Goal: Task Accomplishment & Management: Complete application form

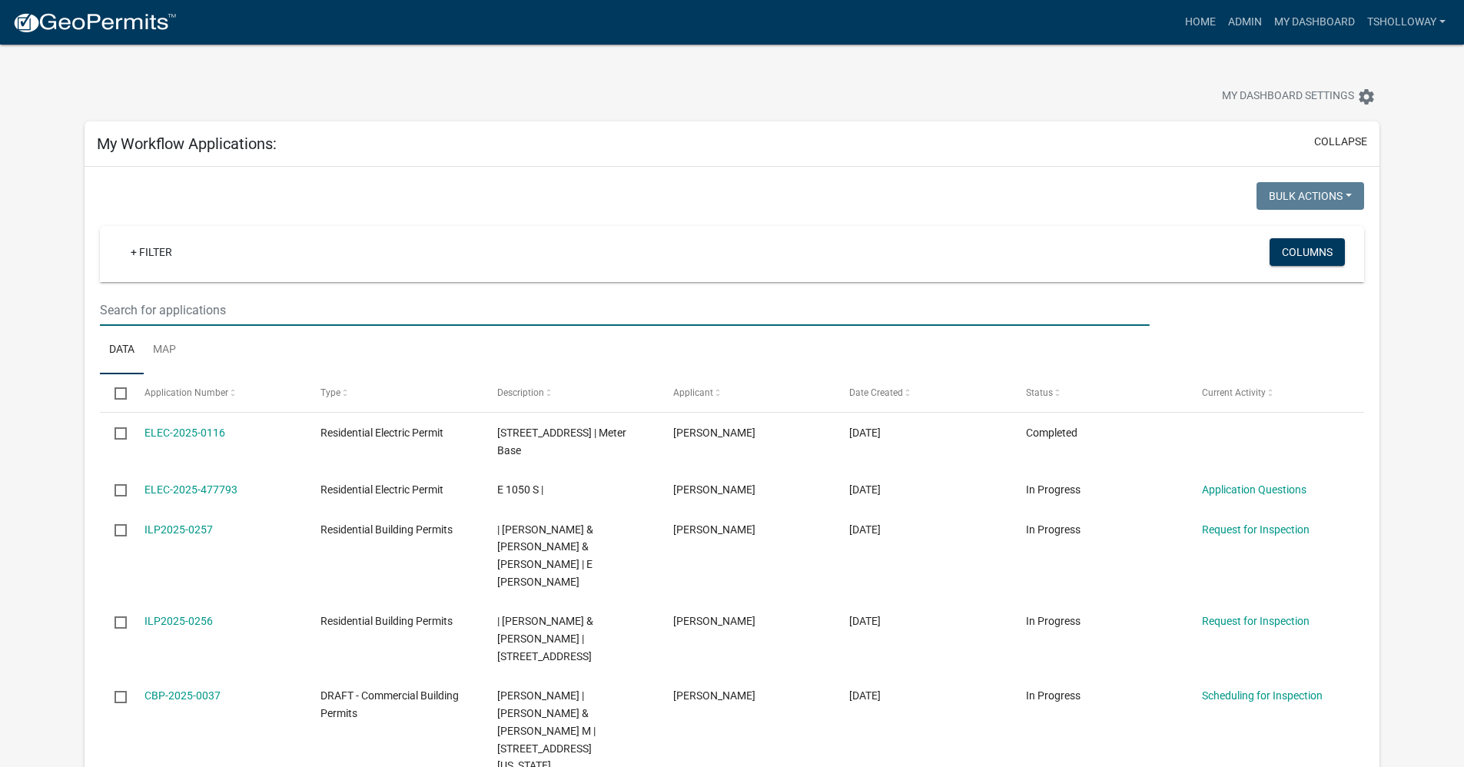
click at [170, 306] on input "text" at bounding box center [624, 310] width 1049 height 32
click at [154, 305] on input "text" at bounding box center [624, 310] width 1049 height 32
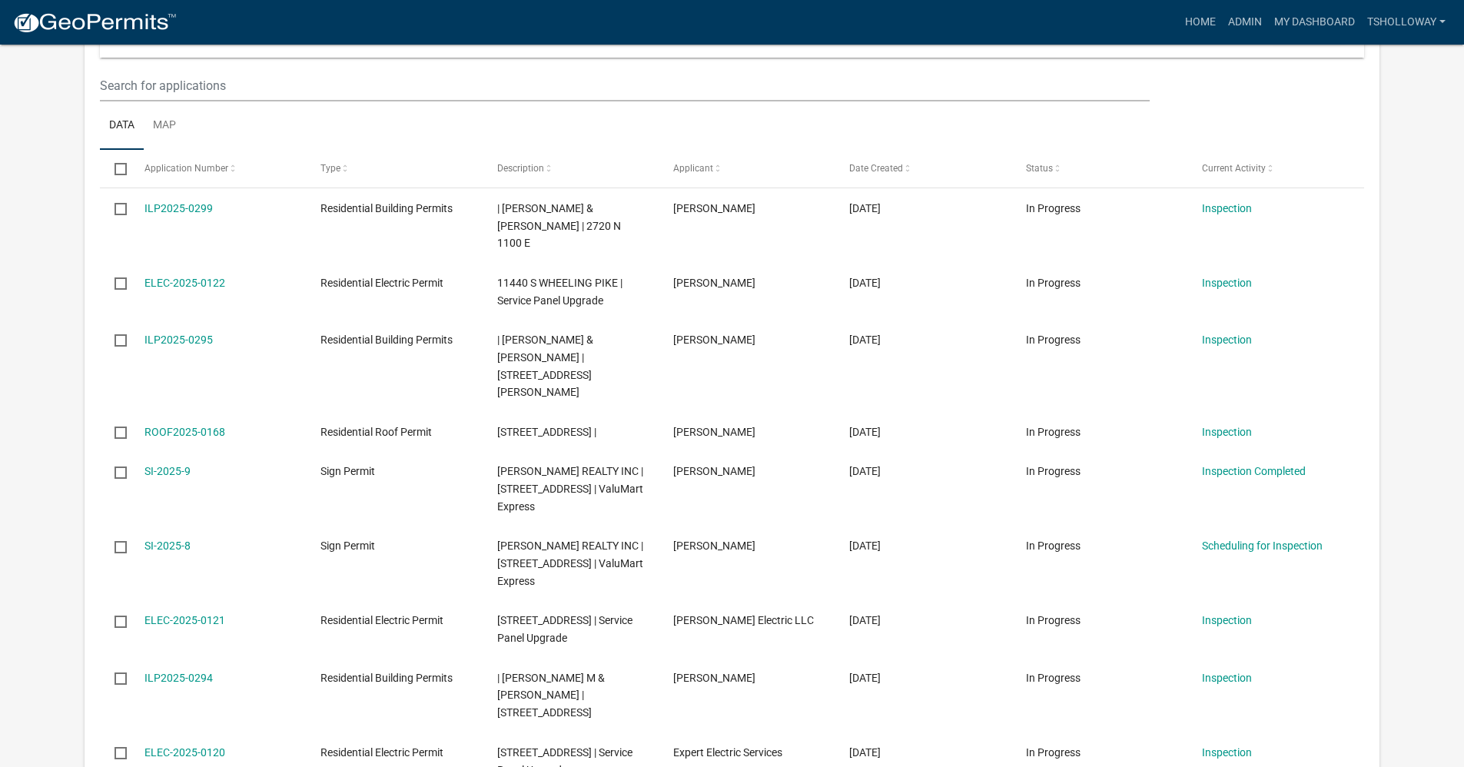
scroll to position [846, 0]
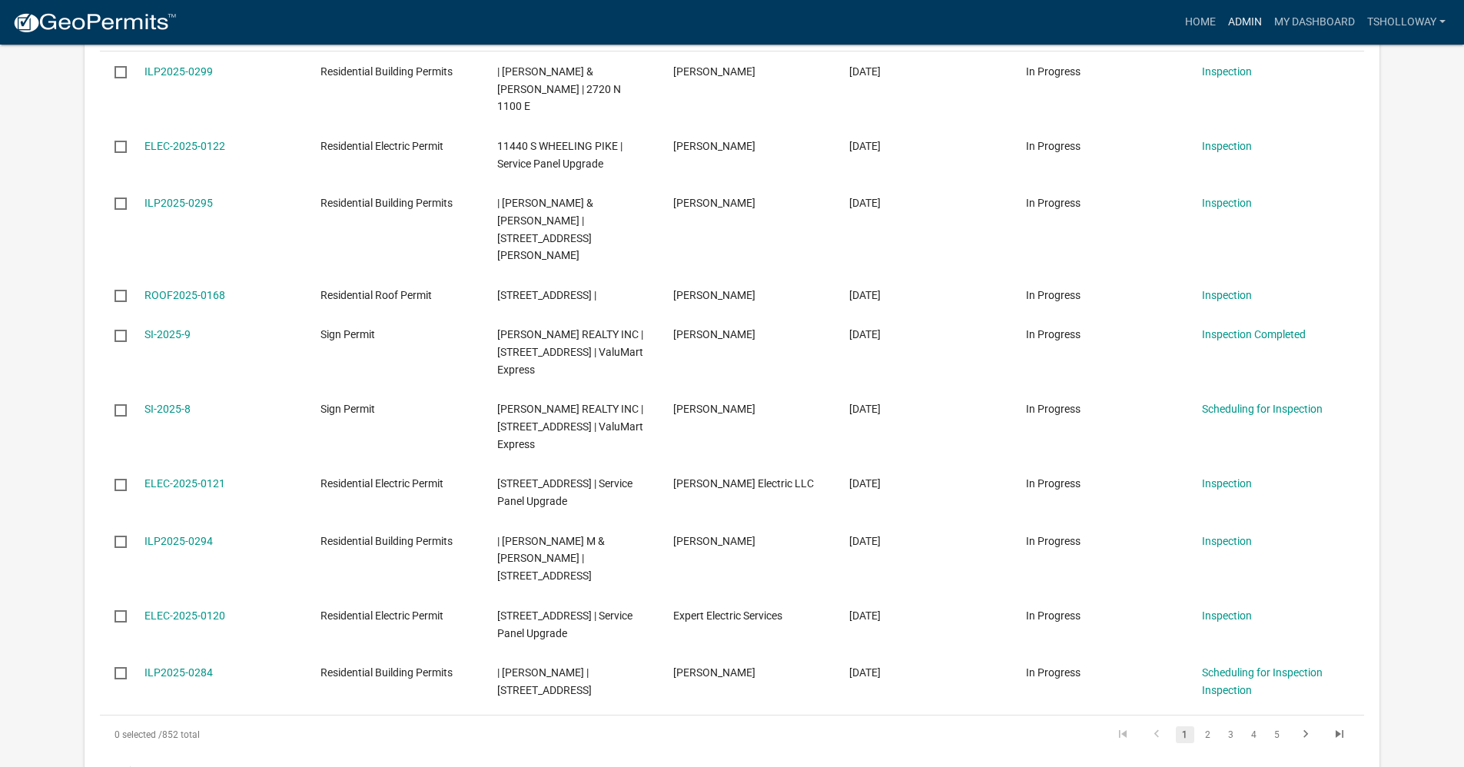
type input "ilp2025-0297"
click at [1251, 23] on link "Admin" at bounding box center [1245, 22] width 46 height 29
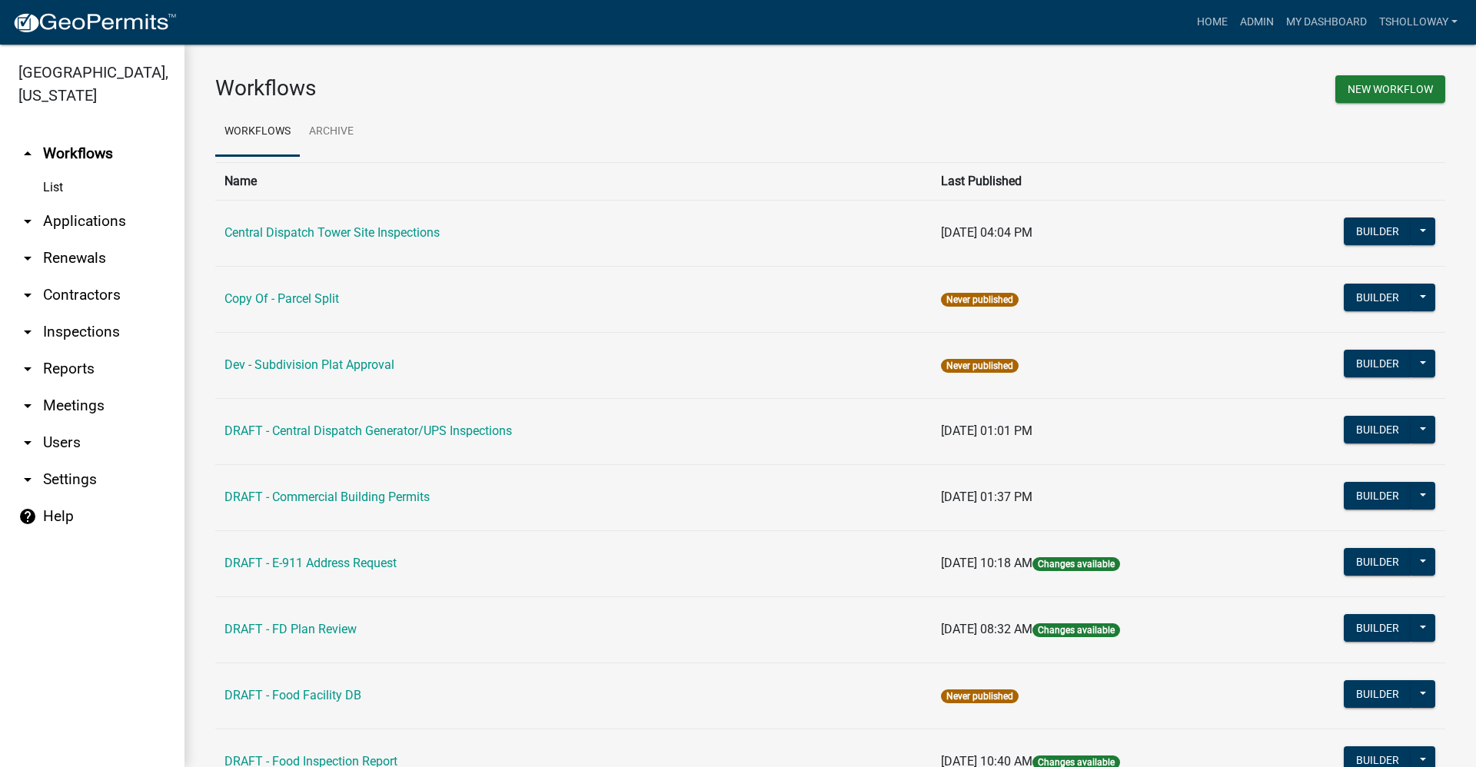
click at [84, 203] on link "arrow_drop_down Applications" at bounding box center [92, 221] width 184 height 37
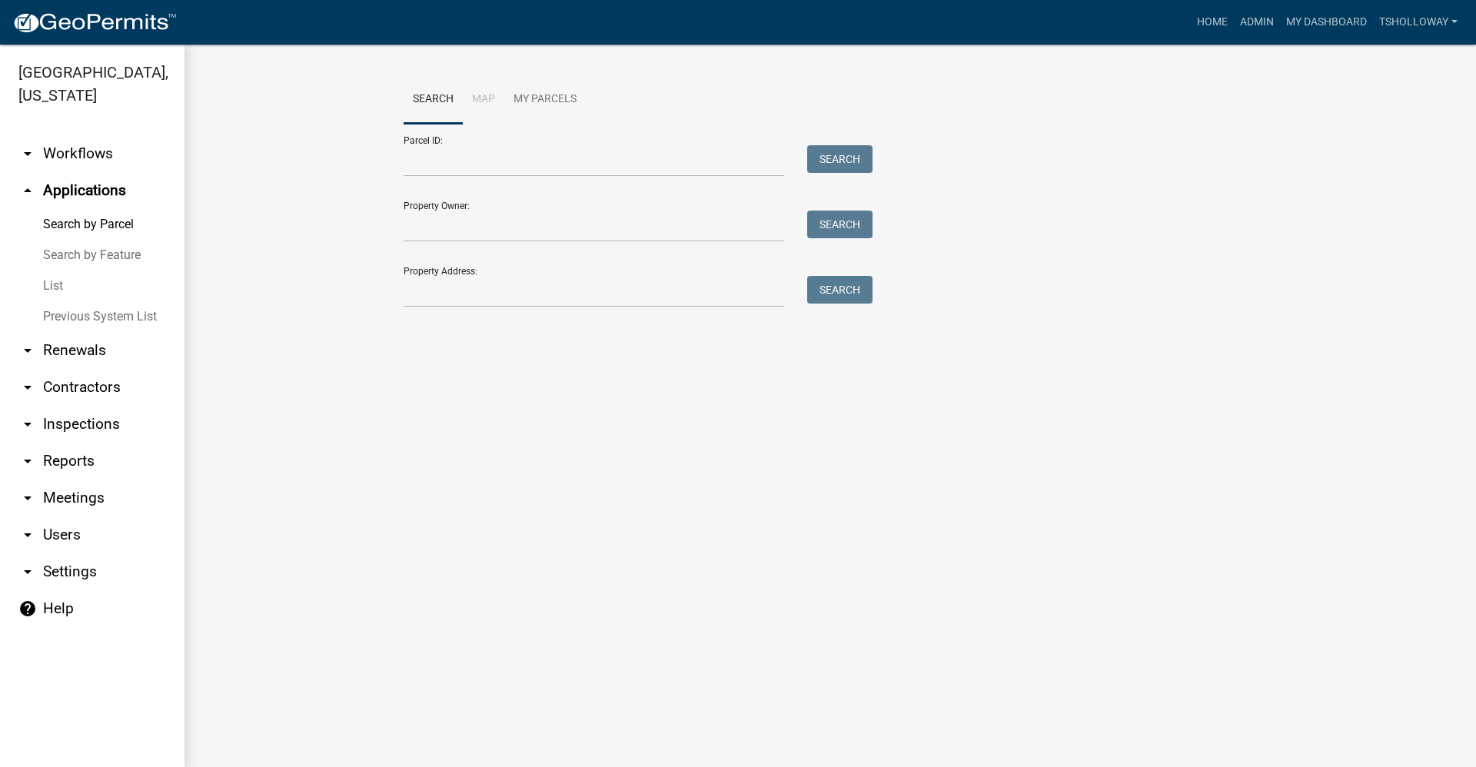
click at [52, 271] on link "List" at bounding box center [92, 286] width 184 height 31
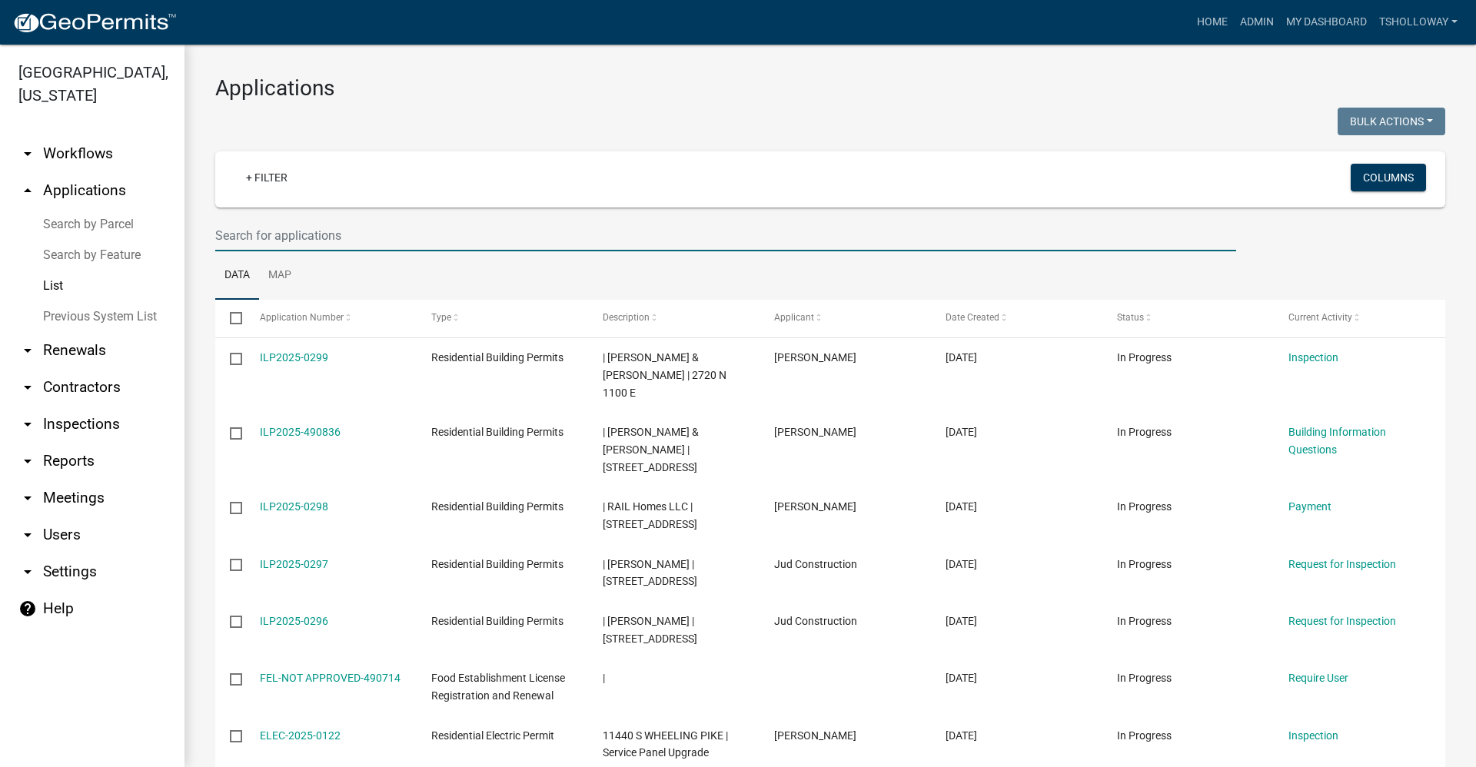
click at [251, 229] on input "text" at bounding box center [725, 236] width 1021 height 32
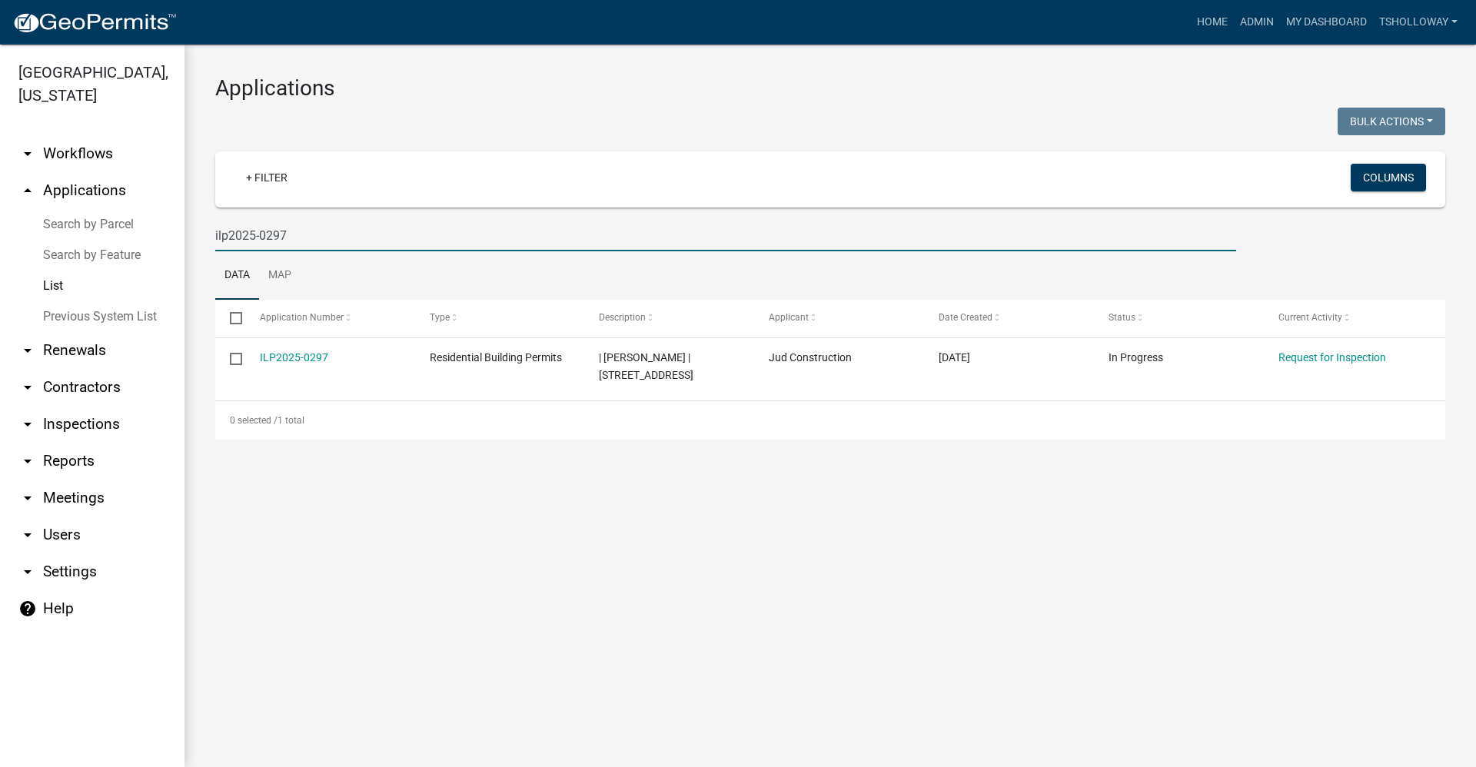
click at [291, 234] on input "ilp2025-0297" at bounding box center [725, 236] width 1021 height 32
type input "ilp2025-0296"
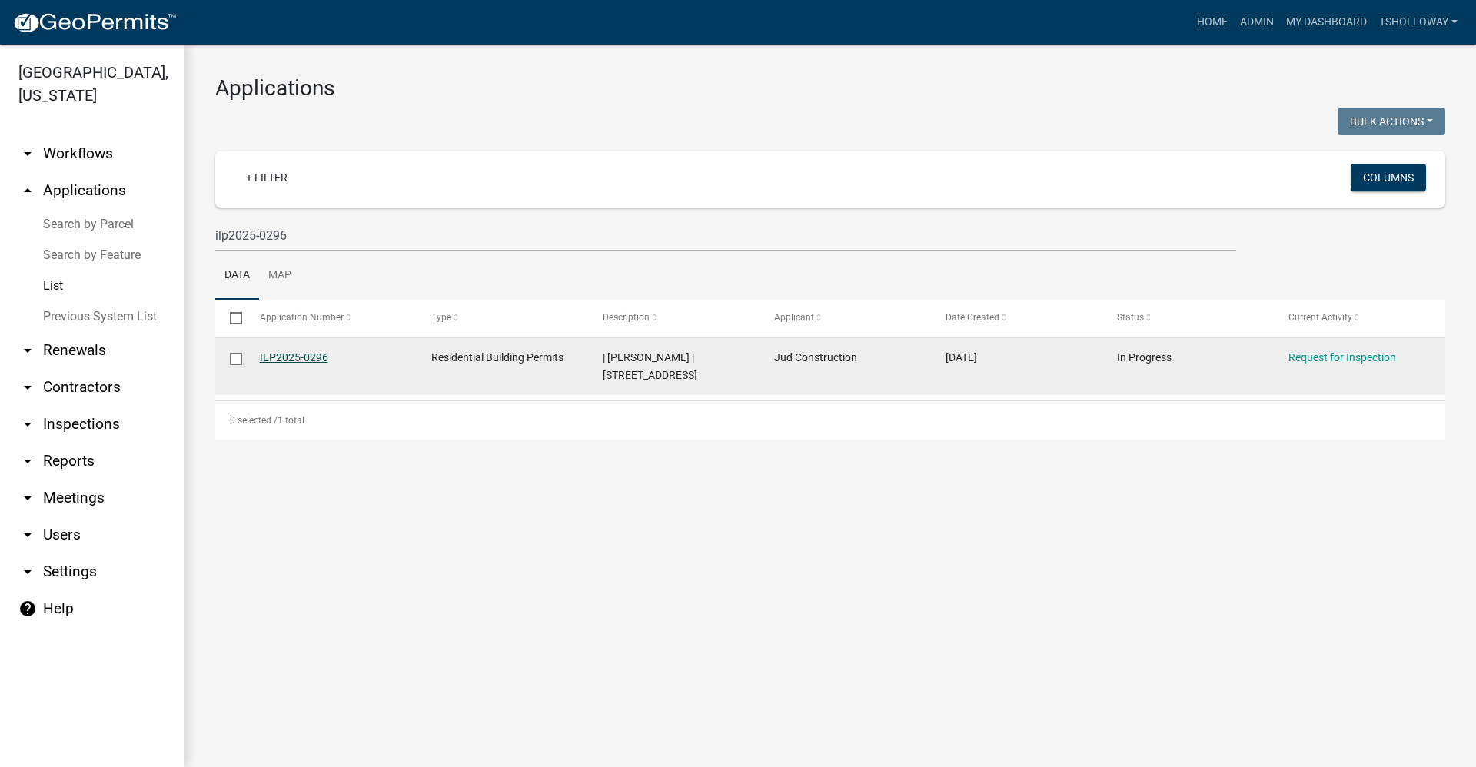
click at [281, 357] on link "ILP2025-0296" at bounding box center [294, 357] width 68 height 12
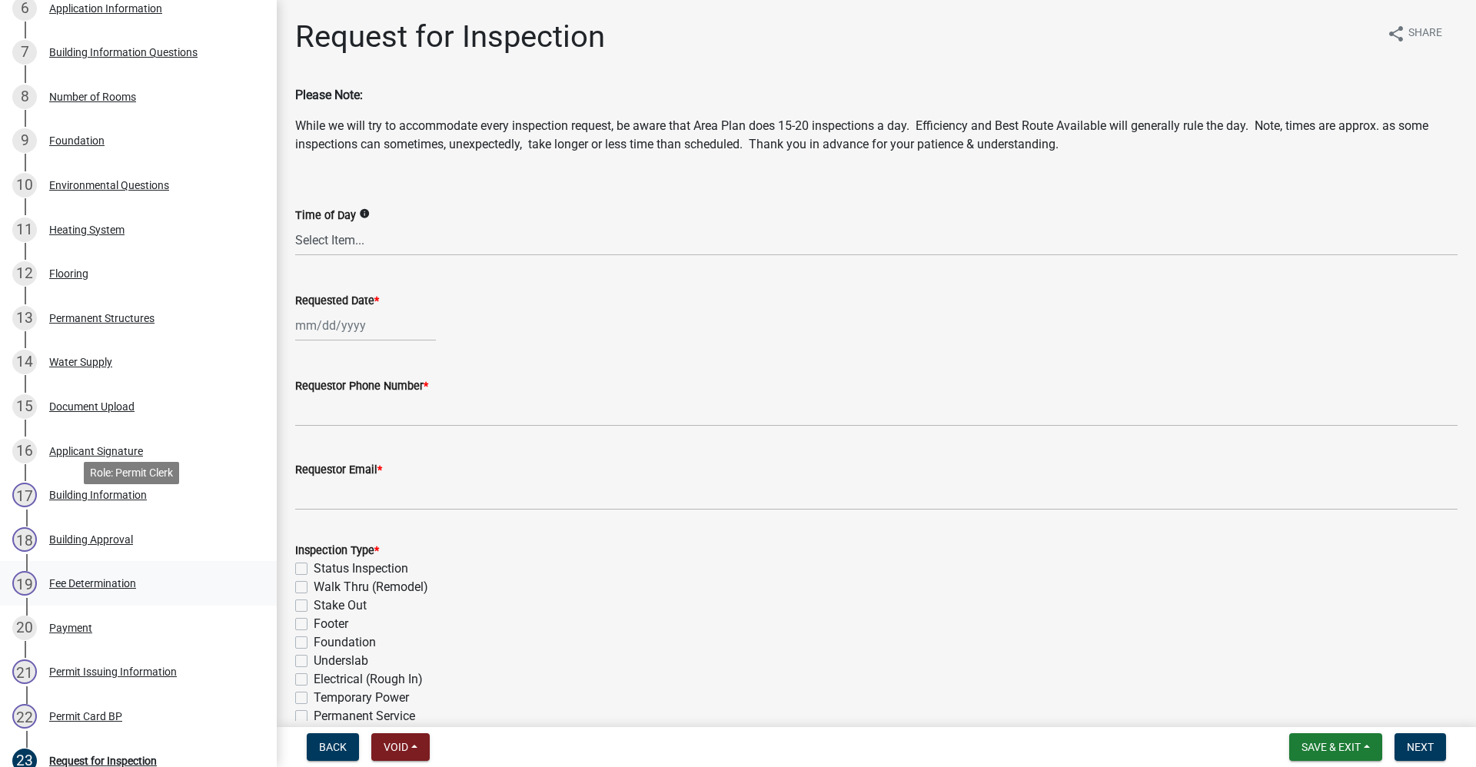
scroll to position [824, 0]
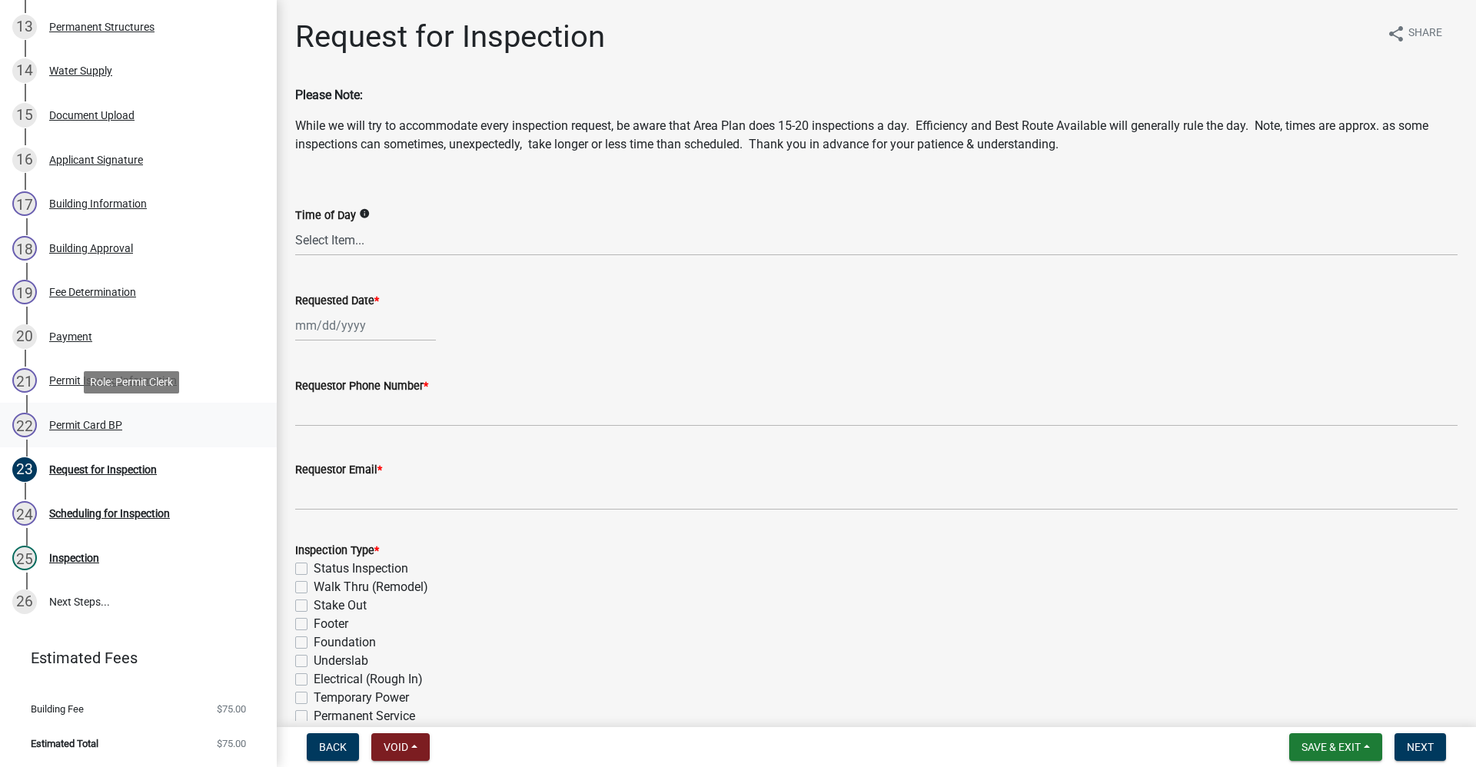
click at [88, 424] on div "Permit Card BP" at bounding box center [85, 425] width 73 height 11
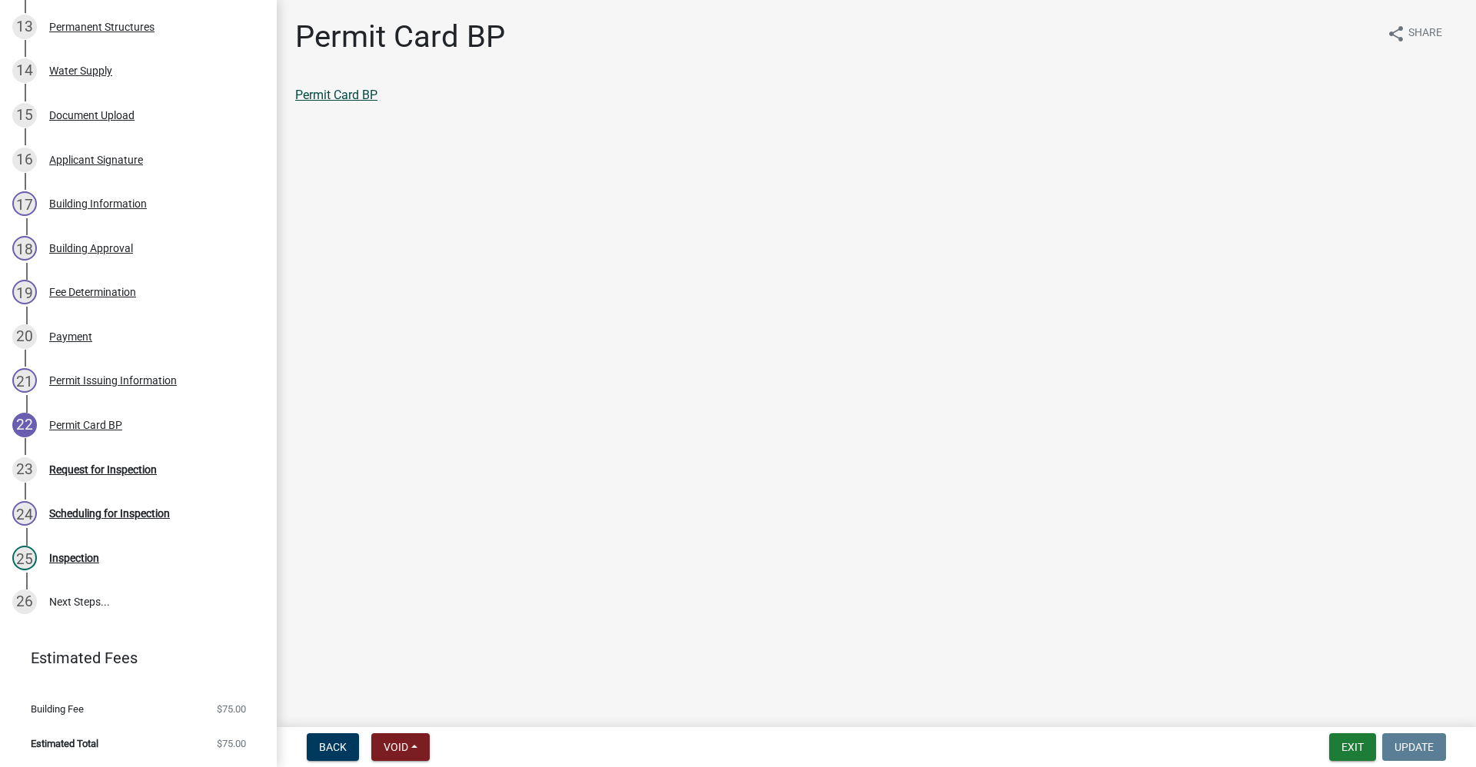
click at [333, 92] on link "Permit Card BP" at bounding box center [336, 95] width 82 height 15
click at [108, 470] on div "Request for Inspection" at bounding box center [103, 469] width 108 height 11
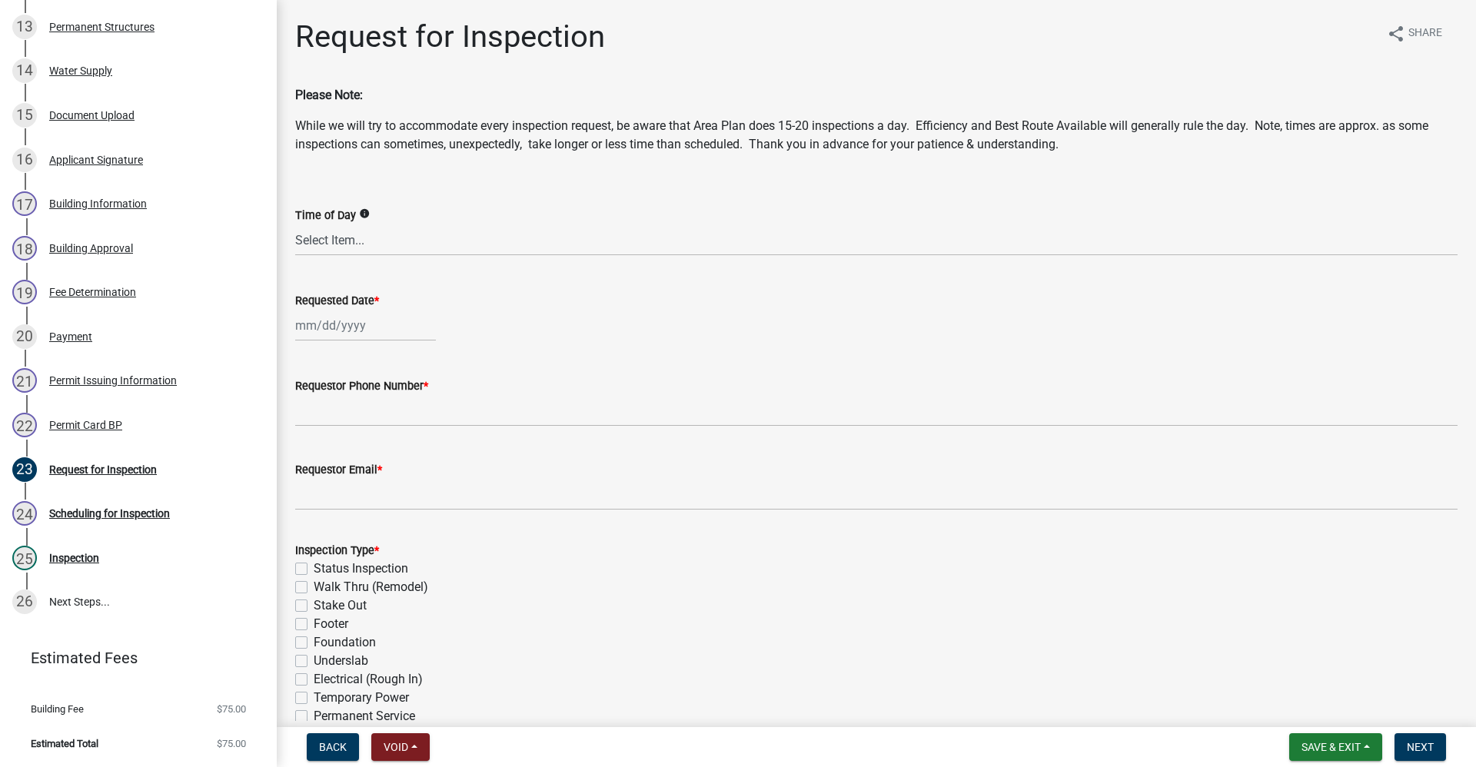
click at [327, 326] on div at bounding box center [365, 326] width 141 height 32
select select "10"
select select "2025"
click at [381, 456] on div "16" at bounding box center [384, 456] width 25 height 25
type input "[DATE]"
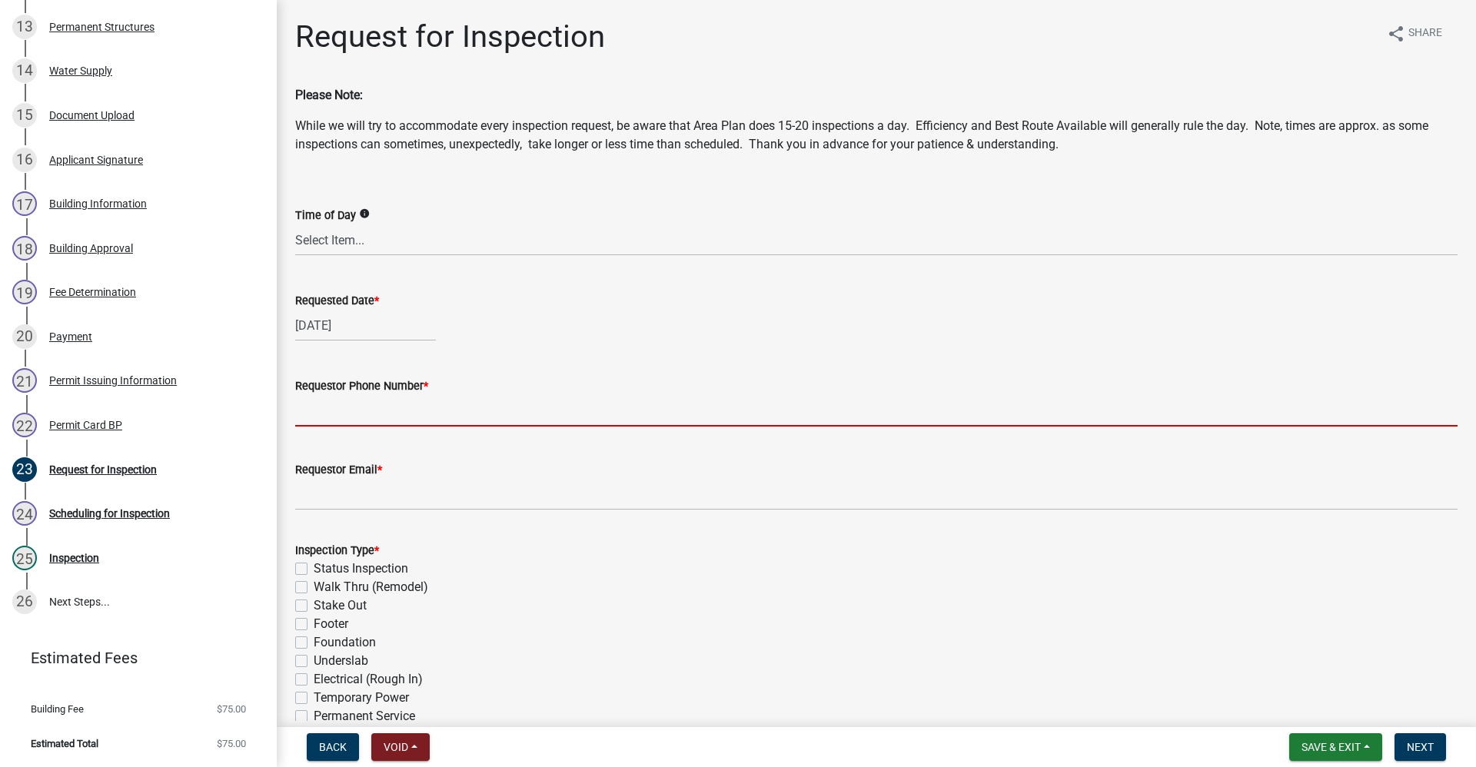
click at [330, 414] on input "Requestor Phone Number *" at bounding box center [876, 411] width 1162 height 32
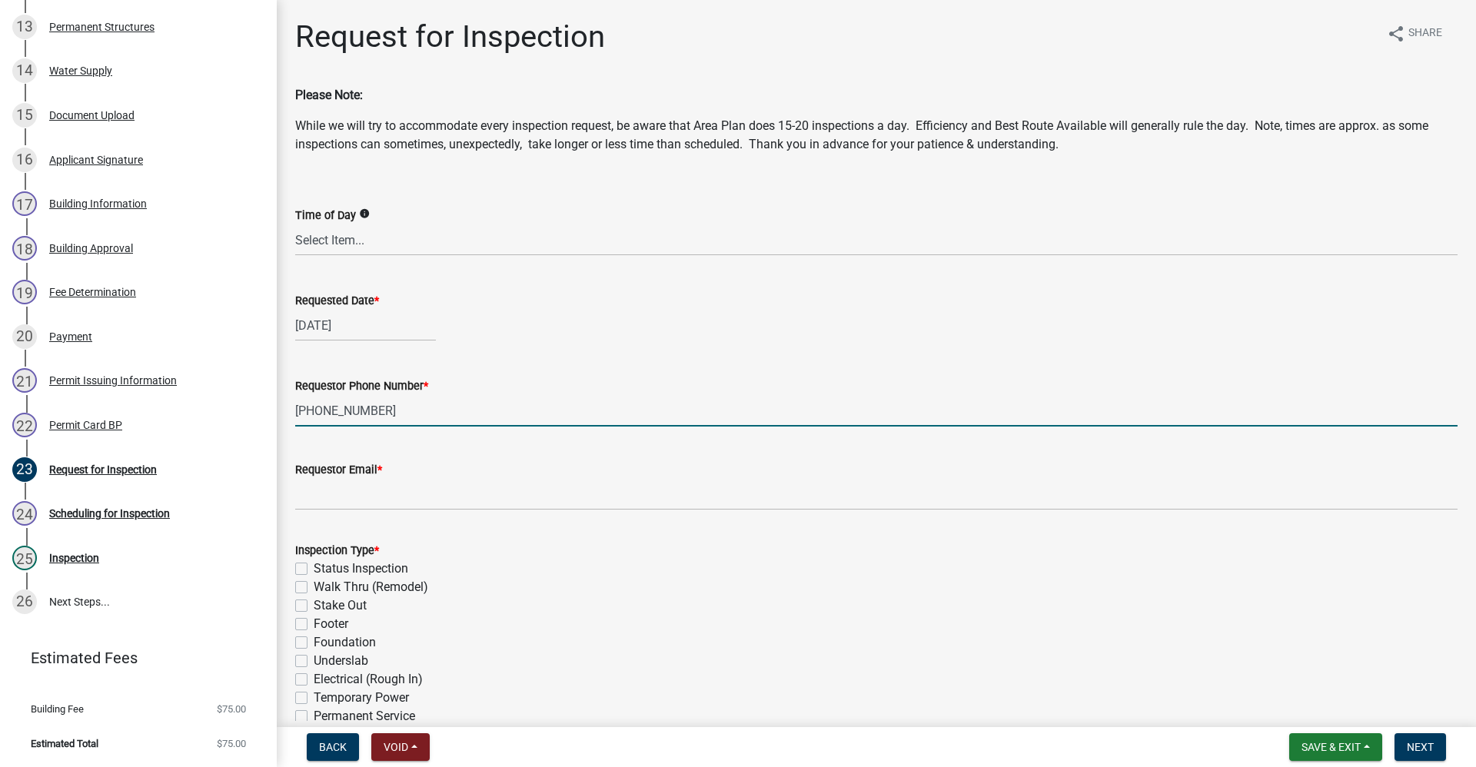
type input "[PHONE_NUMBER]"
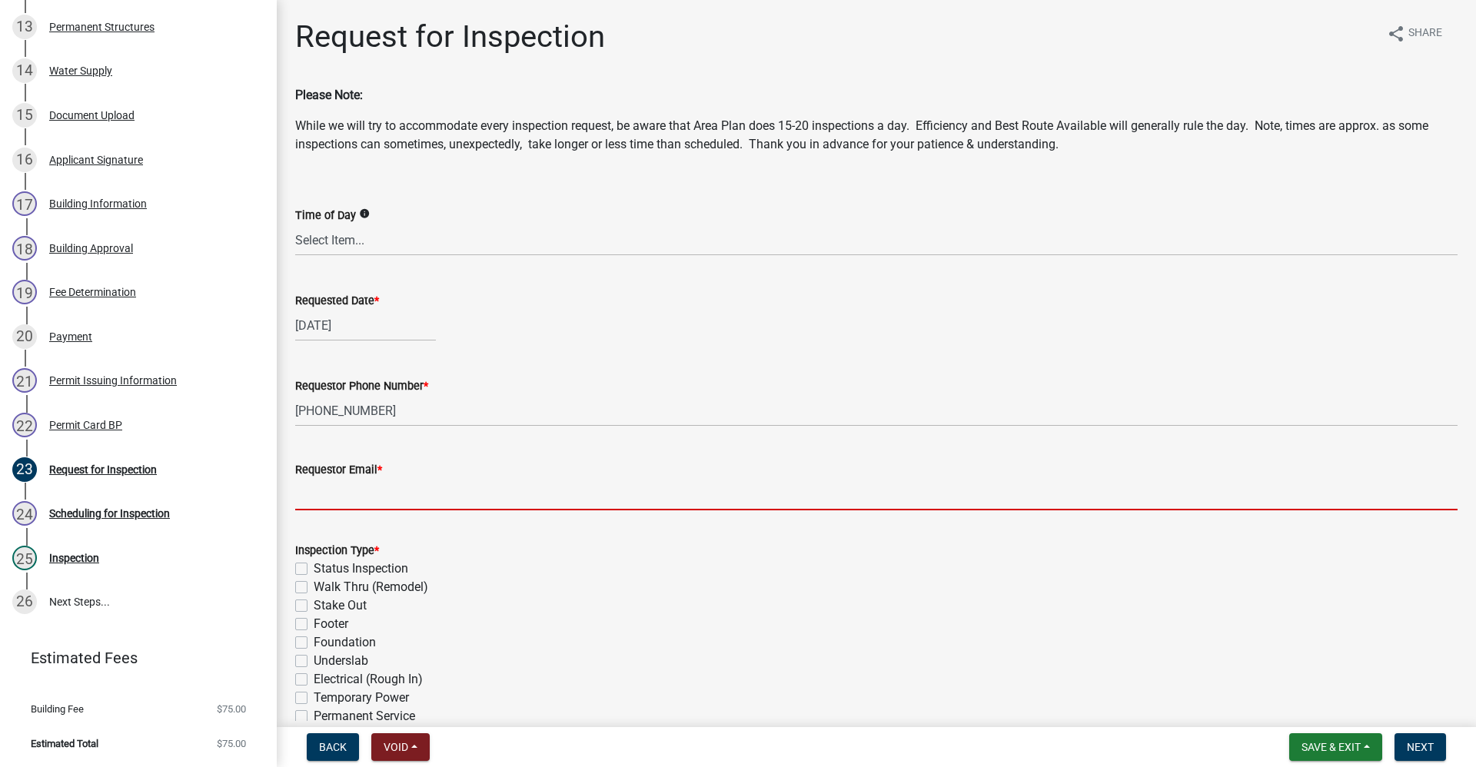
click at [305, 504] on input "Requestor Email *" at bounding box center [876, 495] width 1162 height 32
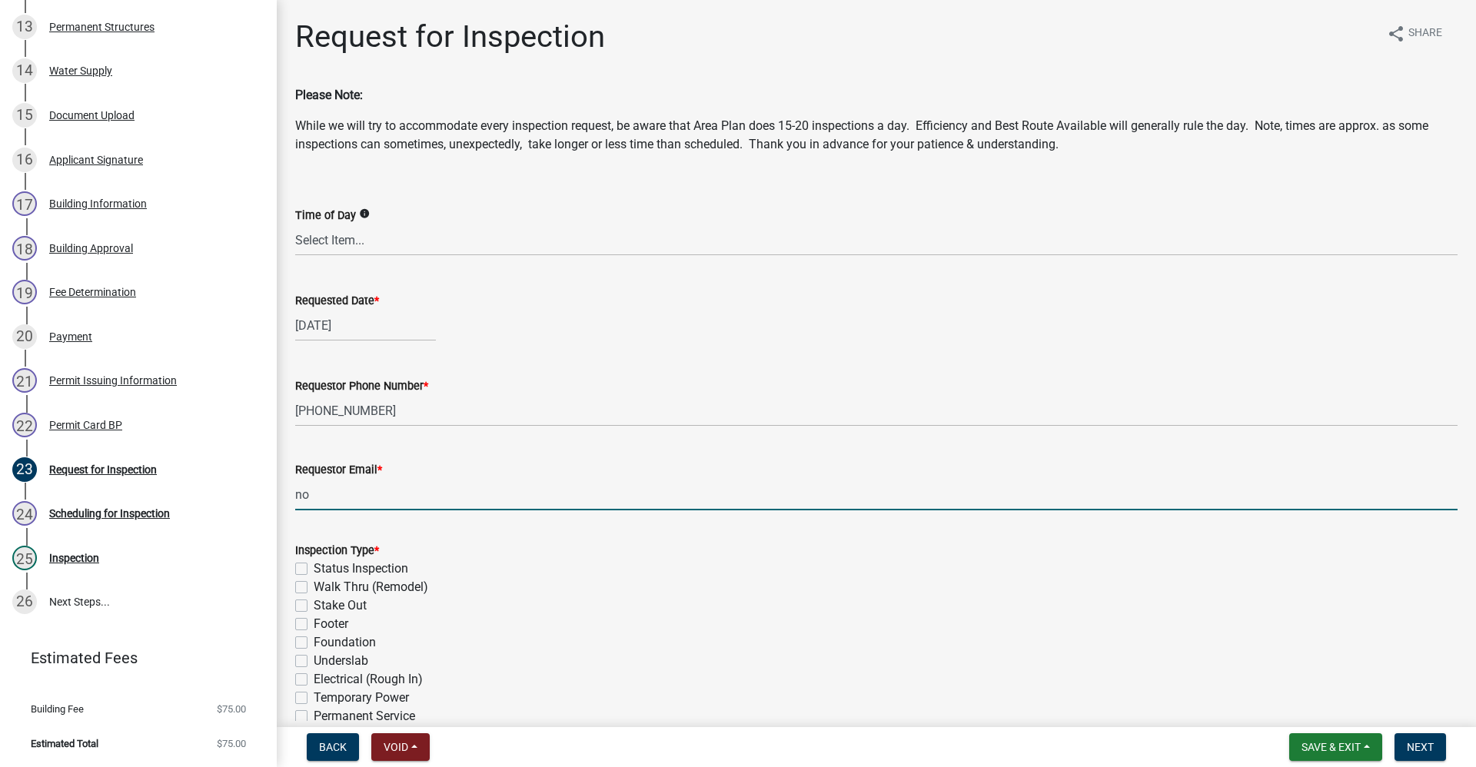
type input "no@email"
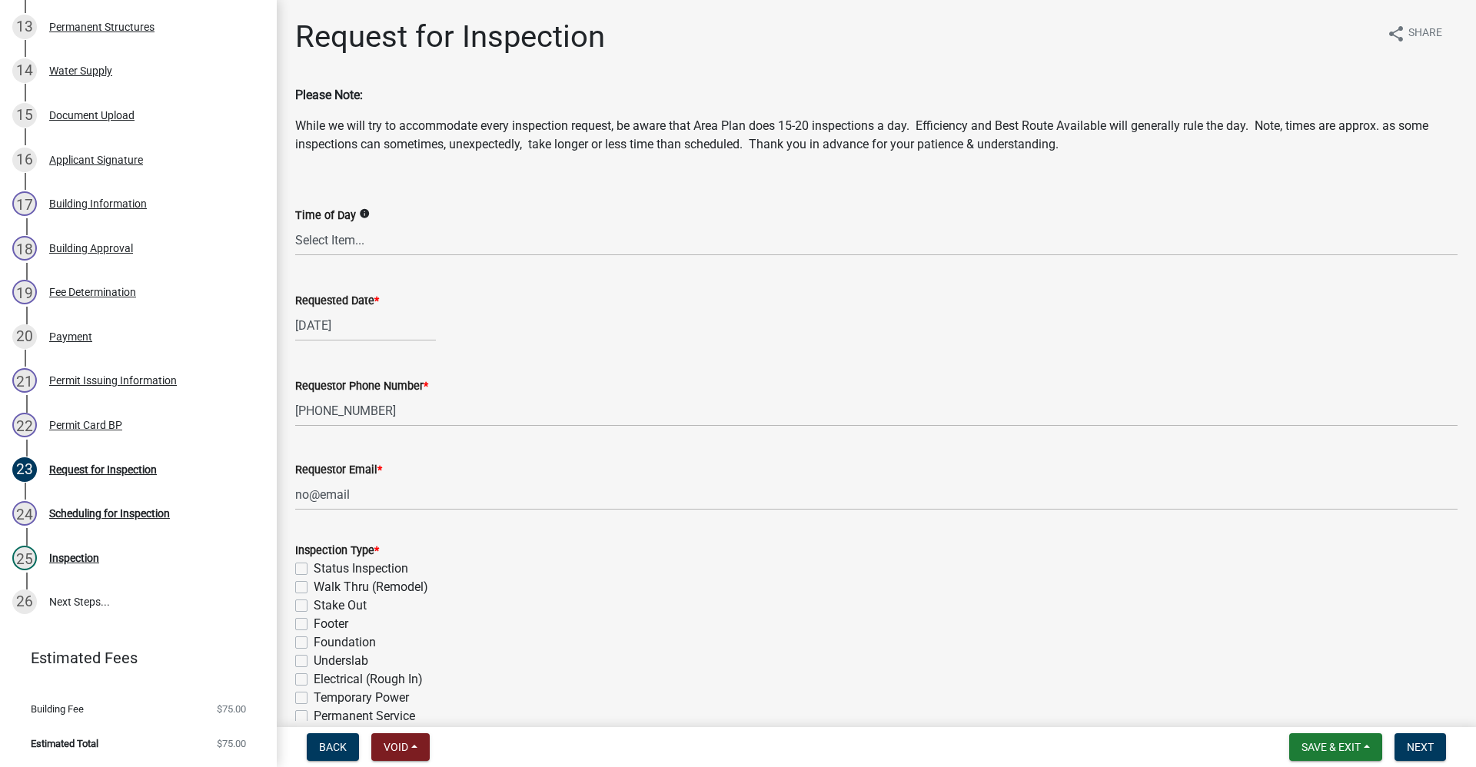
click at [314, 606] on label "Stake Out" at bounding box center [340, 606] width 53 height 18
click at [314, 606] on input "Stake Out" at bounding box center [319, 602] width 10 height 10
checkbox input "true"
checkbox input "false"
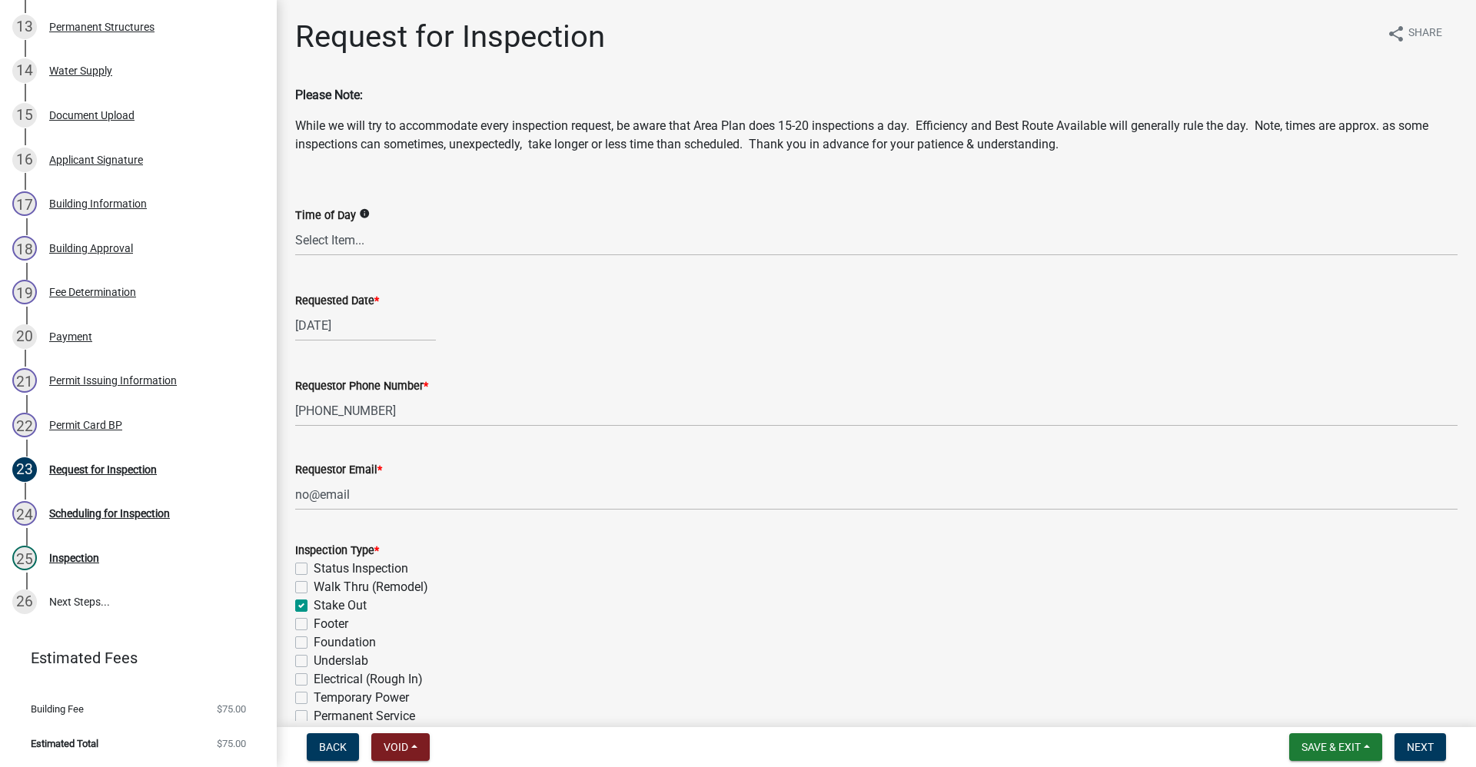
checkbox input "true"
checkbox input "false"
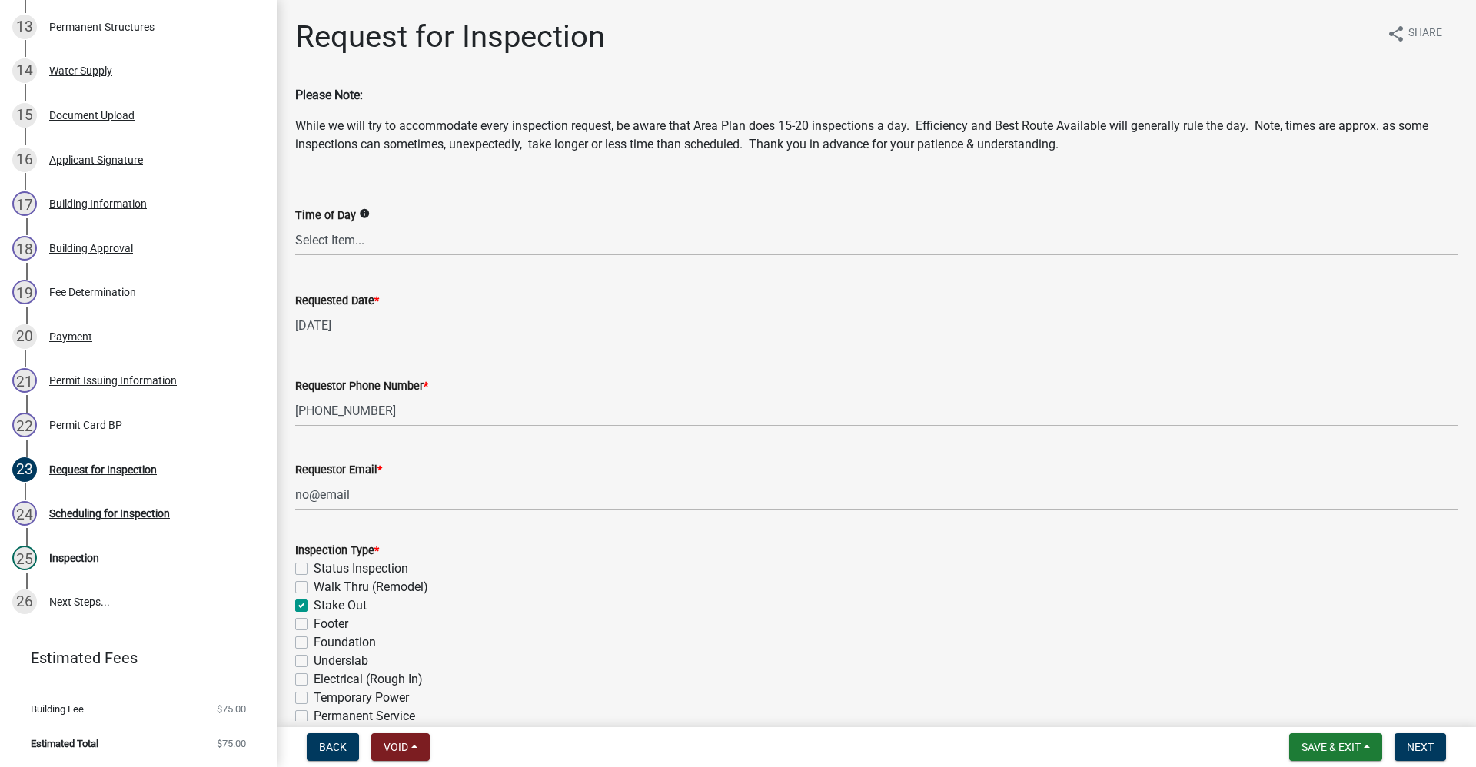
checkbox input "false"
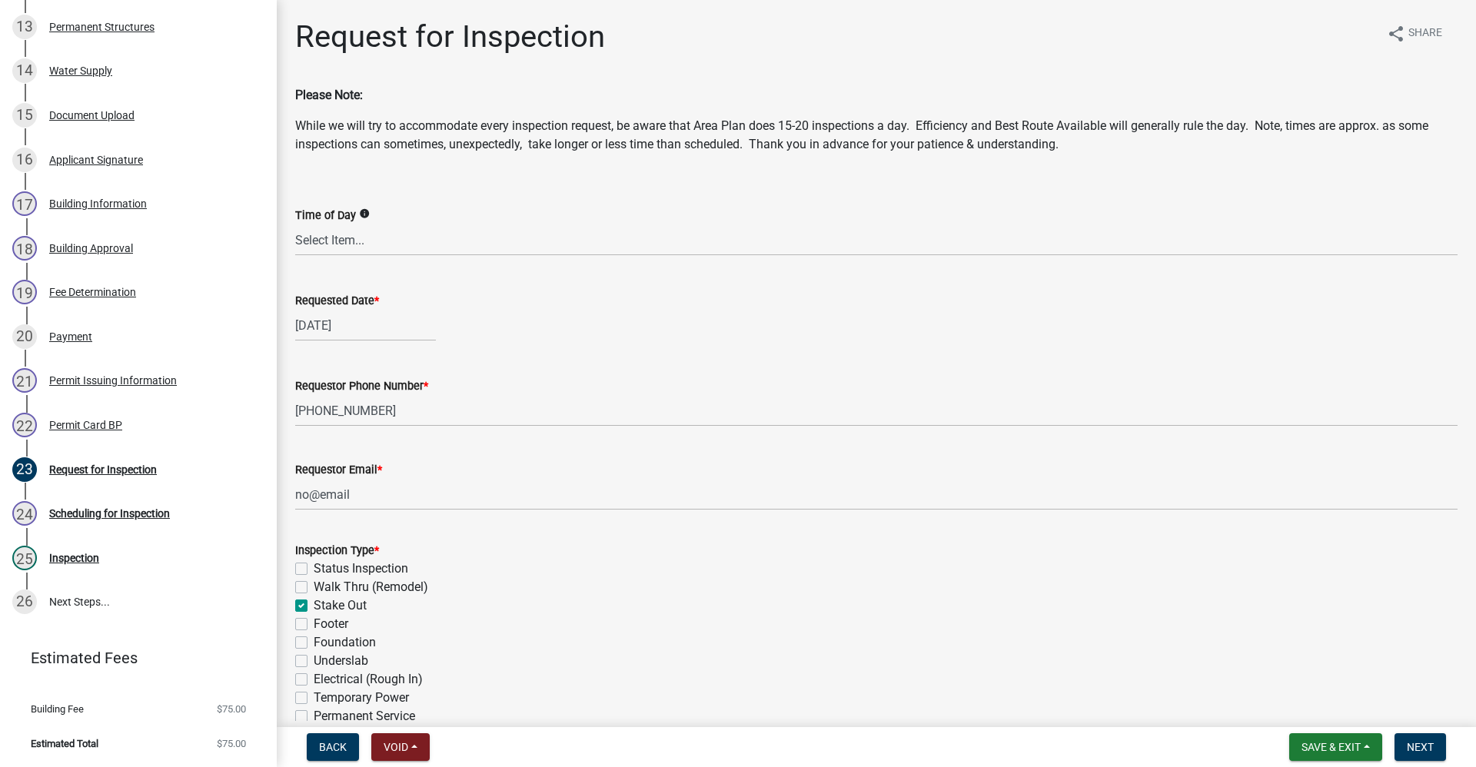
checkbox input "false"
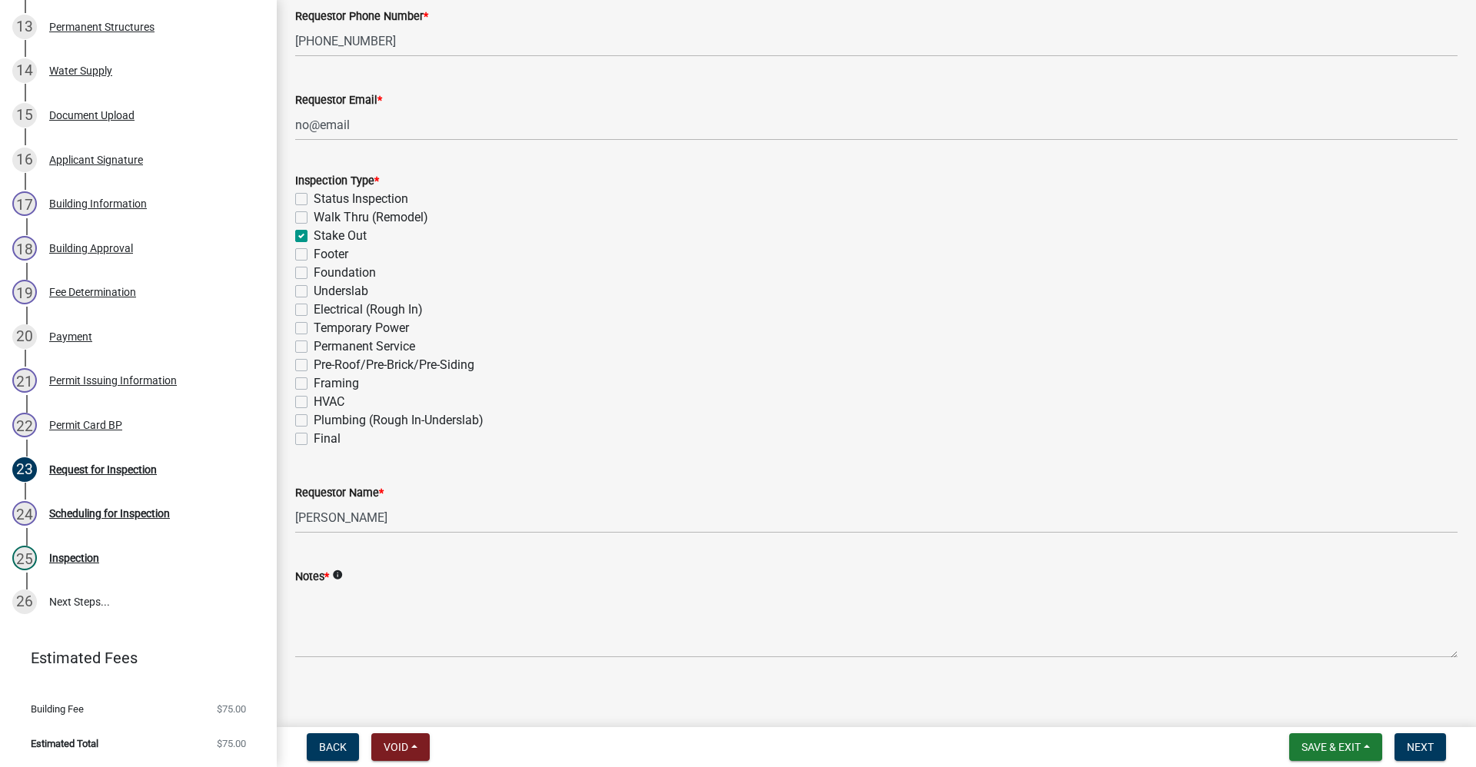
scroll to position [379, 0]
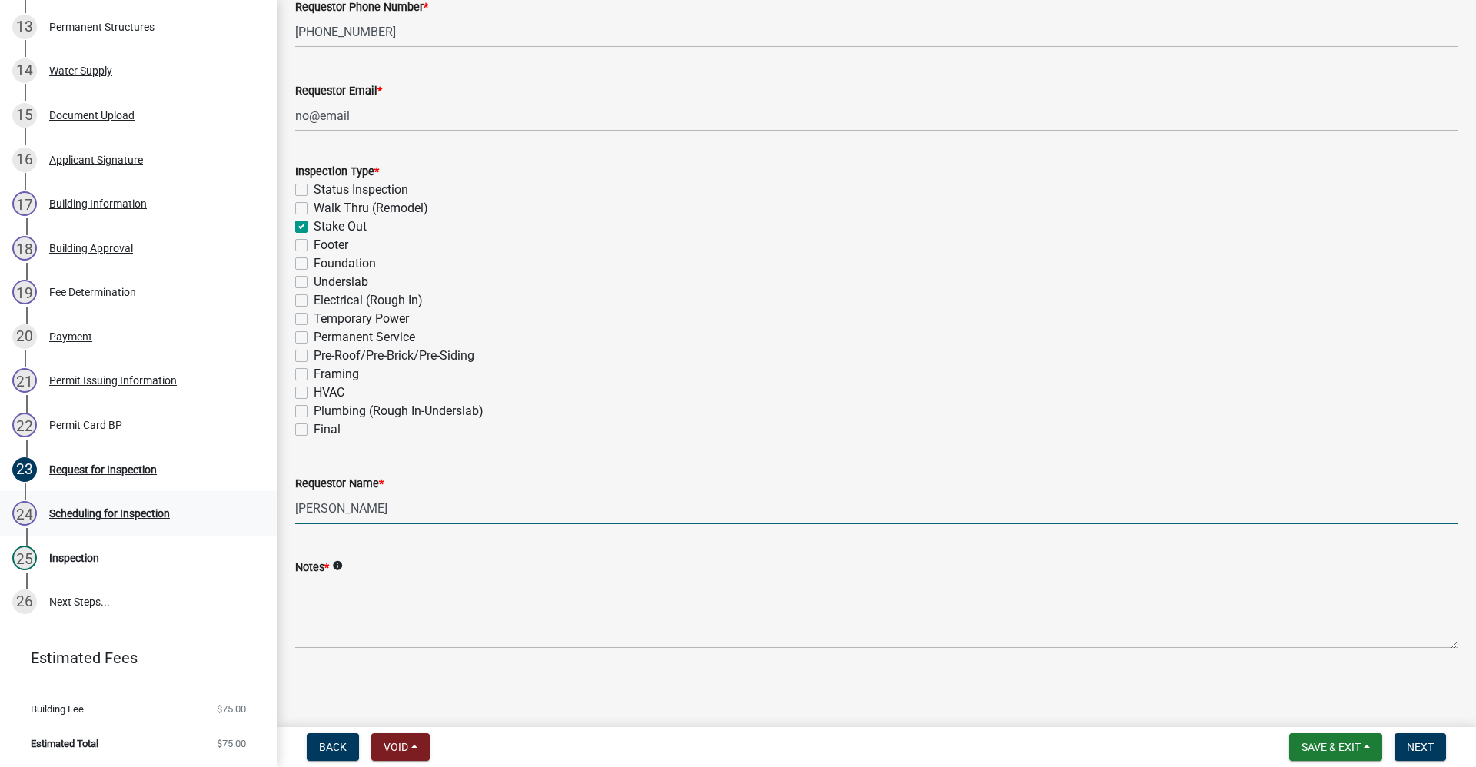
drag, startPoint x: 400, startPoint y: 510, endPoint x: 171, endPoint y: 522, distance: 228.6
click at [171, 522] on div "Residential Building Permits ILP2025-0296 Edit View Summary Notes Show emails 1…" at bounding box center [738, 383] width 1476 height 767
type input "[PERSON_NAME]"
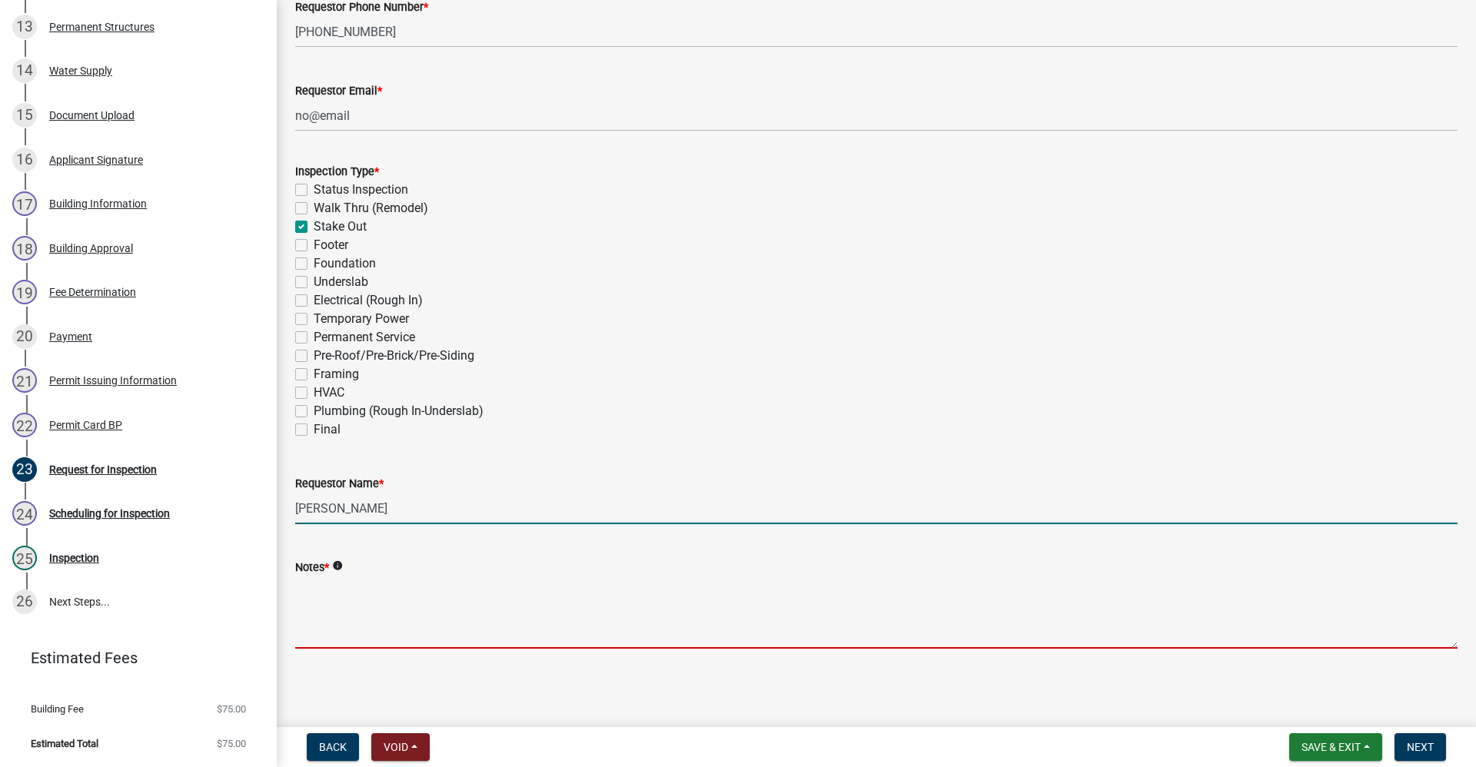
click at [311, 596] on textarea "Notes *" at bounding box center [876, 613] width 1162 height 72
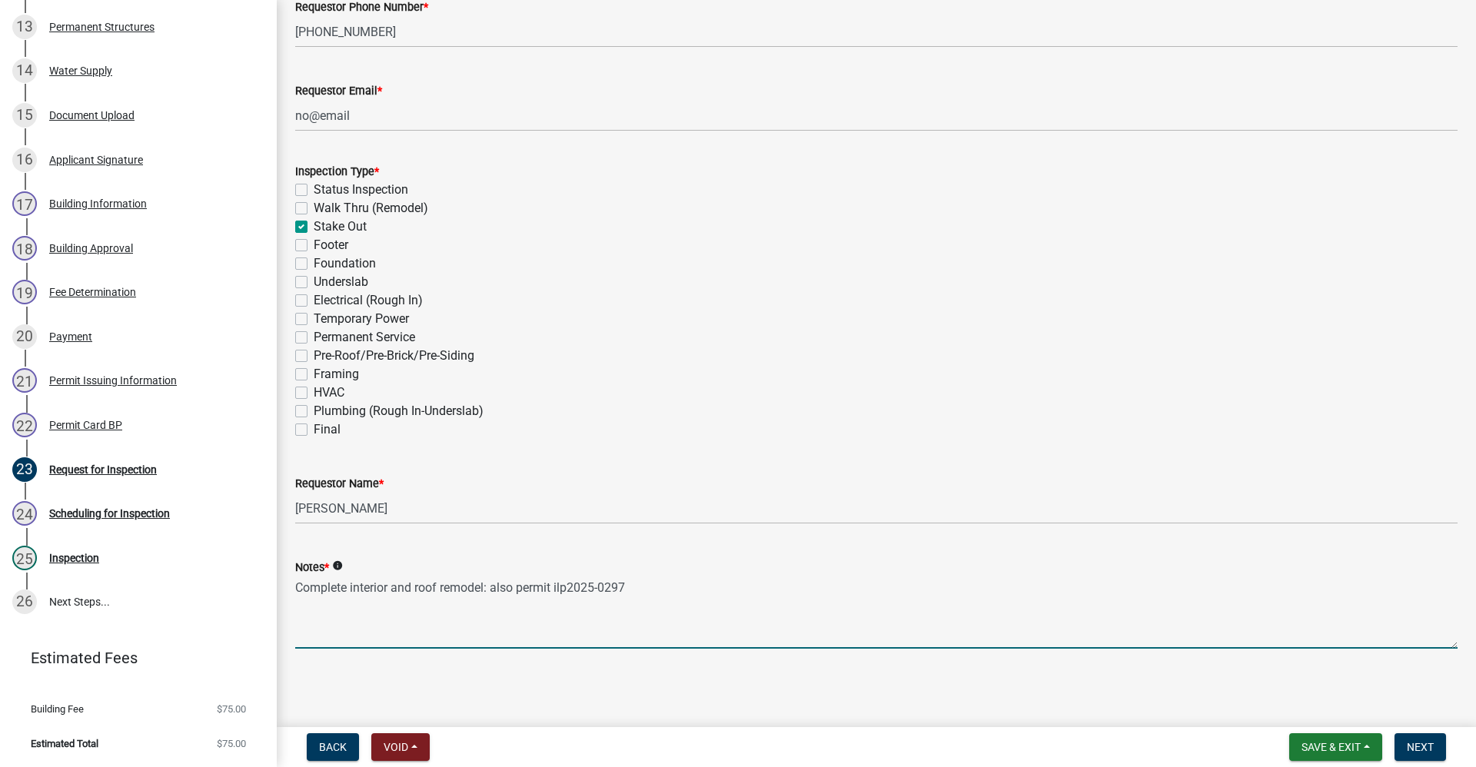
drag, startPoint x: 570, startPoint y: 587, endPoint x: 570, endPoint y: 607, distance: 20.0
click at [554, 587] on textarea "Complete interior and roof remodel: also permit ilp2025-0297" at bounding box center [876, 613] width 1162 height 72
click at [554, 586] on textarea "Complete interior and roof remodel: also permitILP2025-0297" at bounding box center [876, 613] width 1162 height 72
click at [647, 584] on textarea "Complete interior and roof remodel: also permit ILP2025-0297" at bounding box center [876, 613] width 1162 height 72
type textarea "Complete interior and roof remodel: also permit ILP2025-0297 for covered deck a…"
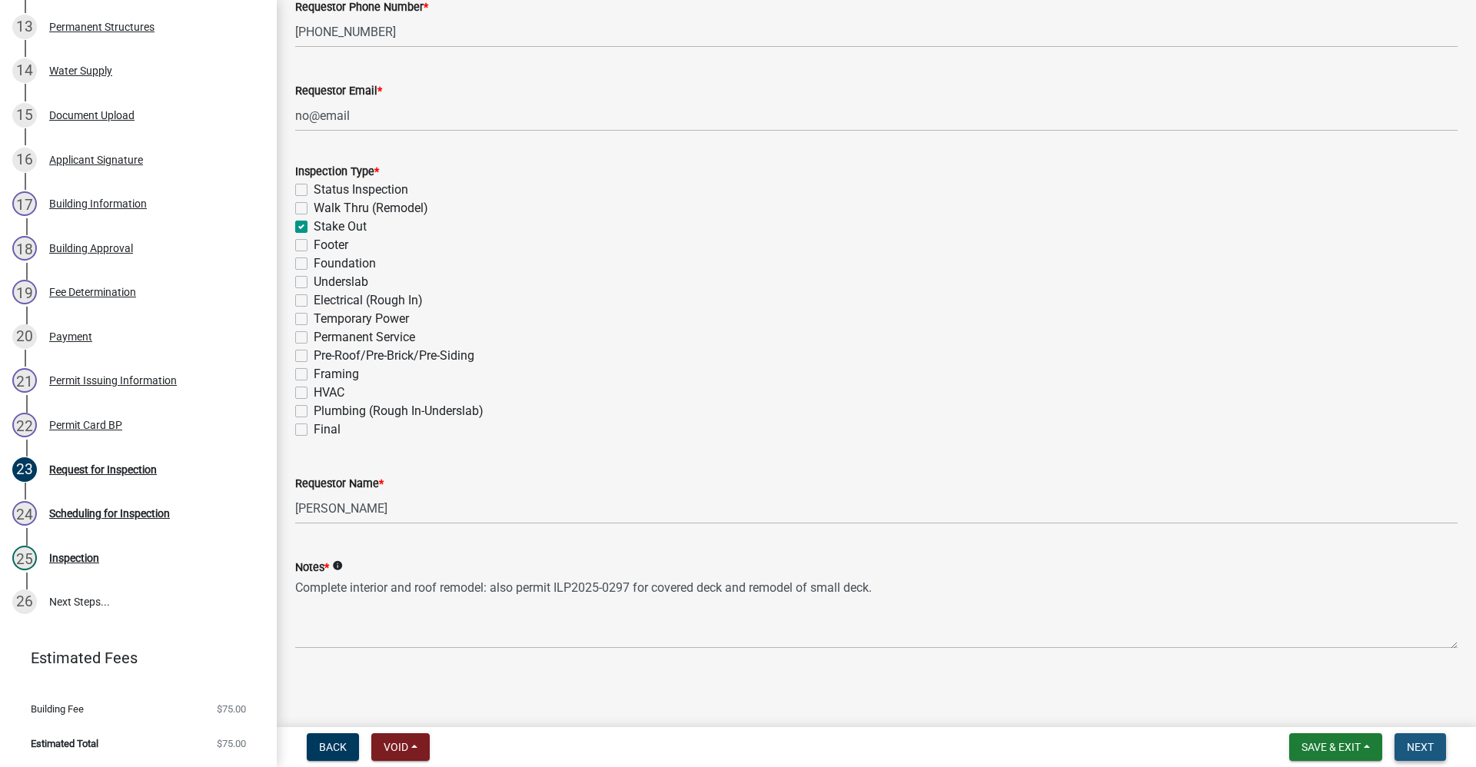
click at [1418, 750] on span "Next" at bounding box center [1420, 747] width 27 height 12
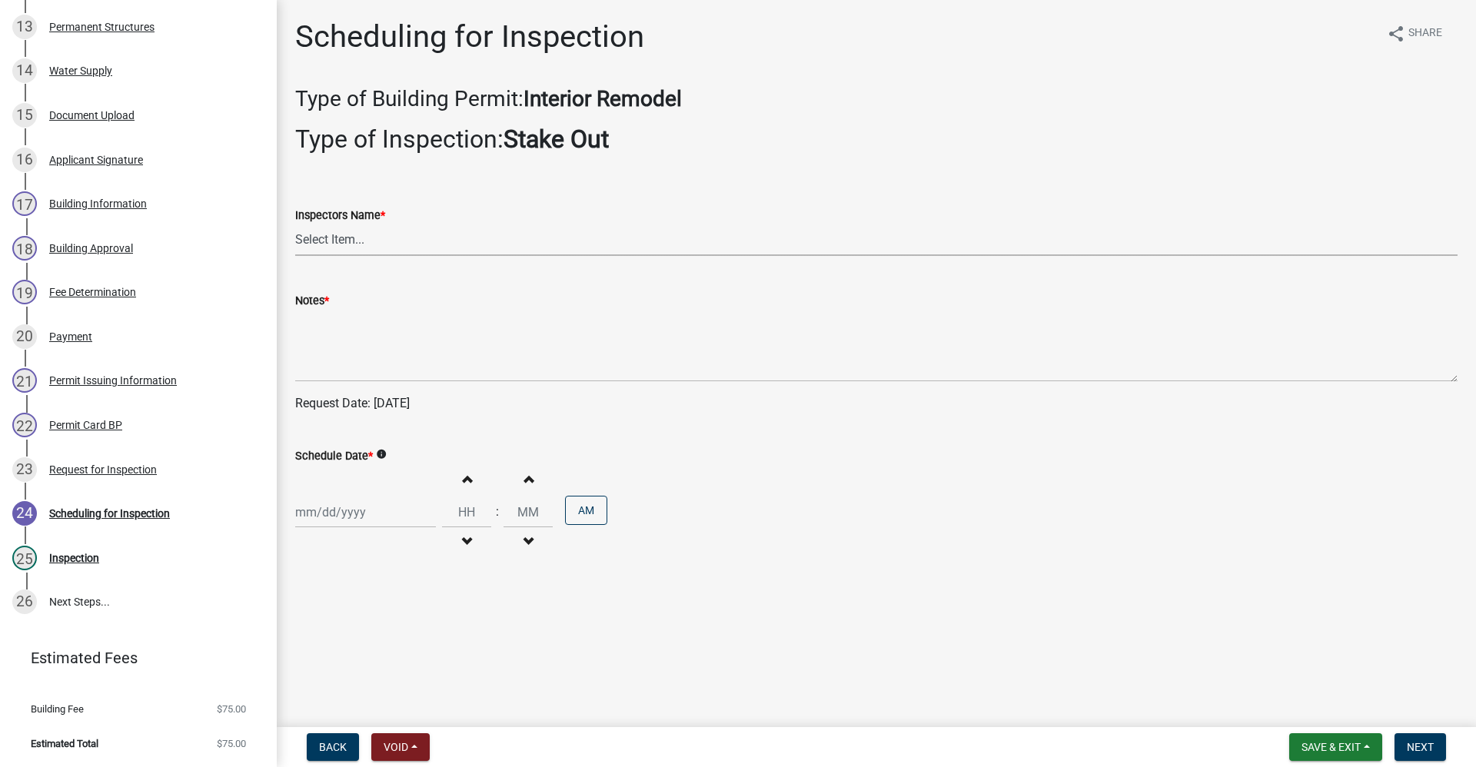
click at [335, 243] on select "Select Item... rberryhill ([PERSON_NAME]) [PERSON_NAME] ([PERSON_NAME]) [PERSON…" at bounding box center [876, 240] width 1162 height 32
select select "d7f9a44a-d2ea-4d3c-83b3-1aa71c950bd5"
click at [295, 224] on select "Select Item... rberryhill ([PERSON_NAME]) [PERSON_NAME] ([PERSON_NAME]) [PERSON…" at bounding box center [876, 240] width 1162 height 32
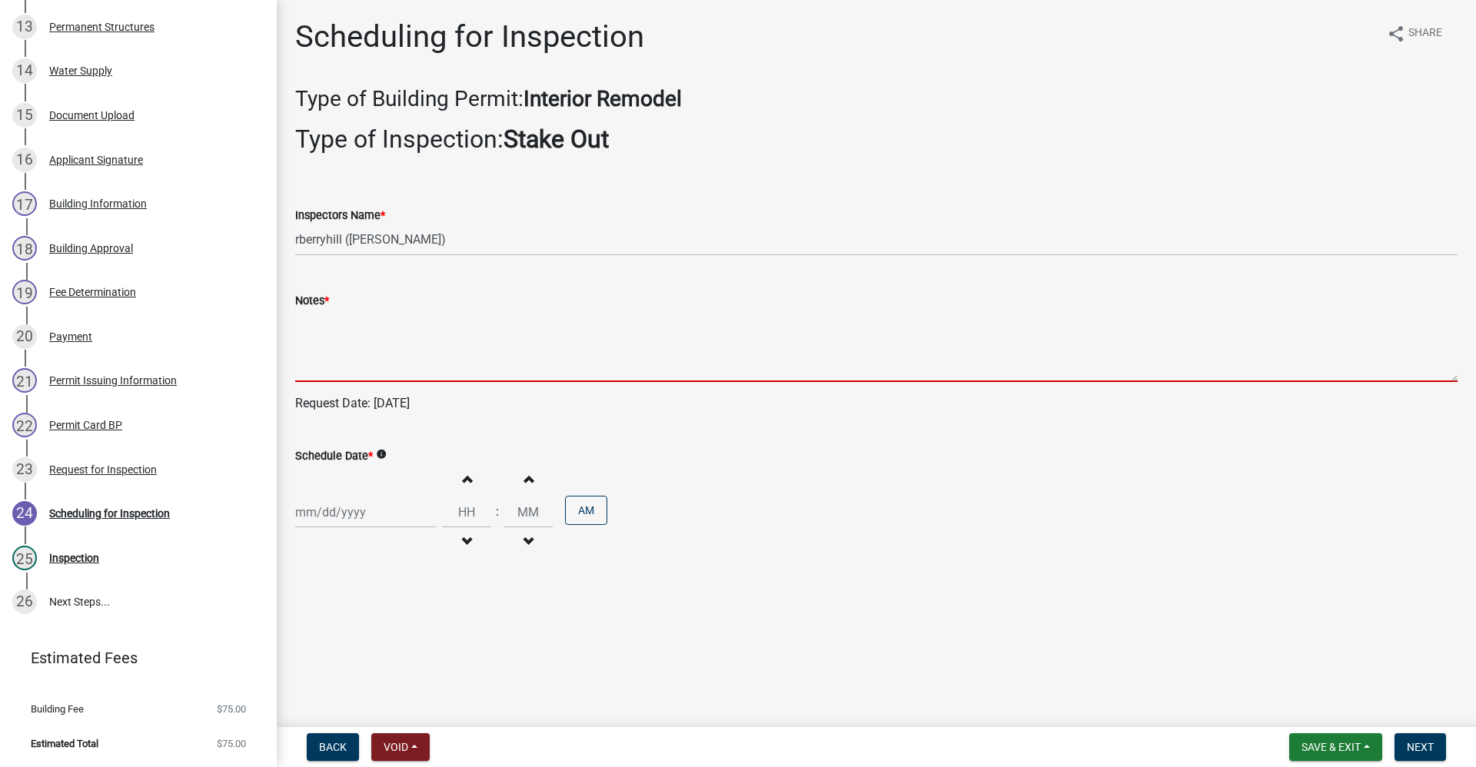
click at [315, 354] on textarea "Notes *" at bounding box center [876, 346] width 1162 height 72
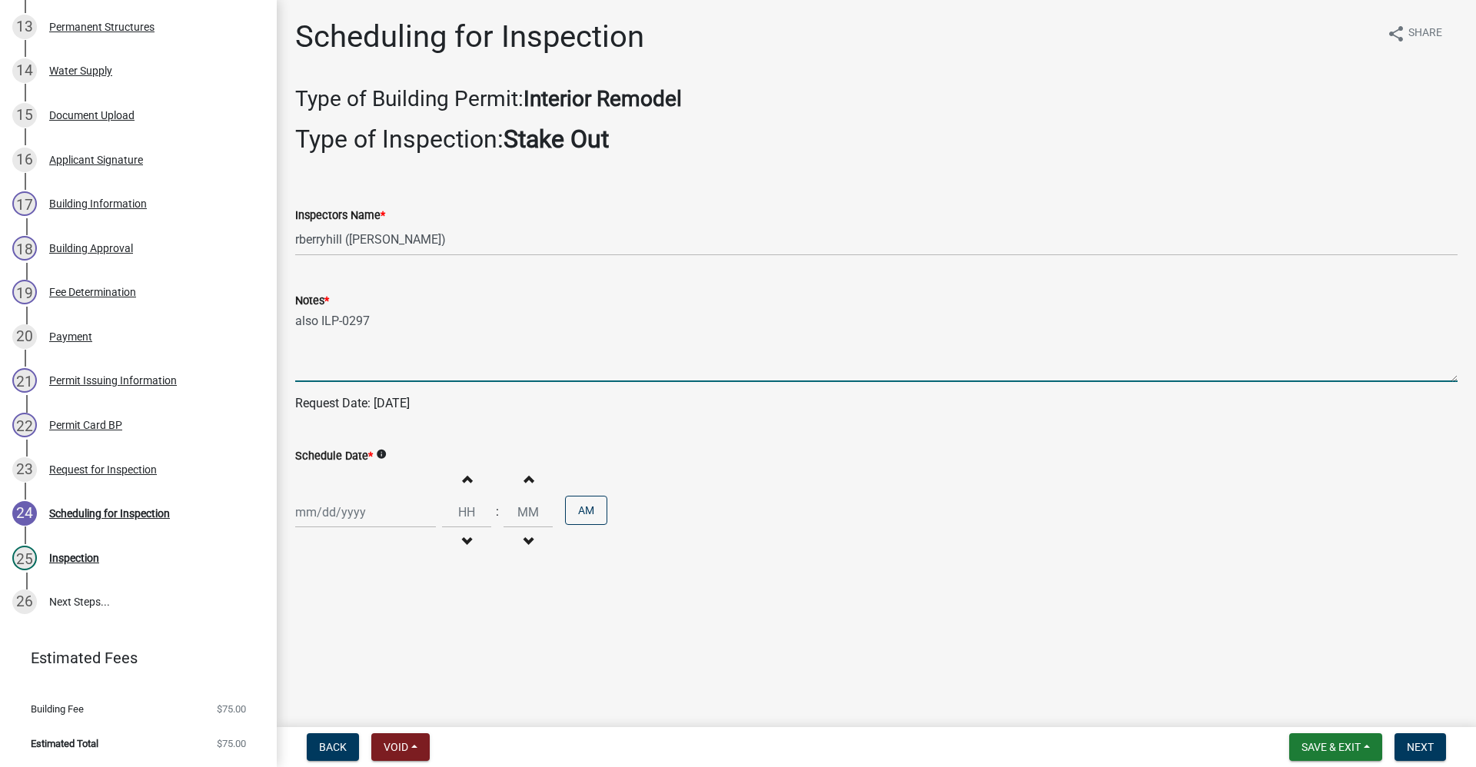
type textarea "also ILP-0297"
select select "10"
select select "2025"
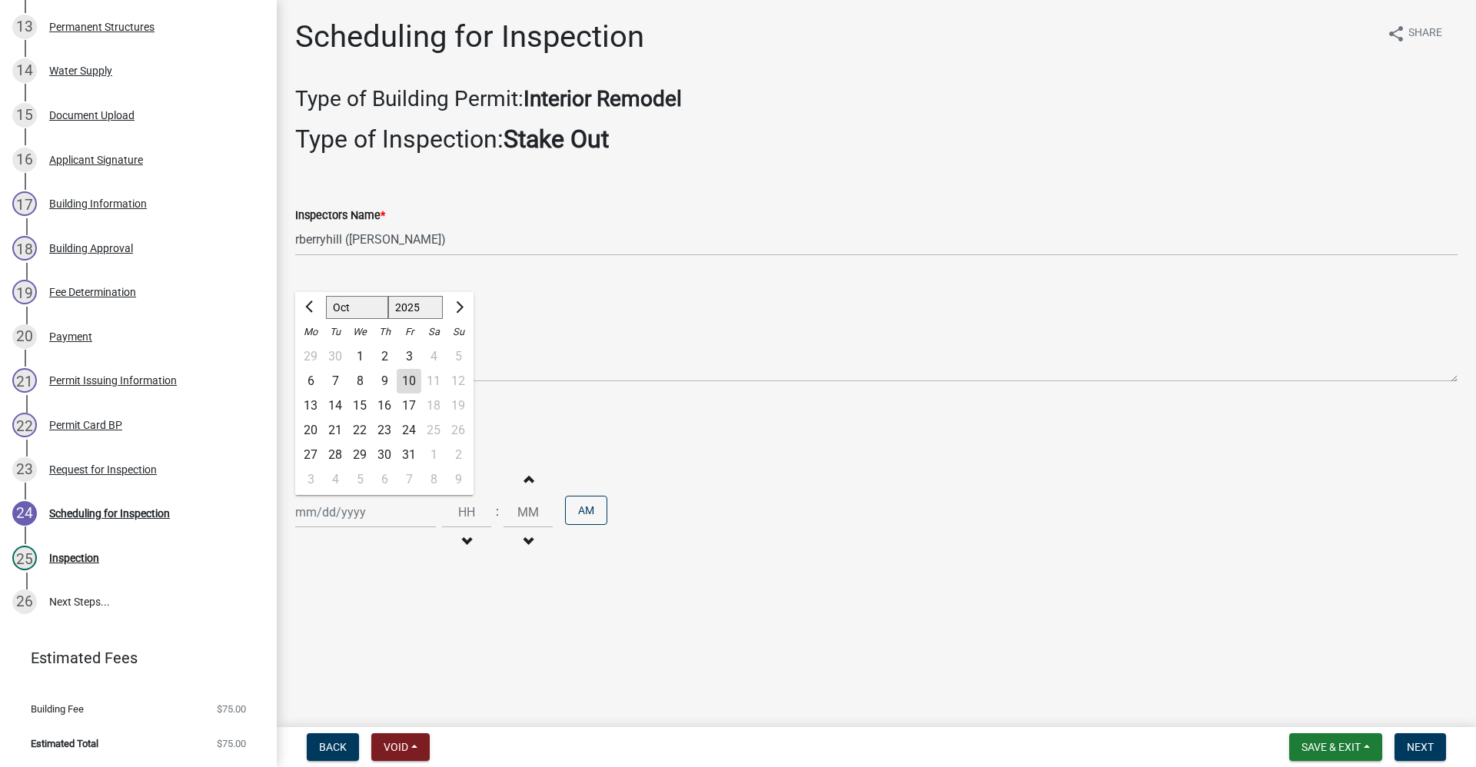
click at [330, 517] on div "[PERSON_NAME] Feb Mar Apr [PERSON_NAME][DATE] Oct Nov [DATE] 1526 1527 1528 152…" at bounding box center [365, 513] width 141 height 32
click at [386, 409] on div "16" at bounding box center [384, 406] width 25 height 25
type input "[DATE]"
select select "10"
select select "2025"
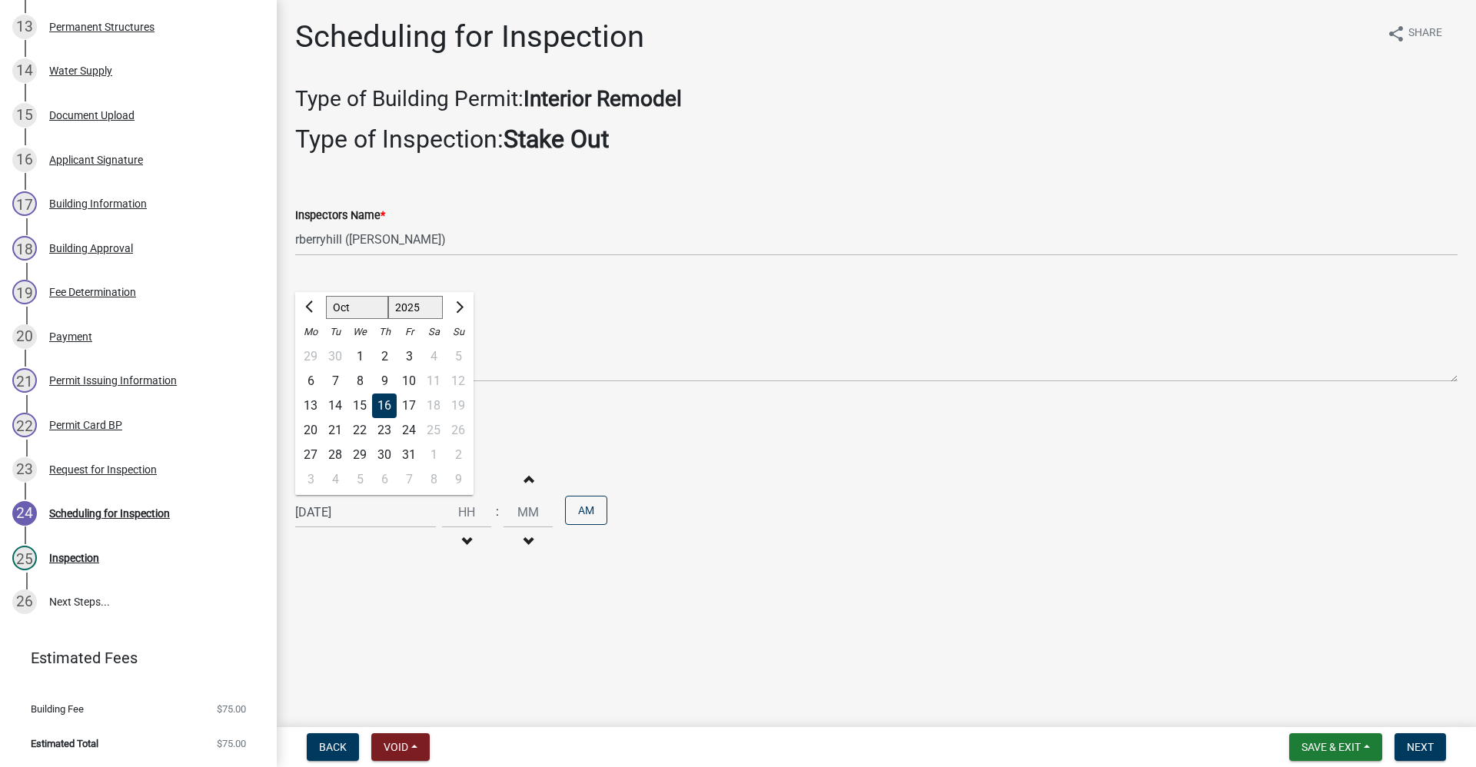
click at [345, 513] on div "[DATE] [PERSON_NAME] Apr May Jun [DATE] Aug Sep Oct Nov [DATE] 1526 1527 1528 1…" at bounding box center [365, 513] width 141 height 32
click at [384, 409] on div "16" at bounding box center [384, 406] width 25 height 25
click at [1415, 746] on span "Next" at bounding box center [1420, 747] width 27 height 12
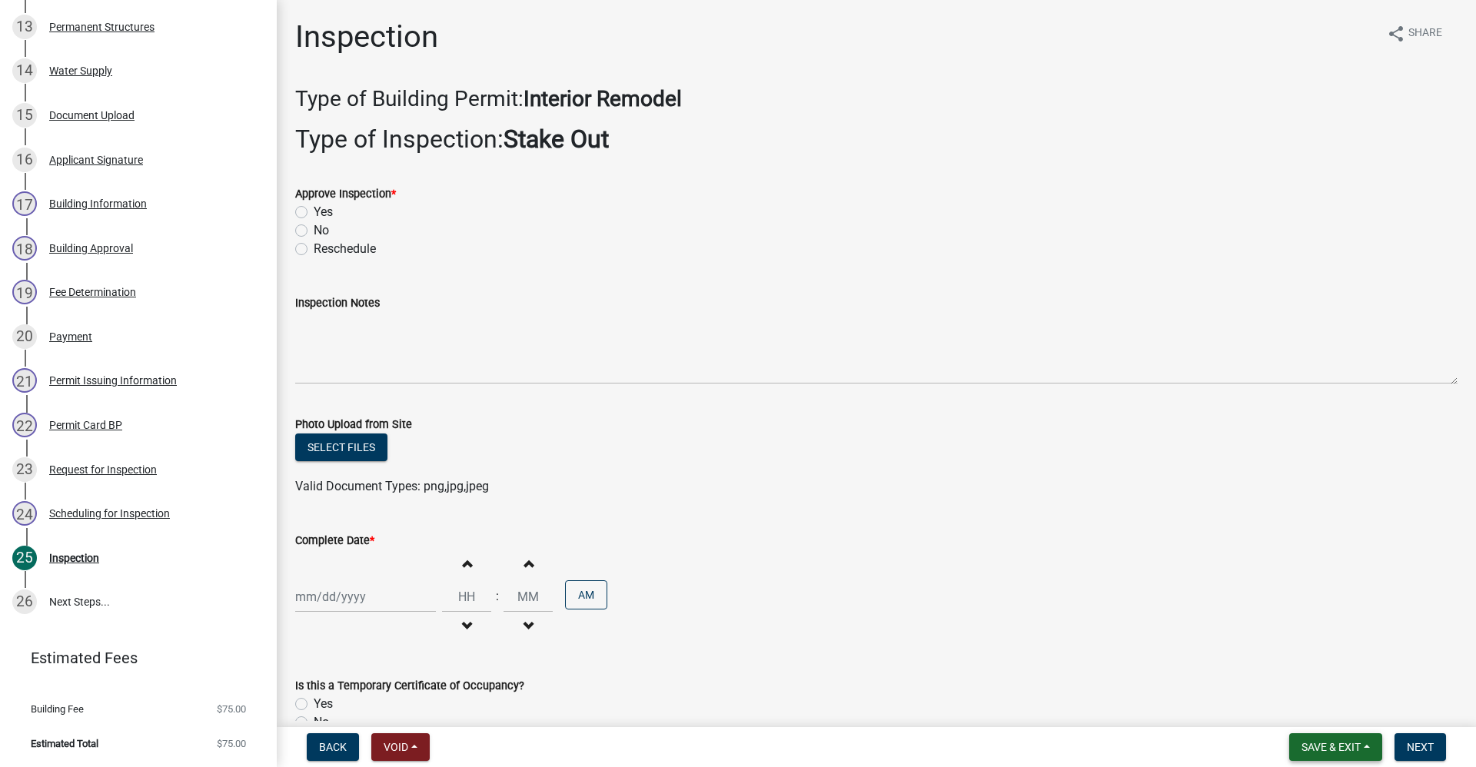
click at [1353, 743] on span "Save & Exit" at bounding box center [1330, 747] width 59 height 12
click at [1321, 710] on button "Save & Exit" at bounding box center [1320, 707] width 123 height 37
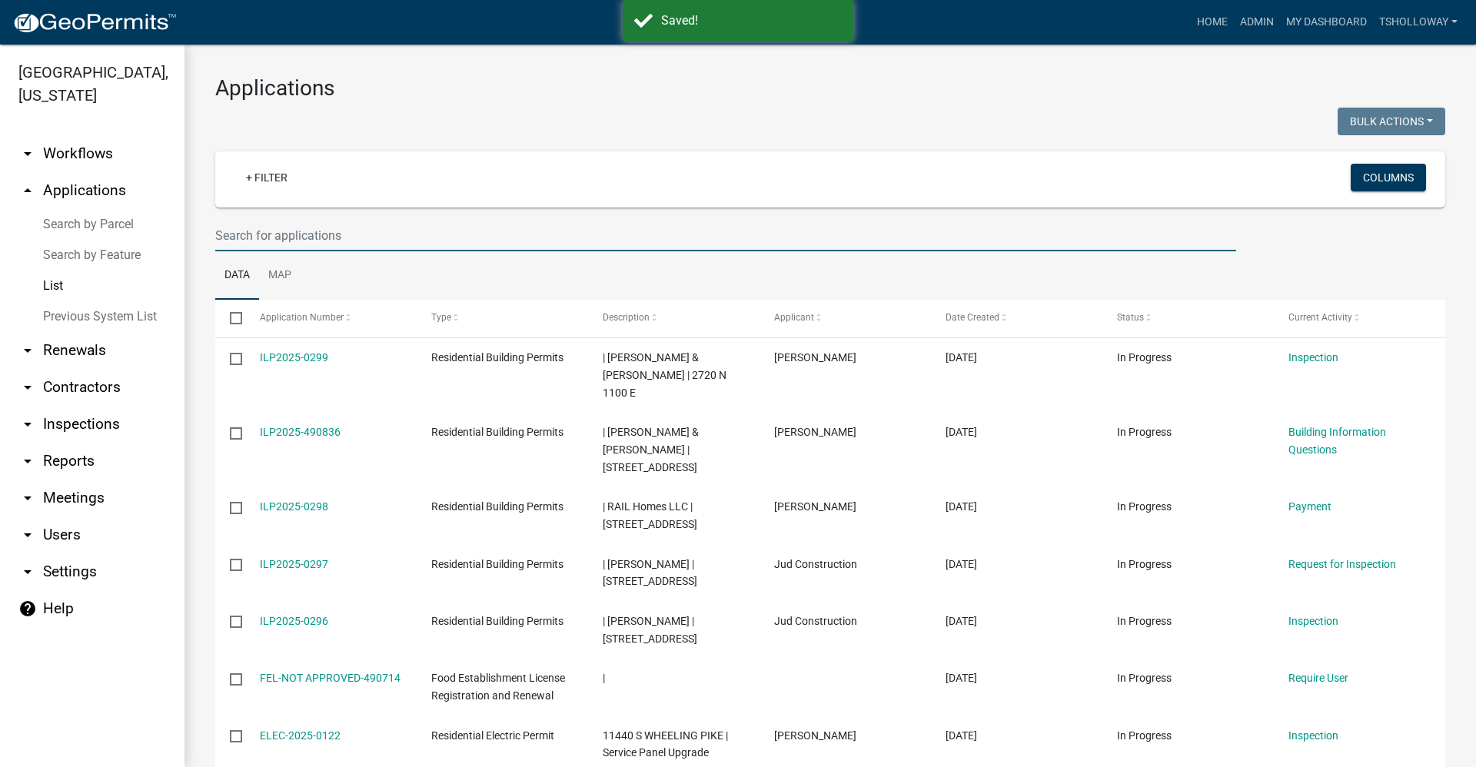
click at [269, 235] on input "text" at bounding box center [725, 236] width 1021 height 32
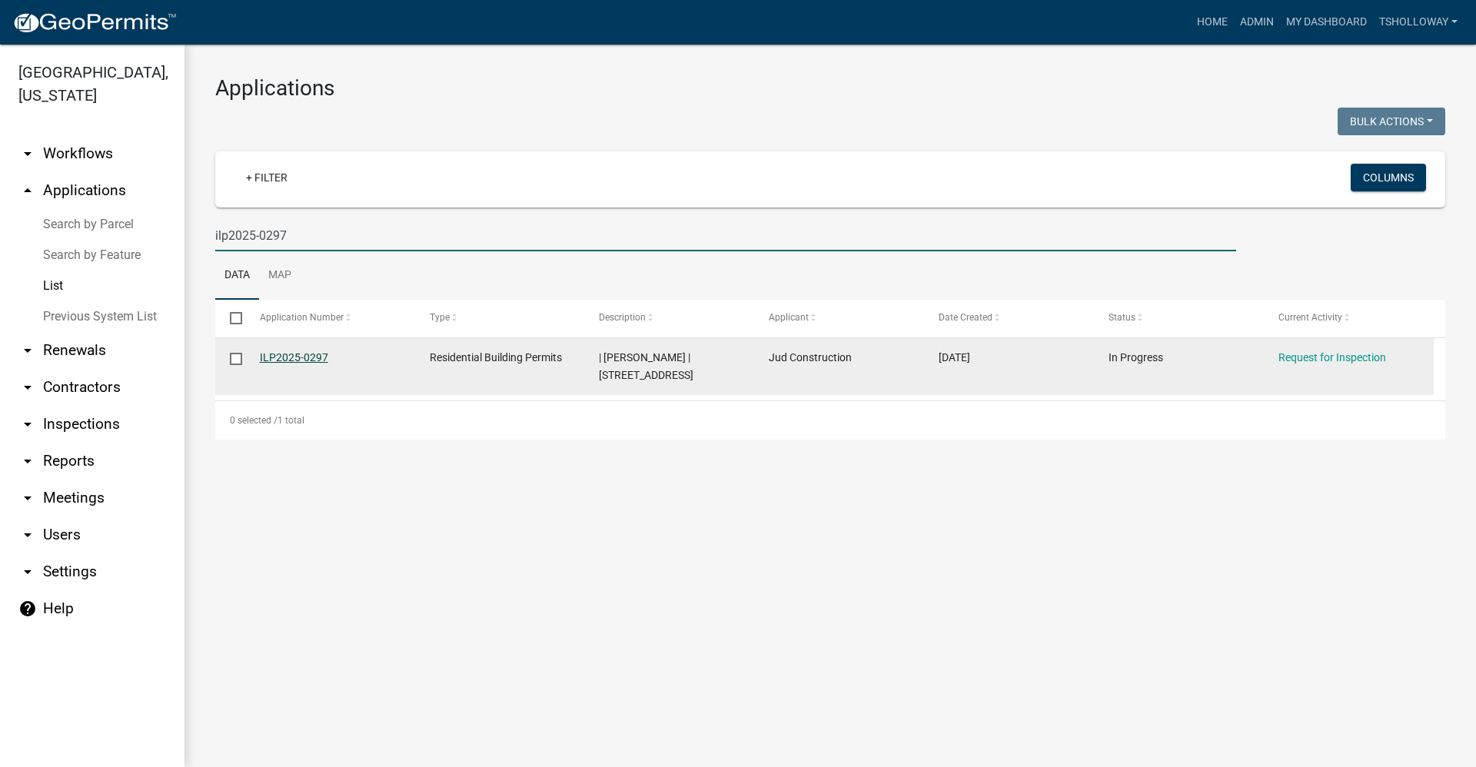
type input "ilp2025-0297"
click at [278, 357] on link "ILP2025-0297" at bounding box center [294, 357] width 68 height 12
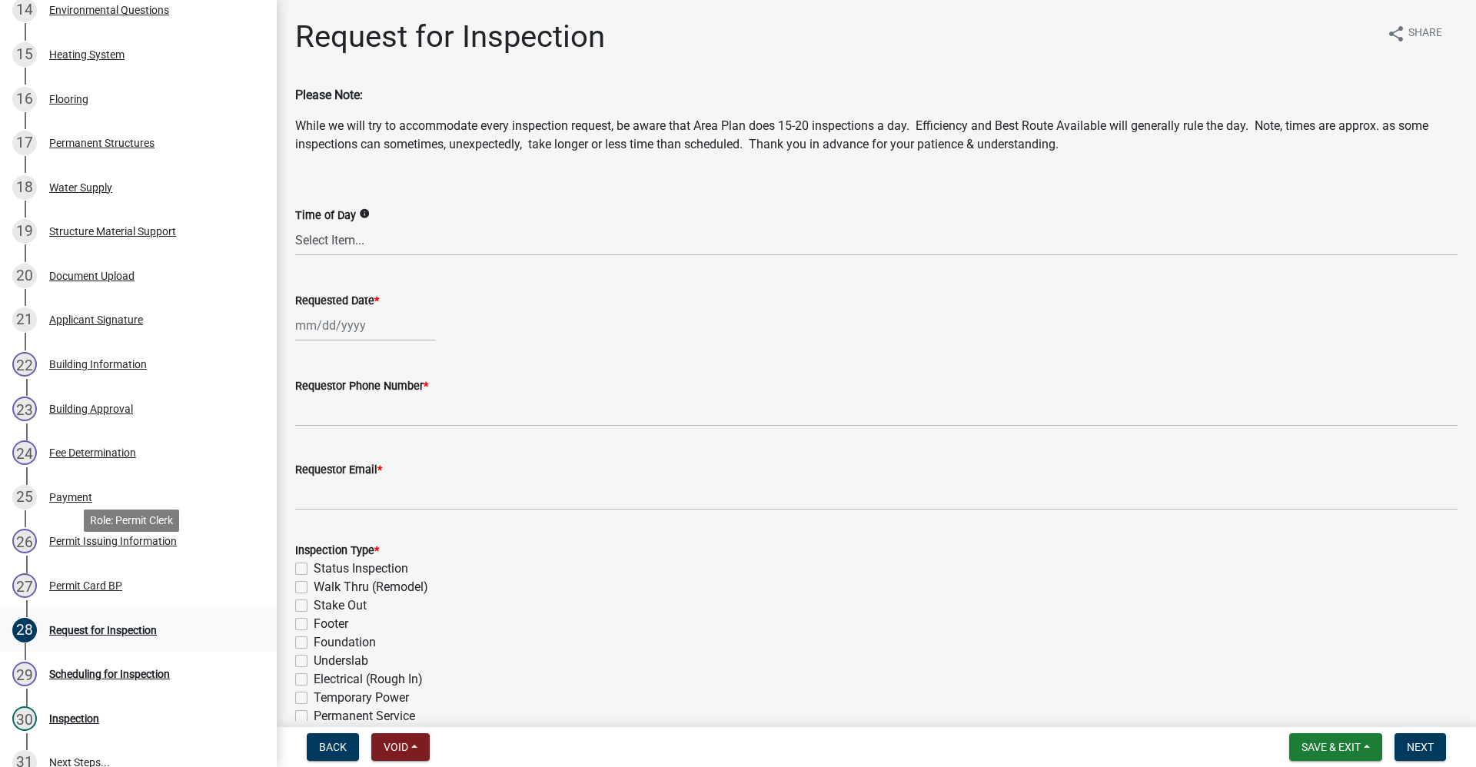
scroll to position [922, 0]
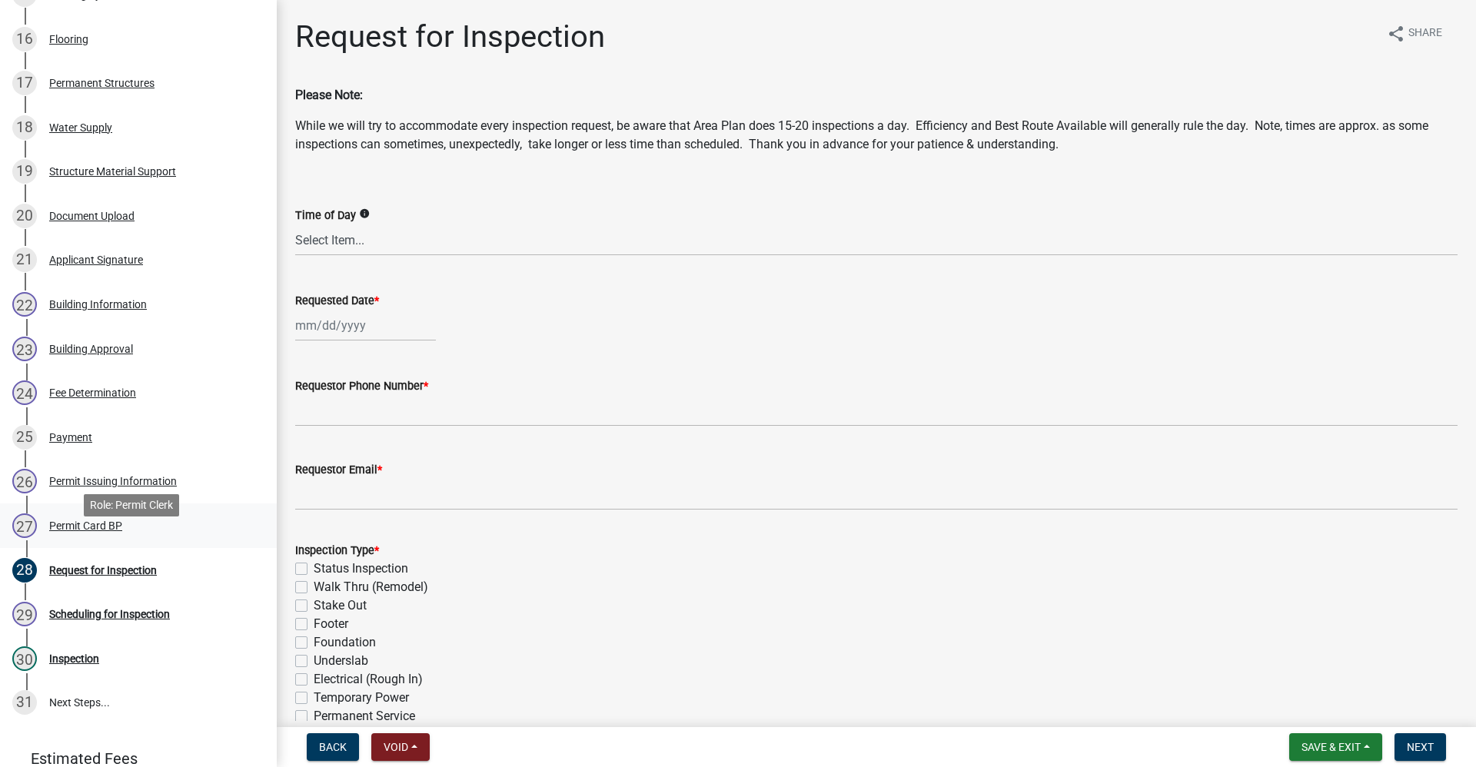
click at [81, 531] on div "Permit Card BP" at bounding box center [85, 525] width 73 height 11
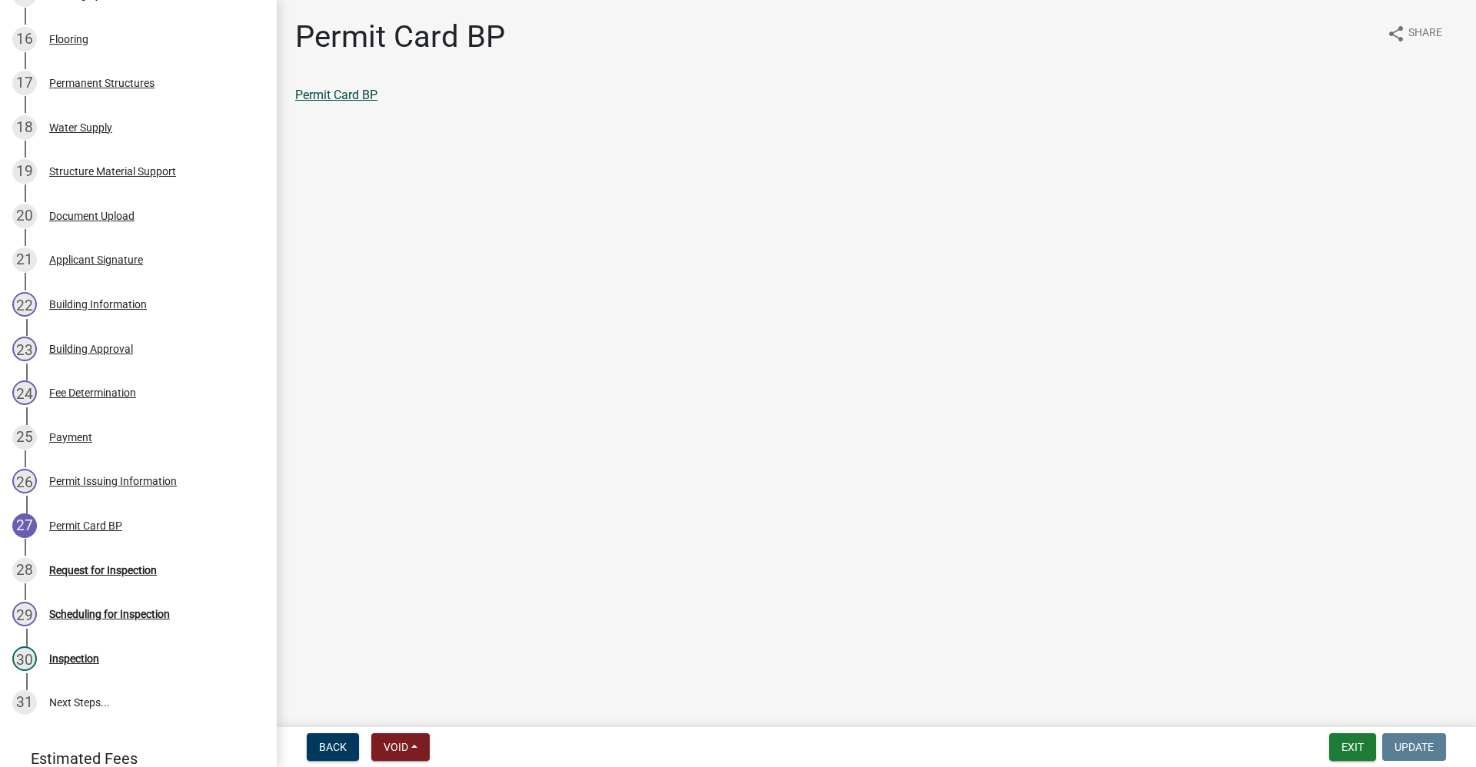
click at [351, 95] on link "Permit Card BP" at bounding box center [336, 95] width 82 height 15
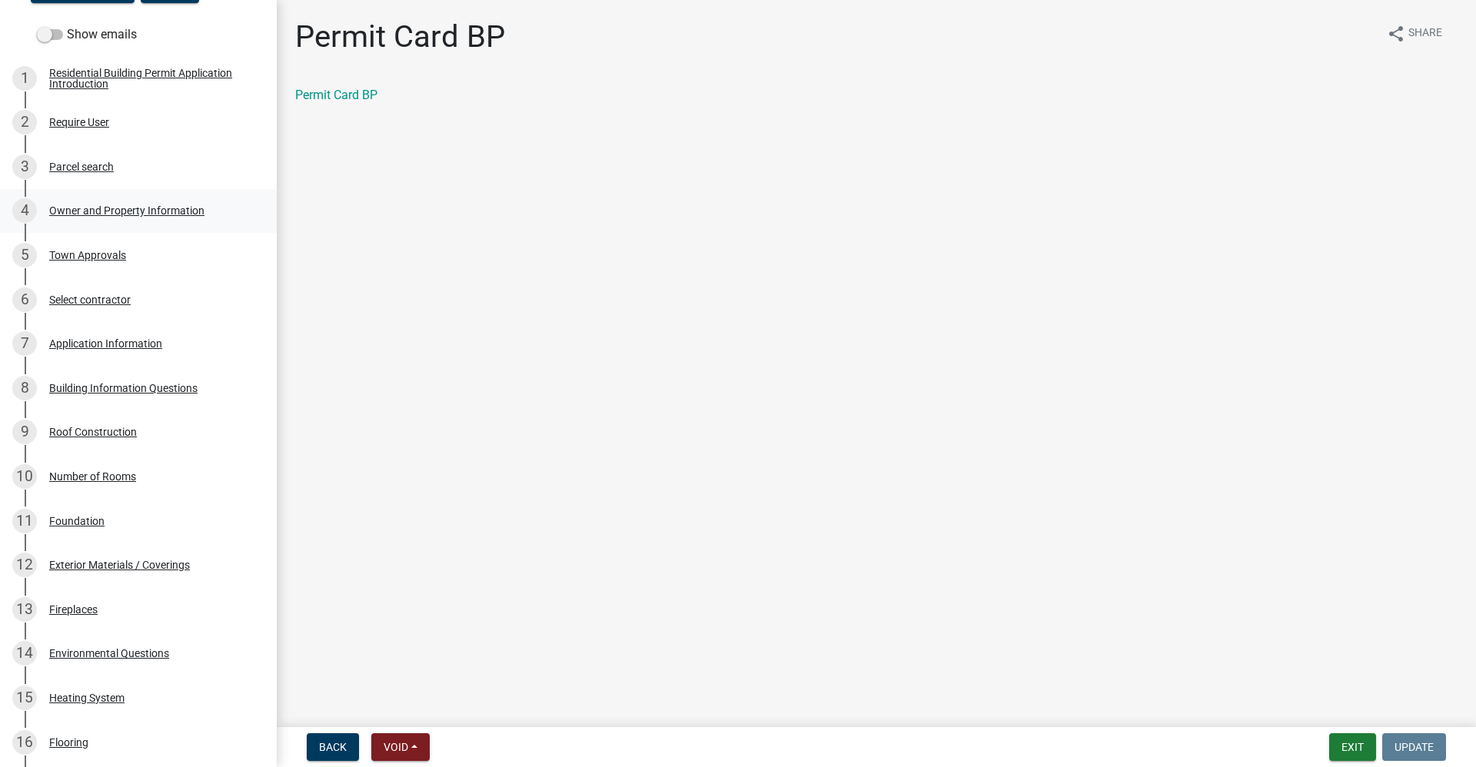
scroll to position [0, 0]
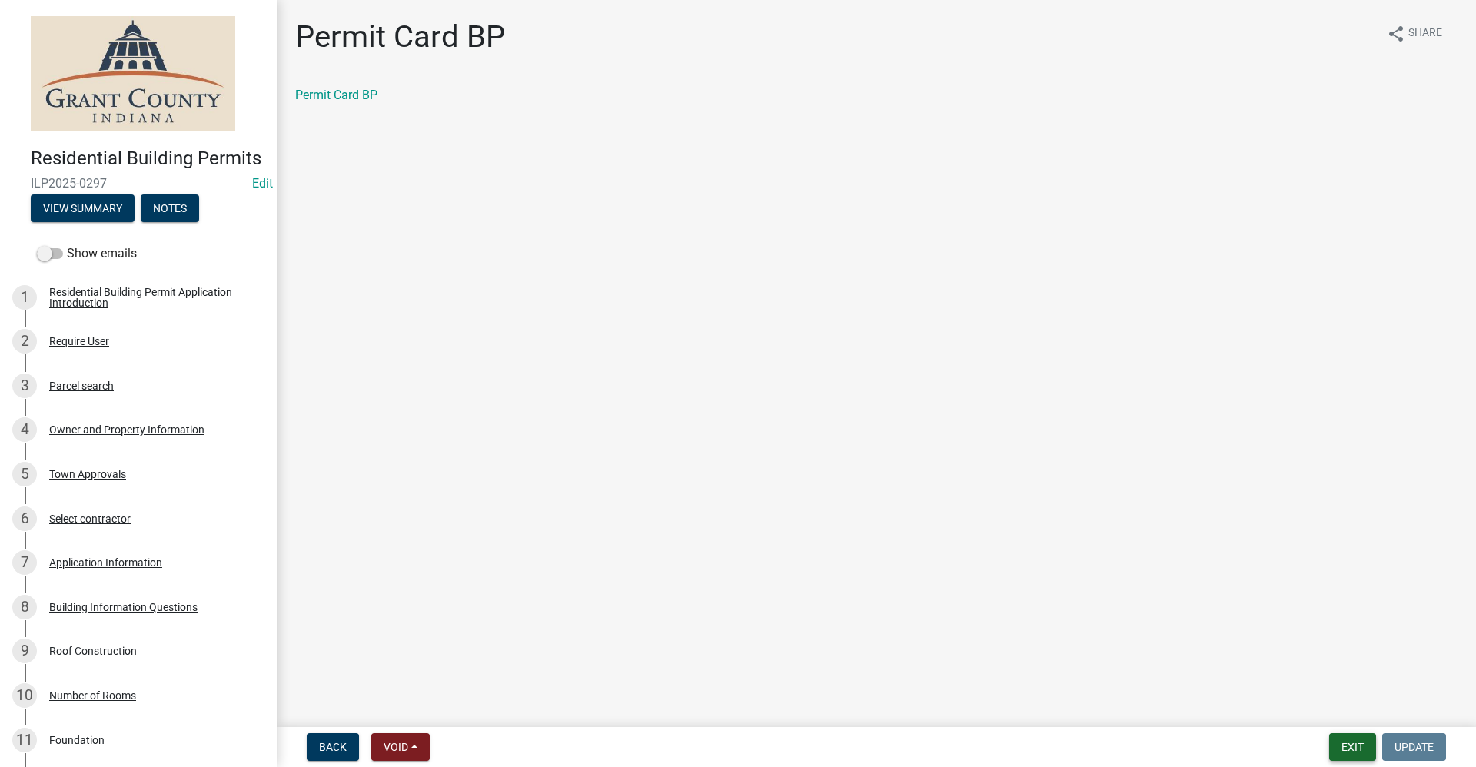
click at [1350, 747] on button "Exit" at bounding box center [1352, 747] width 47 height 28
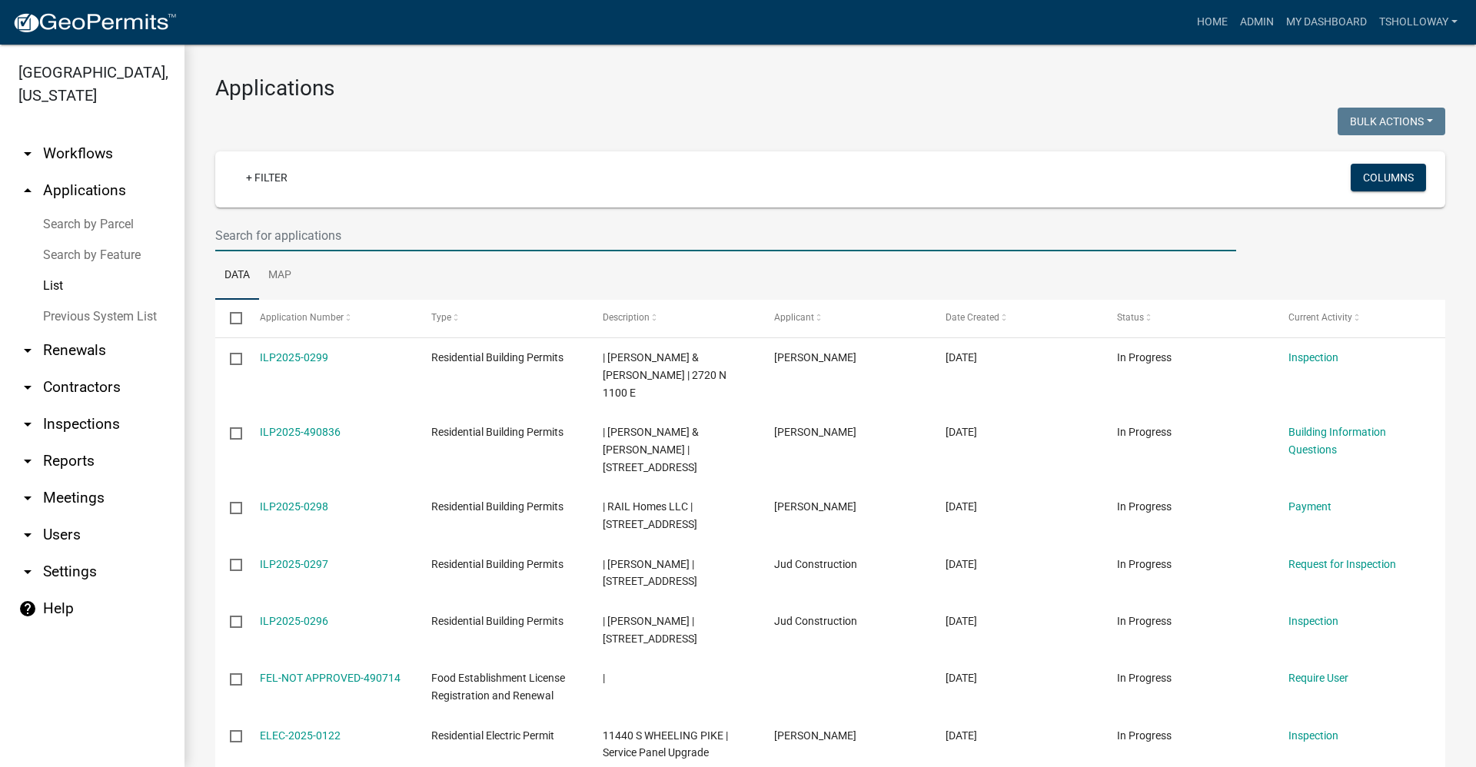
click at [248, 236] on input "text" at bounding box center [725, 236] width 1021 height 32
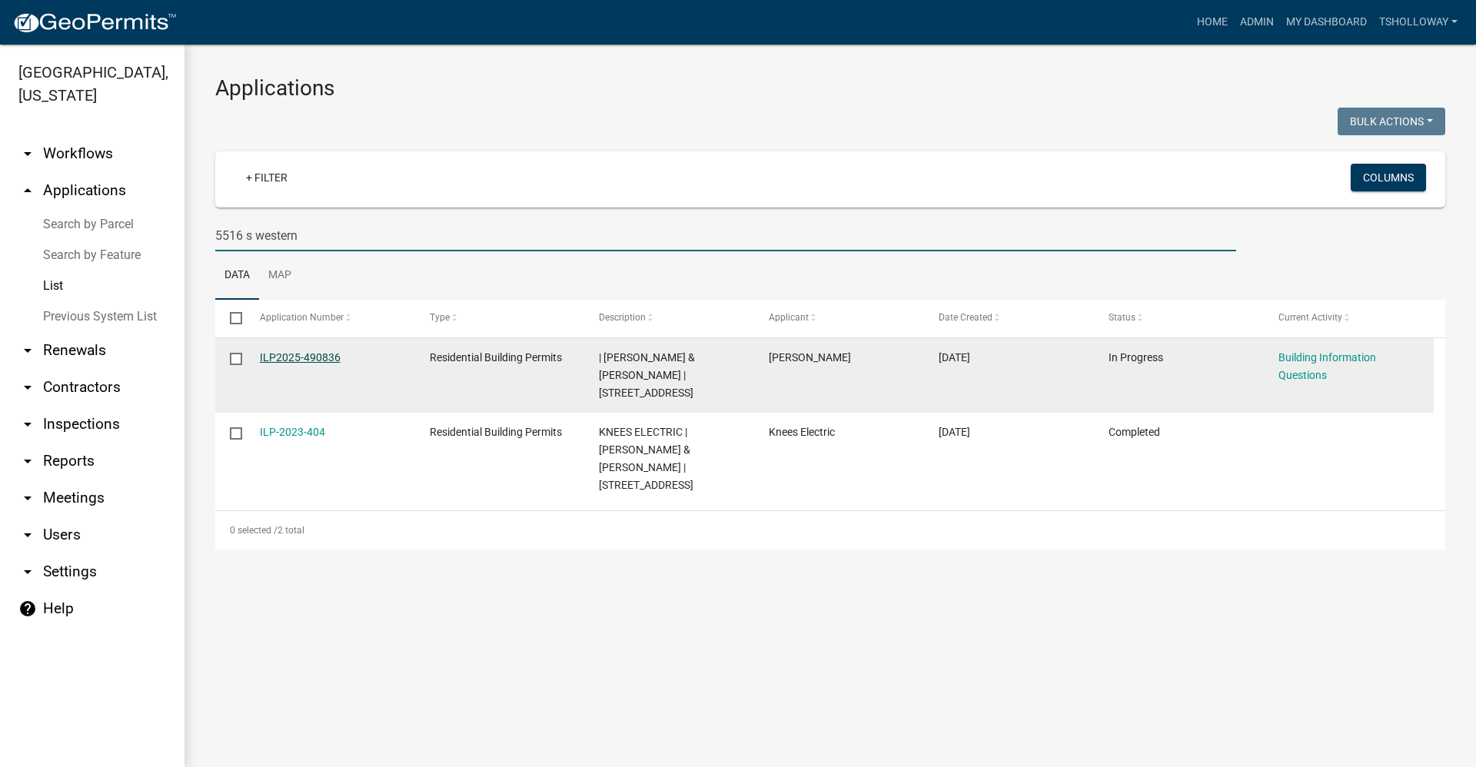
type input "5516 s western"
click at [304, 355] on link "ILP2025-490836" at bounding box center [300, 357] width 81 height 12
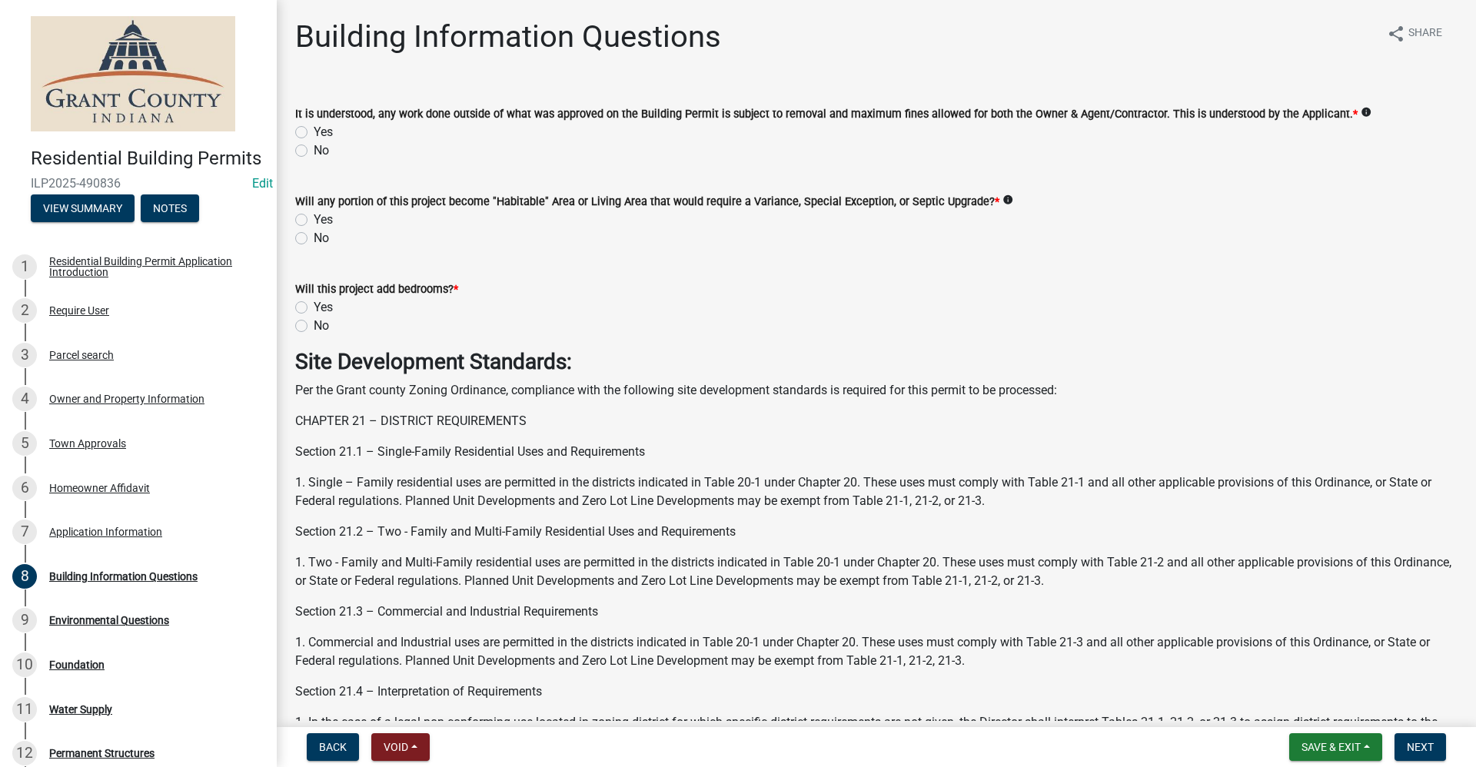
click at [314, 133] on label "Yes" at bounding box center [323, 132] width 19 height 18
click at [314, 133] on input "Yes" at bounding box center [319, 128] width 10 height 10
radio input "true"
click at [314, 238] on label "No" at bounding box center [321, 238] width 15 height 18
click at [314, 238] on input "No" at bounding box center [319, 234] width 10 height 10
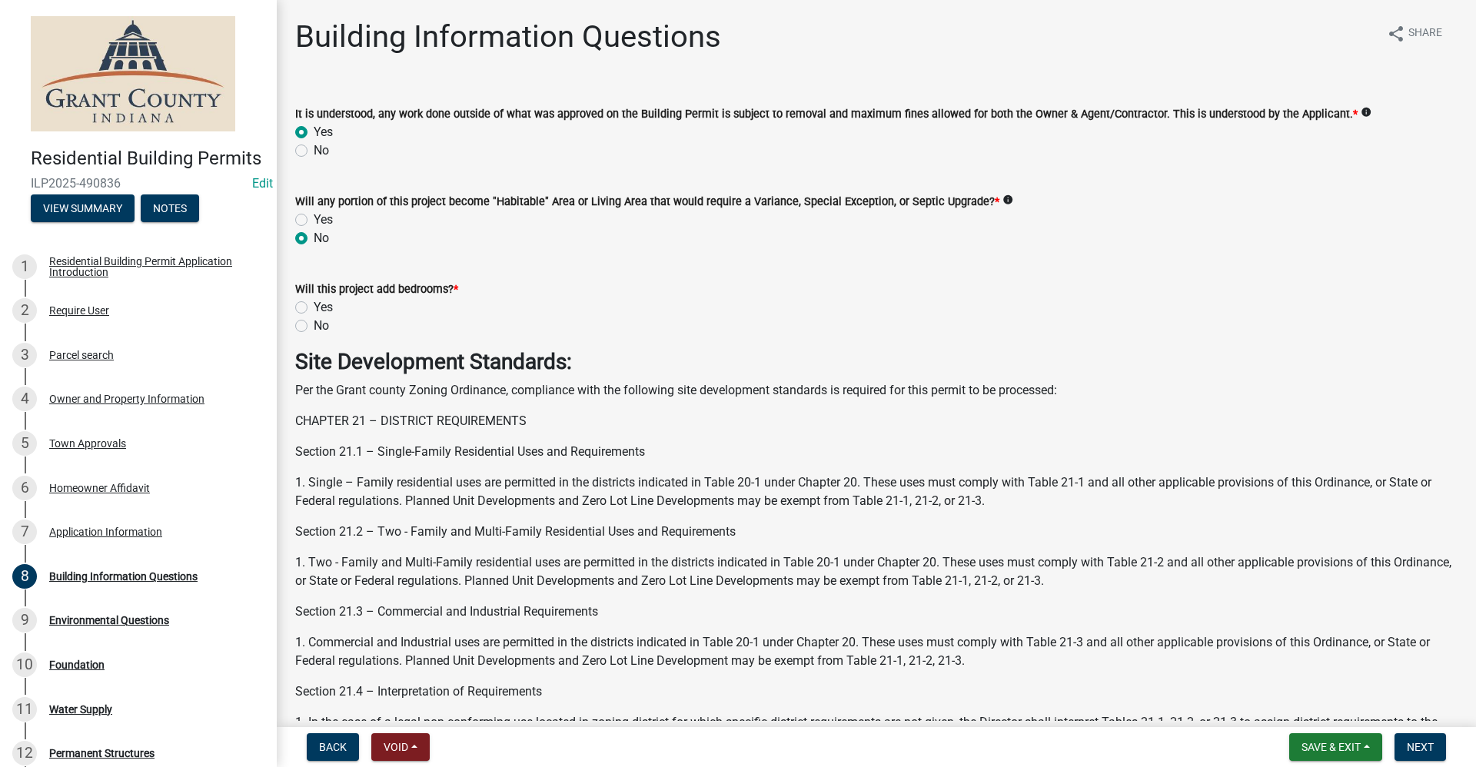
radio input "true"
click at [314, 327] on label "No" at bounding box center [321, 326] width 15 height 18
click at [314, 327] on input "No" at bounding box center [319, 322] width 10 height 10
radio input "true"
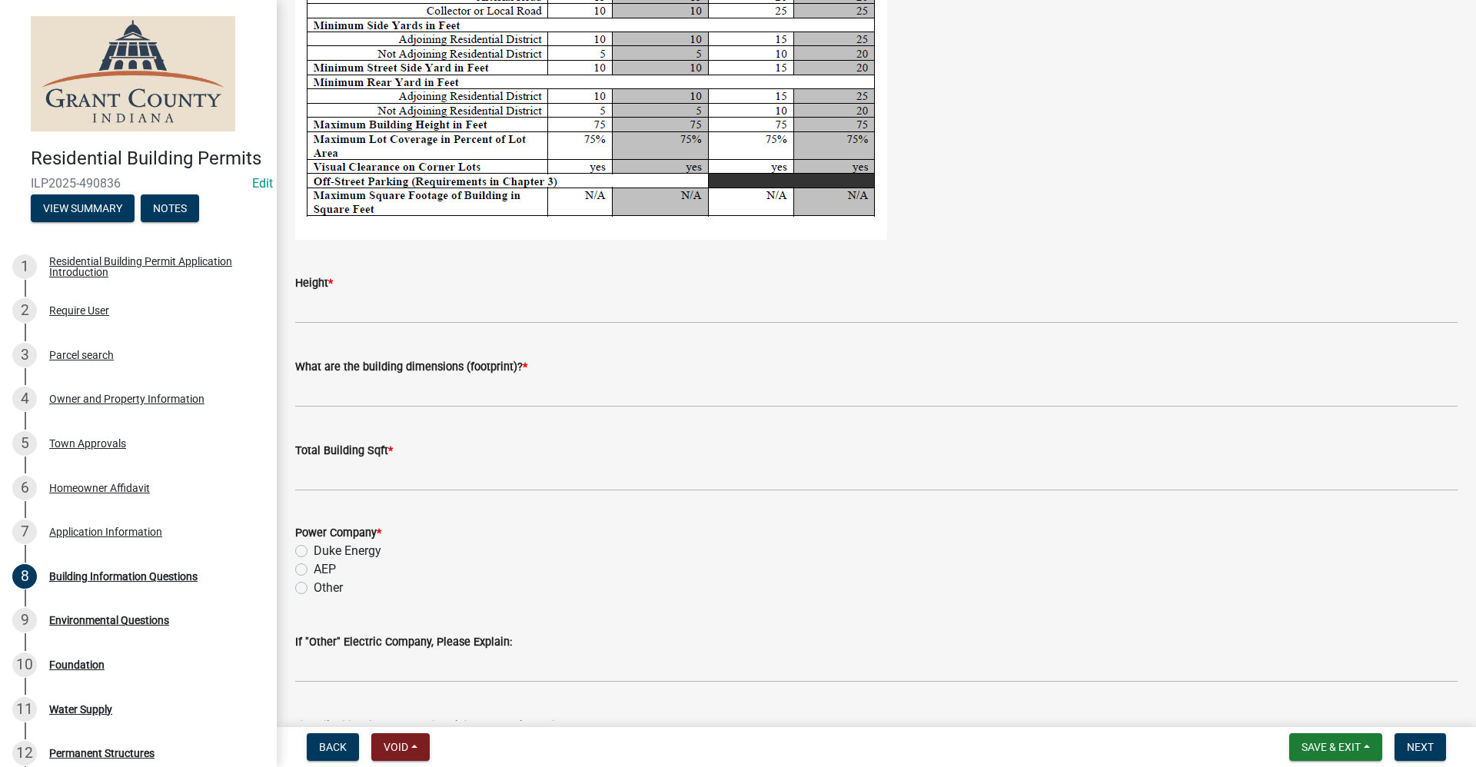
scroll to position [2844, 0]
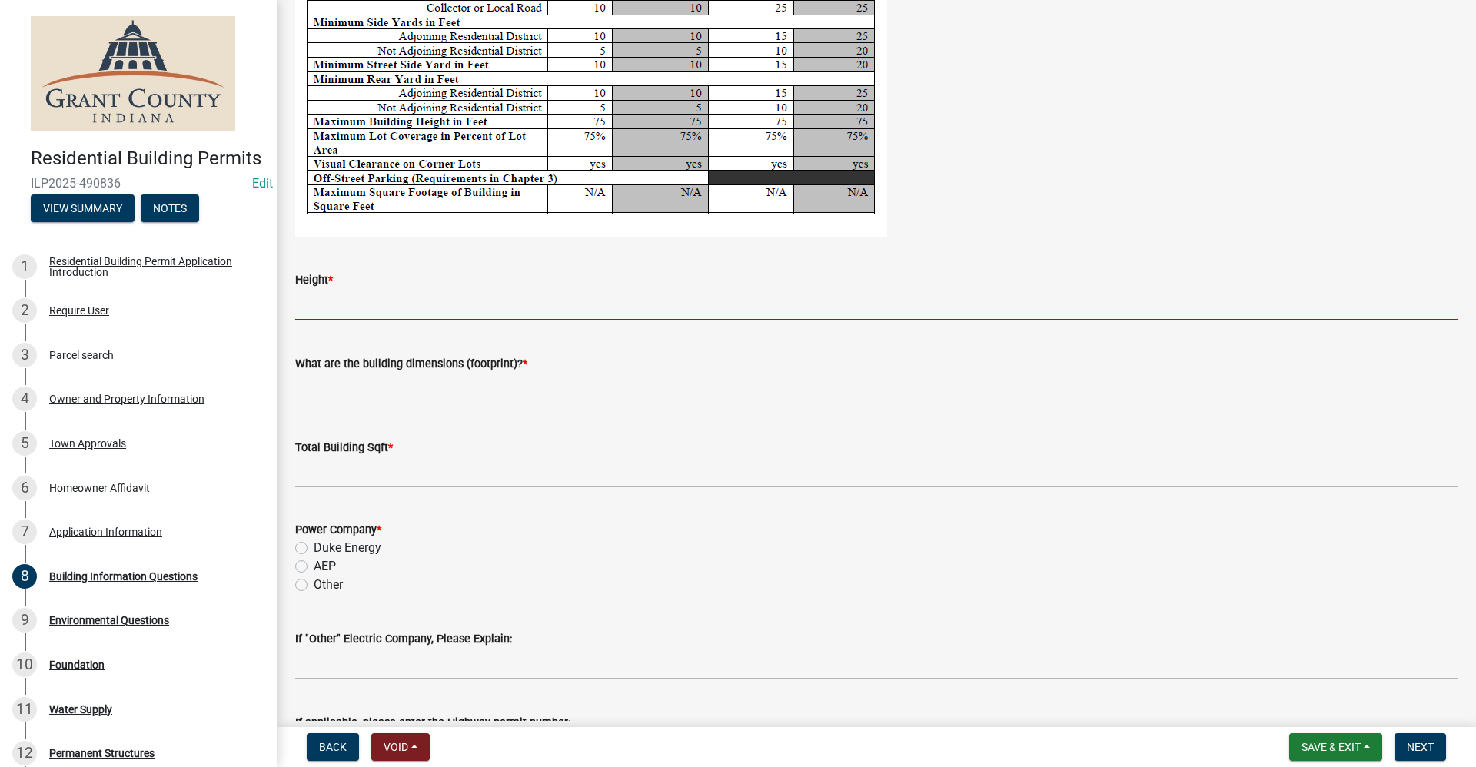
click at [332, 306] on input "Height *" at bounding box center [876, 305] width 1162 height 32
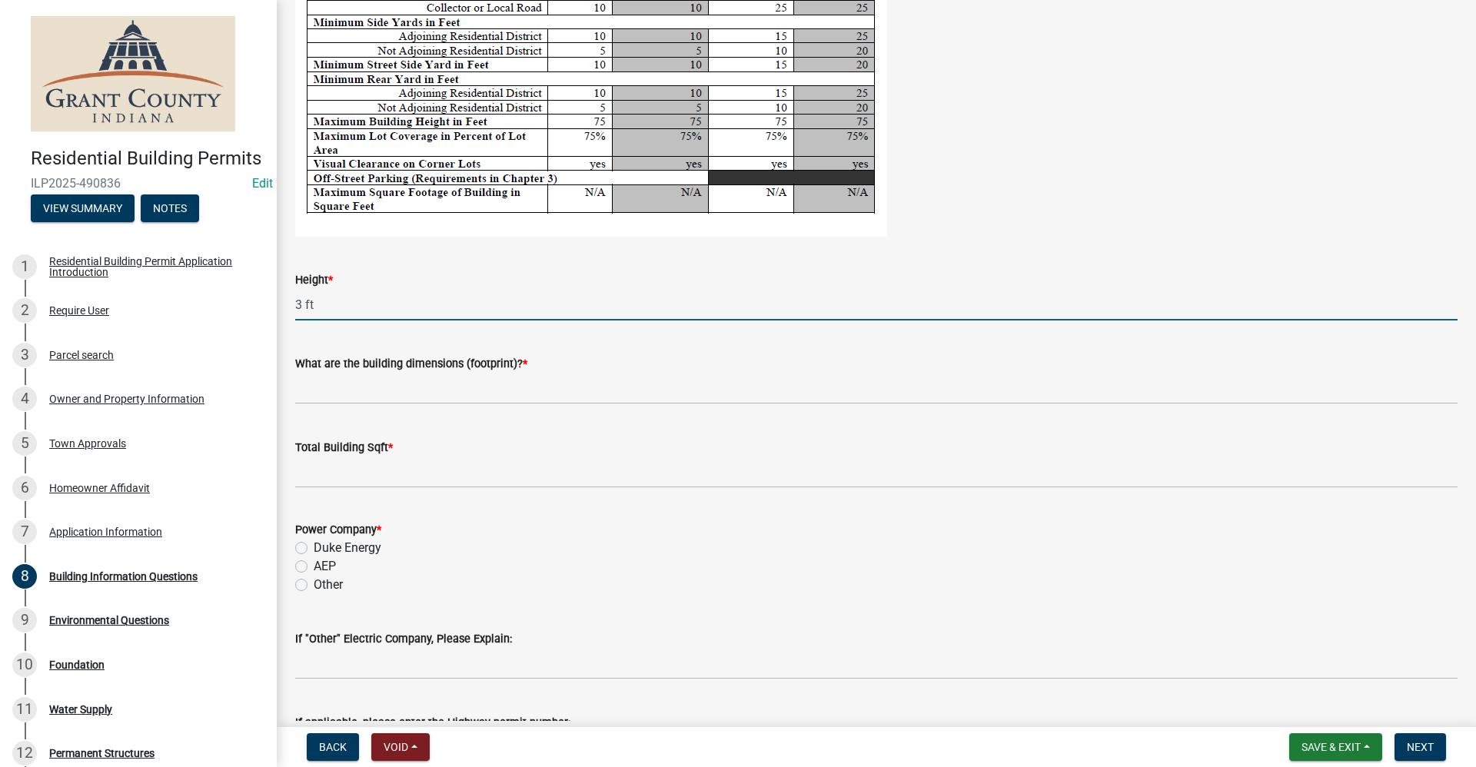
type input "3 ft"
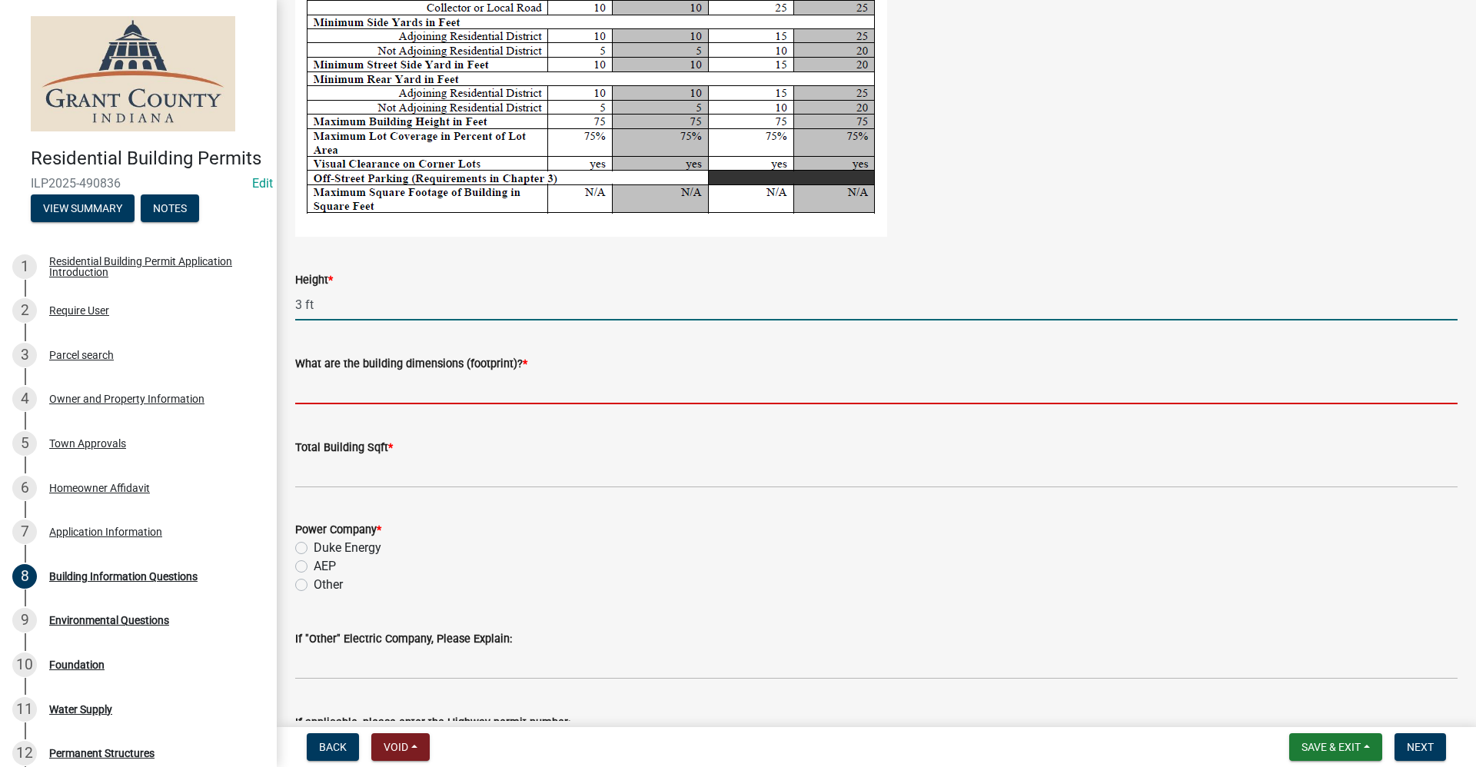
click at [364, 391] on input "What are the building dimensions (footprint)? *" at bounding box center [876, 389] width 1162 height 32
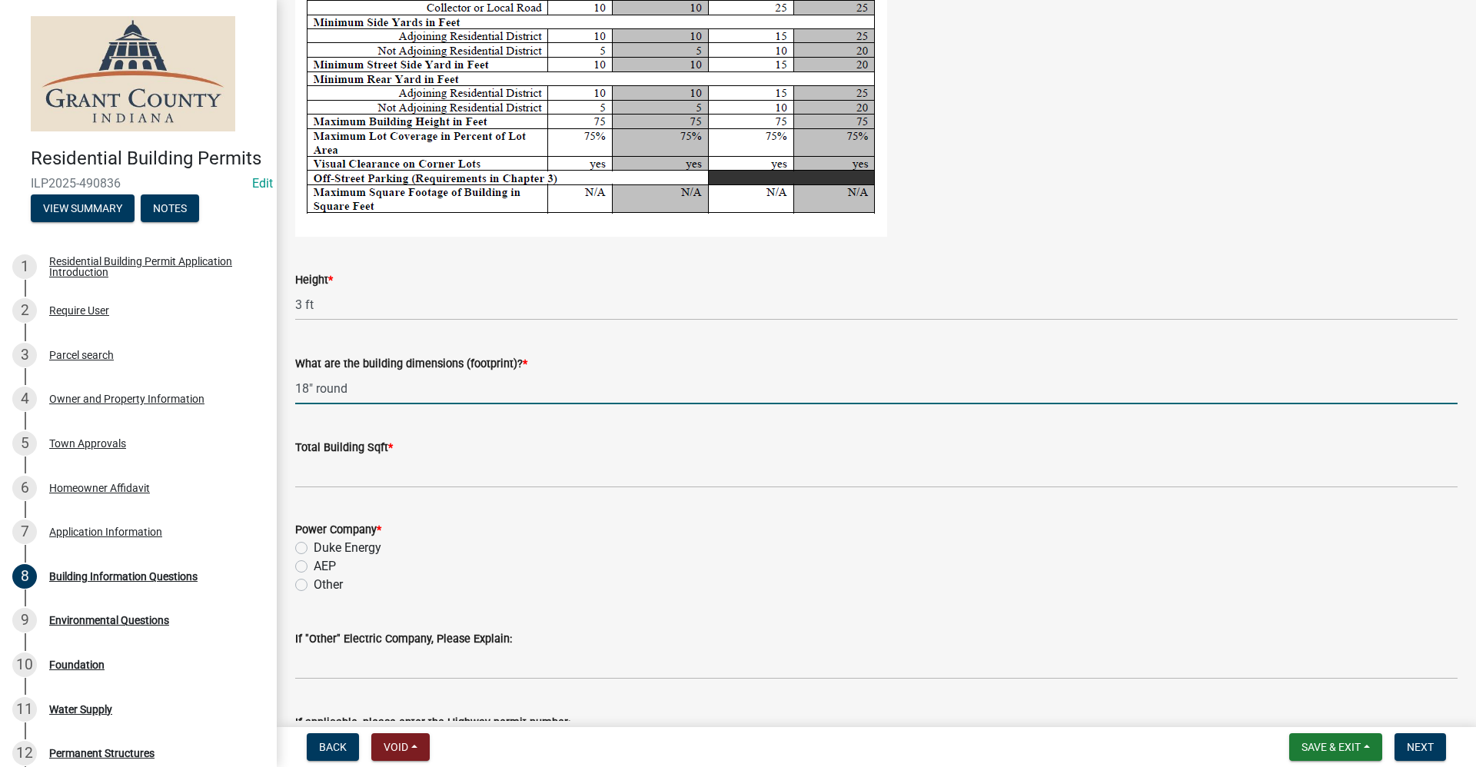
type input "18" round"
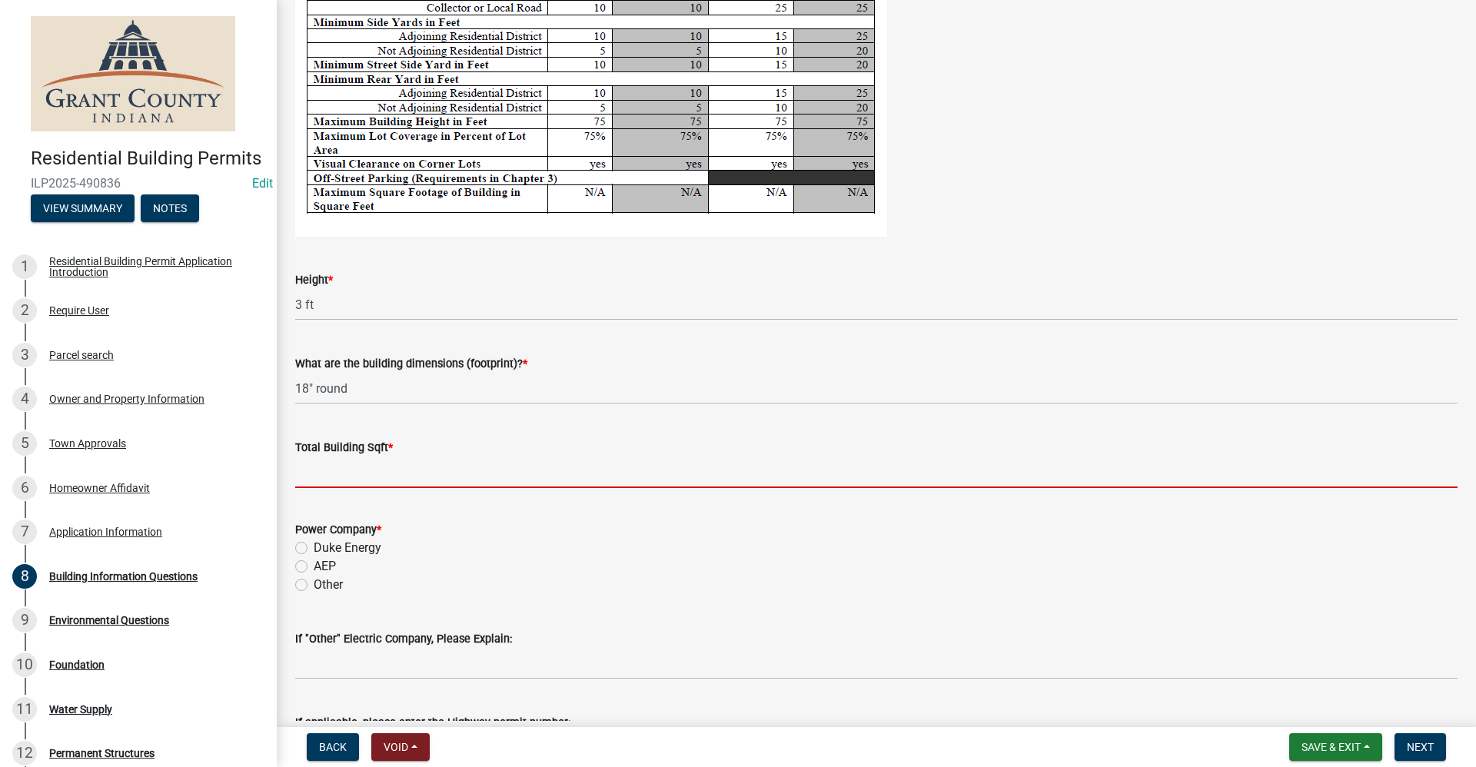
click at [300, 473] on input "text" at bounding box center [876, 473] width 1162 height 32
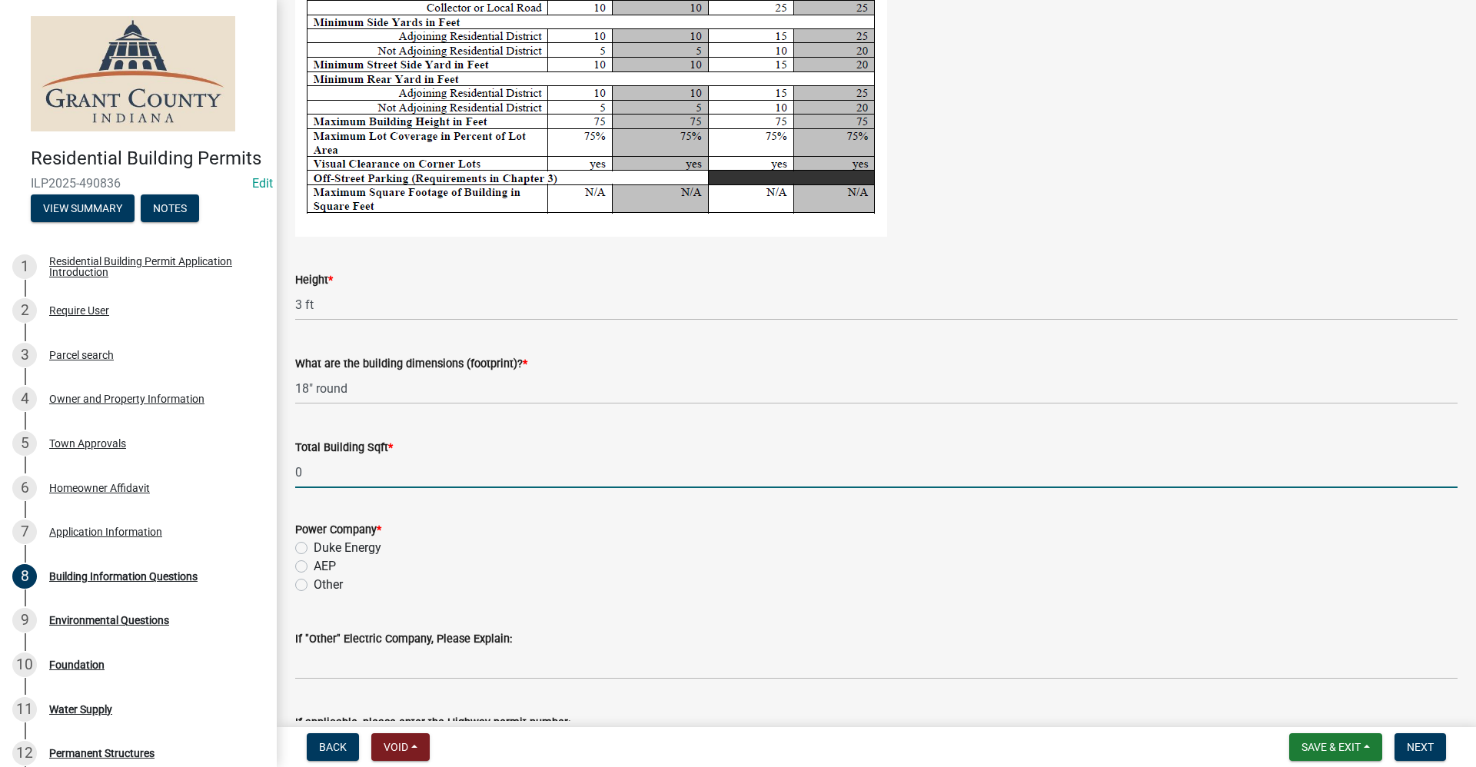
type input "0"
click at [314, 569] on label "AEP" at bounding box center [325, 566] width 22 height 18
click at [314, 567] on input "AEP" at bounding box center [319, 562] width 10 height 10
radio input "true"
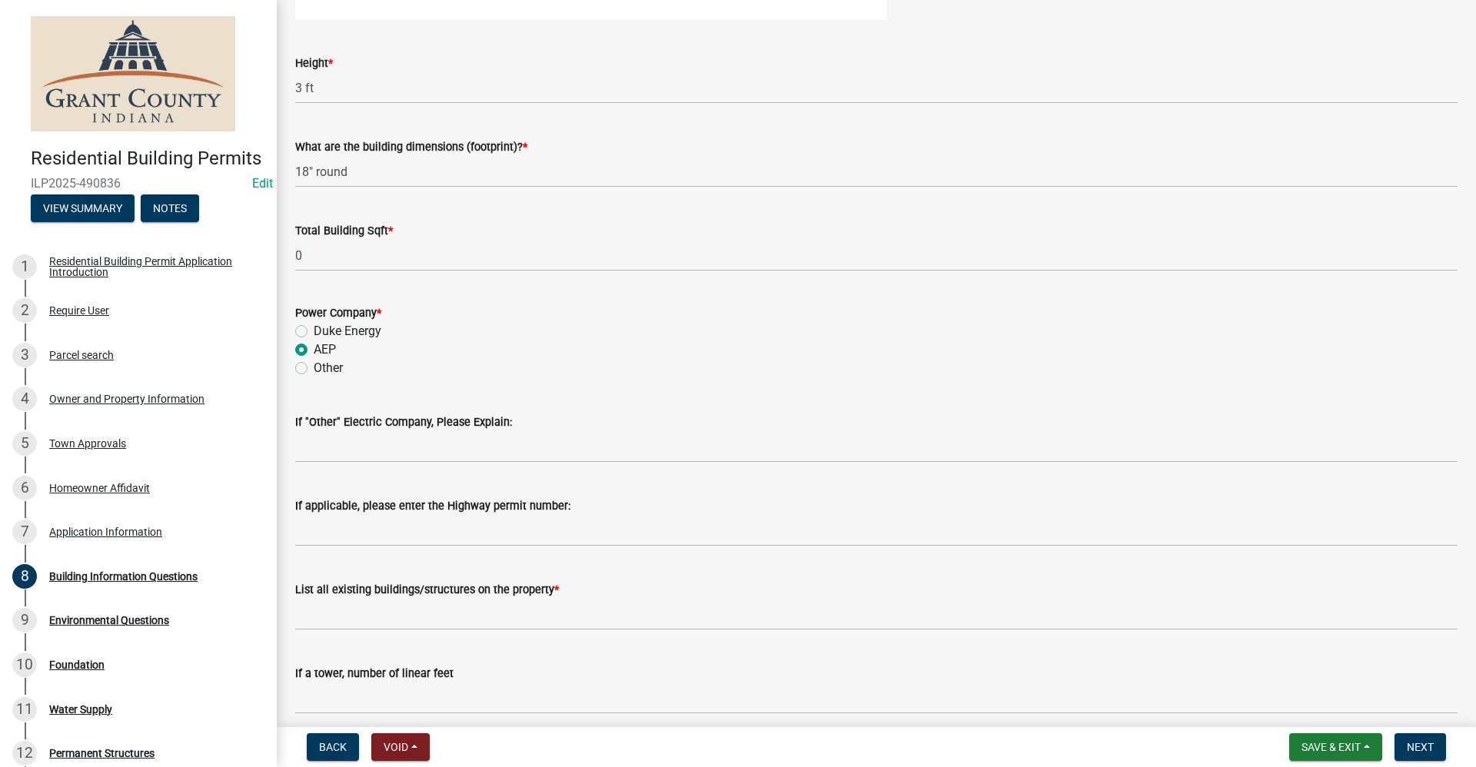
scroll to position [3128, 0]
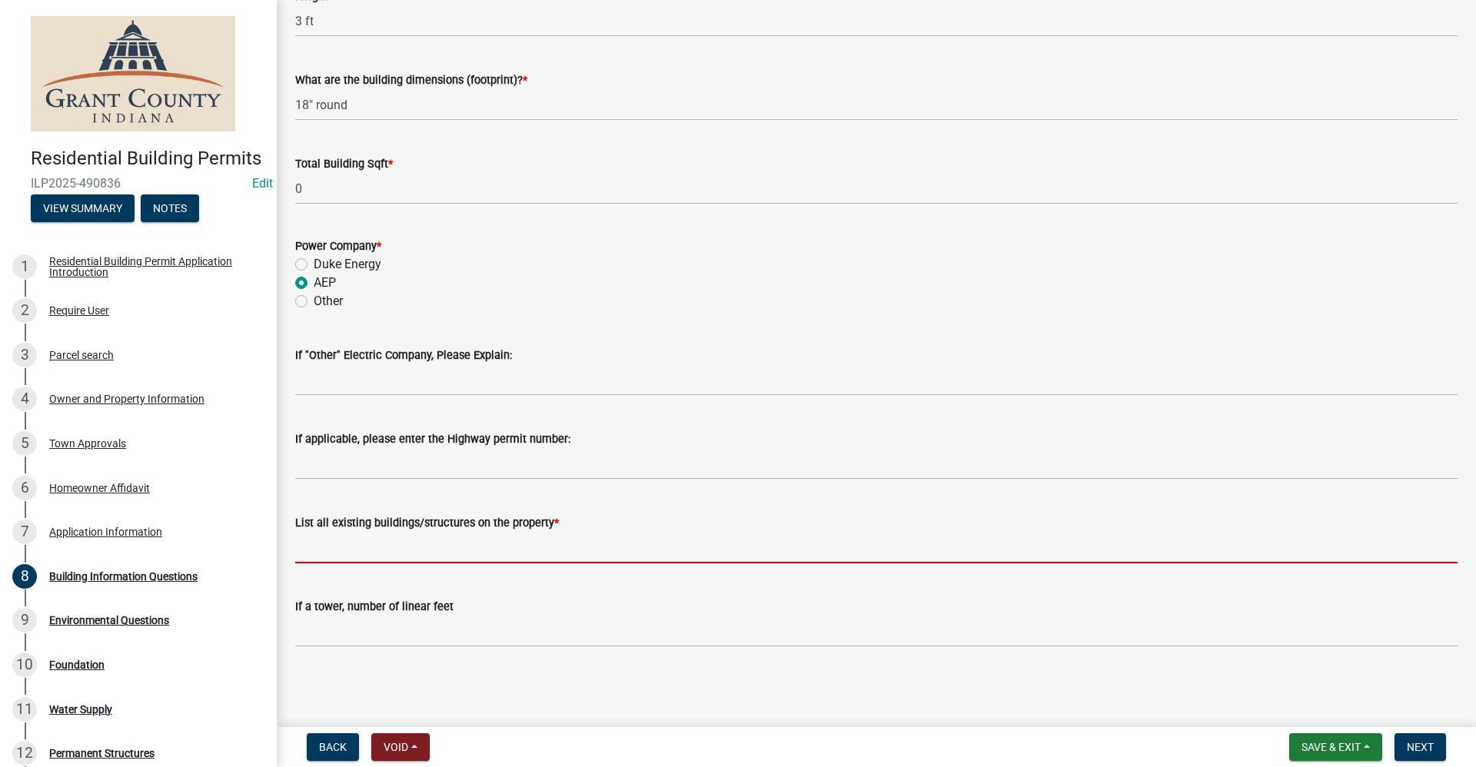
drag, startPoint x: 353, startPoint y: 543, endPoint x: 364, endPoint y: 537, distance: 12.0
click at [353, 543] on input "List all existing buildings/structures on the property *" at bounding box center [876, 548] width 1162 height 32
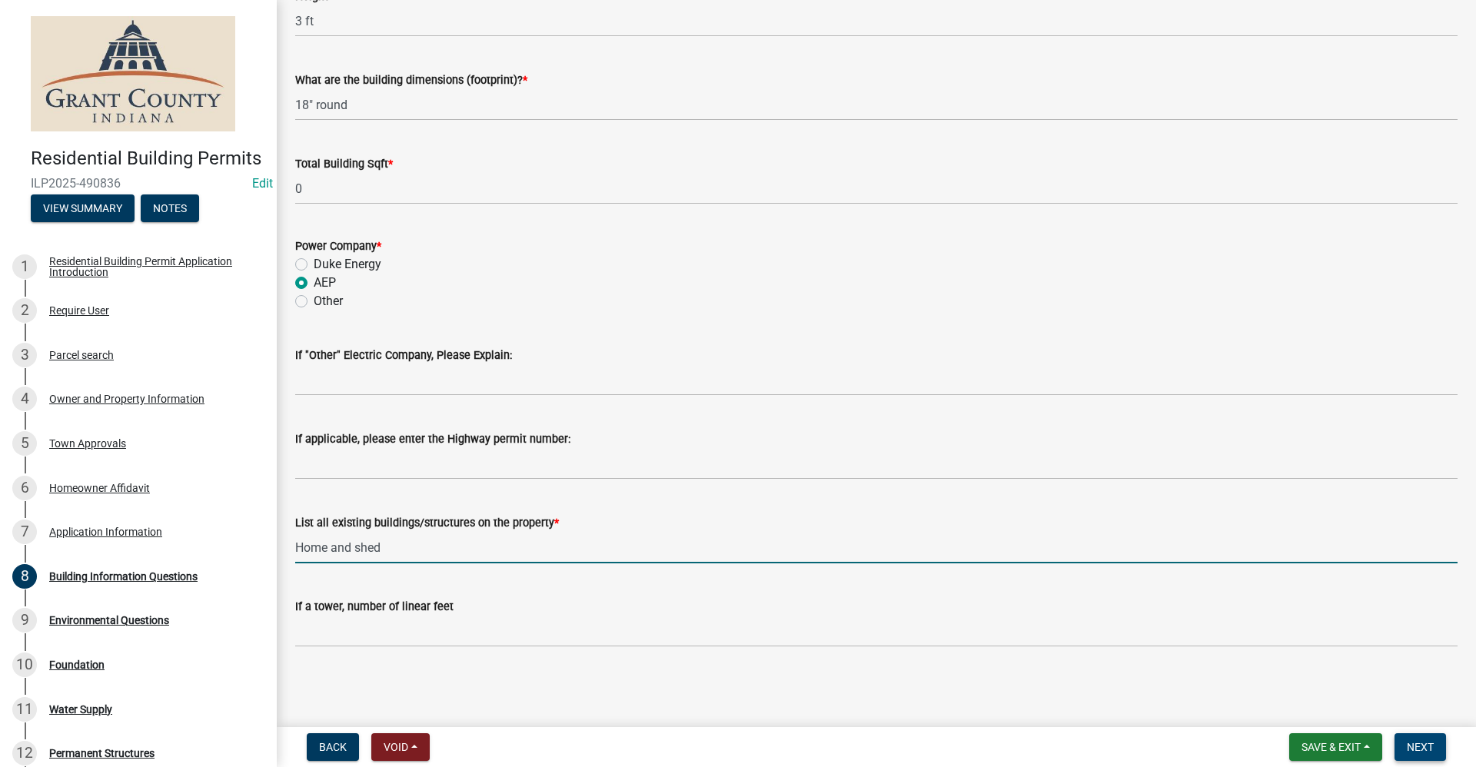
type input "Home and shed"
click at [1423, 746] on span "Next" at bounding box center [1420, 747] width 27 height 12
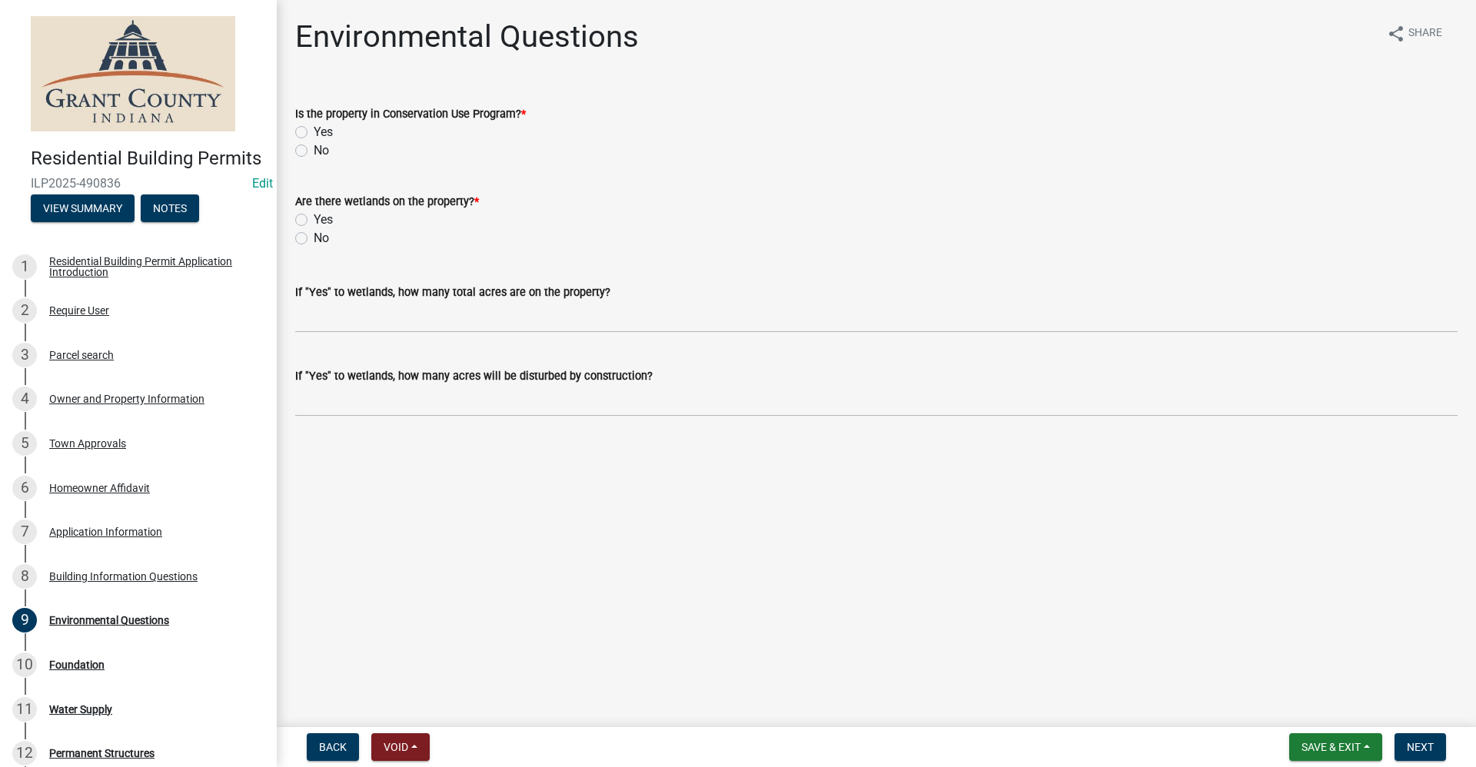
click at [314, 150] on label "No" at bounding box center [321, 150] width 15 height 18
click at [314, 150] on input "No" at bounding box center [319, 146] width 10 height 10
radio input "true"
click at [314, 240] on label "No" at bounding box center [321, 238] width 15 height 18
click at [314, 239] on input "No" at bounding box center [319, 234] width 10 height 10
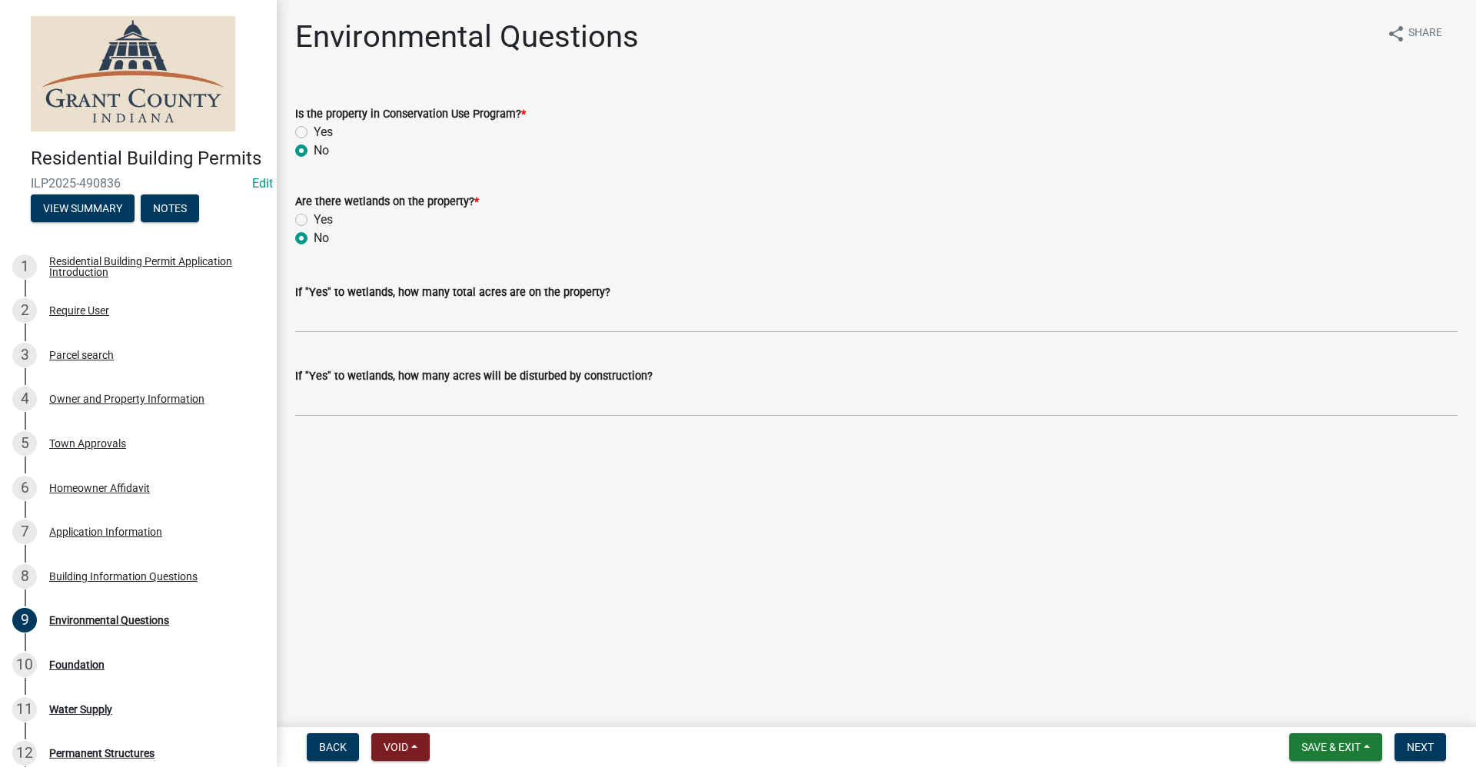
radio input "true"
click at [1413, 754] on button "Next" at bounding box center [1421, 747] width 52 height 28
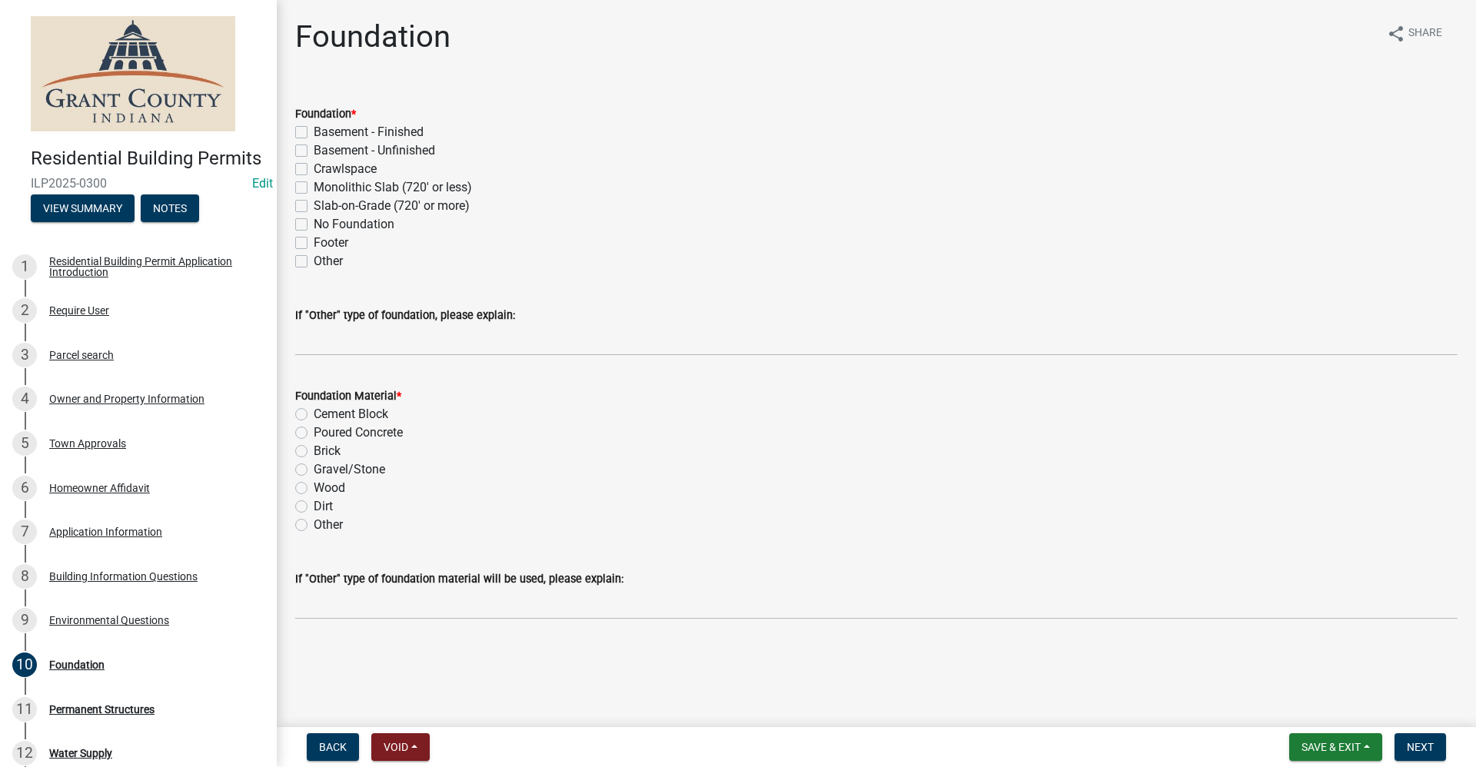
click at [314, 223] on label "No Foundation" at bounding box center [354, 224] width 81 height 18
click at [314, 223] on input "No Foundation" at bounding box center [319, 220] width 10 height 10
checkbox input "true"
checkbox input "false"
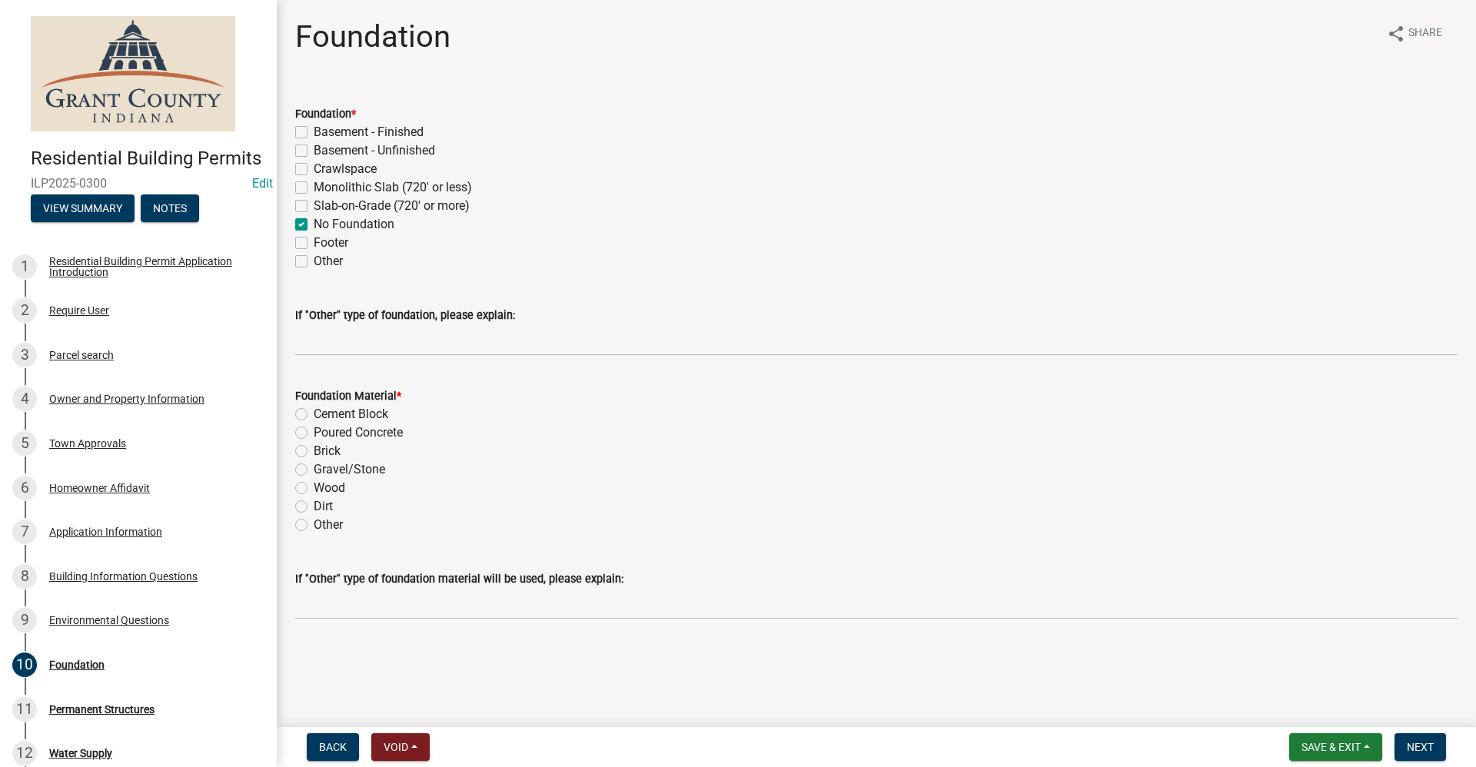
checkbox input "false"
checkbox input "true"
checkbox input "false"
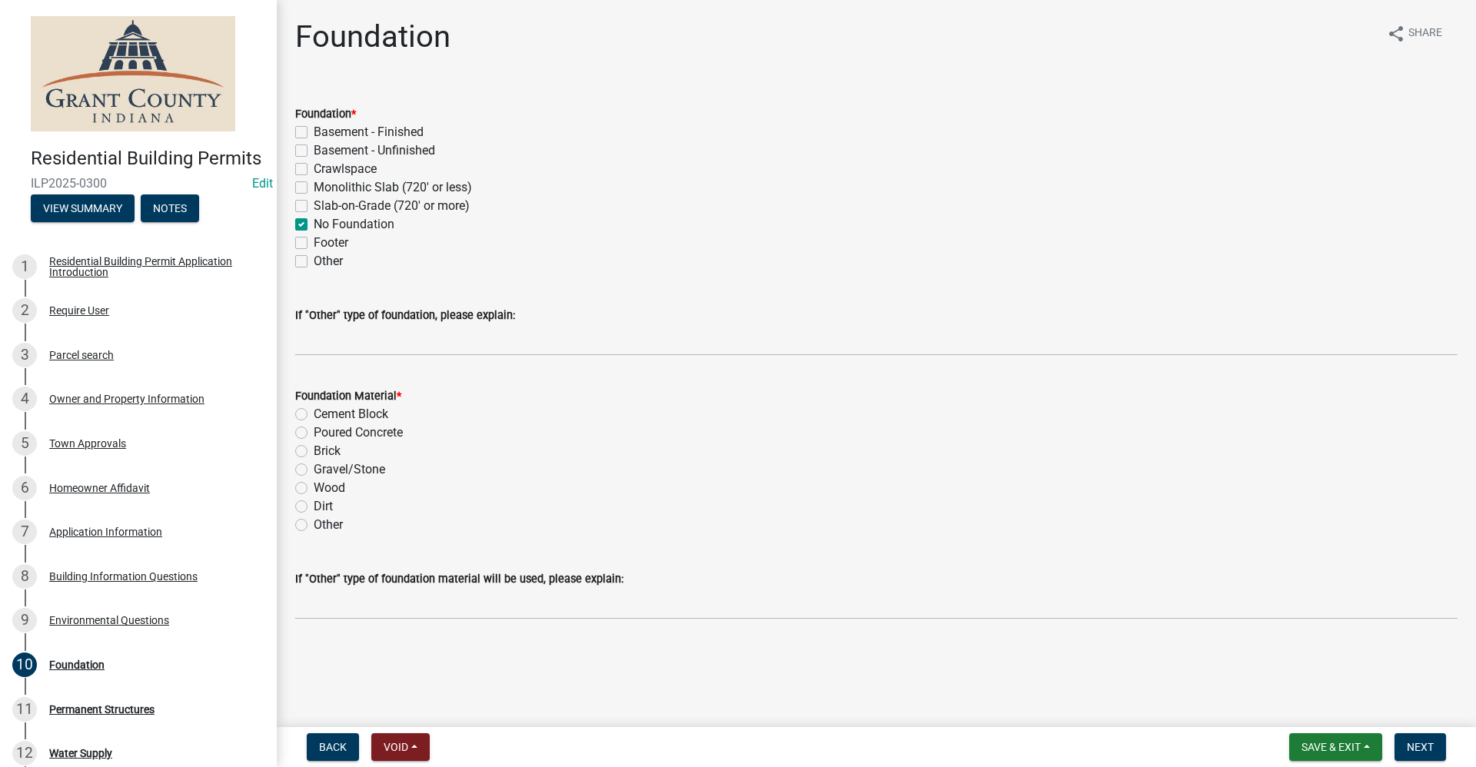
checkbox input "false"
click at [314, 507] on label "Dirt" at bounding box center [323, 506] width 19 height 18
click at [314, 507] on input "Dirt" at bounding box center [319, 502] width 10 height 10
radio input "true"
click at [1419, 745] on span "Next" at bounding box center [1420, 747] width 27 height 12
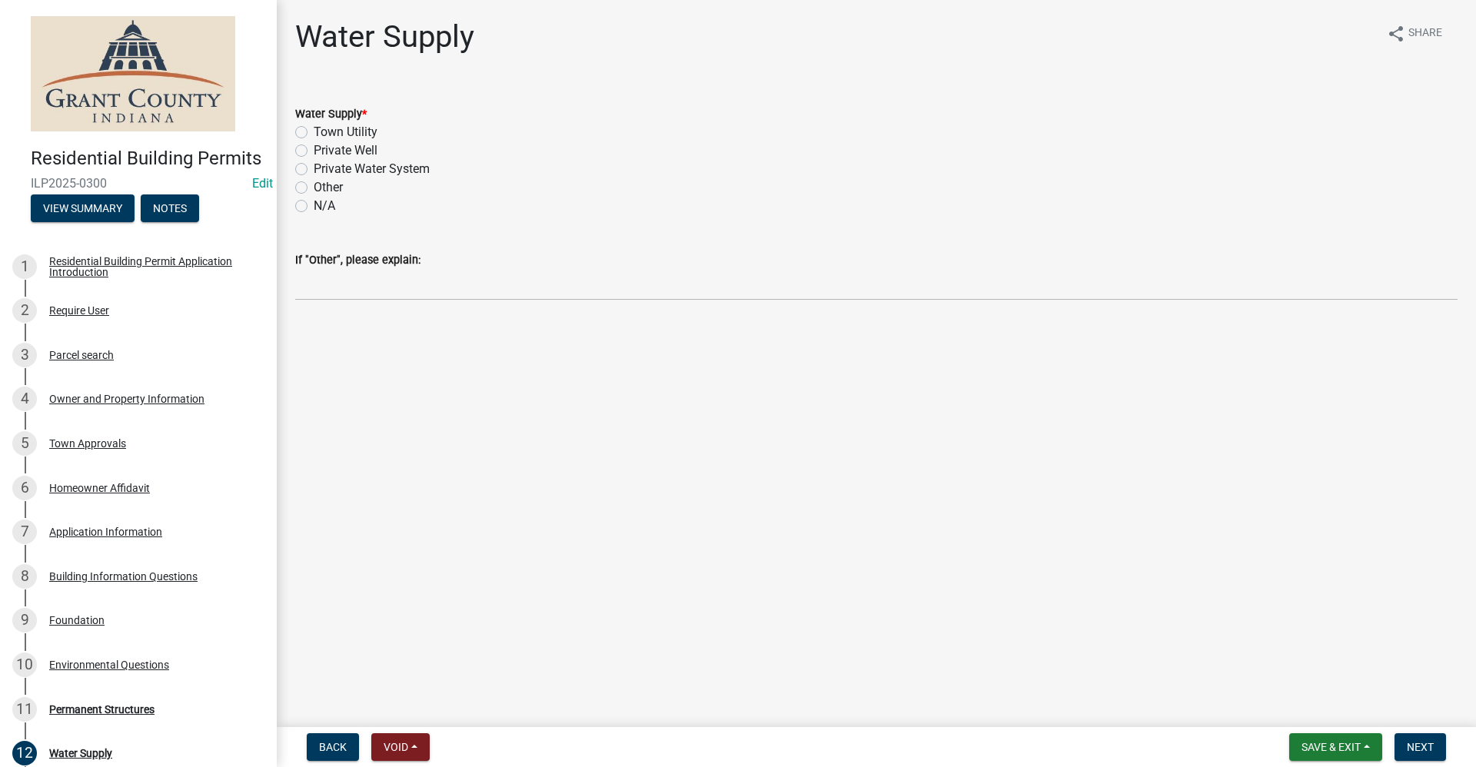
drag, startPoint x: 301, startPoint y: 148, endPoint x: 313, endPoint y: 151, distance: 12.9
click at [314, 148] on label "Private Well" at bounding box center [346, 150] width 64 height 18
click at [314, 148] on input "Private Well" at bounding box center [319, 146] width 10 height 10
radio input "true"
click at [1413, 747] on span "Next" at bounding box center [1420, 747] width 27 height 12
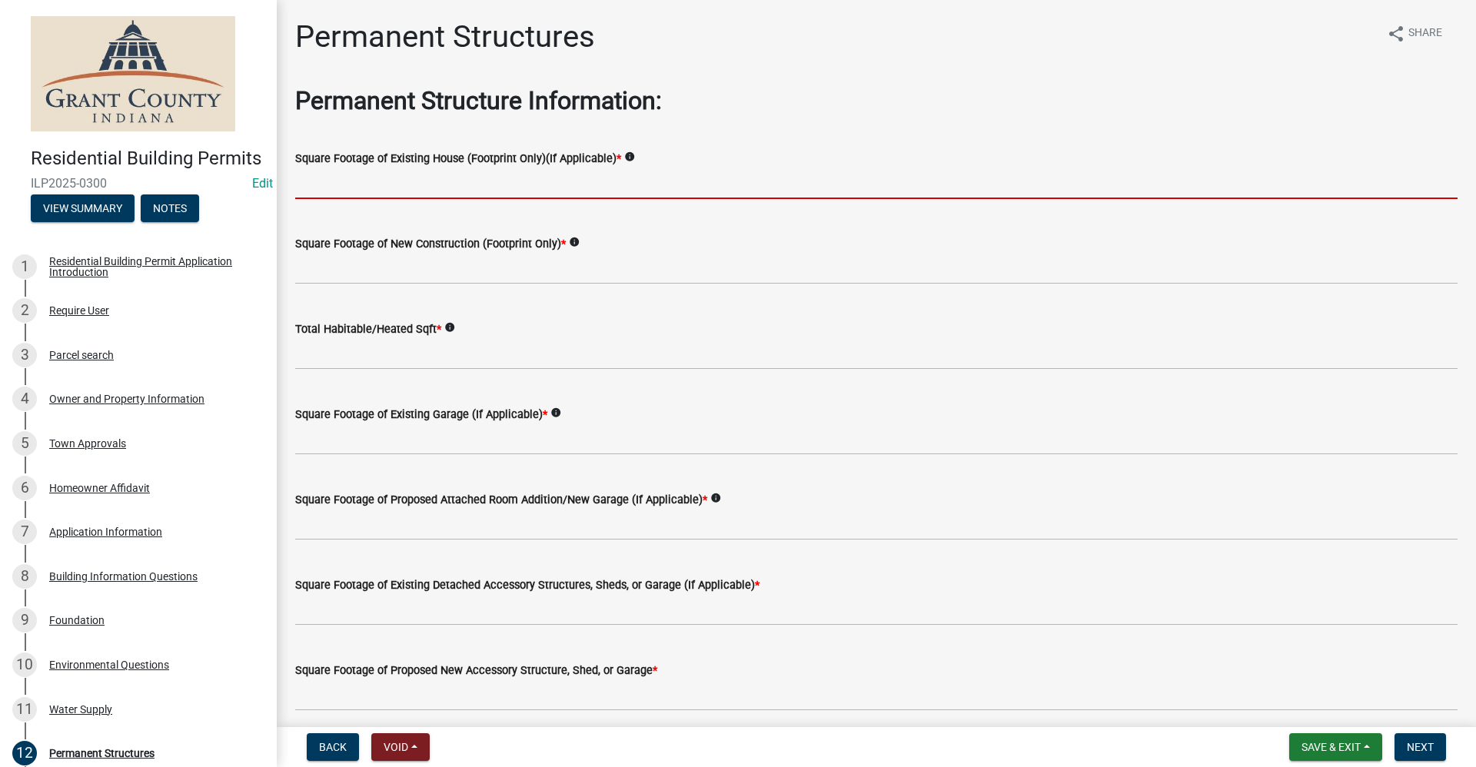
click at [357, 184] on input "text" at bounding box center [876, 184] width 1162 height 32
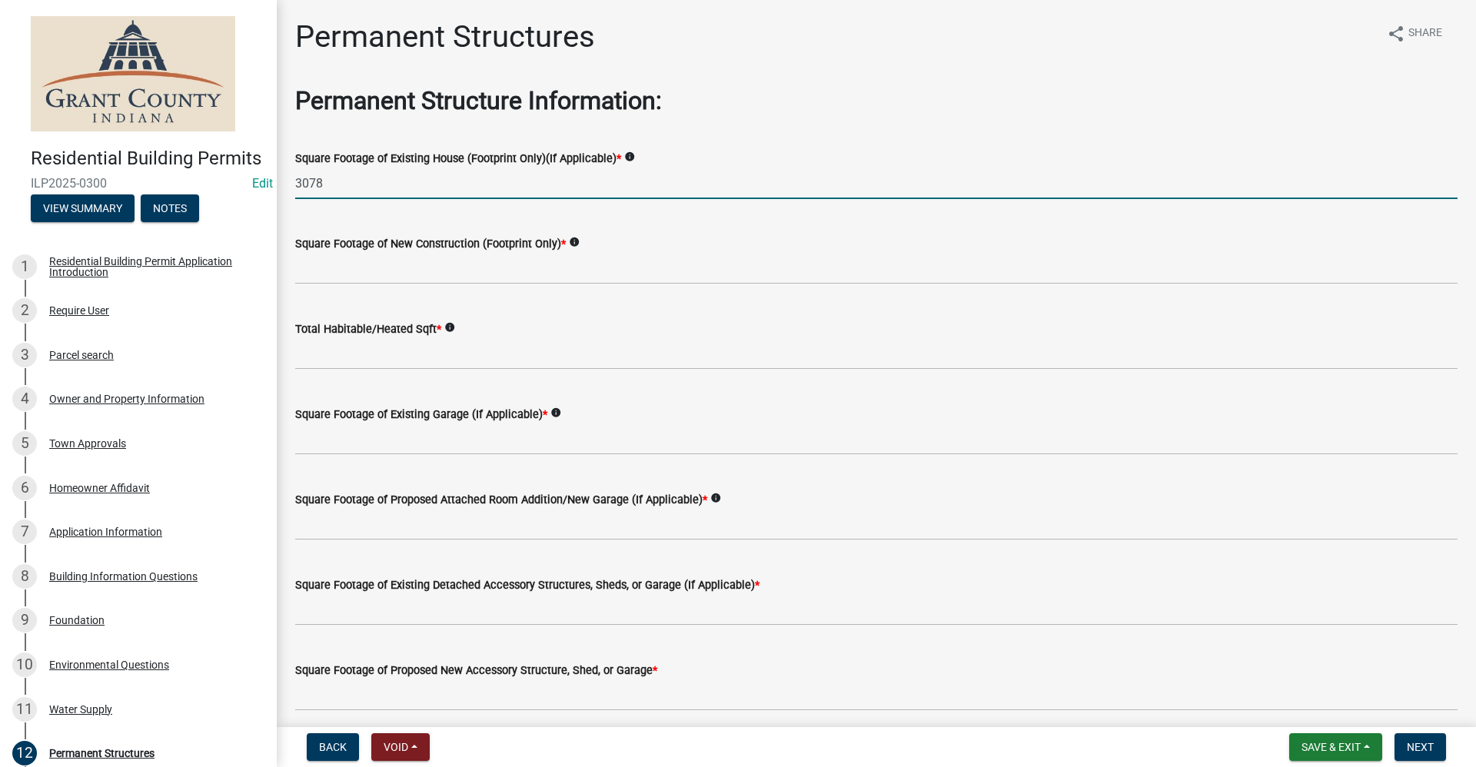
type input "3078"
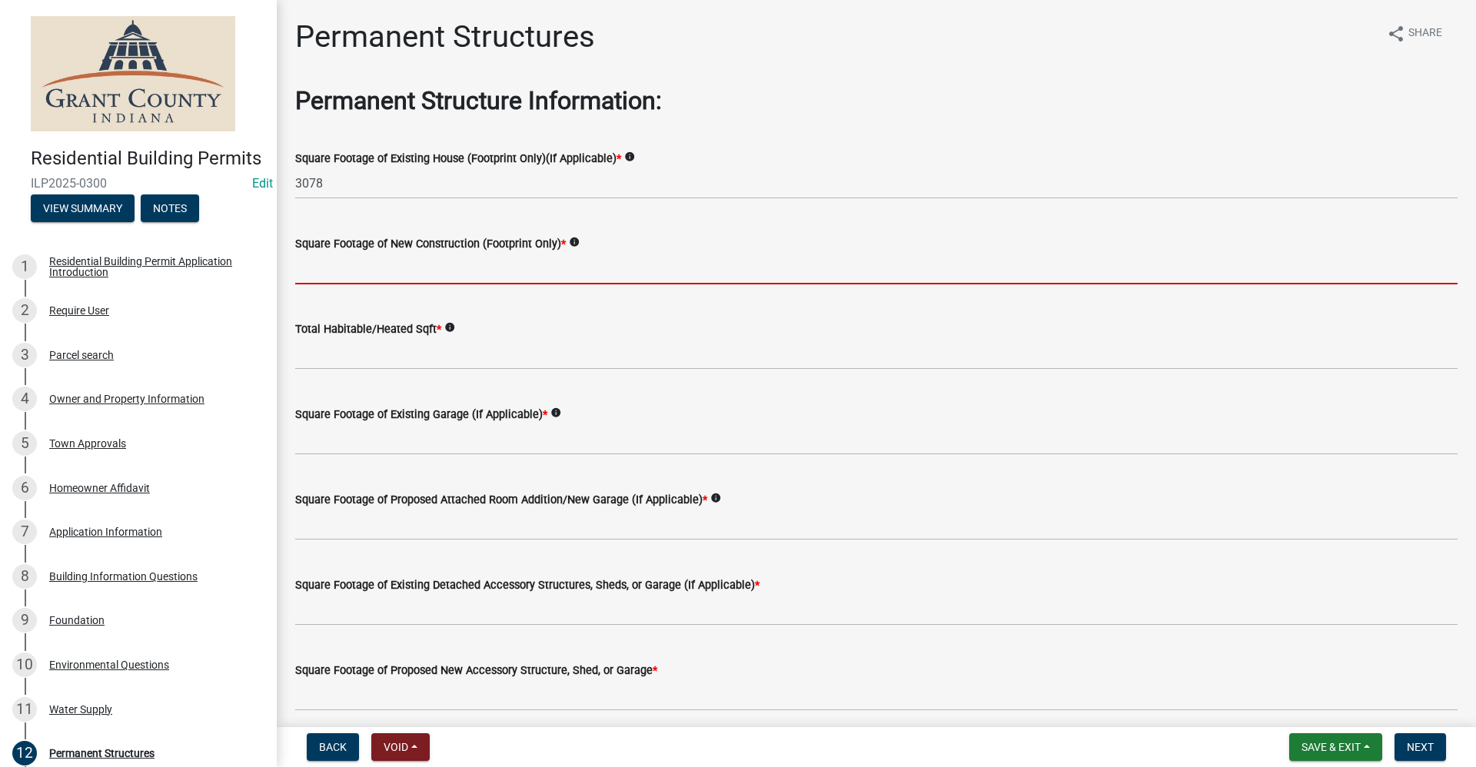
click at [396, 267] on input "text" at bounding box center [876, 269] width 1162 height 32
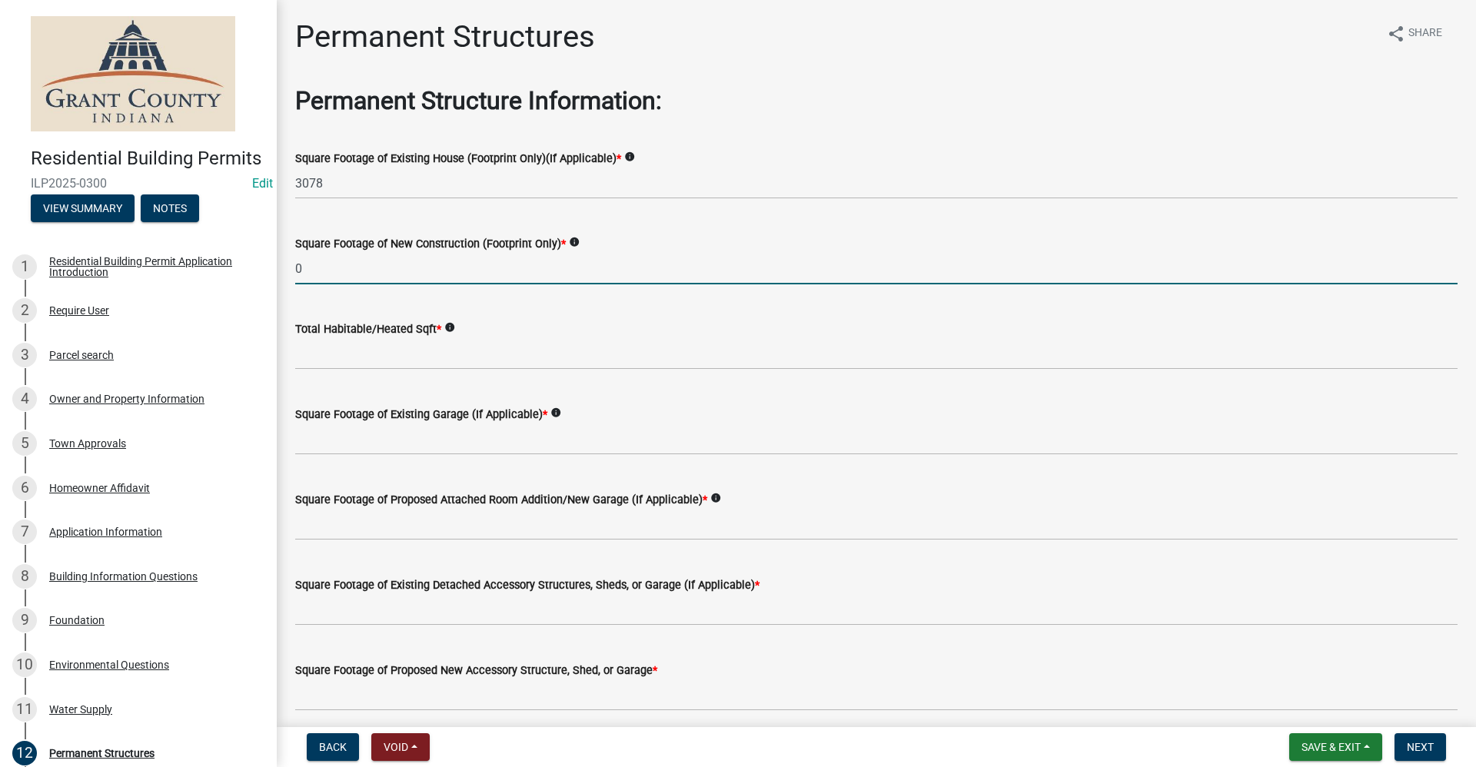
type input "0"
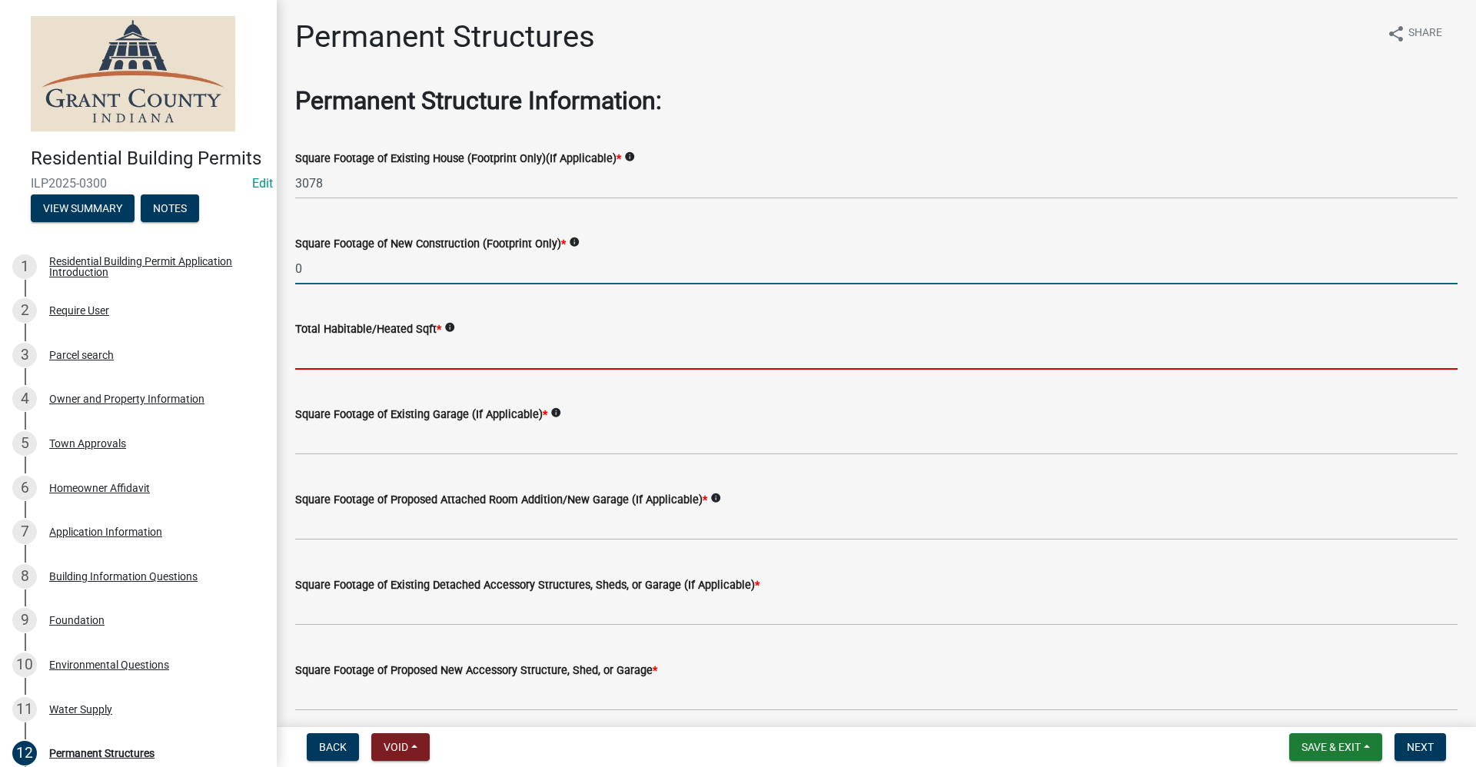
click at [367, 352] on input "text" at bounding box center [876, 354] width 1162 height 32
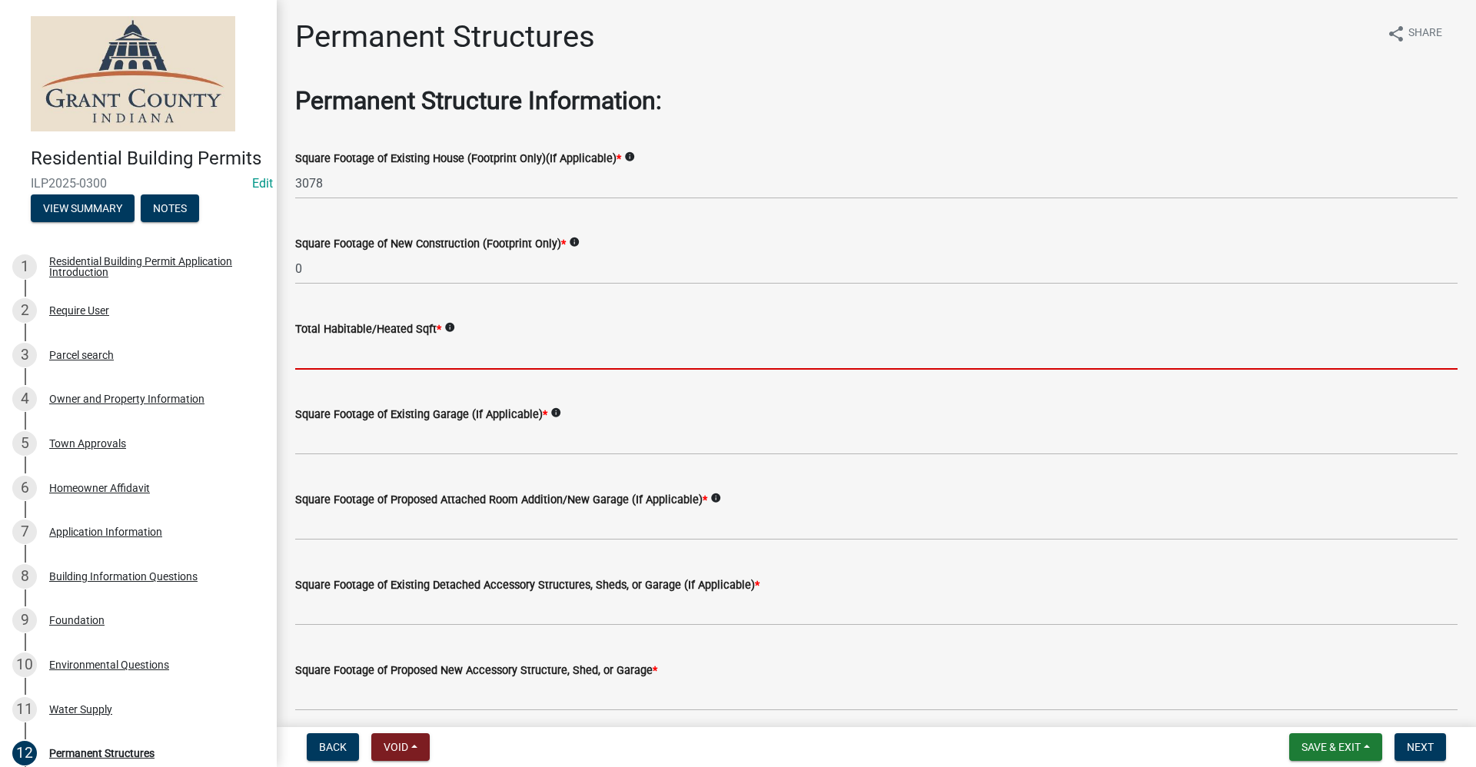
type input "0"
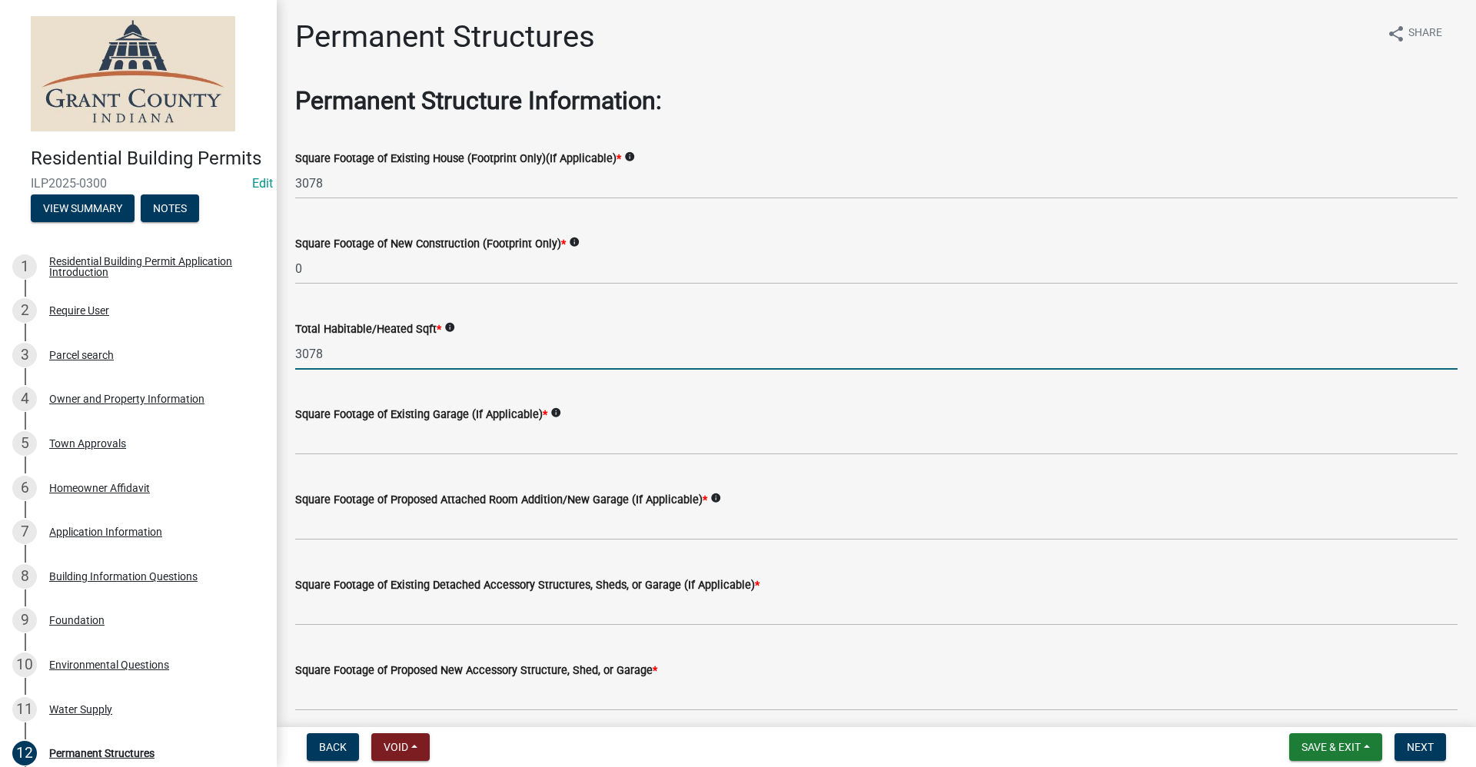
type input "3078"
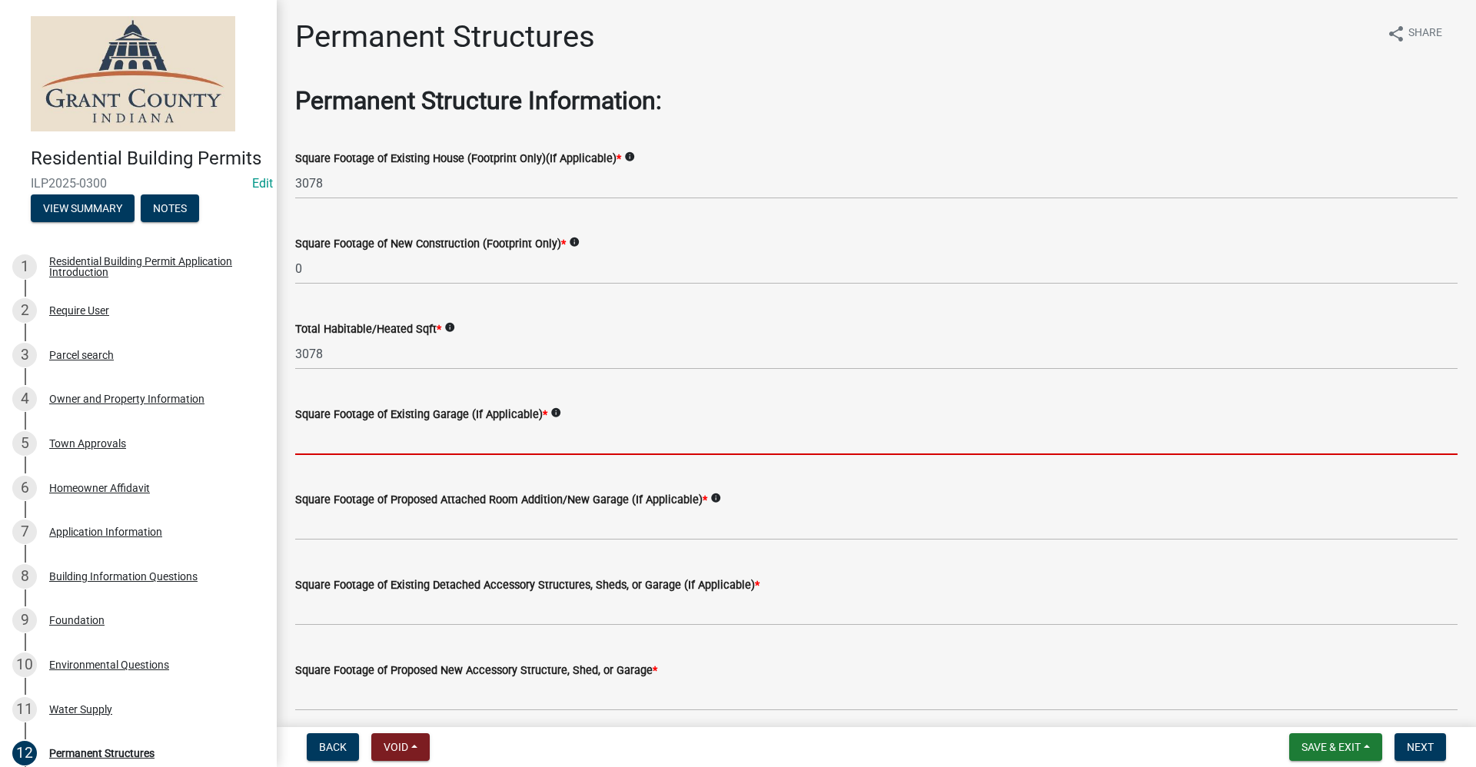
click at [357, 443] on input "text" at bounding box center [876, 440] width 1162 height 32
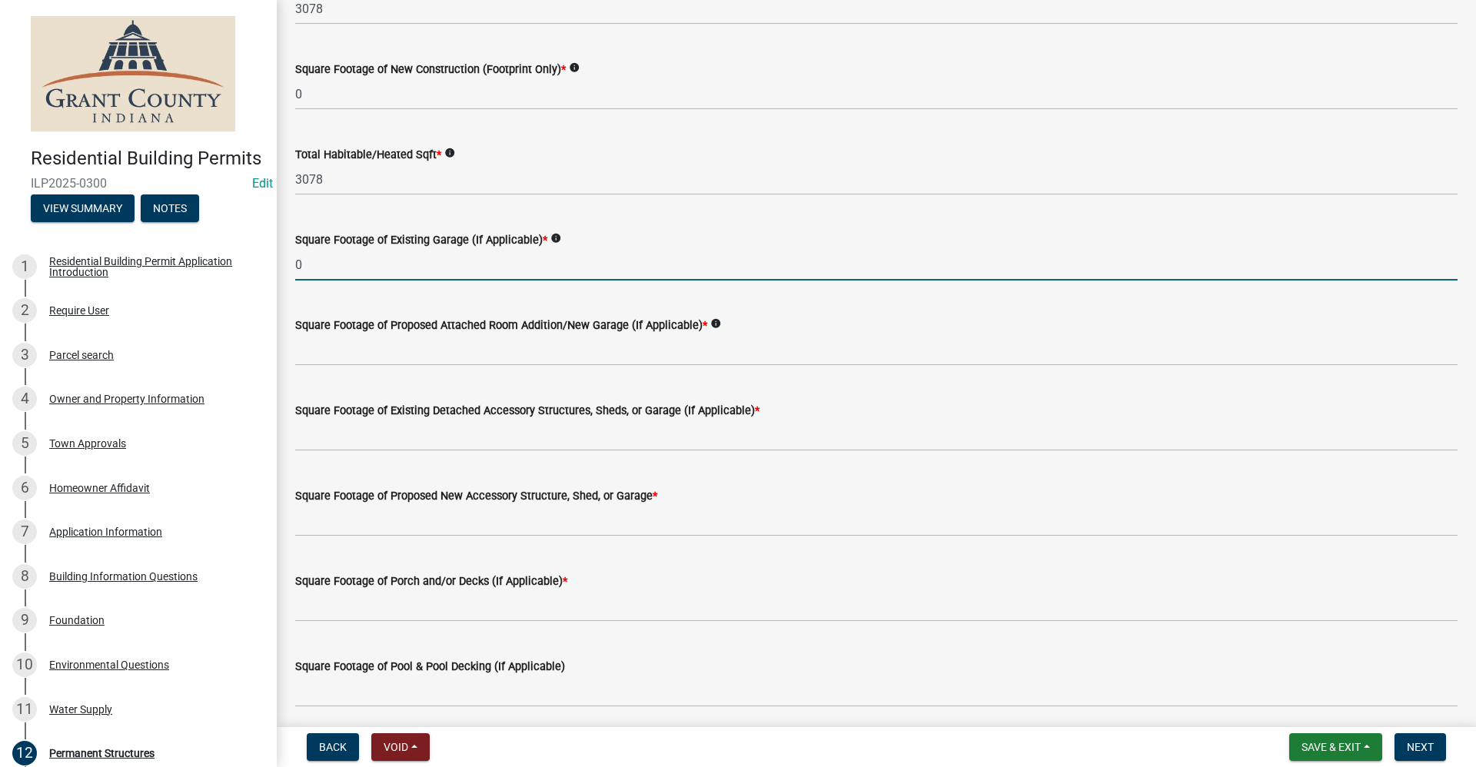
scroll to position [231, 0]
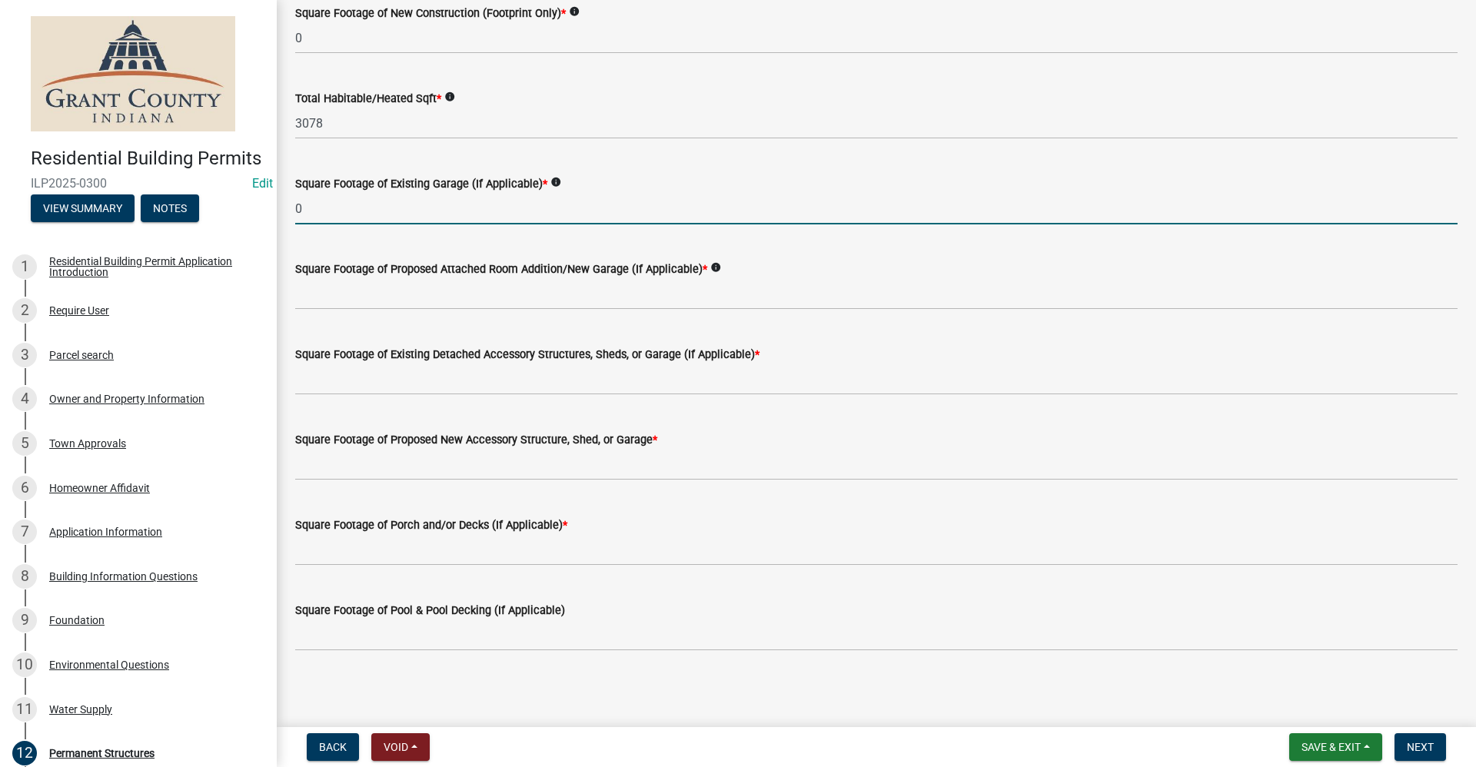
type input "0"
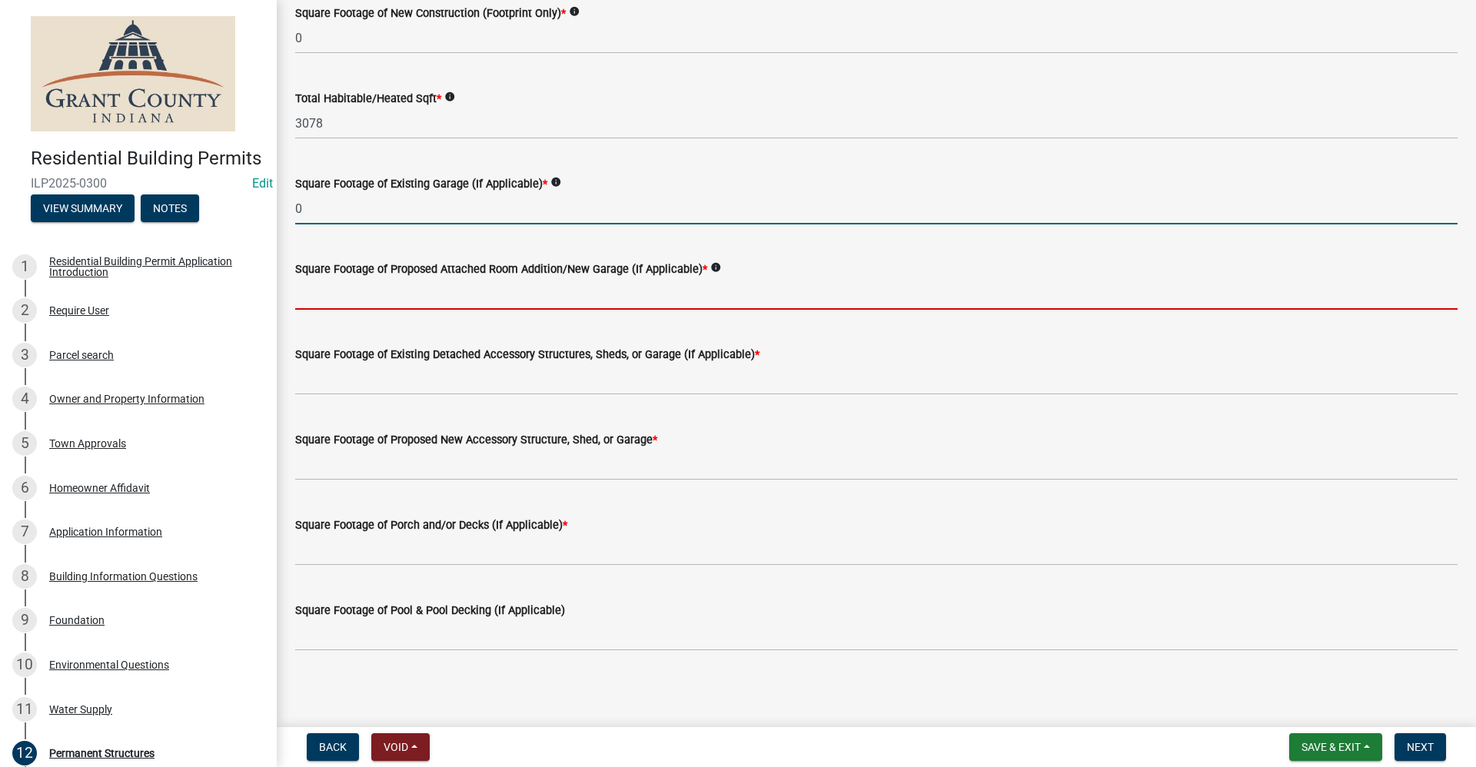
click at [421, 301] on input "text" at bounding box center [876, 294] width 1162 height 32
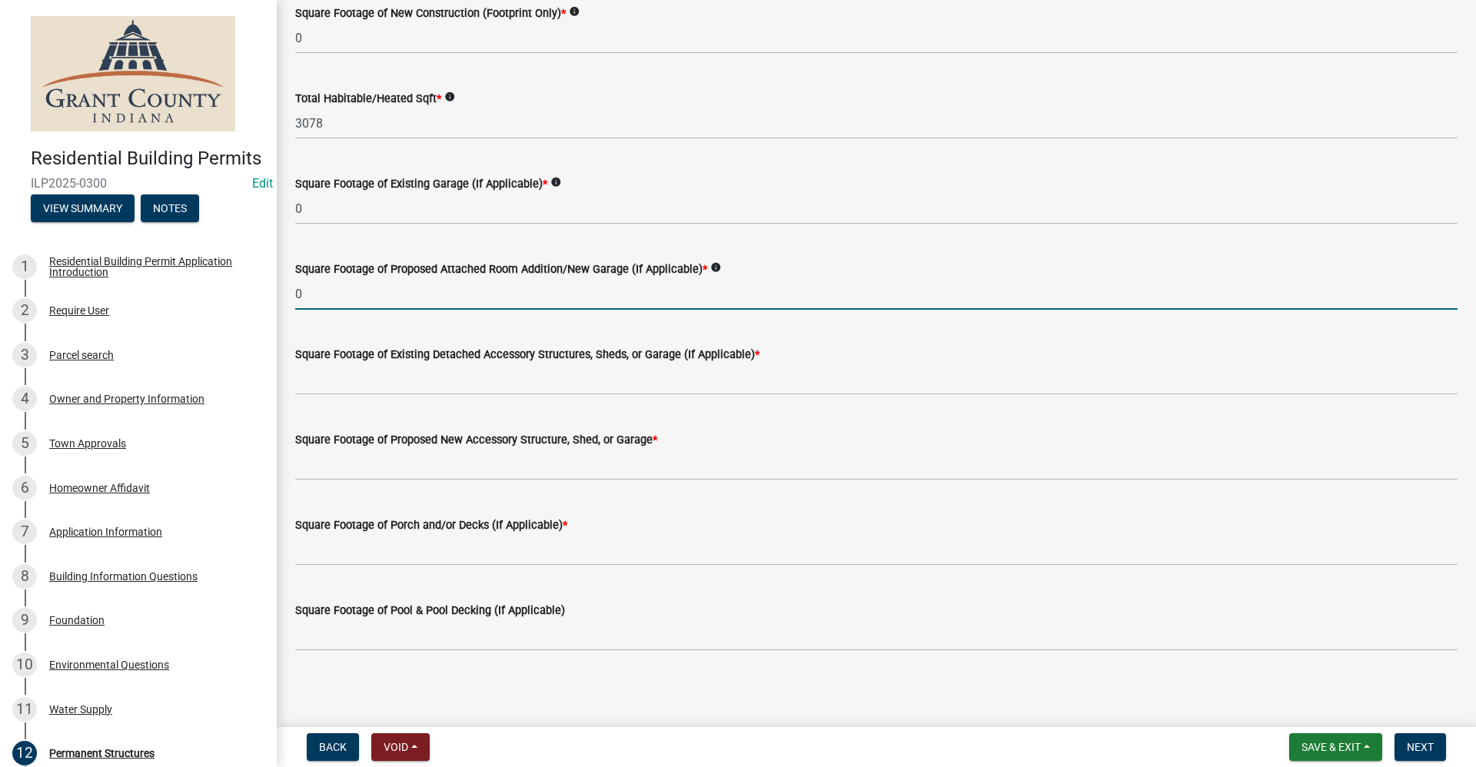
type input "0"
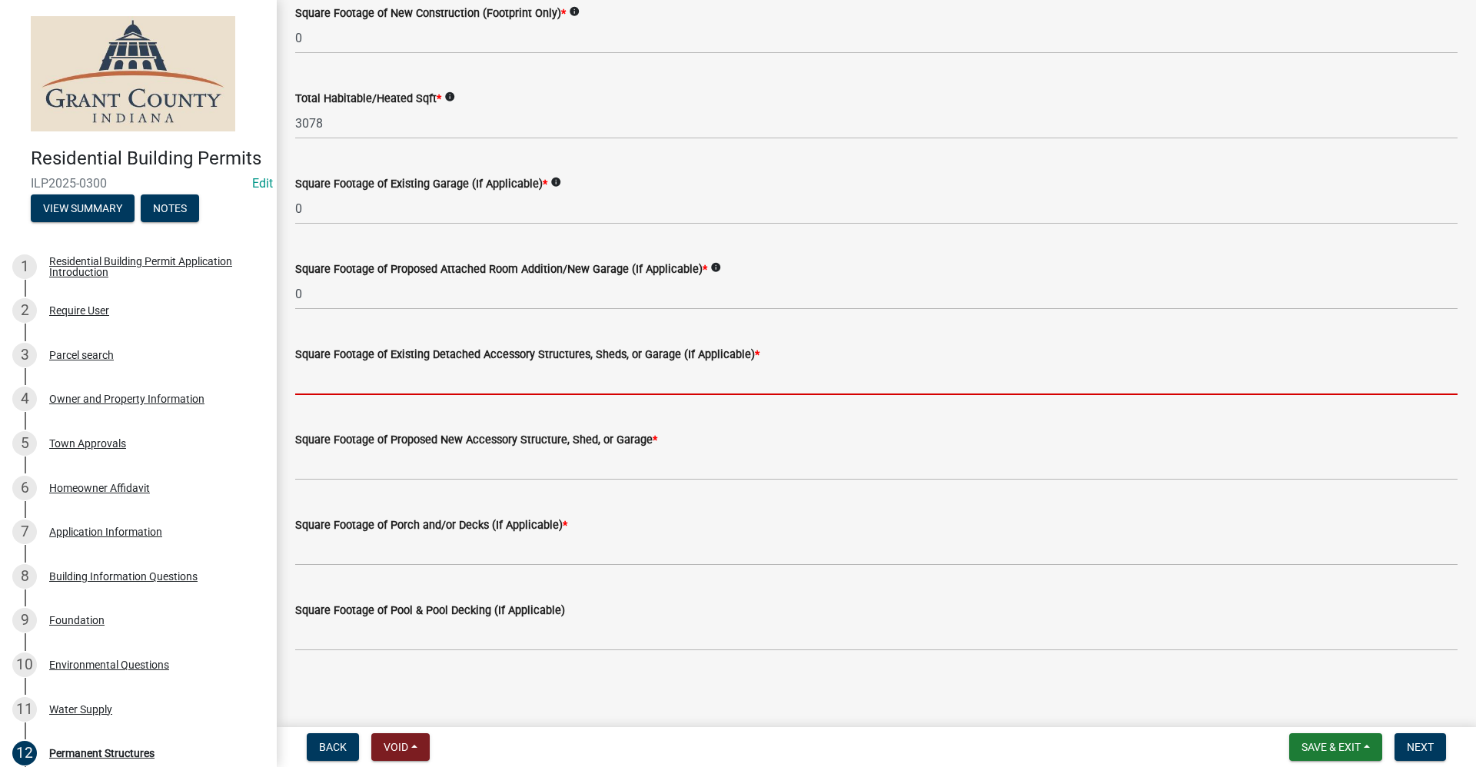
click at [350, 380] on input "text" at bounding box center [876, 380] width 1162 height 32
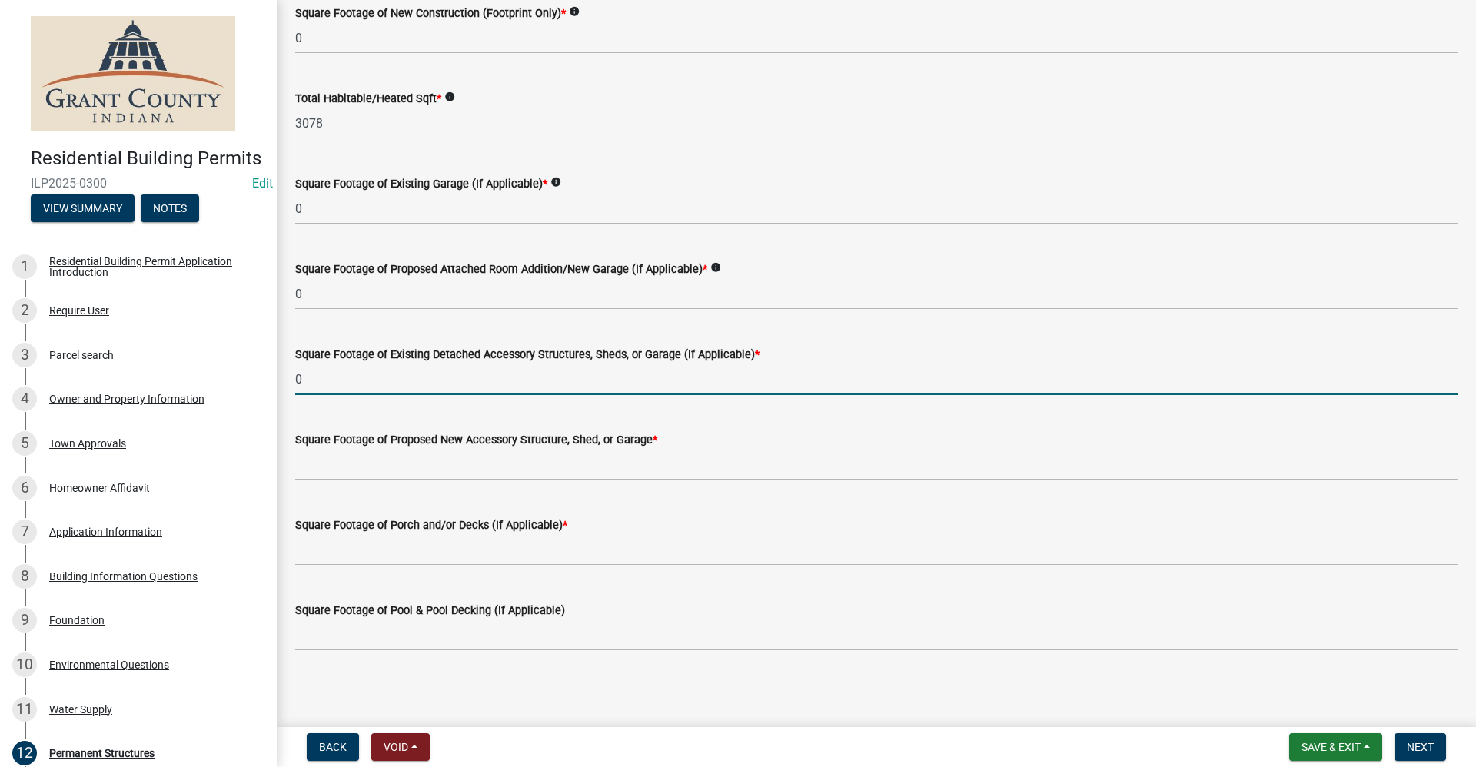
type input "0"
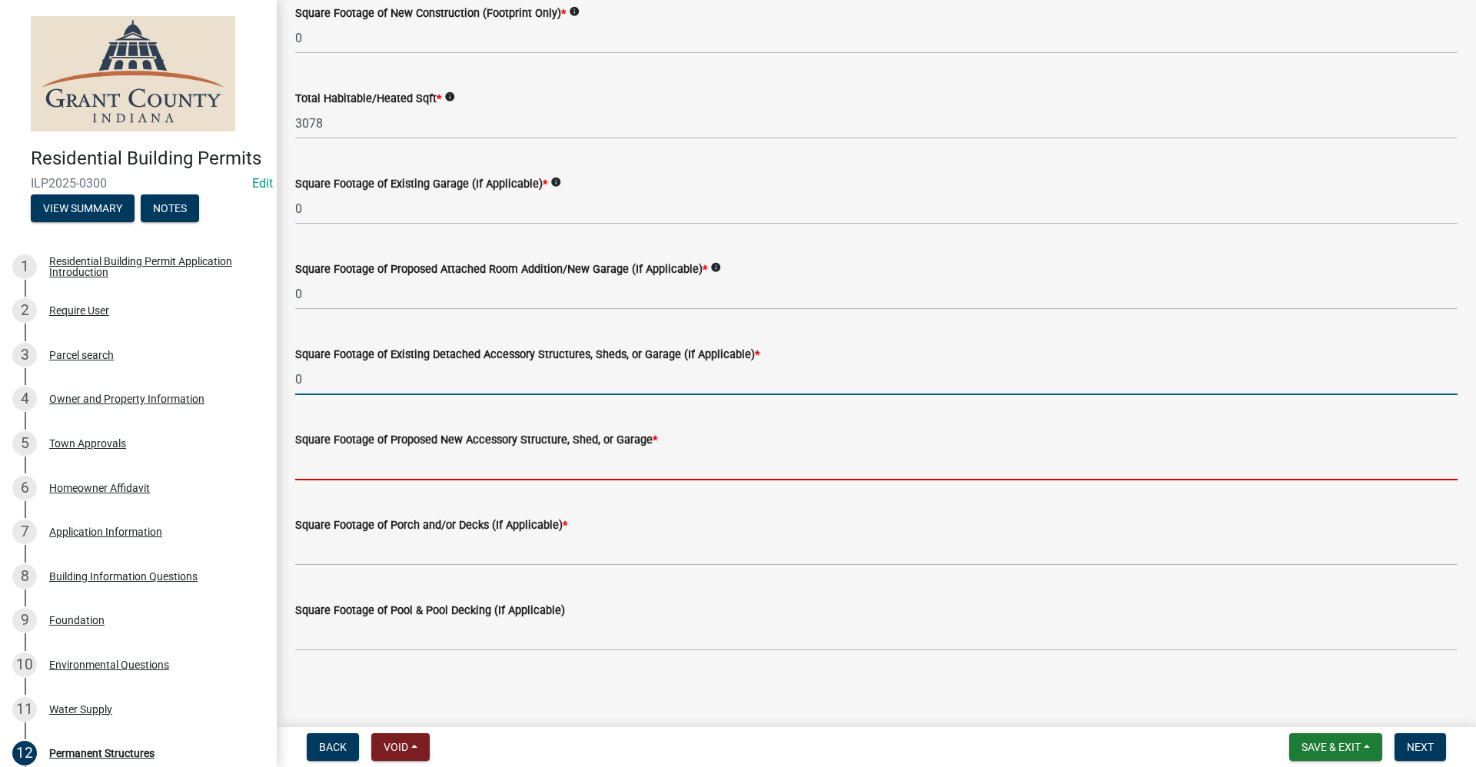
click at [331, 463] on input "text" at bounding box center [876, 465] width 1162 height 32
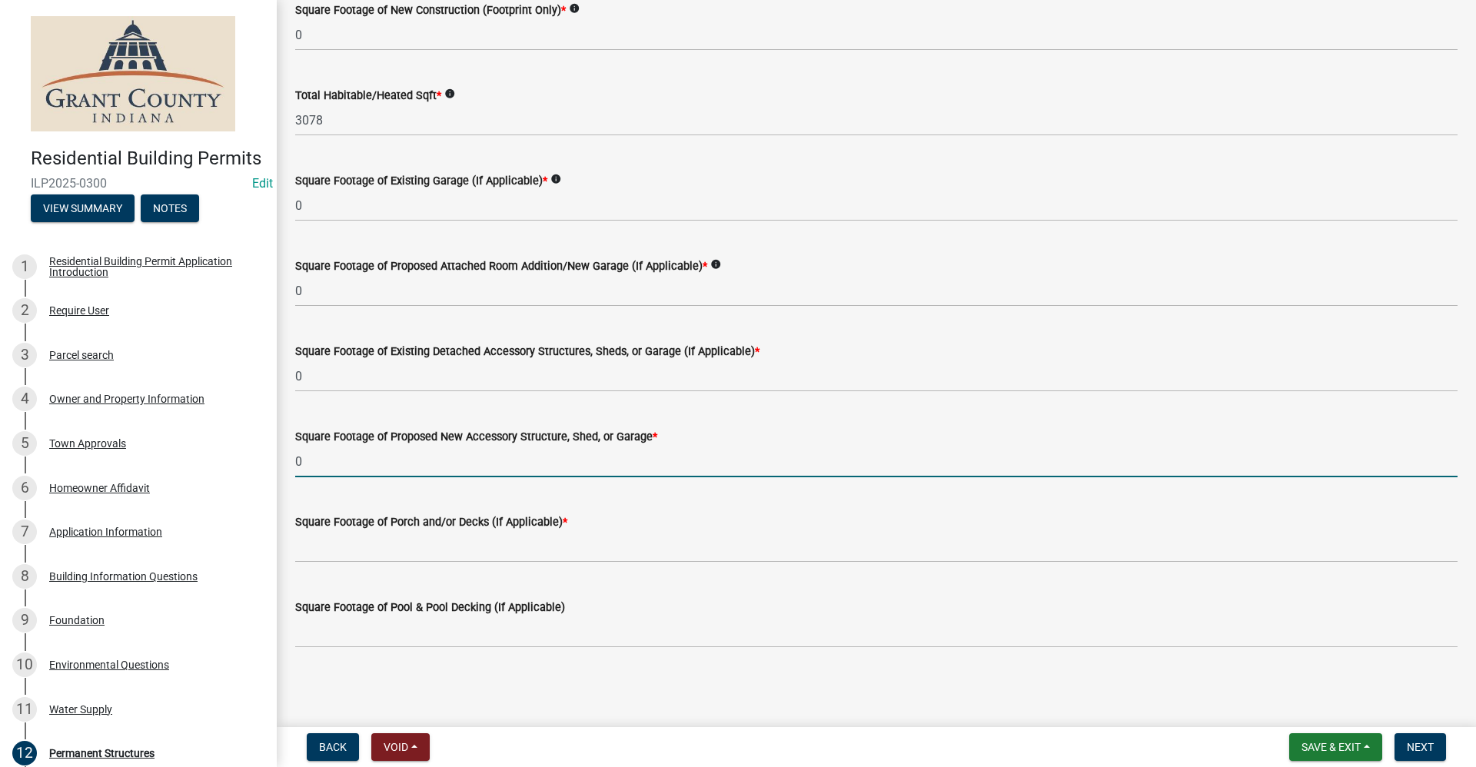
scroll to position [234, 0]
type input "0"
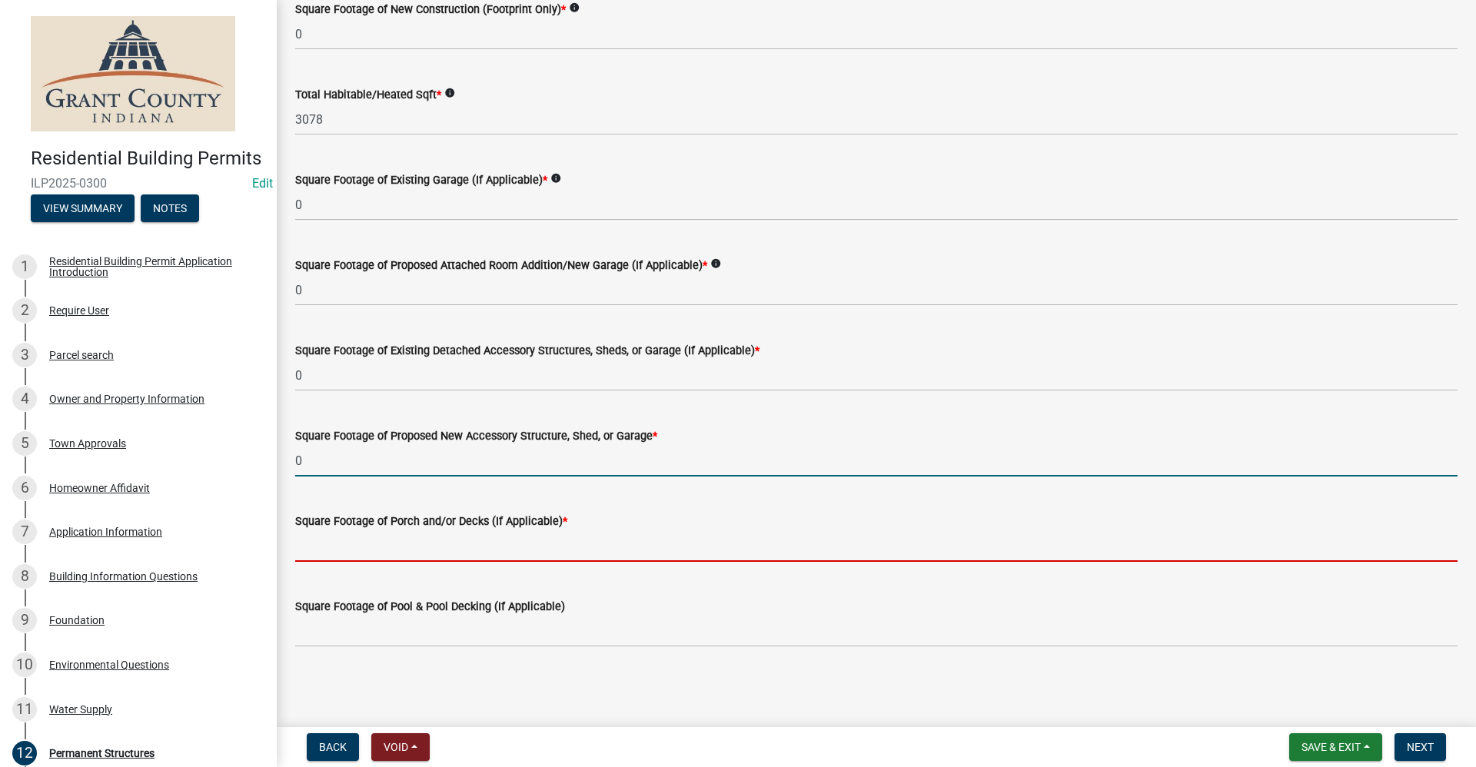
drag, startPoint x: 381, startPoint y: 544, endPoint x: 391, endPoint y: 539, distance: 11.0
click at [381, 544] on input "text" at bounding box center [876, 546] width 1162 height 32
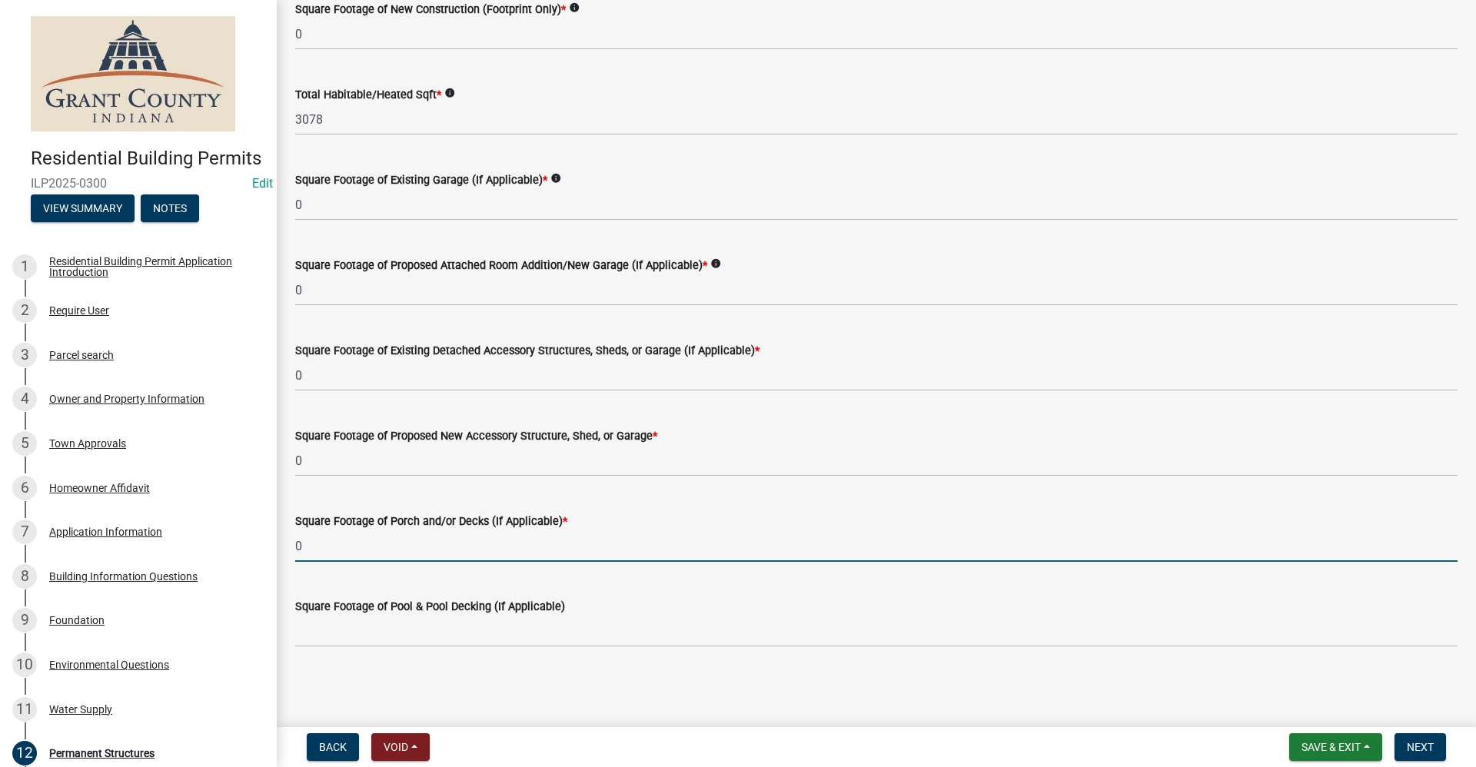
type input "0"
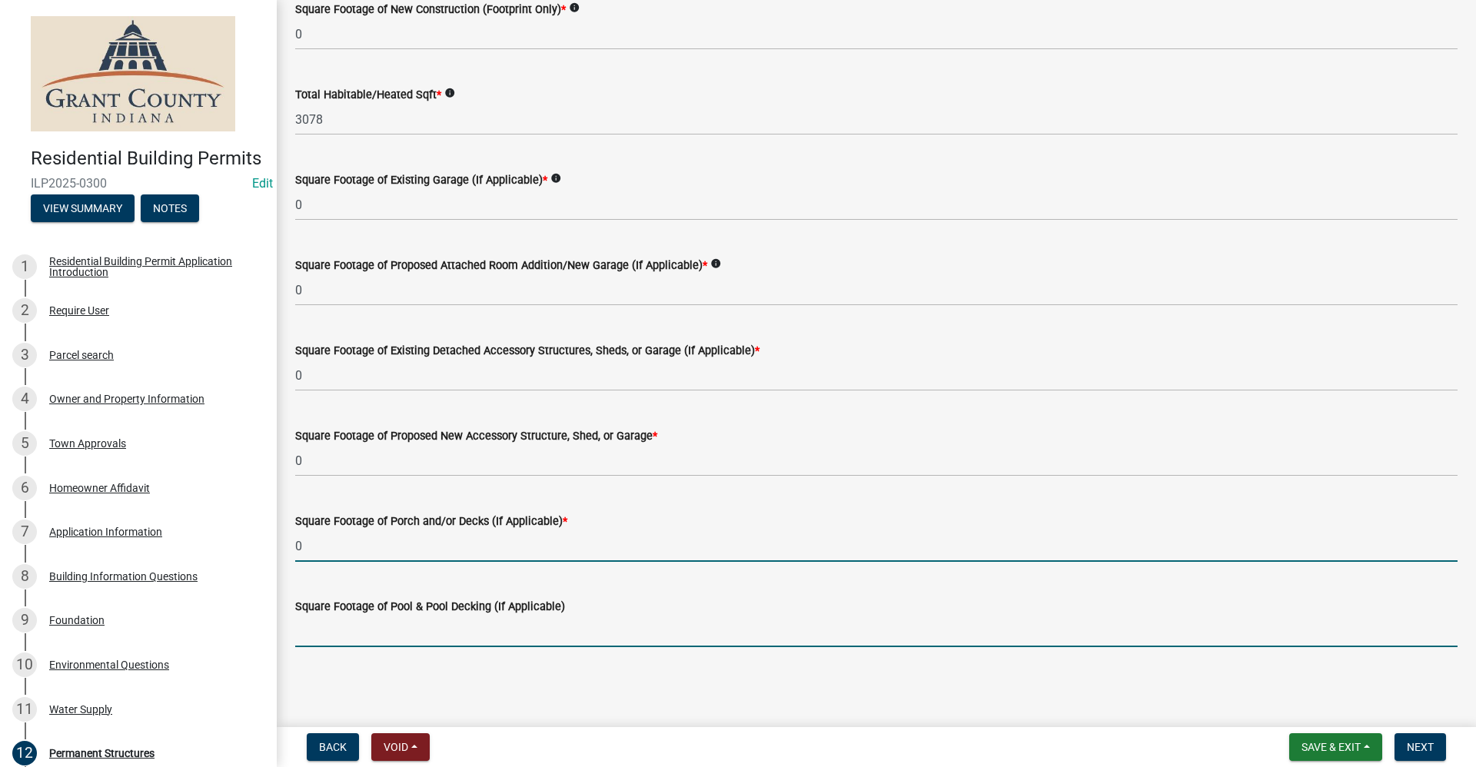
click at [342, 626] on input "text" at bounding box center [876, 632] width 1162 height 32
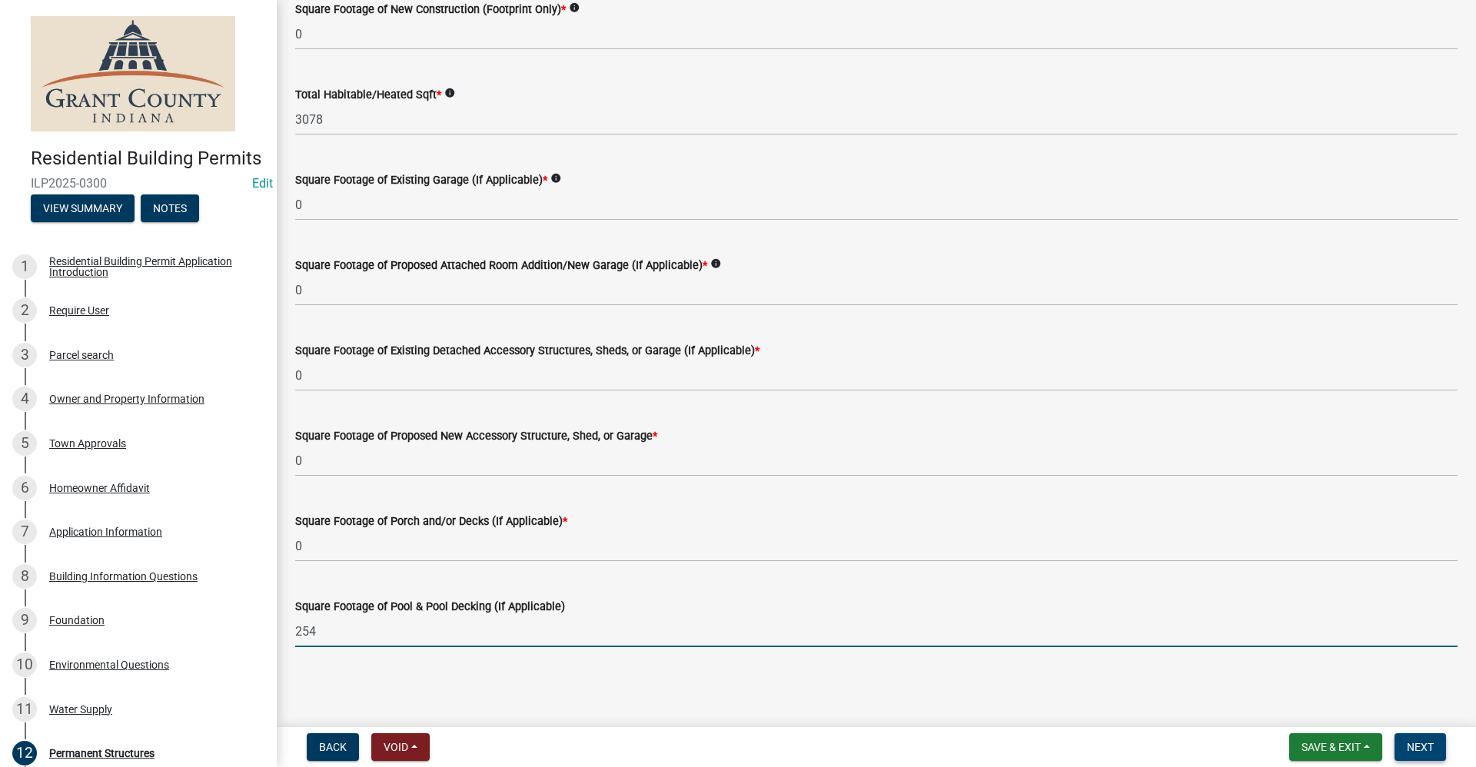
type input "254"
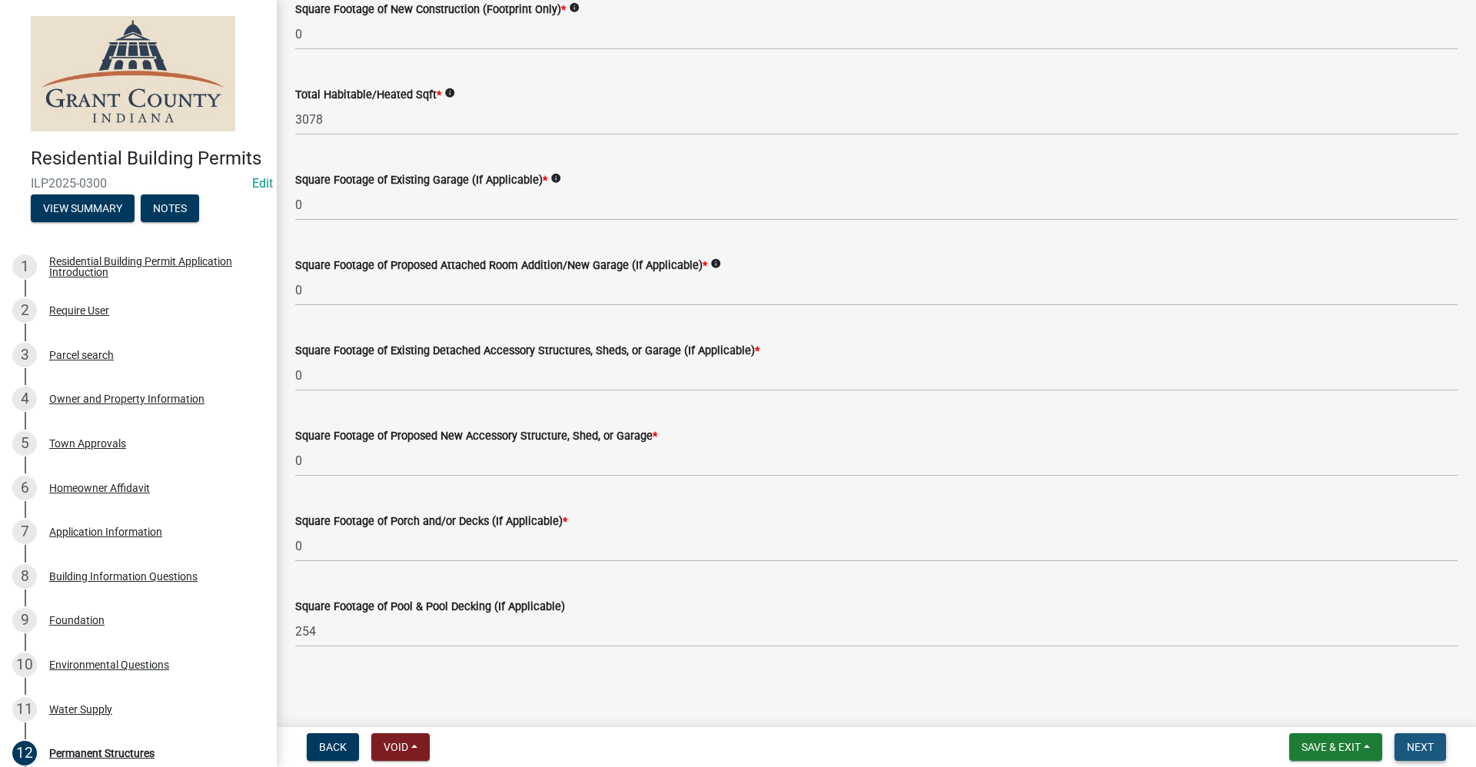
click at [1415, 748] on span "Next" at bounding box center [1420, 747] width 27 height 12
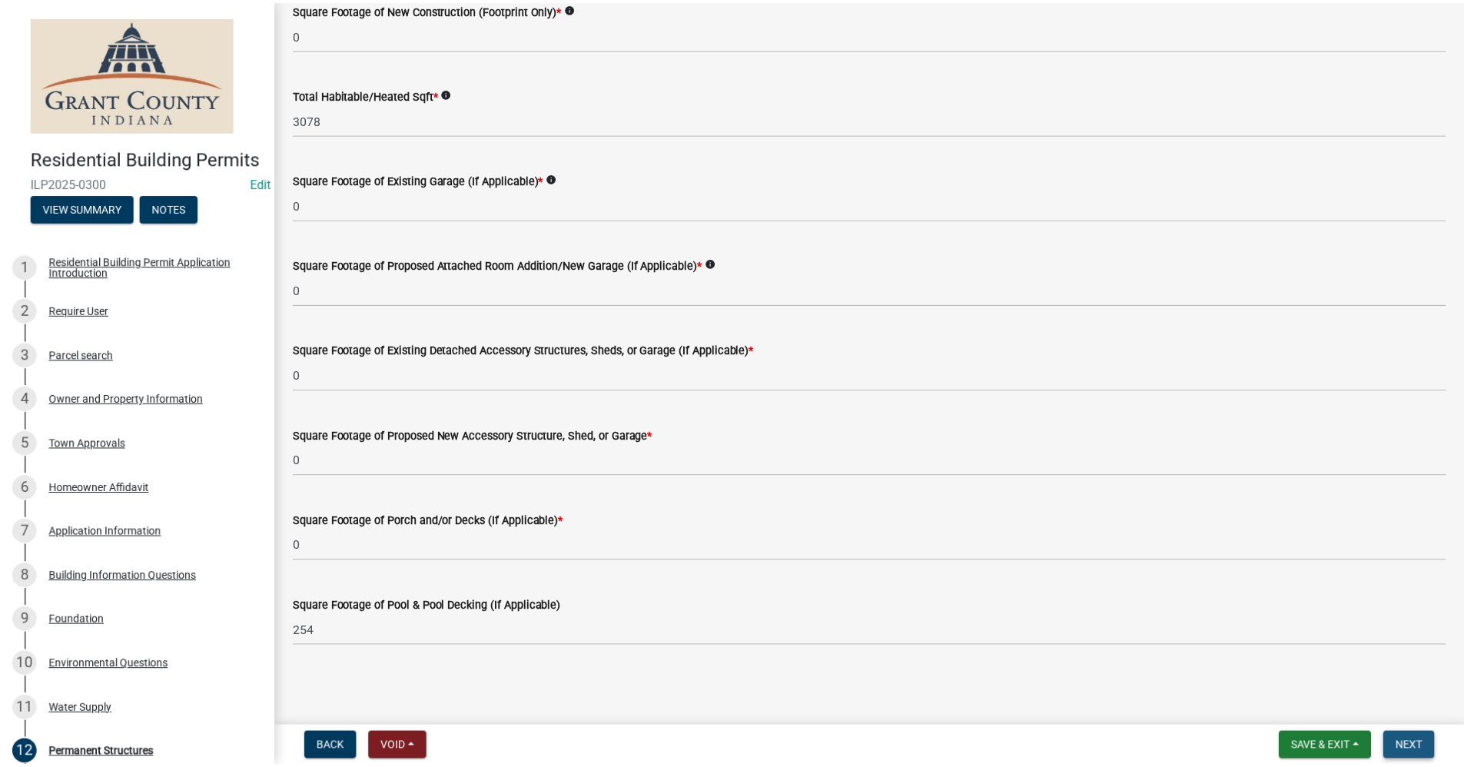
scroll to position [0, 0]
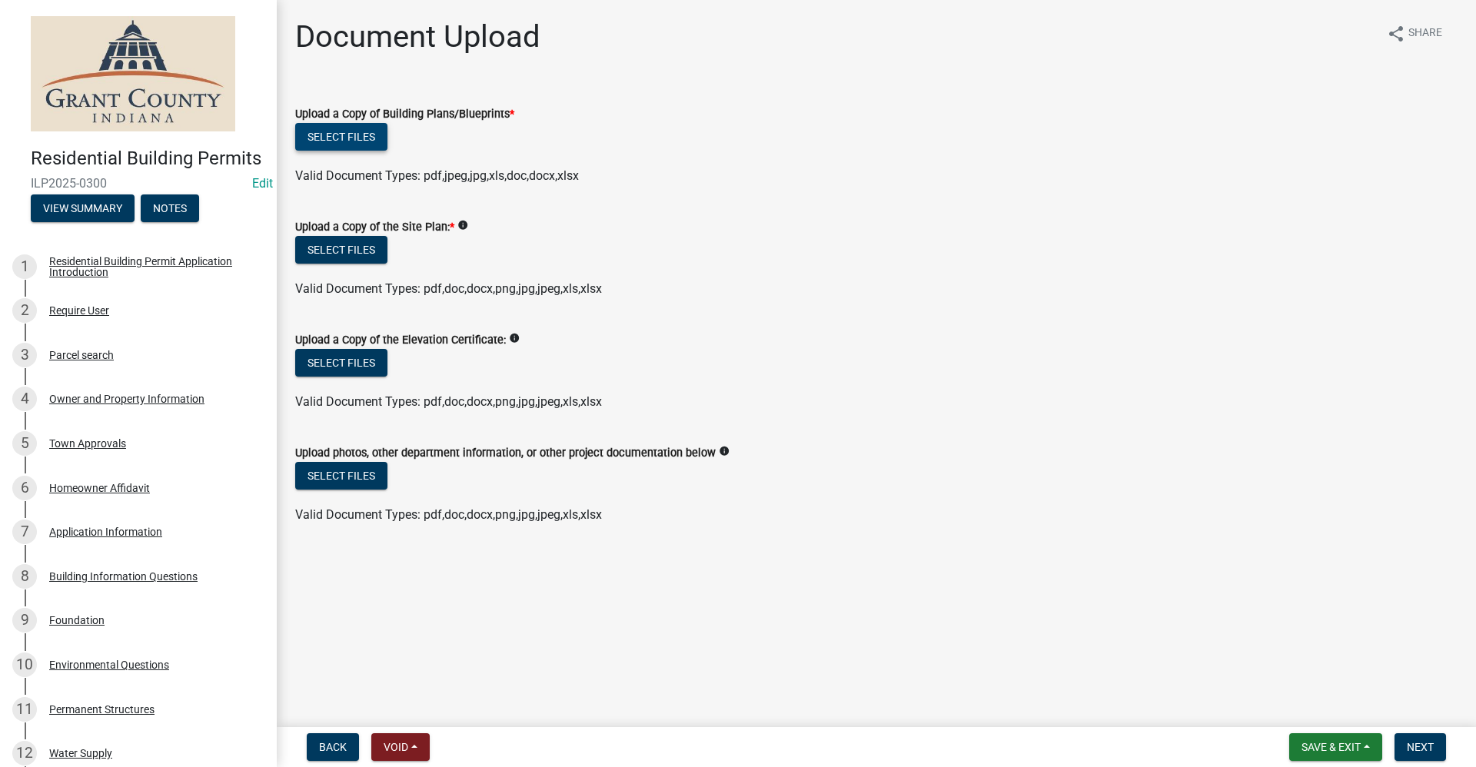
click at [373, 141] on button "Select files" at bounding box center [341, 137] width 92 height 28
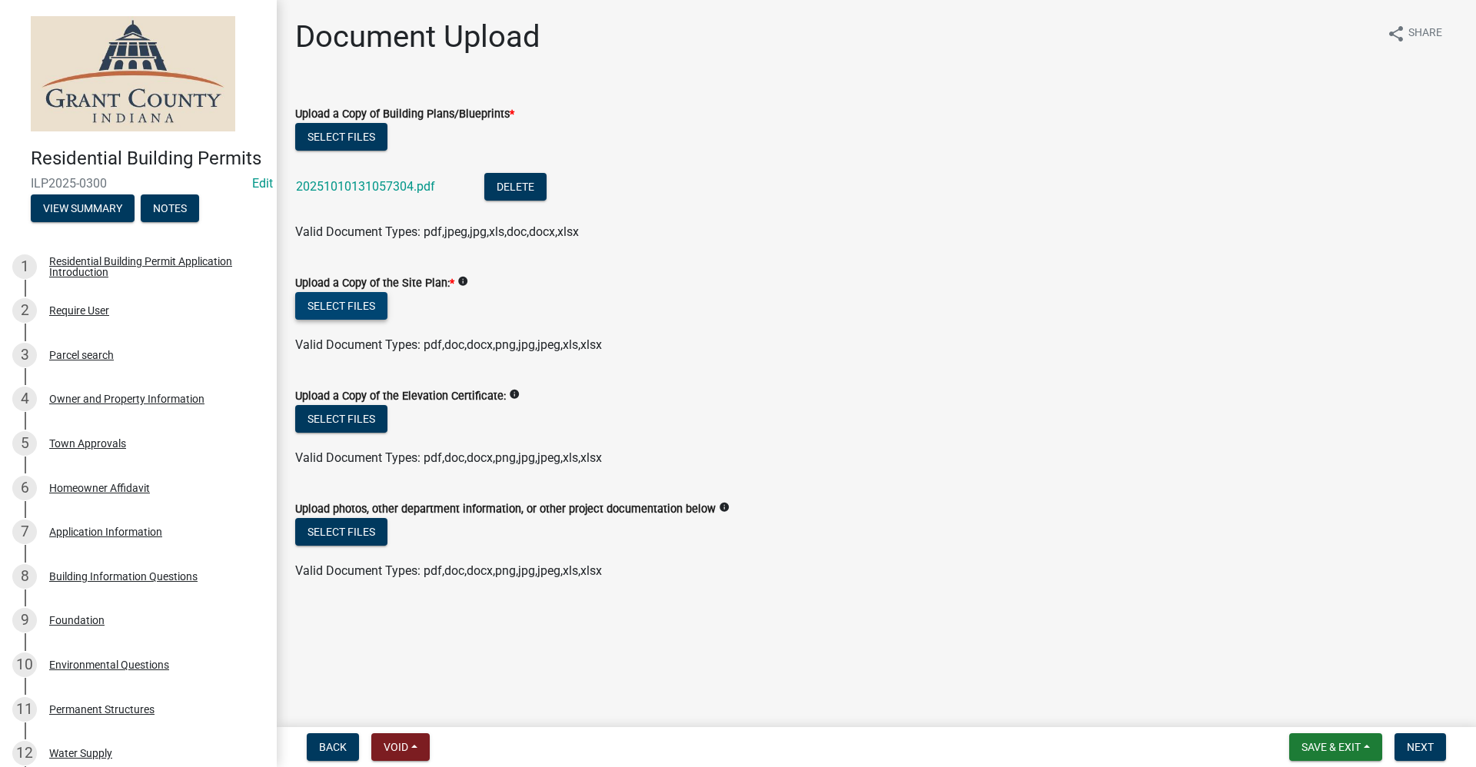
click at [345, 299] on button "Select files" at bounding box center [341, 306] width 92 height 28
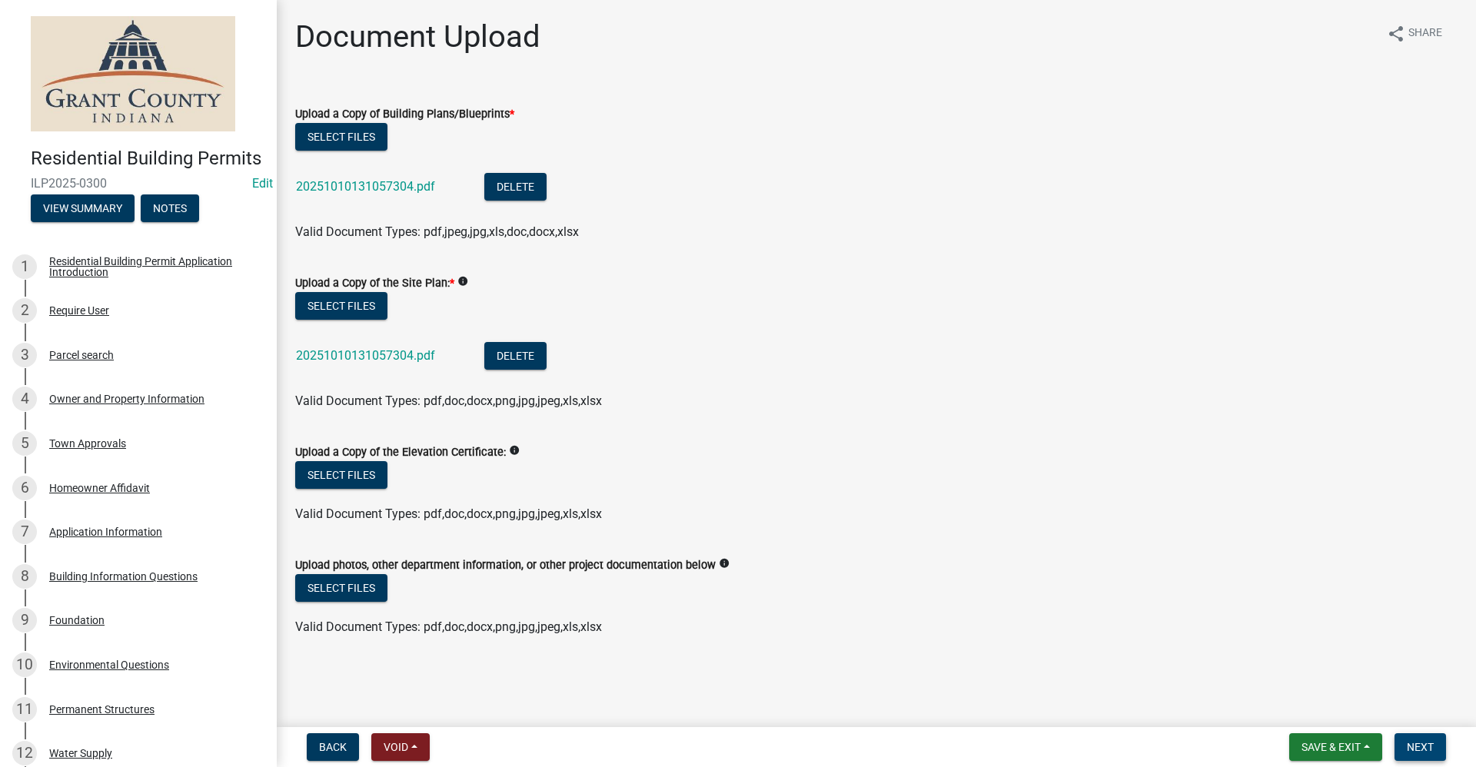
click at [1412, 748] on span "Next" at bounding box center [1420, 747] width 27 height 12
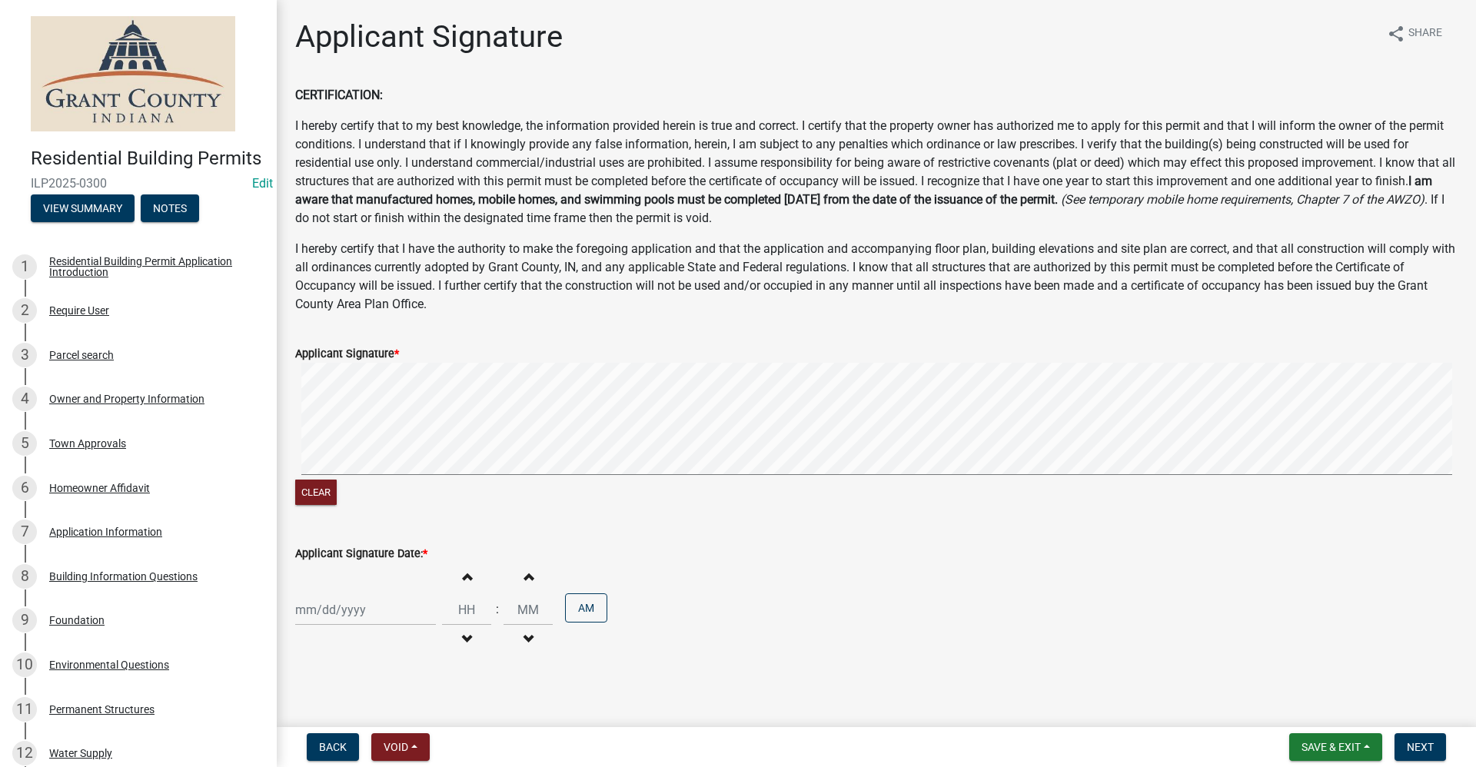
click at [377, 607] on div at bounding box center [365, 610] width 141 height 32
select select "10"
select select "2025"
click at [412, 479] on div "10" at bounding box center [409, 479] width 25 height 25
type input "[DATE]"
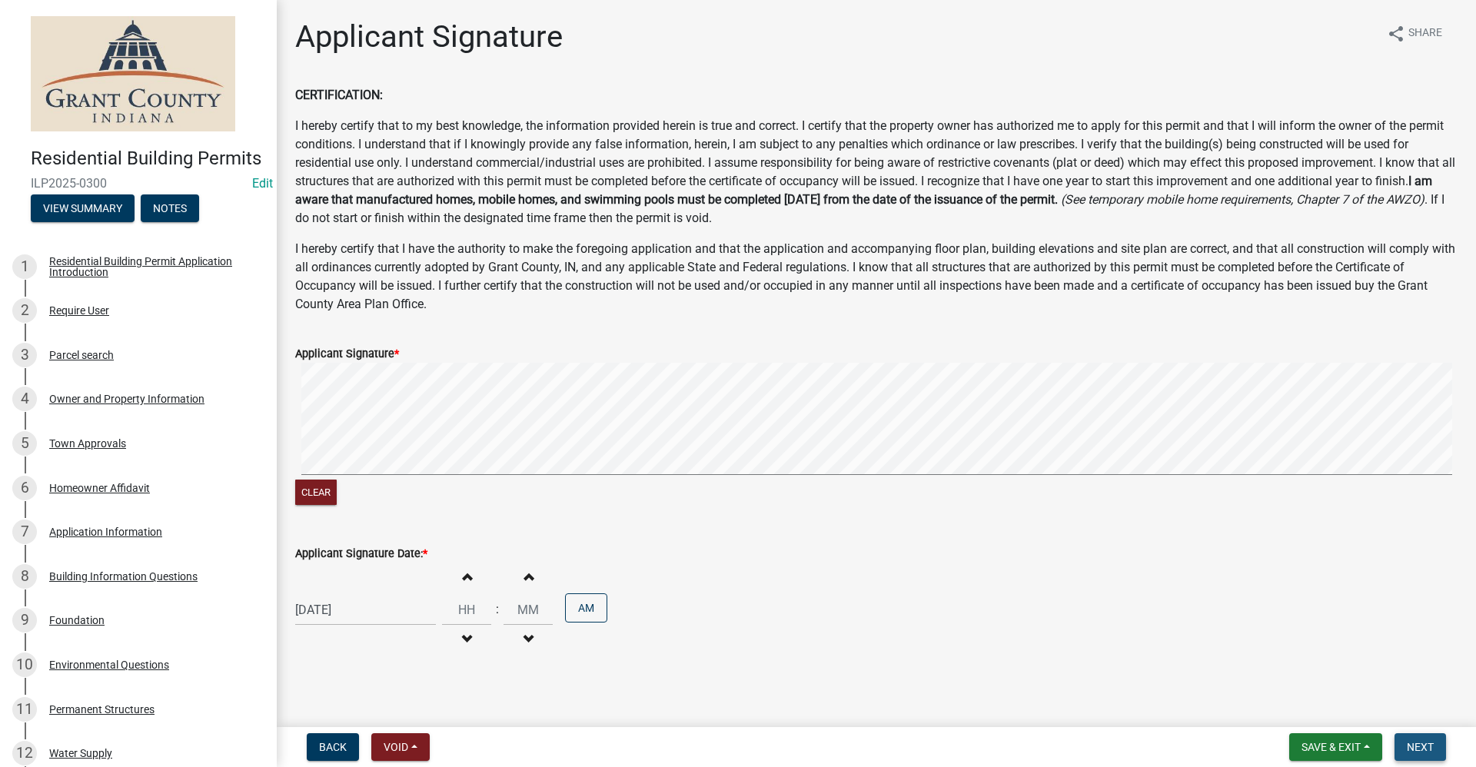
click at [1442, 741] on button "Next" at bounding box center [1421, 747] width 52 height 28
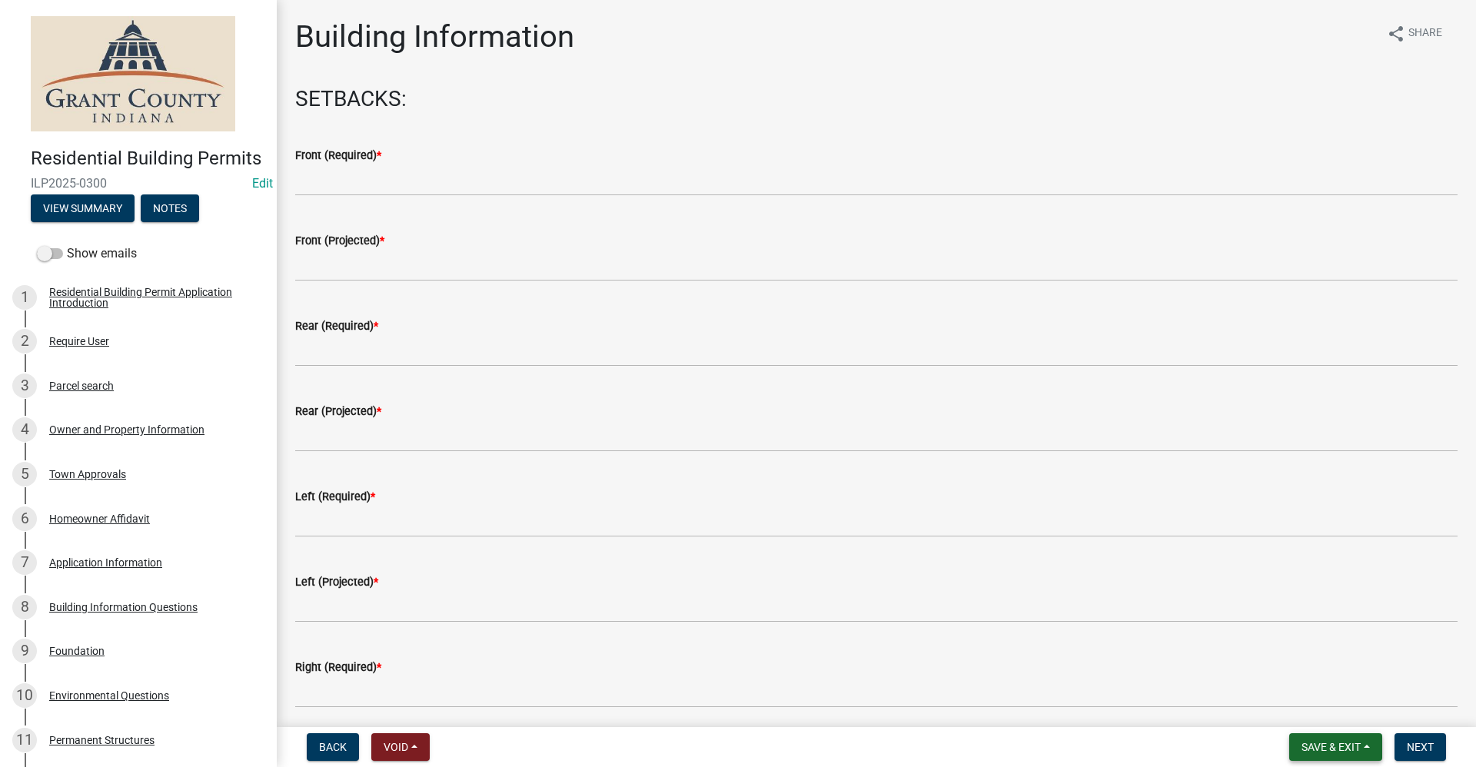
click at [1310, 752] on span "Save & Exit" at bounding box center [1330, 747] width 59 height 12
click at [1297, 713] on button "Save & Exit" at bounding box center [1320, 707] width 123 height 37
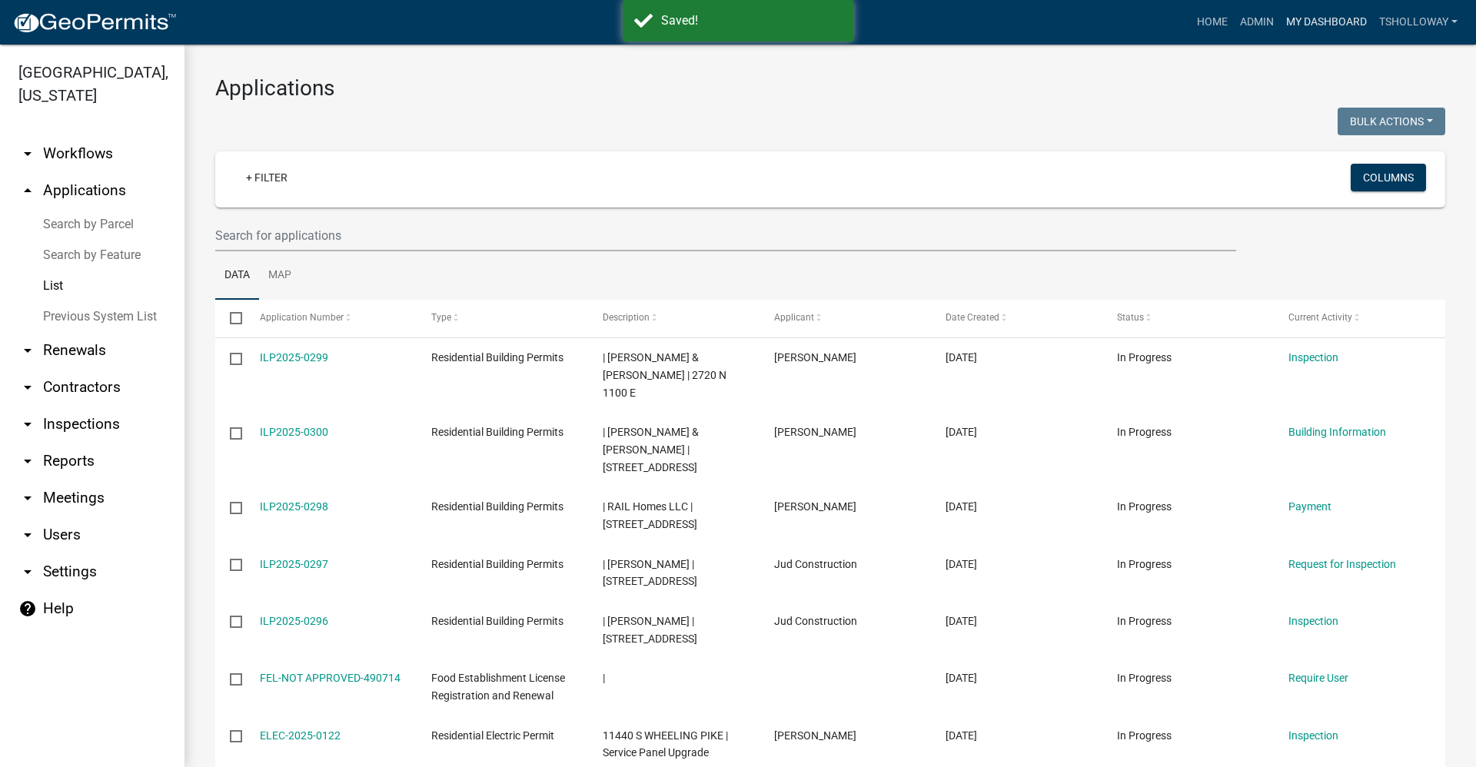
click at [1333, 25] on link "My Dashboard" at bounding box center [1326, 22] width 93 height 29
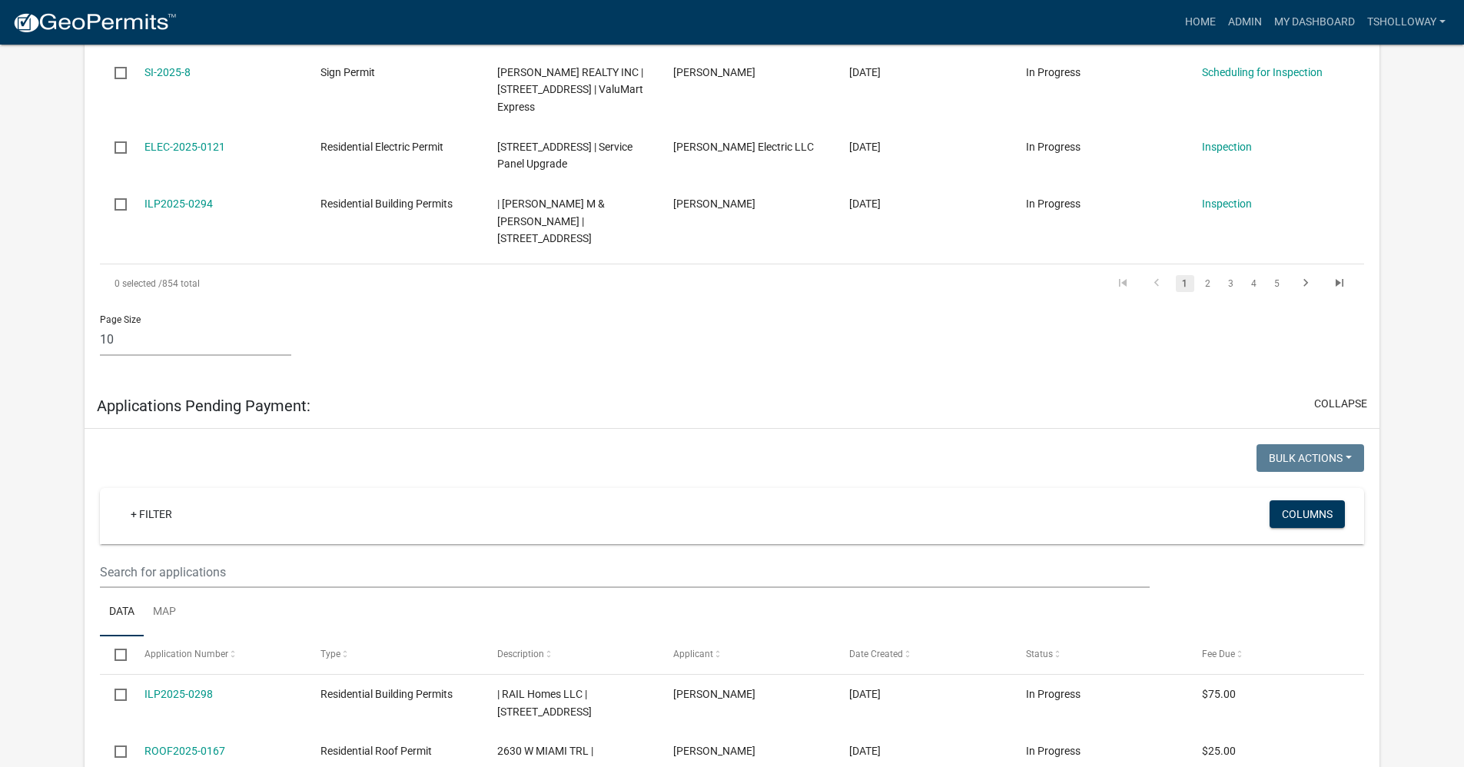
scroll to position [1845, 0]
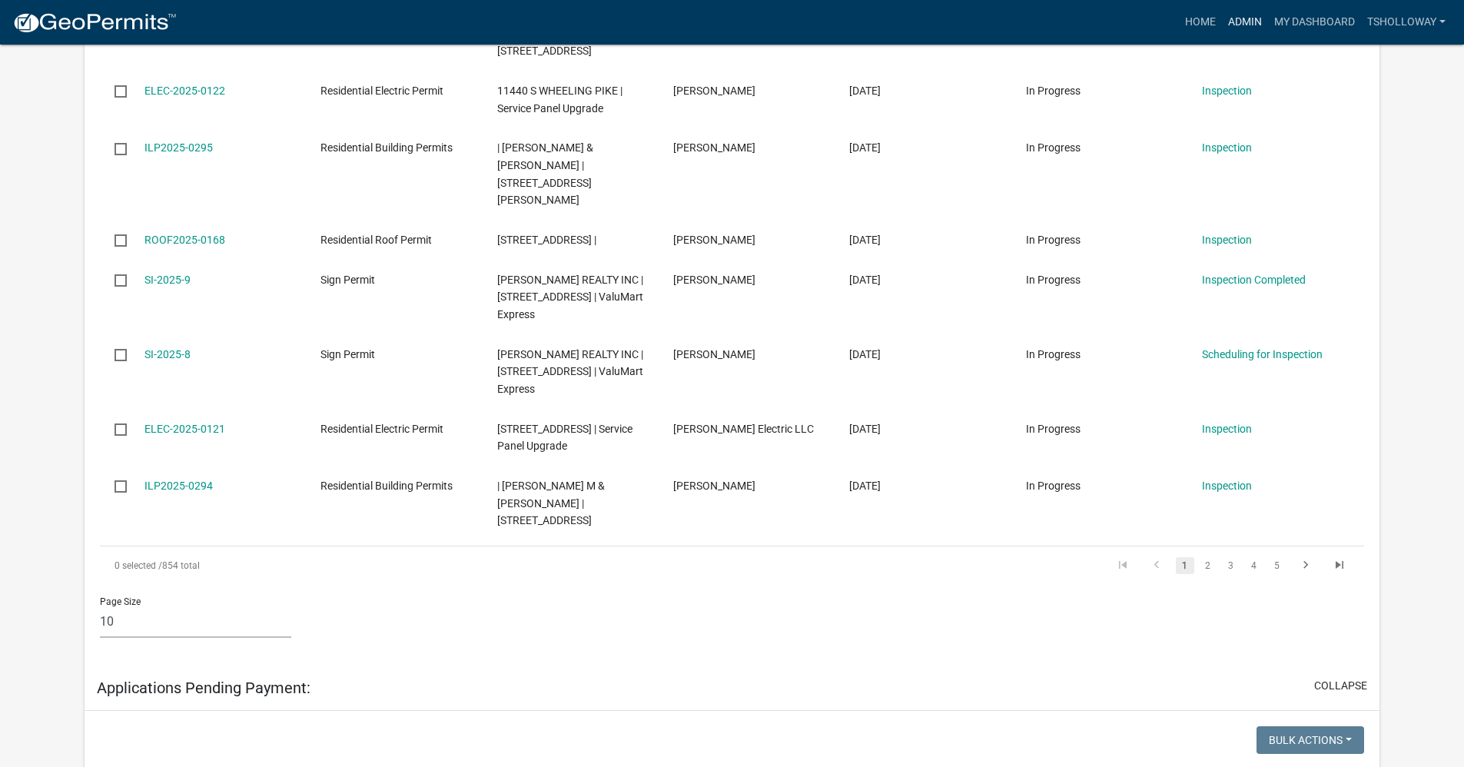
click at [1238, 21] on link "Admin" at bounding box center [1245, 22] width 46 height 29
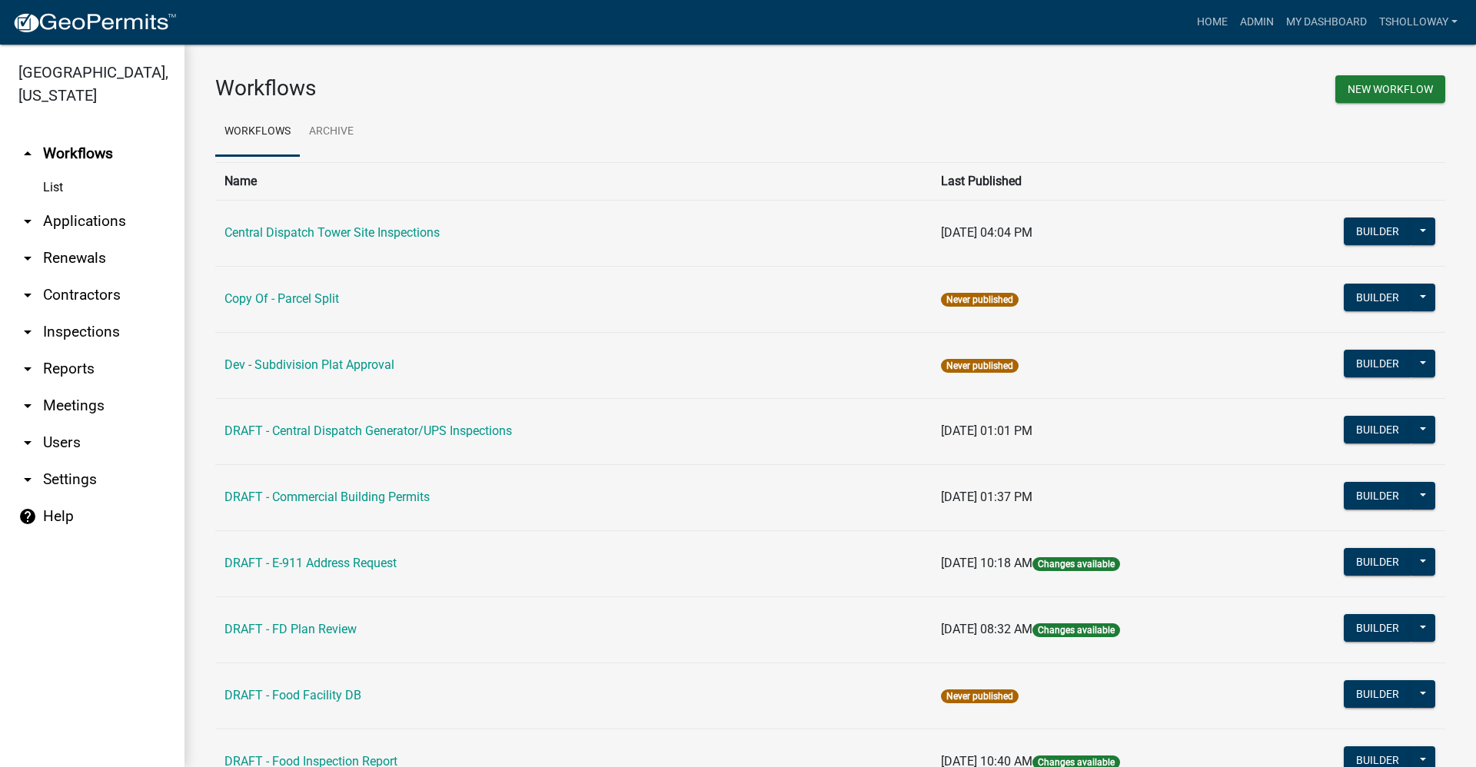
click at [81, 203] on link "arrow_drop_down Applications" at bounding box center [92, 221] width 184 height 37
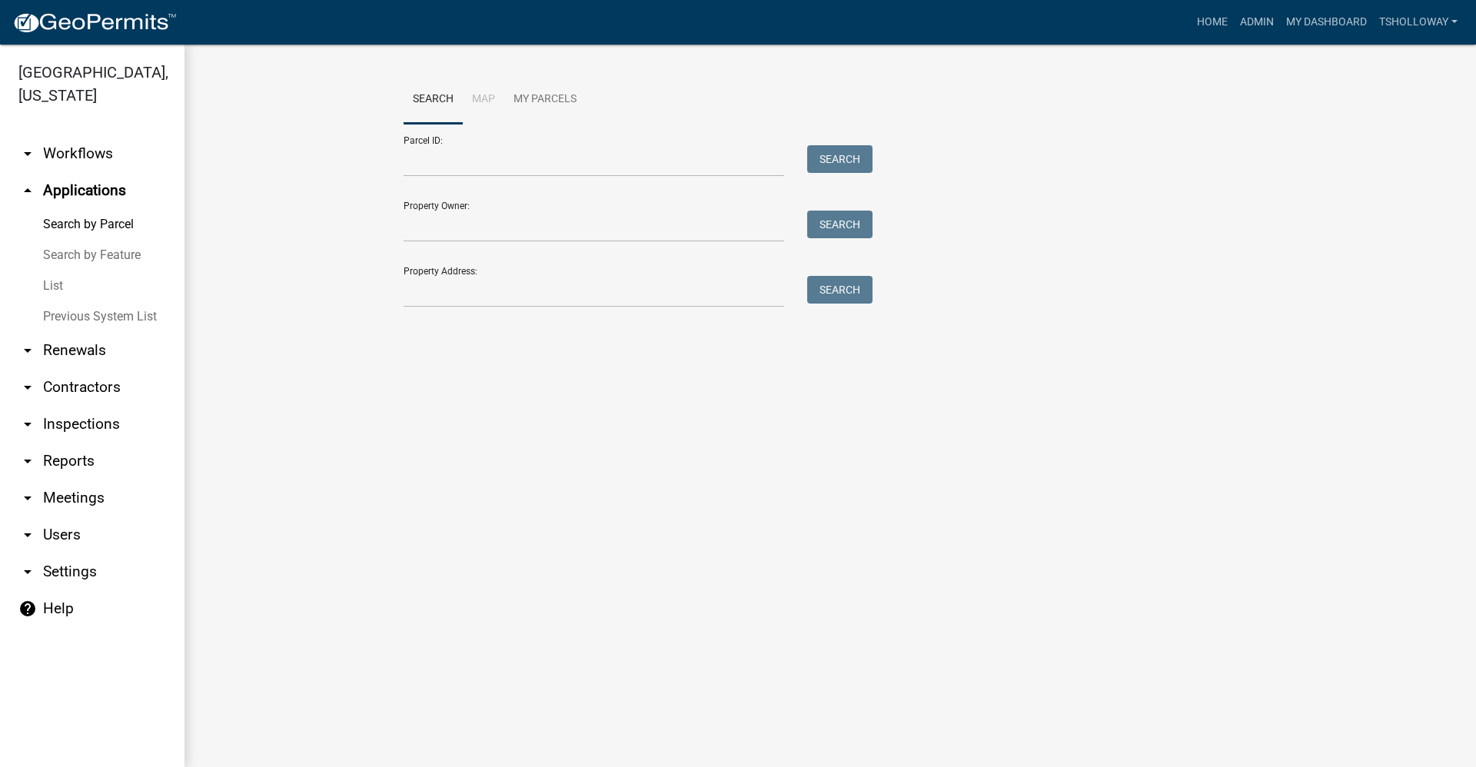
click at [57, 271] on link "List" at bounding box center [92, 286] width 184 height 31
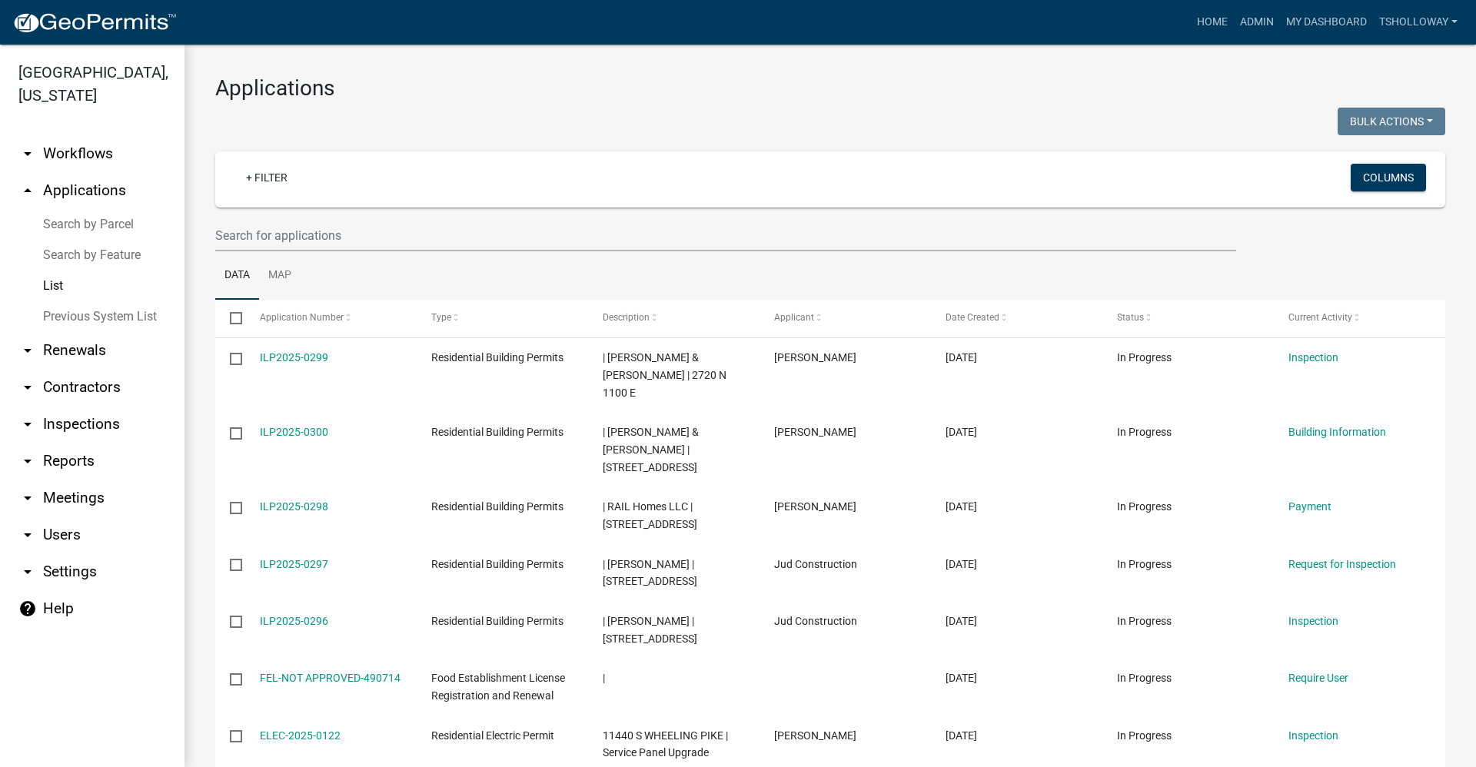
click at [88, 240] on link "Search by Feature" at bounding box center [92, 255] width 184 height 31
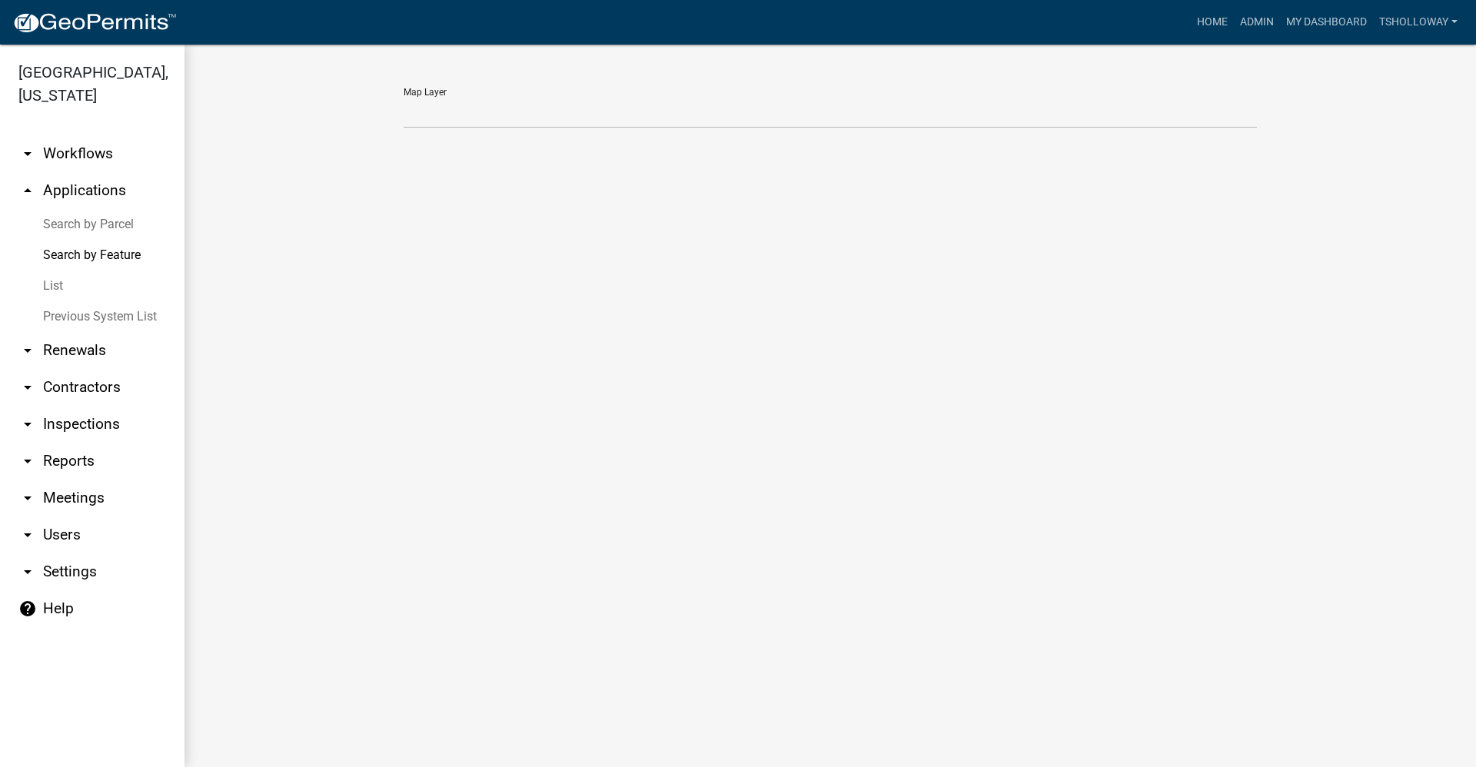
click at [88, 209] on link "Search by Parcel" at bounding box center [92, 224] width 184 height 31
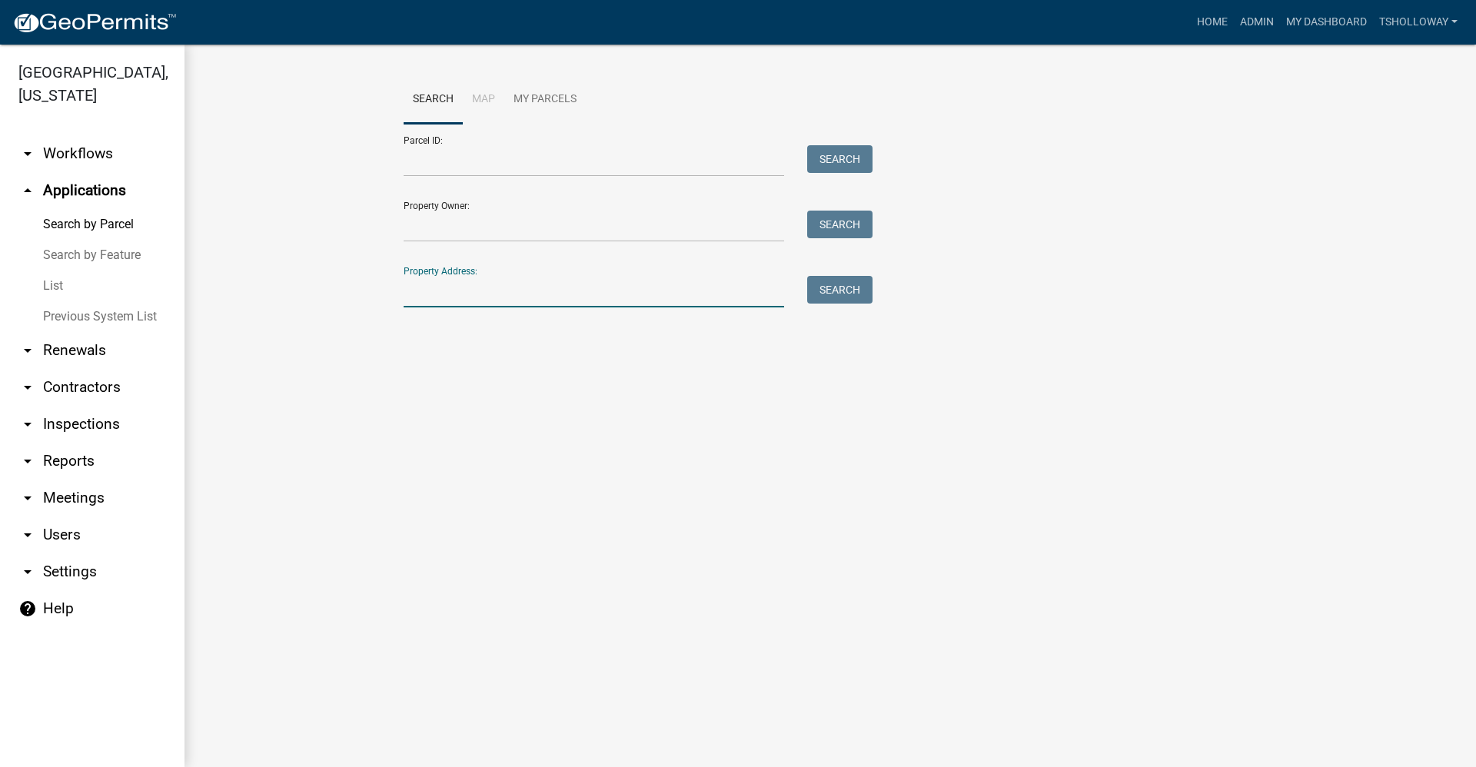
click at [474, 291] on input "Property Address:" at bounding box center [594, 292] width 381 height 32
type input "[STREET_ADDRESS]"
click at [833, 290] on button "Search" at bounding box center [839, 290] width 65 height 28
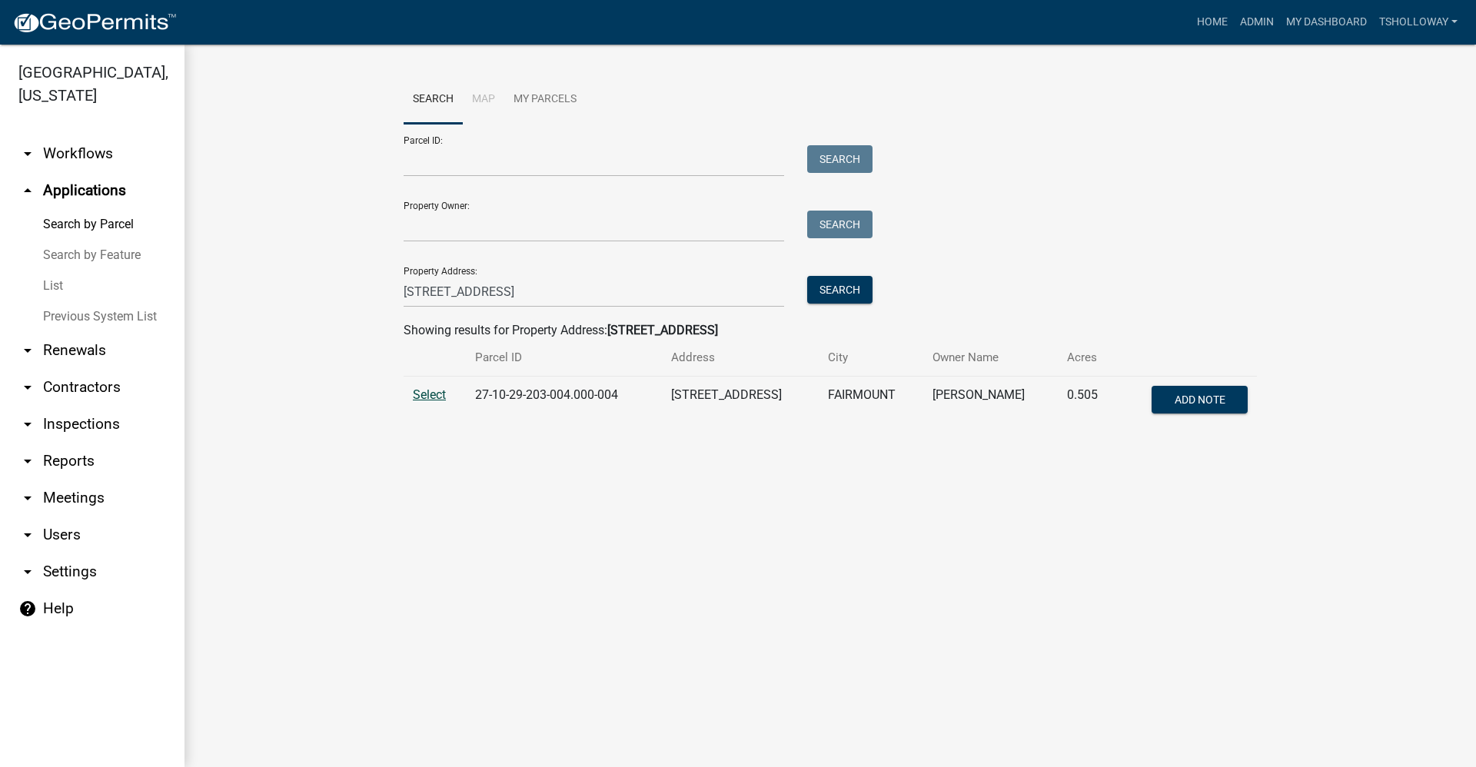
click at [431, 395] on span "Select" at bounding box center [429, 394] width 33 height 15
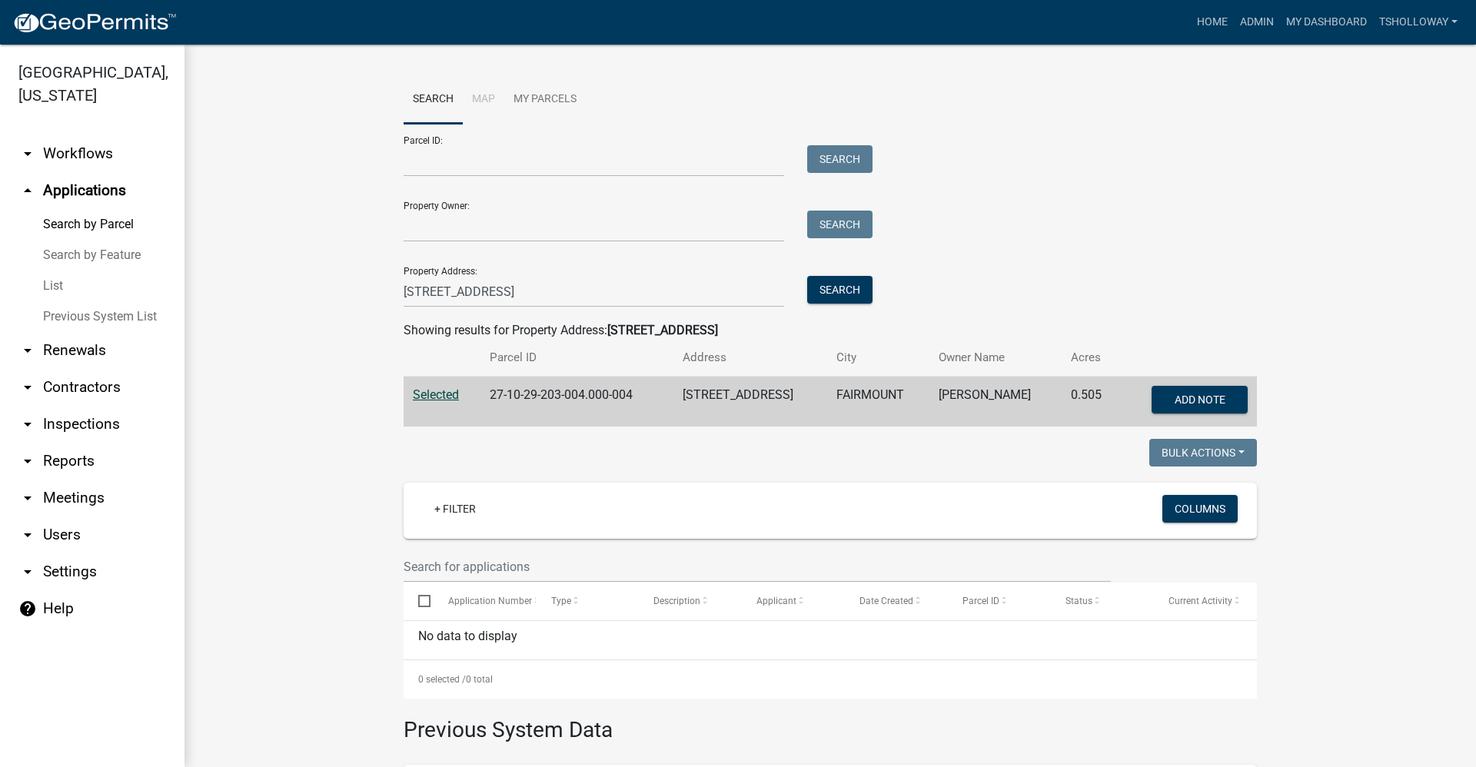
click at [56, 271] on link "List" at bounding box center [92, 286] width 184 height 31
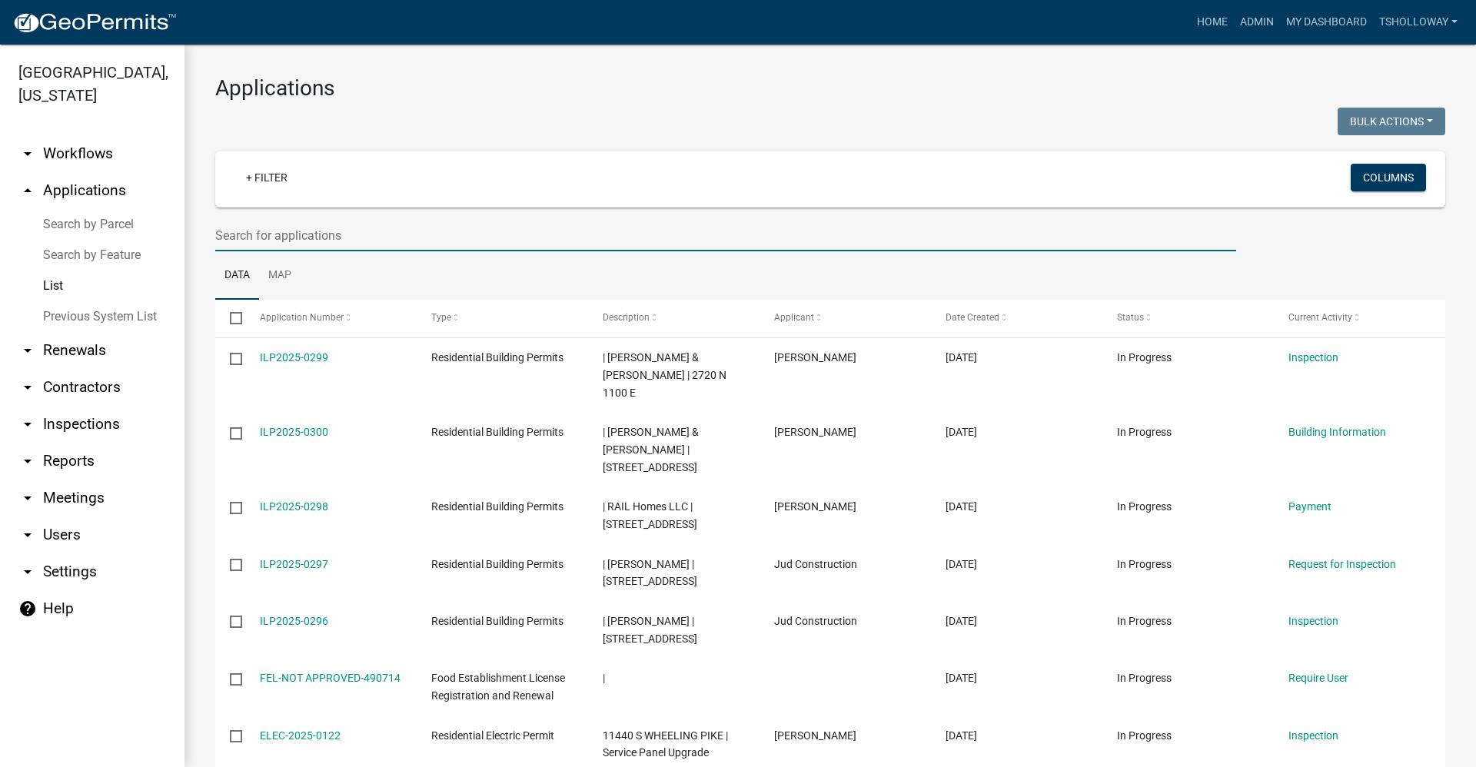
click at [290, 234] on input "text" at bounding box center [725, 236] width 1021 height 32
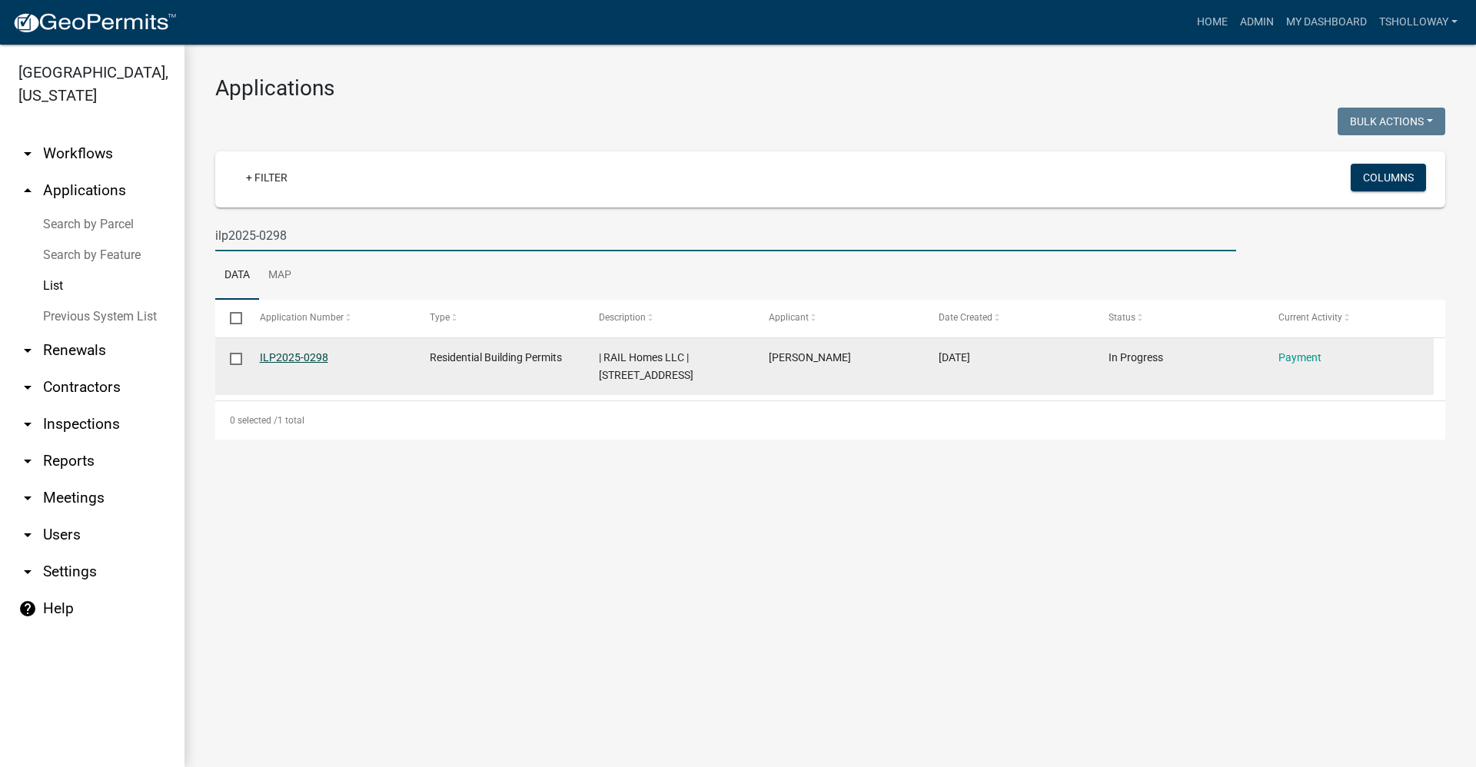
type input "ilp2025-0298"
click at [296, 358] on link "ILP2025-0298" at bounding box center [294, 357] width 68 height 12
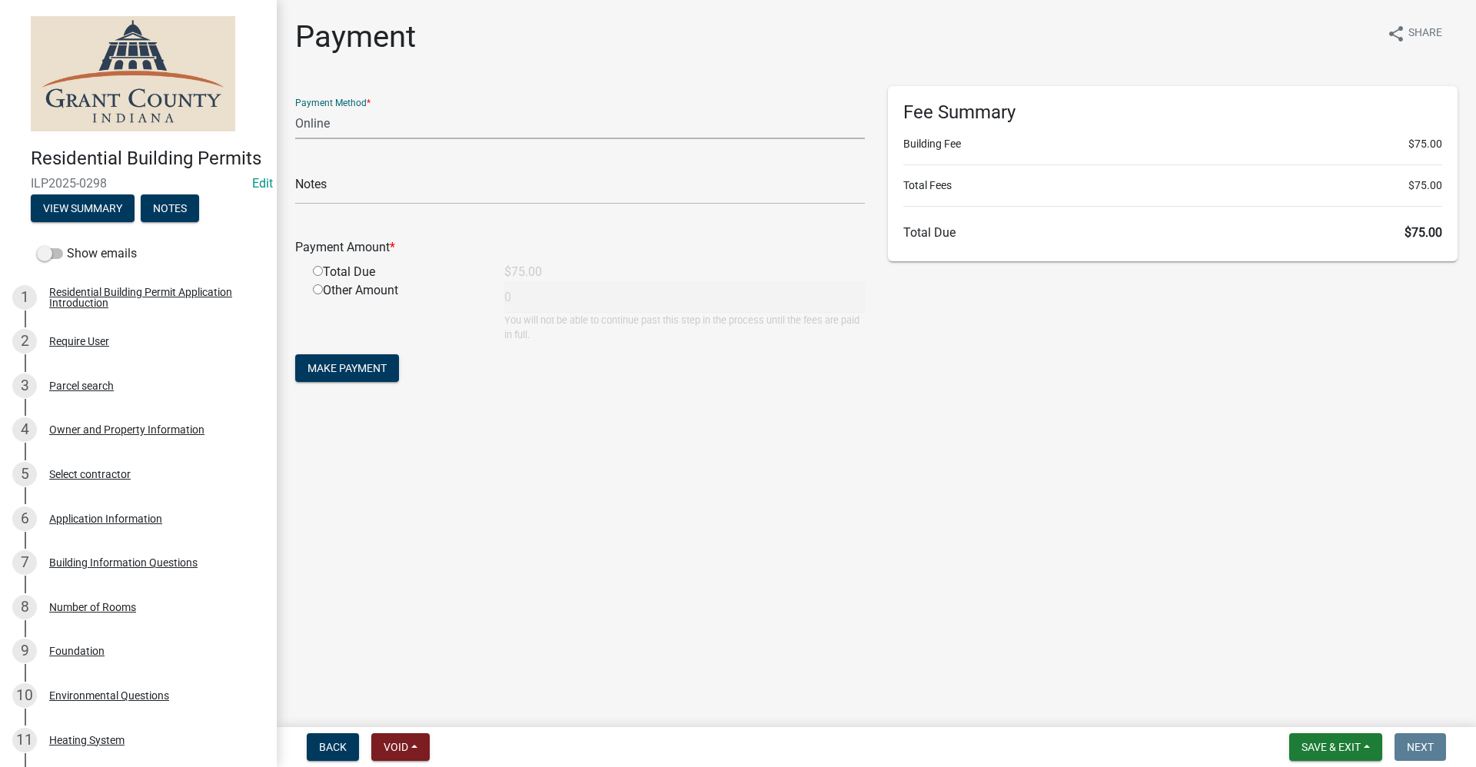
click at [312, 128] on select "Credit Card POS Check Cash Online" at bounding box center [580, 124] width 570 height 32
select select "0: 2"
click at [295, 108] on select "Credit Card POS Check Cash Online" at bounding box center [580, 124] width 570 height 32
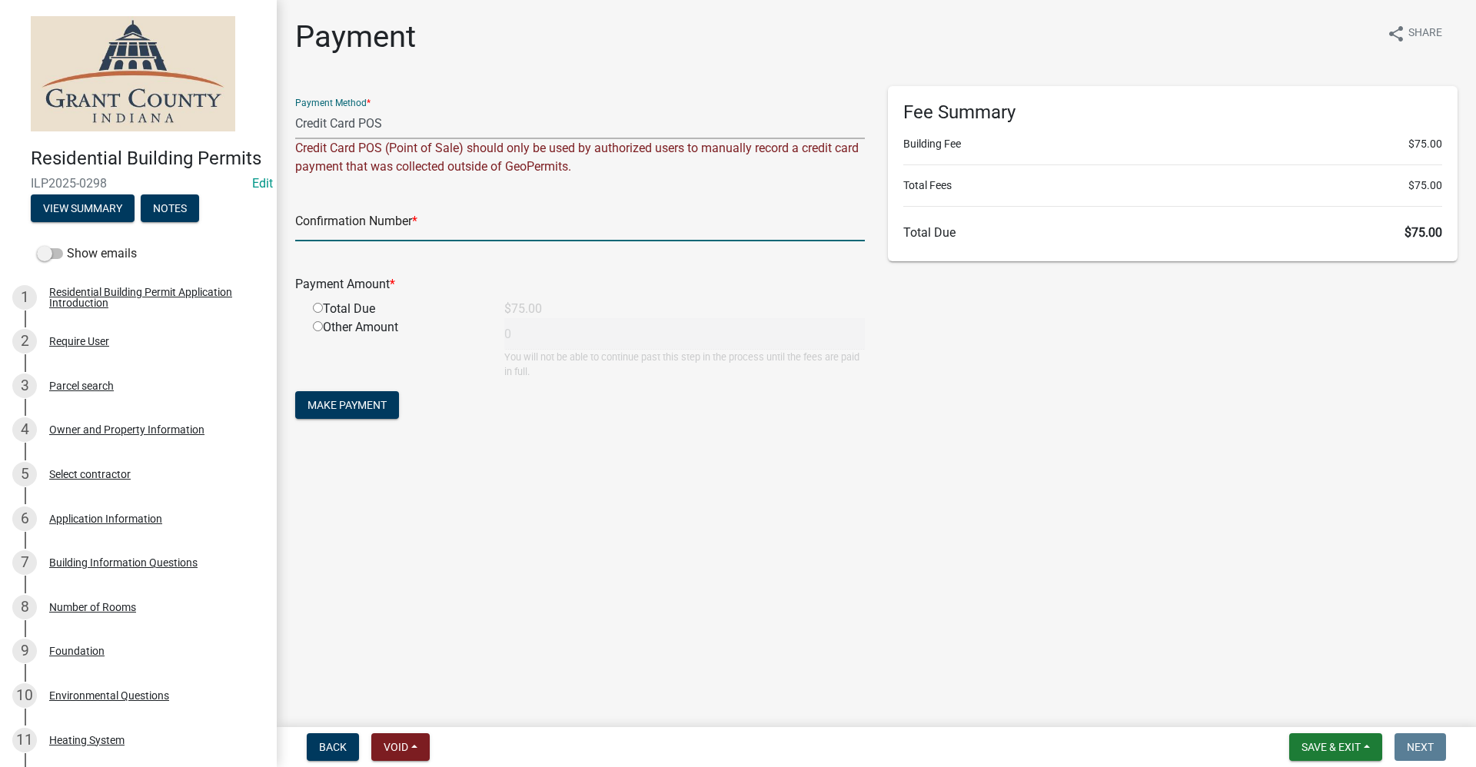
click at [316, 231] on input "text" at bounding box center [580, 226] width 570 height 32
paste input "15106317"
type input "15106317"
click at [321, 307] on input "radio" at bounding box center [318, 308] width 10 height 10
radio input "true"
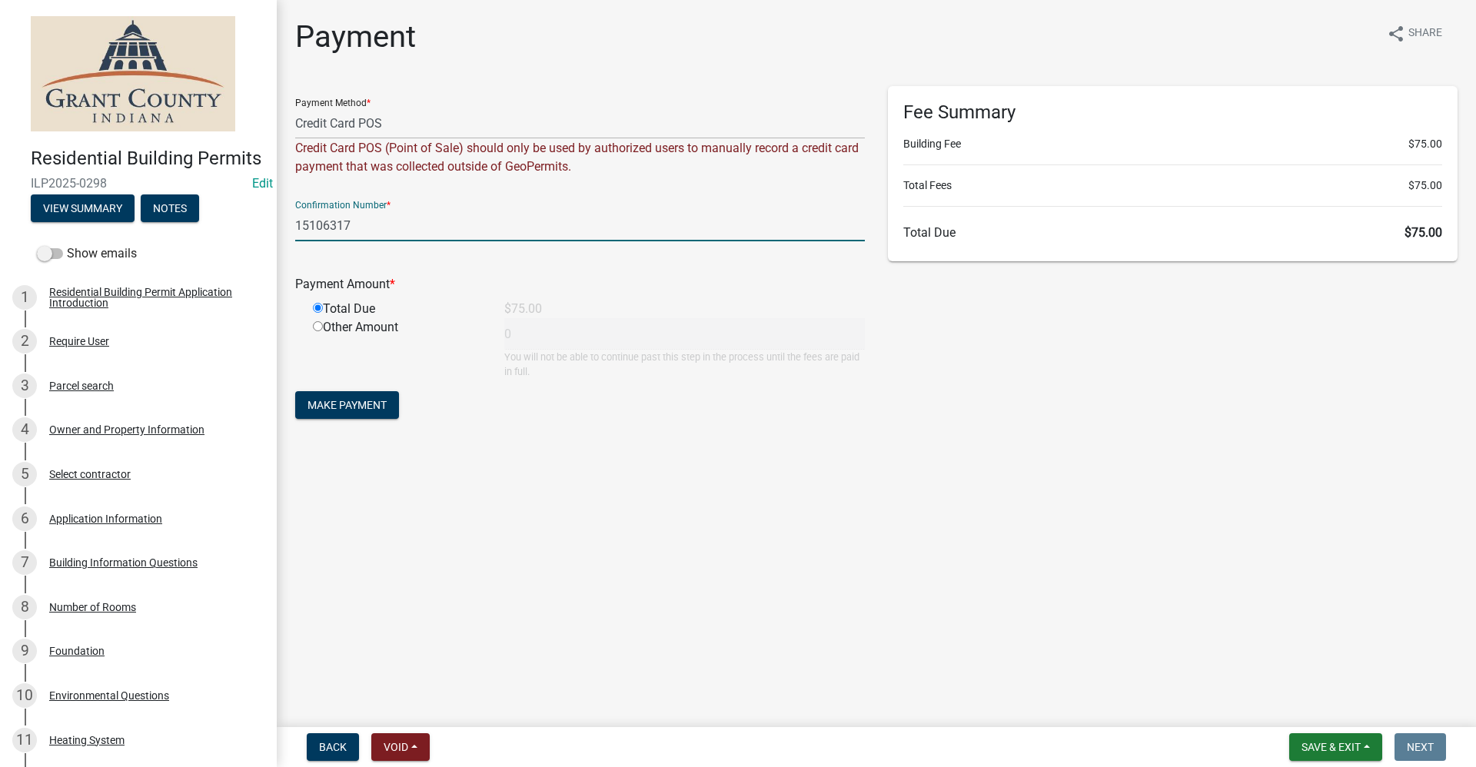
type input "75"
click at [339, 402] on span "Make Payment" at bounding box center [346, 405] width 79 height 12
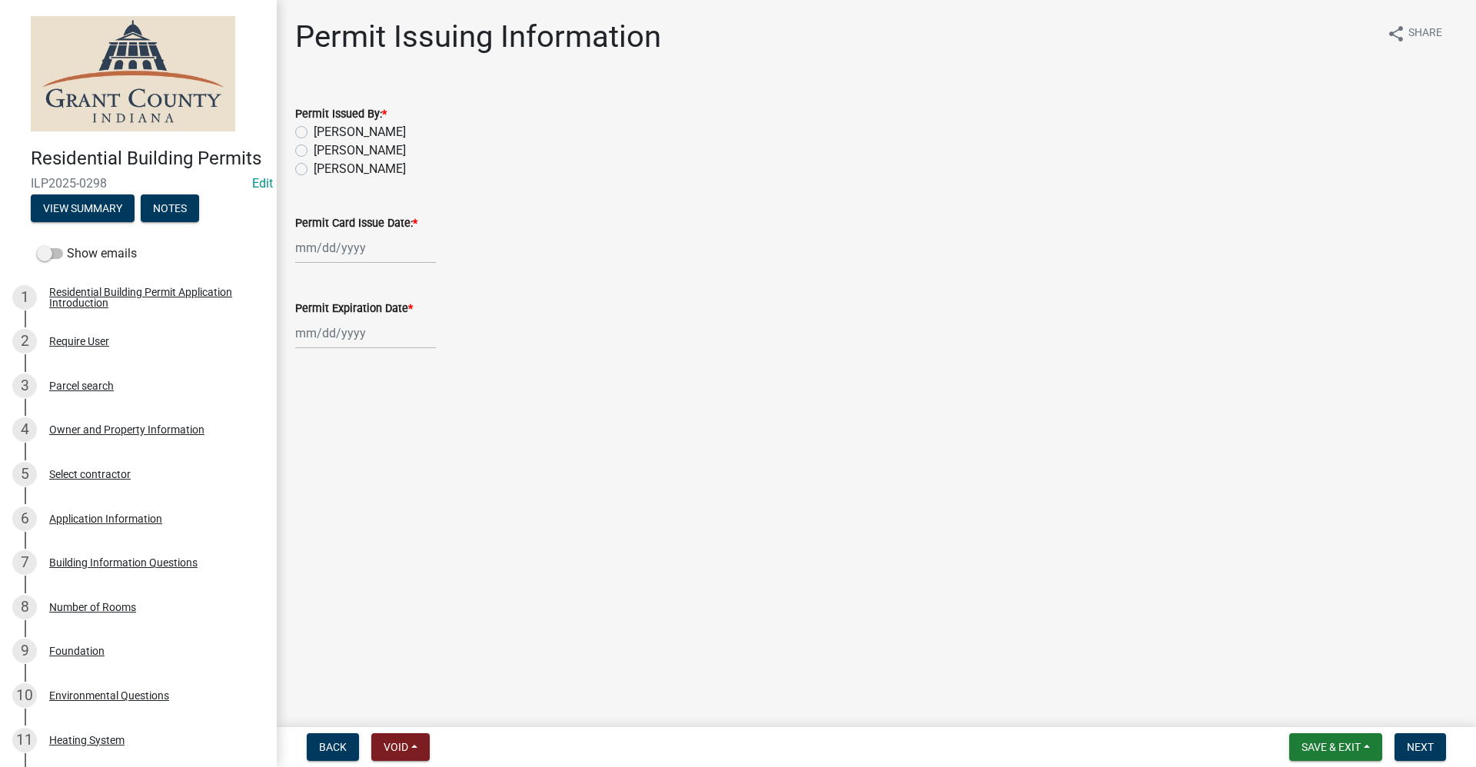
click at [314, 131] on label "[PERSON_NAME]" at bounding box center [360, 132] width 92 height 18
click at [314, 131] on input "[PERSON_NAME]" at bounding box center [319, 128] width 10 height 10
radio input "true"
click at [351, 255] on div at bounding box center [365, 248] width 141 height 32
select select "10"
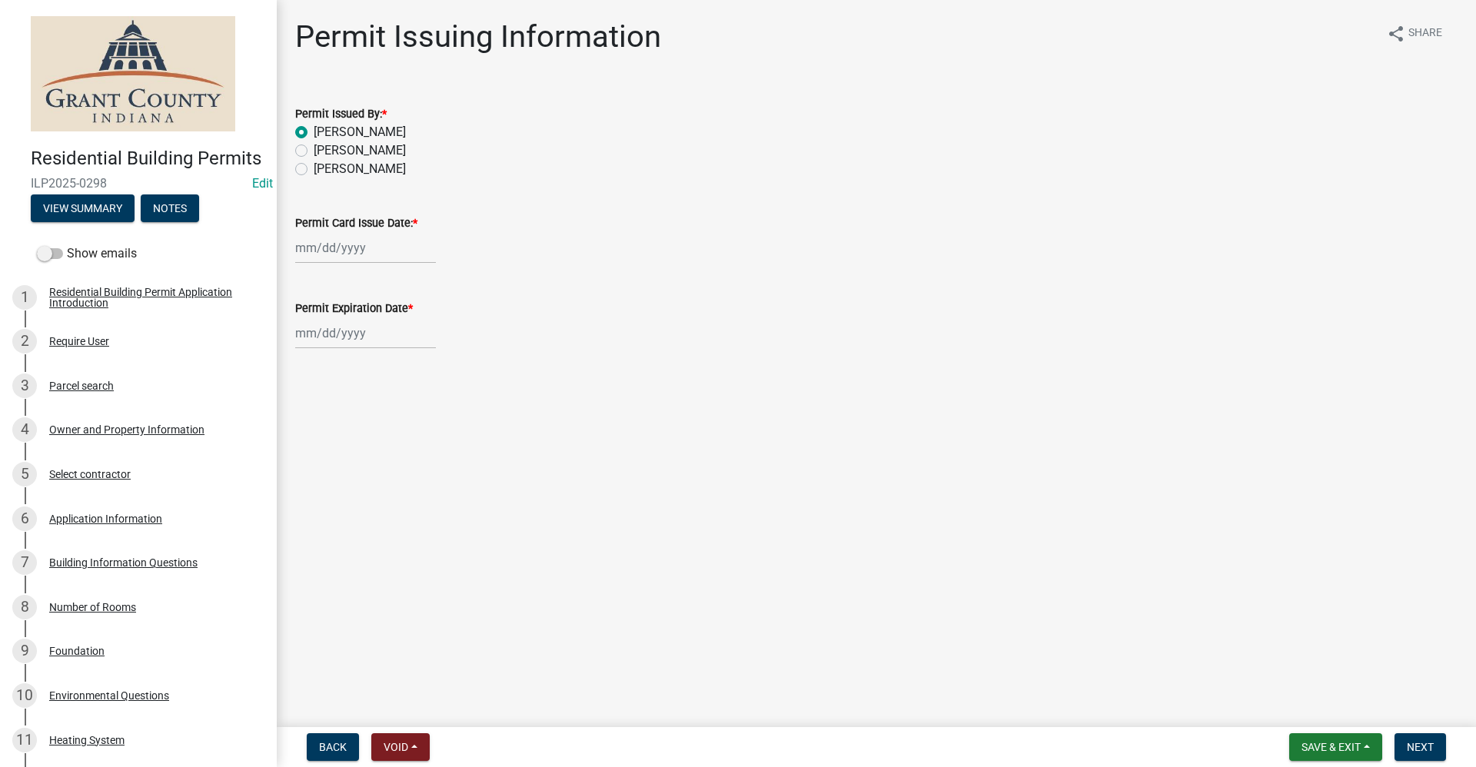
select select "2025"
click at [410, 356] on div "10" at bounding box center [409, 354] width 25 height 25
type input "[DATE]"
click at [342, 333] on div at bounding box center [365, 333] width 141 height 32
select select "10"
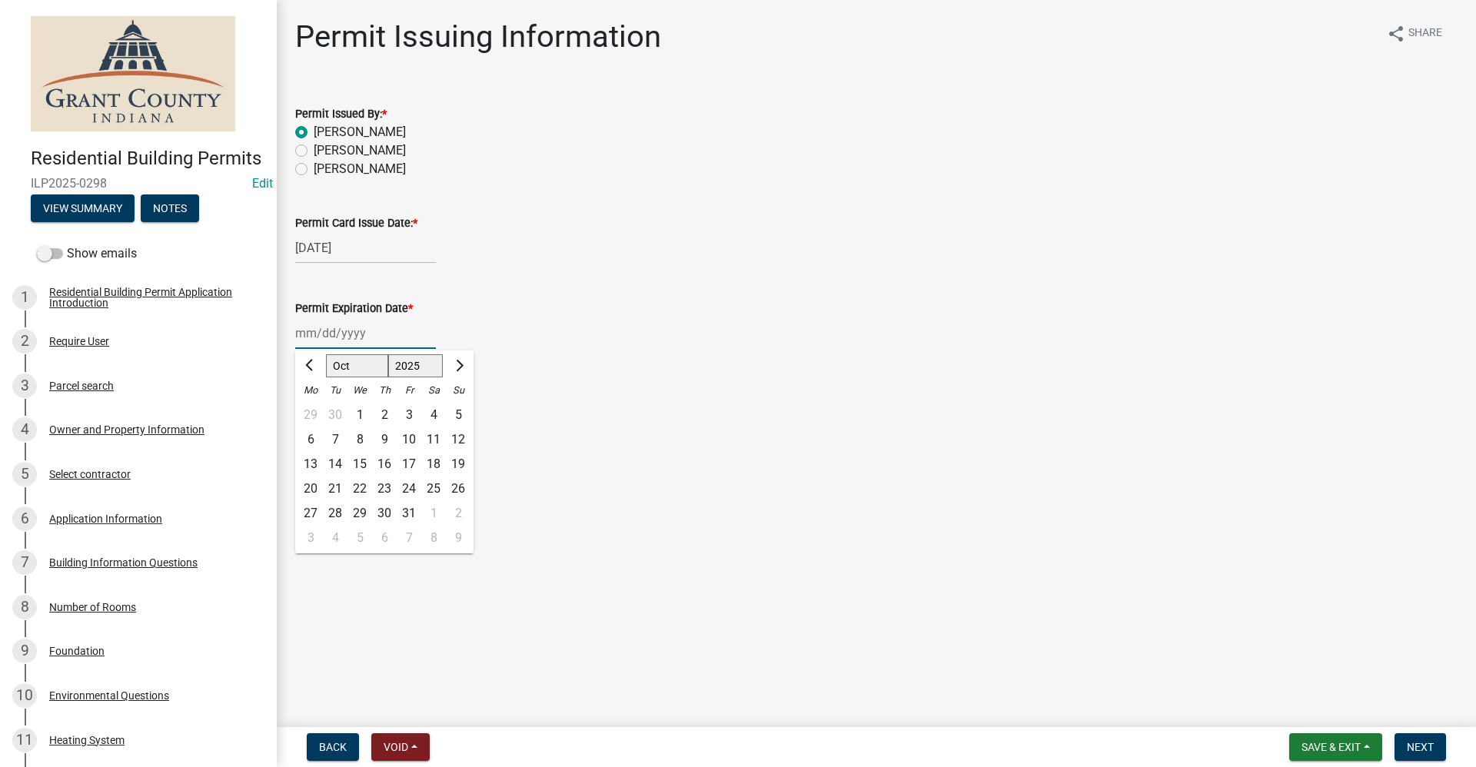
click at [416, 361] on select "1525 1526 1527 1528 1529 1530 1531 1532 1533 1534 1535 1536 1537 1538 1539 1540…" at bounding box center [415, 365] width 55 height 23
select select "2027"
click at [388, 354] on select "1525 1526 1527 1528 1529 1530 1531 1532 1533 1534 1535 1536 1537 1538 1539 1540…" at bounding box center [415, 365] width 55 height 23
click at [458, 439] on div "10" at bounding box center [458, 439] width 25 height 25
type input "[DATE]"
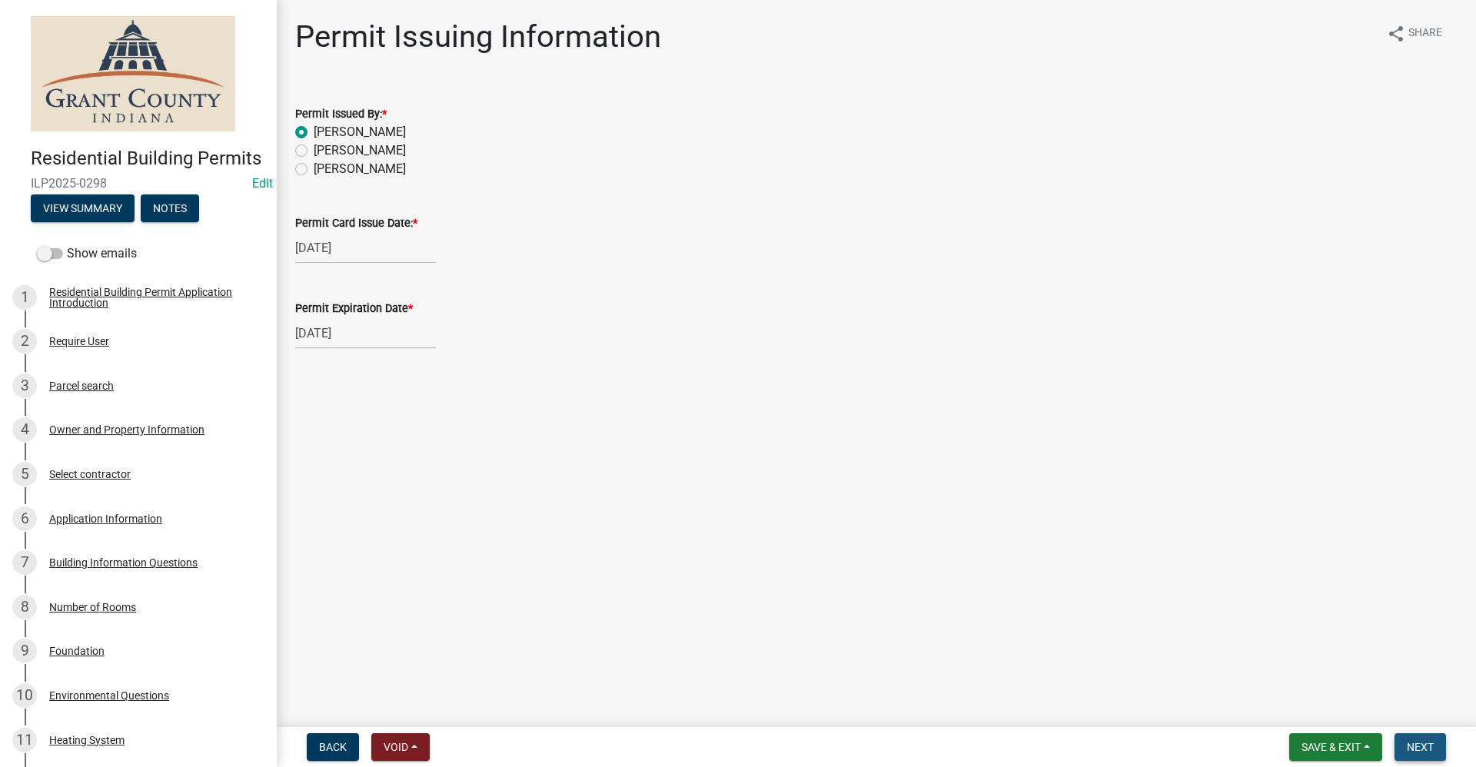
click at [1424, 753] on span "Next" at bounding box center [1420, 747] width 27 height 12
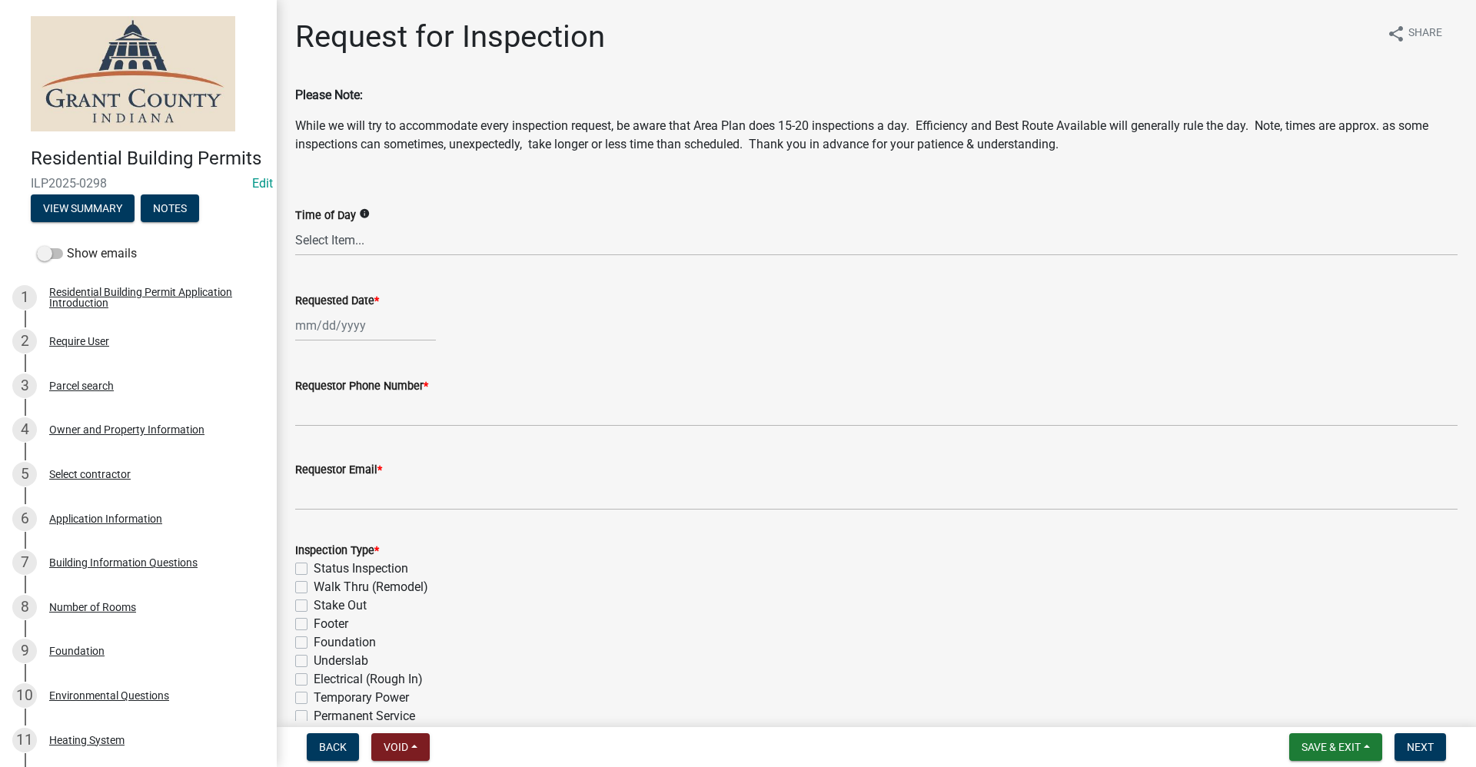
select select "10"
select select "2025"
click at [325, 327] on div "[PERSON_NAME] Feb Mar Apr [PERSON_NAME][DATE] Oct Nov [DATE] 1526 1527 1528 152…" at bounding box center [365, 326] width 141 height 32
click at [384, 457] on div "16" at bounding box center [384, 456] width 25 height 25
type input "[DATE]"
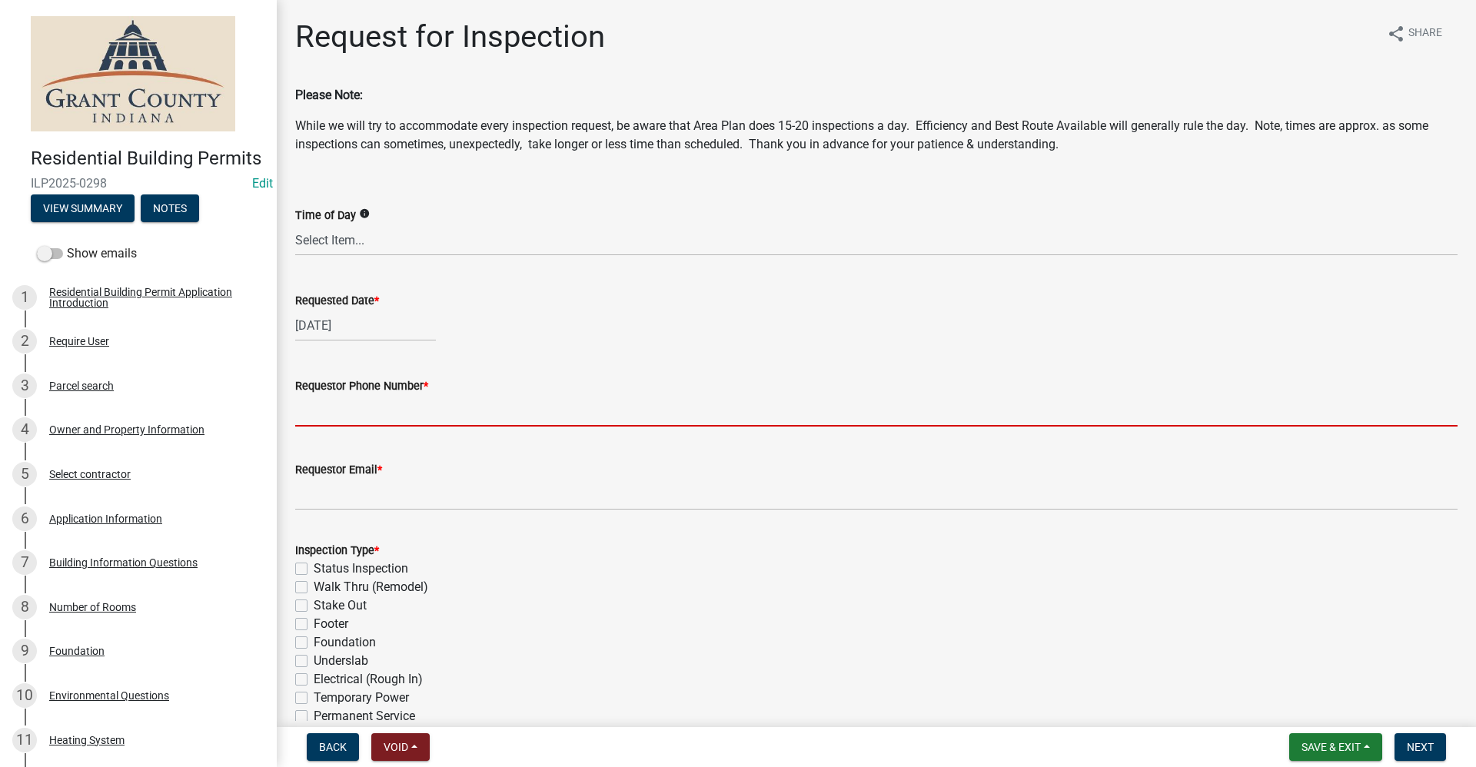
click at [338, 408] on input "Requestor Phone Number *" at bounding box center [876, 411] width 1162 height 32
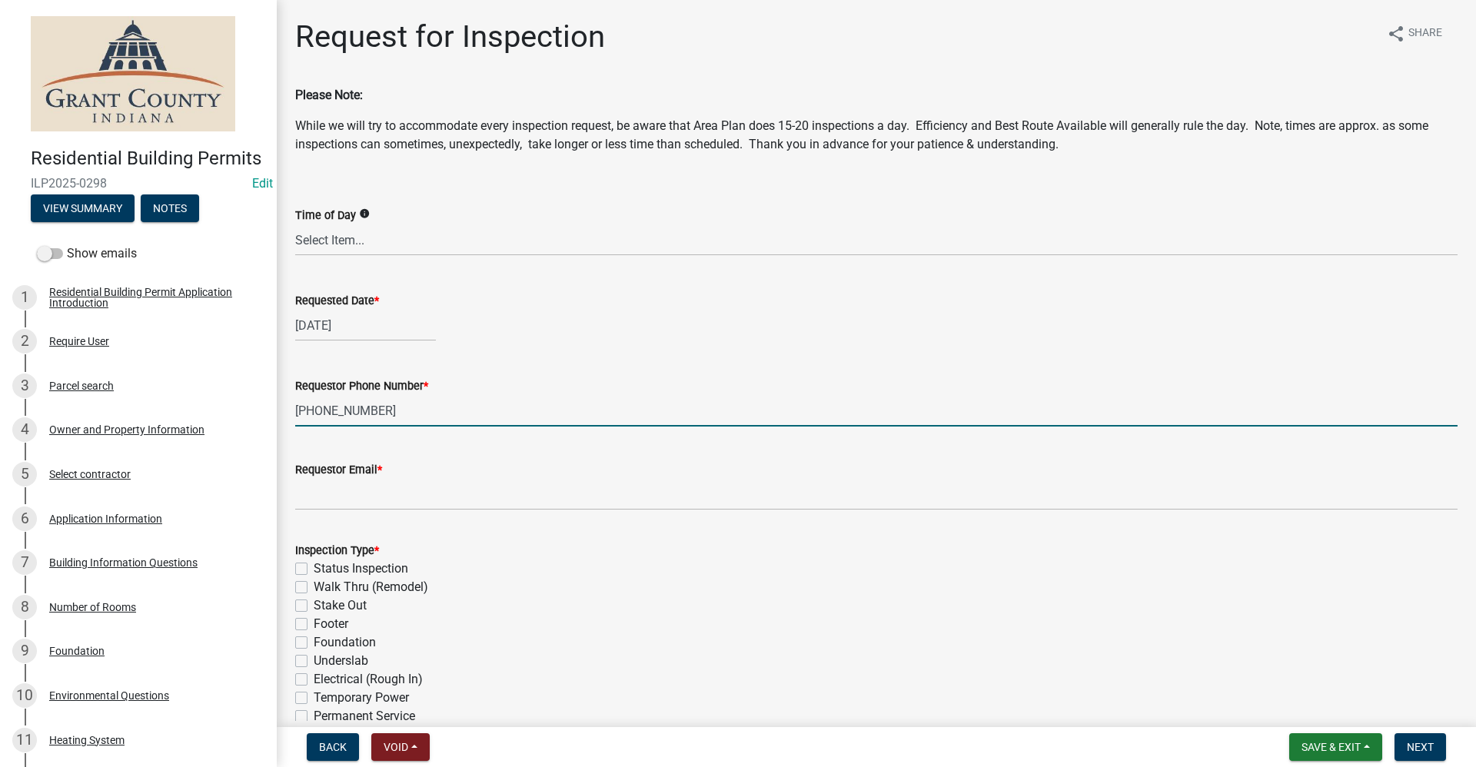
type input "[PHONE_NUMBER]"
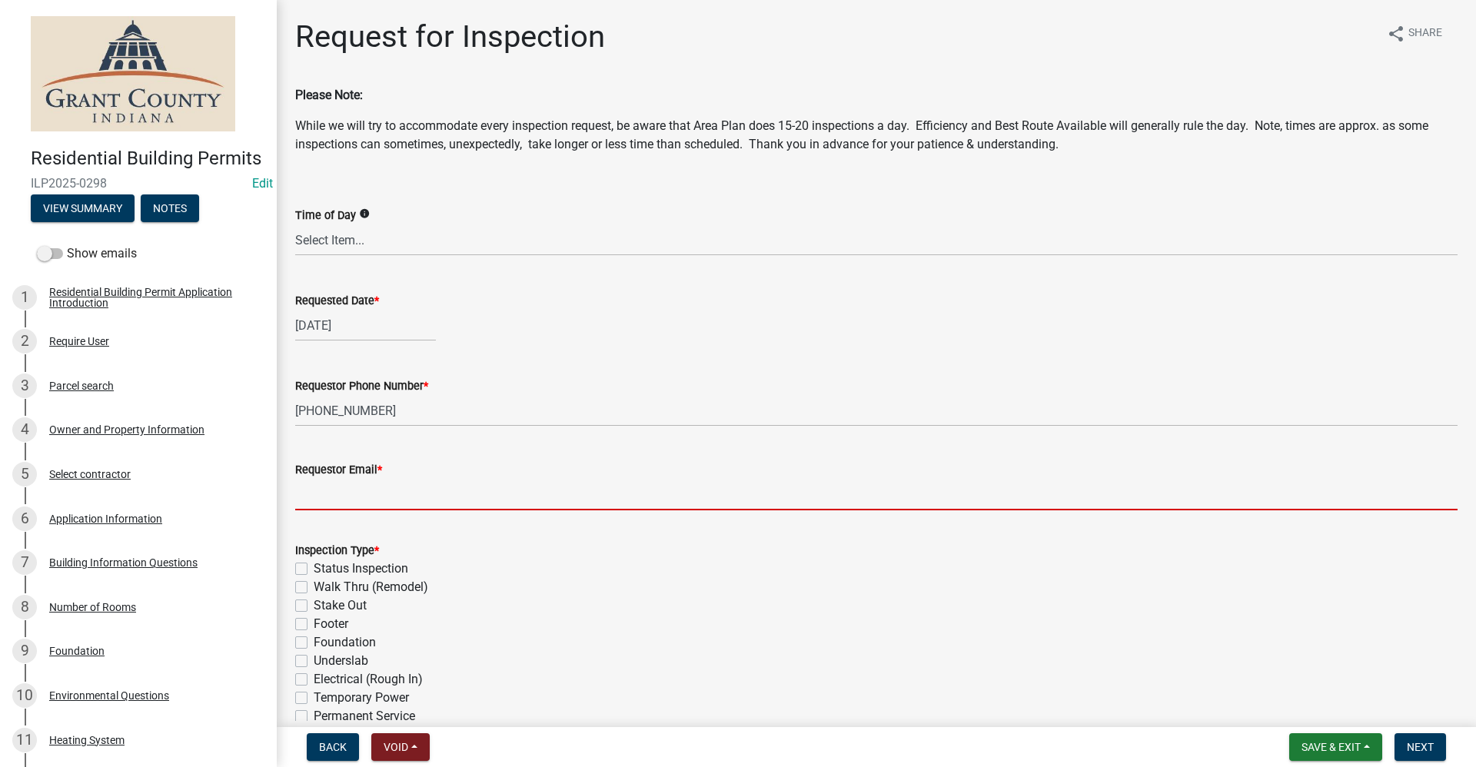
click at [339, 496] on input "Requestor Email *" at bounding box center [876, 495] width 1162 height 32
type input "no@email"
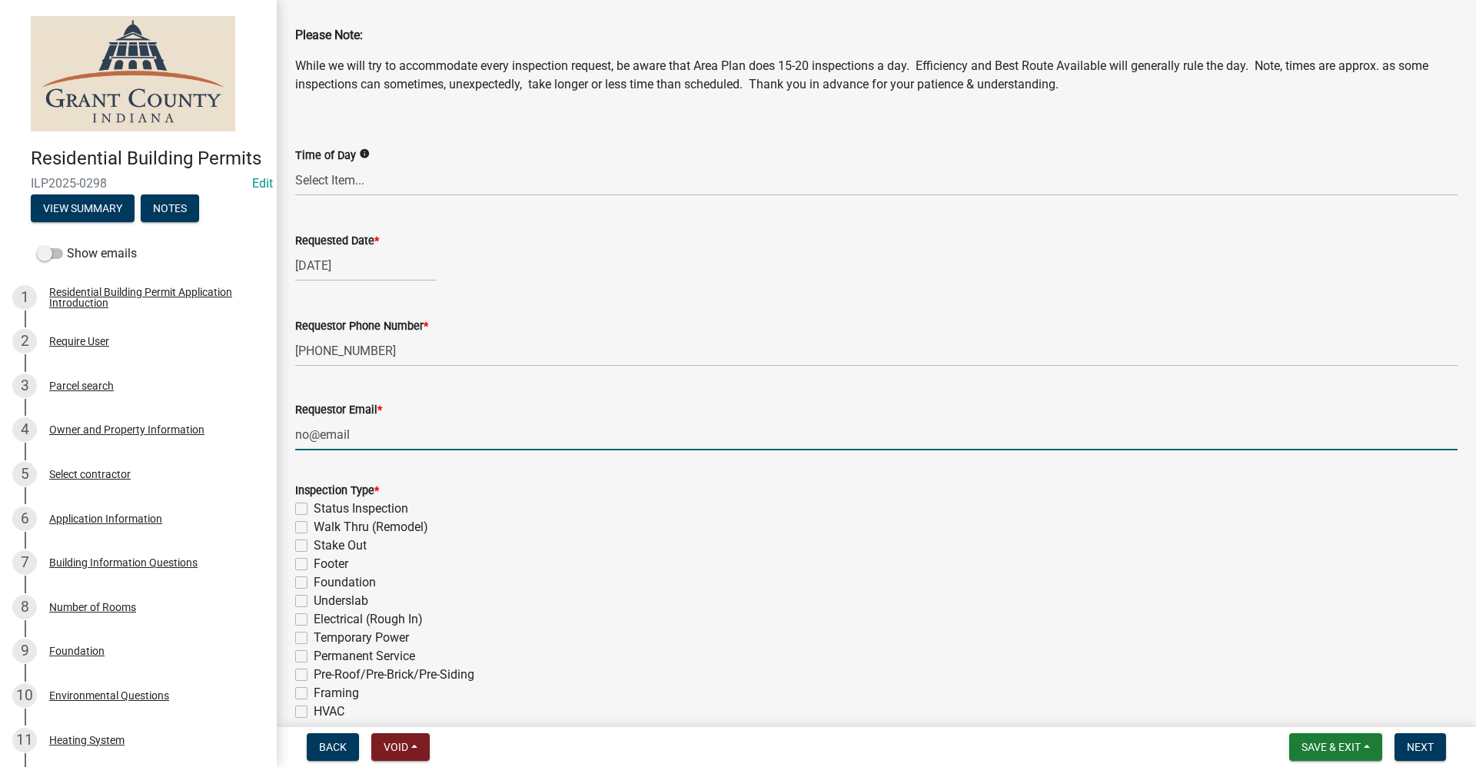
scroll to position [77, 0]
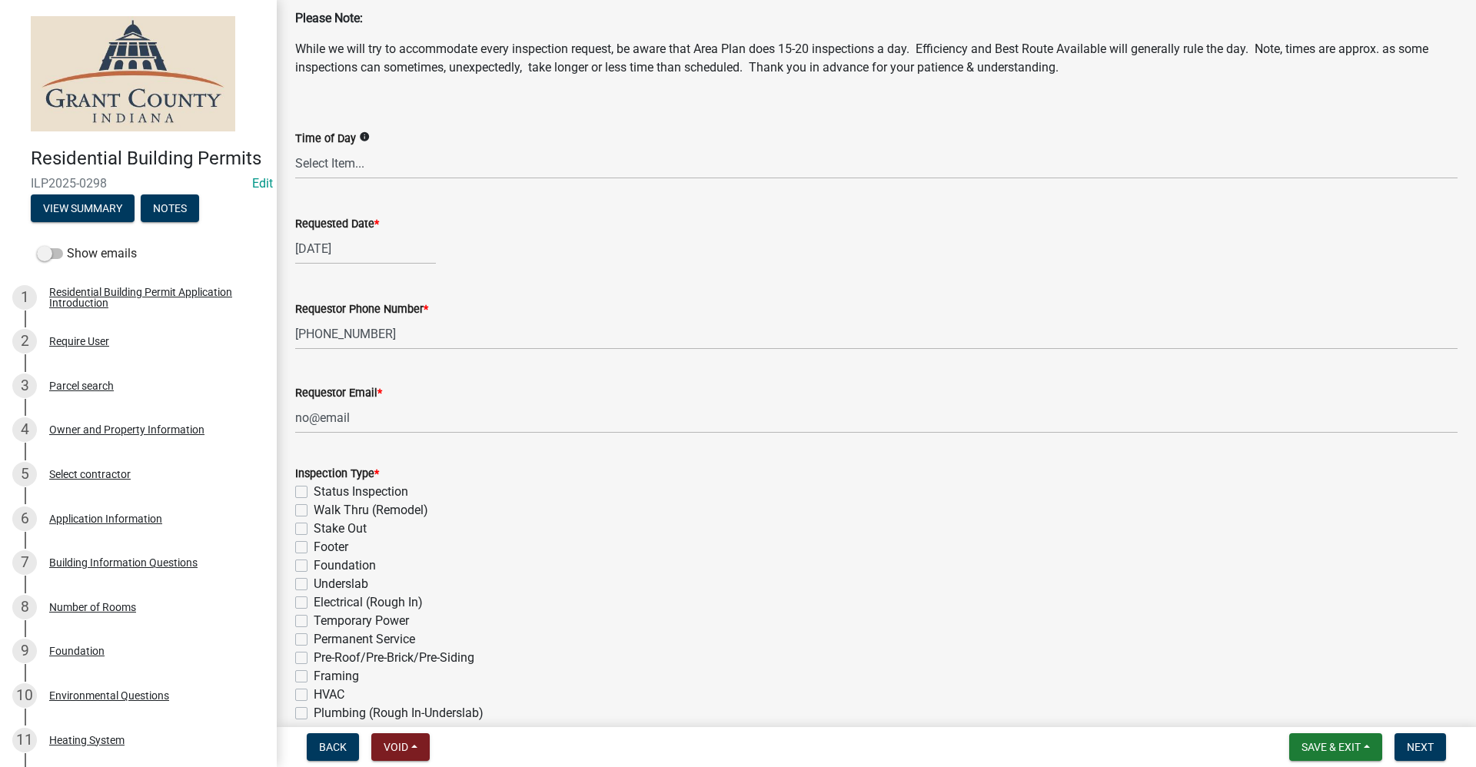
click at [314, 510] on label "Walk Thru (Remodel)" at bounding box center [371, 510] width 115 height 18
click at [314, 510] on input "Walk Thru (Remodel)" at bounding box center [319, 506] width 10 height 10
checkbox input "true"
checkbox input "false"
checkbox input "true"
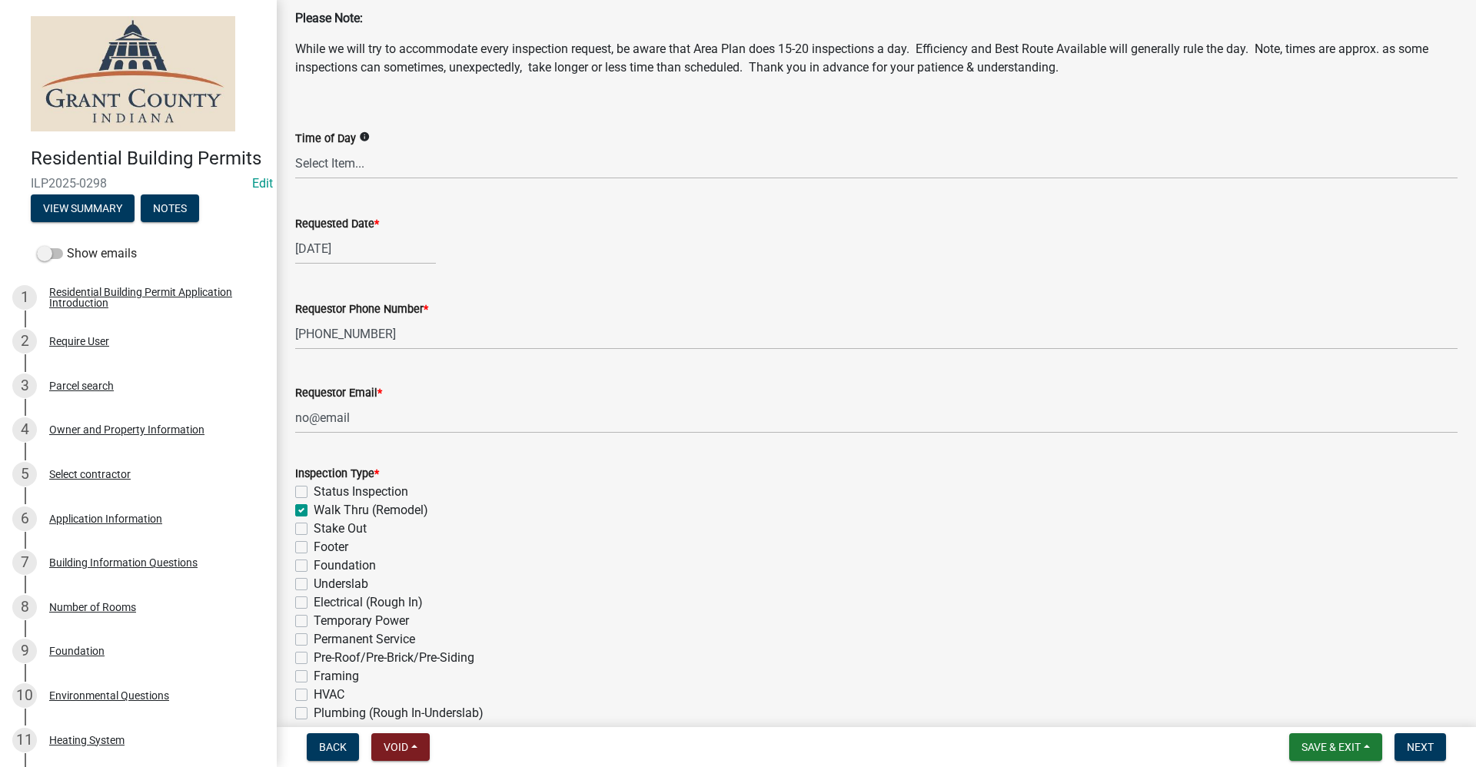
checkbox input "false"
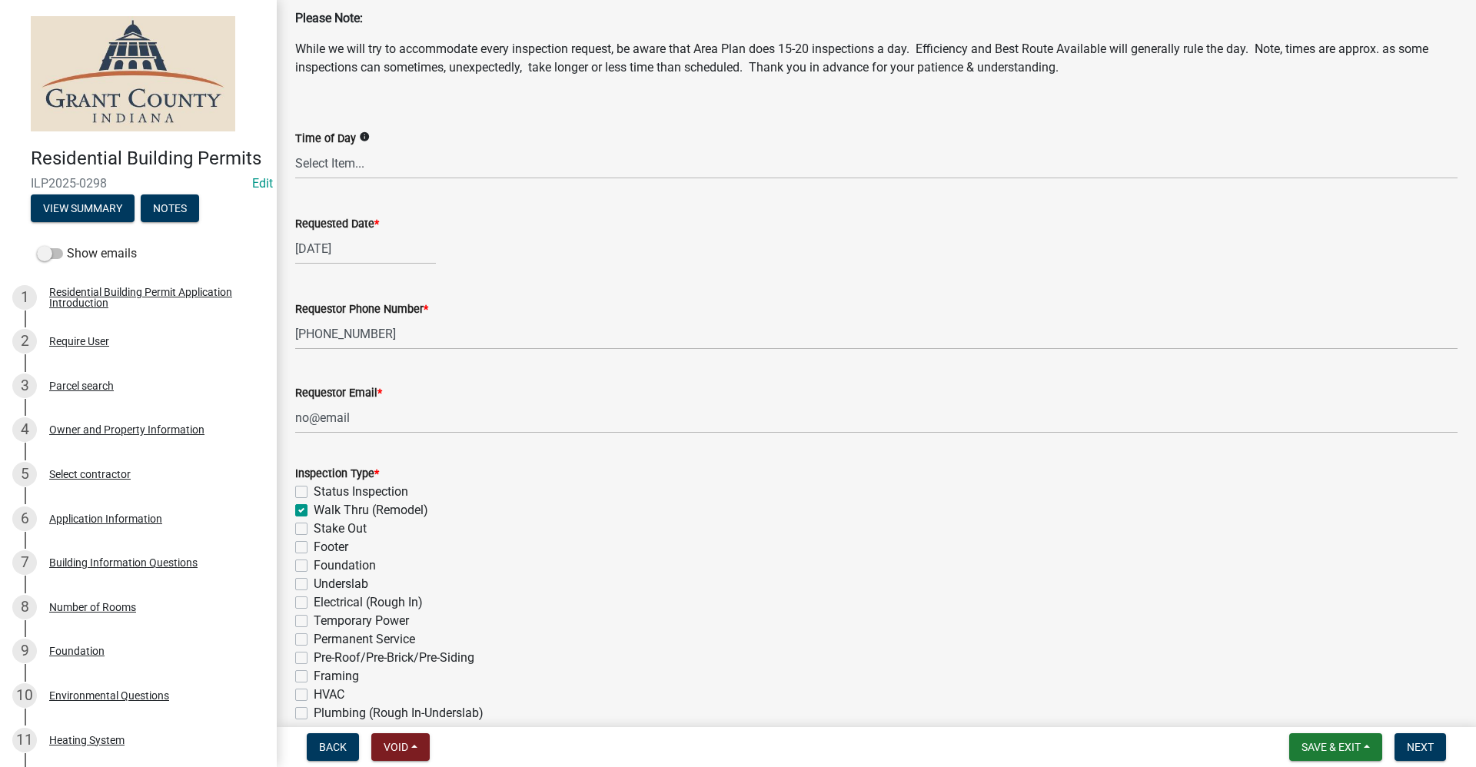
checkbox input "false"
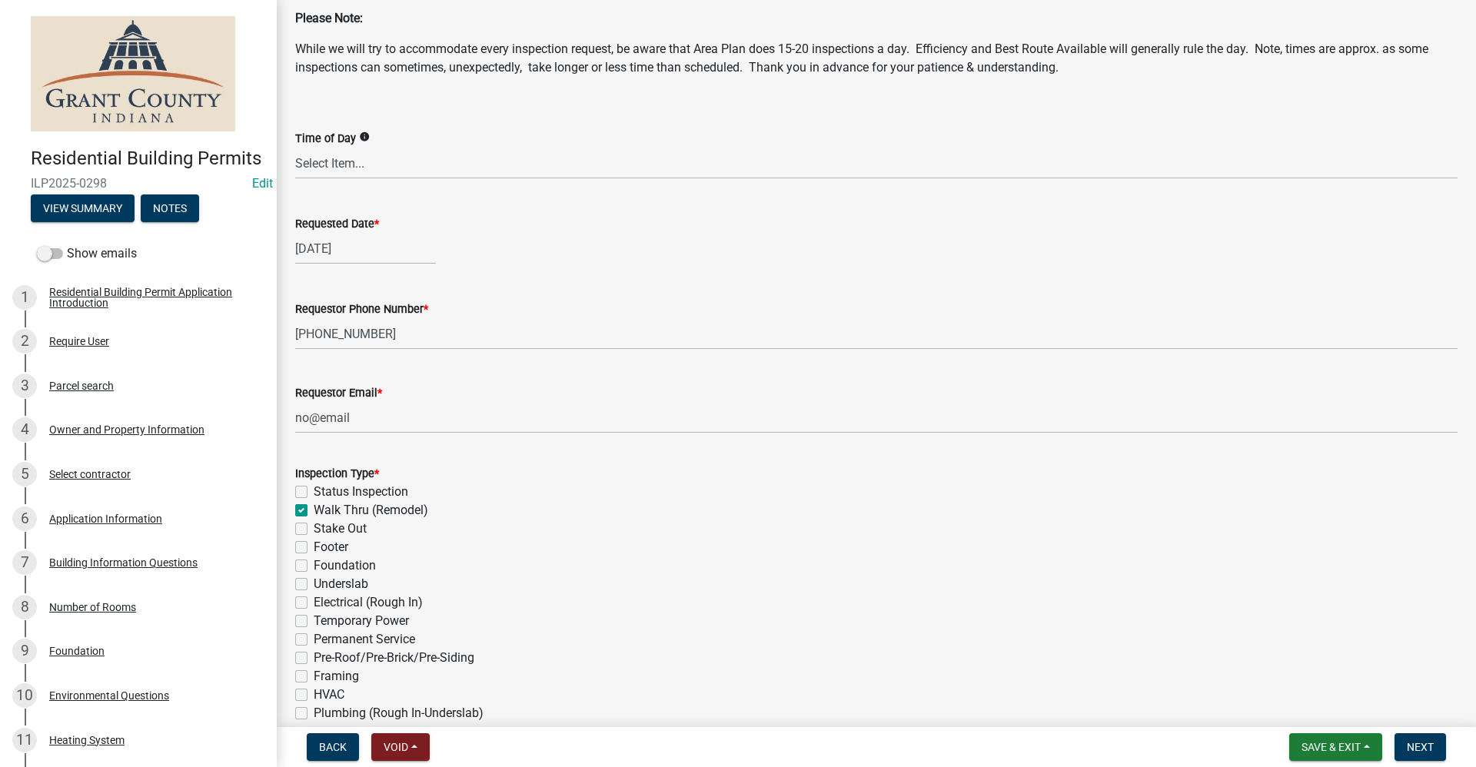
checkbox input "false"
click at [314, 530] on label "Stake Out" at bounding box center [340, 529] width 53 height 18
click at [314, 530] on input "Stake Out" at bounding box center [319, 525] width 10 height 10
checkbox input "true"
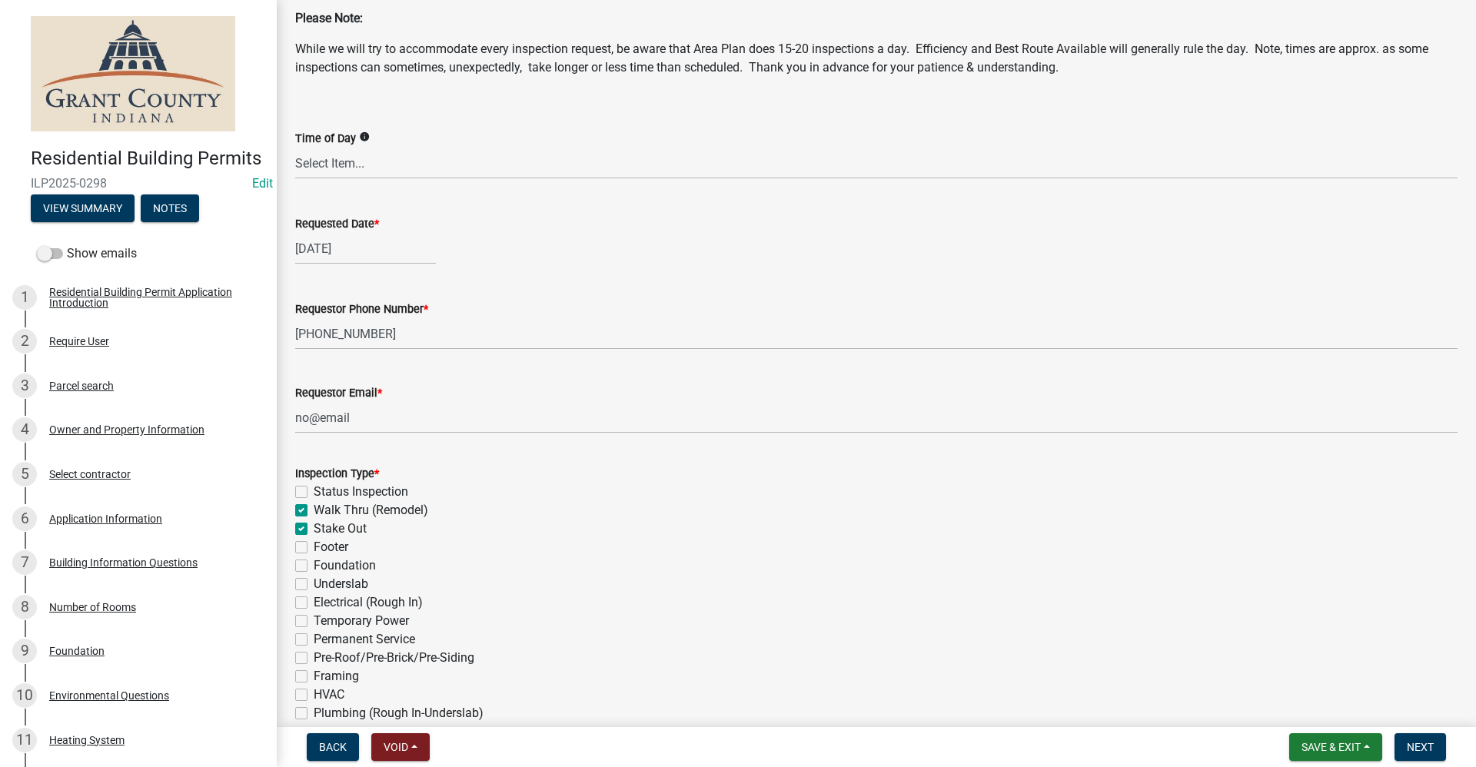
checkbox input "false"
checkbox input "true"
checkbox input "false"
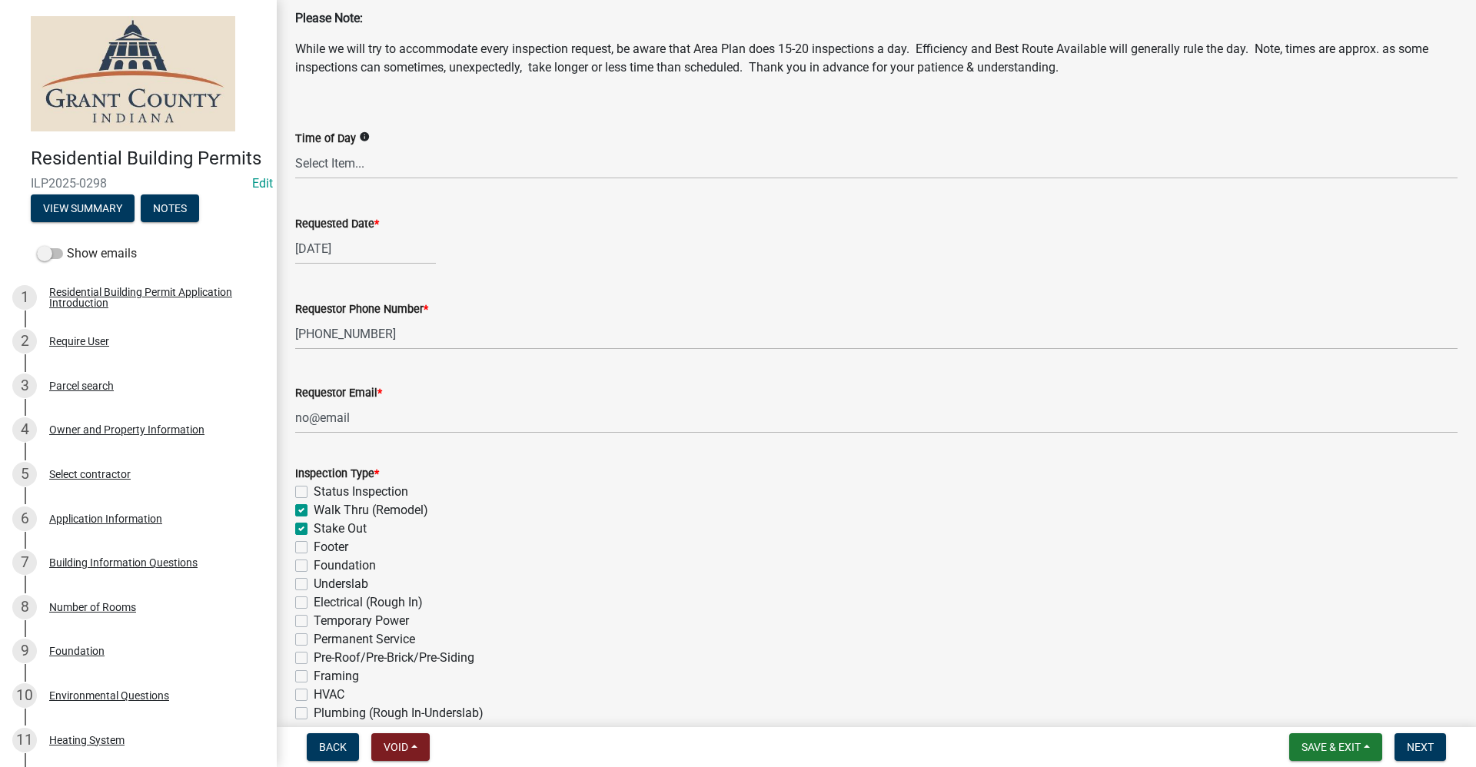
checkbox input "false"
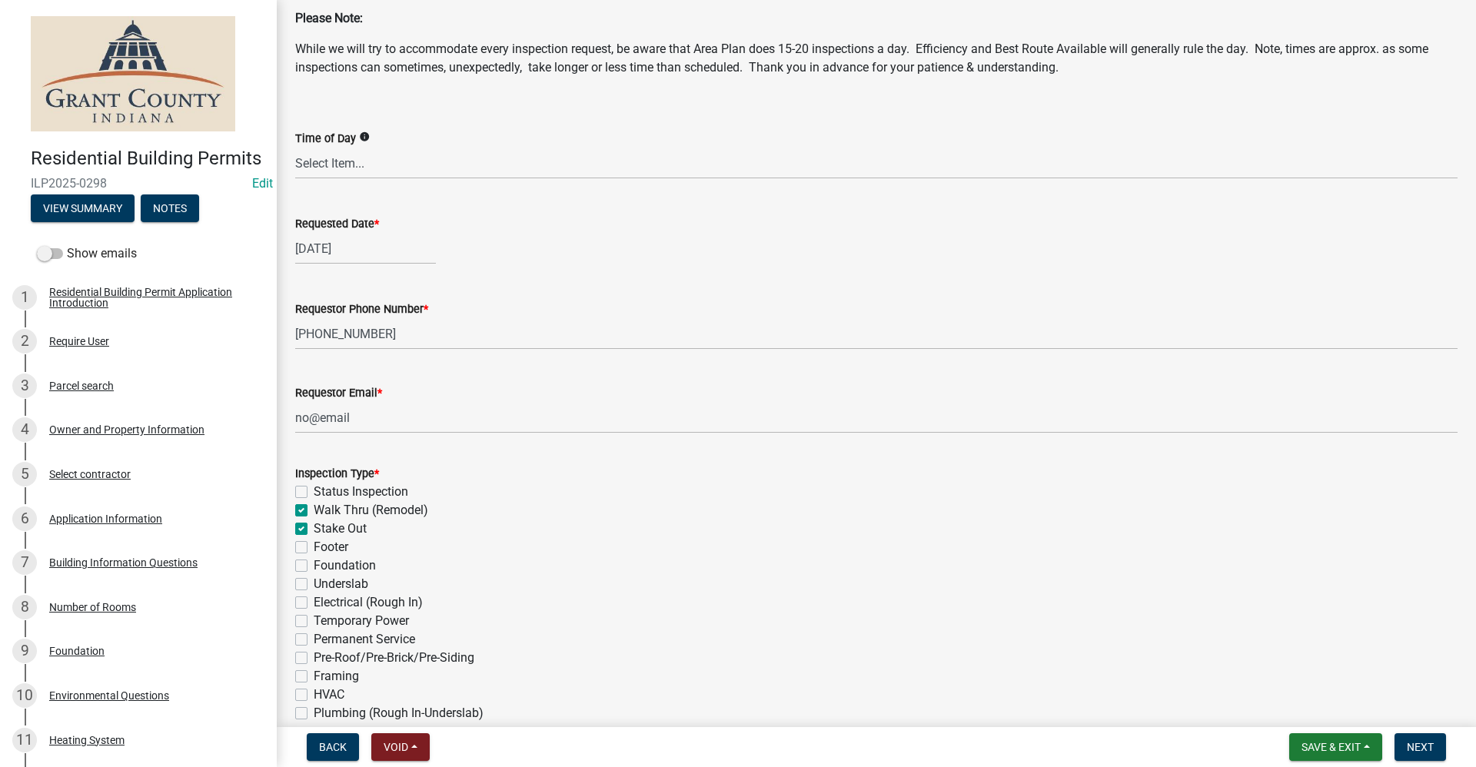
checkbox input "false"
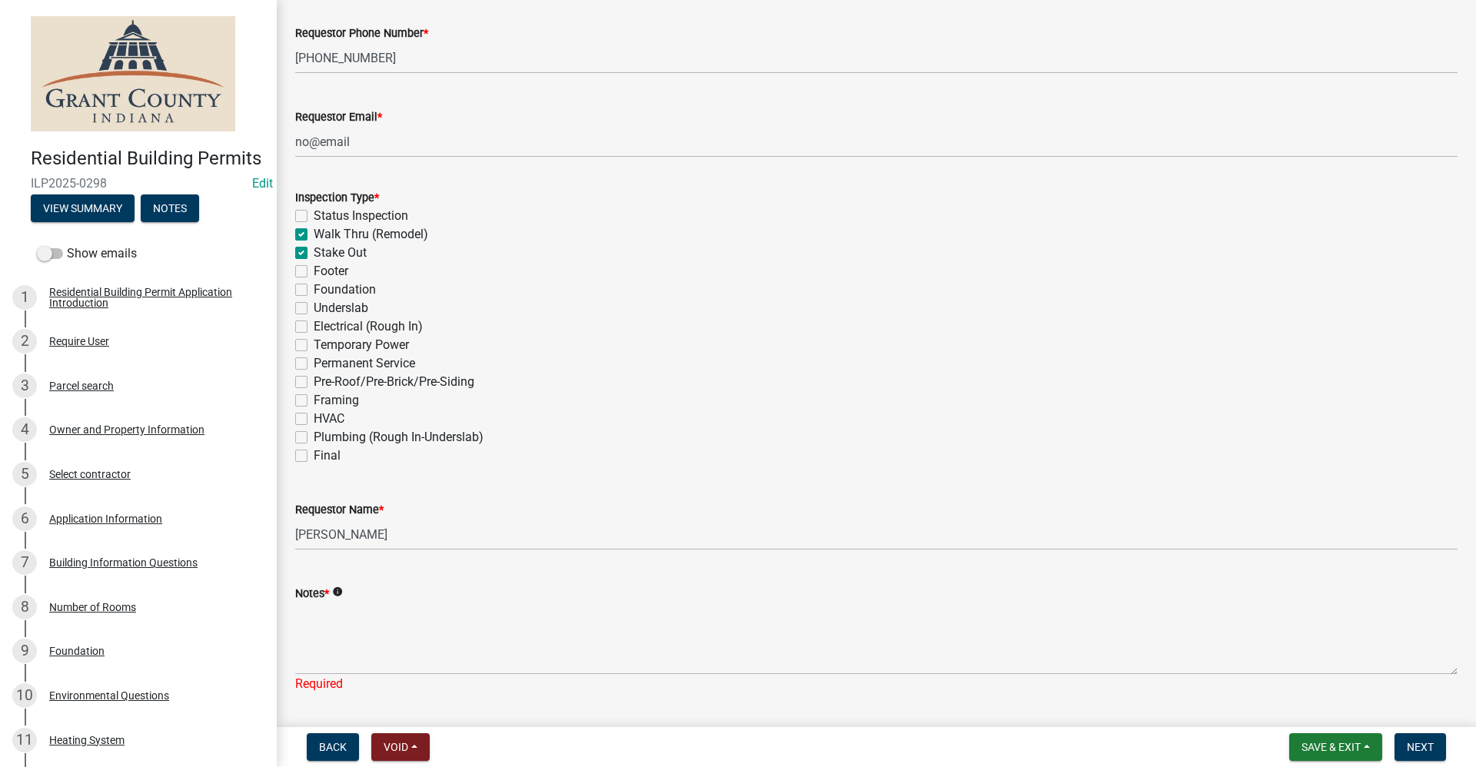
scroll to position [384, 0]
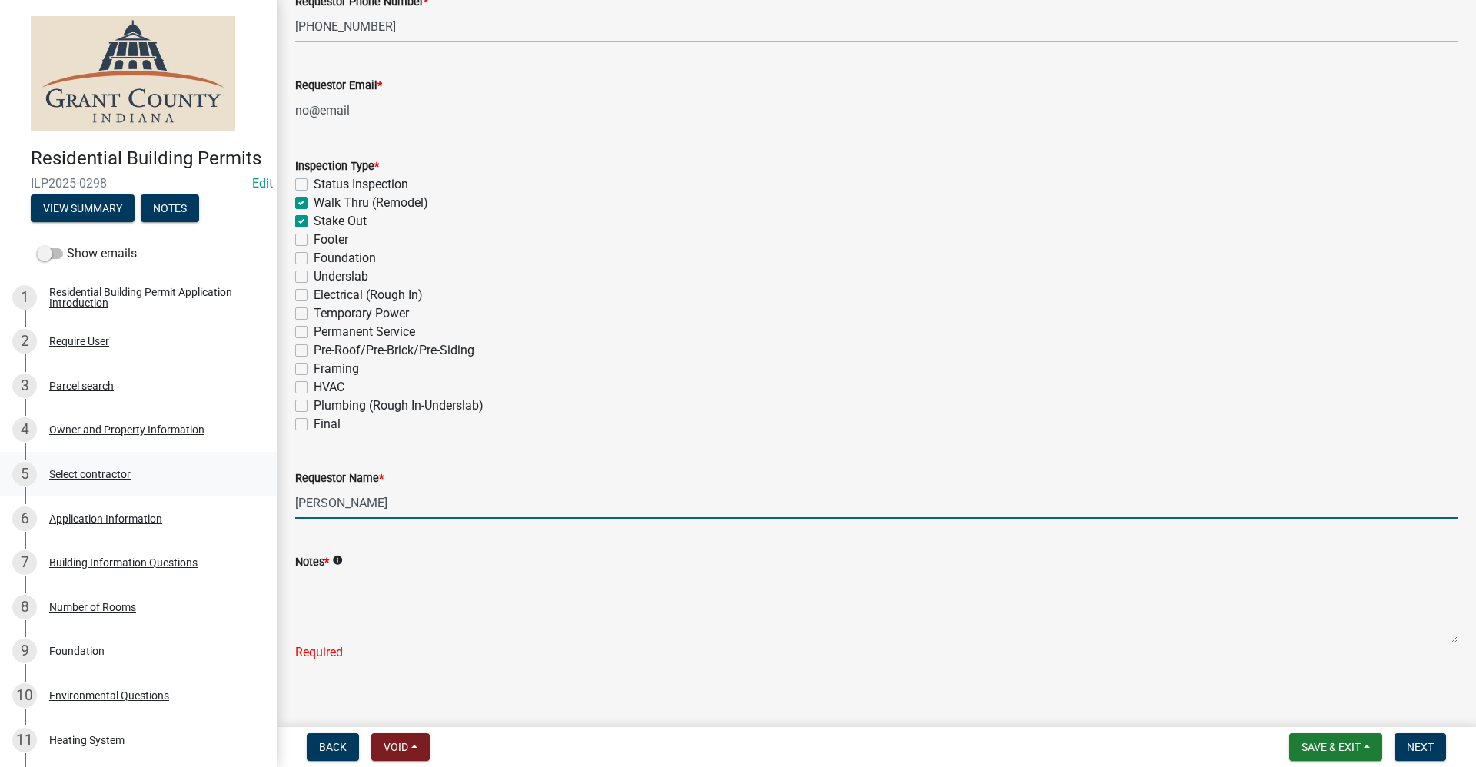
drag, startPoint x: 396, startPoint y: 502, endPoint x: 214, endPoint y: 504, distance: 181.4
click at [214, 504] on div "Residential Building Permits ILP2025-0298 Edit View Summary Notes Show emails 1…" at bounding box center [738, 383] width 1476 height 767
type input "[PERSON_NAME]"
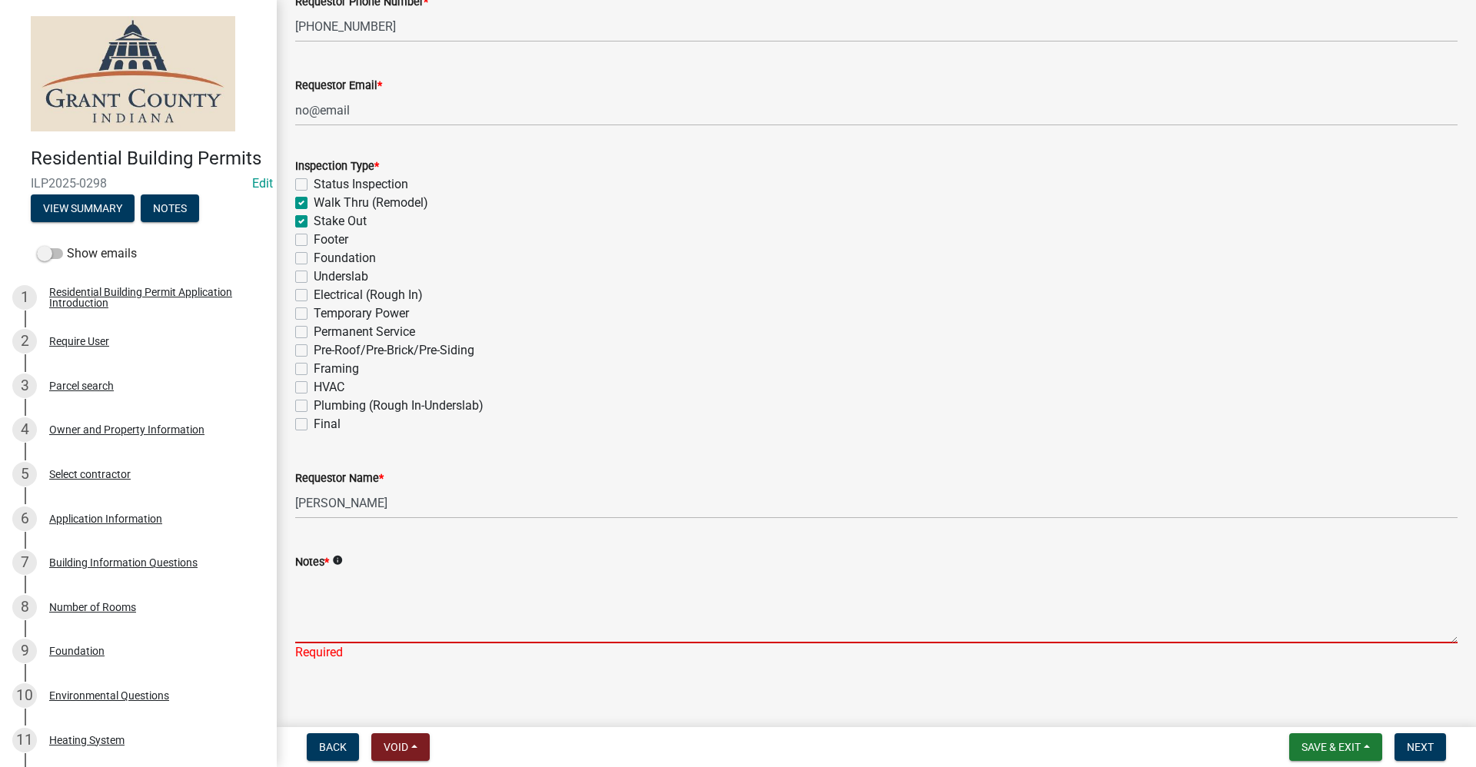
click at [310, 593] on textarea "Notes *" at bounding box center [876, 607] width 1162 height 72
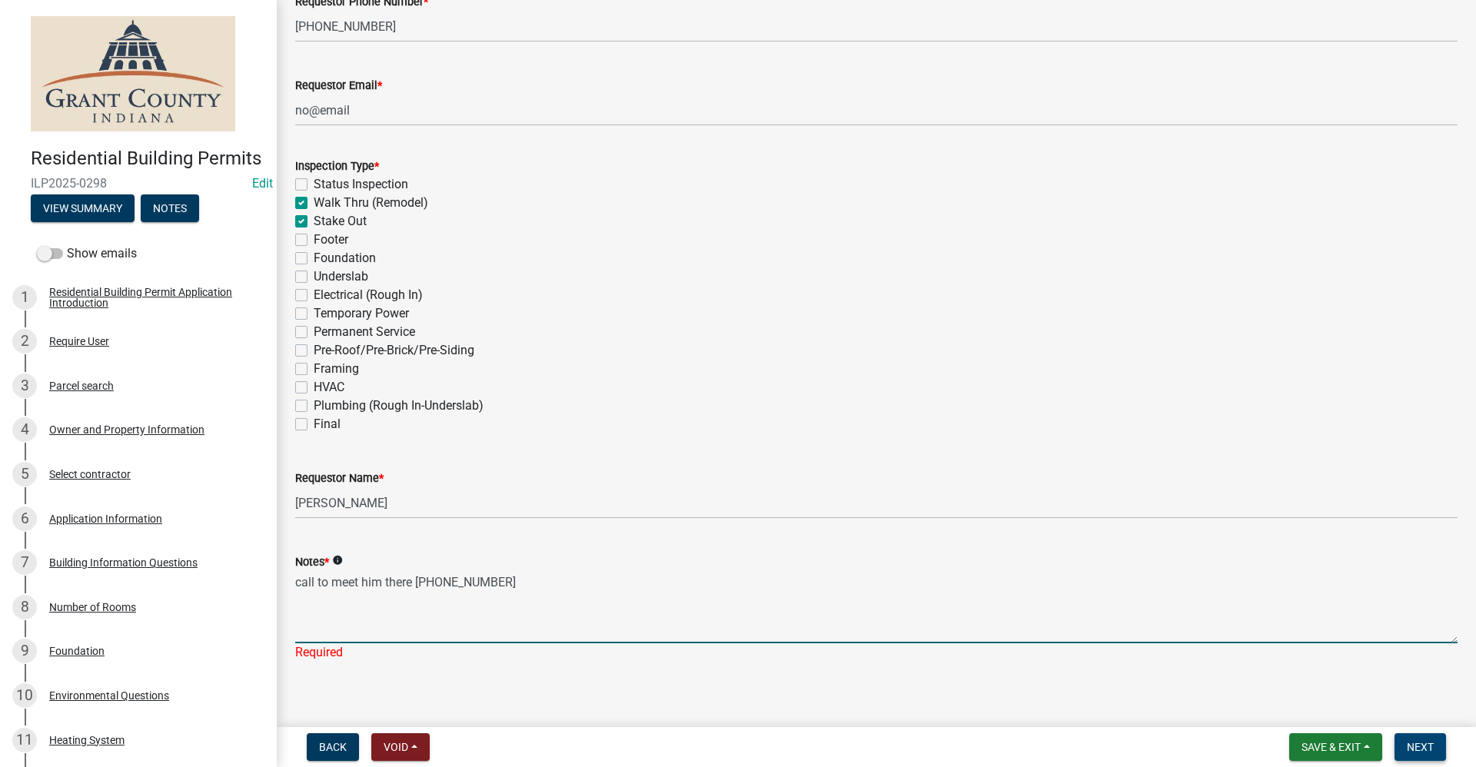
type textarea "call to meet him there [PHONE_NUMBER]"
click at [1429, 746] on span "Next" at bounding box center [1420, 747] width 27 height 12
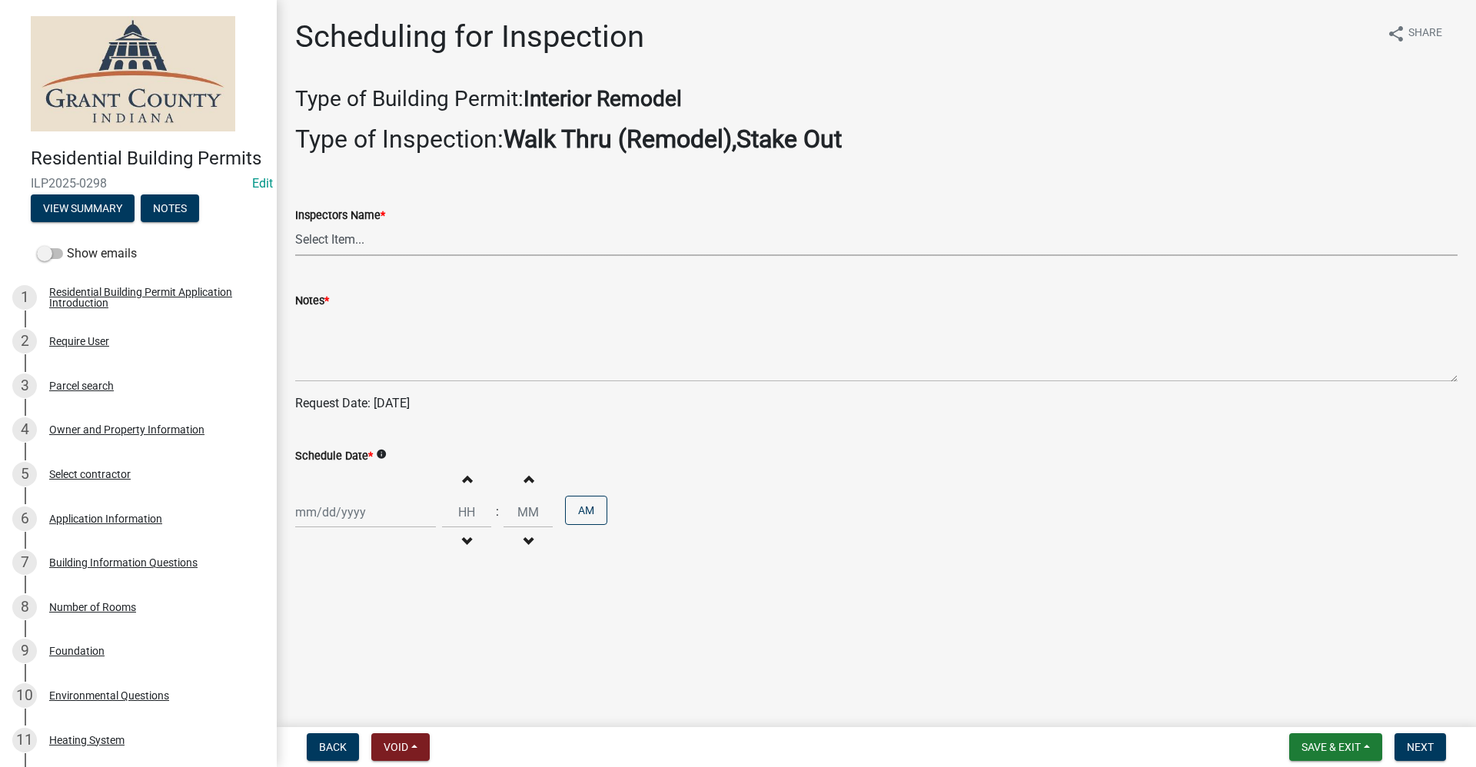
click at [343, 236] on select "Select Item... rberryhill ([PERSON_NAME]) [PERSON_NAME] ([PERSON_NAME]) [PERSON…" at bounding box center [876, 240] width 1162 height 32
select select "d7f9a44a-d2ea-4d3c-83b3-1aa71c950bd5"
click at [295, 224] on select "Select Item... rberryhill ([PERSON_NAME]) [PERSON_NAME] ([PERSON_NAME]) [PERSON…" at bounding box center [876, 240] width 1162 height 32
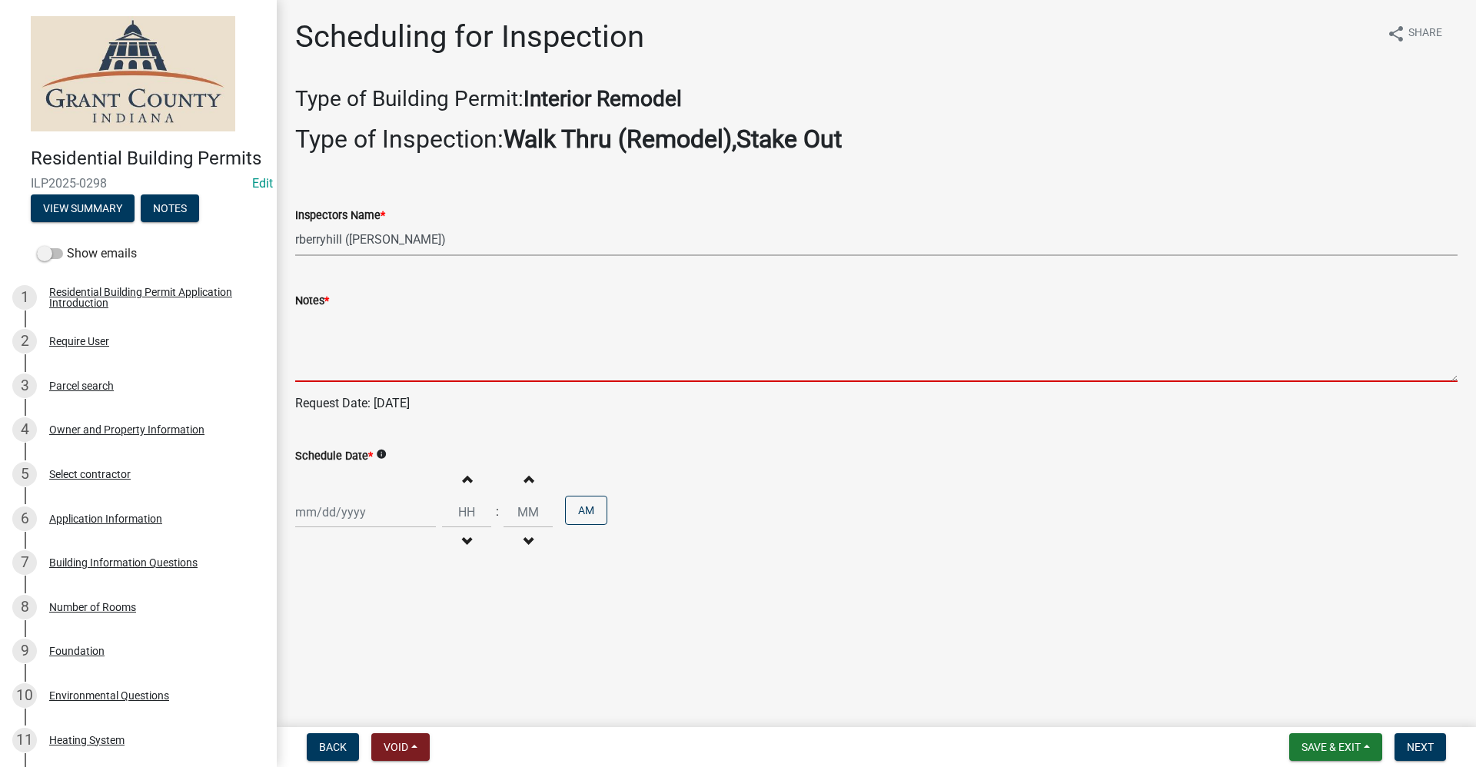
click at [324, 336] on textarea "Notes *" at bounding box center [876, 346] width 1162 height 72
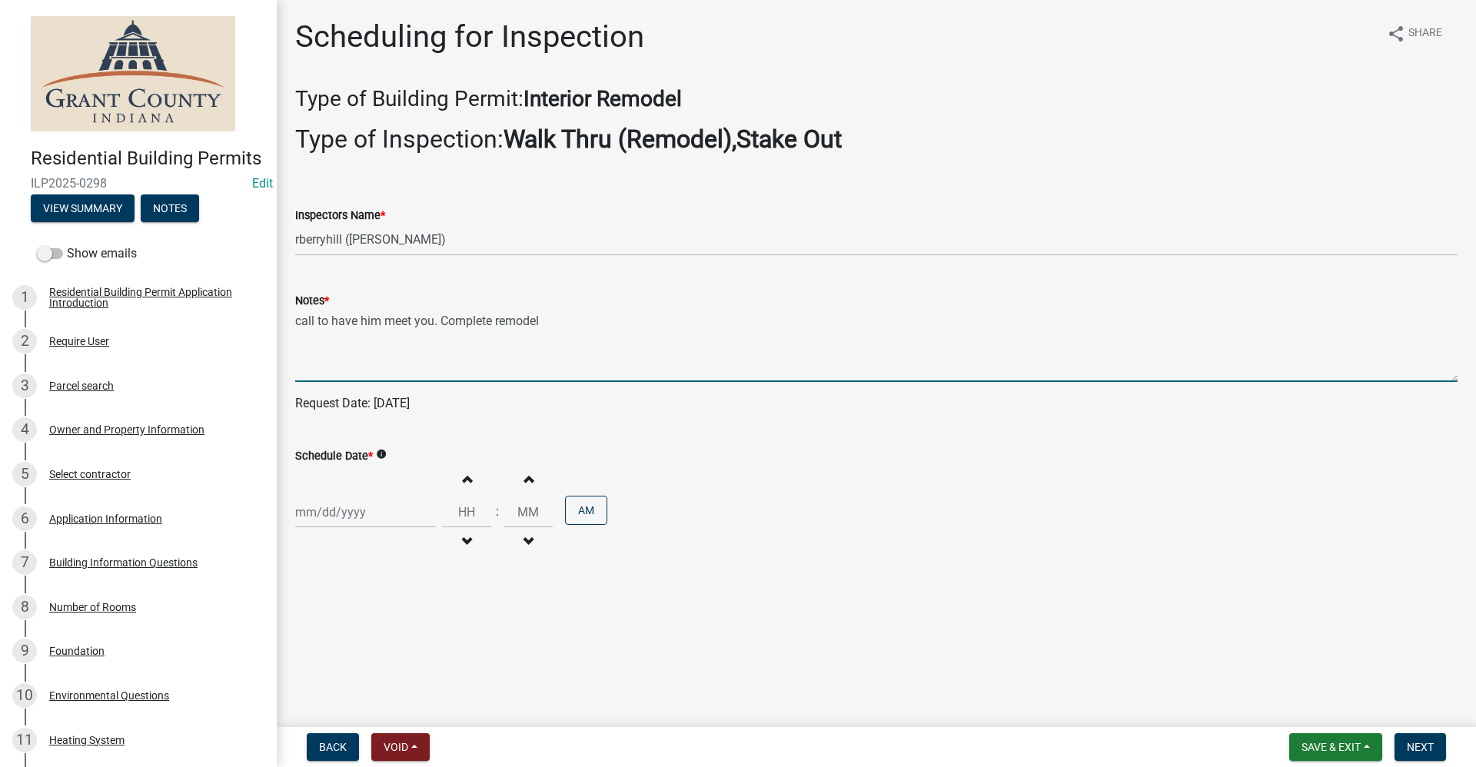
type textarea "call to have him meet you. Complete remodel"
click at [318, 524] on div at bounding box center [365, 513] width 141 height 32
select select "10"
select select "2025"
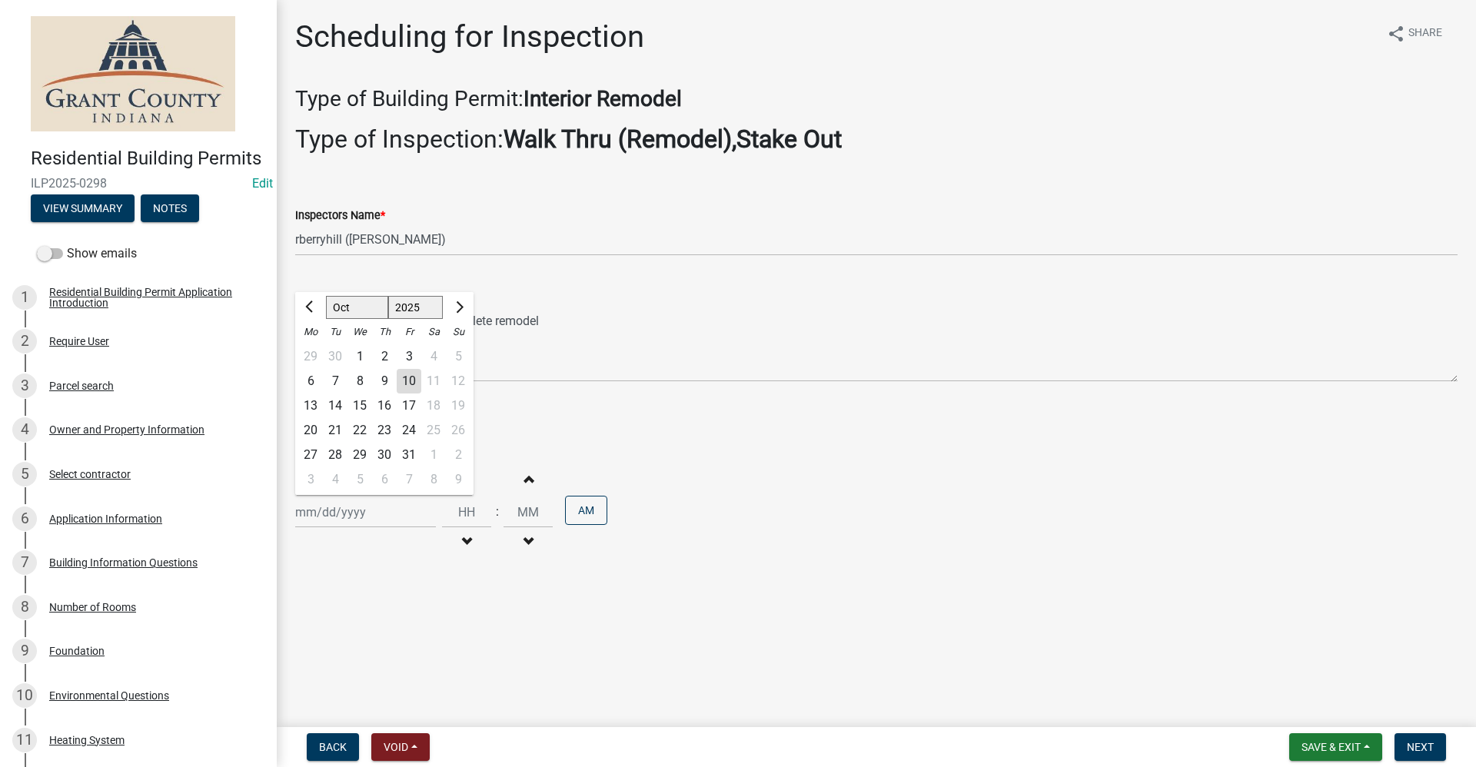
click at [384, 405] on div "16" at bounding box center [384, 406] width 25 height 25
type input "[DATE]"
click at [1419, 753] on span "Next" at bounding box center [1420, 747] width 27 height 12
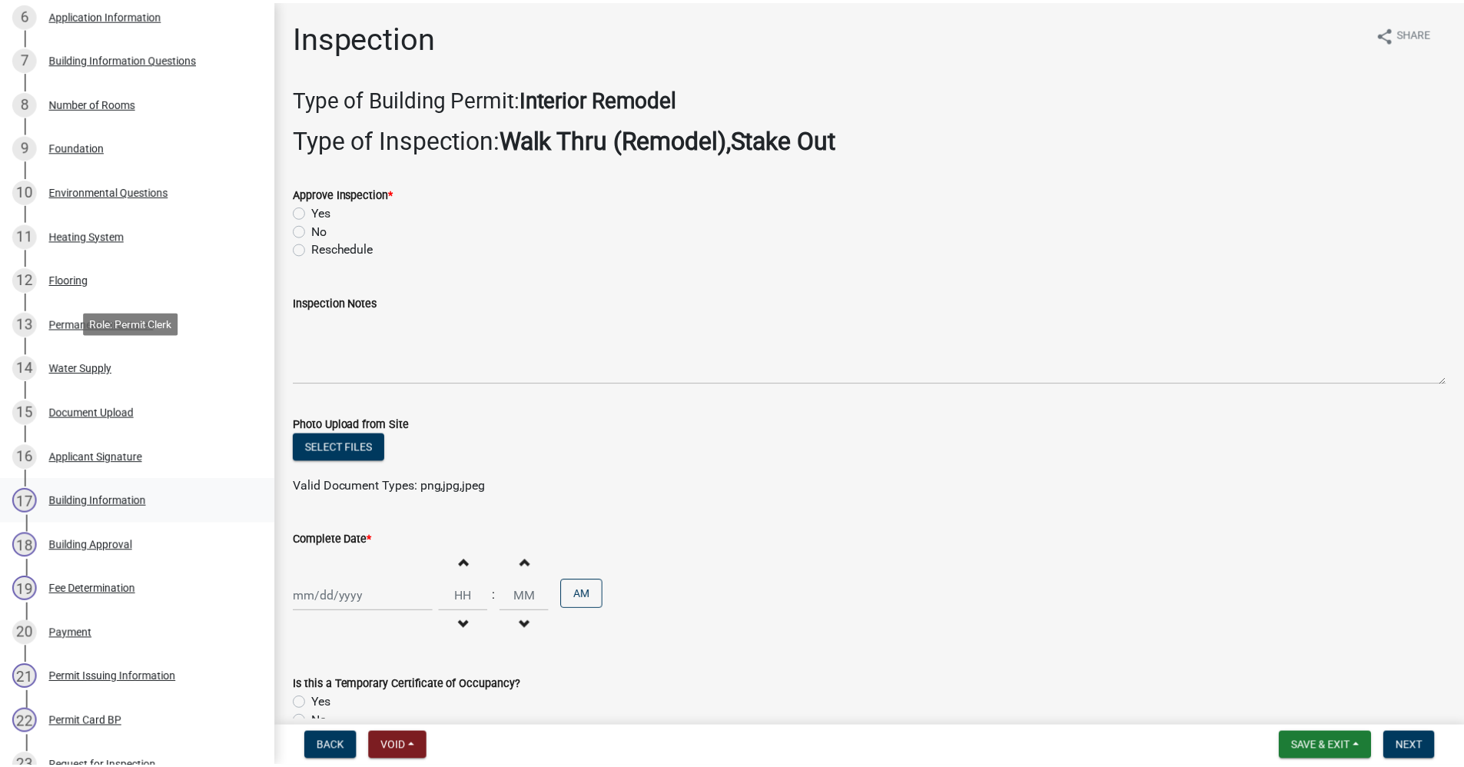
scroll to position [692, 0]
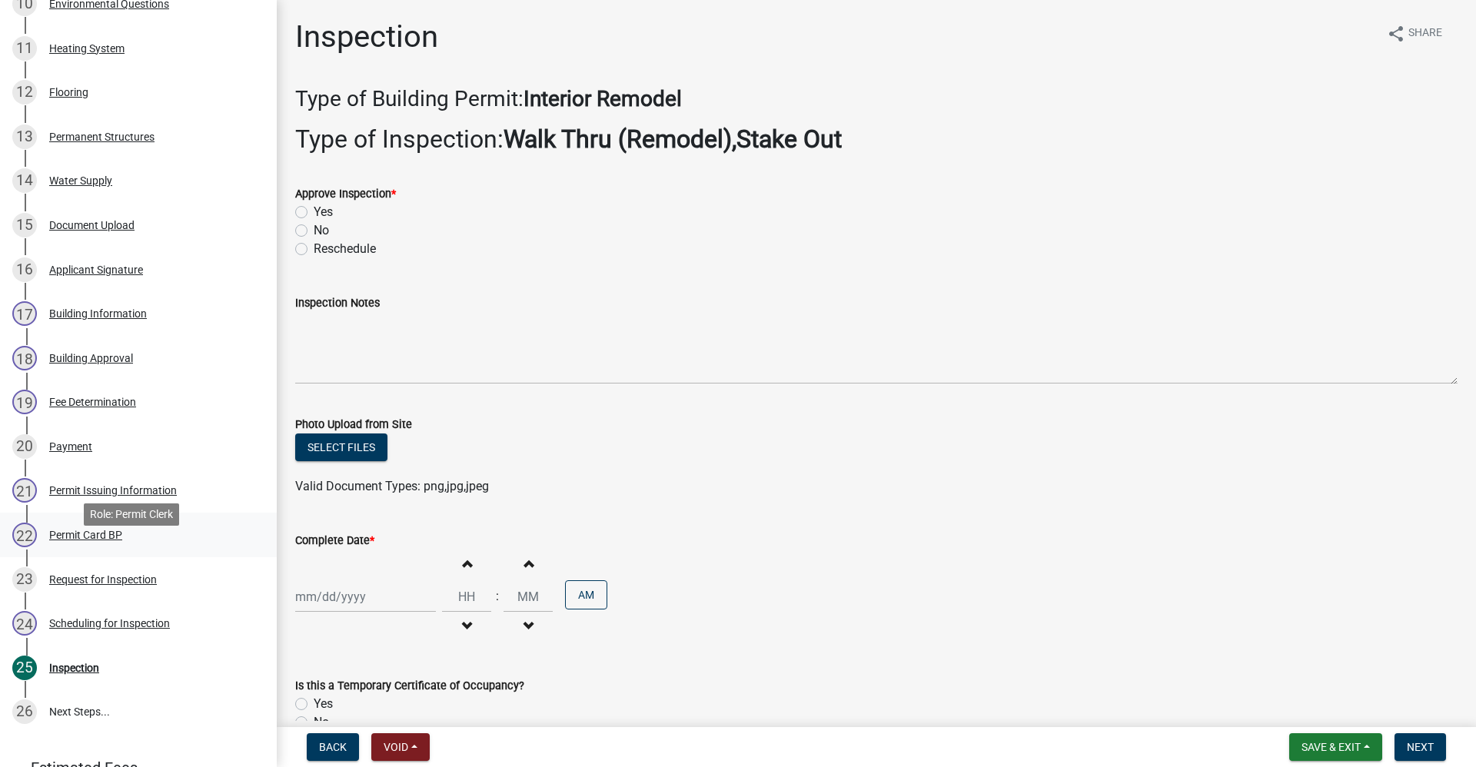
click at [78, 540] on div "Permit Card BP" at bounding box center [85, 535] width 73 height 11
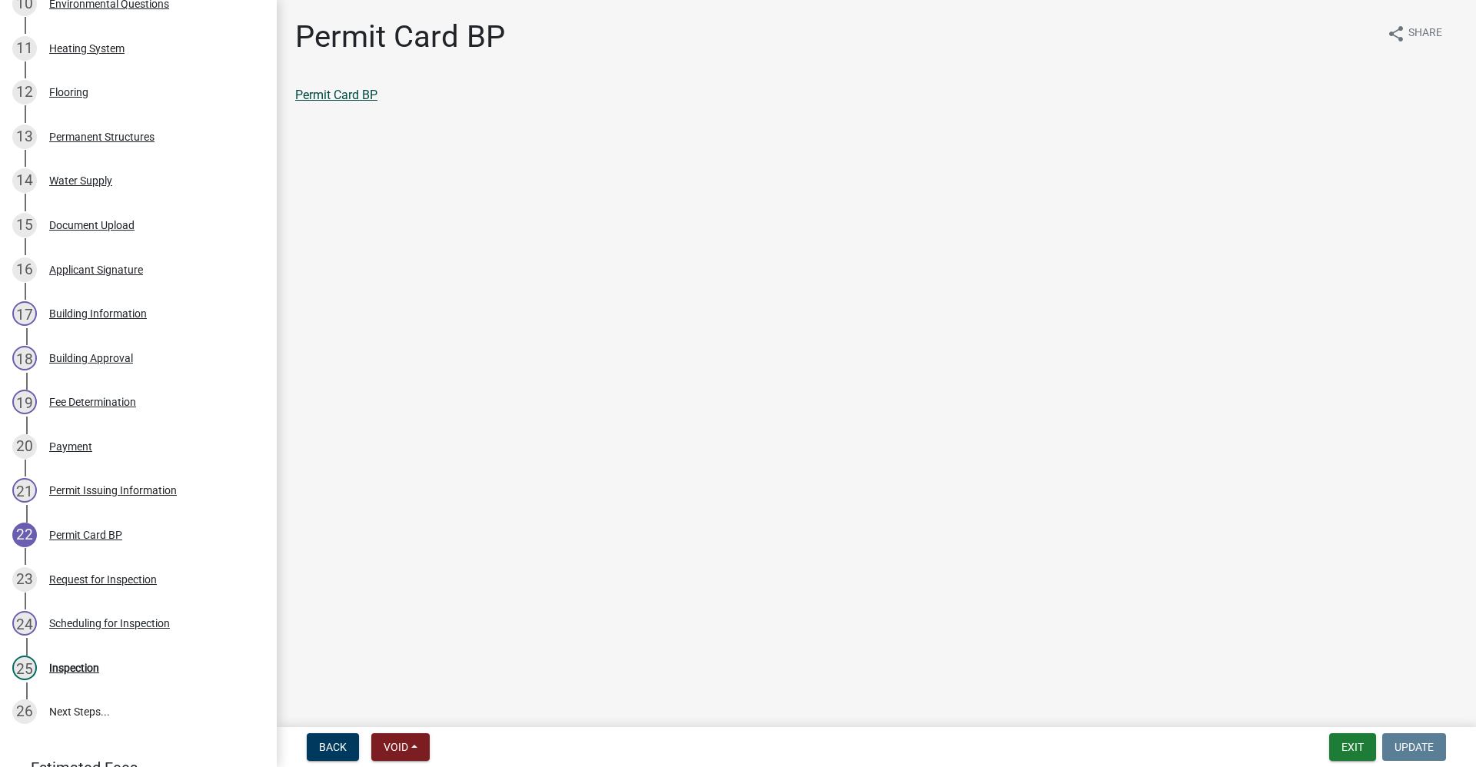
click at [351, 95] on link "Permit Card BP" at bounding box center [336, 95] width 82 height 15
click at [84, 673] on div "Inspection" at bounding box center [74, 668] width 50 height 11
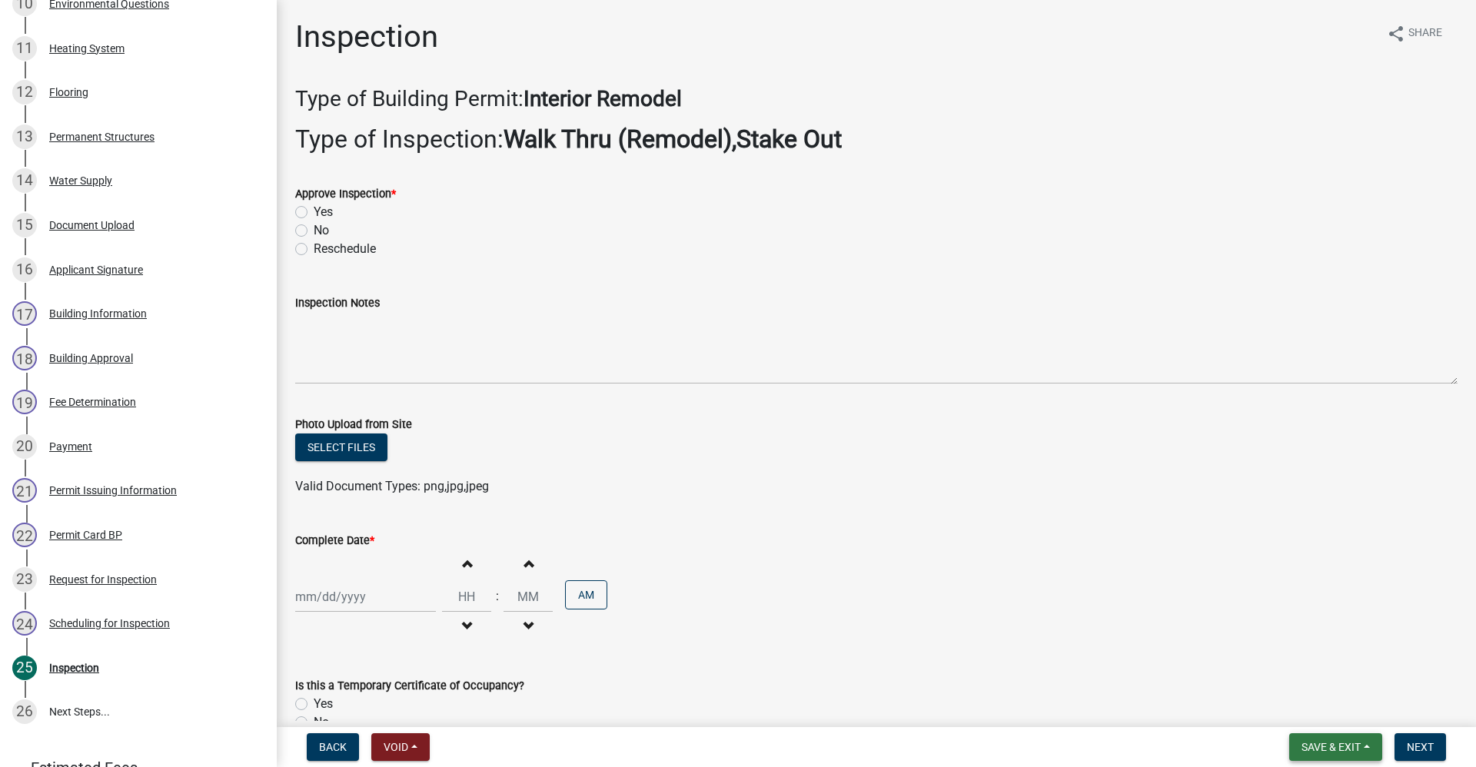
click at [1324, 749] on span "Save & Exit" at bounding box center [1330, 747] width 59 height 12
click at [1288, 712] on button "Save & Exit" at bounding box center [1320, 707] width 123 height 37
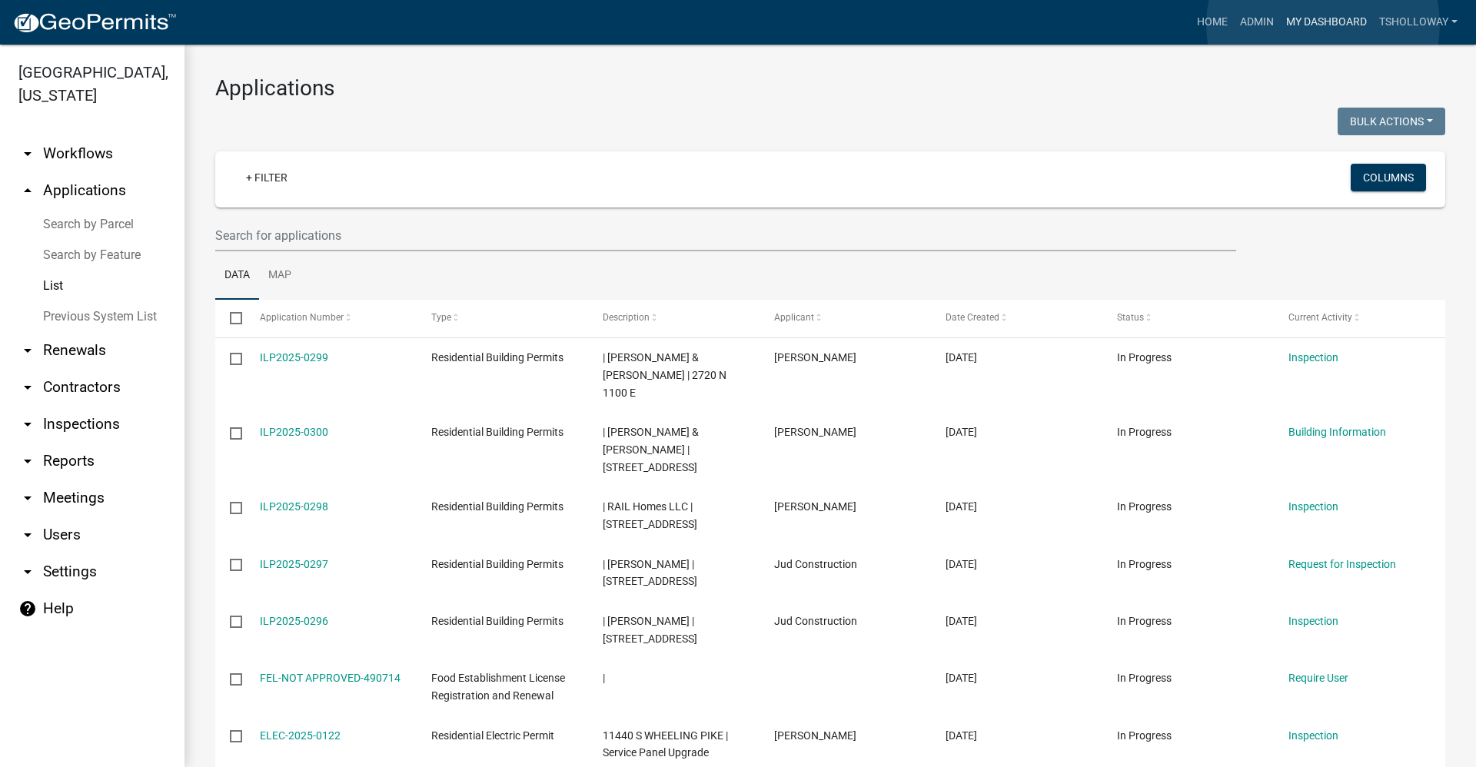
click at [1323, 25] on link "My Dashboard" at bounding box center [1326, 22] width 93 height 29
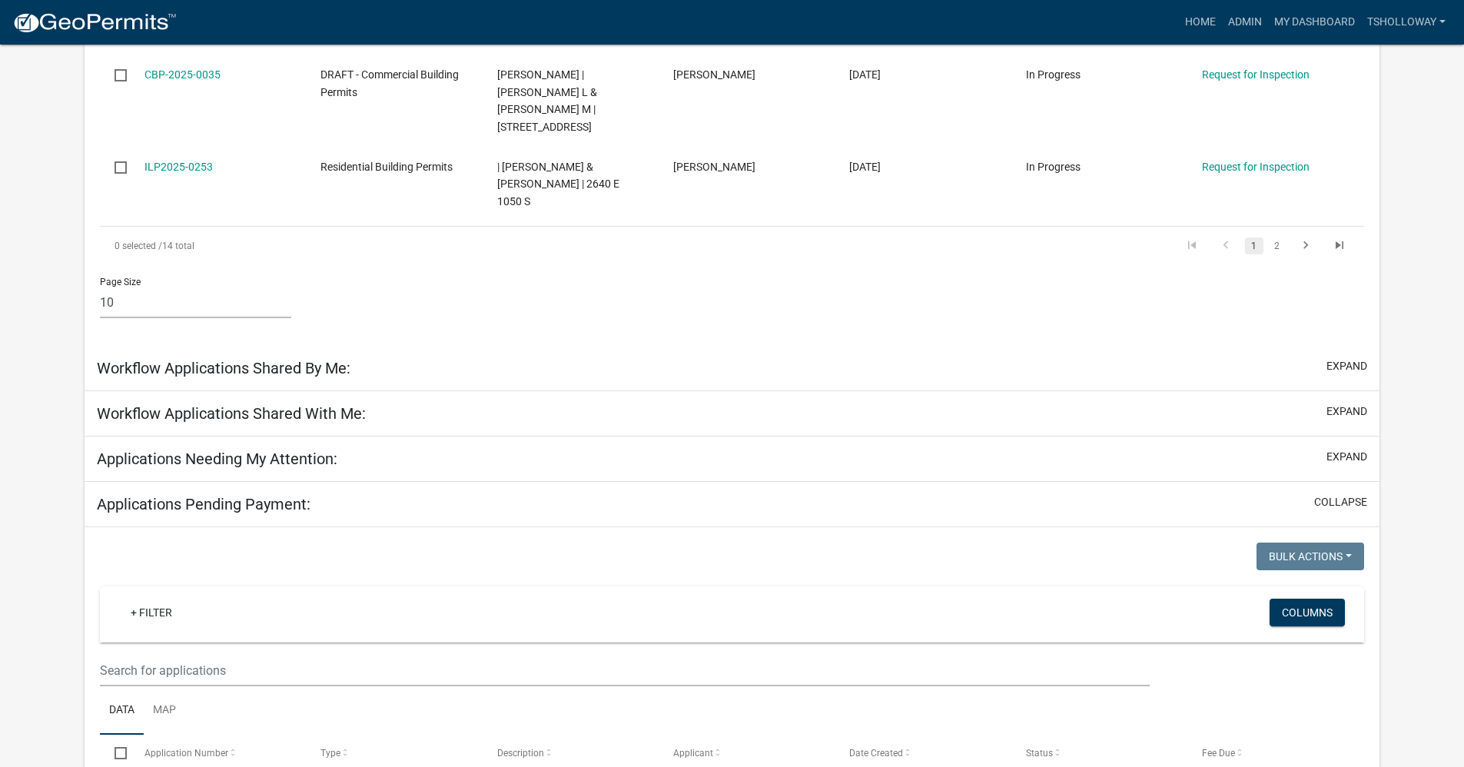
scroll to position [972, 0]
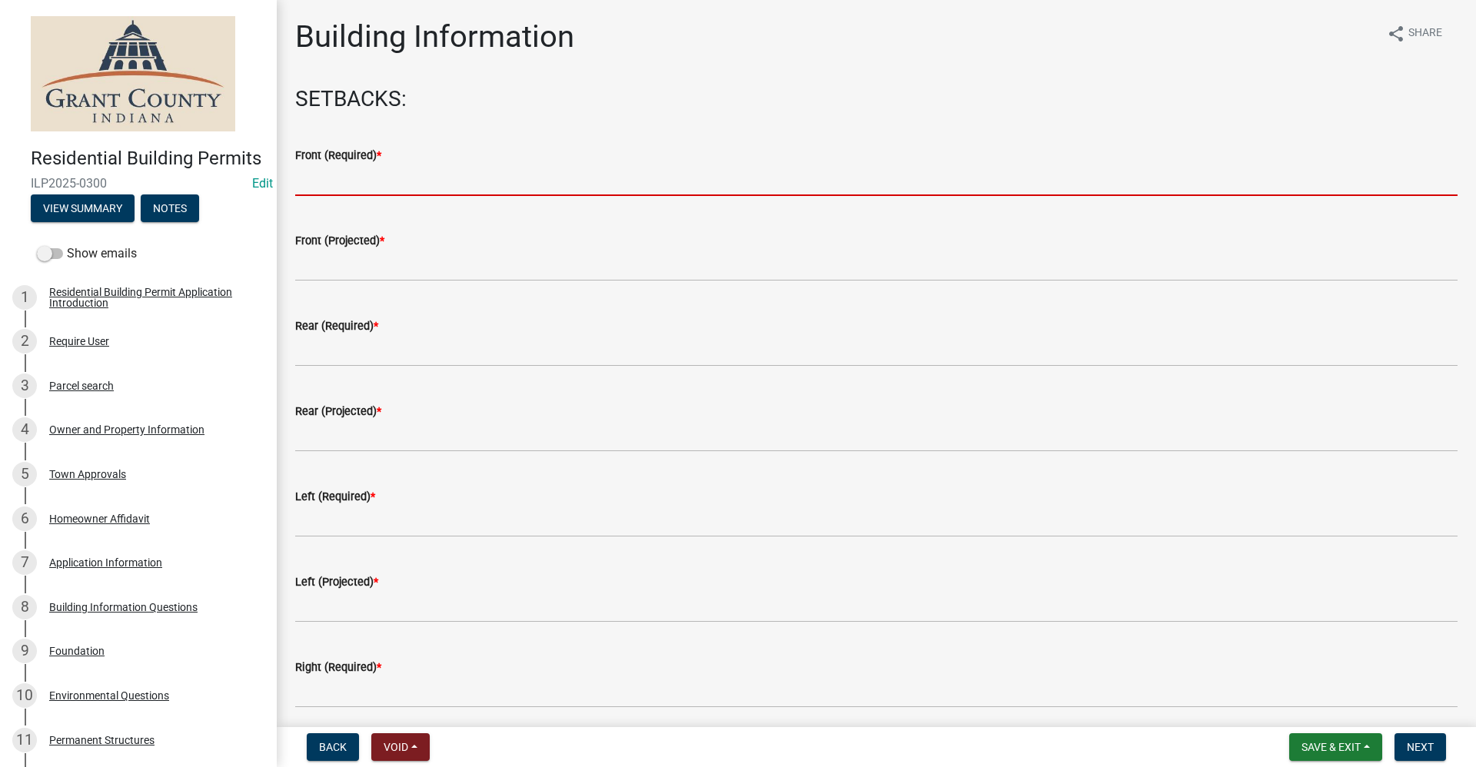
click at [334, 177] on input "text" at bounding box center [876, 181] width 1162 height 32
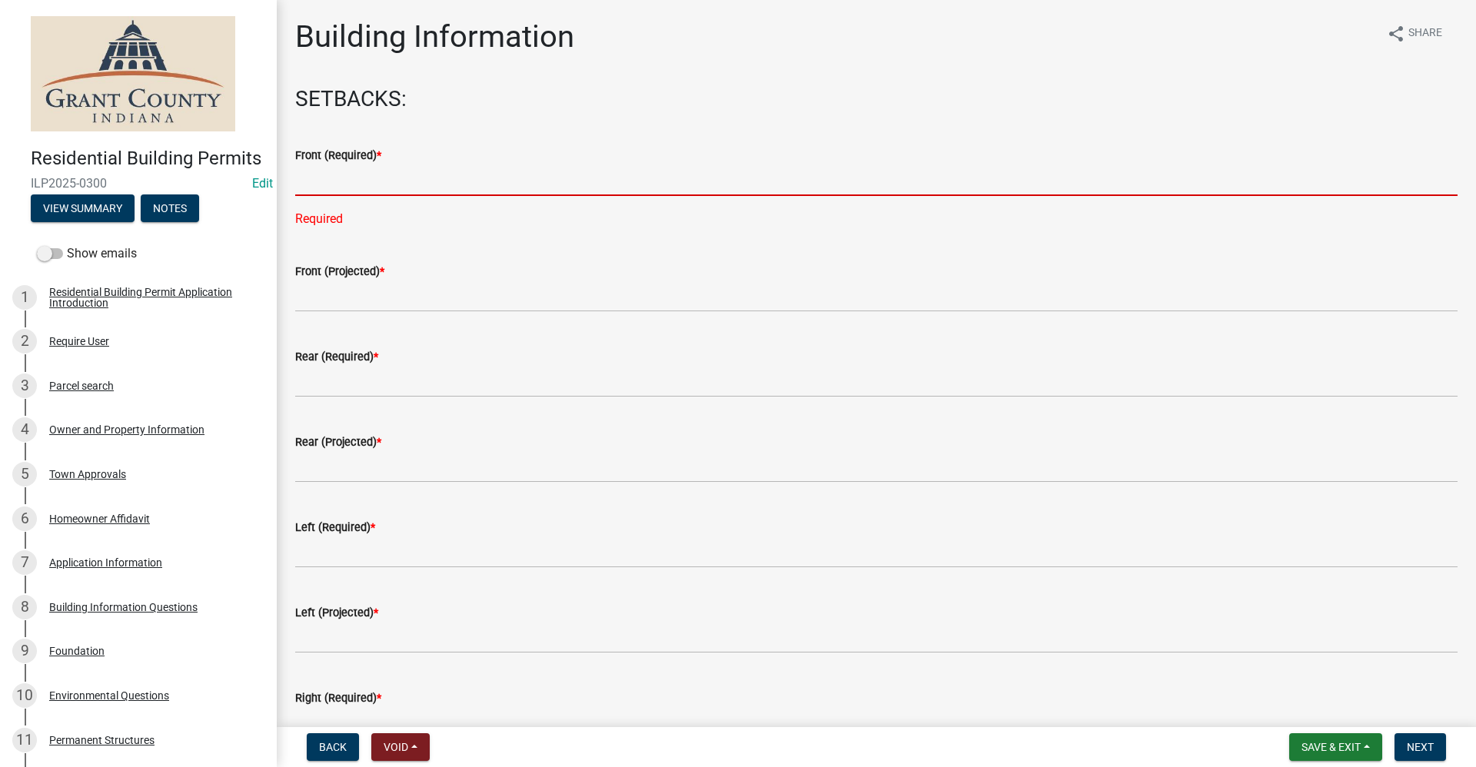
click at [328, 188] on input "text" at bounding box center [876, 181] width 1162 height 32
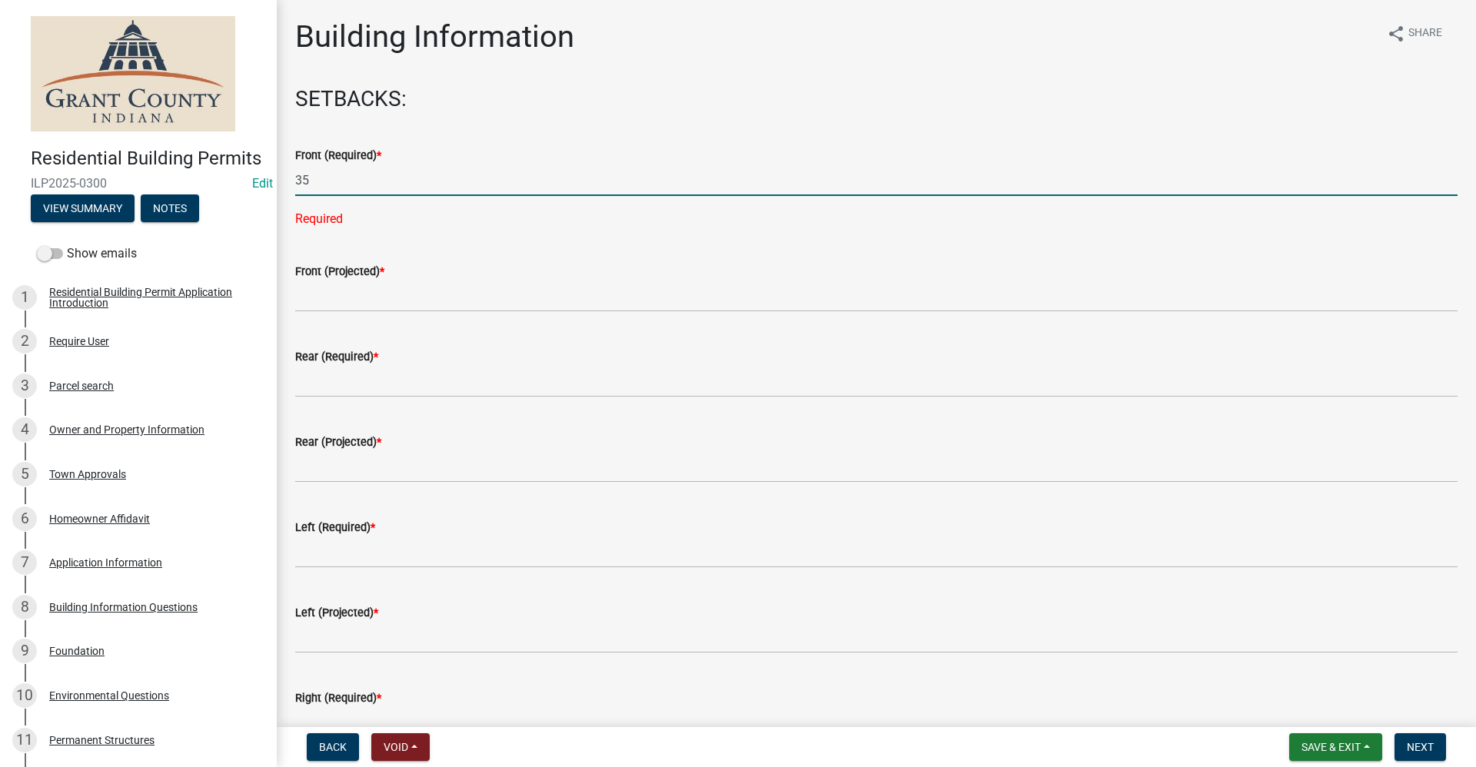
type input "35"
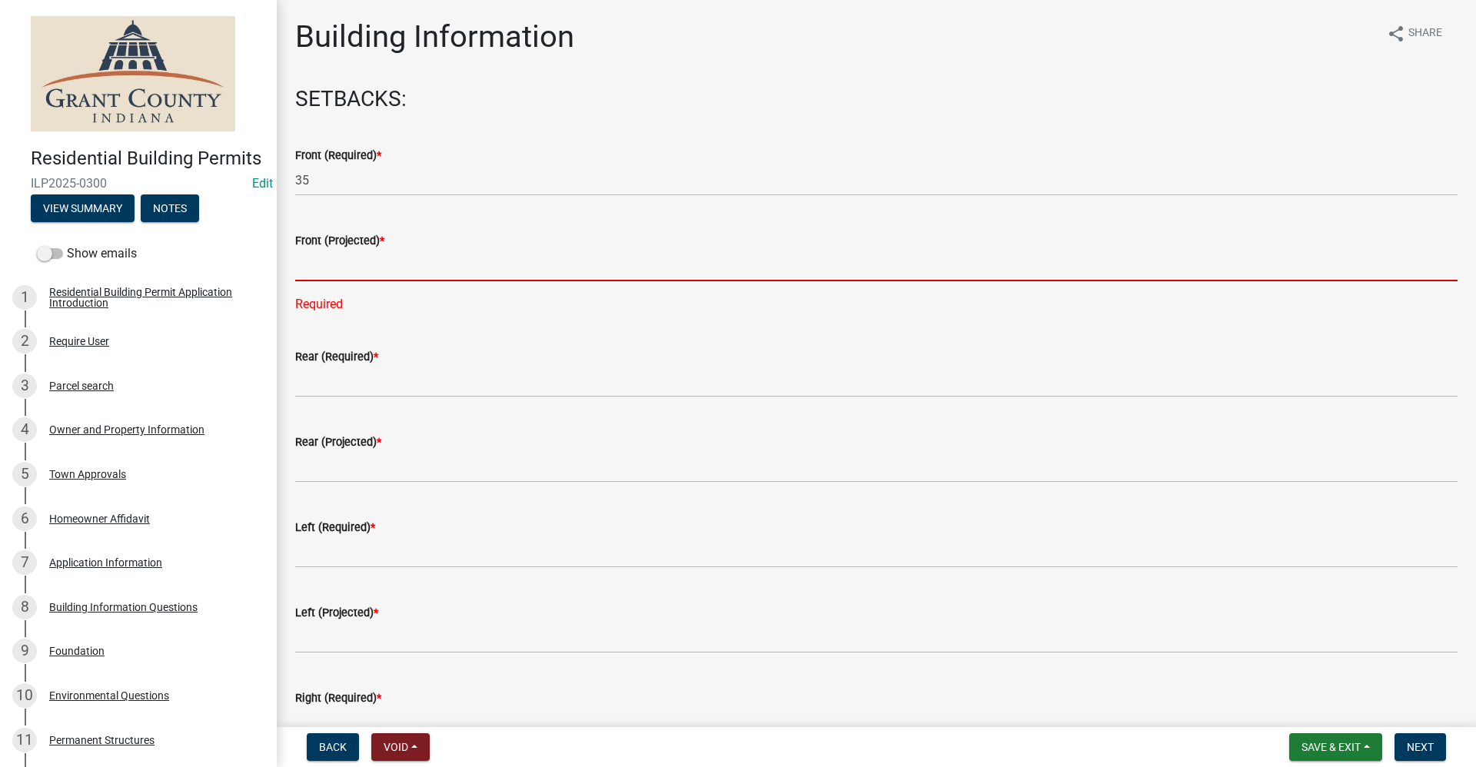
click at [315, 276] on input "text" at bounding box center [876, 266] width 1162 height 32
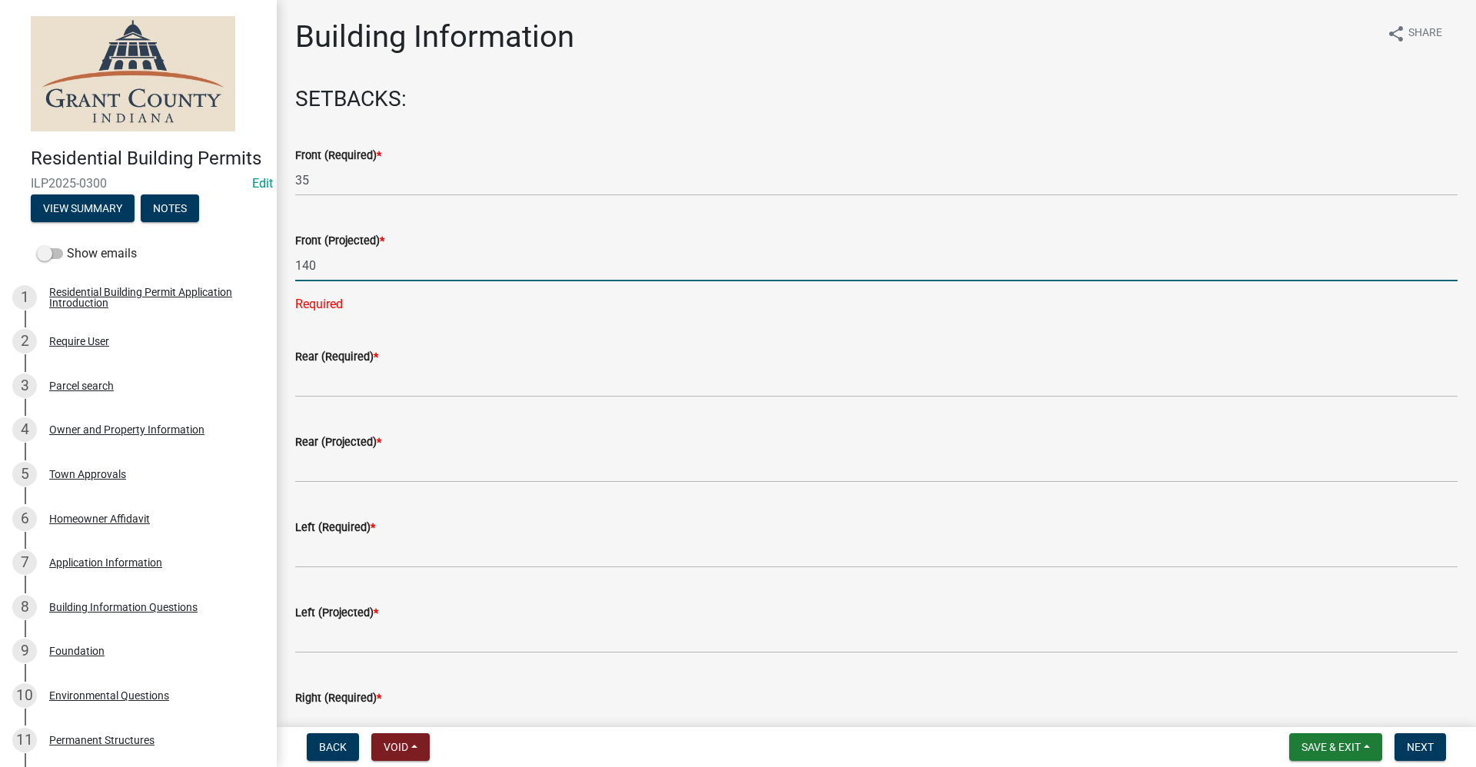
type input "140"
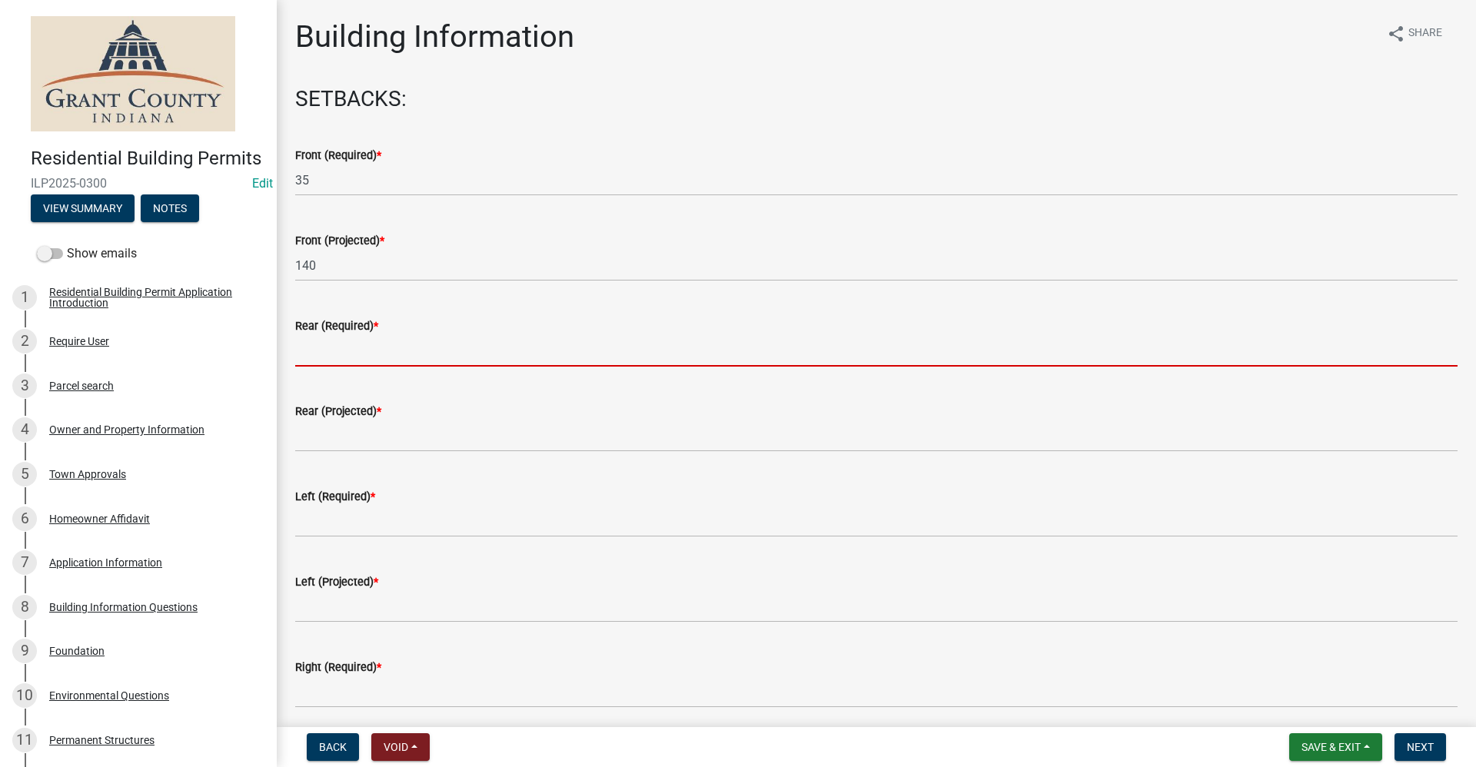
click at [317, 358] on input "text" at bounding box center [876, 351] width 1162 height 32
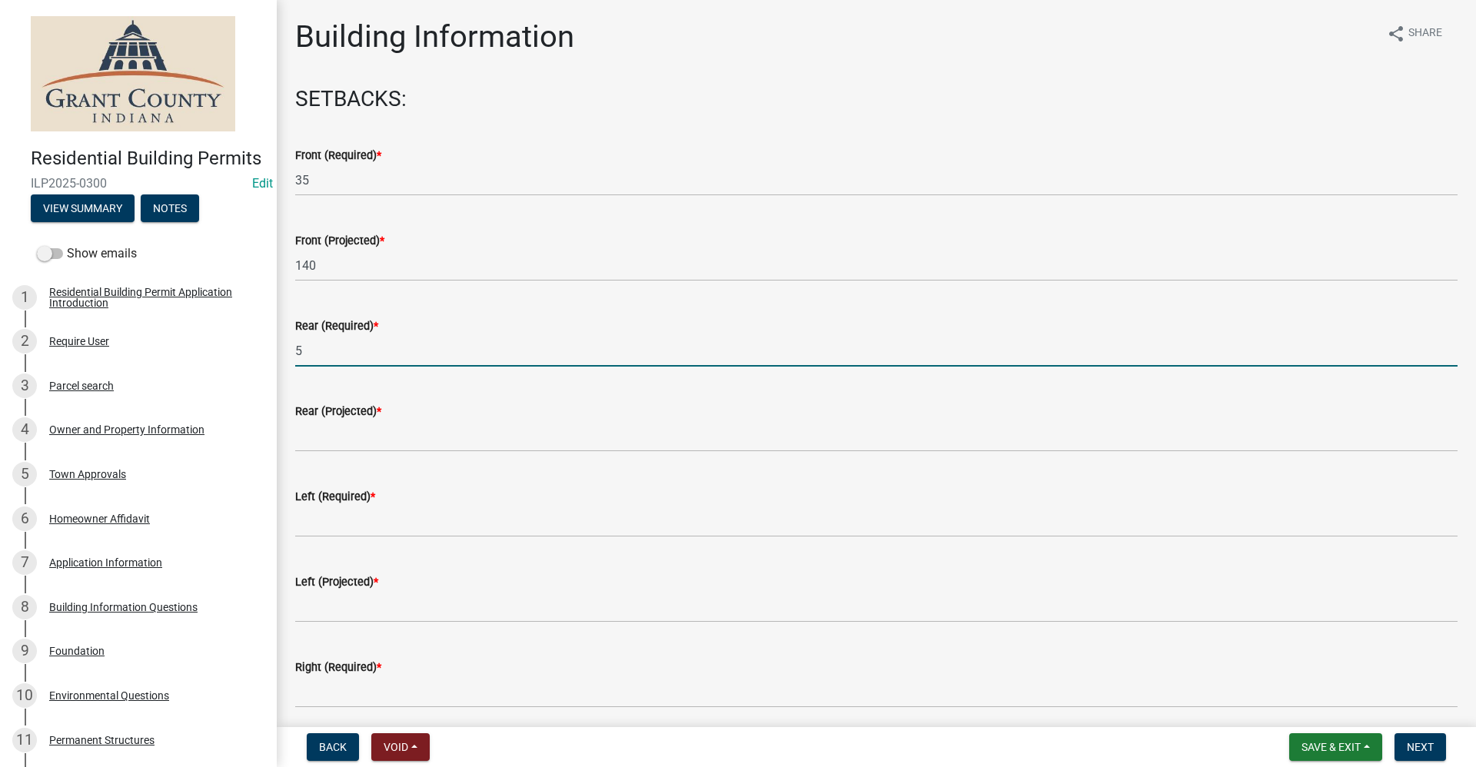
type input "5"
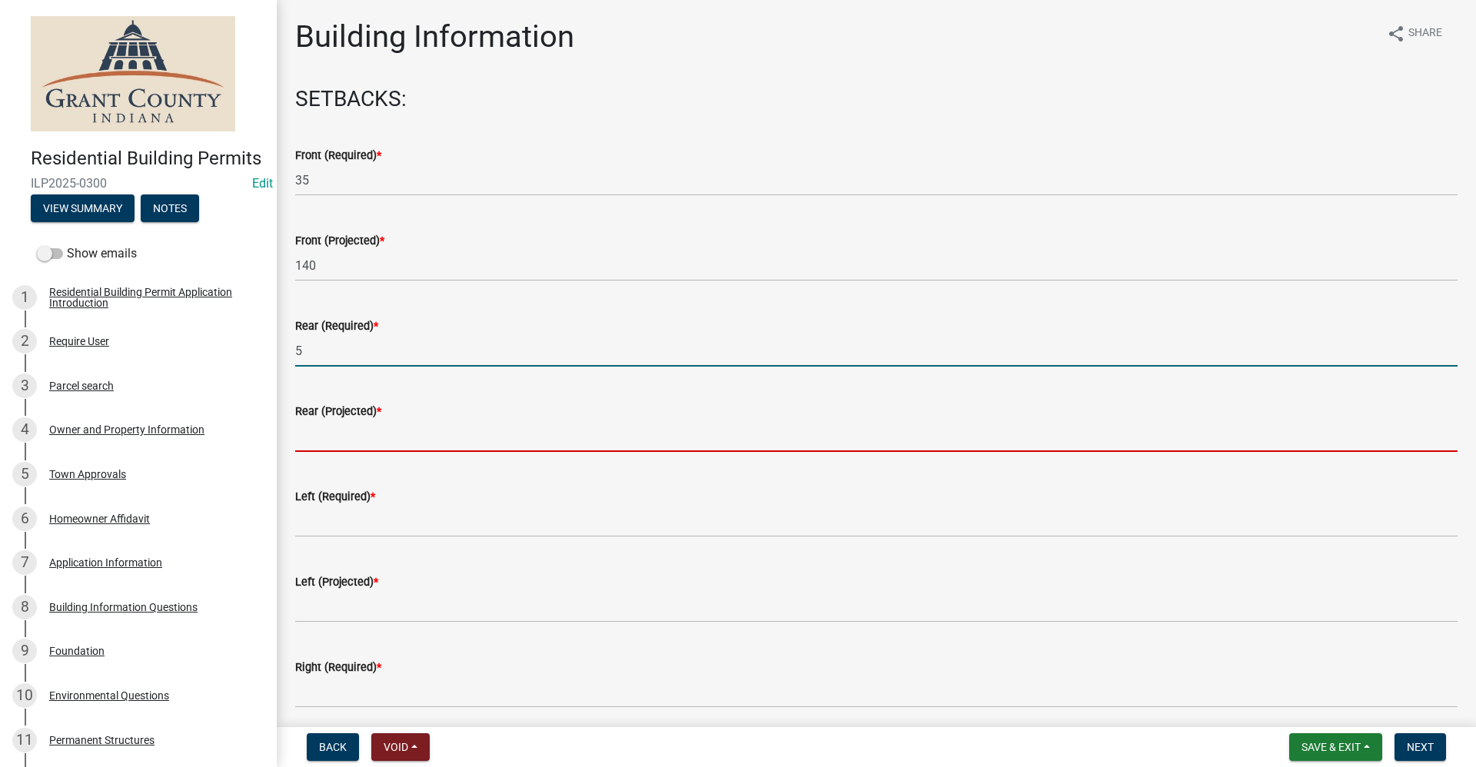
click at [311, 435] on input "text" at bounding box center [876, 437] width 1162 height 32
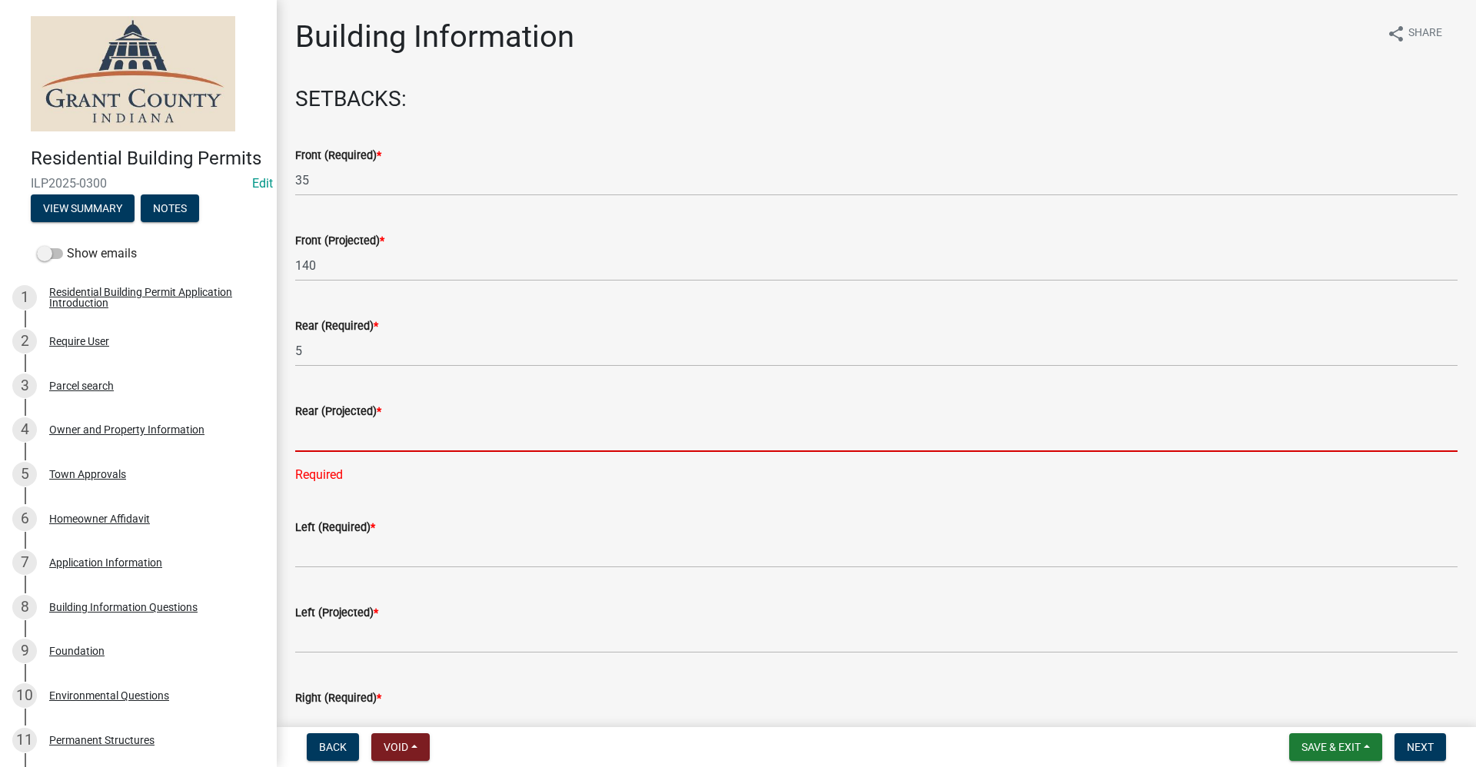
click at [312, 434] on input "text" at bounding box center [876, 437] width 1162 height 32
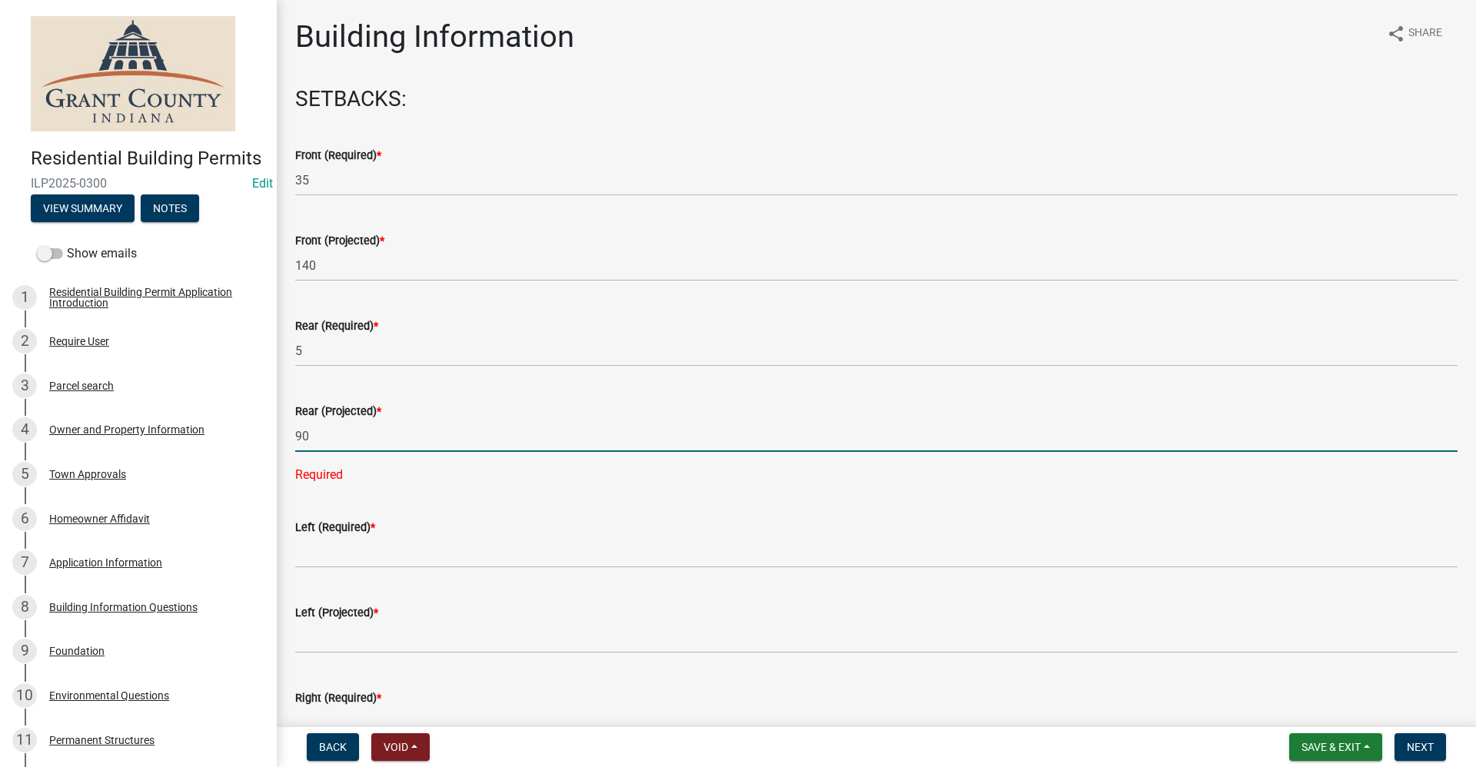
type input "90"
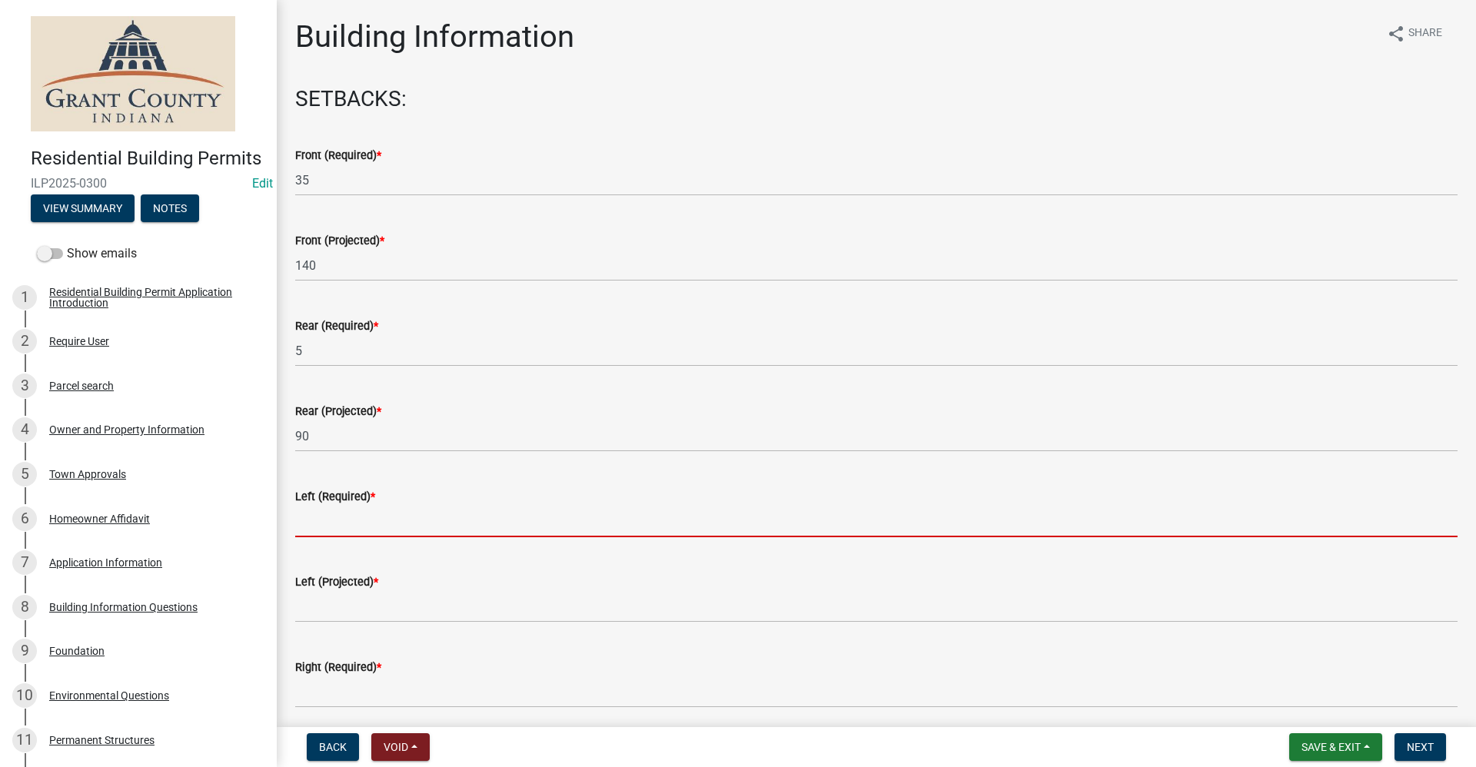
click at [323, 509] on input "text" at bounding box center [876, 522] width 1162 height 32
click at [1309, 750] on span "Save & Exit" at bounding box center [1330, 747] width 59 height 12
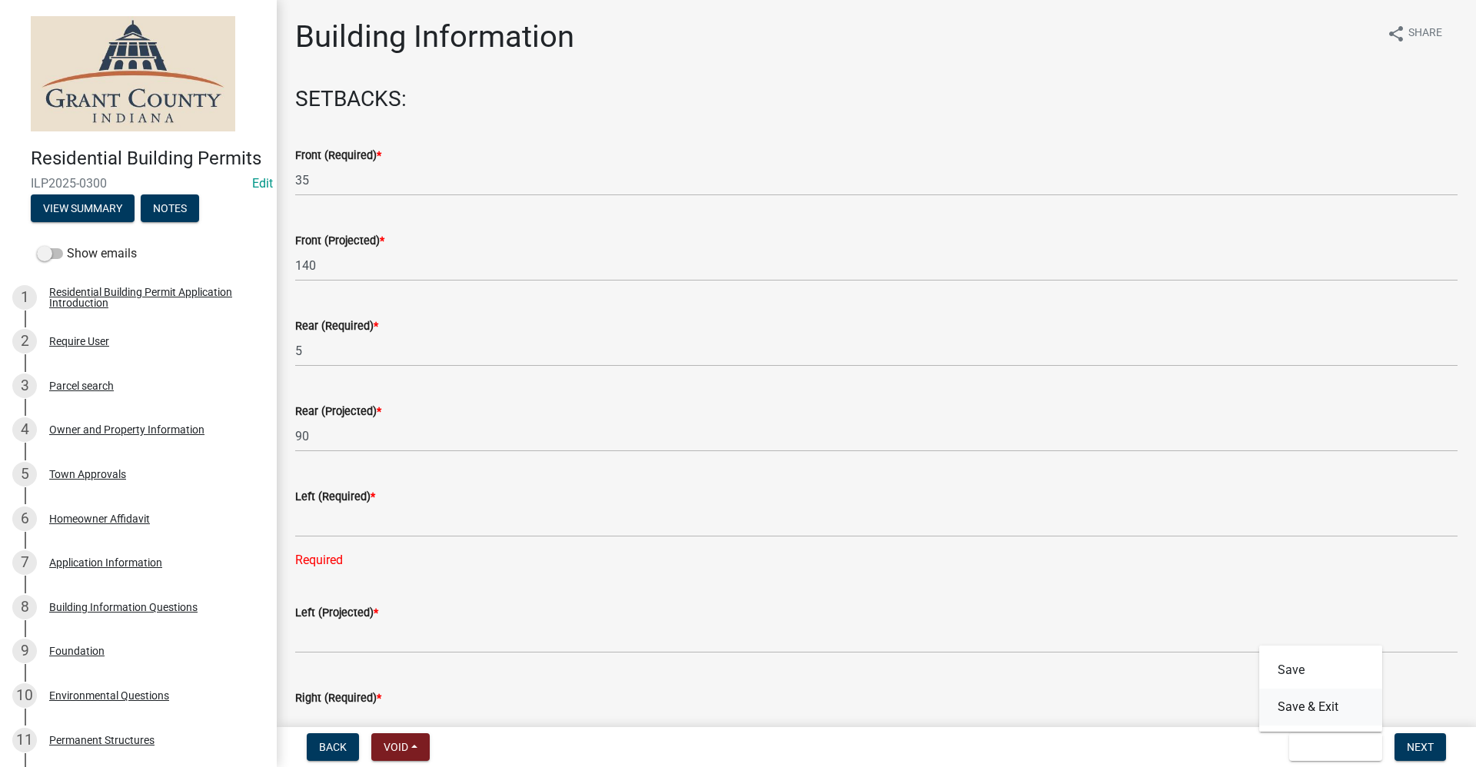
click at [1291, 710] on button "Save & Exit" at bounding box center [1320, 707] width 123 height 37
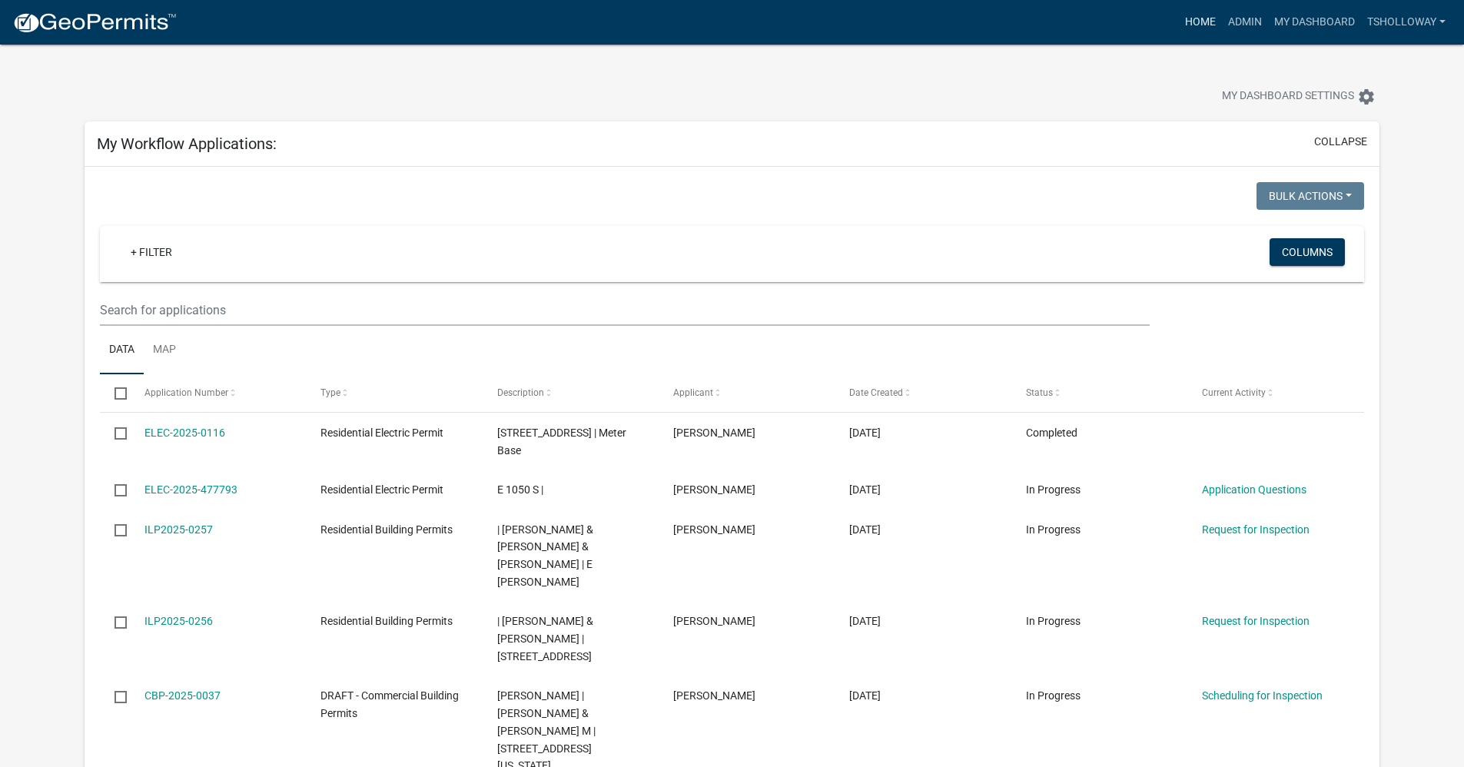
click at [1202, 21] on link "Home" at bounding box center [1200, 22] width 43 height 29
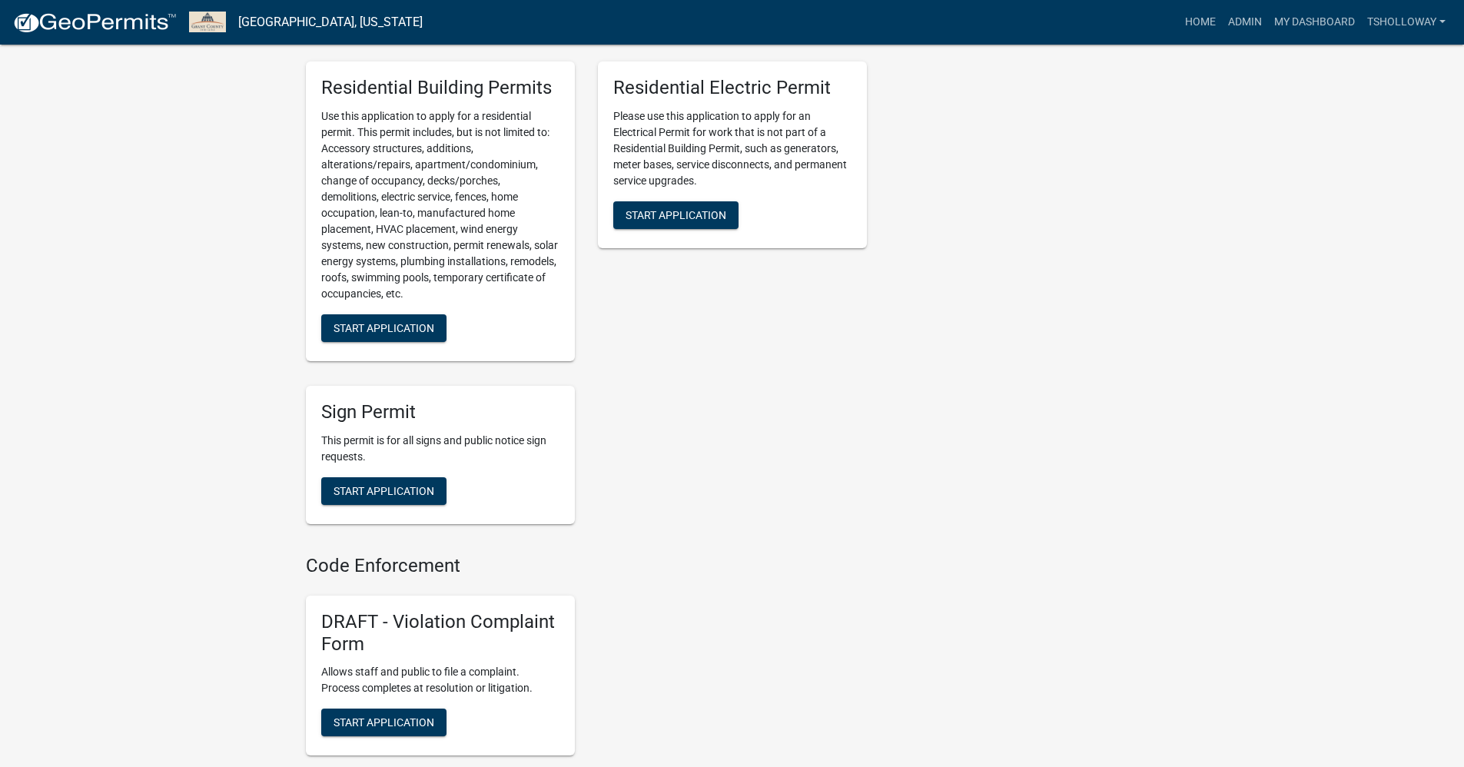
scroll to position [999, 0]
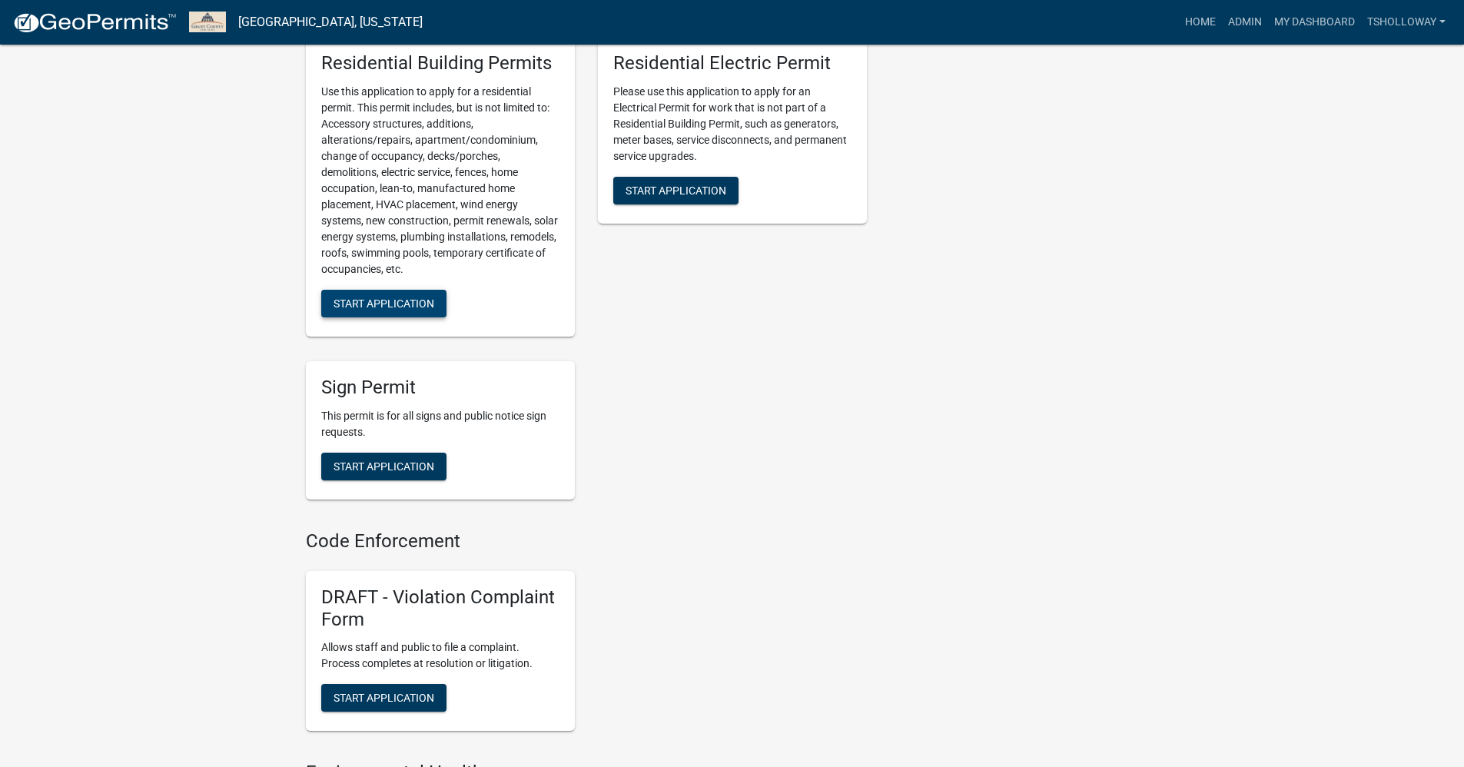
click at [375, 310] on span "Start Application" at bounding box center [384, 304] width 101 height 12
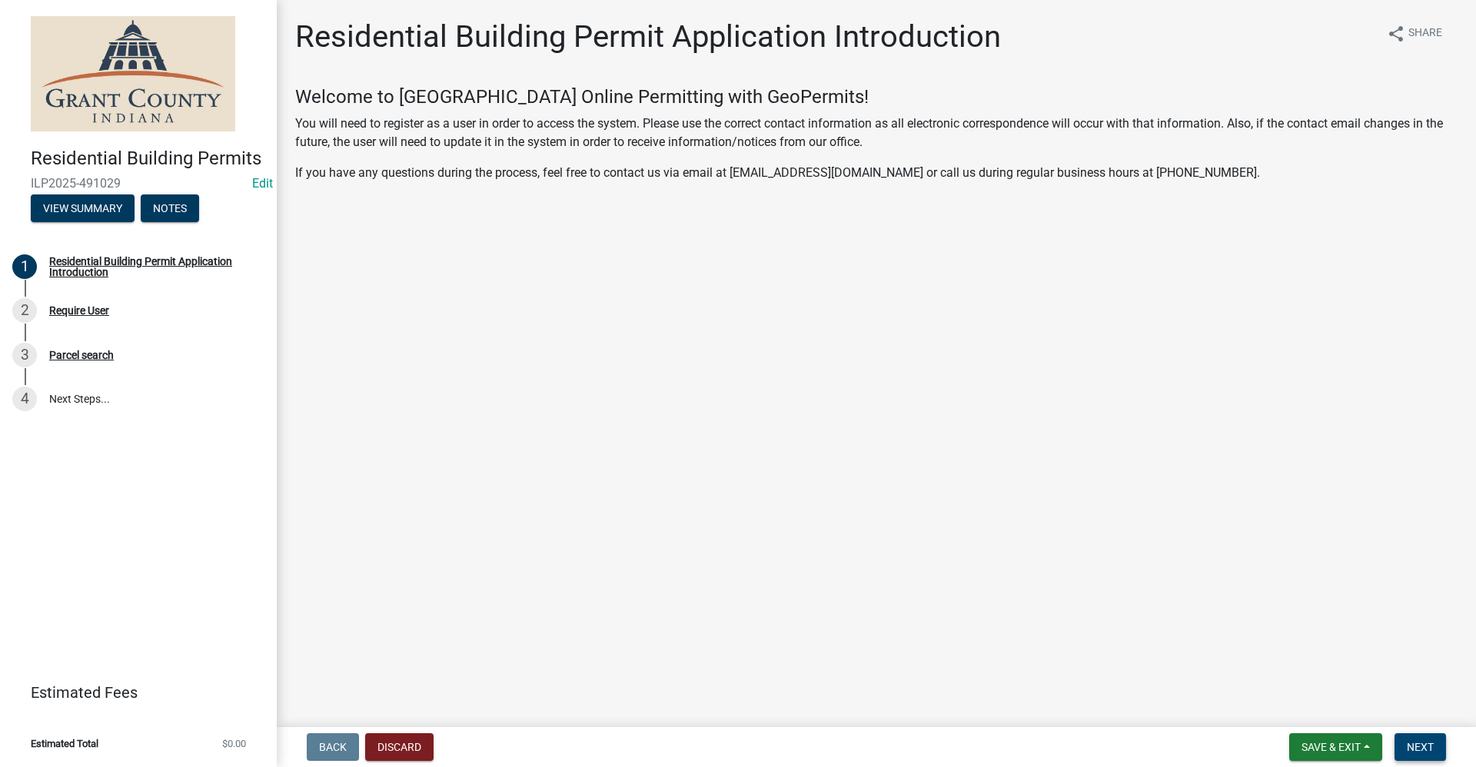
click at [1429, 741] on span "Next" at bounding box center [1420, 747] width 27 height 12
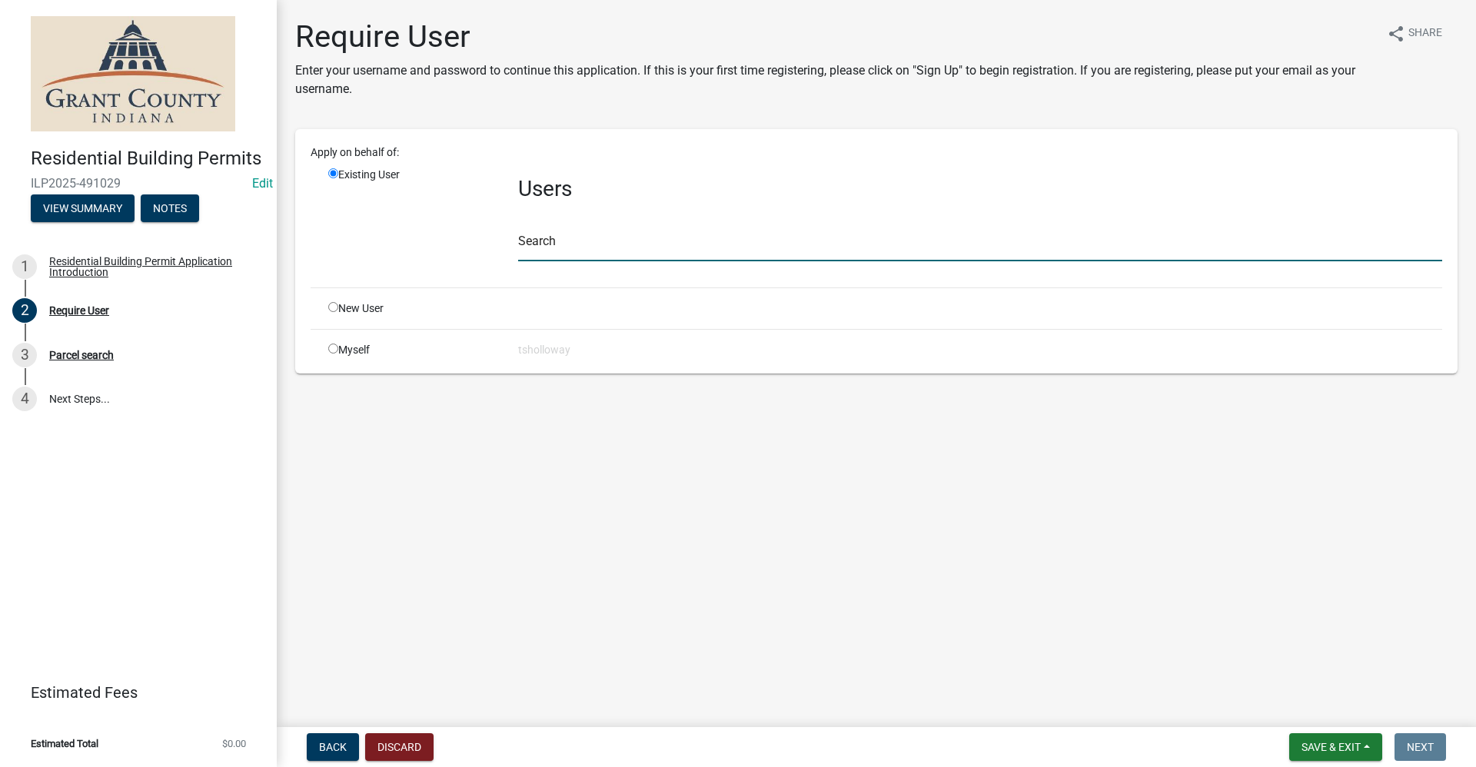
drag, startPoint x: 528, startPoint y: 251, endPoint x: 537, endPoint y: 252, distance: 9.4
click at [528, 251] on input "text" at bounding box center [980, 246] width 924 height 32
click at [334, 308] on input "radio" at bounding box center [333, 307] width 10 height 10
radio input "true"
radio input "false"
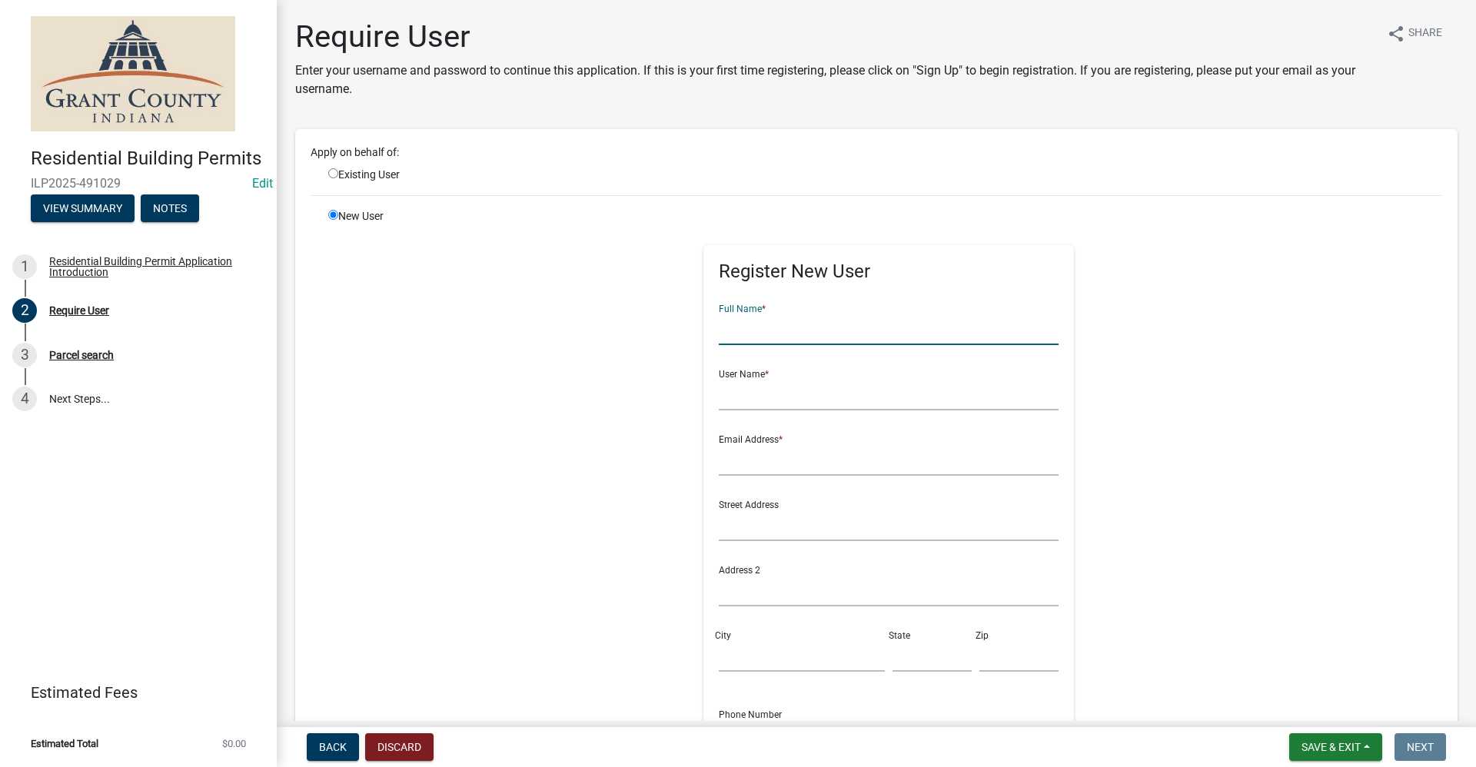
drag, startPoint x: 723, startPoint y: 330, endPoint x: 753, endPoint y: 332, distance: 30.1
click at [725, 331] on input "text" at bounding box center [889, 330] width 341 height 32
type input "[PERSON_NAME]"
click at [728, 397] on input "text" at bounding box center [889, 395] width 341 height 32
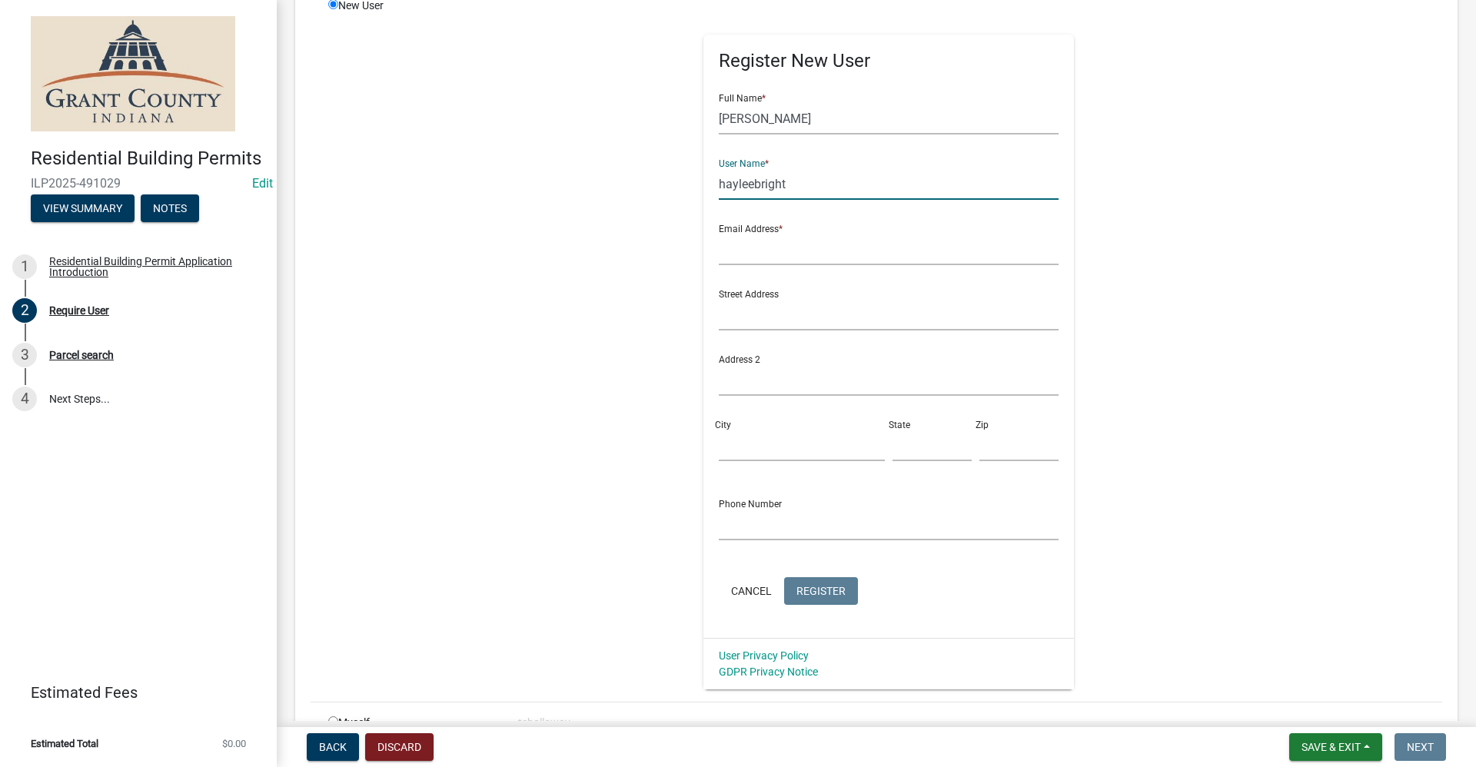
scroll to position [231, 0]
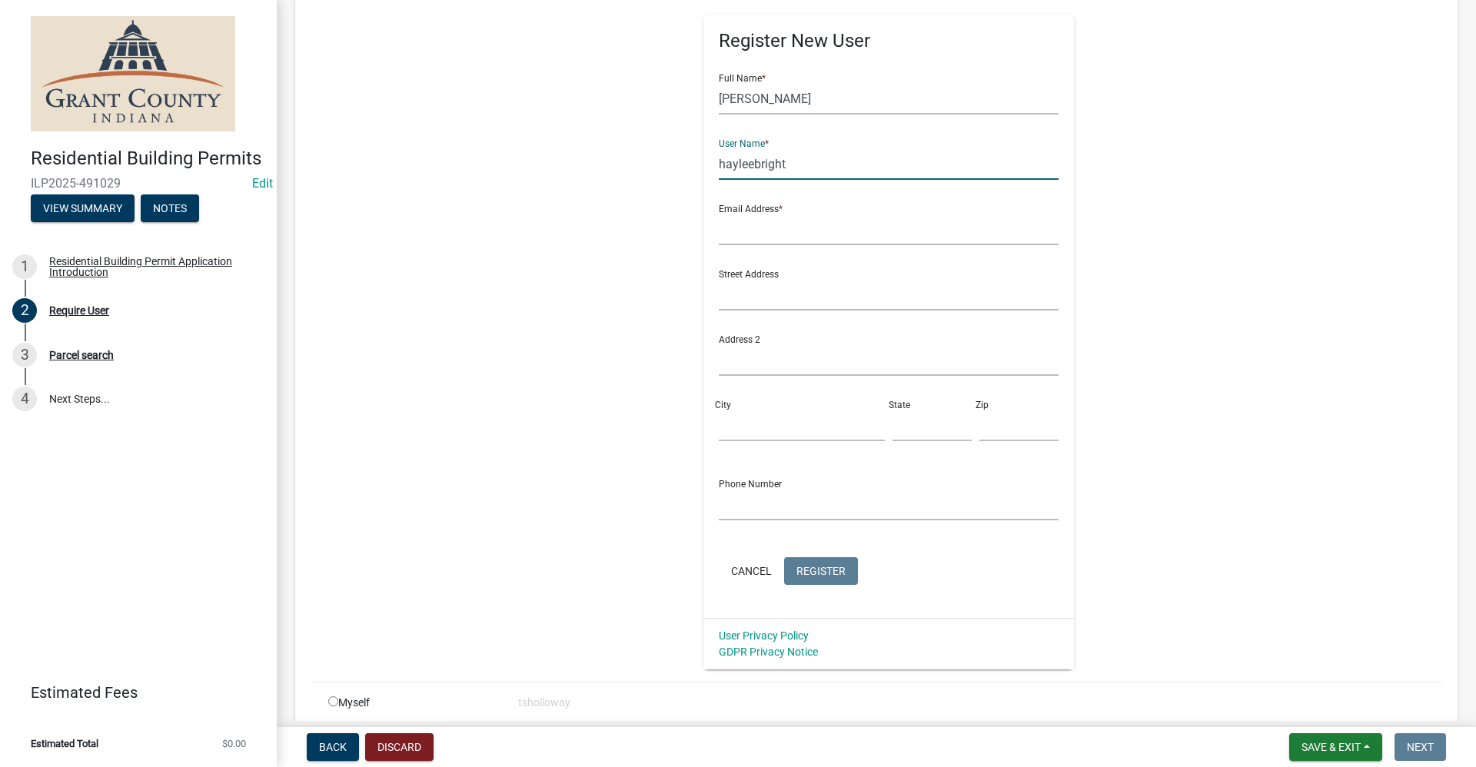
type input "hayleebright"
drag, startPoint x: 728, startPoint y: 515, endPoint x: 736, endPoint y: 517, distance: 8.6
click at [730, 516] on input "text" at bounding box center [889, 505] width 341 height 32
type input "[PHONE_NUMBER]"
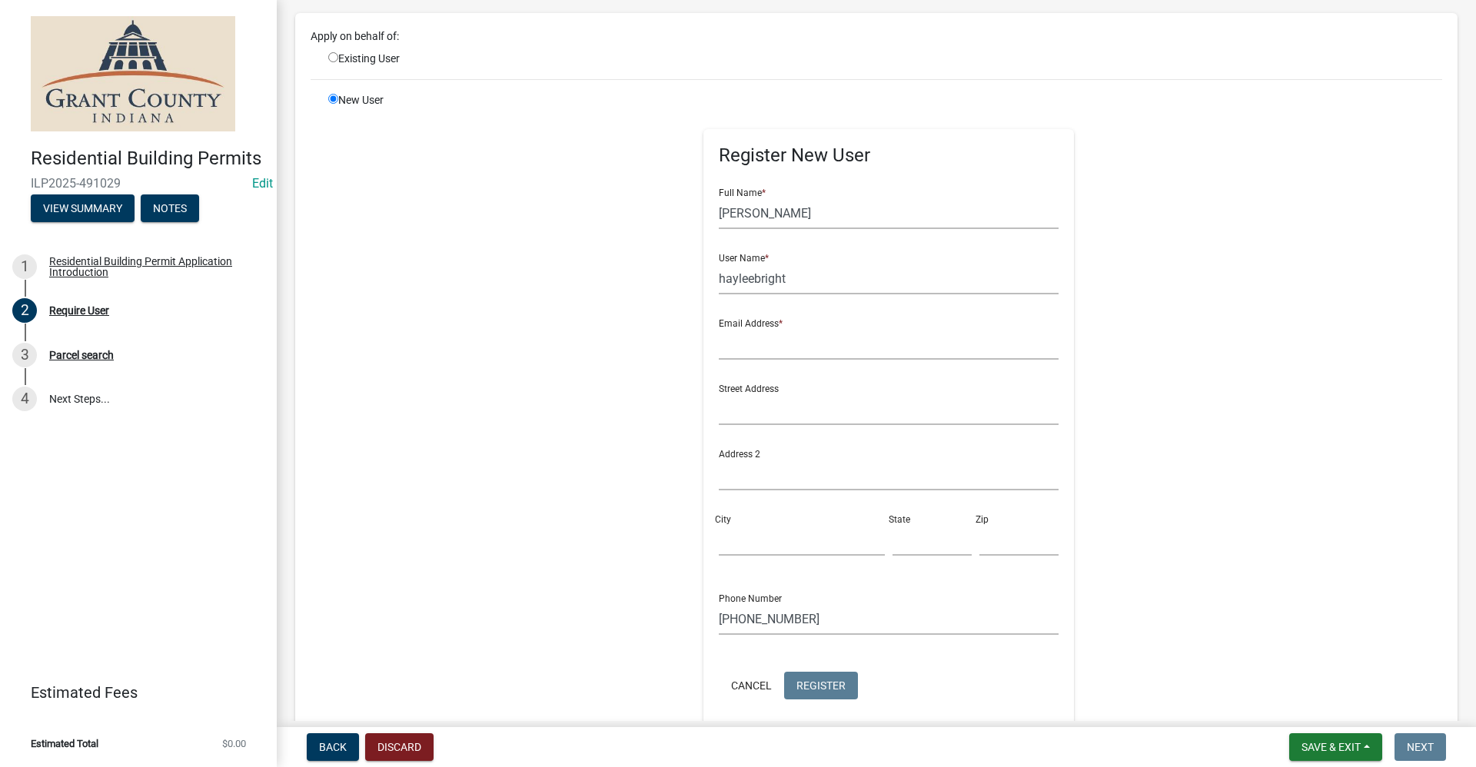
scroll to position [0, 0]
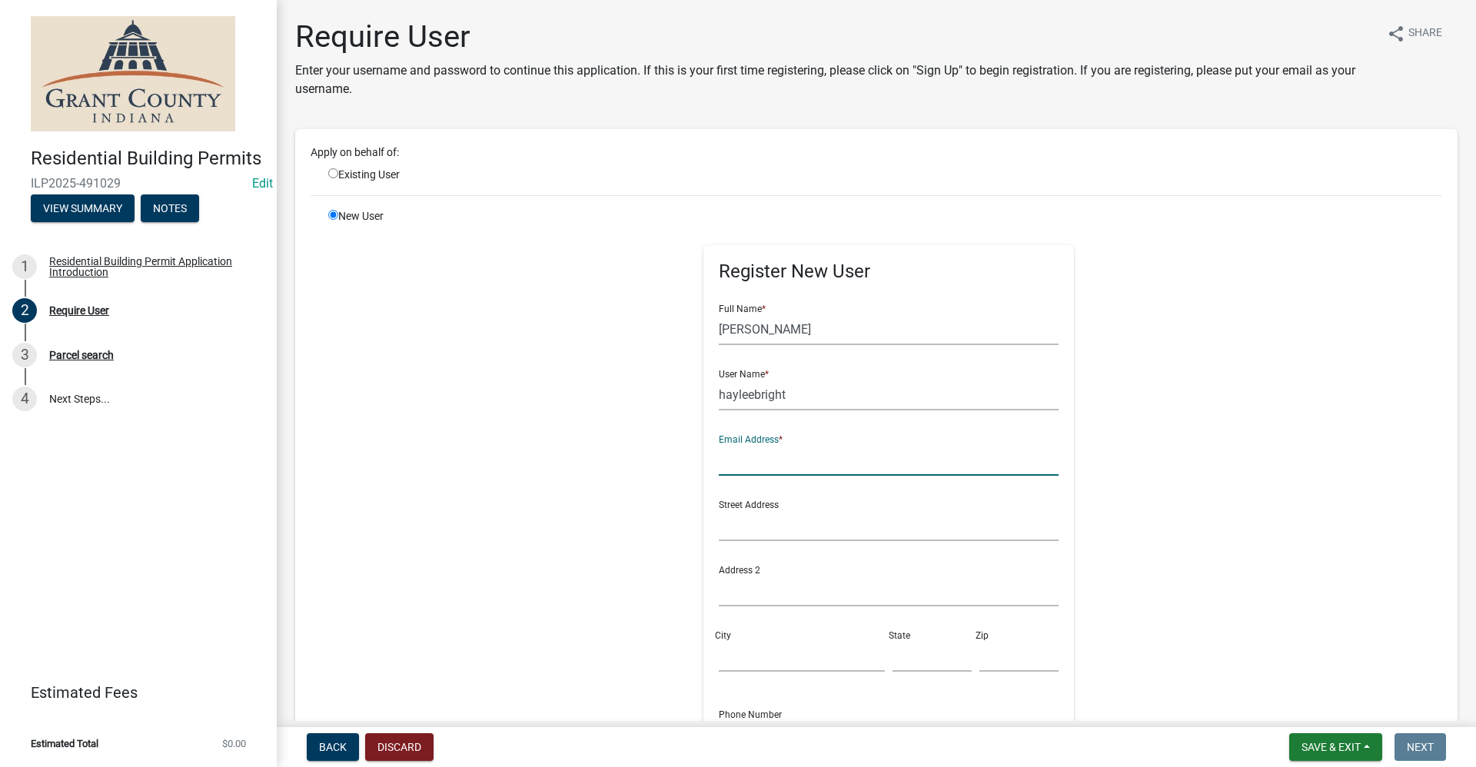
click at [731, 468] on input "text" at bounding box center [889, 460] width 341 height 32
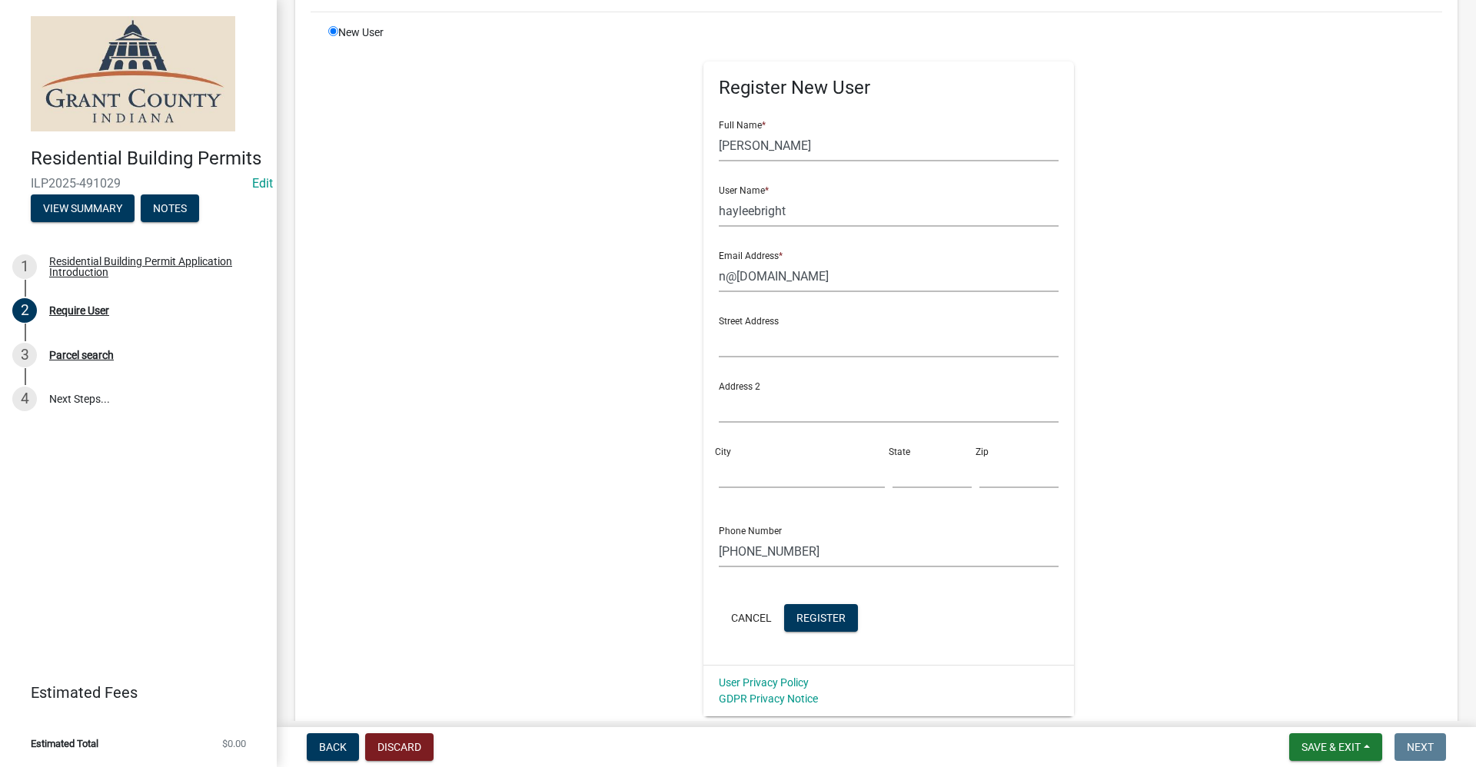
scroll to position [231, 0]
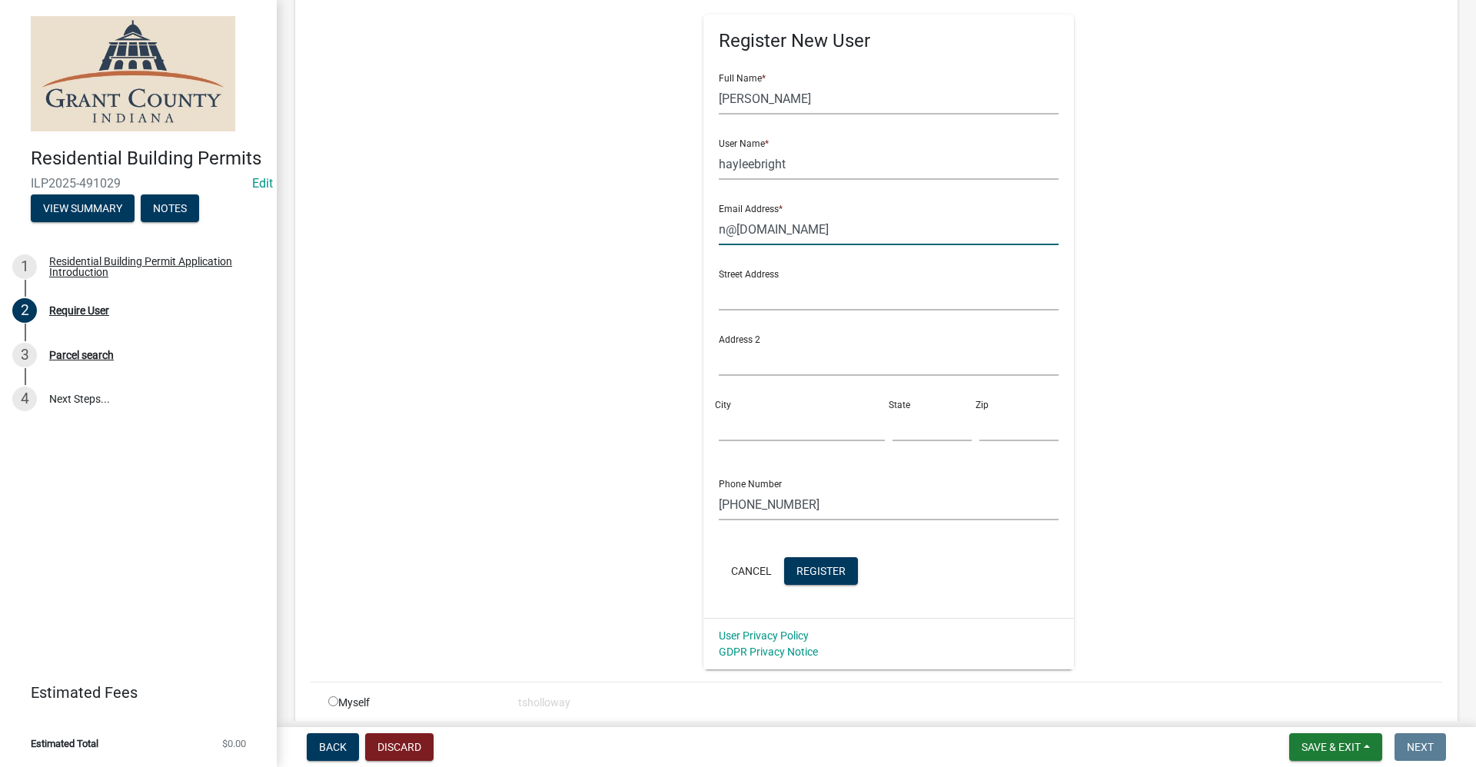
click at [719, 231] on input "n@[DOMAIN_NAME]" at bounding box center [889, 230] width 341 height 32
type input "[EMAIL_ADDRESS][DOMAIN_NAME]"
click at [819, 507] on input "[PHONE_NUMBER]" at bounding box center [889, 505] width 341 height 32
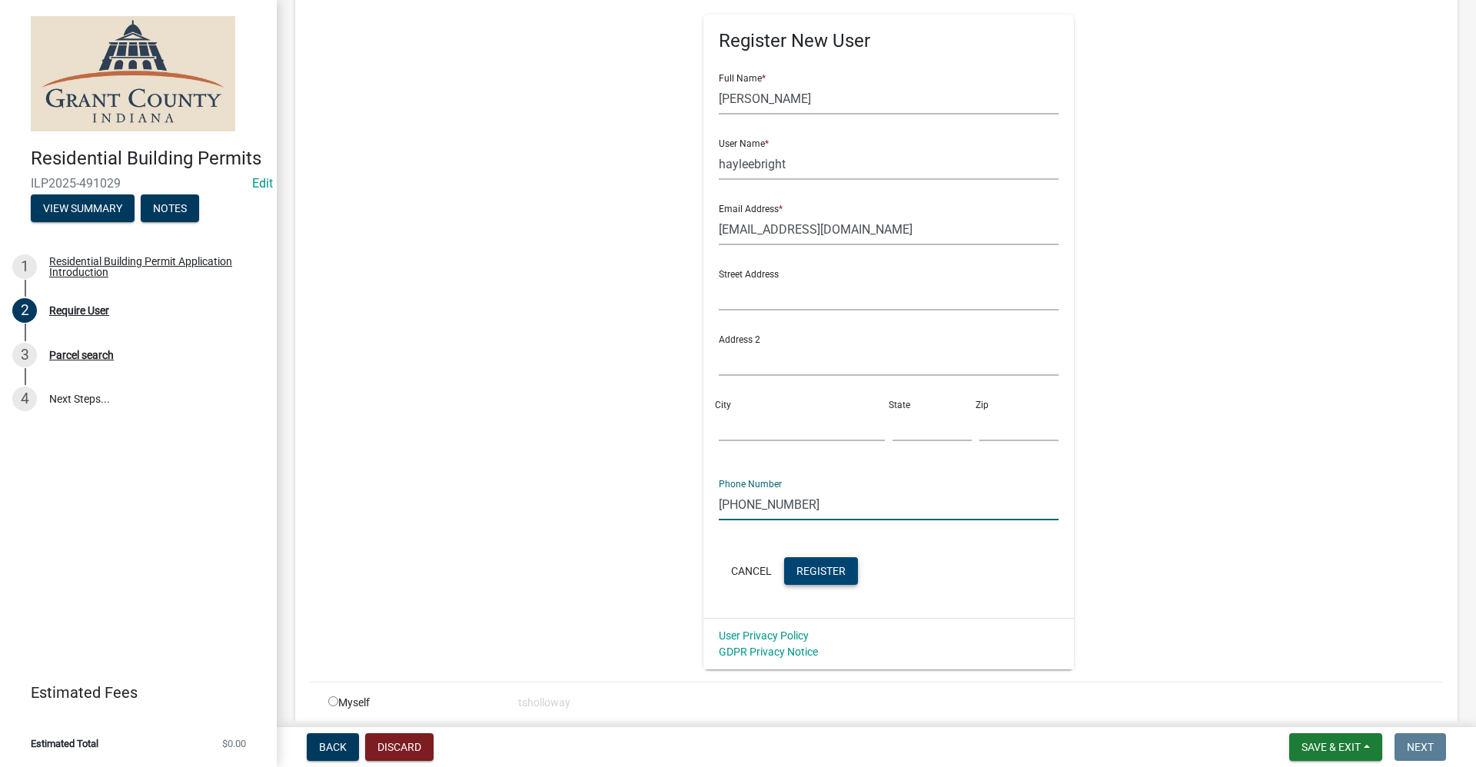
click at [813, 573] on span "Register" at bounding box center [820, 570] width 49 height 12
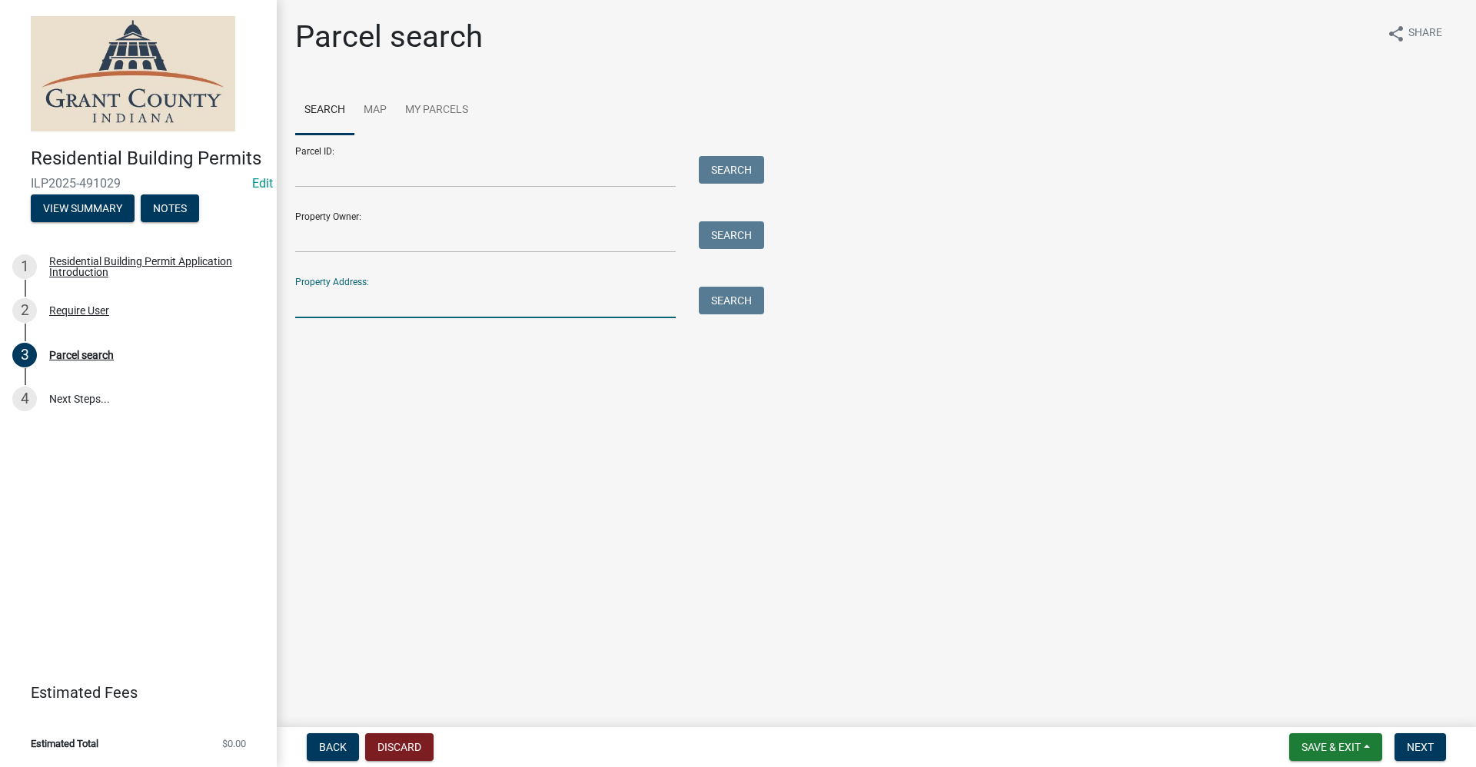
click at [309, 304] on input "Property Address:" at bounding box center [485, 303] width 381 height 32
type input "4720 e 207 s"
click at [1428, 747] on span "Next" at bounding box center [1420, 747] width 27 height 12
click at [317, 306] on input "Property Address:" at bounding box center [485, 303] width 381 height 32
type input "4720 e 207 s"
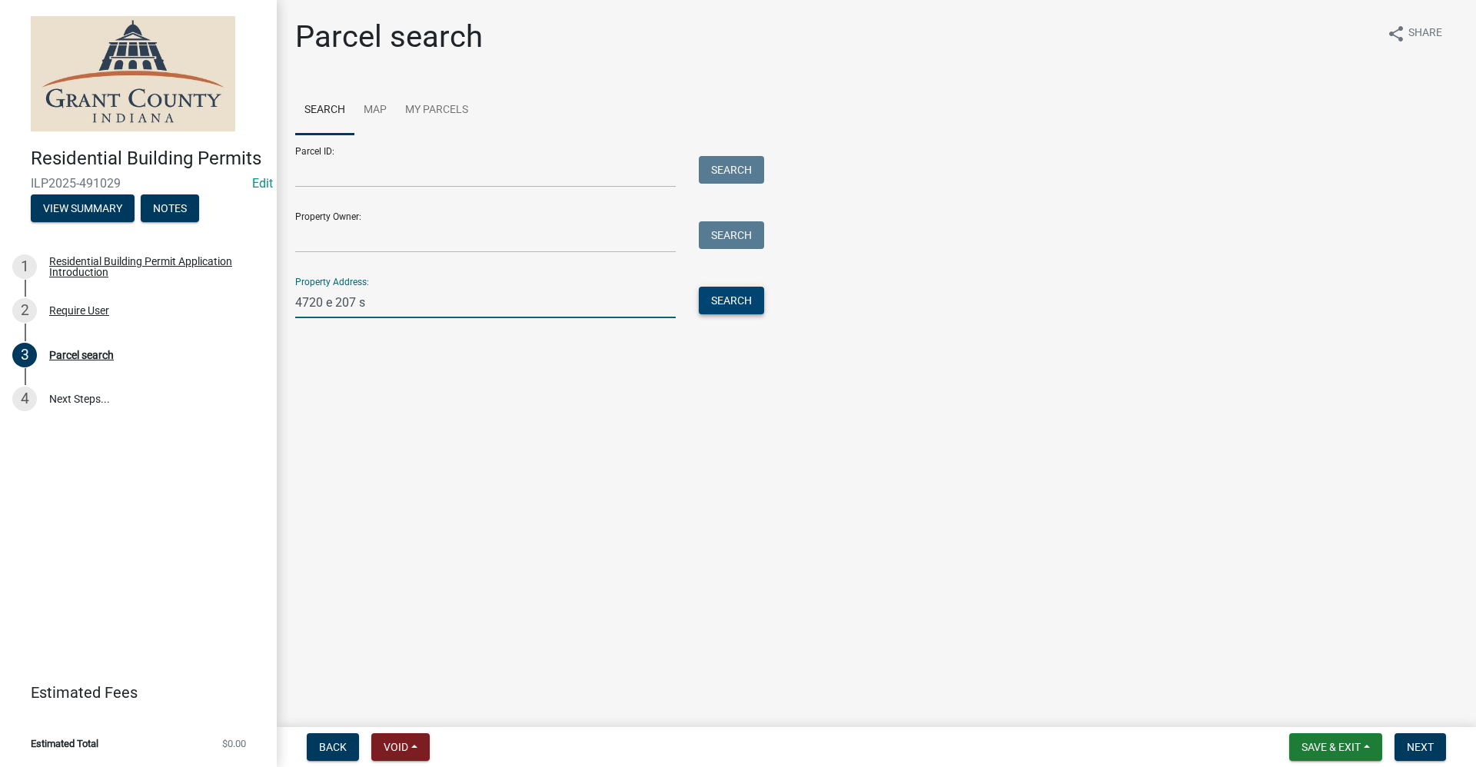
click at [749, 298] on button "Search" at bounding box center [731, 301] width 65 height 28
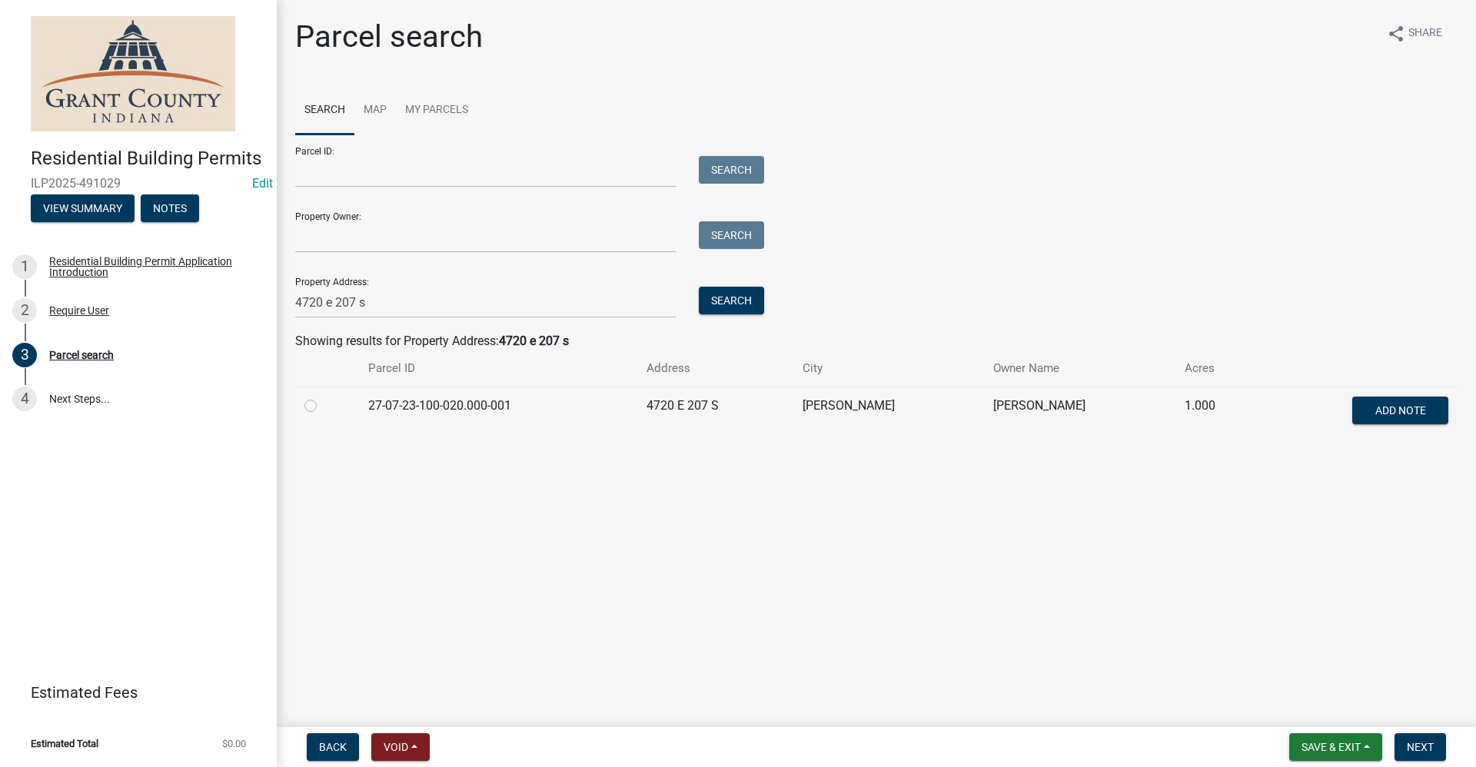
click at [323, 397] on label at bounding box center [323, 397] width 0 height 0
click at [323, 406] on input "radio" at bounding box center [328, 402] width 10 height 10
radio input "true"
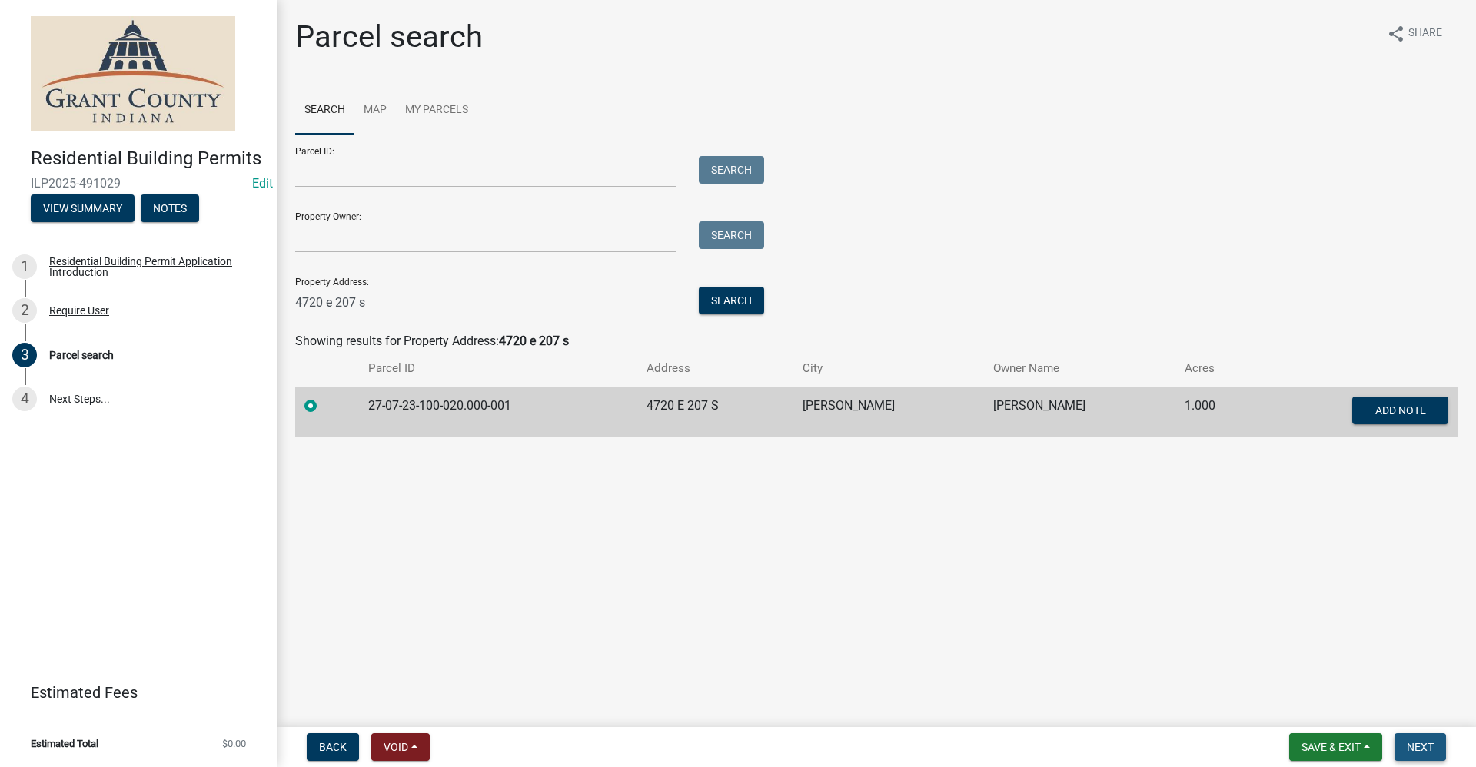
click at [1412, 747] on span "Next" at bounding box center [1420, 747] width 27 height 12
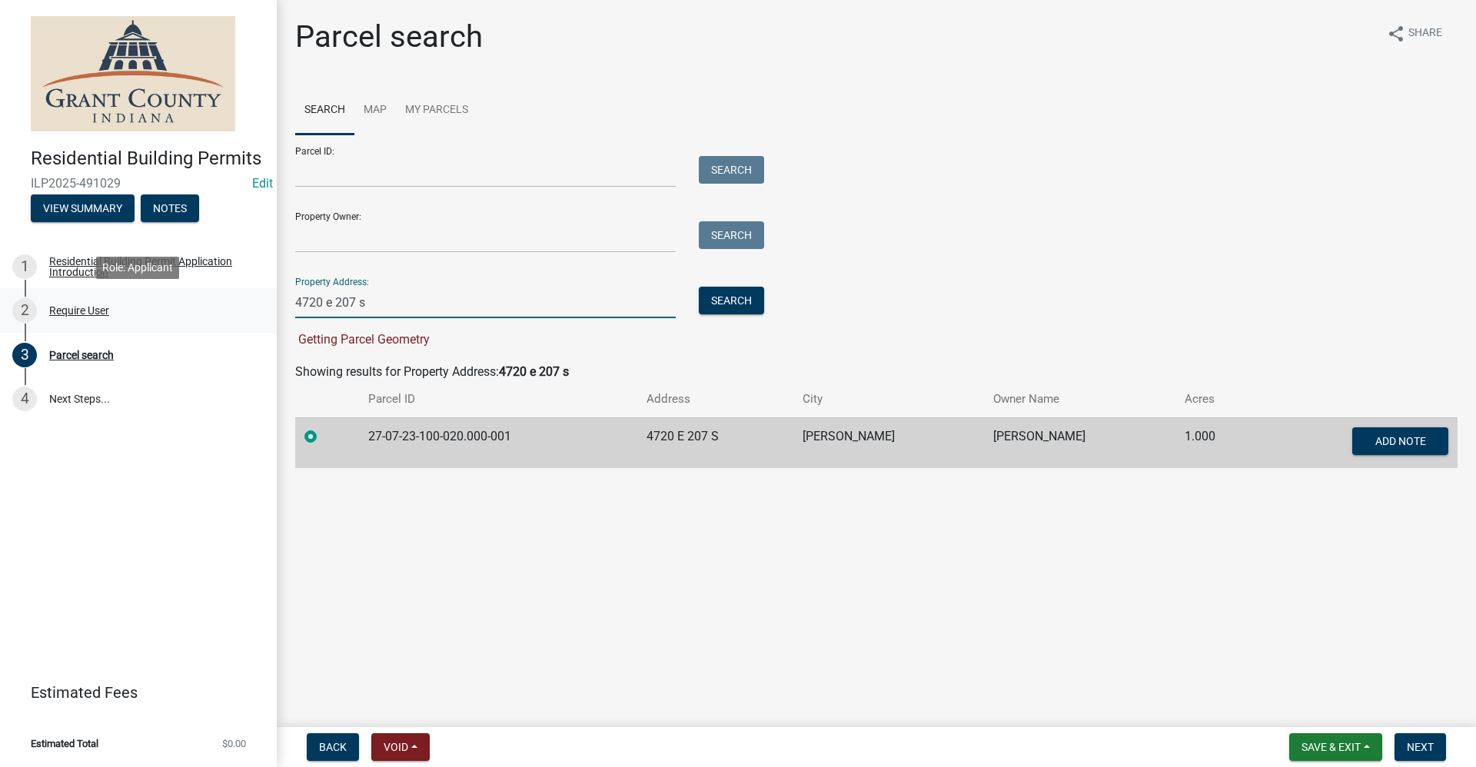
drag, startPoint x: 368, startPoint y: 306, endPoint x: 231, endPoint y: 302, distance: 136.9
click at [231, 302] on div "Residential Building Permits ILP2025-491029 Edit View Summary Notes 1 Residenti…" at bounding box center [738, 383] width 1476 height 767
click at [328, 236] on input "Property Owner:" at bounding box center [485, 237] width 381 height 32
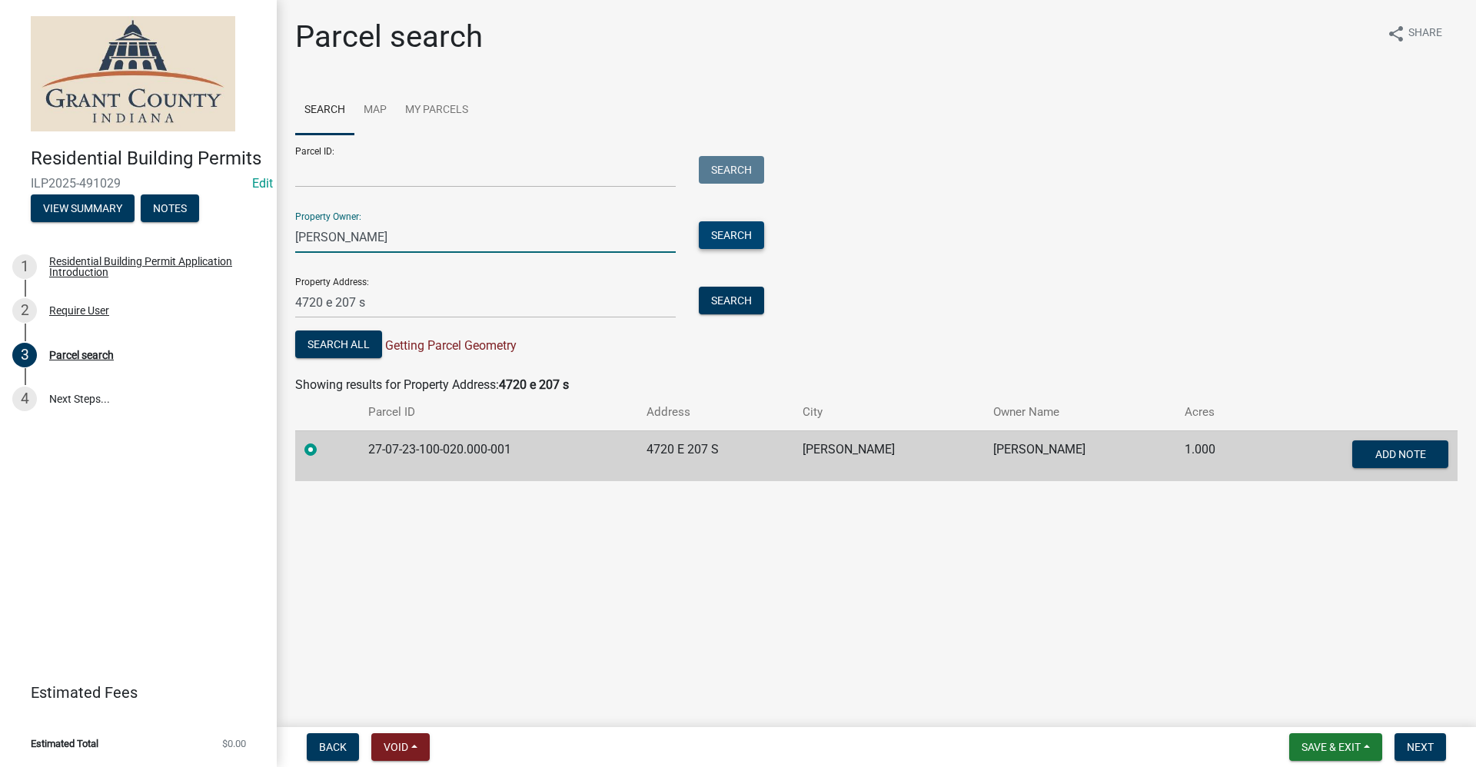
type input "[PERSON_NAME]"
click at [755, 232] on button "Search" at bounding box center [731, 235] width 65 height 28
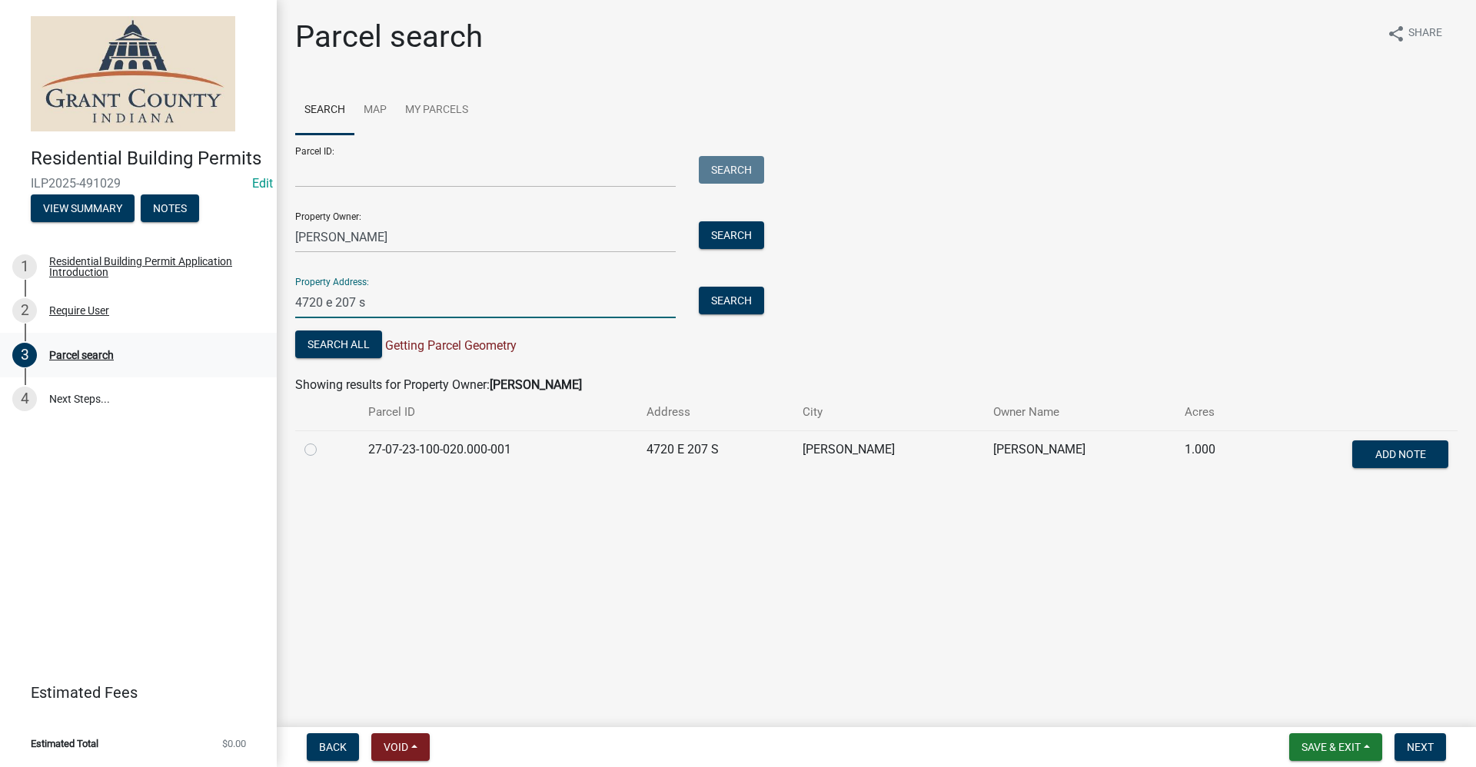
drag, startPoint x: 369, startPoint y: 304, endPoint x: 102, endPoint y: 349, distance: 270.6
click at [102, 349] on div "Residential Building Permits ILP2025-491029 Edit View Summary Notes 1 Residenti…" at bounding box center [738, 383] width 1476 height 767
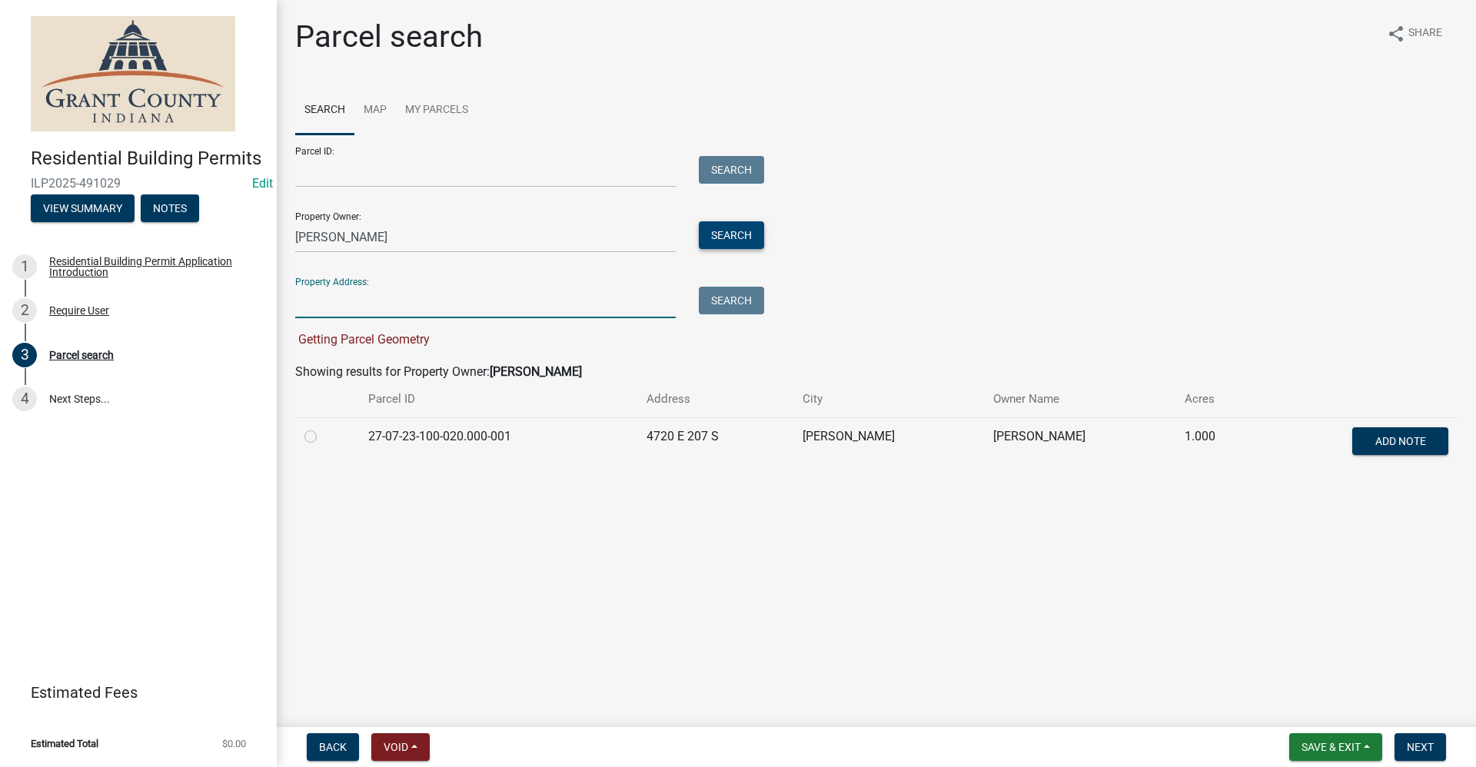
click at [726, 235] on button "Search" at bounding box center [731, 235] width 65 height 28
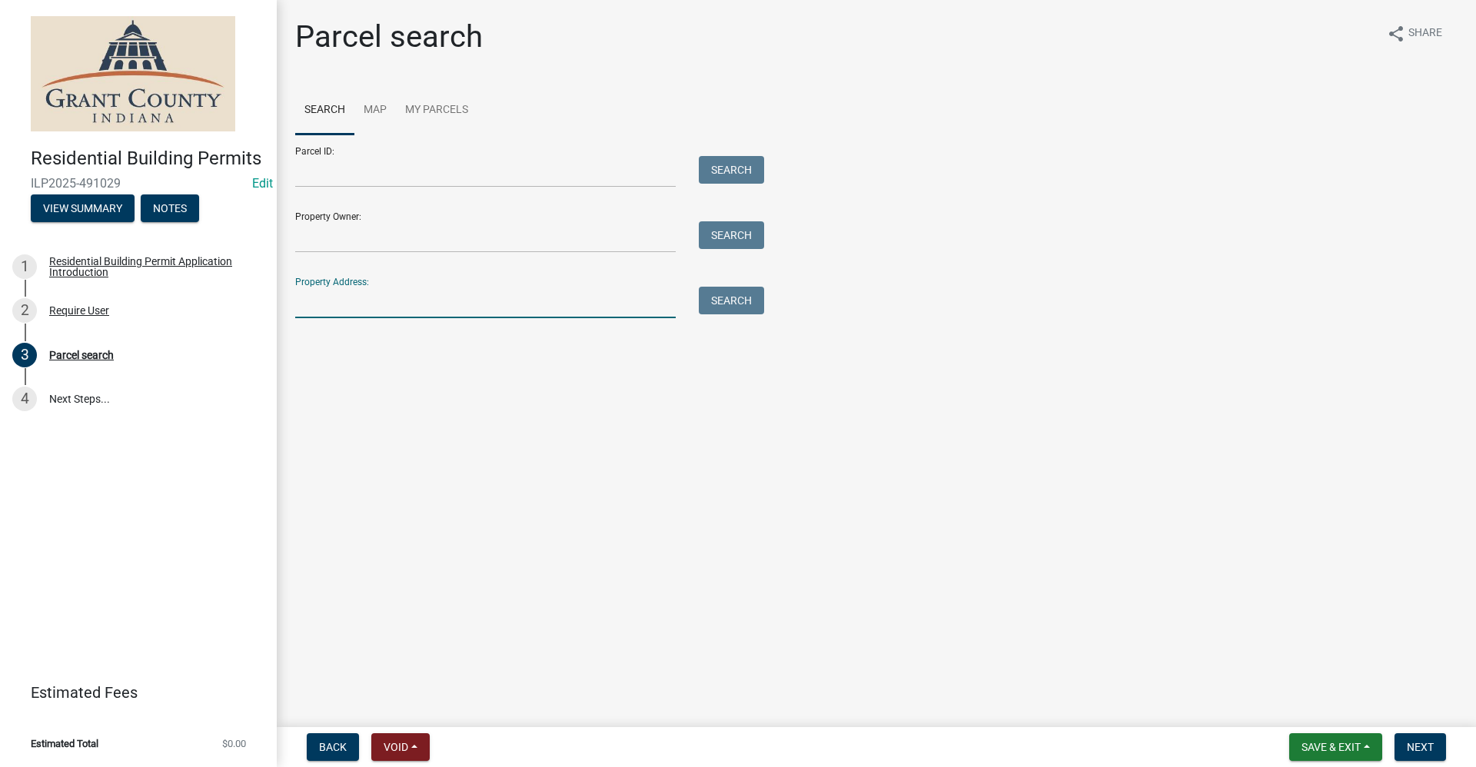
click at [362, 308] on input "Property Address:" at bounding box center [485, 303] width 381 height 32
click at [344, 231] on input "Property Owner:" at bounding box center [485, 237] width 381 height 32
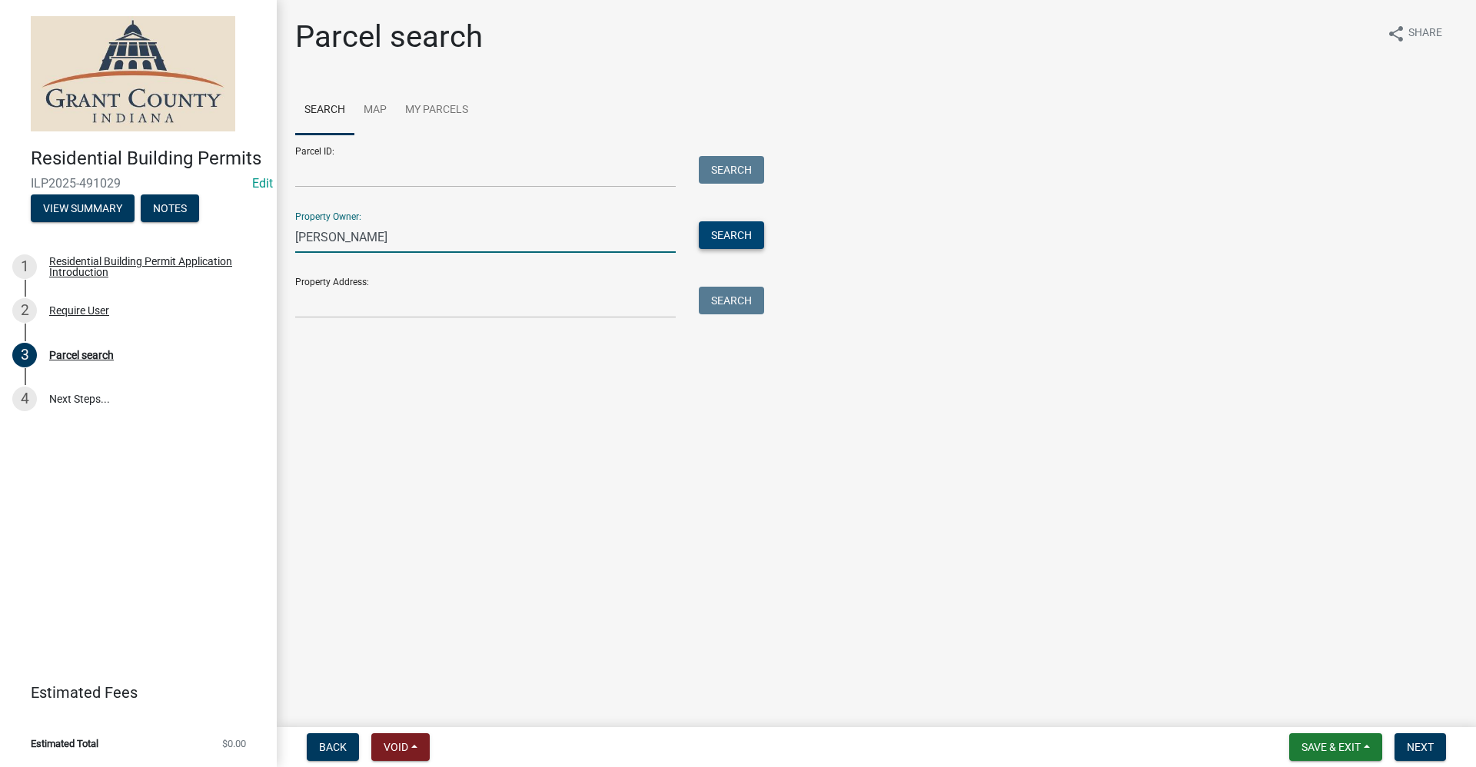
type input "haylee bright"
click at [712, 242] on button "Search" at bounding box center [731, 235] width 65 height 28
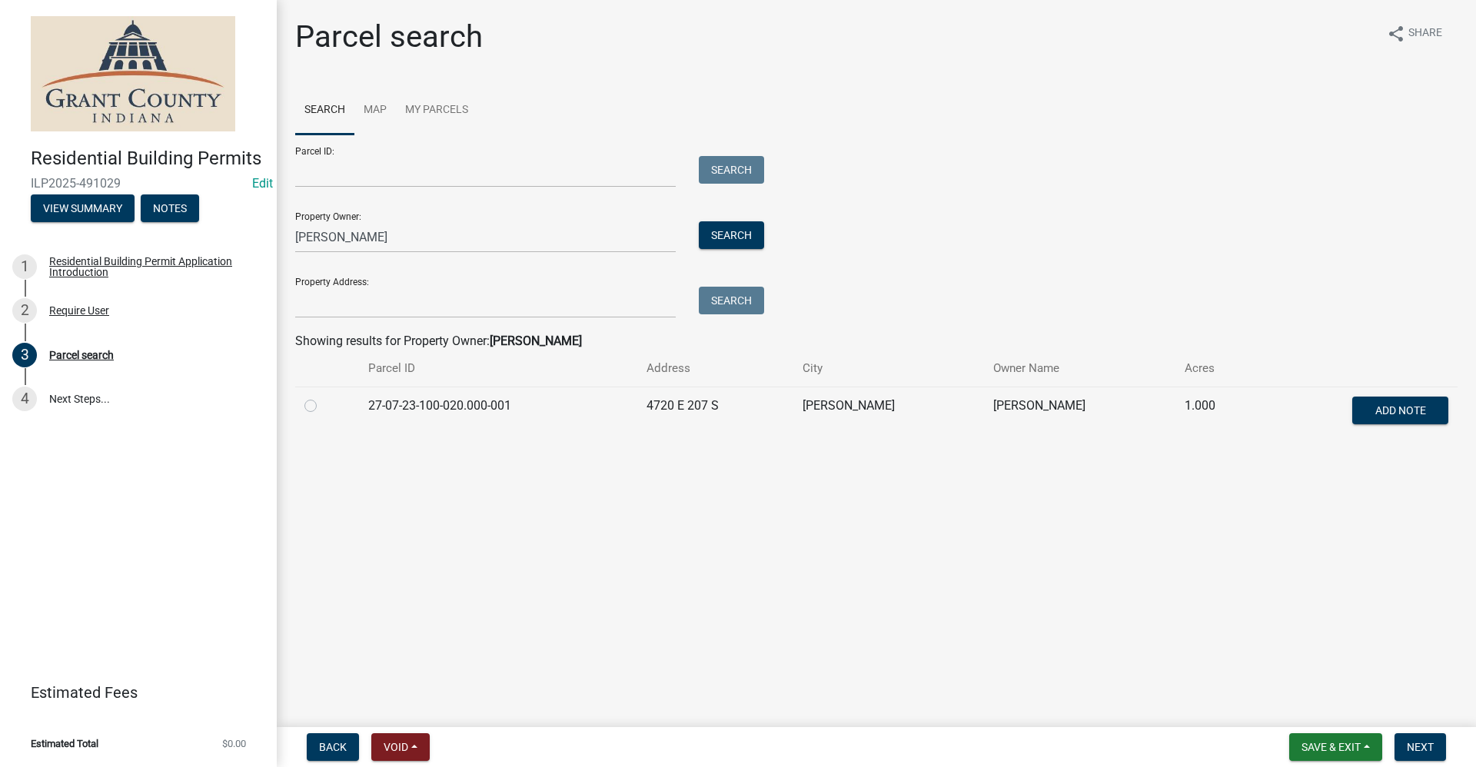
click at [323, 397] on label at bounding box center [323, 397] width 0 height 0
click at [323, 406] on input "radio" at bounding box center [328, 402] width 10 height 10
radio input "true"
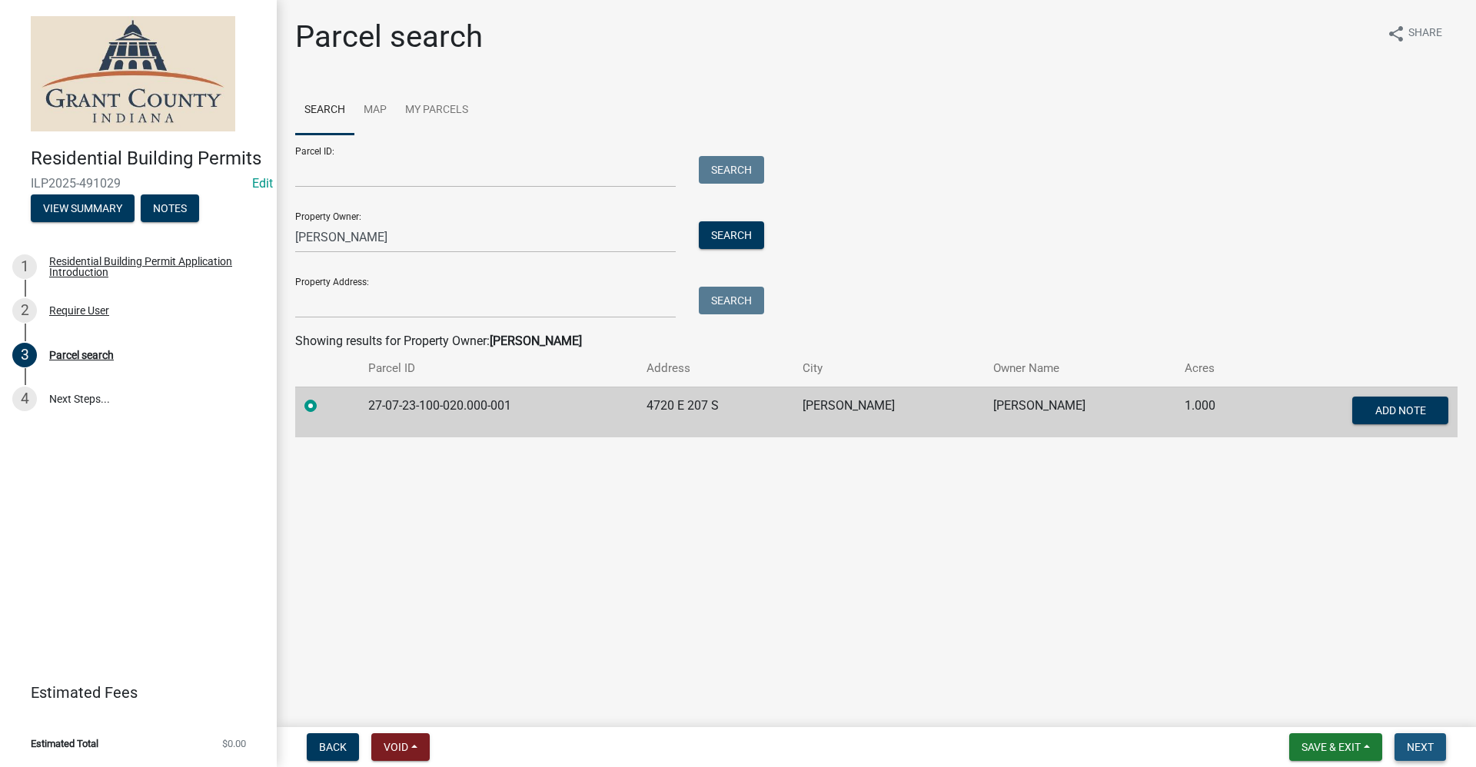
click at [1435, 749] on button "Next" at bounding box center [1421, 747] width 52 height 28
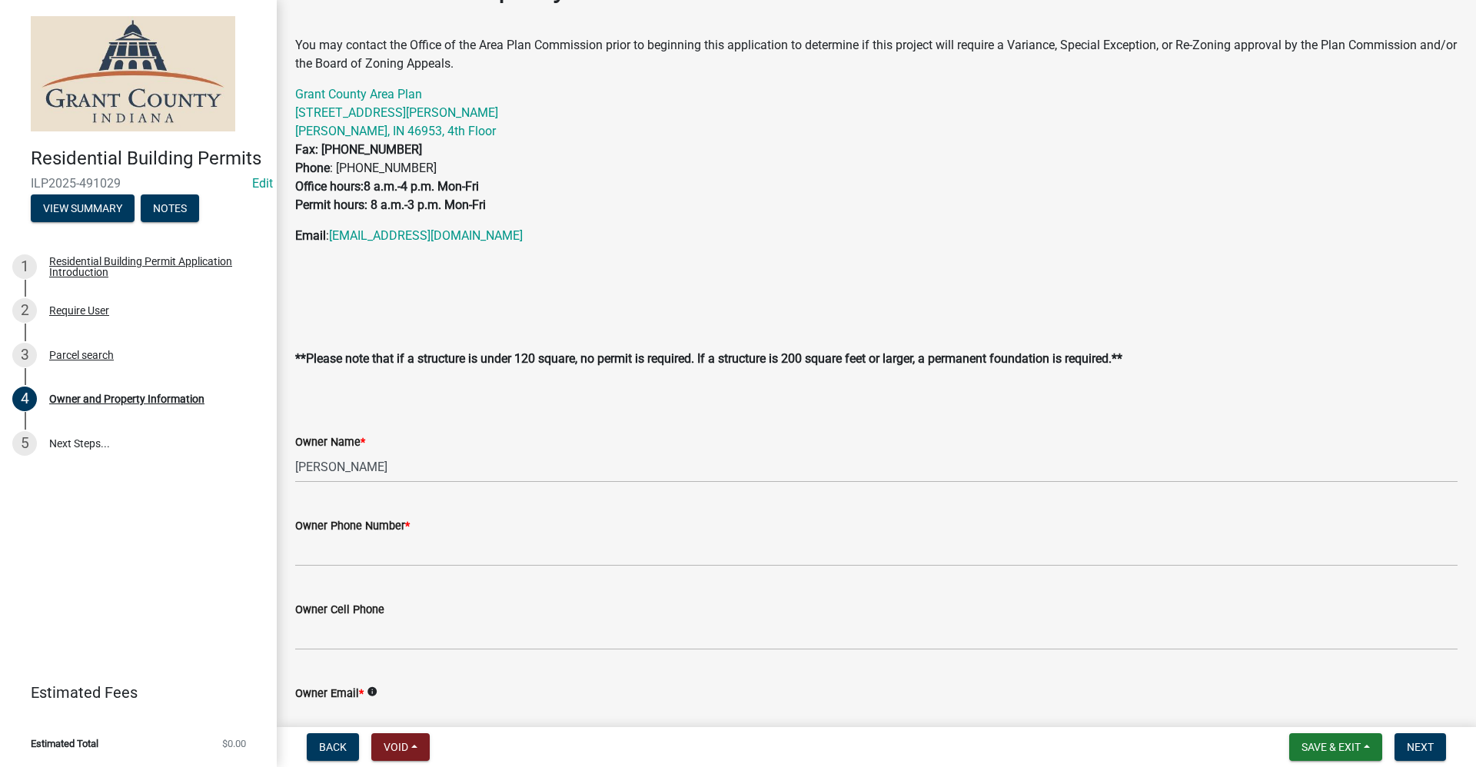
scroll to position [77, 0]
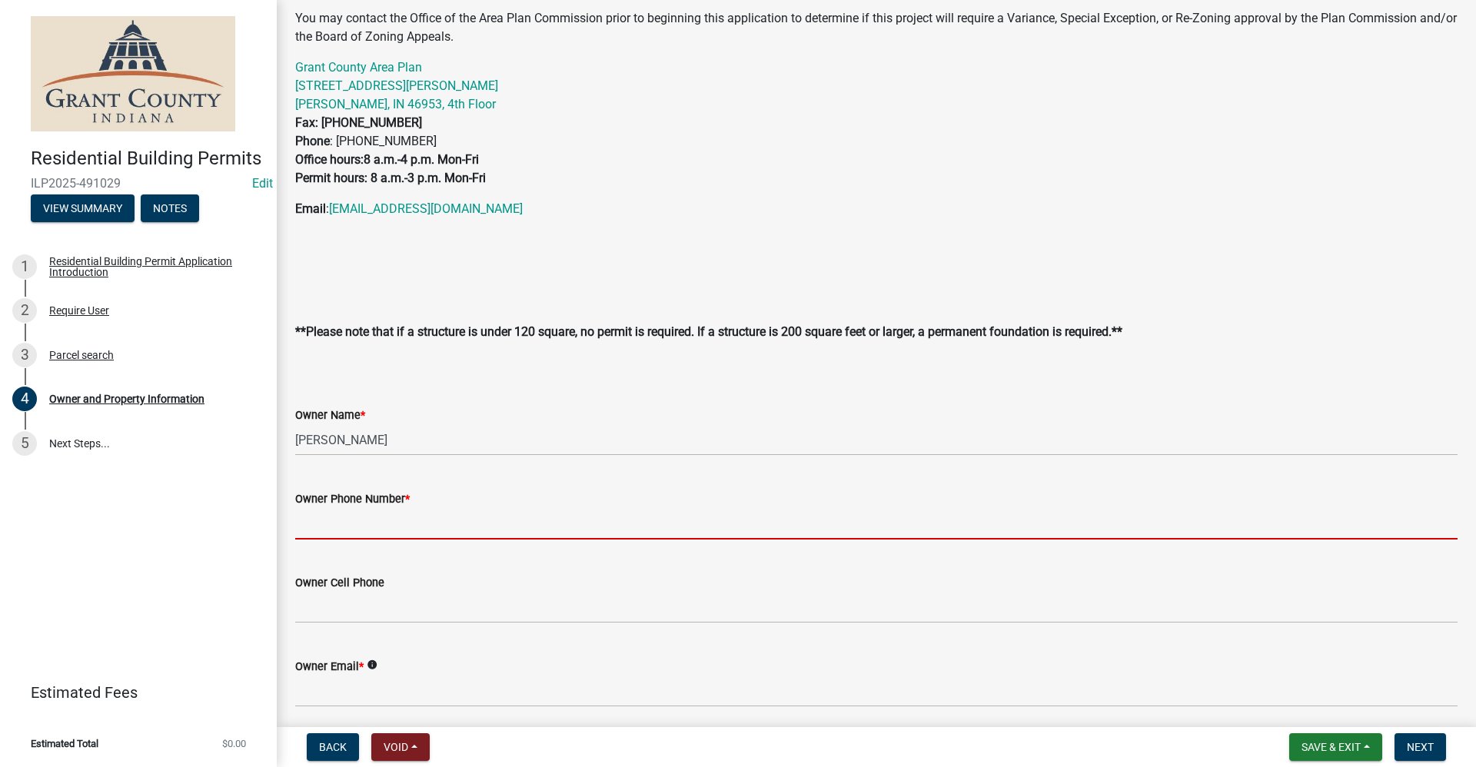
click at [320, 538] on input "Owner Phone Number *" at bounding box center [876, 524] width 1162 height 32
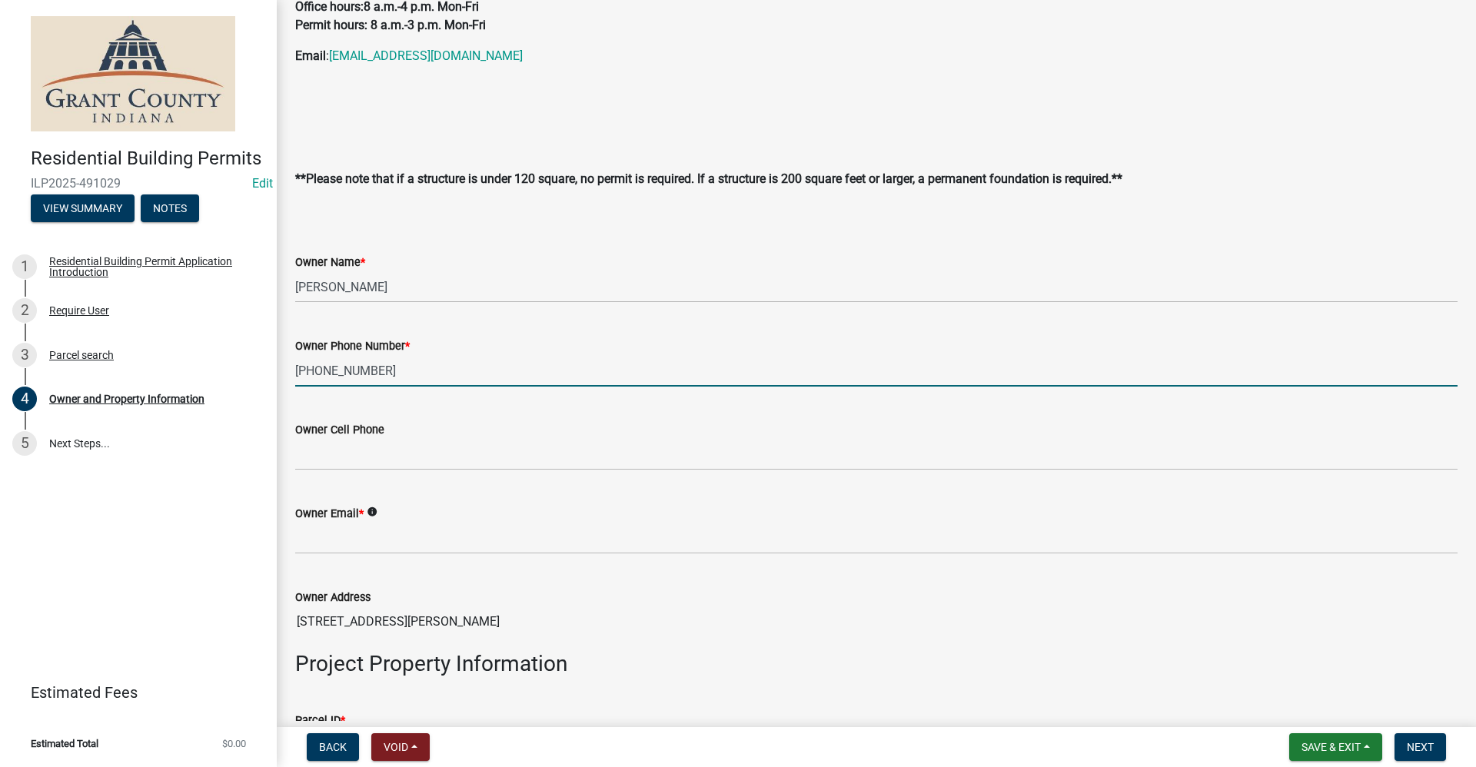
scroll to position [231, 0]
type input "[PHONE_NUMBER]"
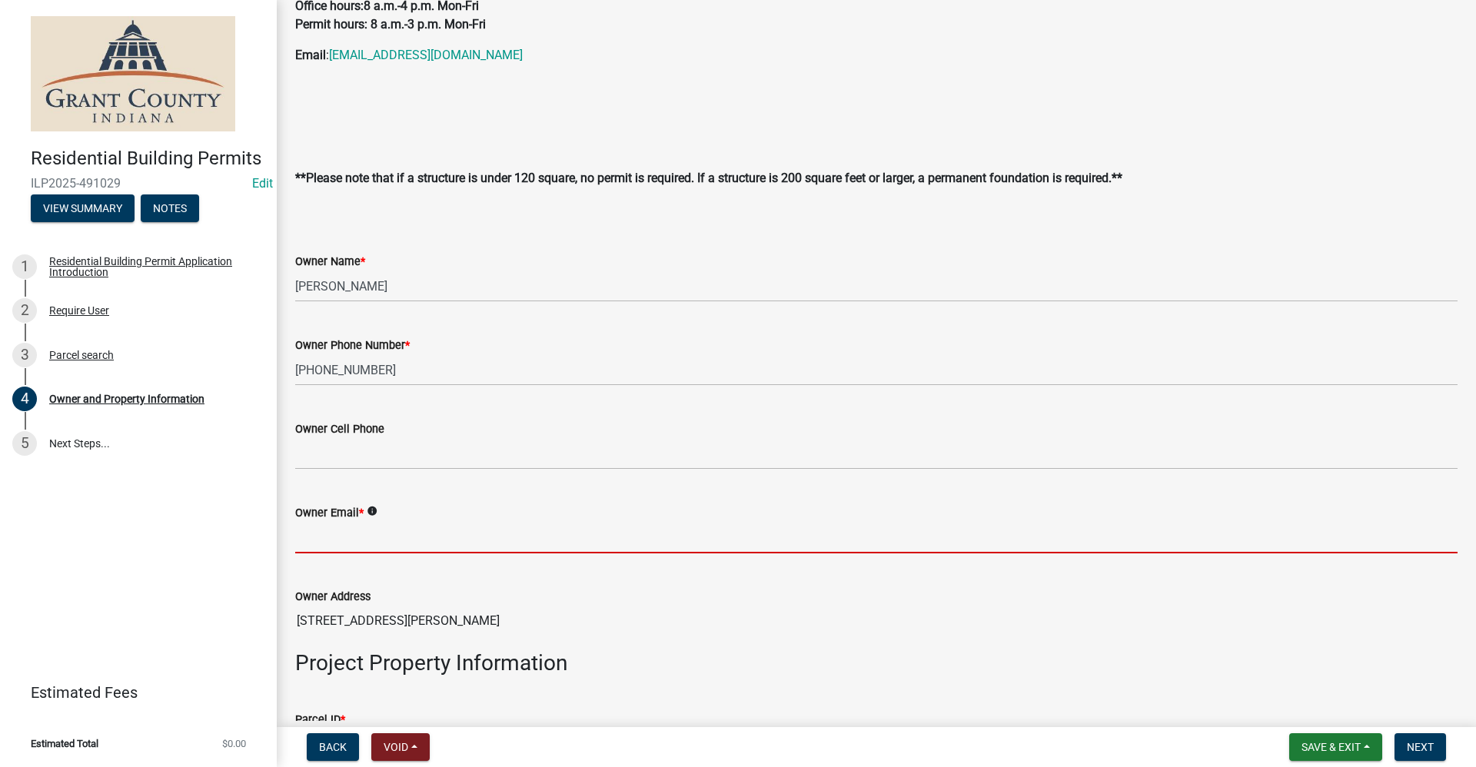
click at [318, 540] on input "Owner Email *" at bounding box center [876, 538] width 1162 height 32
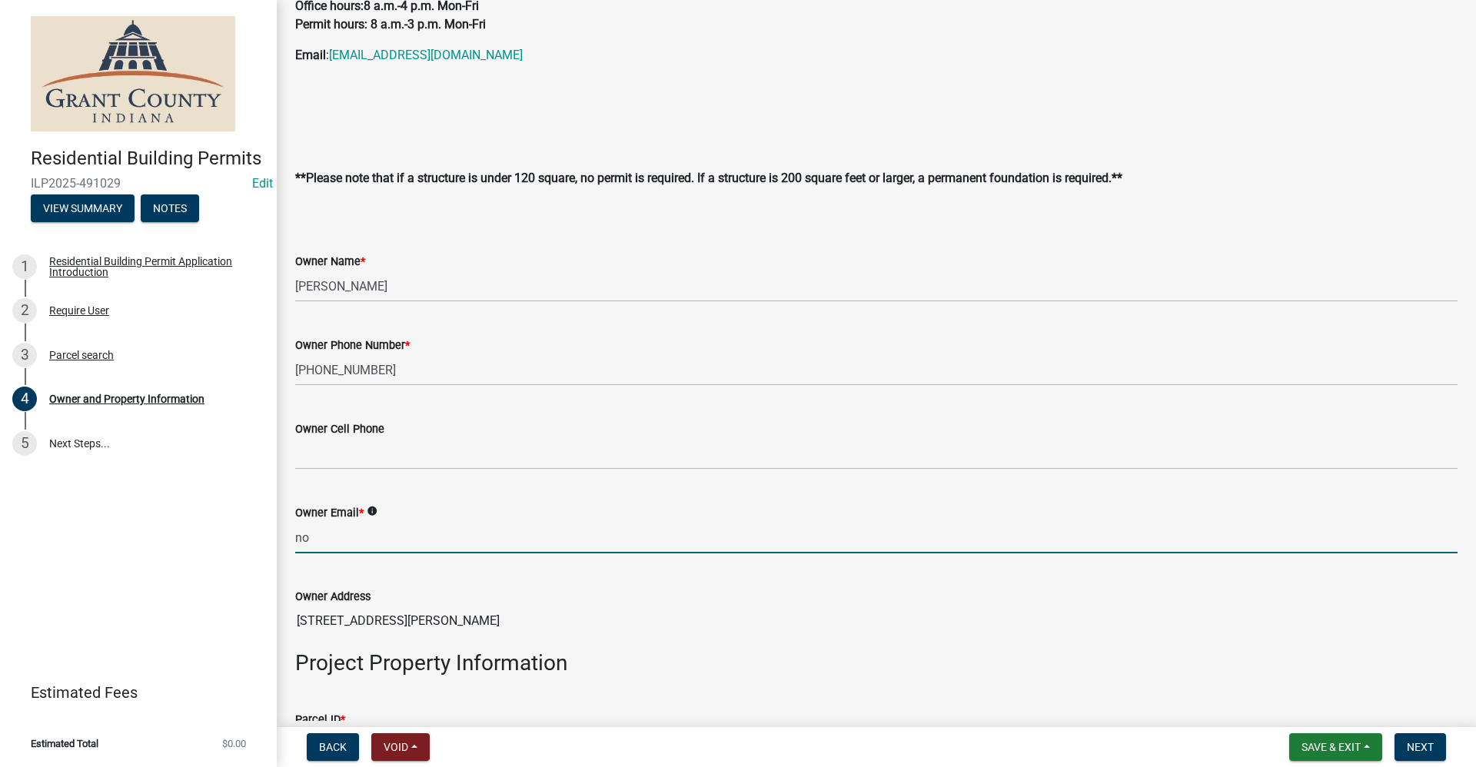
click at [354, 542] on input "no" at bounding box center [876, 538] width 1162 height 32
click at [364, 541] on input "no" at bounding box center [876, 538] width 1162 height 32
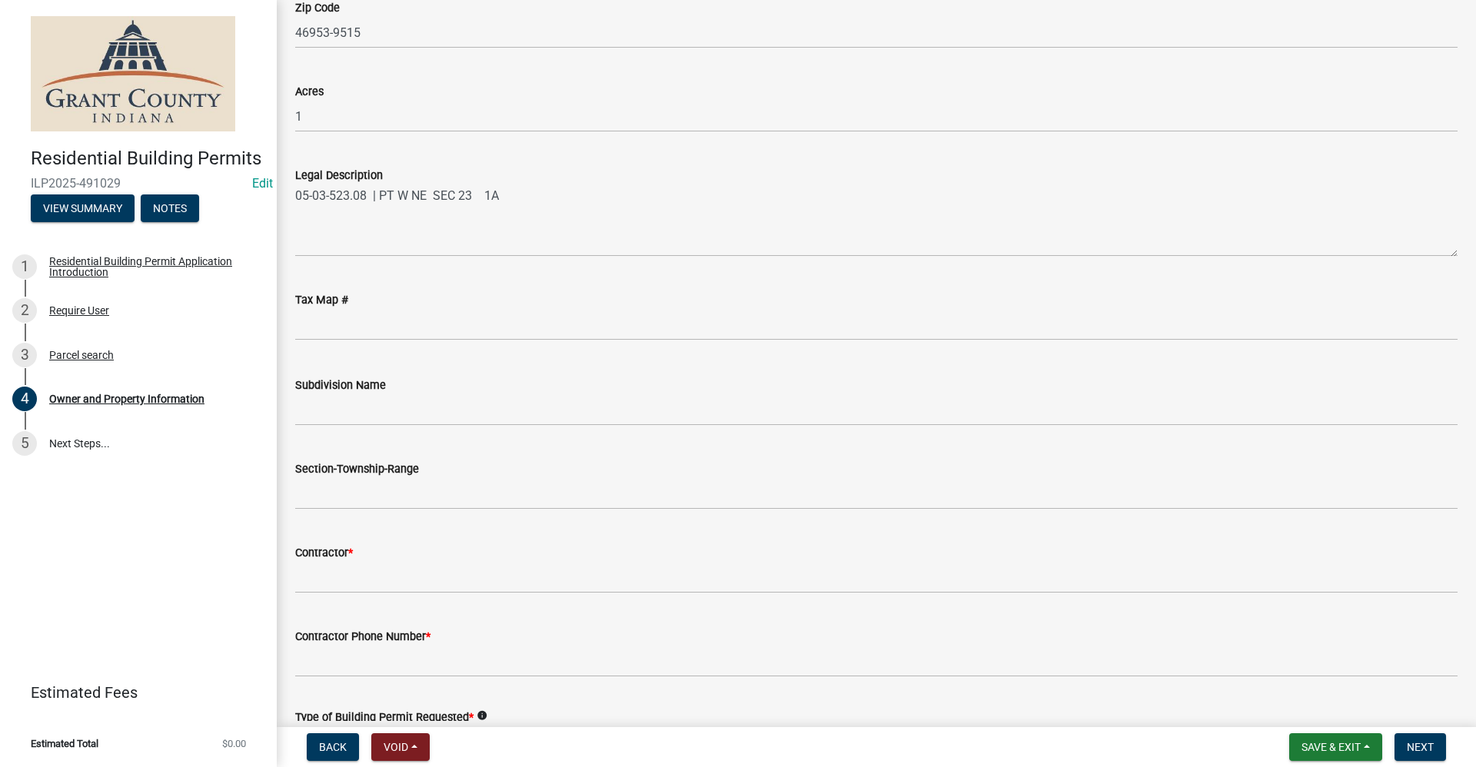
scroll to position [1230, 0]
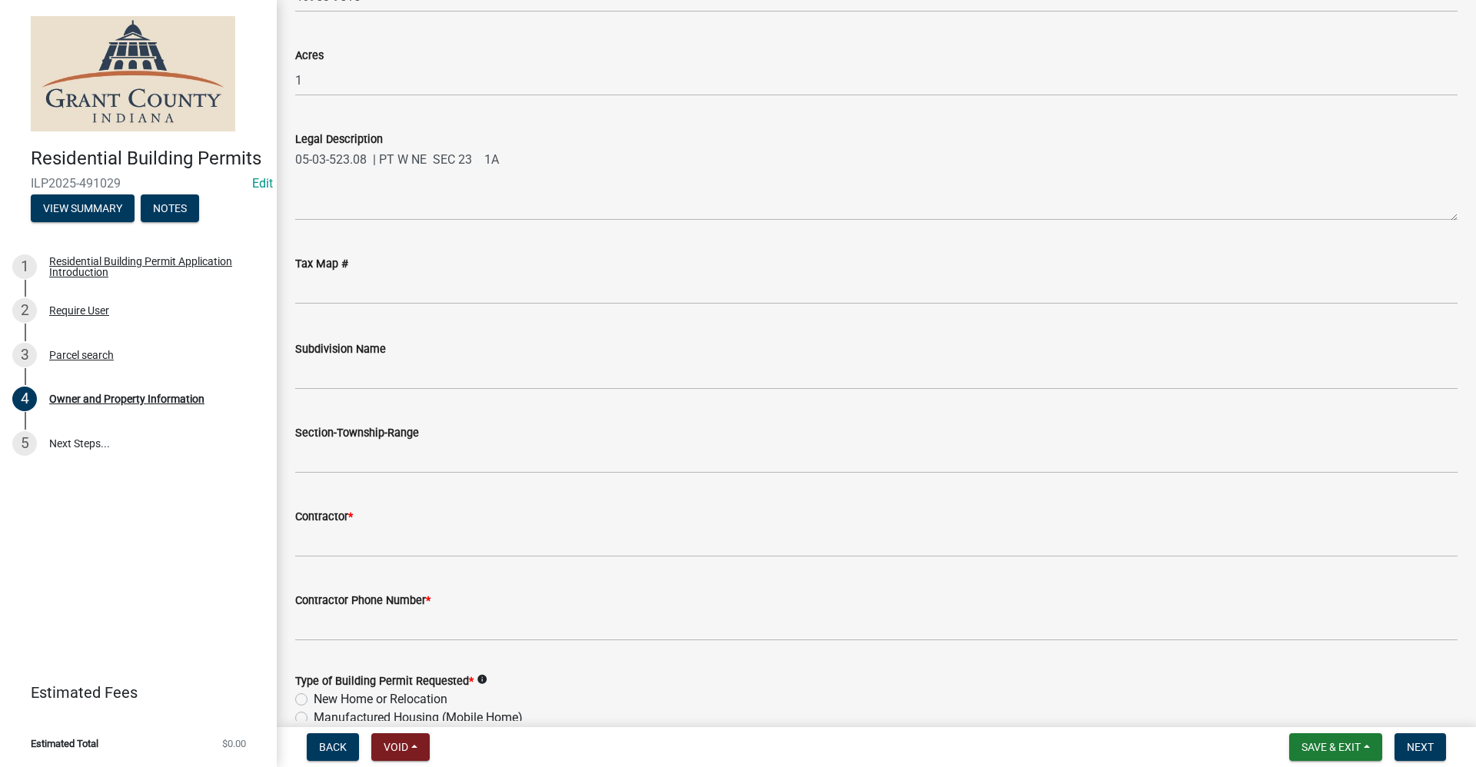
type input "no@email."
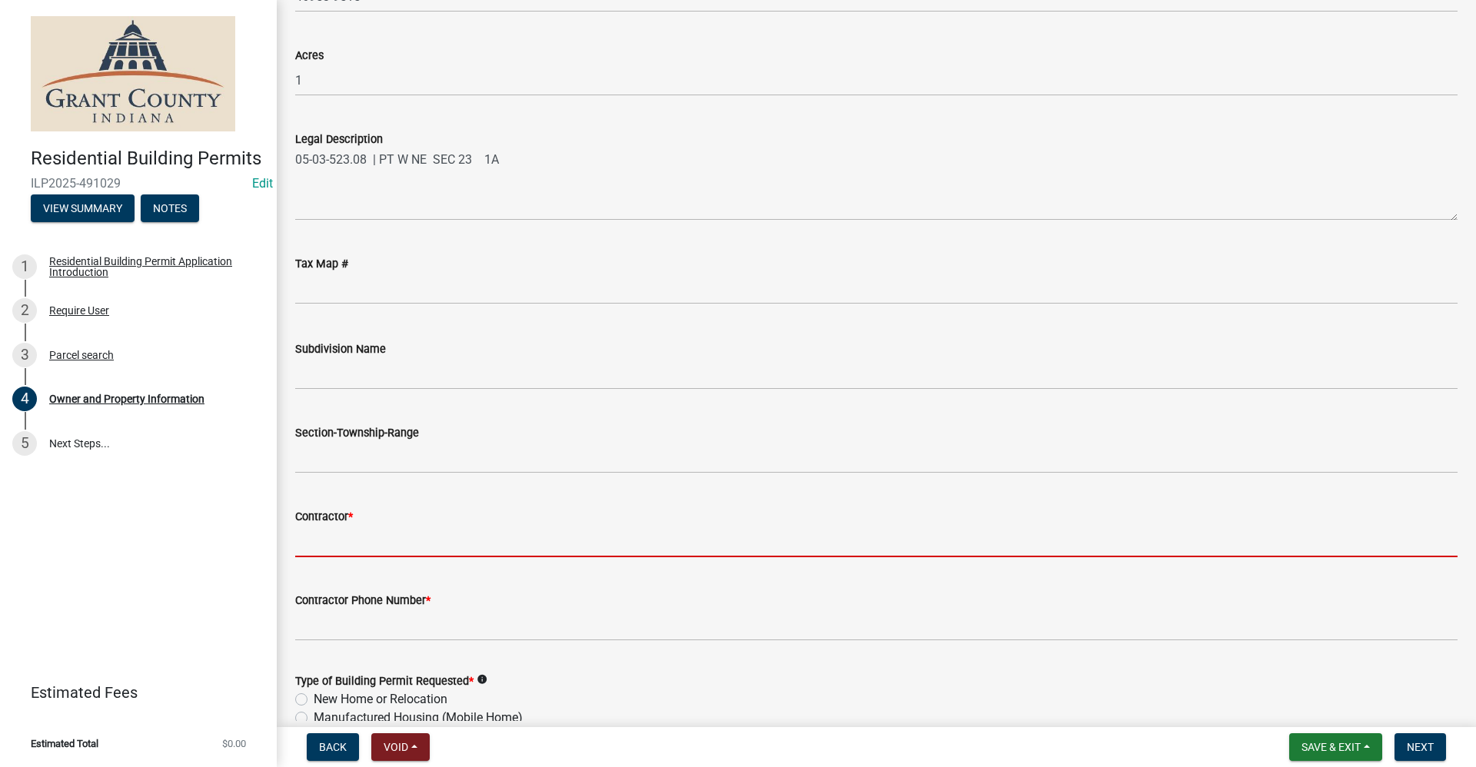
click at [317, 535] on input "Contractor *" at bounding box center [876, 542] width 1162 height 32
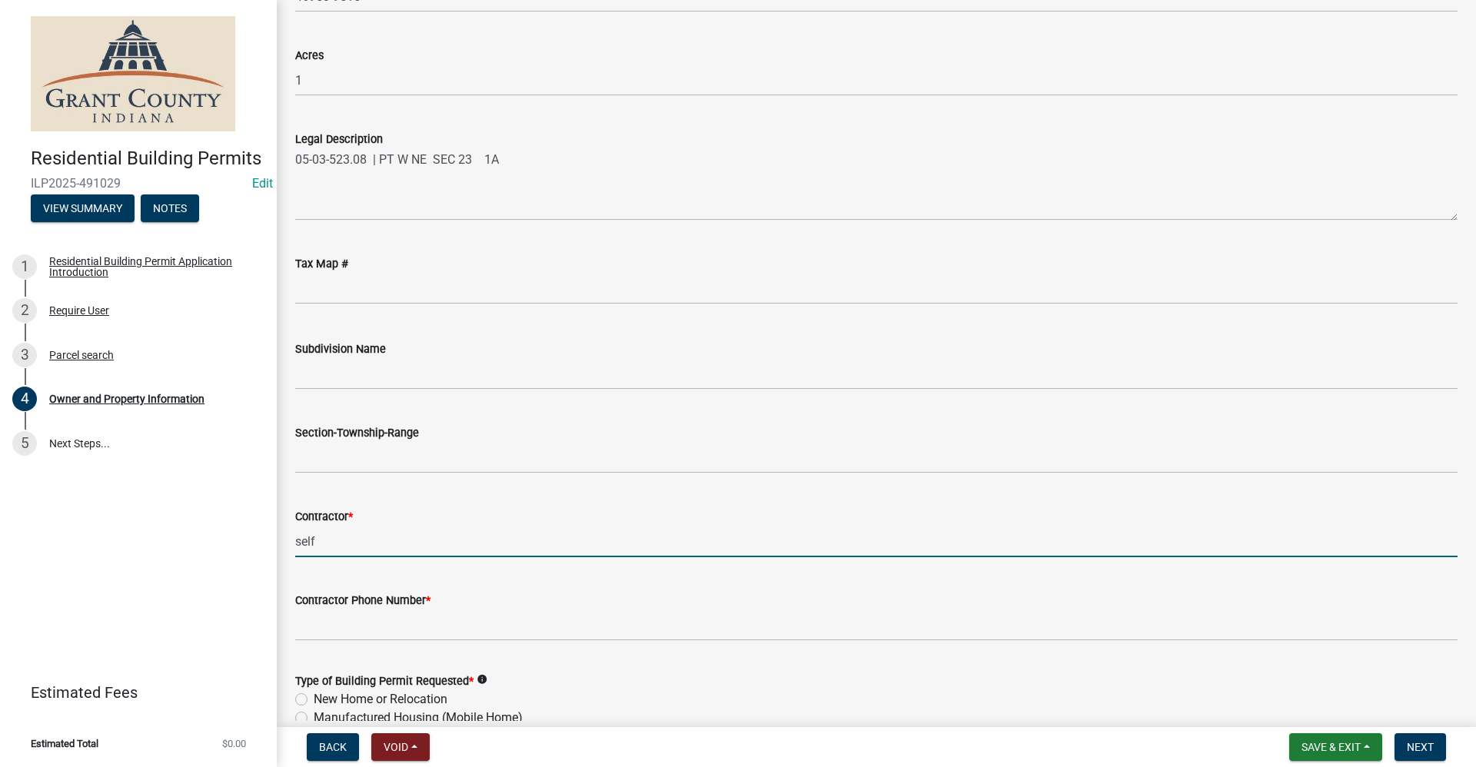
type input "self"
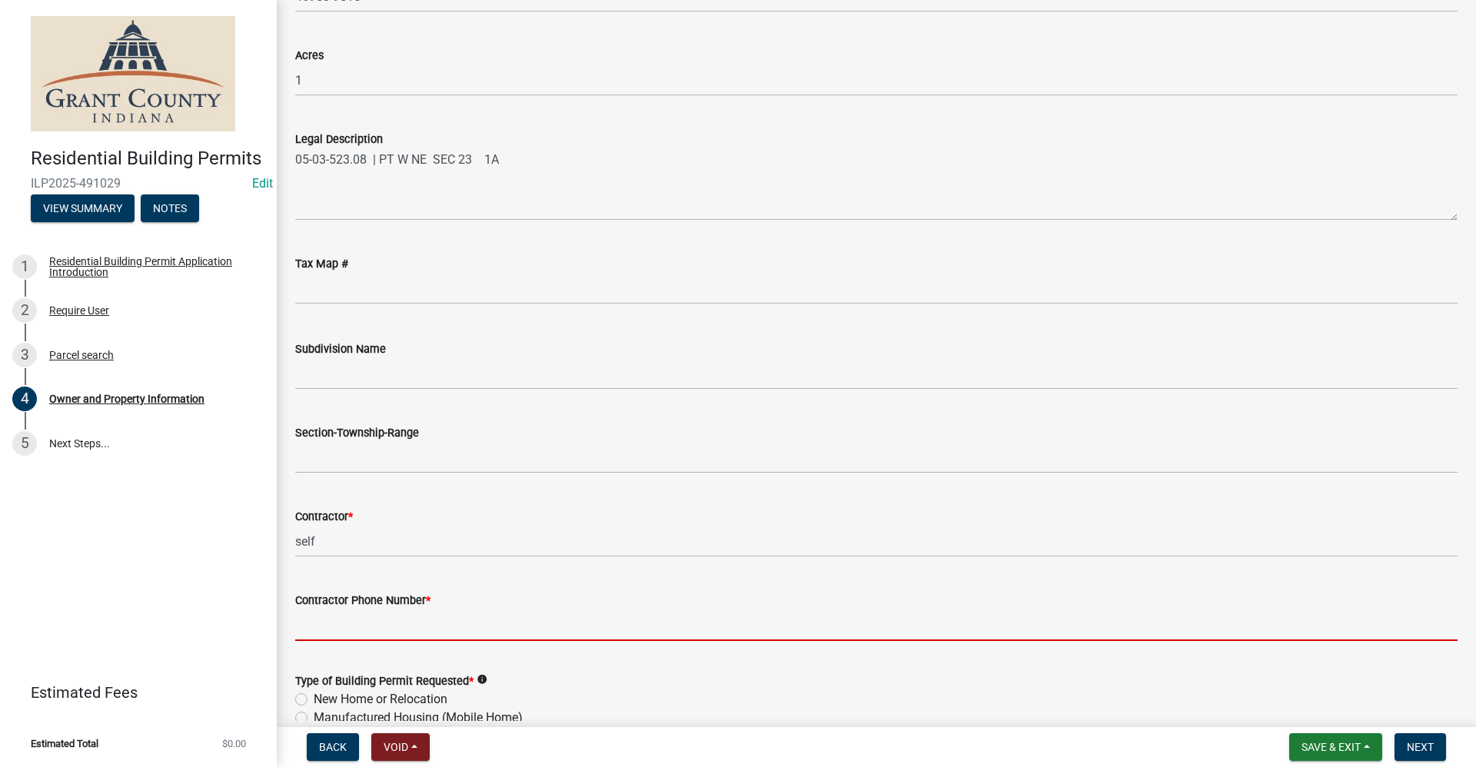
click at [301, 625] on input "Contractor Phone Number *" at bounding box center [876, 626] width 1162 height 32
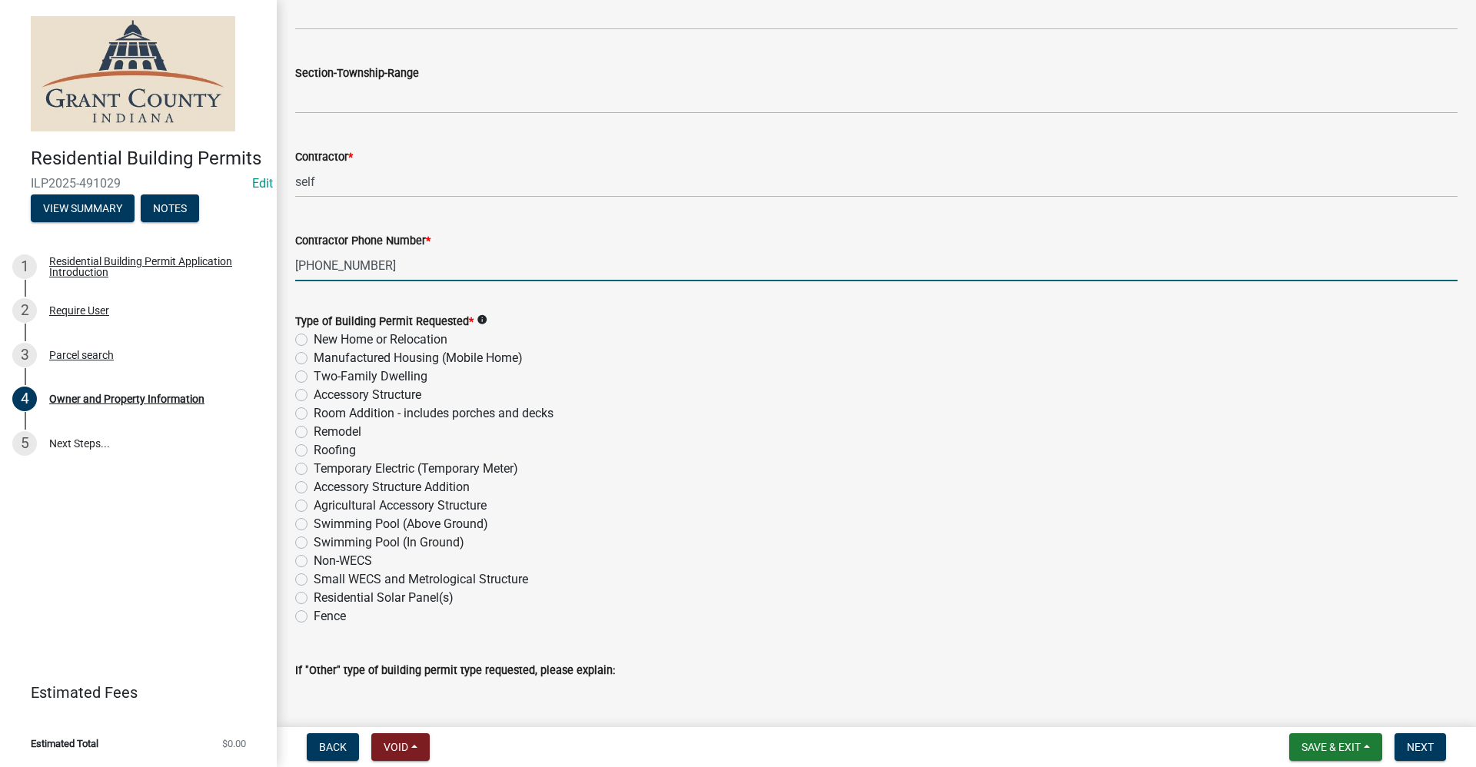
scroll to position [1614, 0]
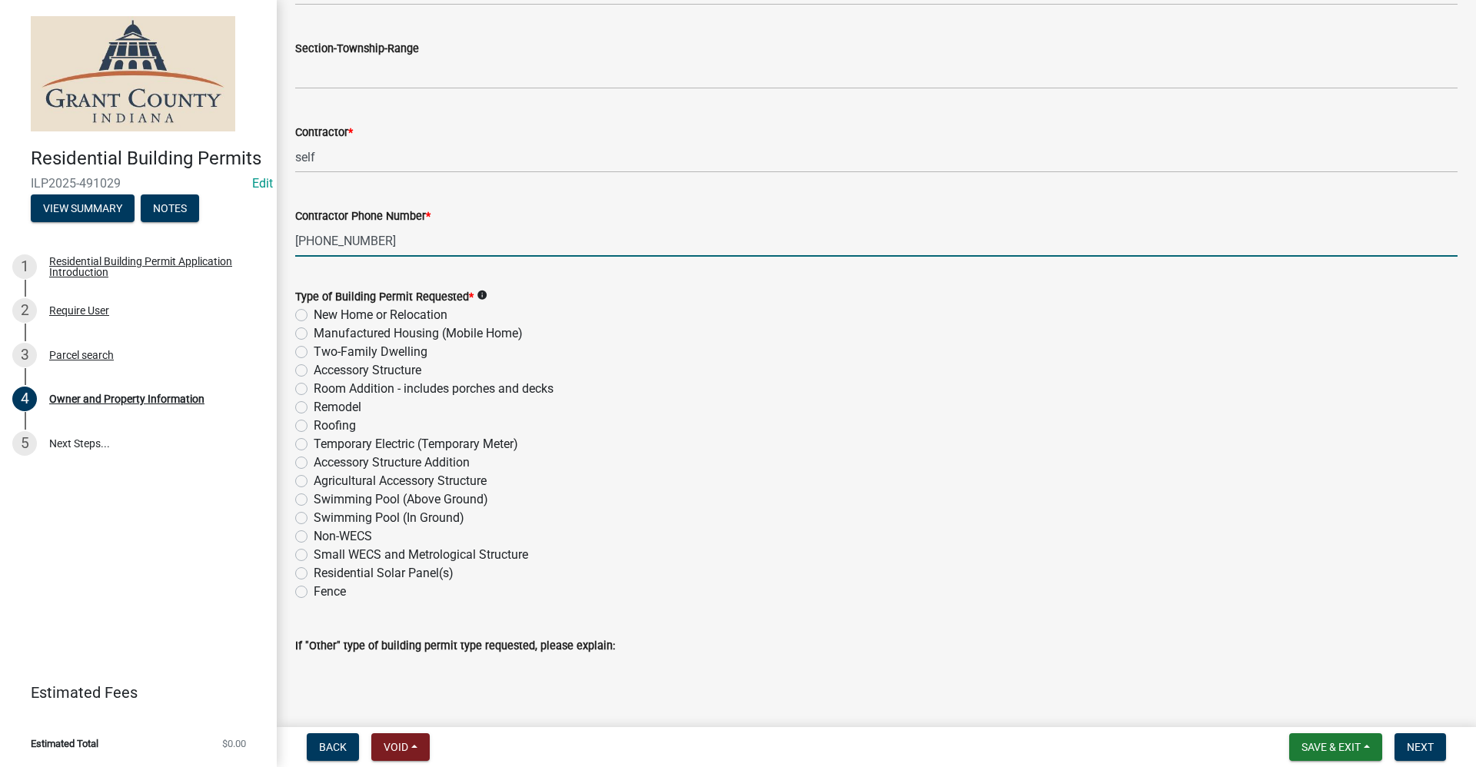
type input "[PHONE_NUMBER]"
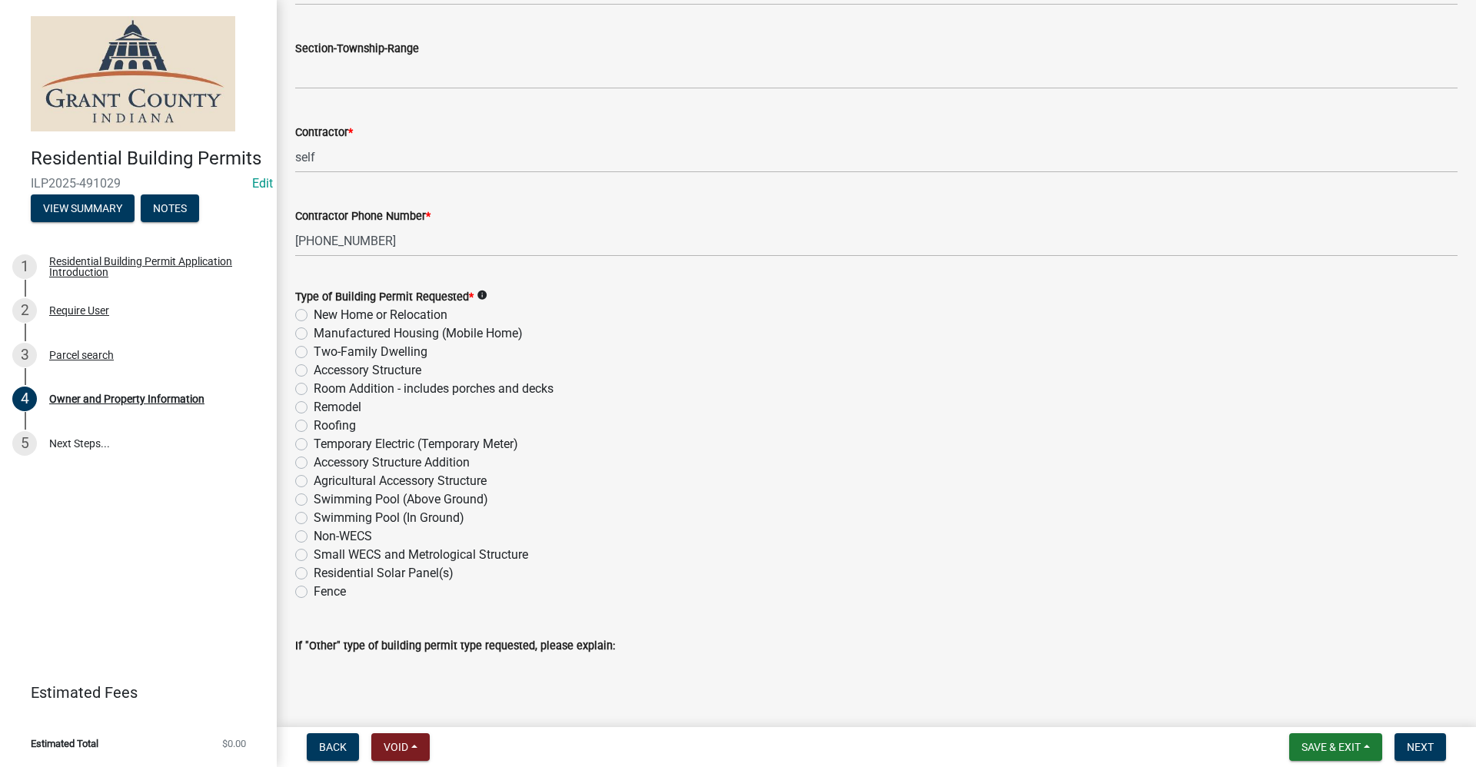
click at [314, 371] on label "Accessory Structure" at bounding box center [368, 370] width 108 height 18
click at [314, 371] on input "Accessory Structure" at bounding box center [319, 366] width 10 height 10
radio input "true"
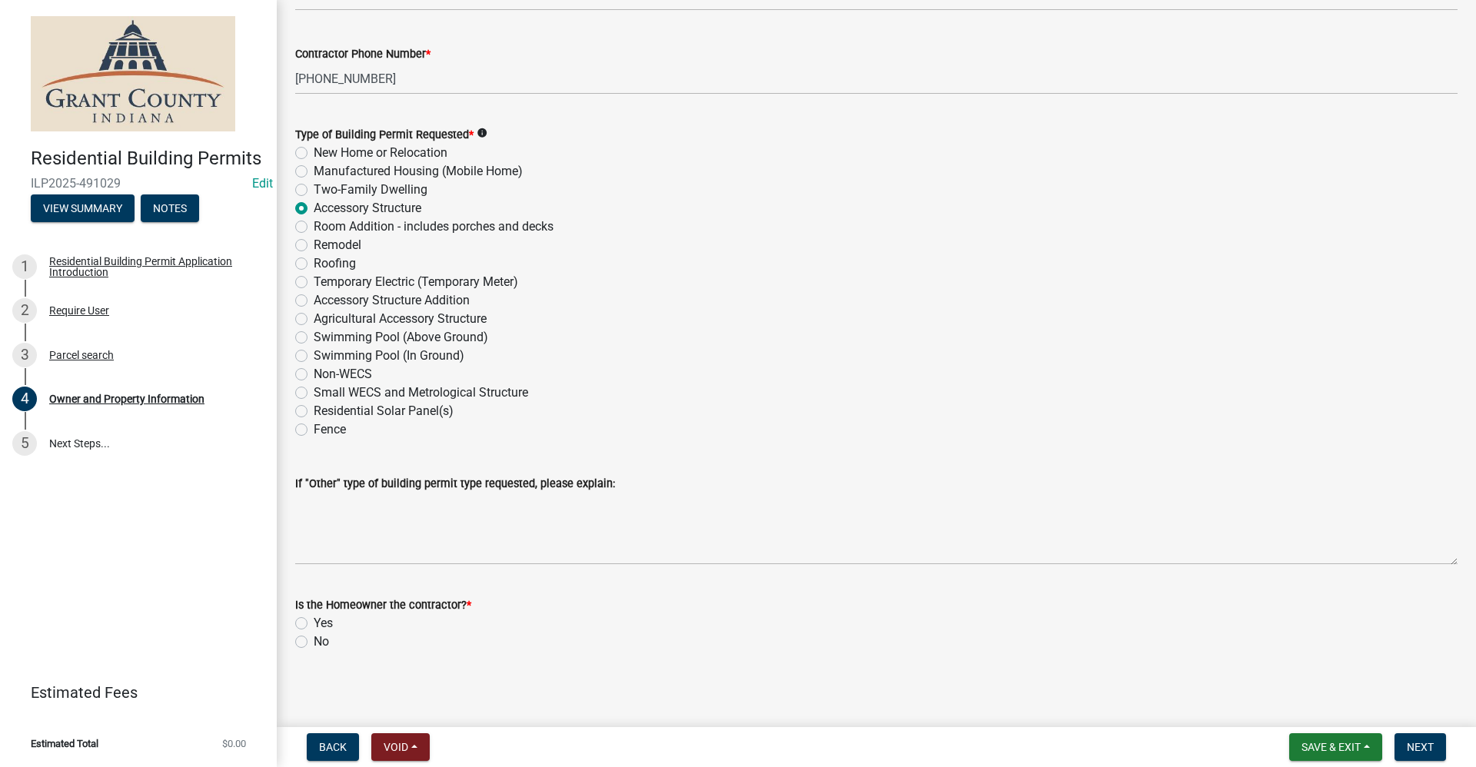
scroll to position [1780, 0]
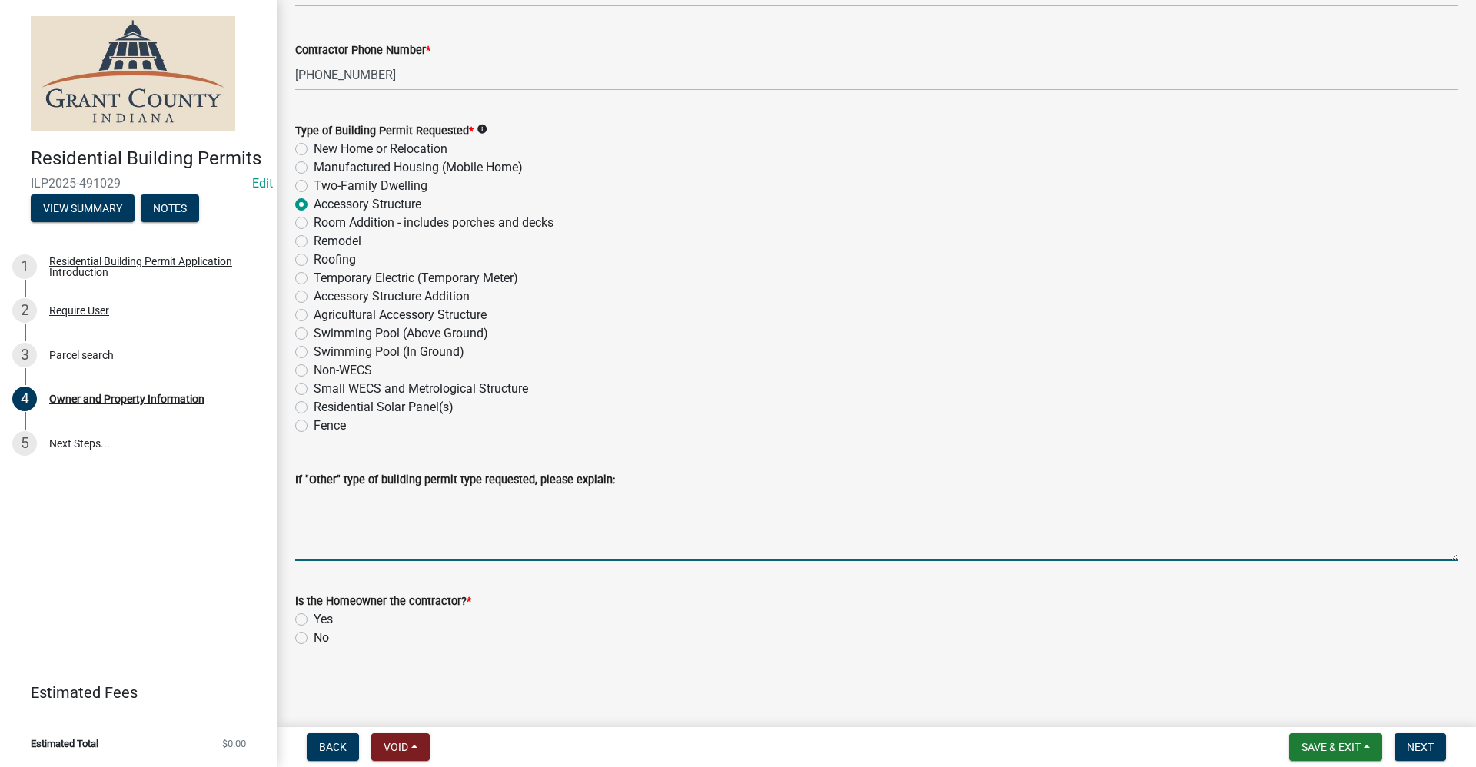
click at [327, 528] on textarea "If "Other" type of building permit type requested, please explain:" at bounding box center [876, 525] width 1162 height 72
type textarea "Carport"
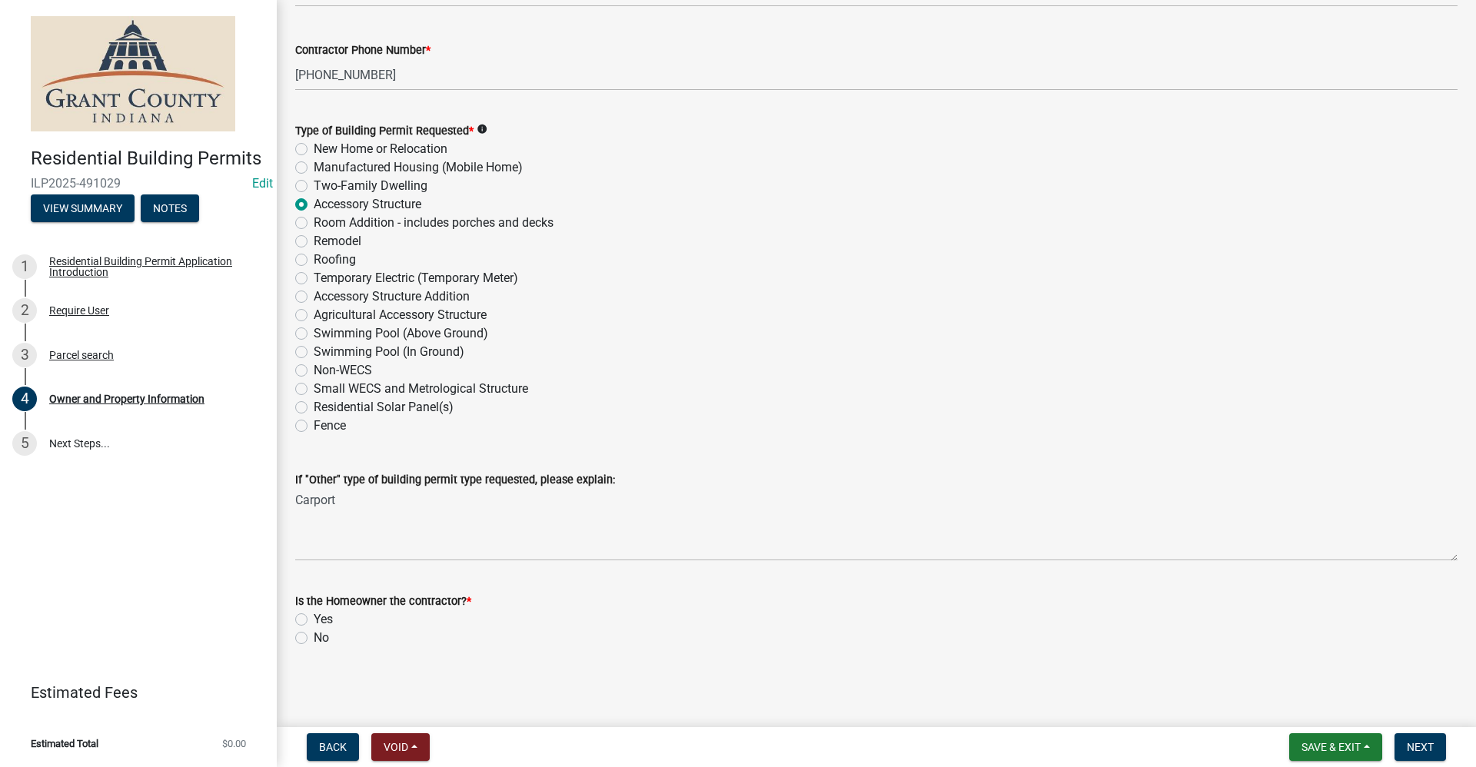
click at [314, 620] on label "Yes" at bounding box center [323, 619] width 19 height 18
click at [314, 620] on input "Yes" at bounding box center [319, 615] width 10 height 10
radio input "true"
click at [1431, 743] on span "Next" at bounding box center [1420, 747] width 27 height 12
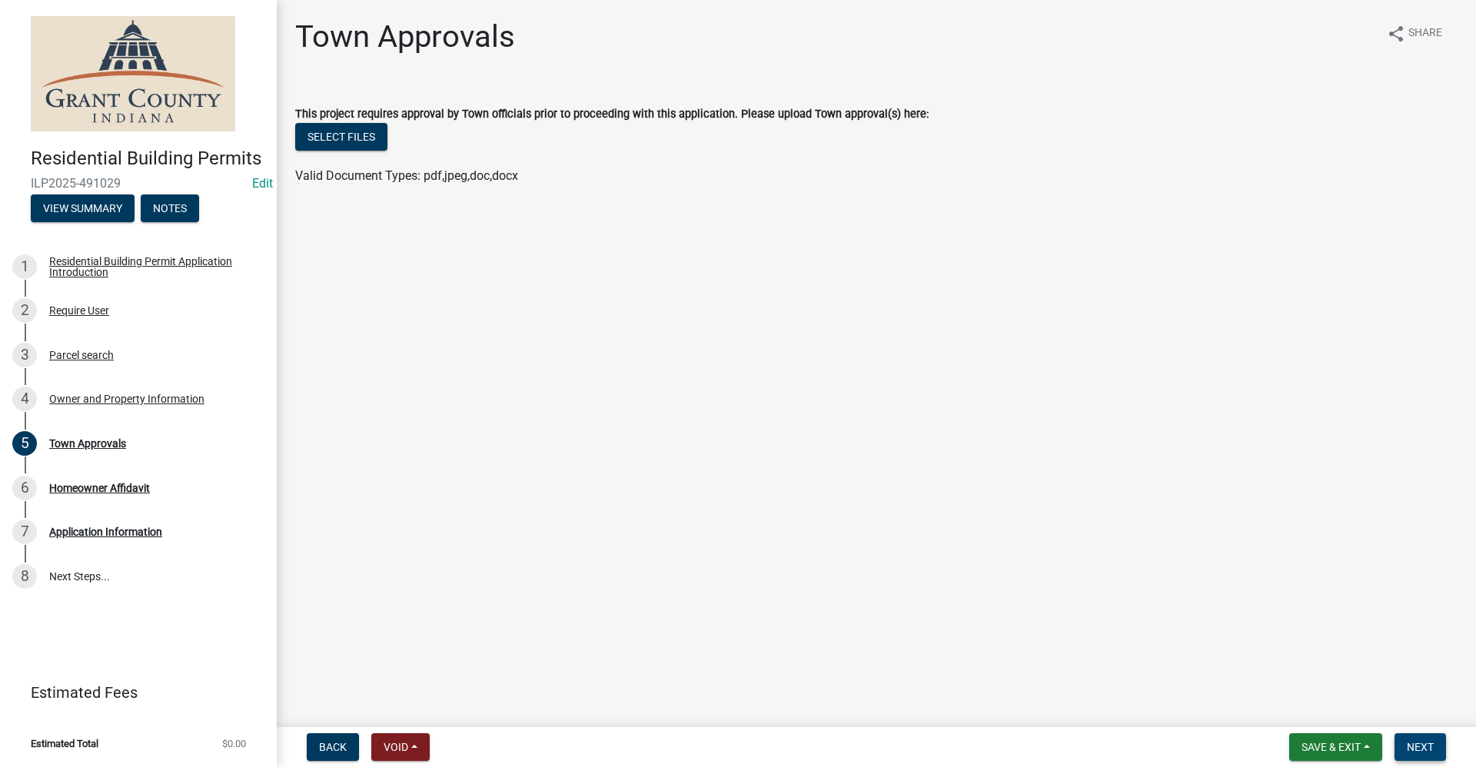
click at [1424, 741] on span "Next" at bounding box center [1420, 747] width 27 height 12
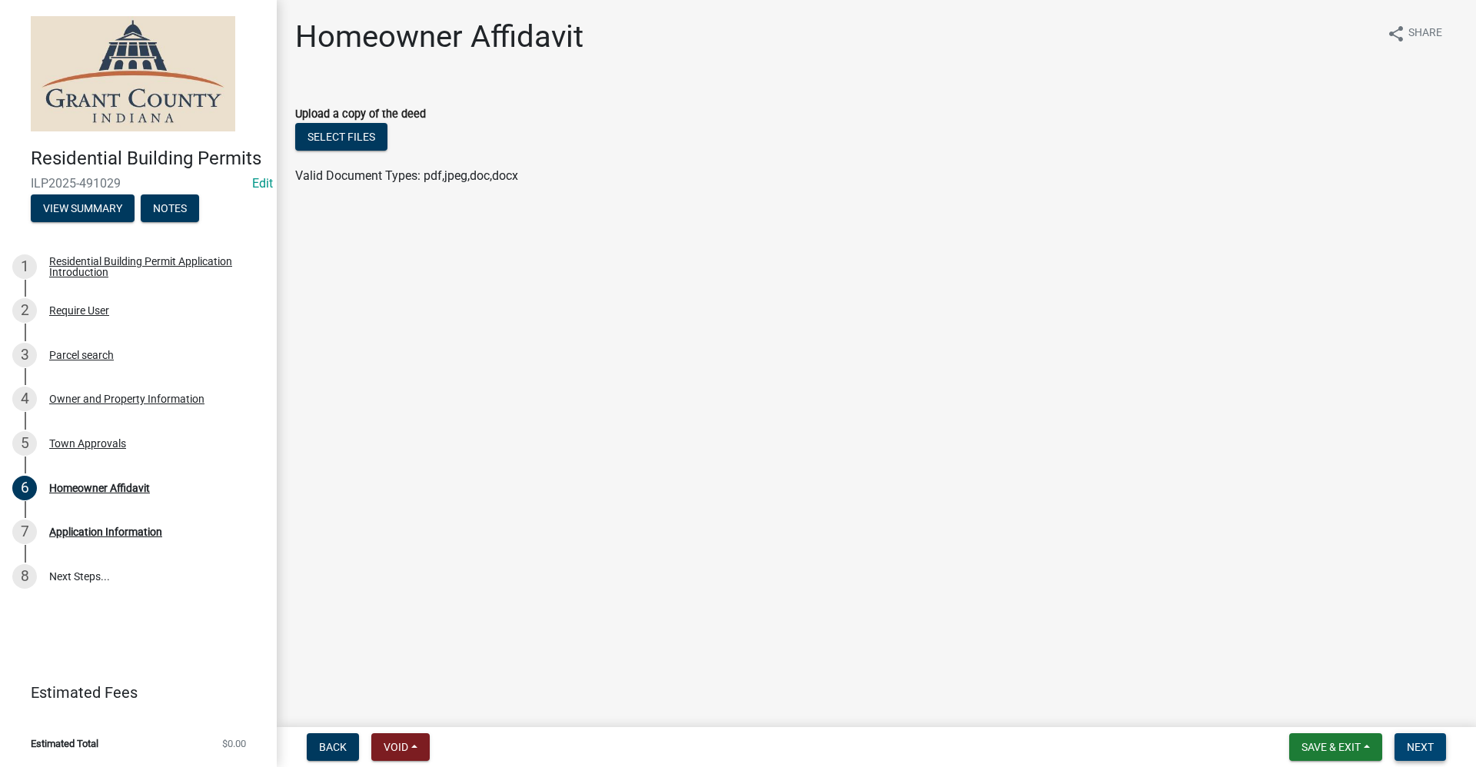
click at [1435, 743] on button "Next" at bounding box center [1421, 747] width 52 height 28
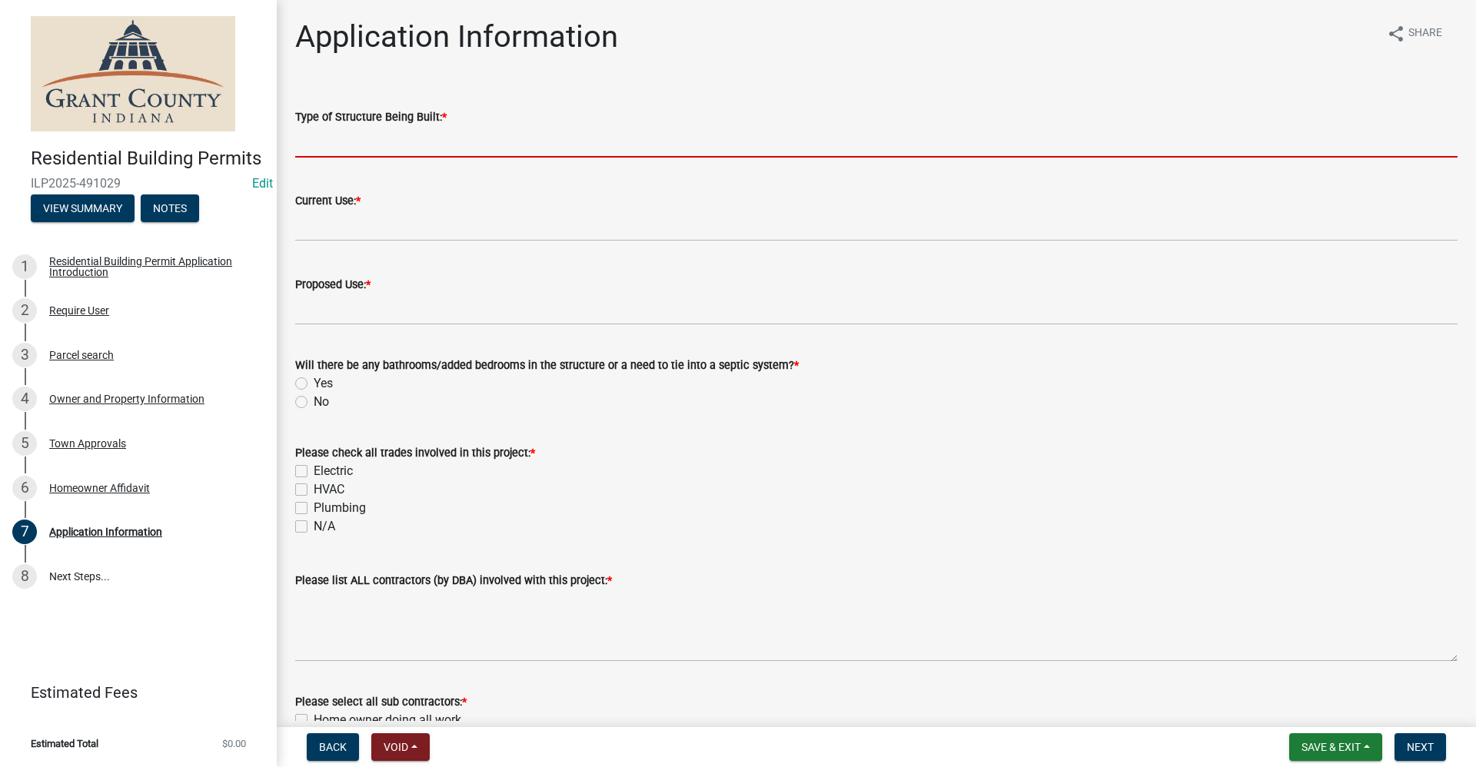
click at [338, 144] on input "Type of Structure Being Built: *" at bounding box center [876, 142] width 1162 height 32
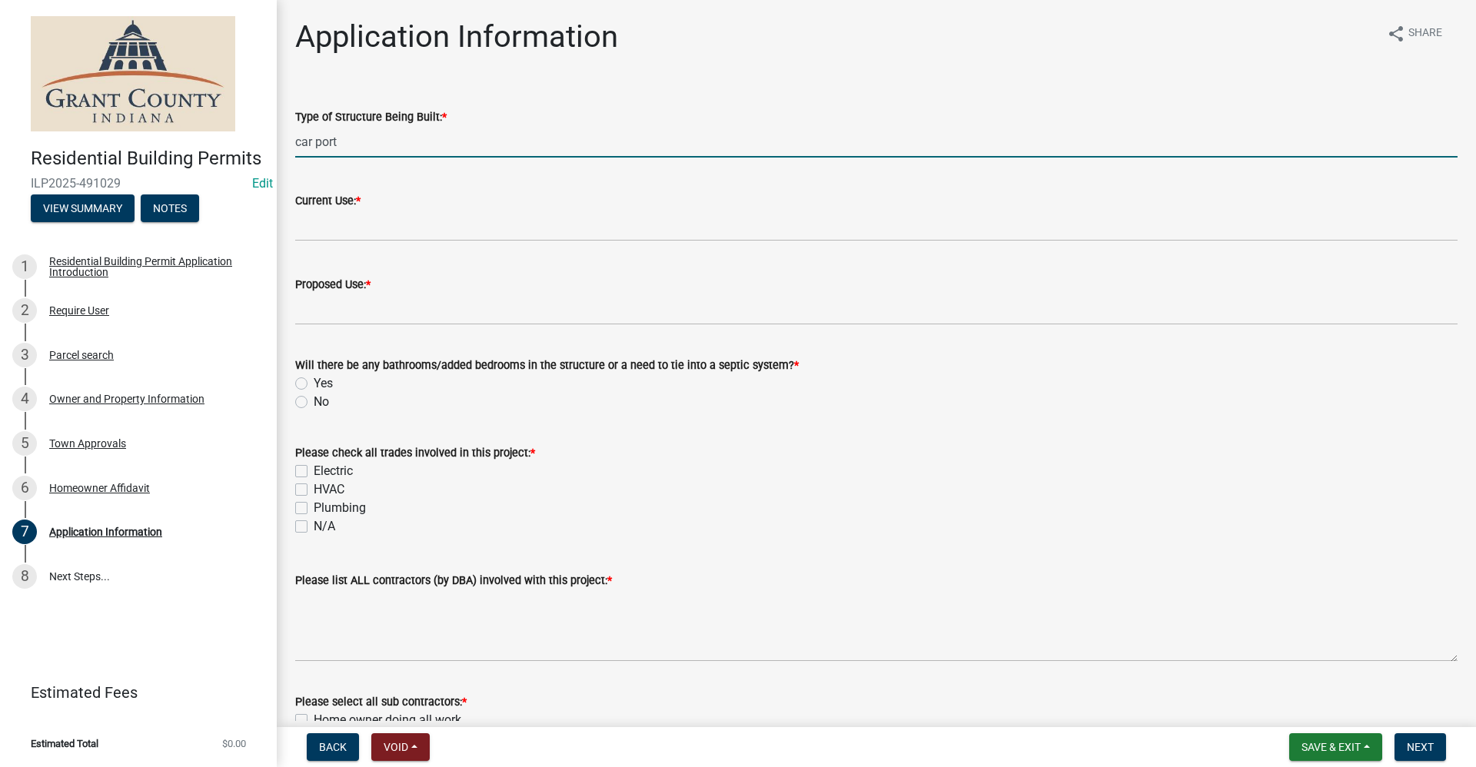
type input "car port"
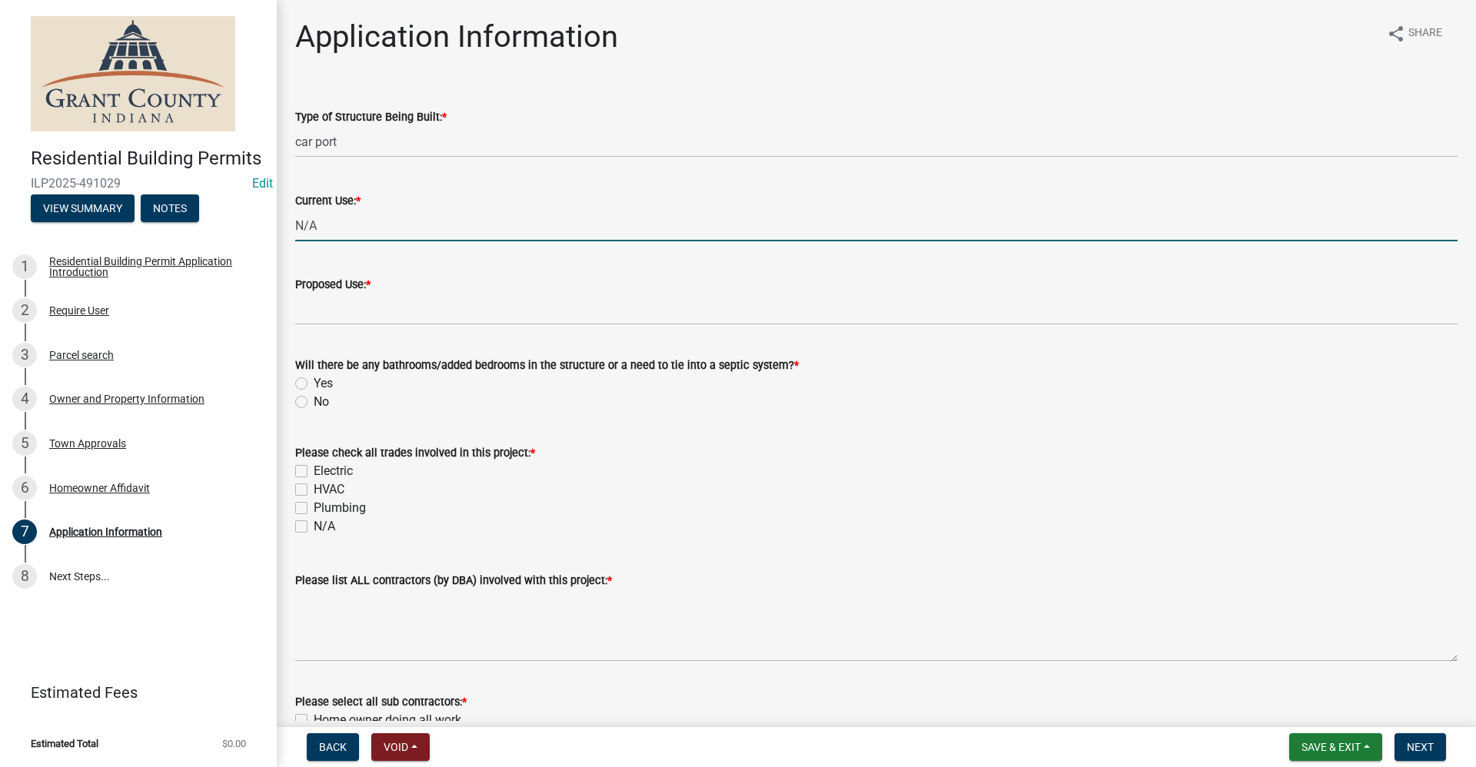
type input "N/A"
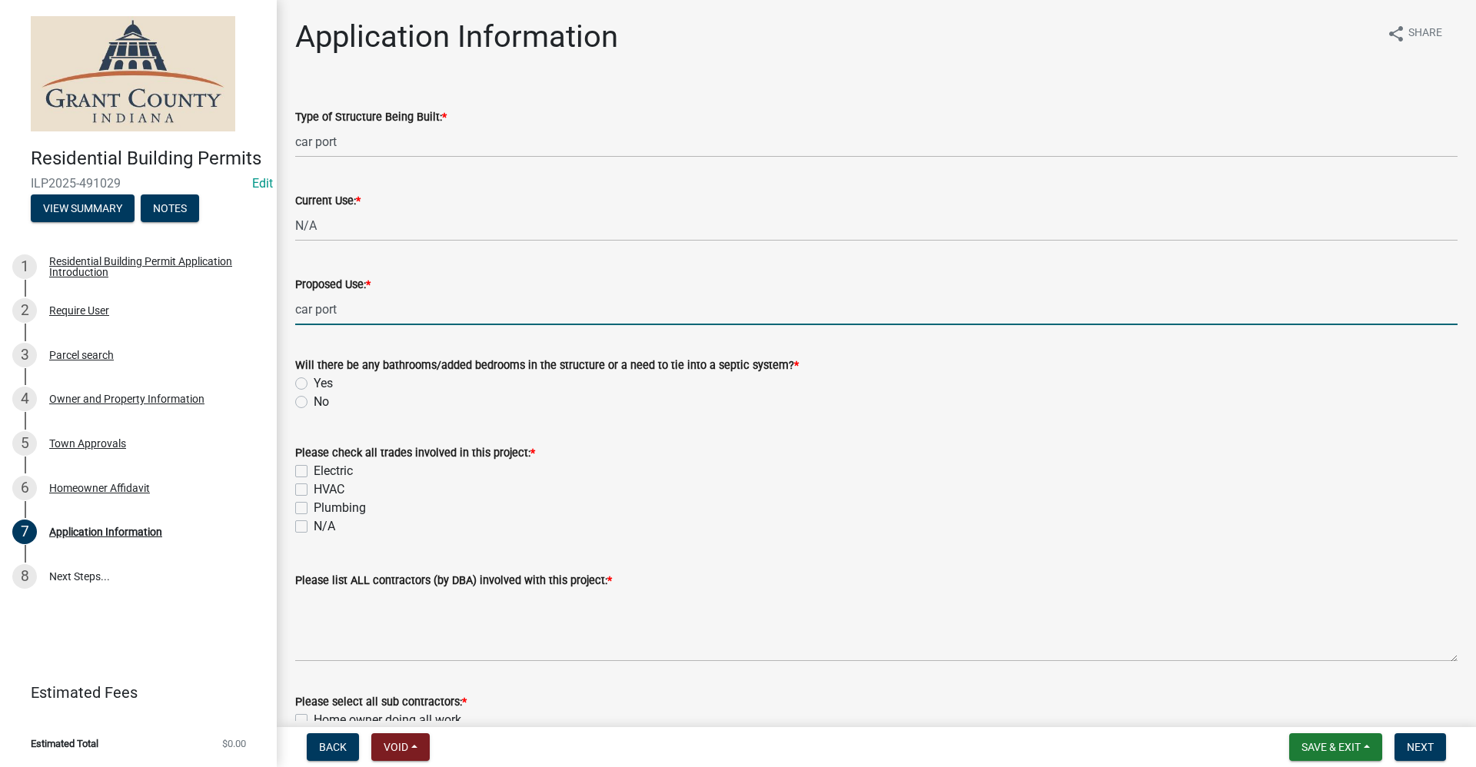
type input "car port"
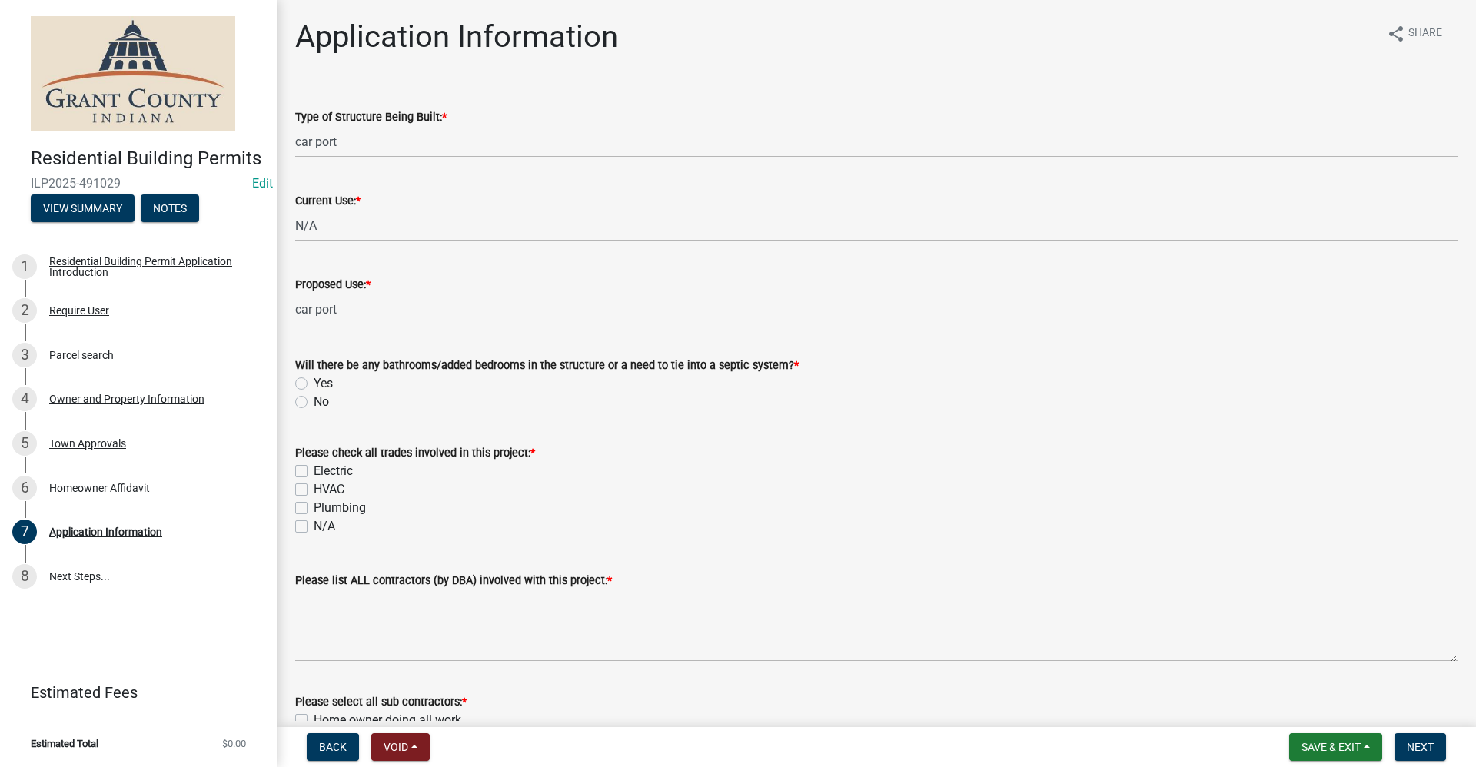
click at [314, 404] on label "No" at bounding box center [321, 402] width 15 height 18
click at [314, 403] on input "No" at bounding box center [319, 398] width 10 height 10
radio input "true"
click at [314, 526] on label "N/A" at bounding box center [325, 526] width 22 height 18
click at [314, 526] on input "N/A" at bounding box center [319, 522] width 10 height 10
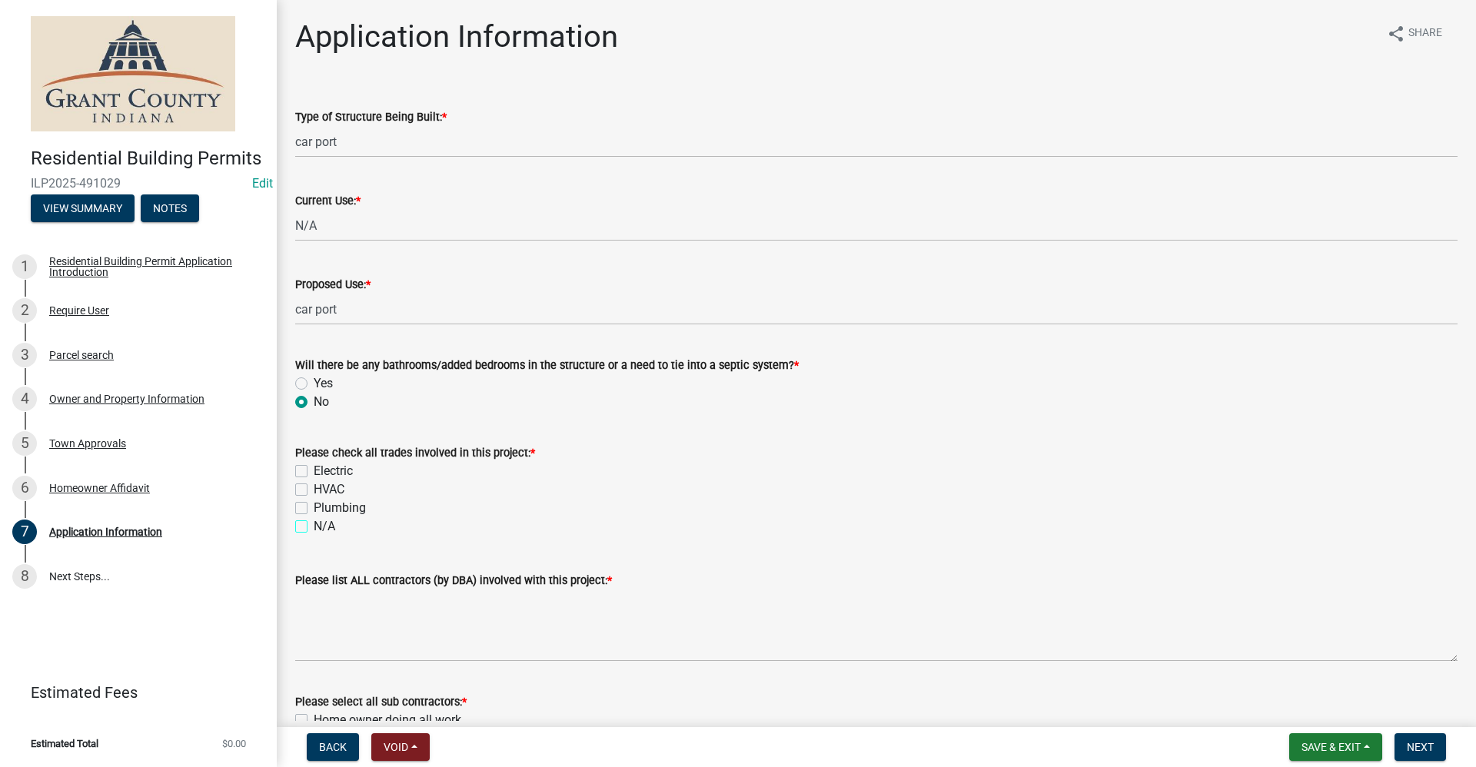
checkbox input "true"
checkbox input "false"
checkbox input "true"
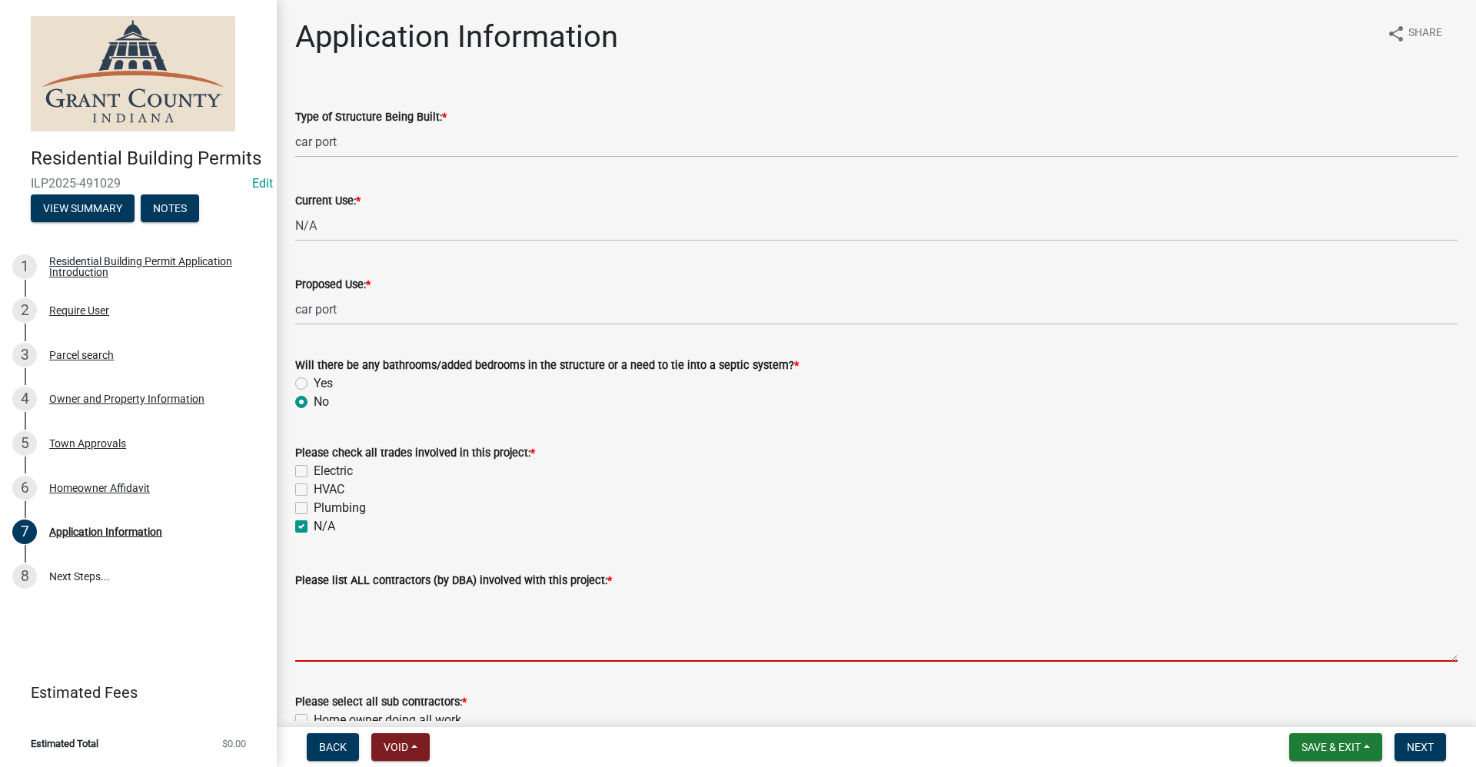
click at [352, 627] on textarea "Please list ALL contractors (by DBA) involved with this project: *" at bounding box center [876, 626] width 1162 height 72
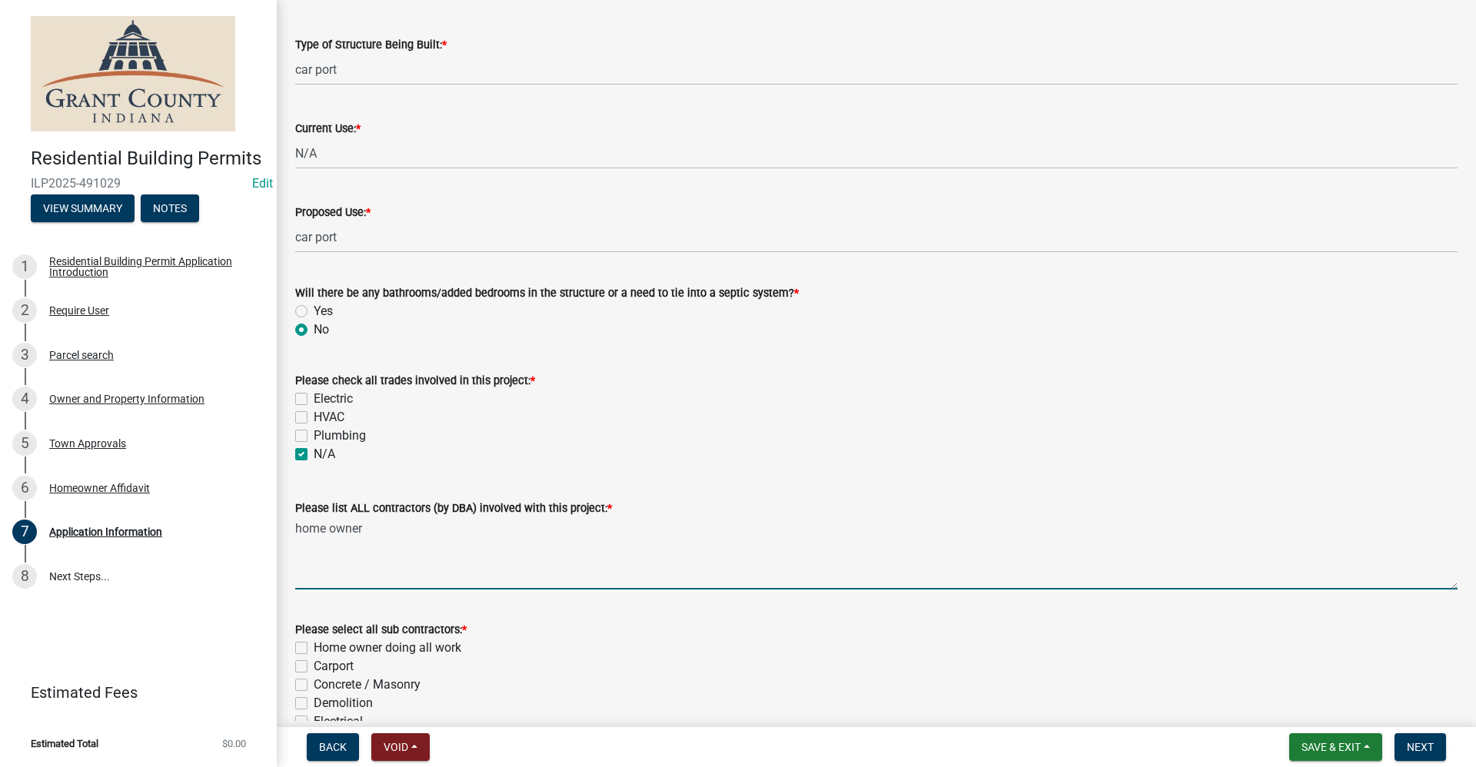
scroll to position [307, 0]
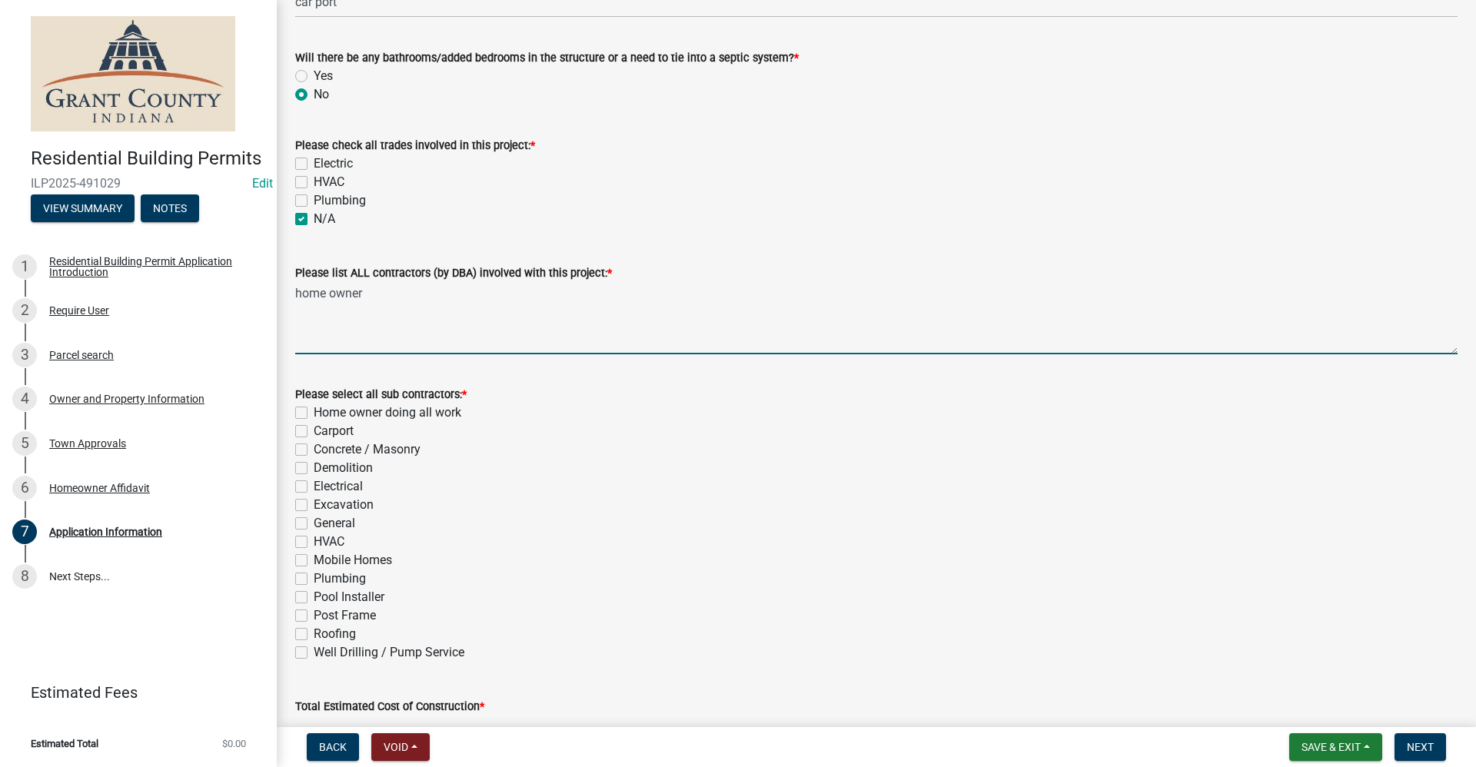
type textarea "home owner"
click at [314, 411] on label "Home owner doing all work" at bounding box center [388, 413] width 148 height 18
click at [314, 411] on input "Home owner doing all work" at bounding box center [319, 409] width 10 height 10
checkbox input "true"
checkbox input "false"
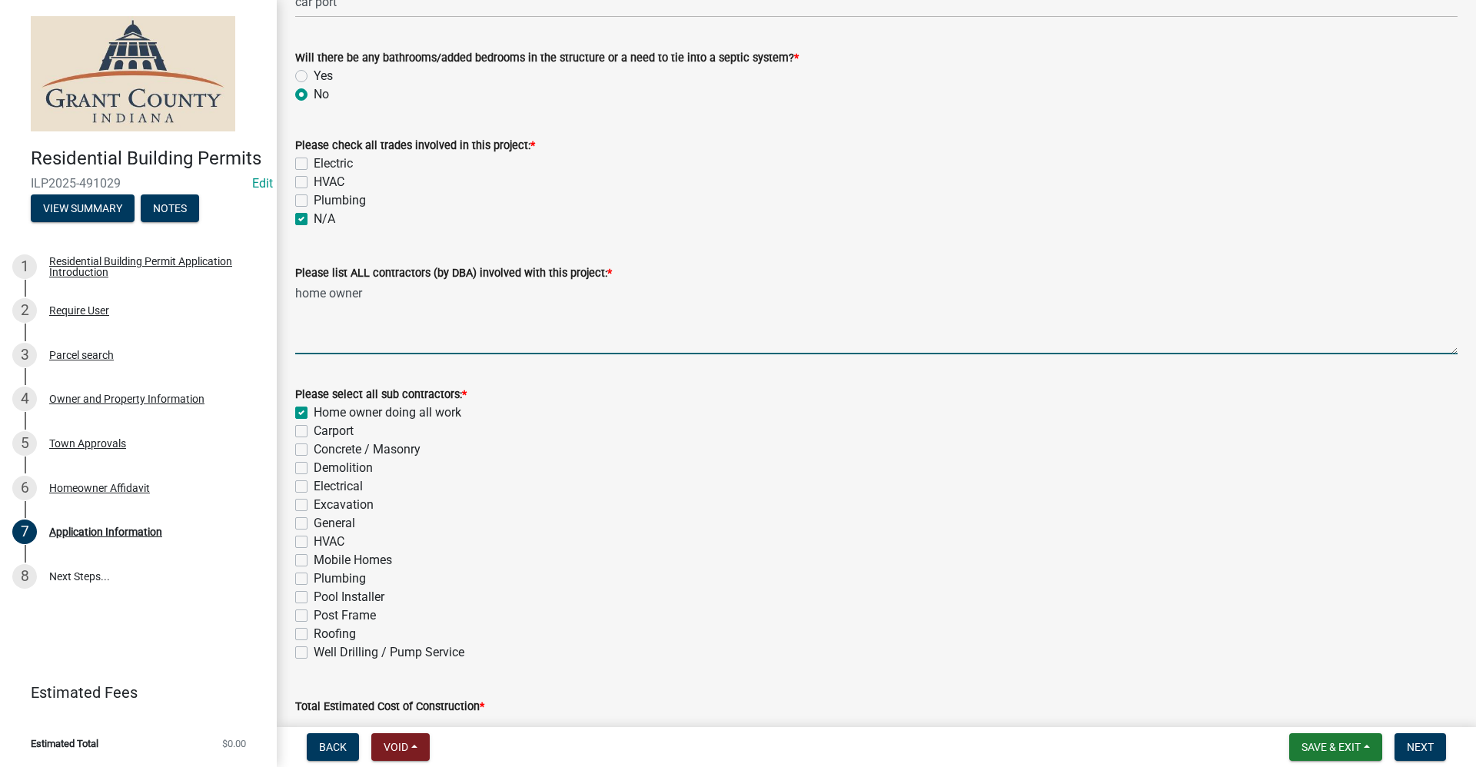
checkbox input "false"
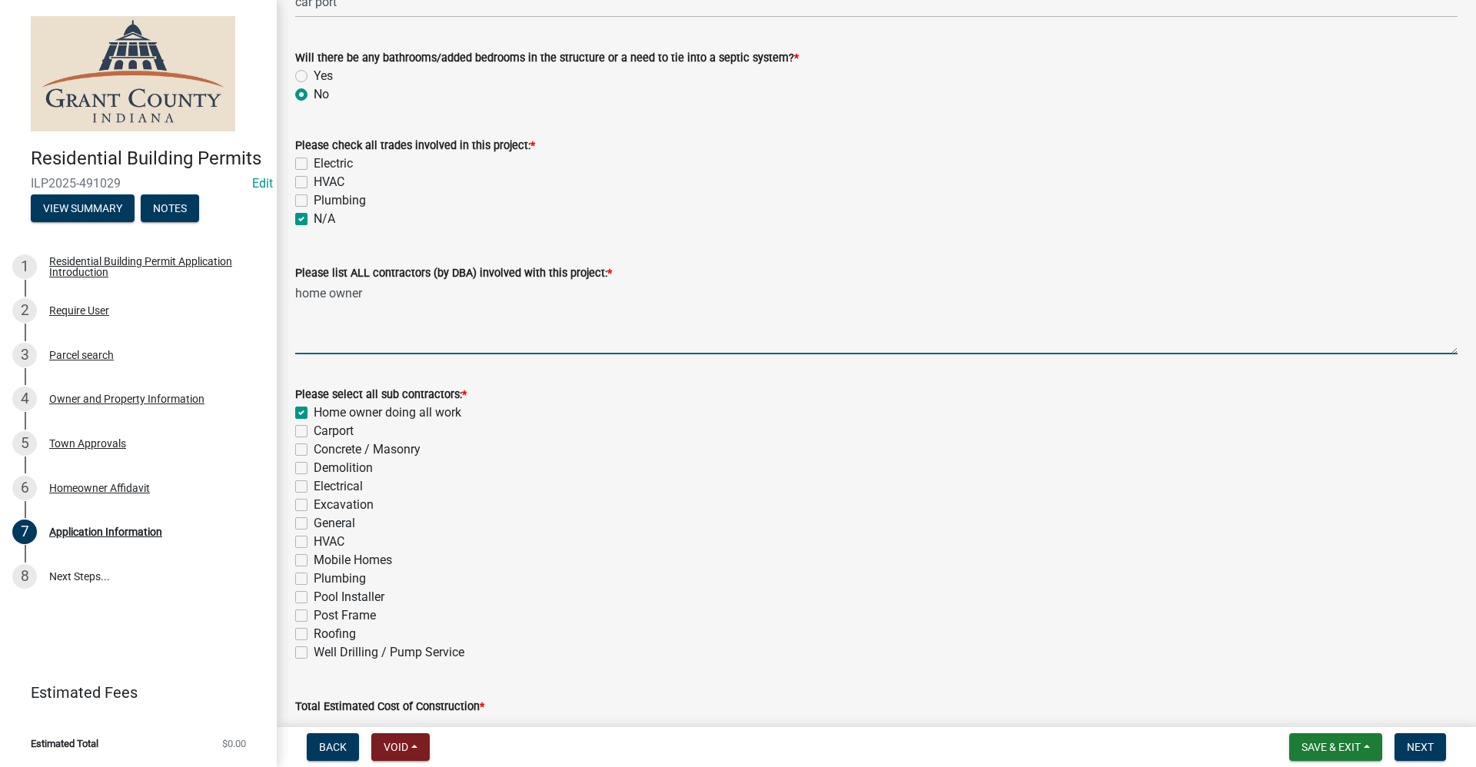
checkbox input "false"
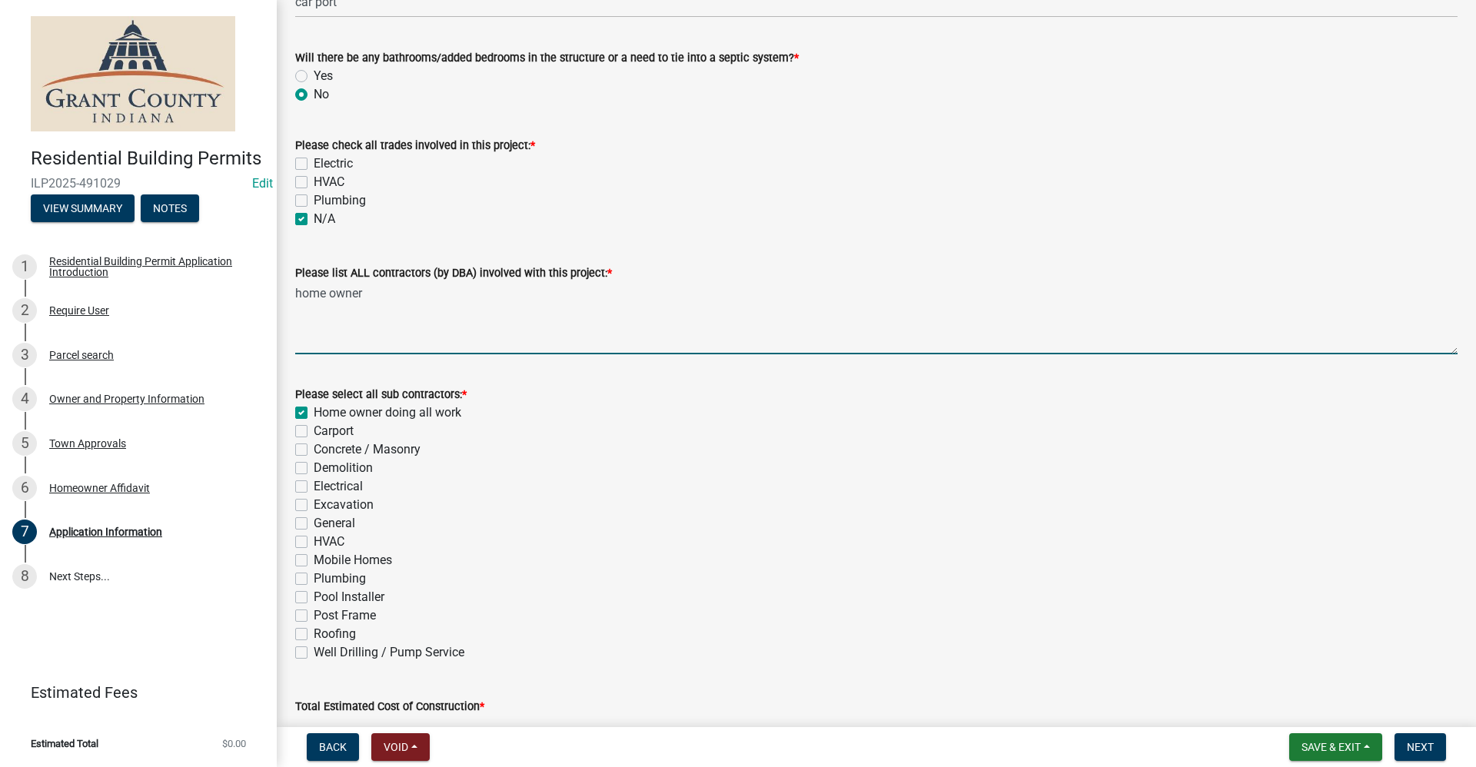
checkbox input "false"
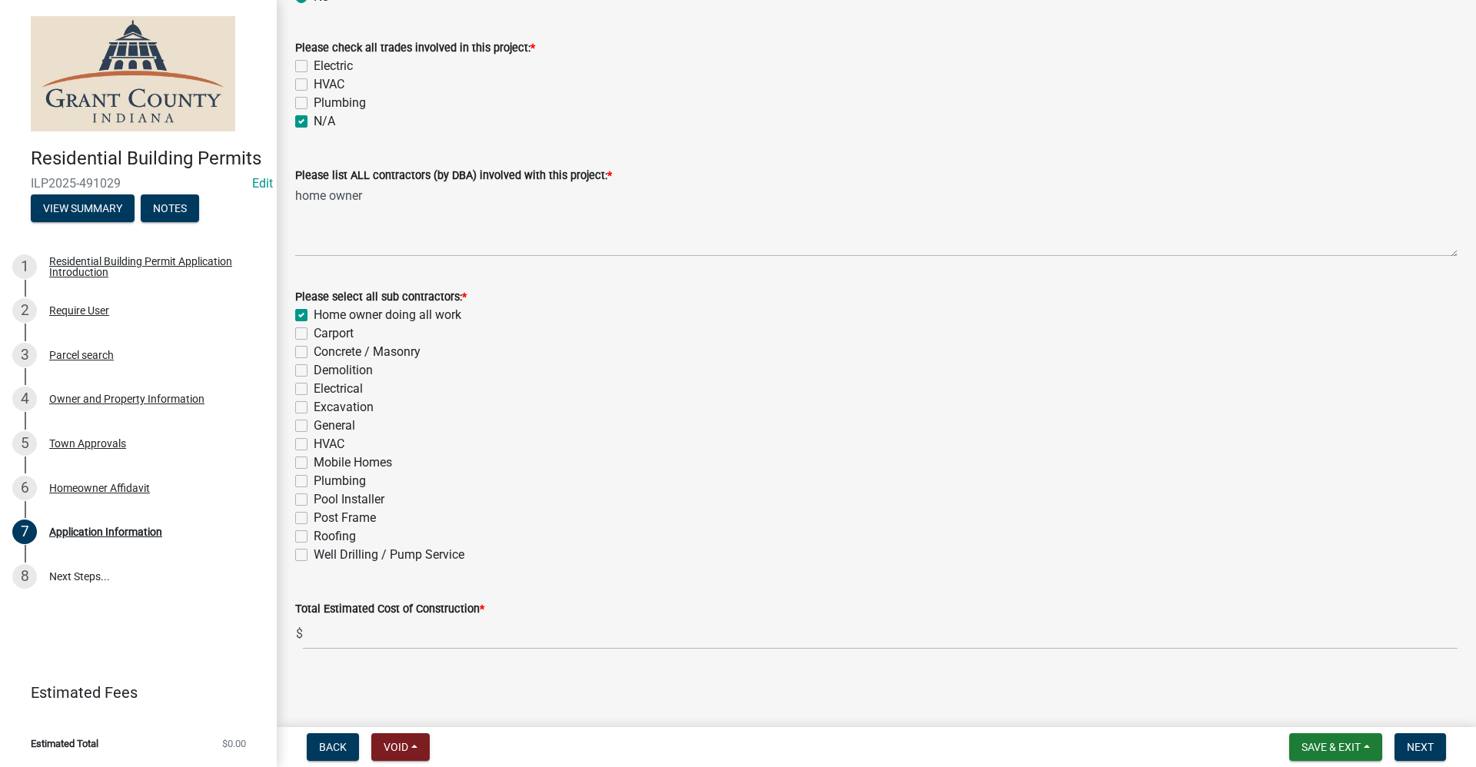
scroll to position [407, 0]
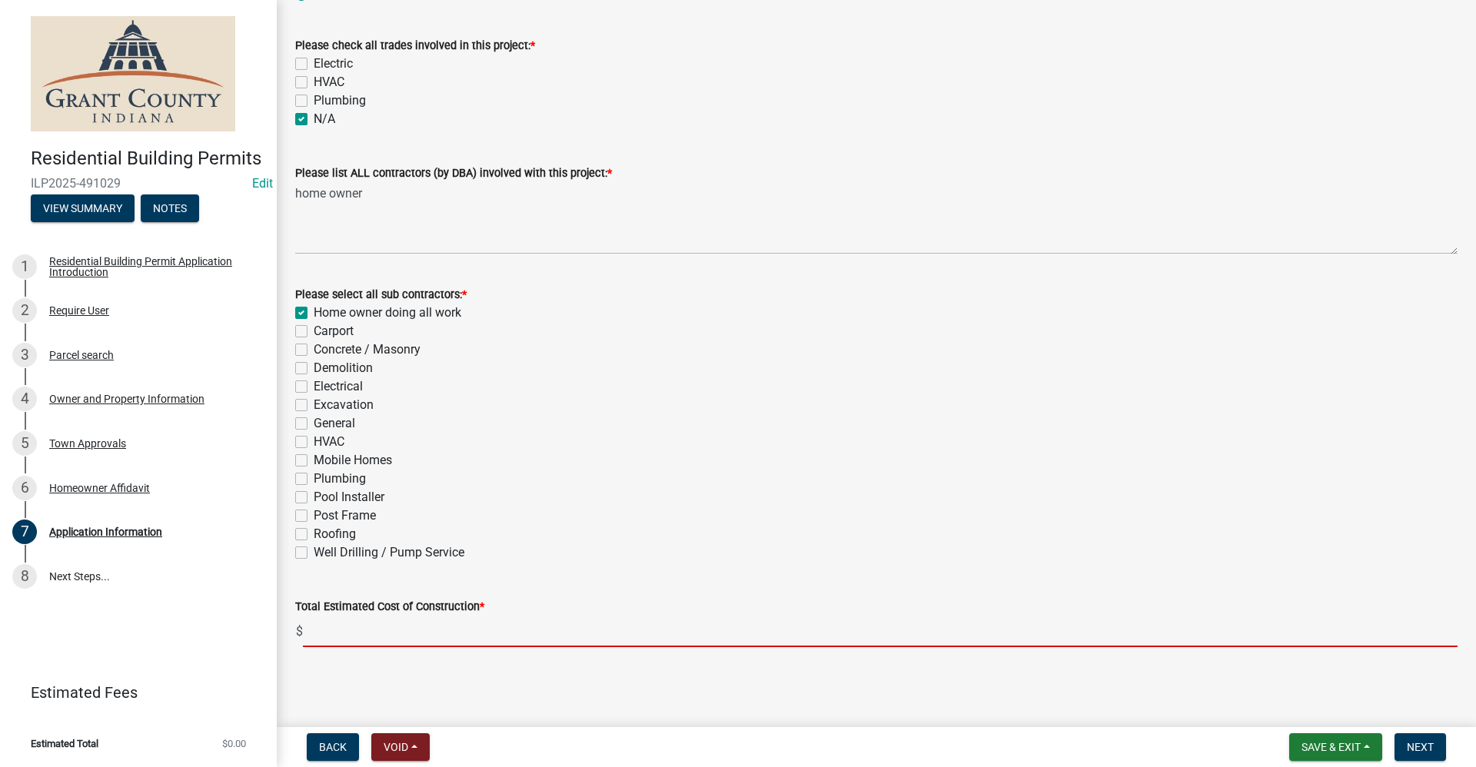
click at [327, 629] on input "text" at bounding box center [880, 632] width 1155 height 32
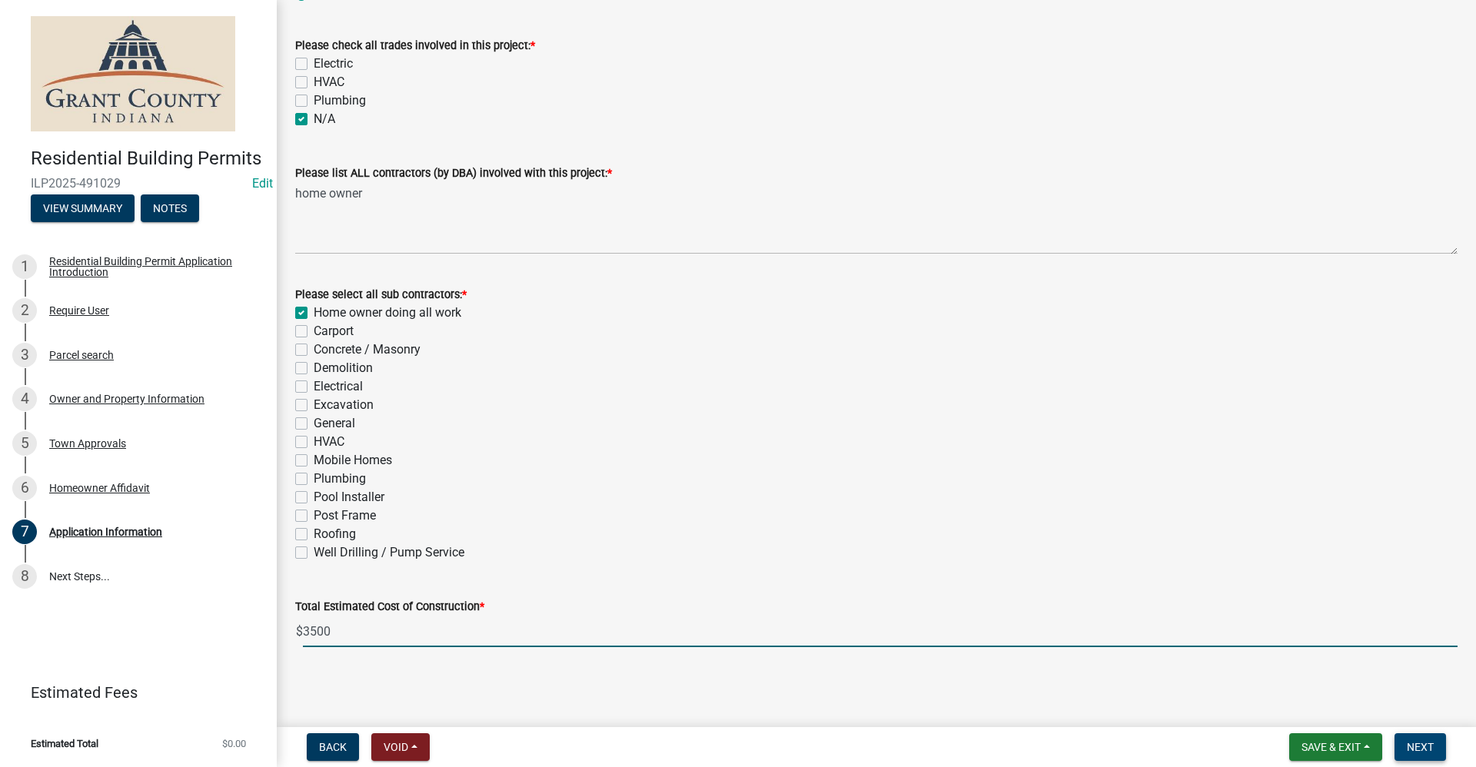
type input "3500"
click at [1417, 743] on span "Next" at bounding box center [1420, 747] width 27 height 12
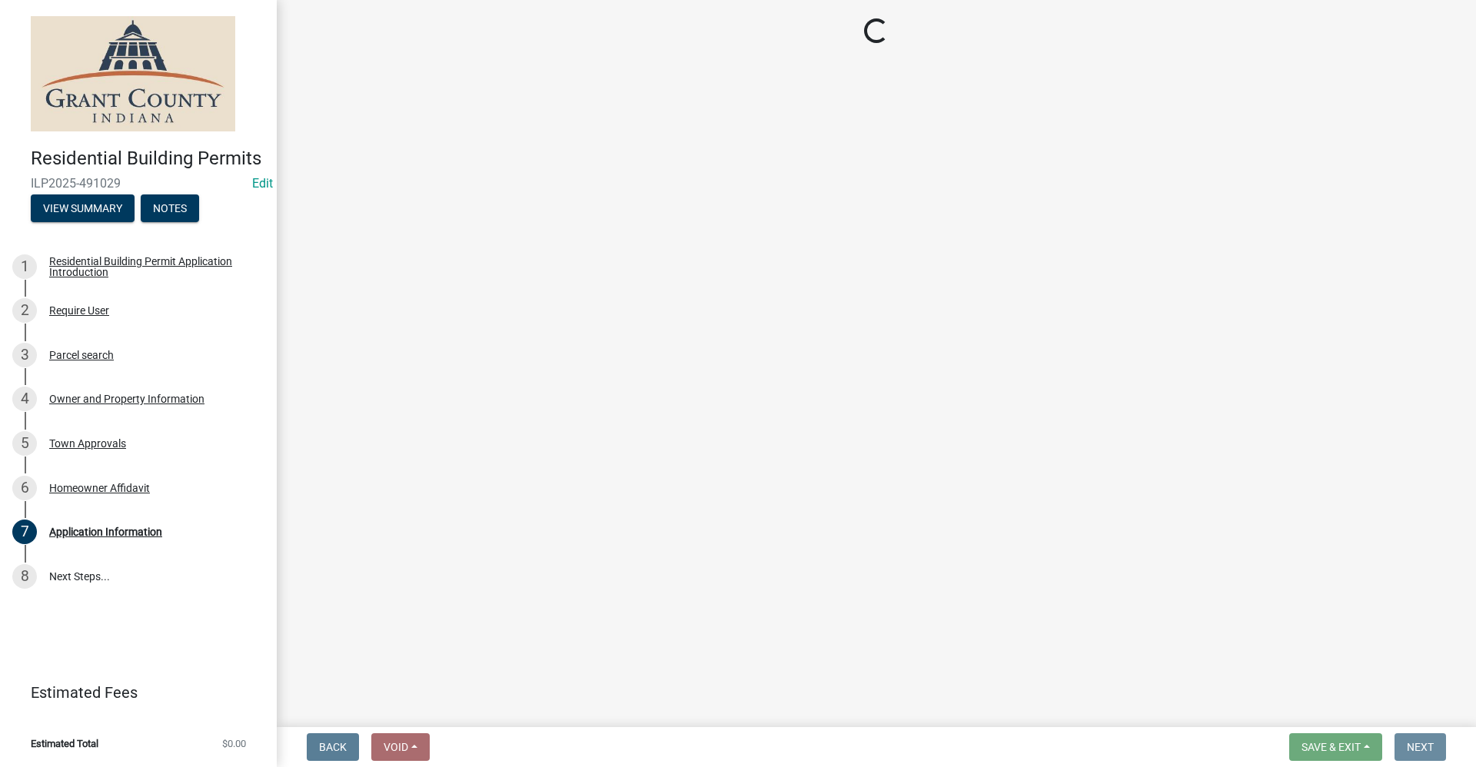
scroll to position [0, 0]
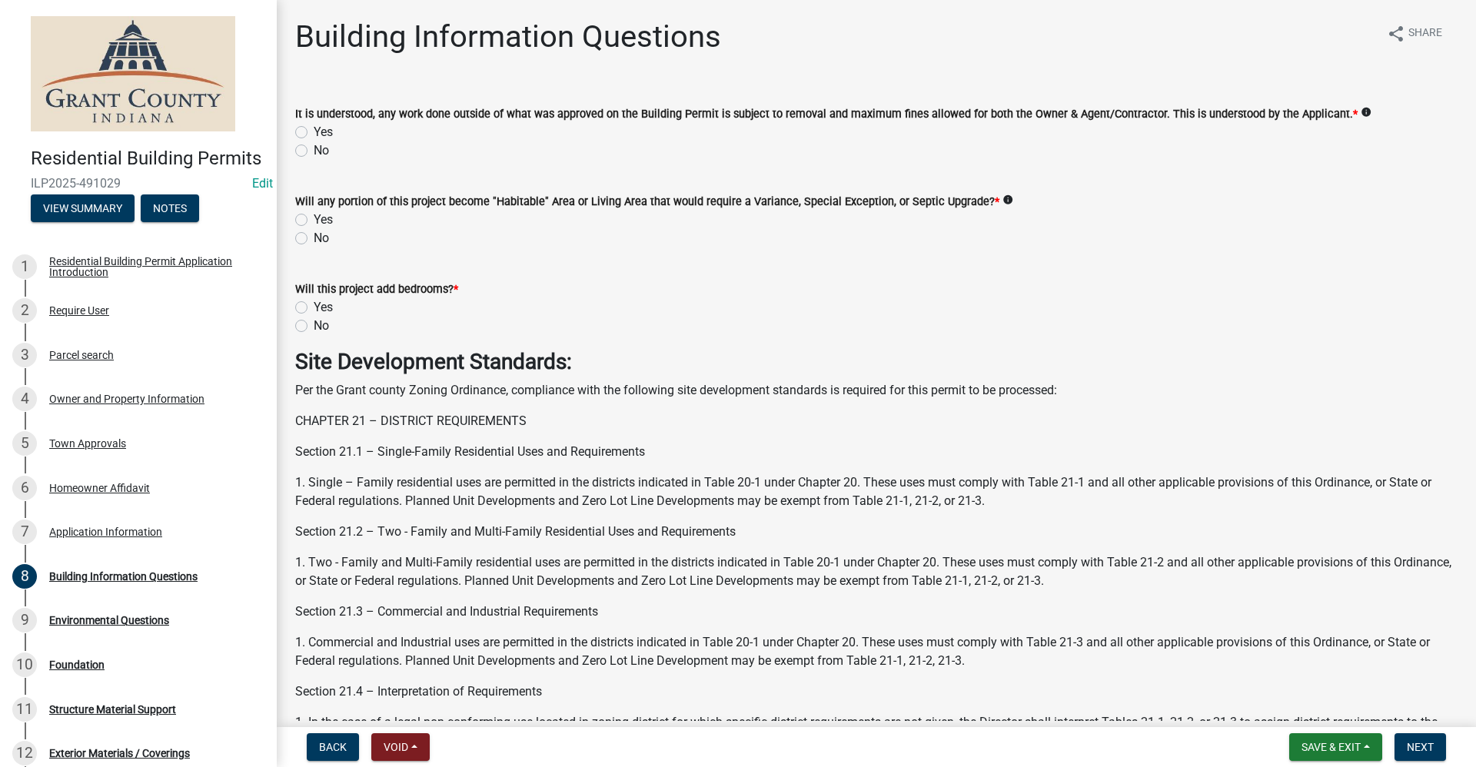
click at [314, 130] on label "Yes" at bounding box center [323, 132] width 19 height 18
click at [314, 130] on input "Yes" at bounding box center [319, 128] width 10 height 10
radio input "true"
click at [314, 241] on label "No" at bounding box center [321, 238] width 15 height 18
click at [314, 239] on input "No" at bounding box center [319, 234] width 10 height 10
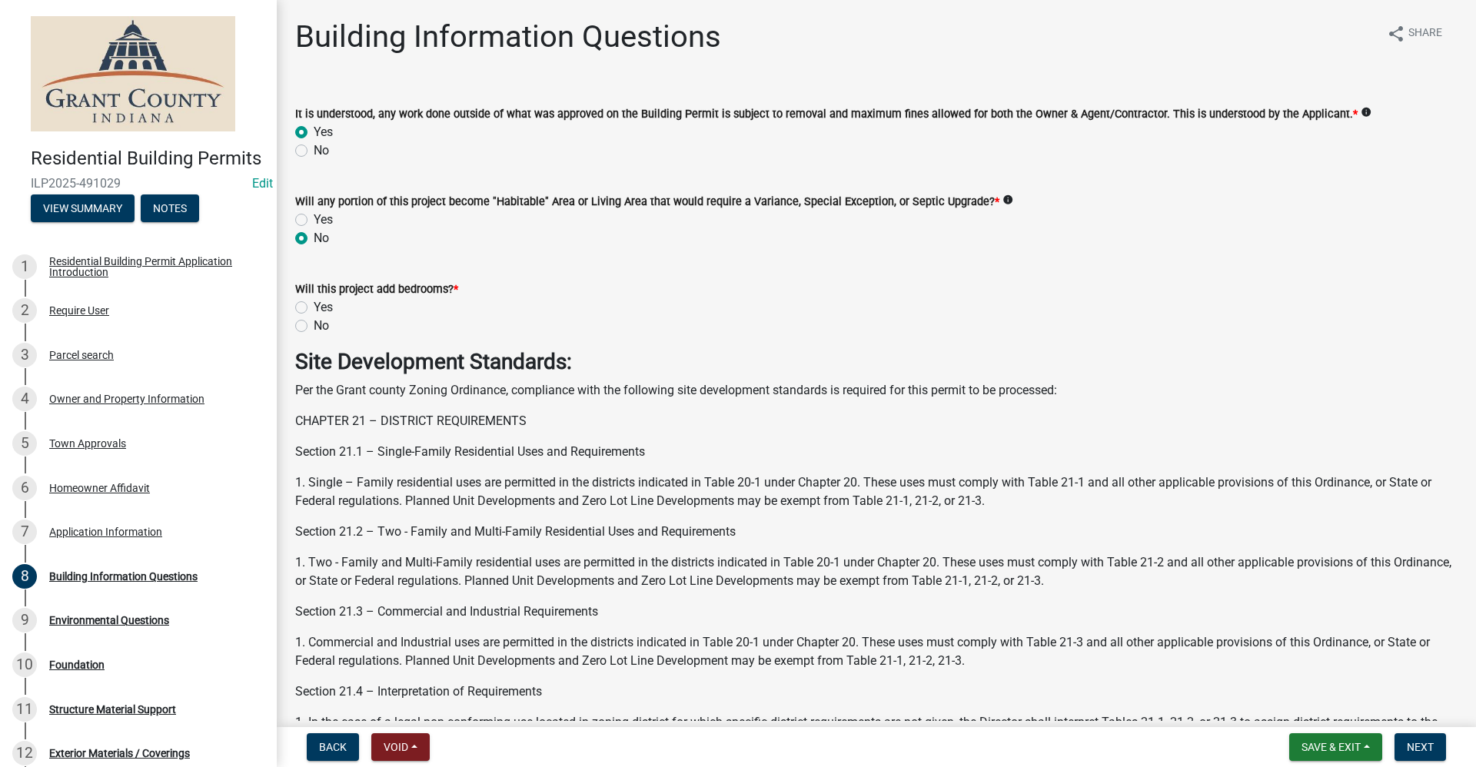
radio input "true"
click at [314, 303] on label "Yes" at bounding box center [323, 307] width 19 height 18
click at [314, 303] on input "Yes" at bounding box center [319, 303] width 10 height 10
radio input "true"
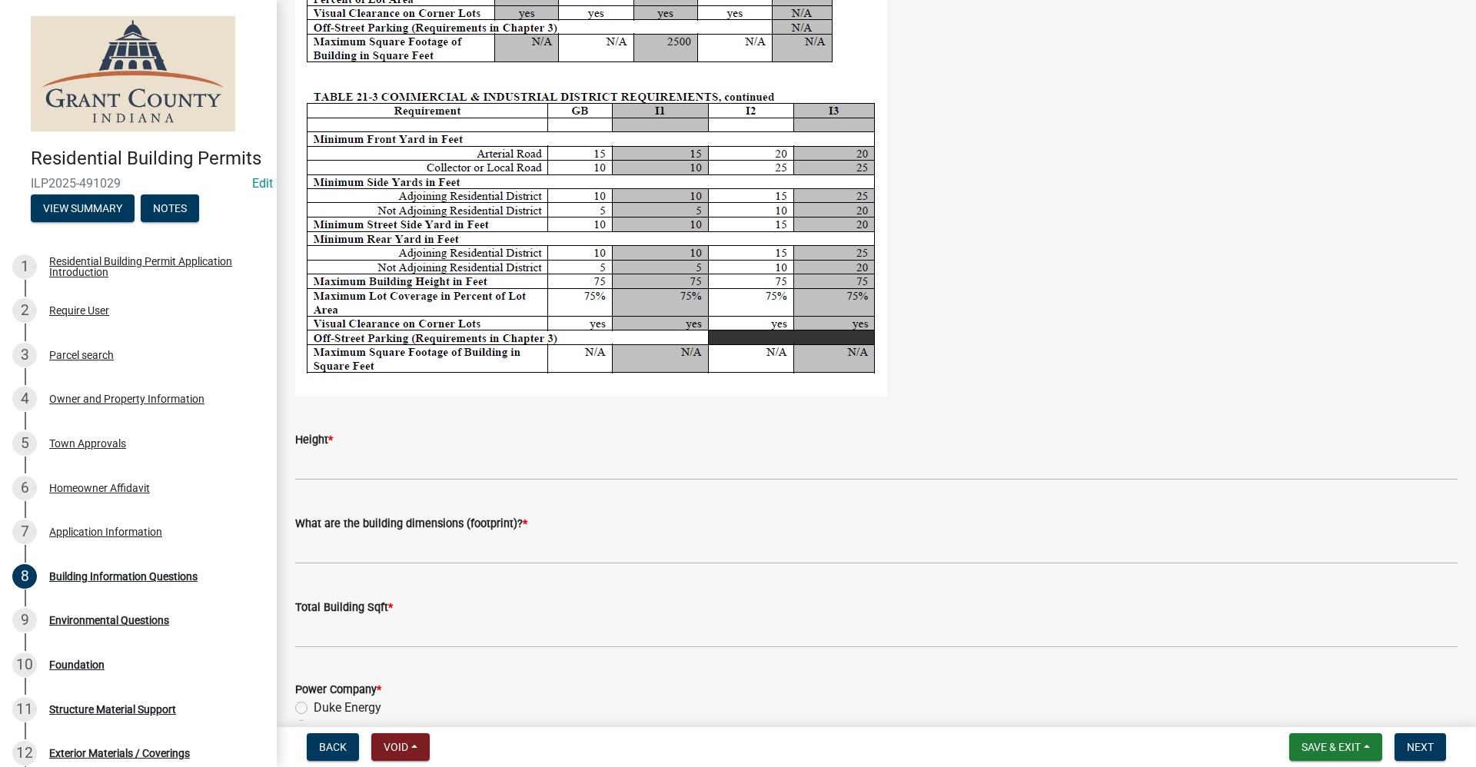
scroll to position [2691, 0]
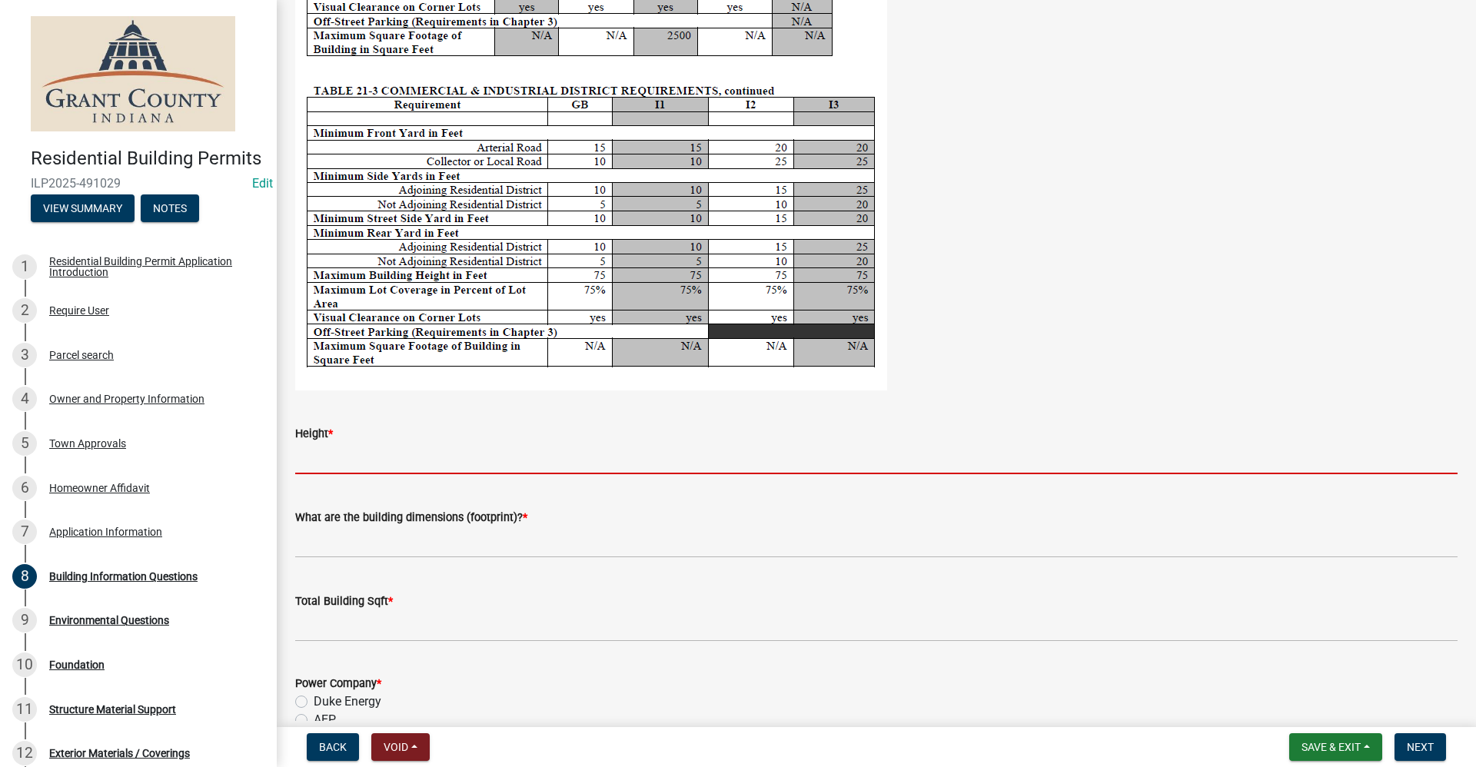
click at [322, 460] on input "Height *" at bounding box center [876, 459] width 1162 height 32
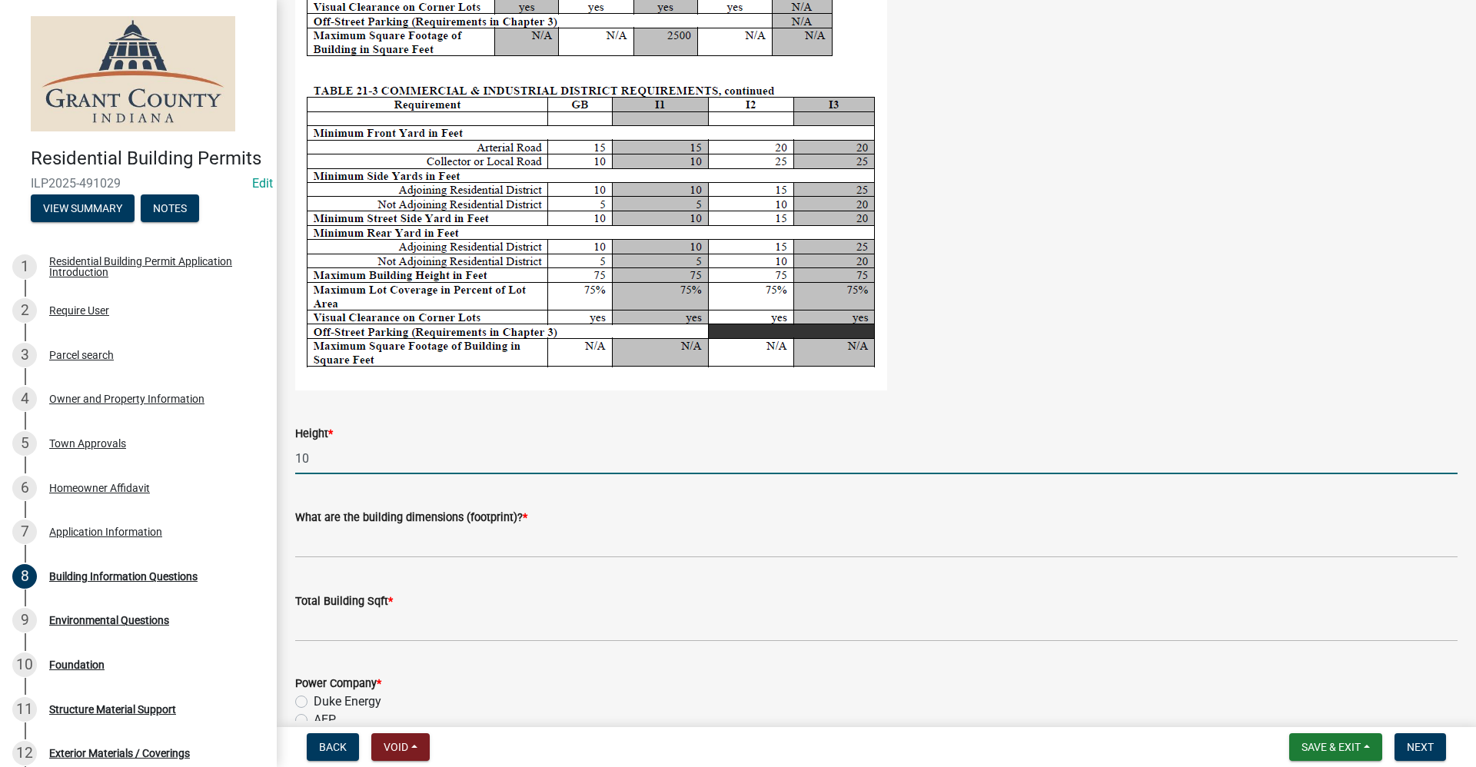
type input "10"
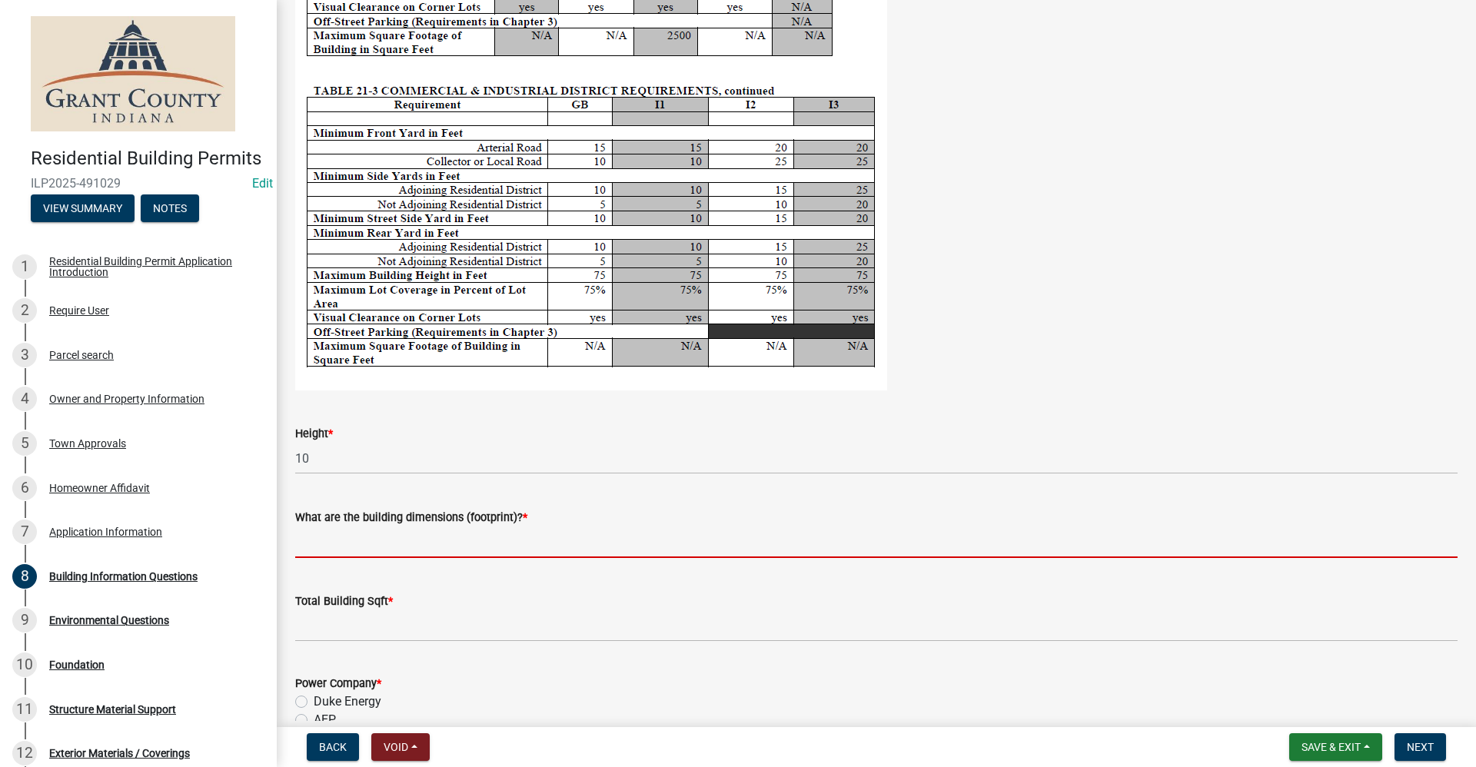
click at [308, 541] on input "What are the building dimensions (footprint)? *" at bounding box center [876, 543] width 1162 height 32
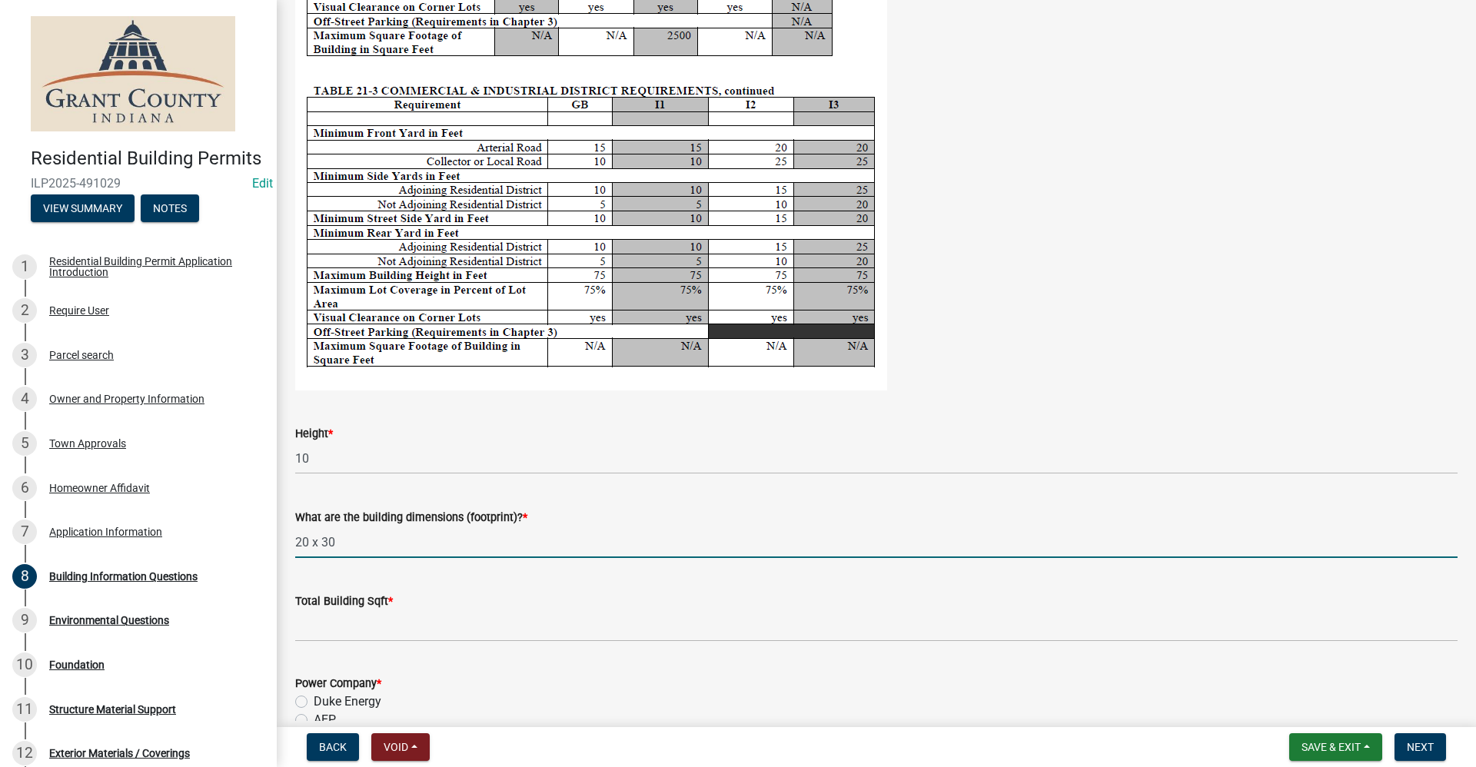
type input "20 x 30"
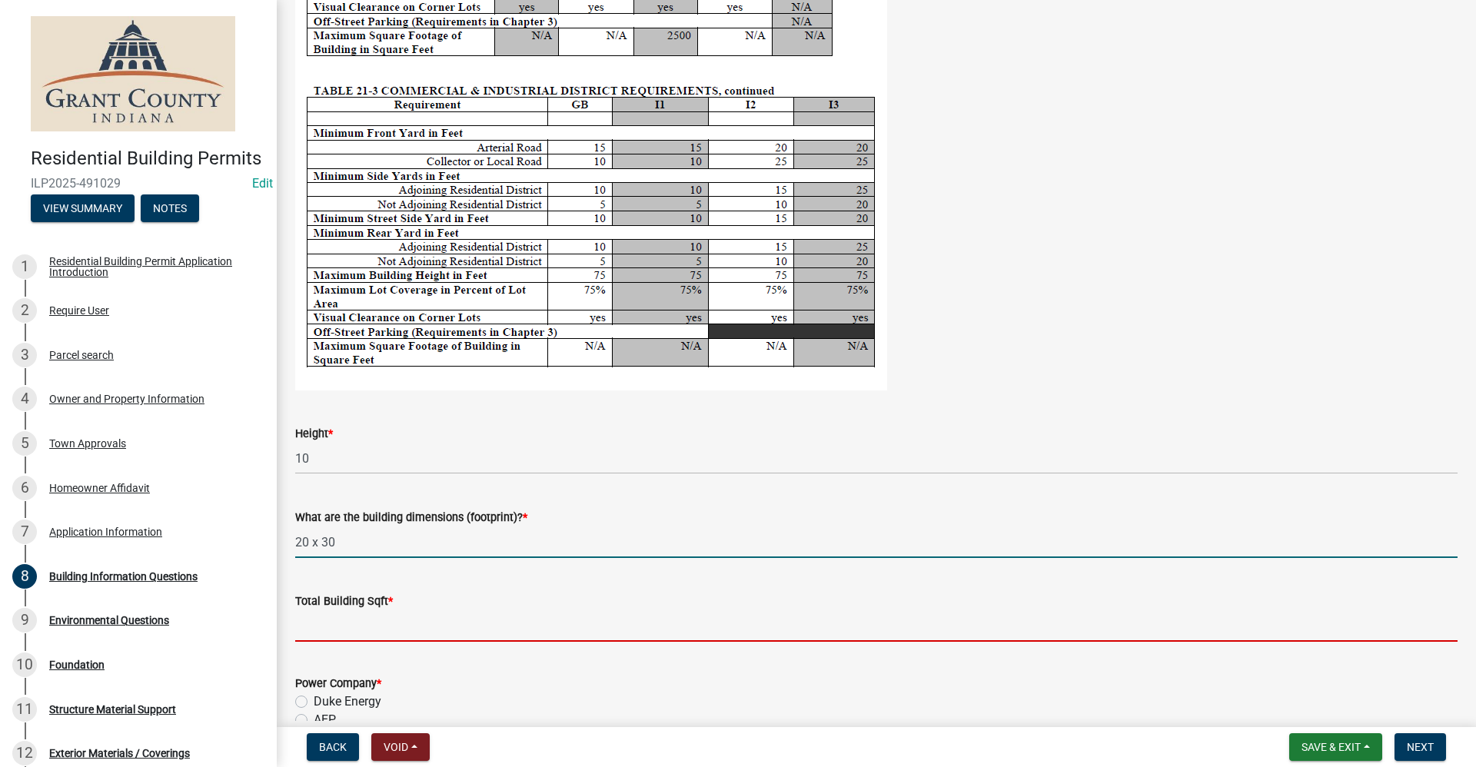
click at [365, 620] on input "text" at bounding box center [876, 626] width 1162 height 32
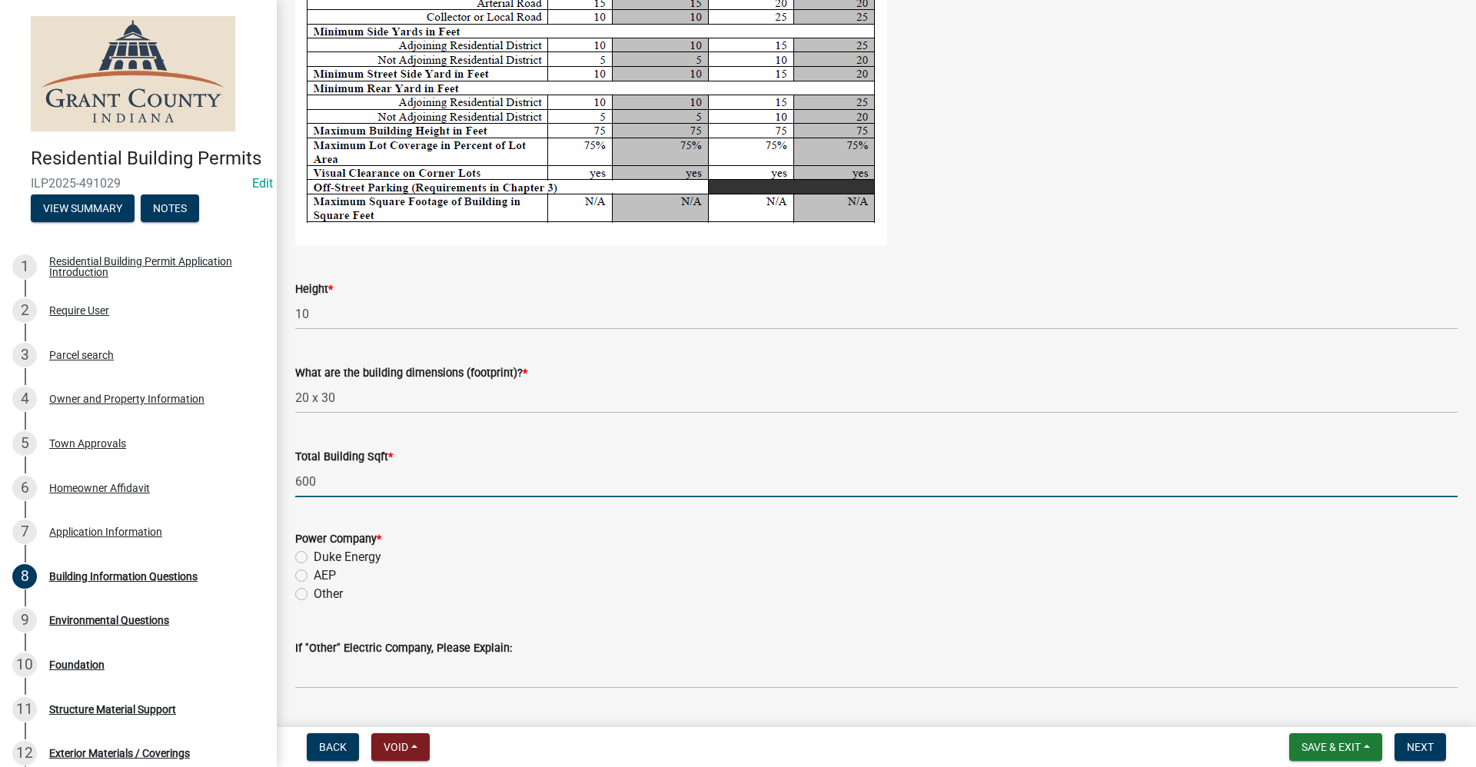
scroll to position [2844, 0]
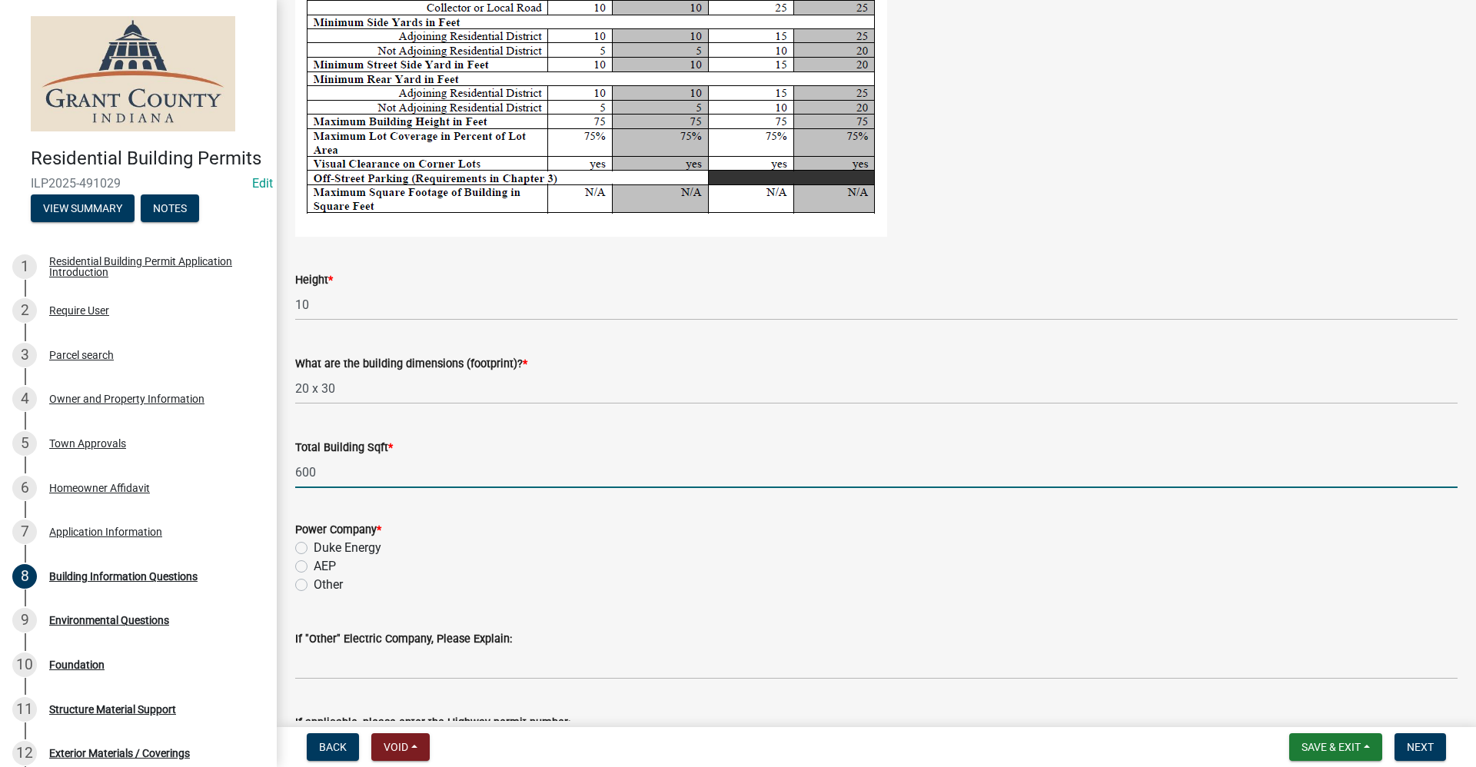
type input "600"
click at [314, 570] on label "AEP" at bounding box center [325, 566] width 22 height 18
click at [314, 567] on input "AEP" at bounding box center [319, 562] width 10 height 10
radio input "true"
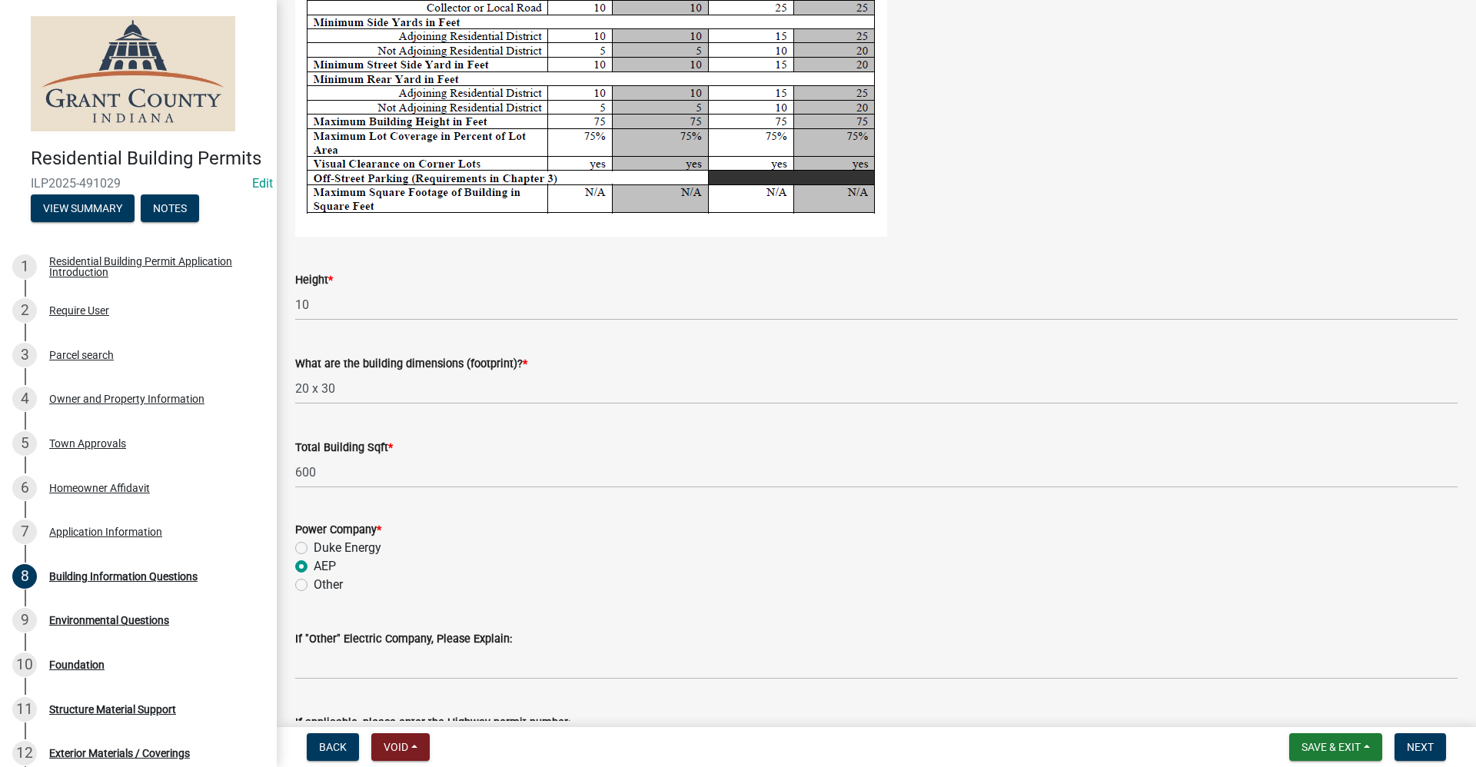
scroll to position [3128, 0]
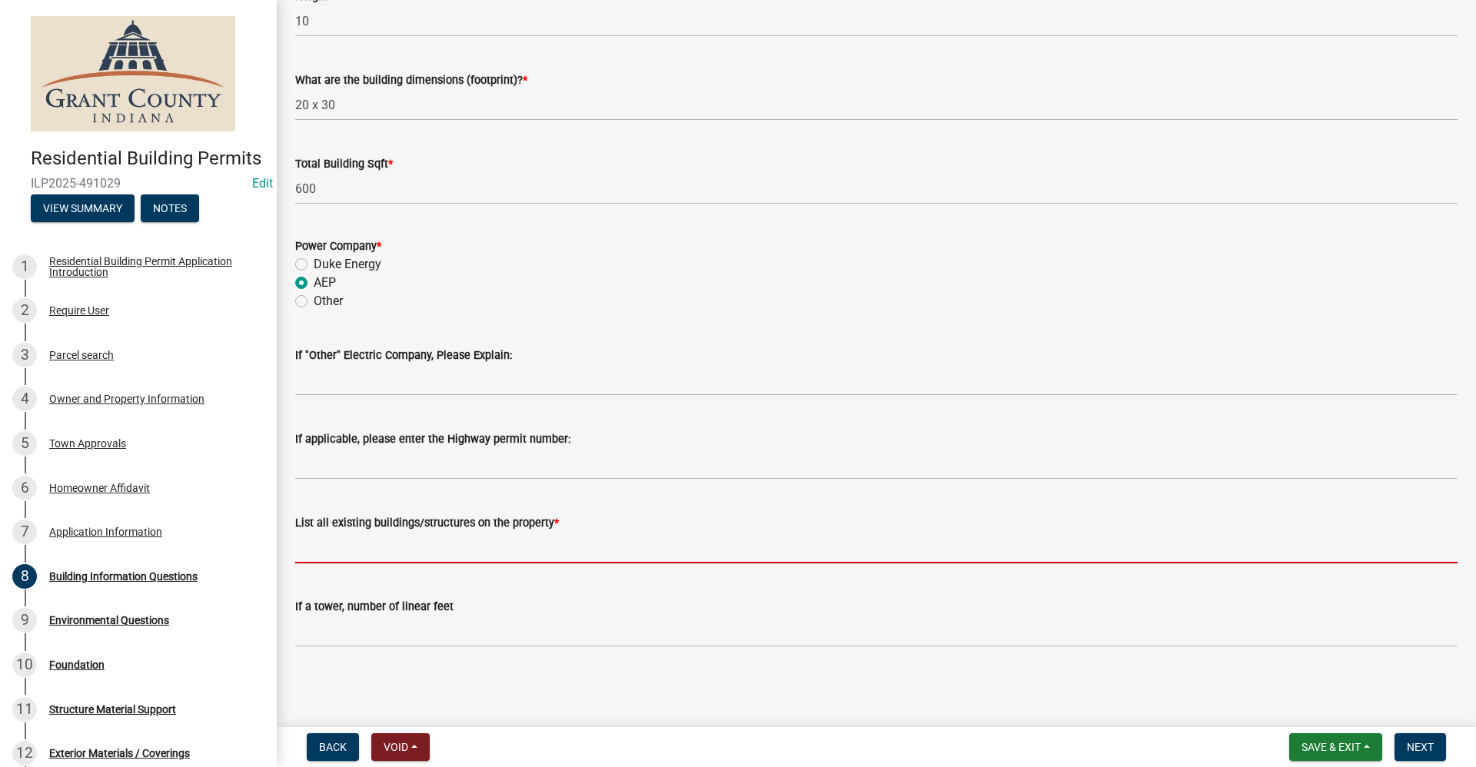
click at [321, 544] on input "List all existing buildings/structures on the property *" at bounding box center [876, 548] width 1162 height 32
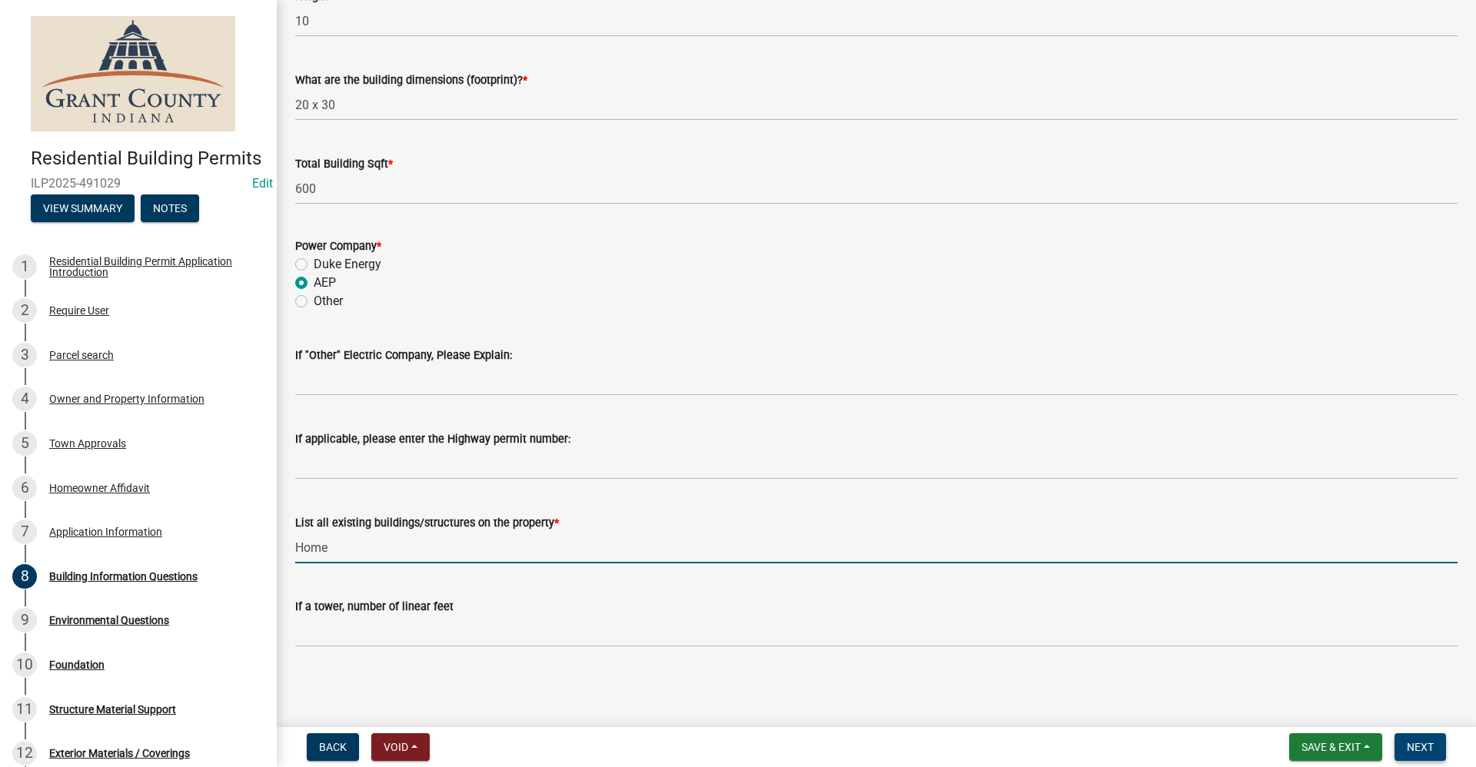
type input "Home"
click at [1413, 751] on span "Next" at bounding box center [1420, 747] width 27 height 12
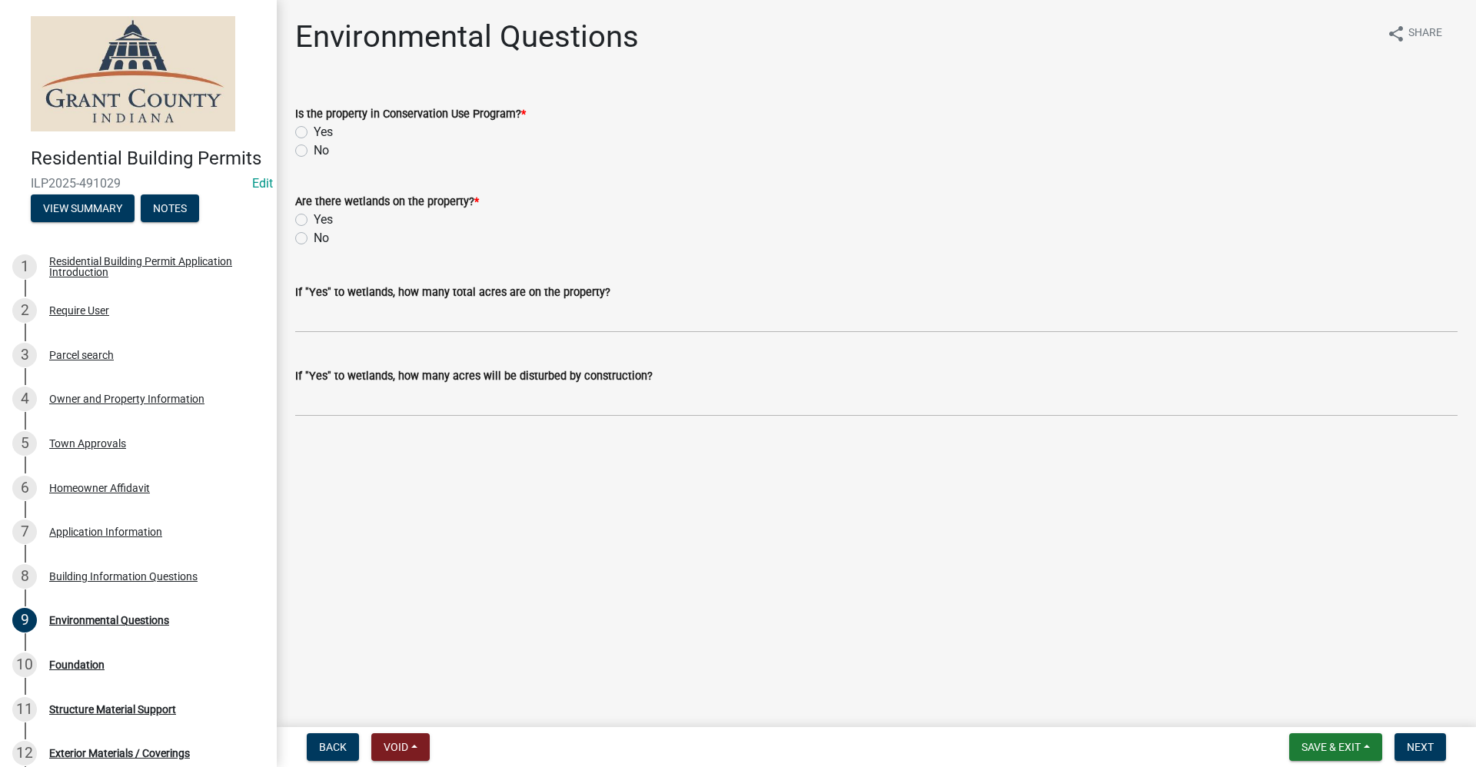
click at [314, 150] on label "No" at bounding box center [321, 150] width 15 height 18
click at [314, 150] on input "No" at bounding box center [319, 146] width 10 height 10
radio input "true"
click at [314, 238] on label "No" at bounding box center [321, 238] width 15 height 18
click at [314, 238] on input "No" at bounding box center [319, 234] width 10 height 10
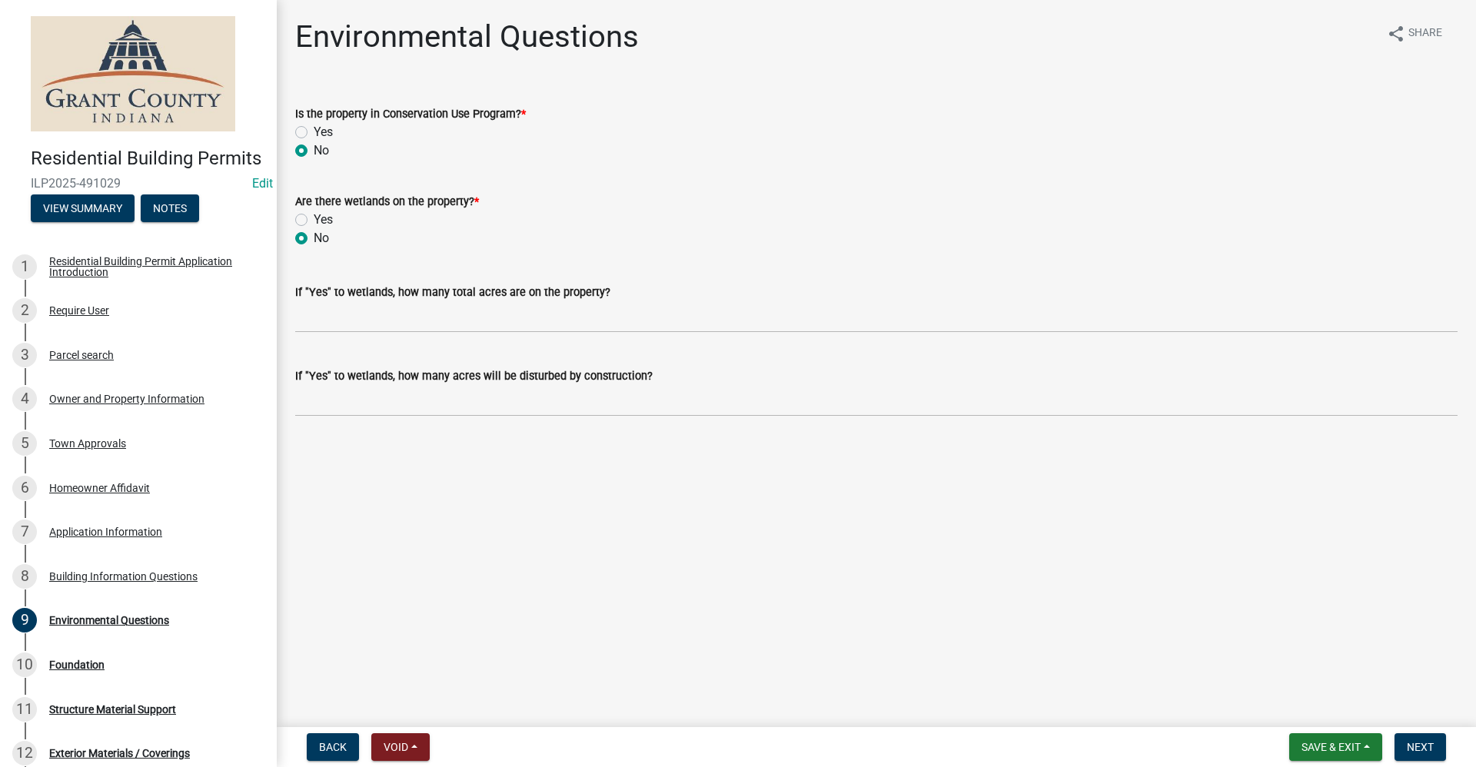
radio input "true"
click at [1422, 748] on span "Next" at bounding box center [1420, 747] width 27 height 12
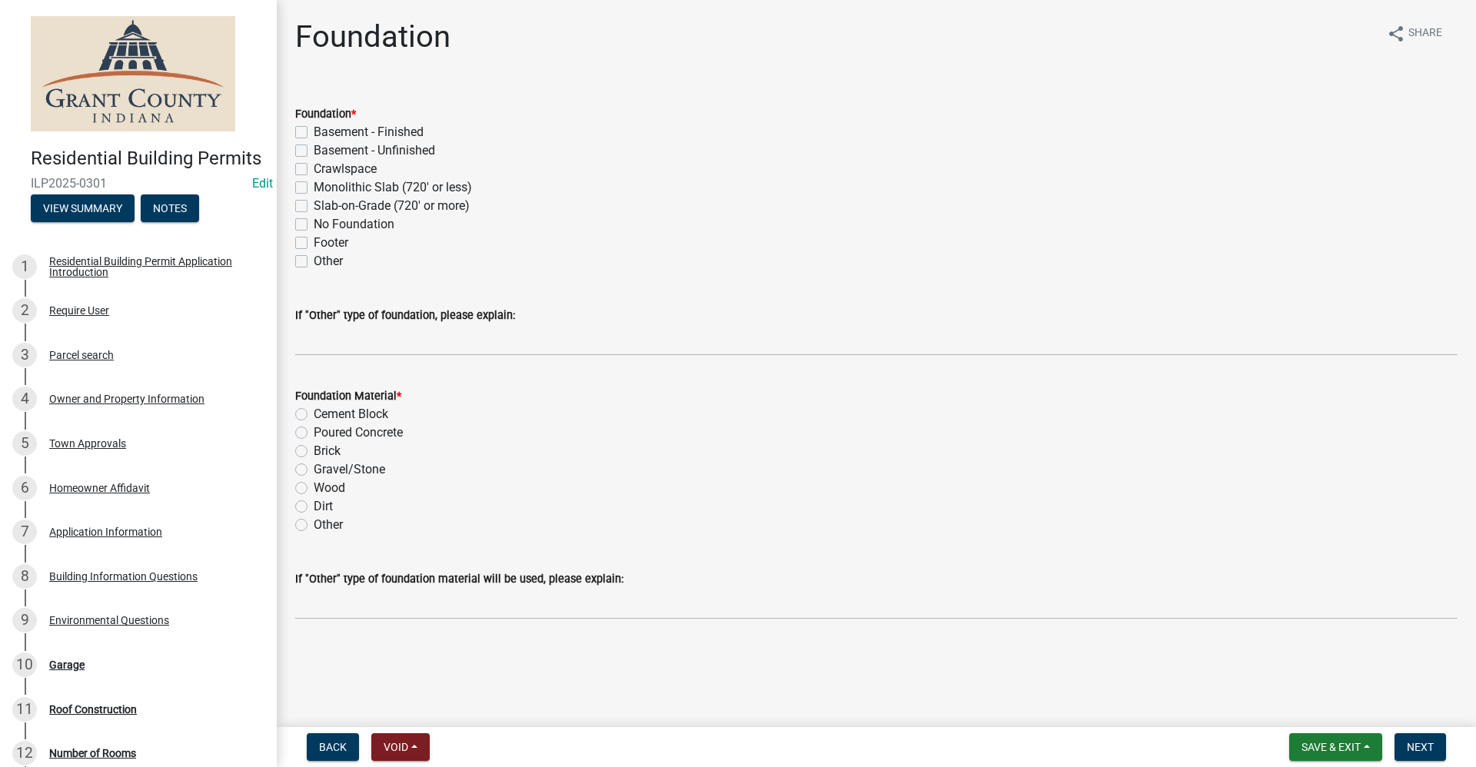
click at [314, 226] on label "No Foundation" at bounding box center [354, 224] width 81 height 18
click at [314, 225] on input "No Foundation" at bounding box center [319, 220] width 10 height 10
checkbox input "true"
checkbox input "false"
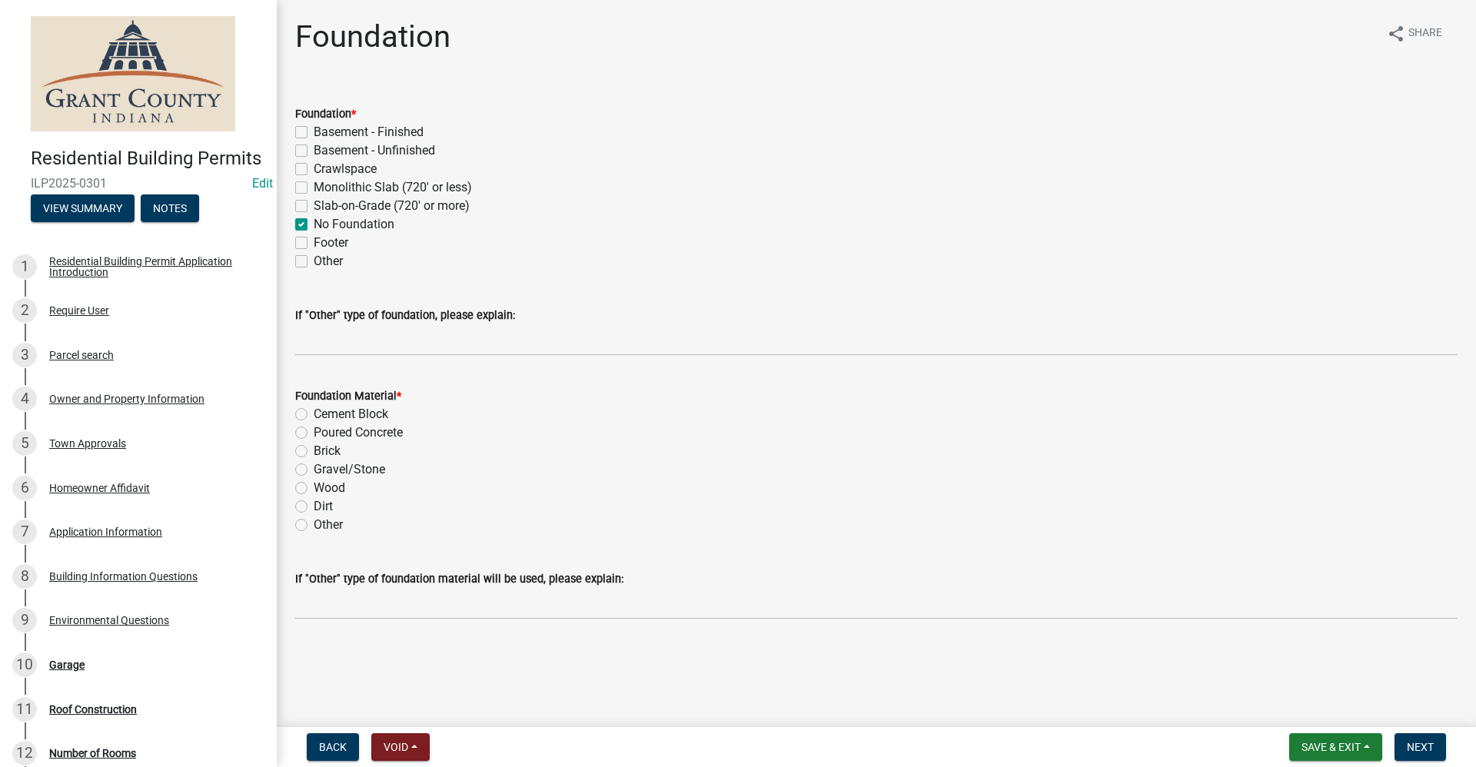
checkbox input "false"
checkbox input "true"
checkbox input "false"
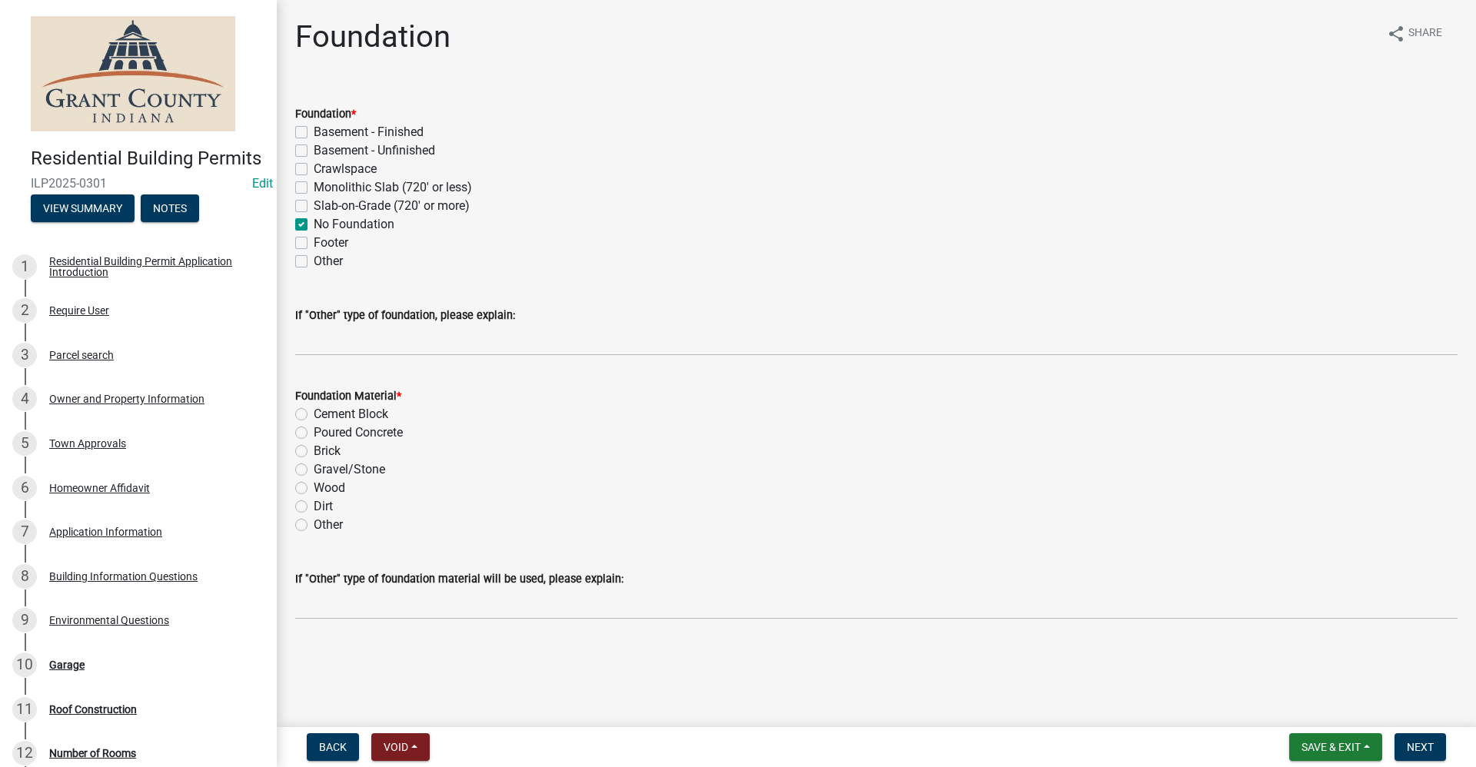
checkbox input "false"
click at [314, 468] on label "Gravel/Stone" at bounding box center [349, 469] width 71 height 18
click at [314, 468] on input "Gravel/Stone" at bounding box center [319, 465] width 10 height 10
radio input "true"
click at [1440, 741] on button "Next" at bounding box center [1421, 747] width 52 height 28
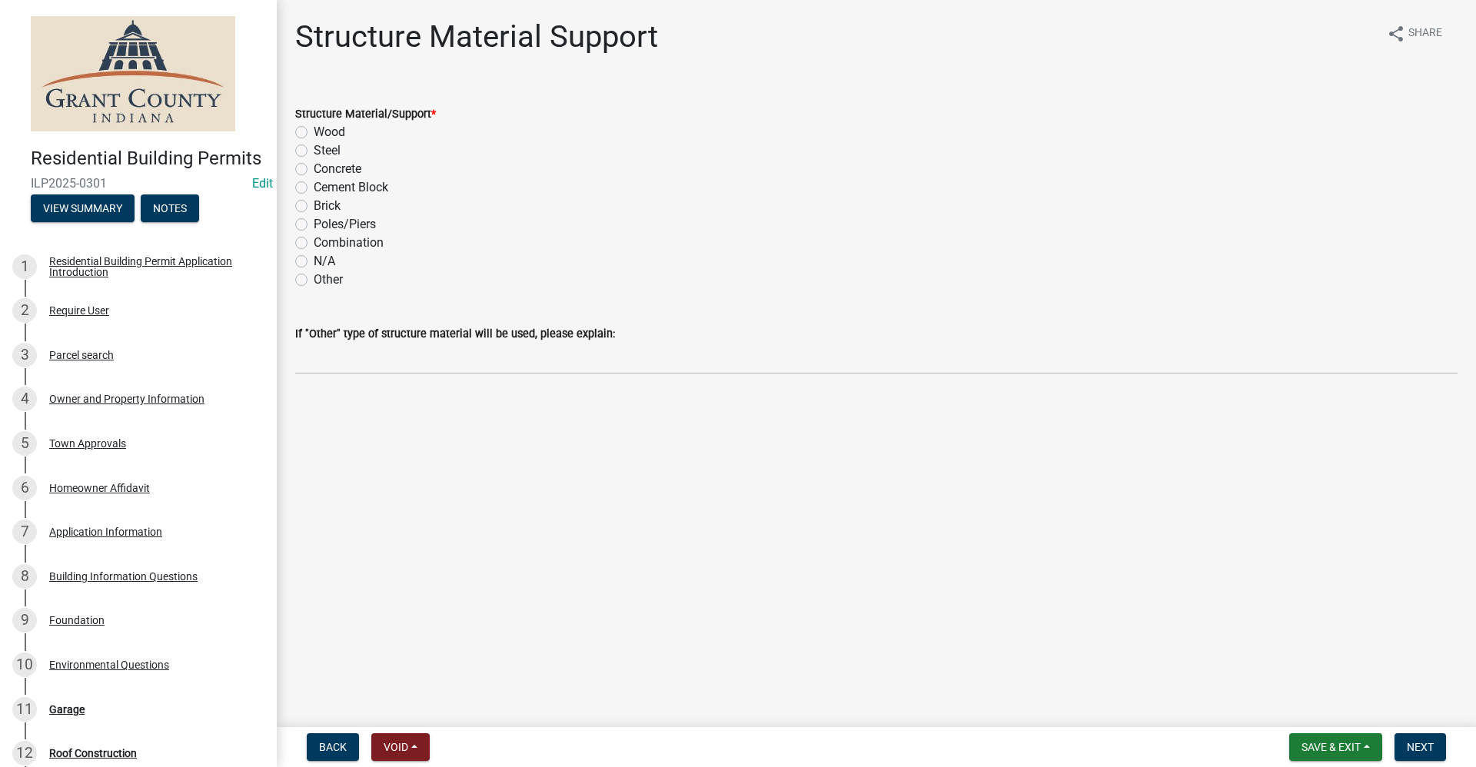
click at [314, 149] on label "Steel" at bounding box center [327, 150] width 27 height 18
click at [314, 149] on input "Steel" at bounding box center [319, 146] width 10 height 10
radio input "true"
click at [1411, 743] on span "Next" at bounding box center [1420, 747] width 27 height 12
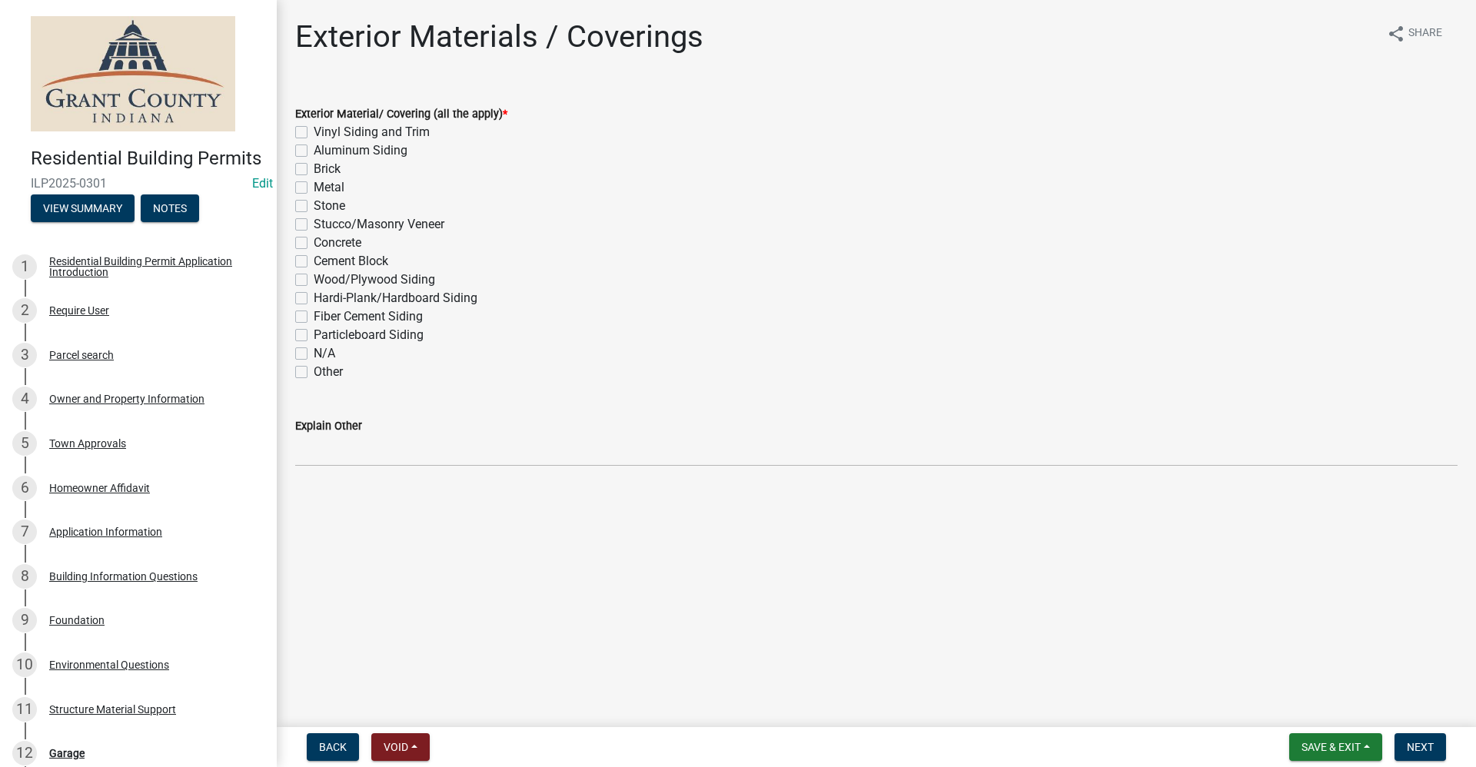
click at [314, 191] on label "Metal" at bounding box center [329, 187] width 31 height 18
click at [314, 188] on input "Metal" at bounding box center [319, 183] width 10 height 10
checkbox input "true"
checkbox input "false"
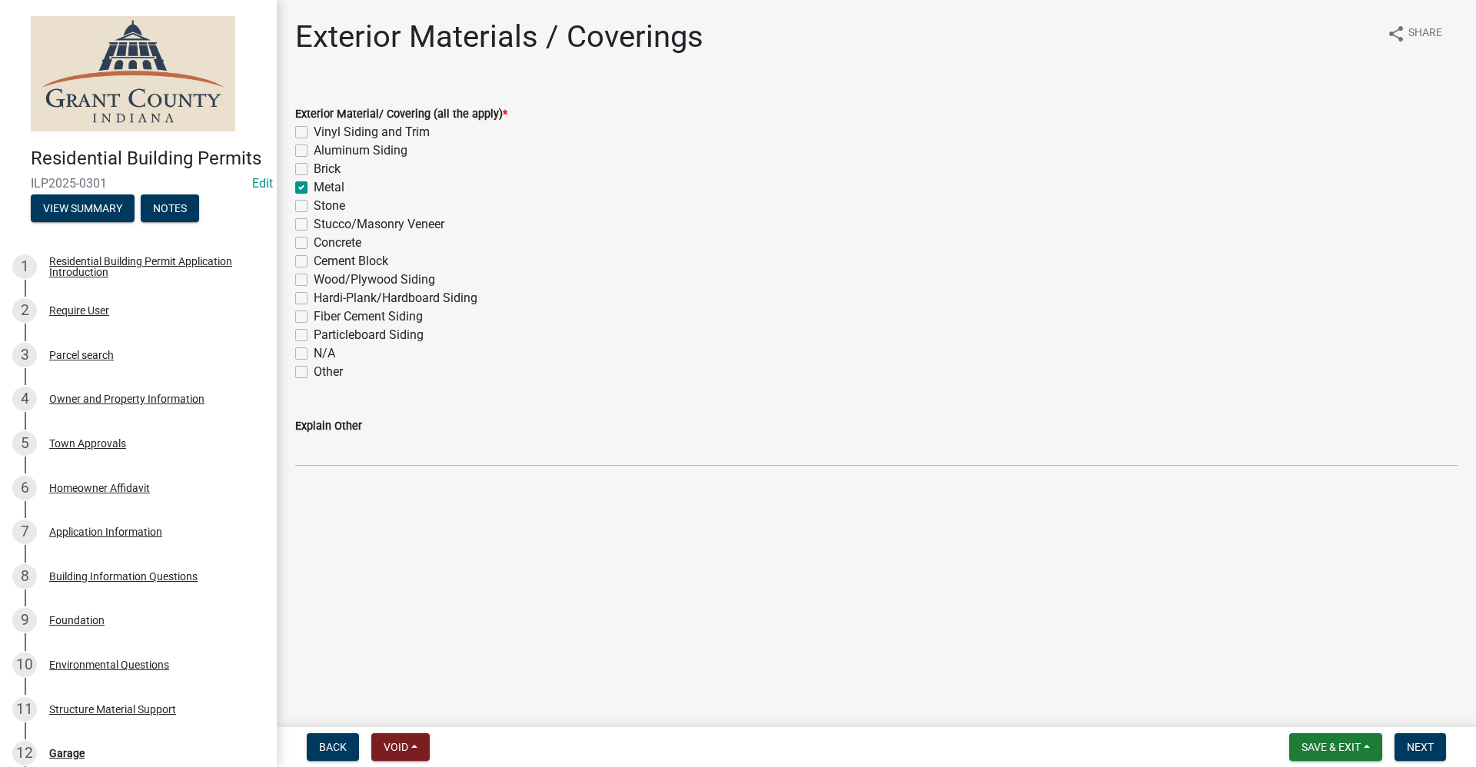
checkbox input "false"
checkbox input "true"
checkbox input "false"
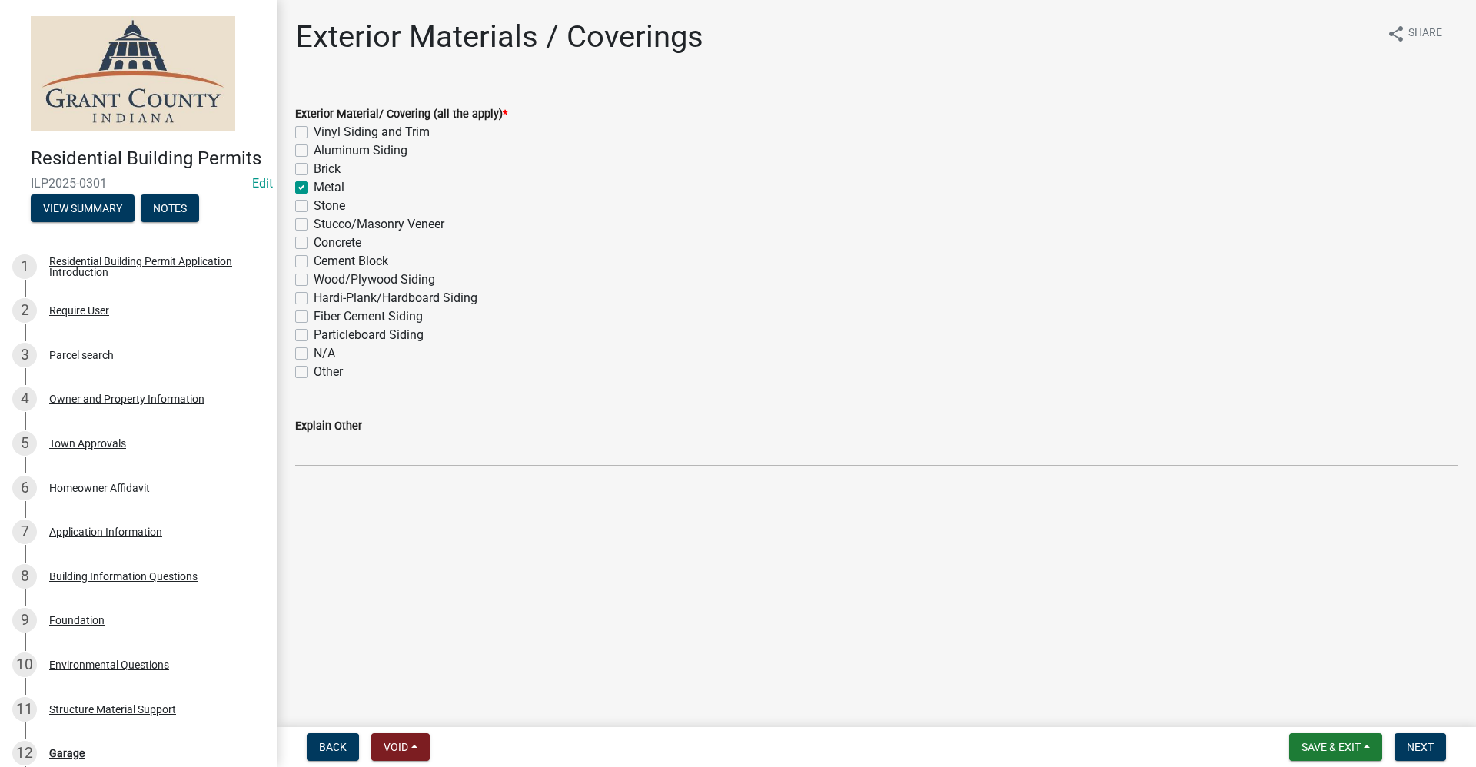
checkbox input "false"
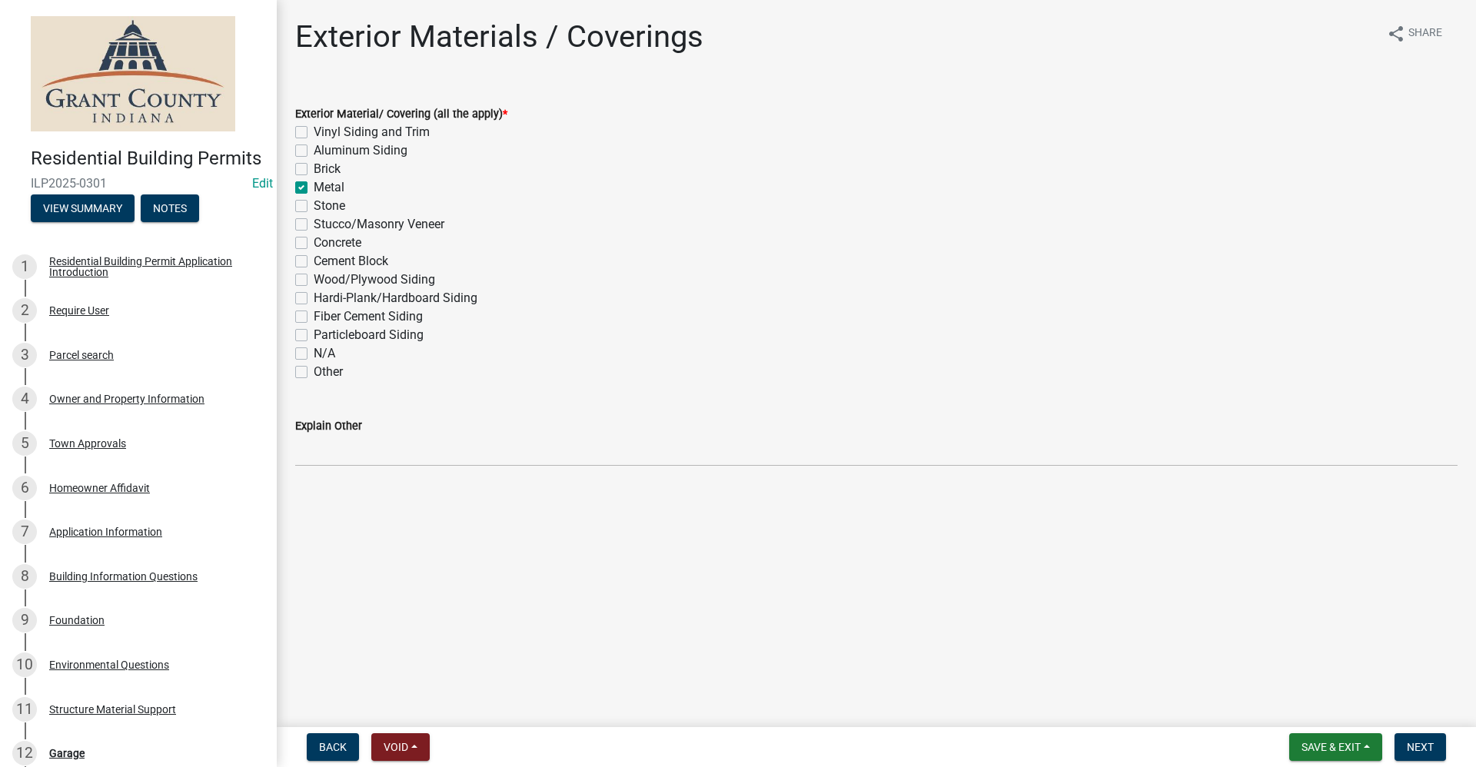
checkbox input "false"
click at [1417, 745] on span "Next" at bounding box center [1420, 747] width 27 height 12
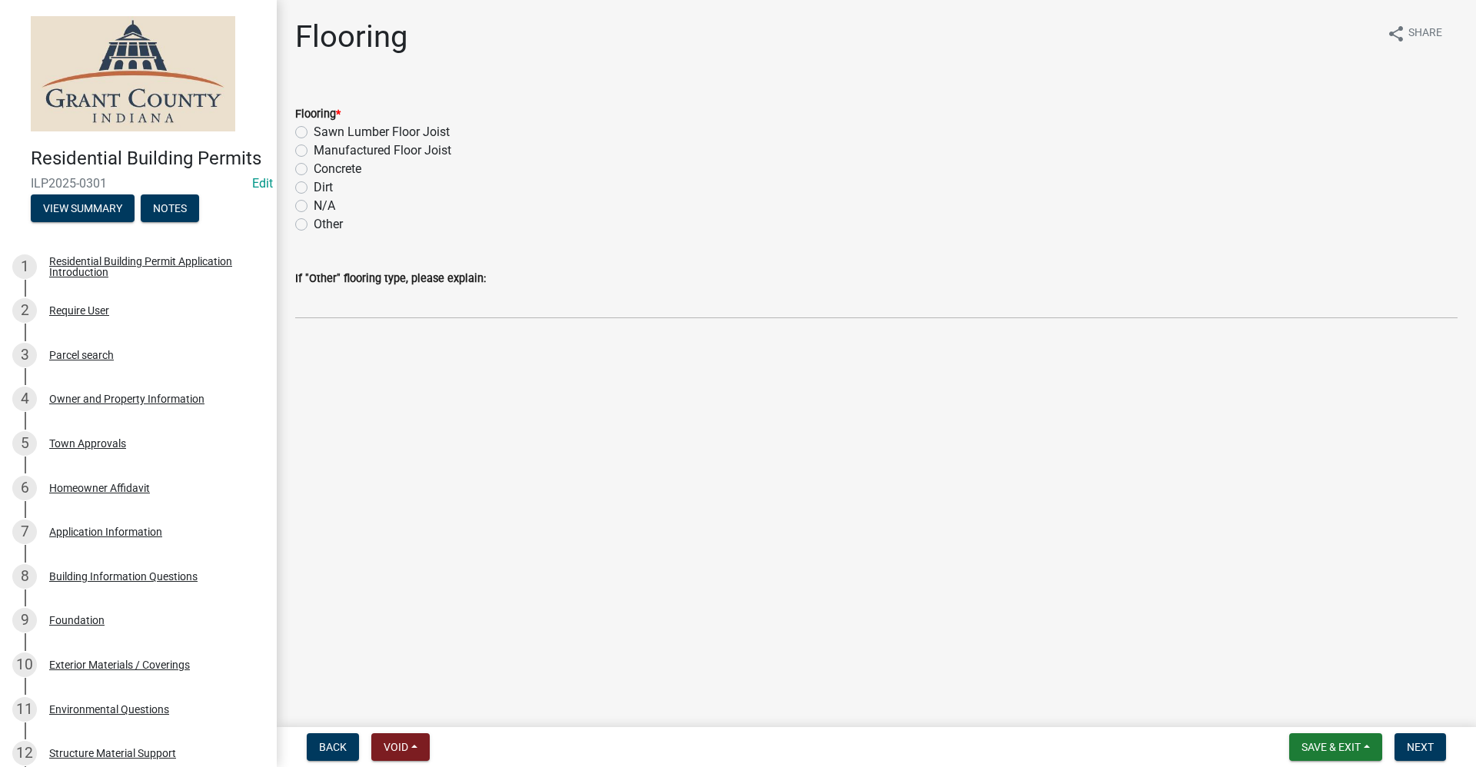
click at [314, 188] on label "Dirt" at bounding box center [323, 187] width 19 height 18
click at [314, 188] on input "Dirt" at bounding box center [319, 183] width 10 height 10
radio input "true"
click at [314, 188] on label "Dirt" at bounding box center [323, 187] width 19 height 18
click at [314, 188] on input "Dirt" at bounding box center [319, 183] width 10 height 10
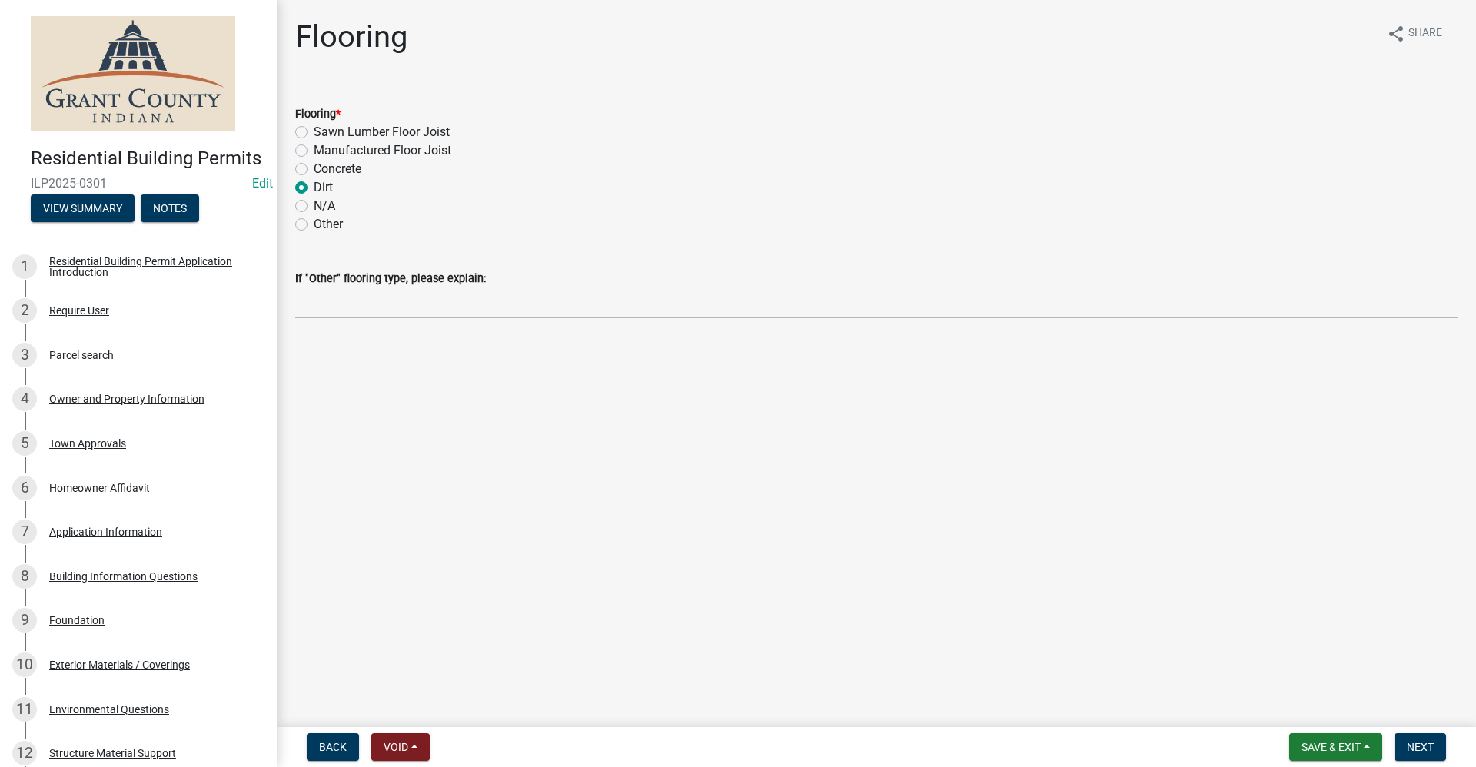
click at [314, 206] on label "N/A" at bounding box center [325, 206] width 22 height 18
click at [314, 206] on input "N/A" at bounding box center [319, 202] width 10 height 10
radio input "true"
click at [1421, 749] on span "Next" at bounding box center [1420, 747] width 27 height 12
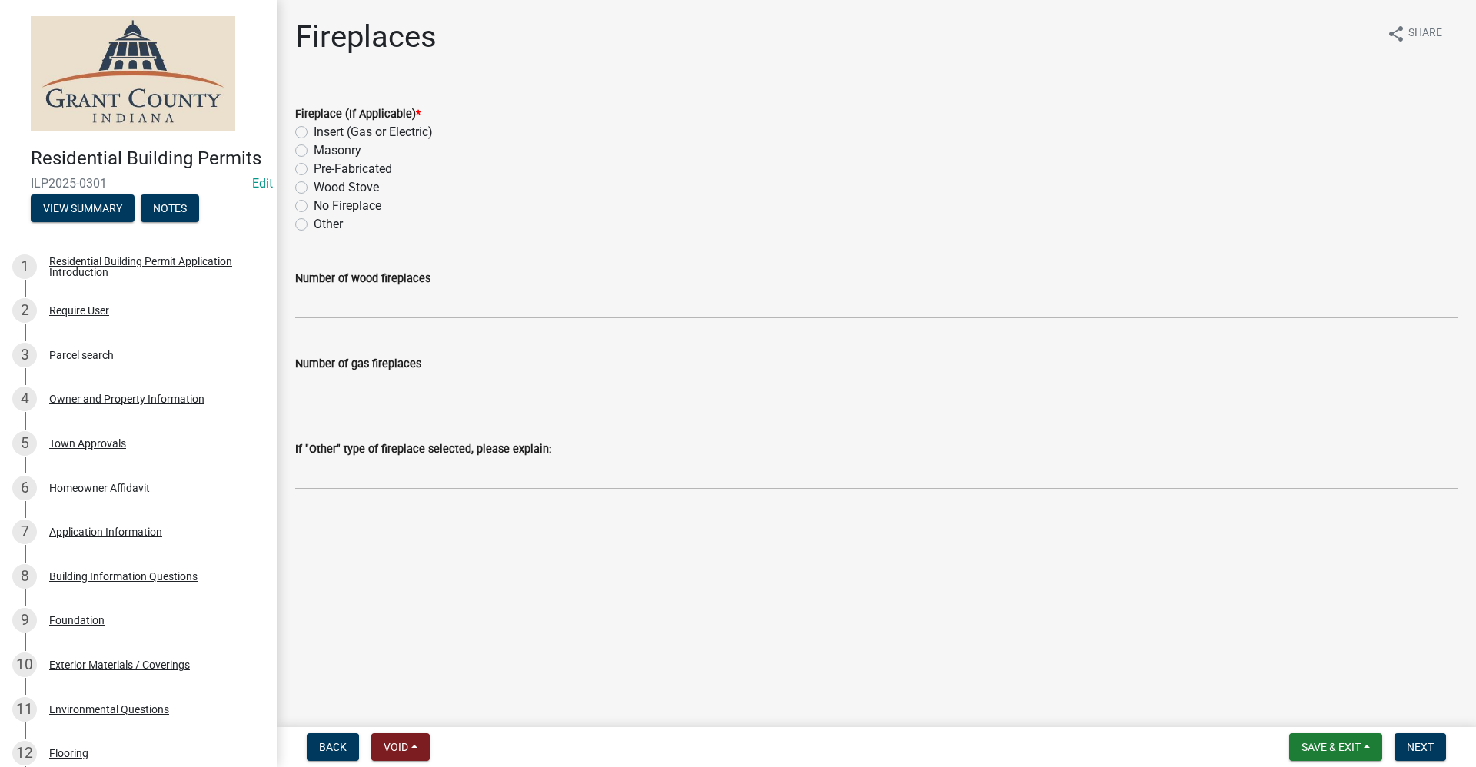
click at [314, 207] on label "No Fireplace" at bounding box center [348, 206] width 68 height 18
click at [314, 207] on input "No Fireplace" at bounding box center [319, 202] width 10 height 10
radio input "true"
click at [1421, 751] on span "Next" at bounding box center [1420, 747] width 27 height 12
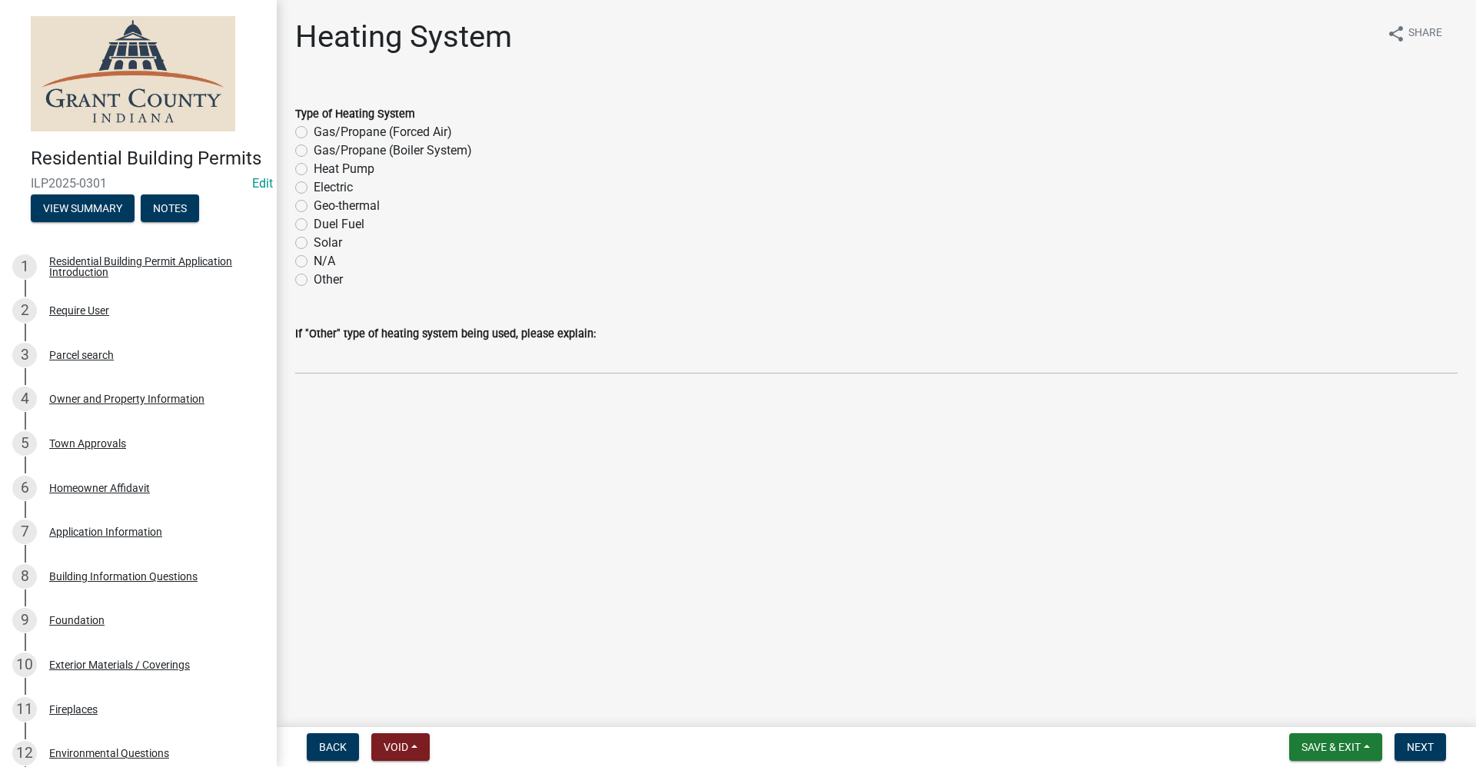
click at [314, 261] on label "N/A" at bounding box center [325, 261] width 22 height 18
click at [314, 261] on input "N/A" at bounding box center [319, 257] width 10 height 10
radio input "true"
click at [1418, 753] on button "Next" at bounding box center [1421, 747] width 52 height 28
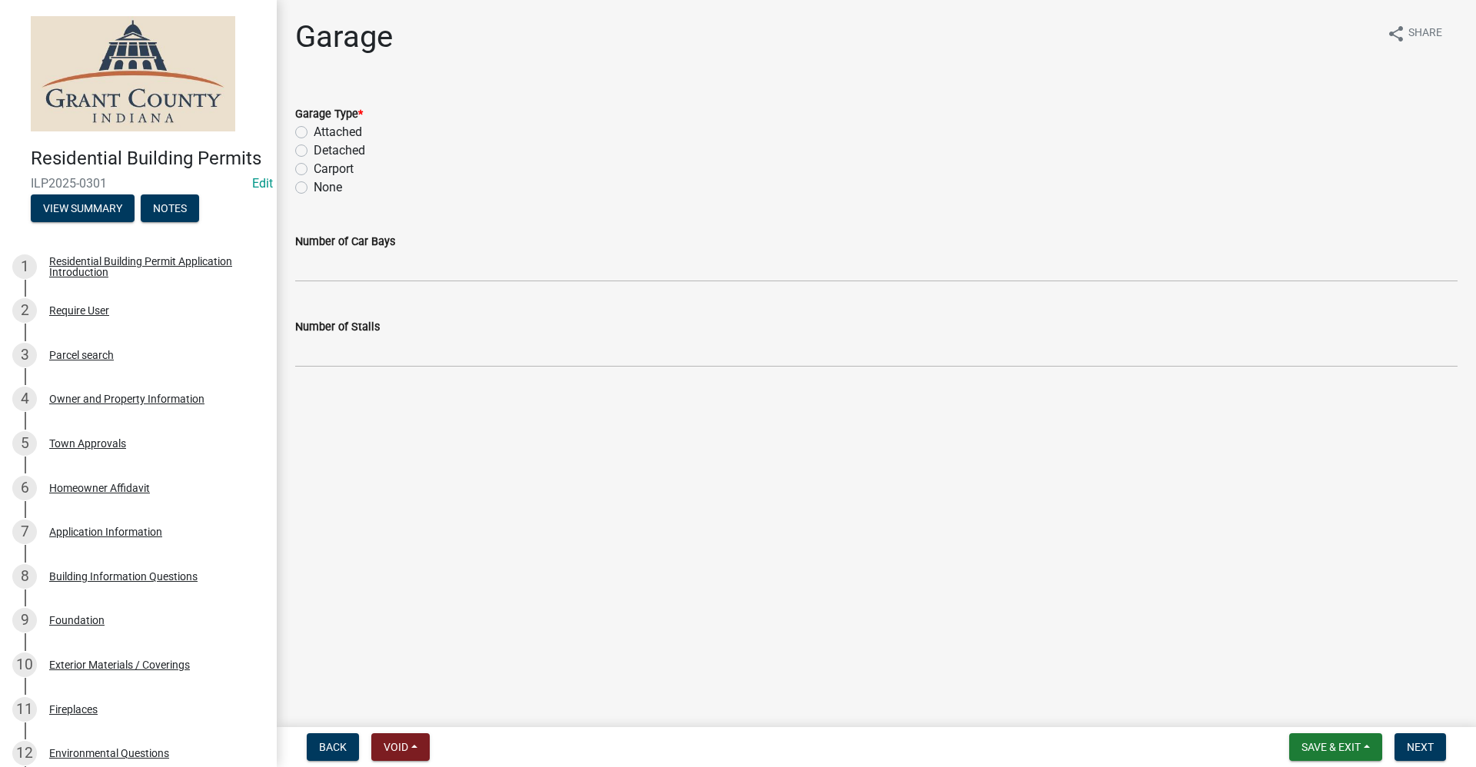
click at [314, 168] on label "Carport" at bounding box center [334, 169] width 40 height 18
click at [314, 168] on input "Carport" at bounding box center [319, 165] width 10 height 10
radio input "true"
click at [1423, 747] on span "Next" at bounding box center [1420, 747] width 27 height 12
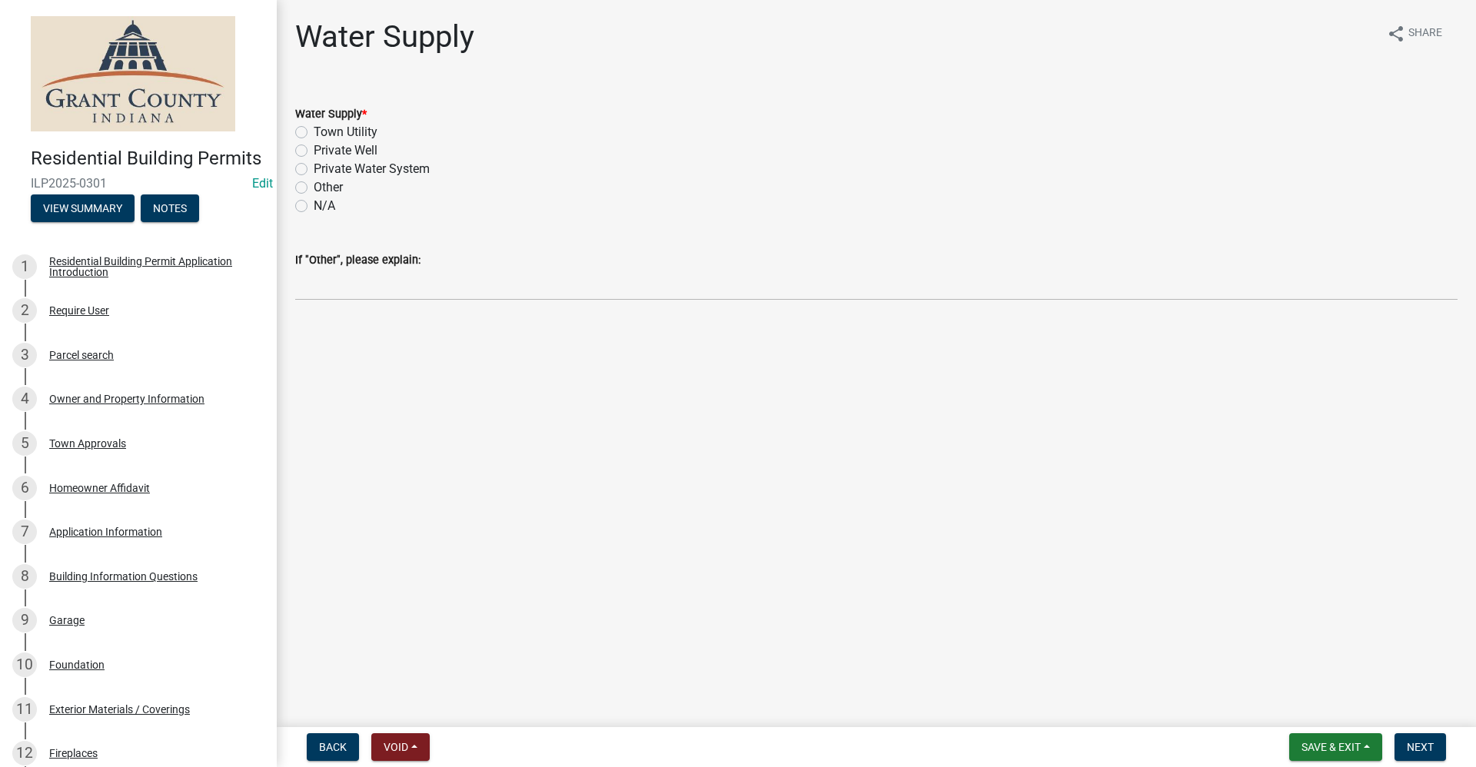
click at [314, 152] on label "Private Well" at bounding box center [346, 150] width 64 height 18
click at [314, 151] on input "Private Well" at bounding box center [319, 146] width 10 height 10
radio input "true"
click at [1428, 743] on span "Next" at bounding box center [1420, 747] width 27 height 12
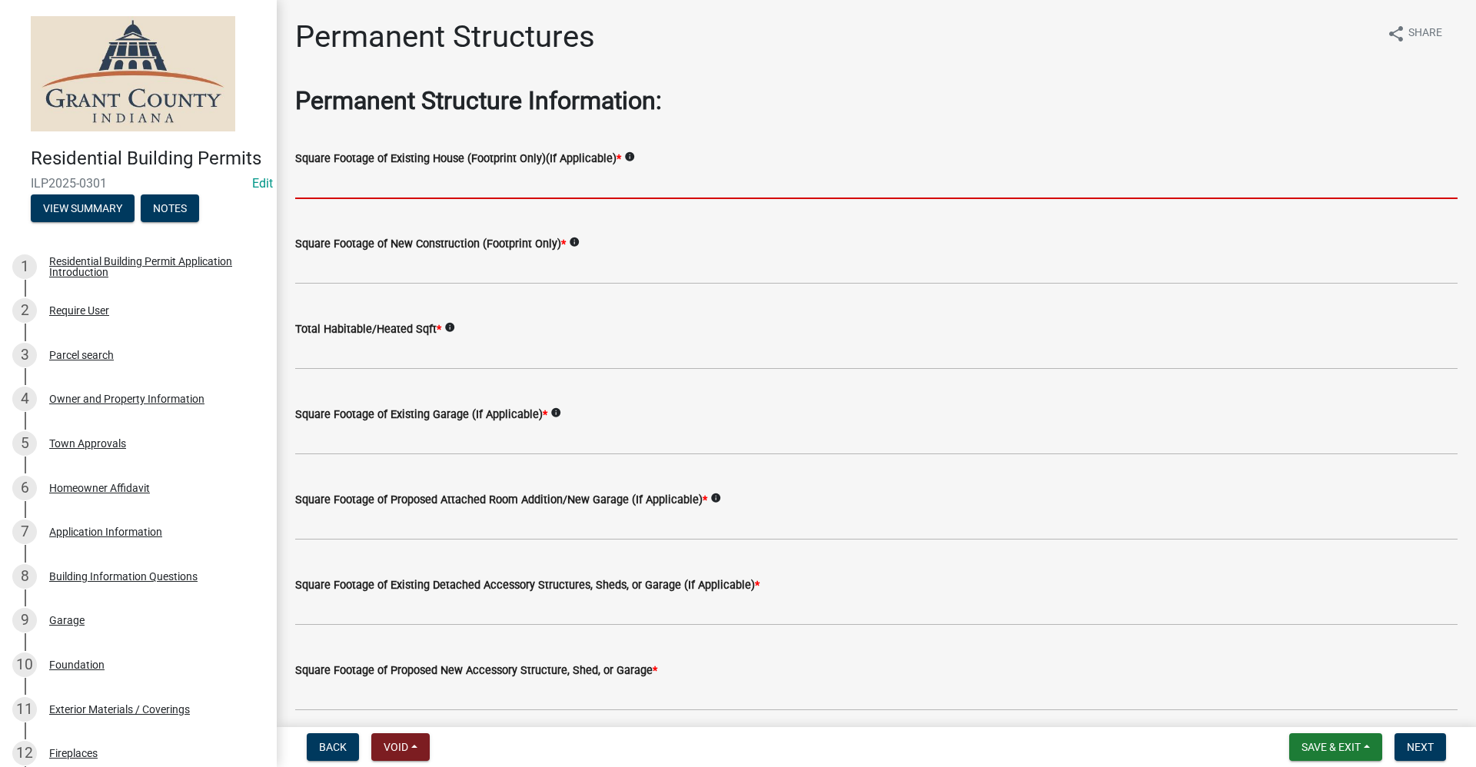
click at [365, 183] on input "text" at bounding box center [876, 184] width 1162 height 32
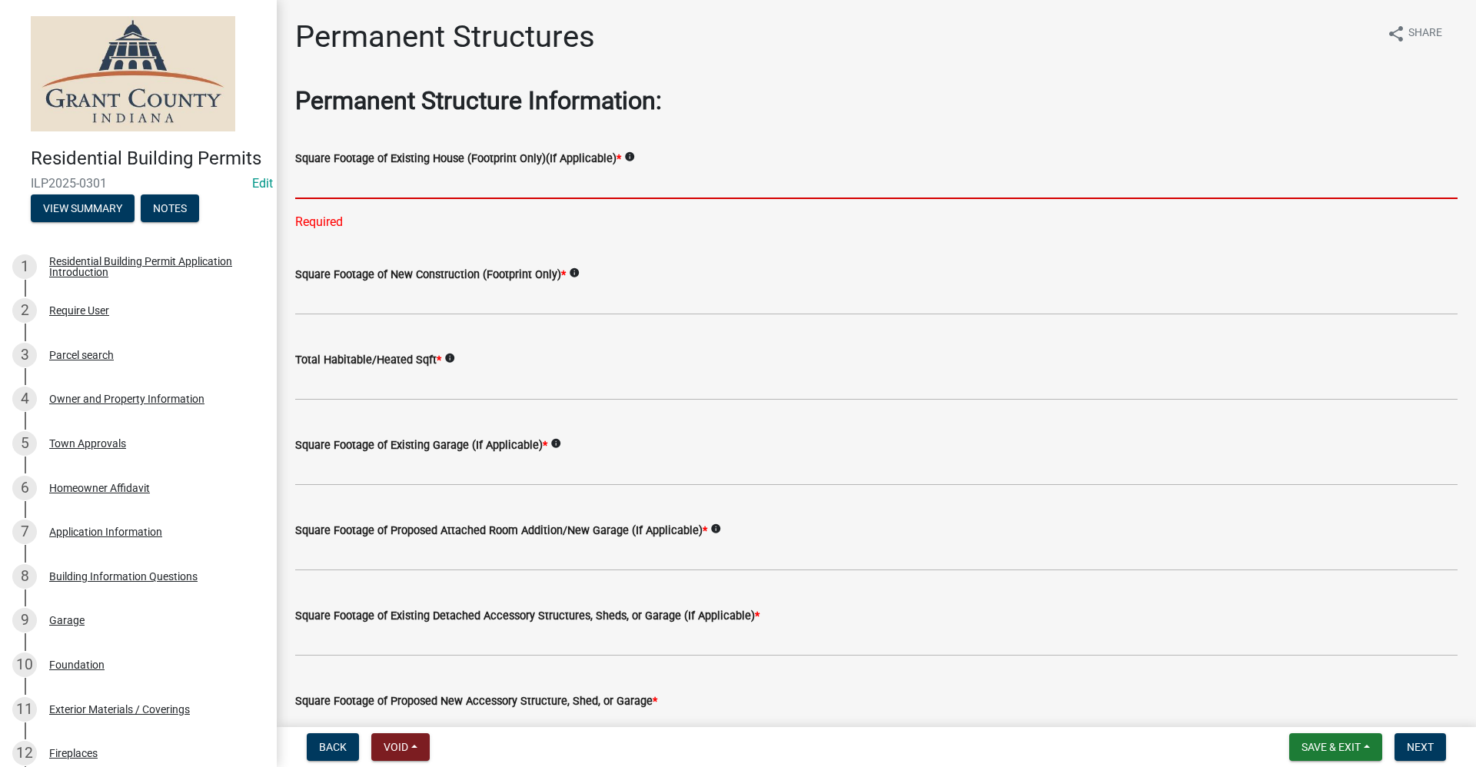
click at [321, 183] on input "text" at bounding box center [876, 184] width 1162 height 32
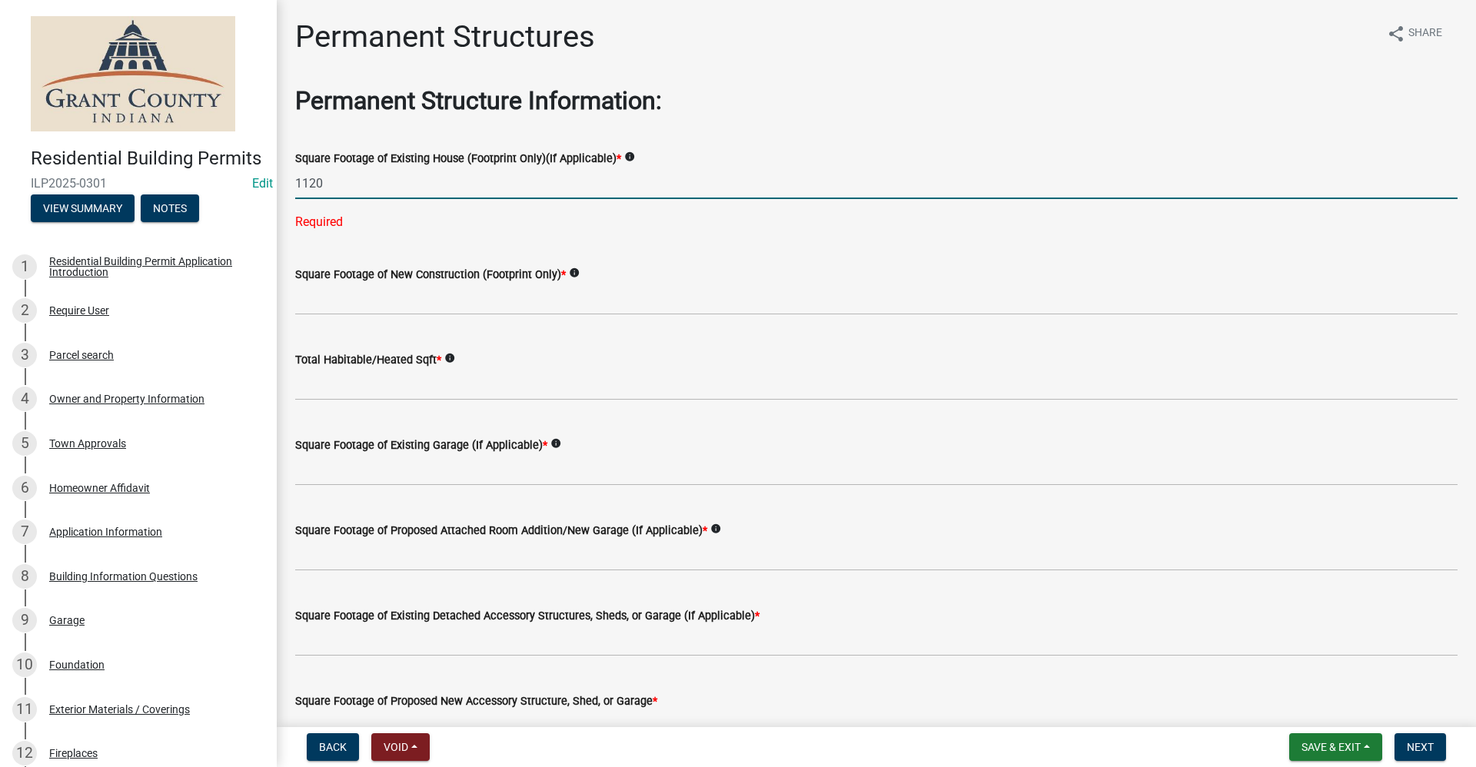
type input "1120"
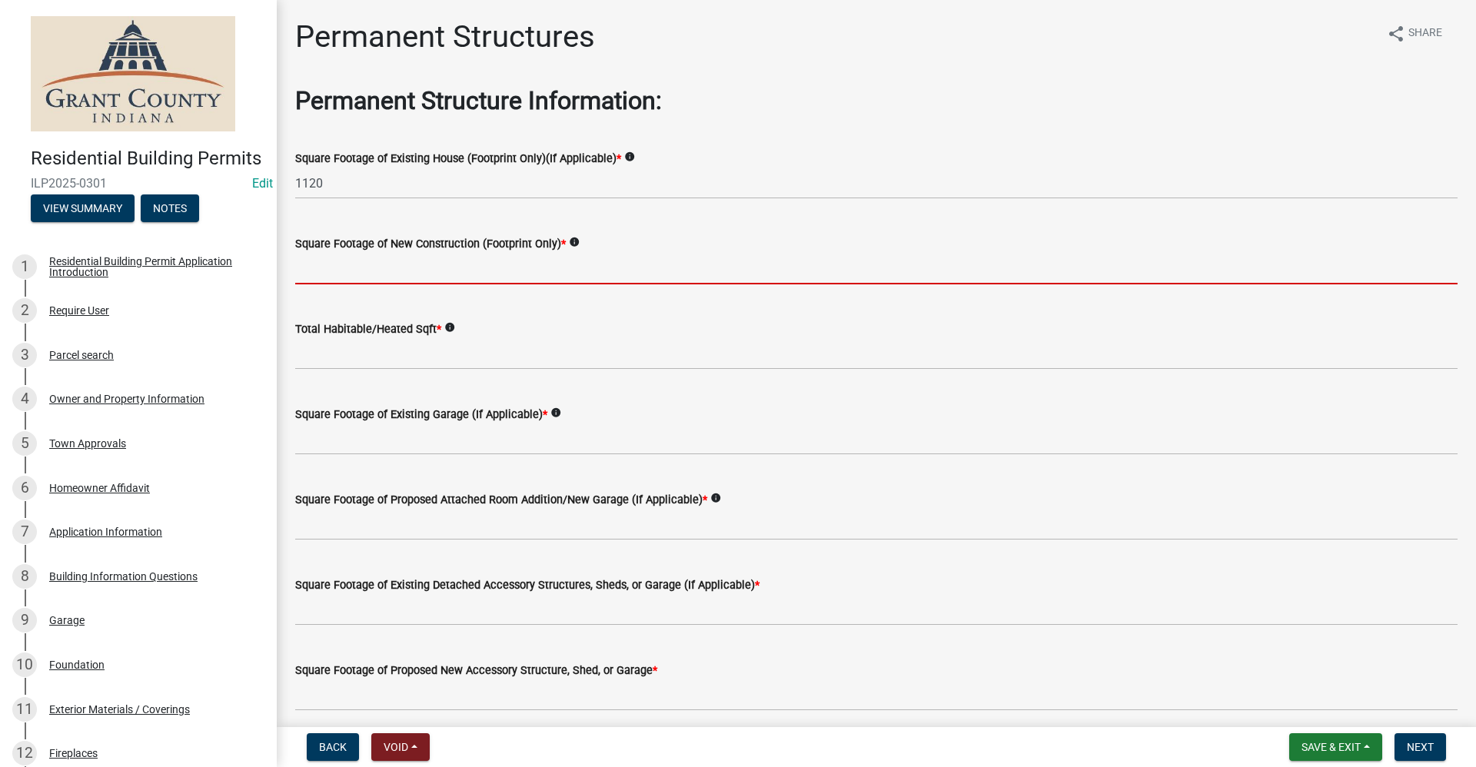
click at [321, 299] on wm-data-entity-input-list "Permanent Structure Information: Square Footage of Existing House (Footprint On…" at bounding box center [876, 490] width 1162 height 809
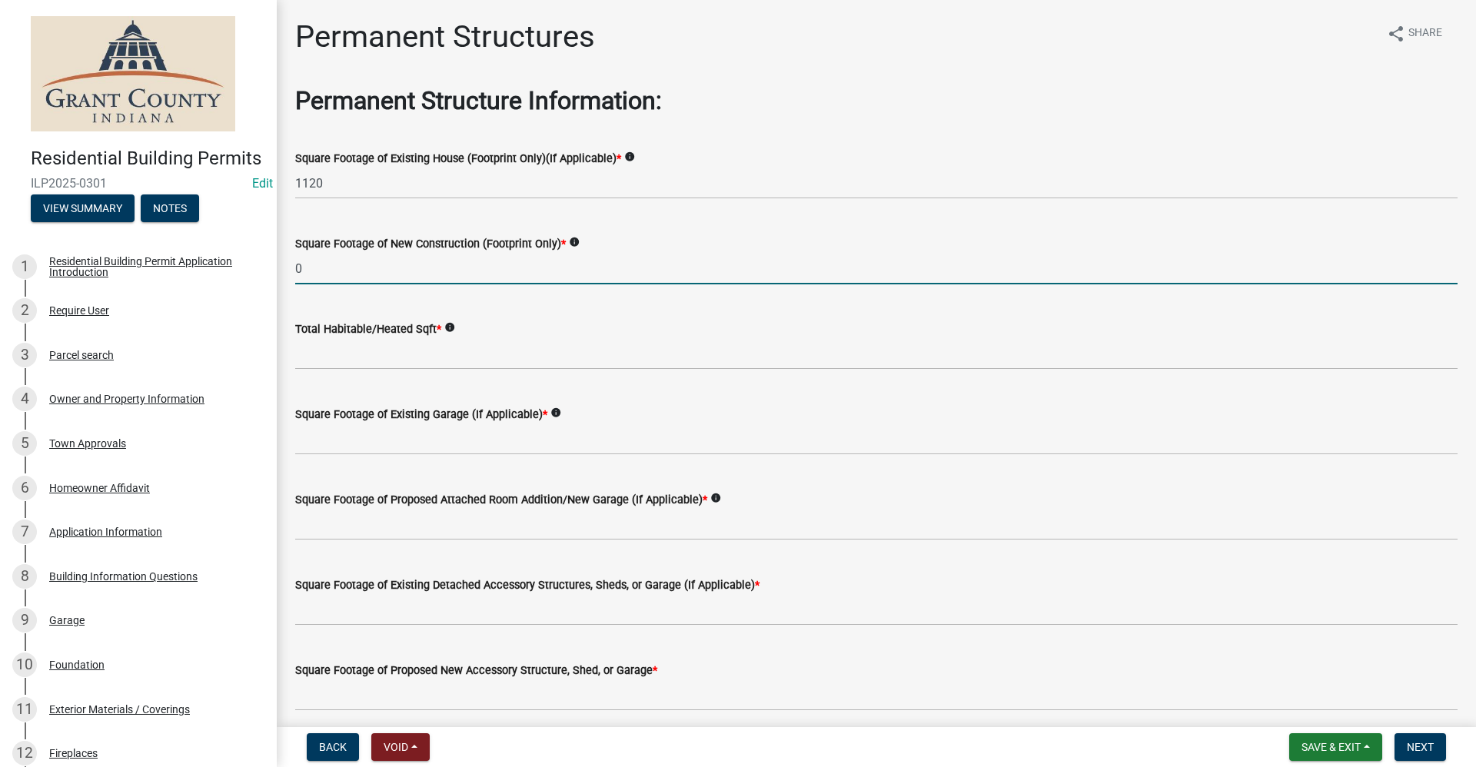
type input "0"
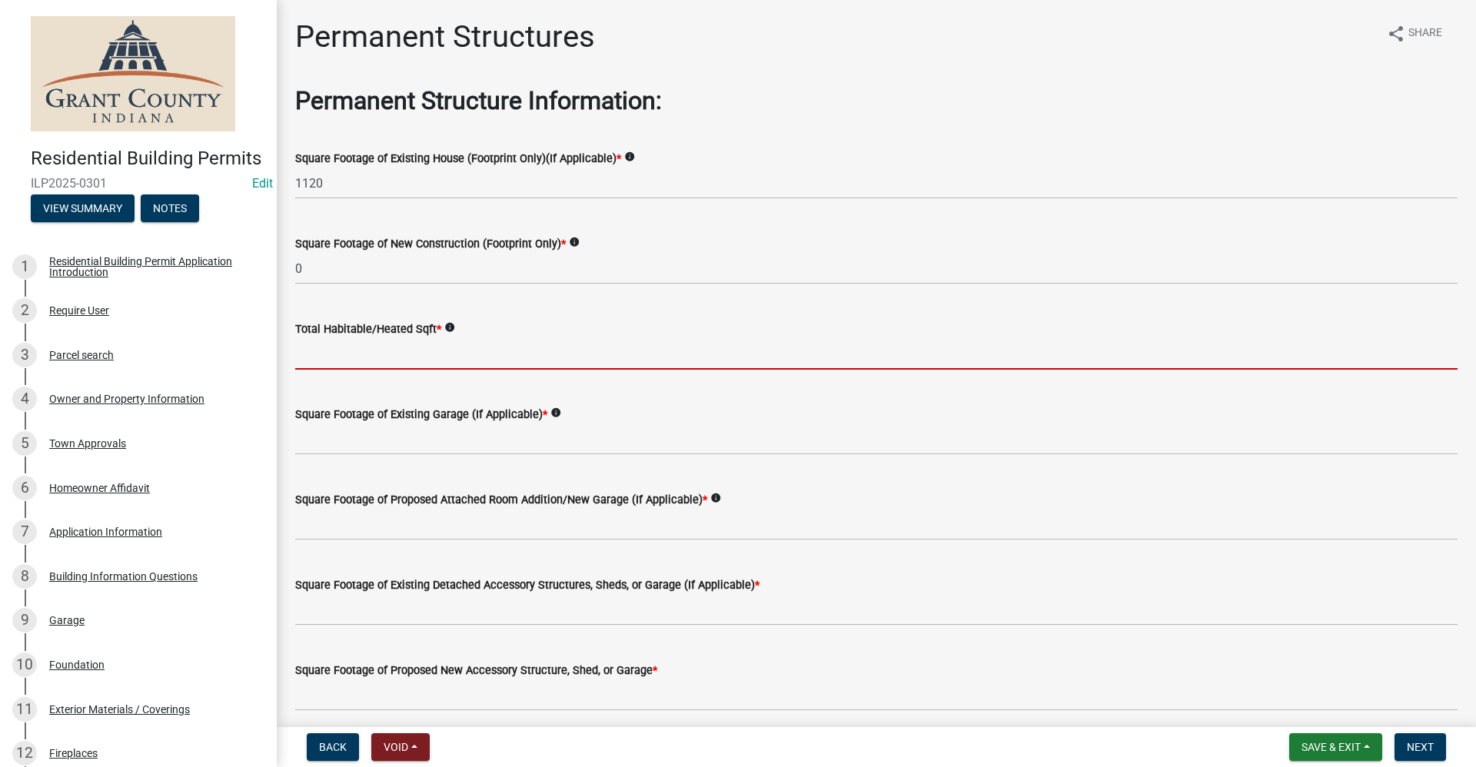
click at [326, 354] on input "text" at bounding box center [876, 354] width 1162 height 32
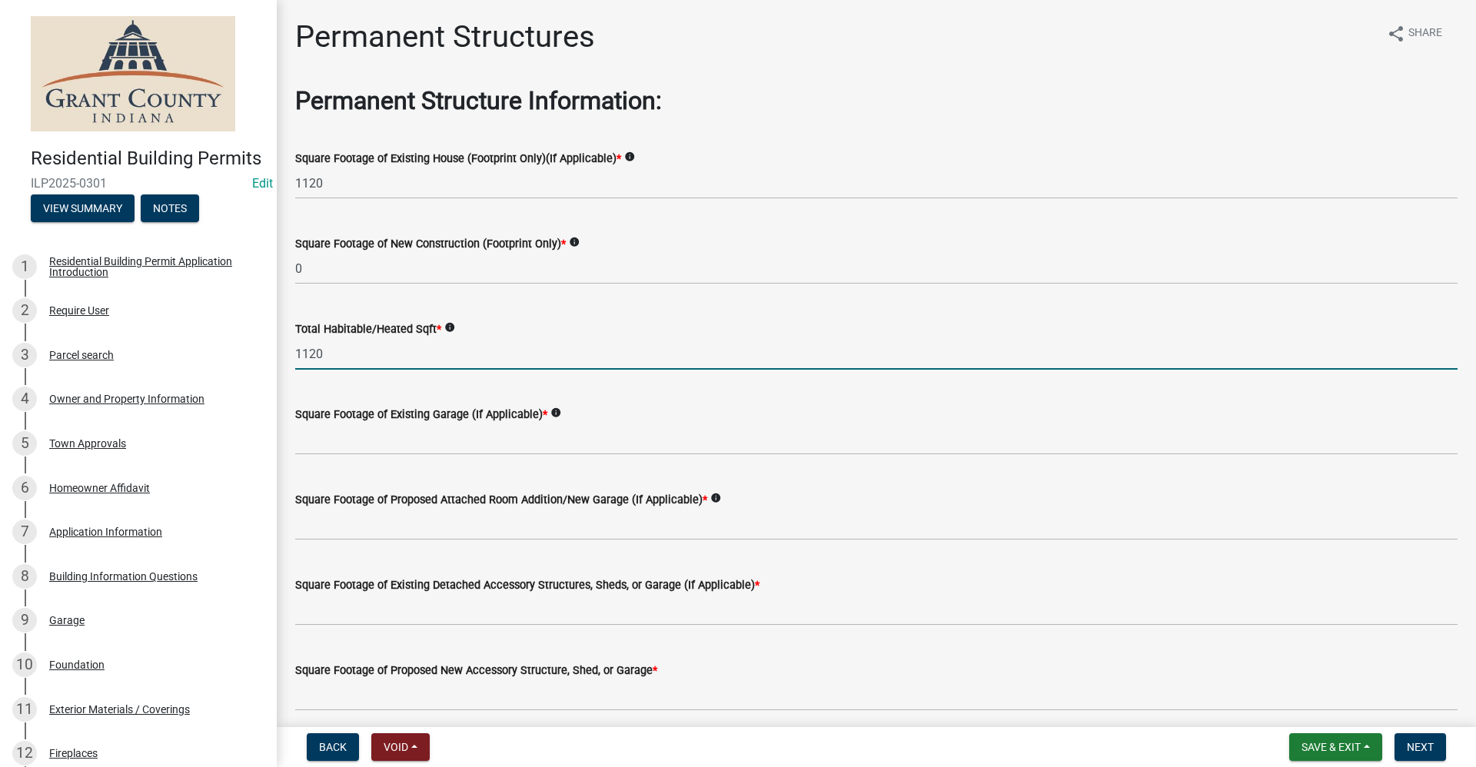
type input "1120"
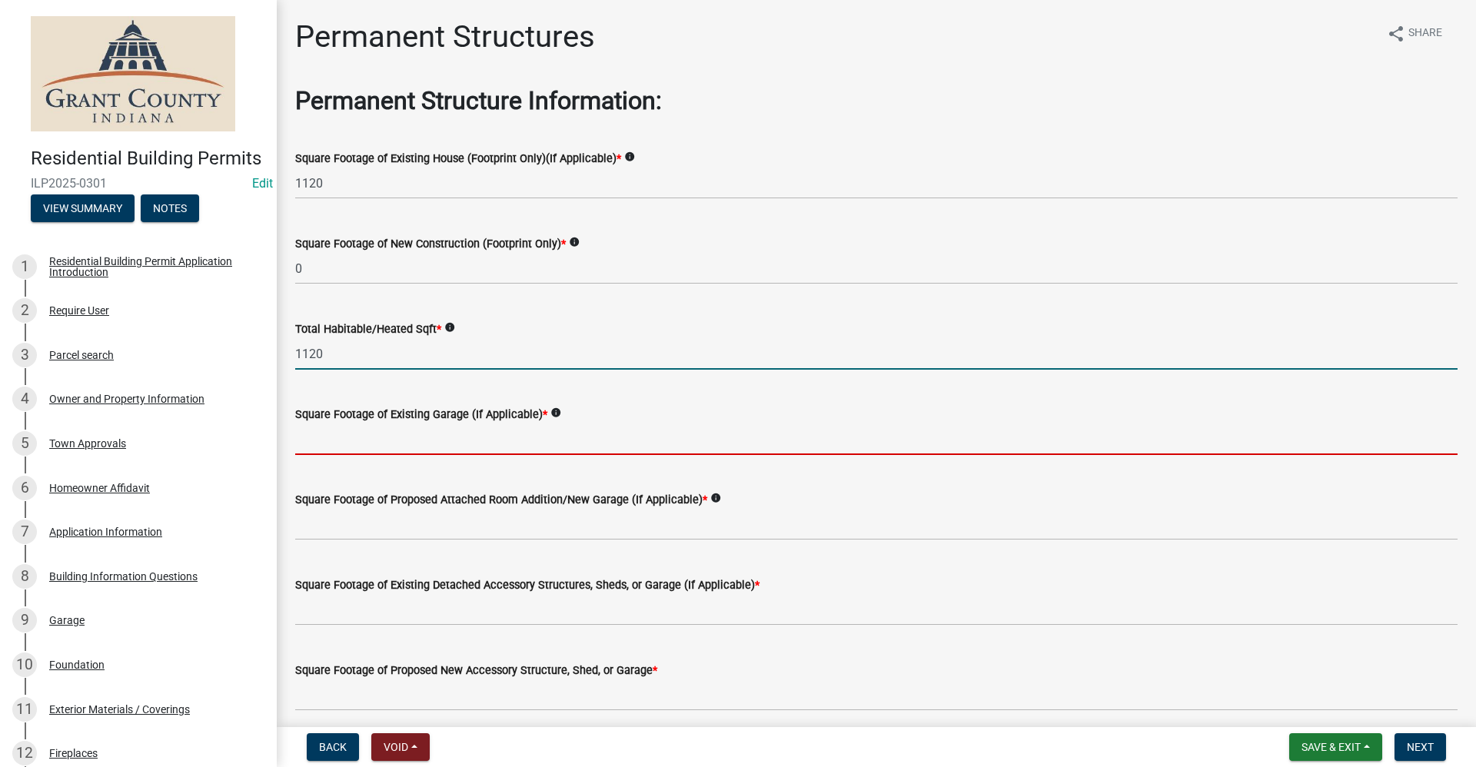
click at [381, 440] on input "text" at bounding box center [876, 440] width 1162 height 32
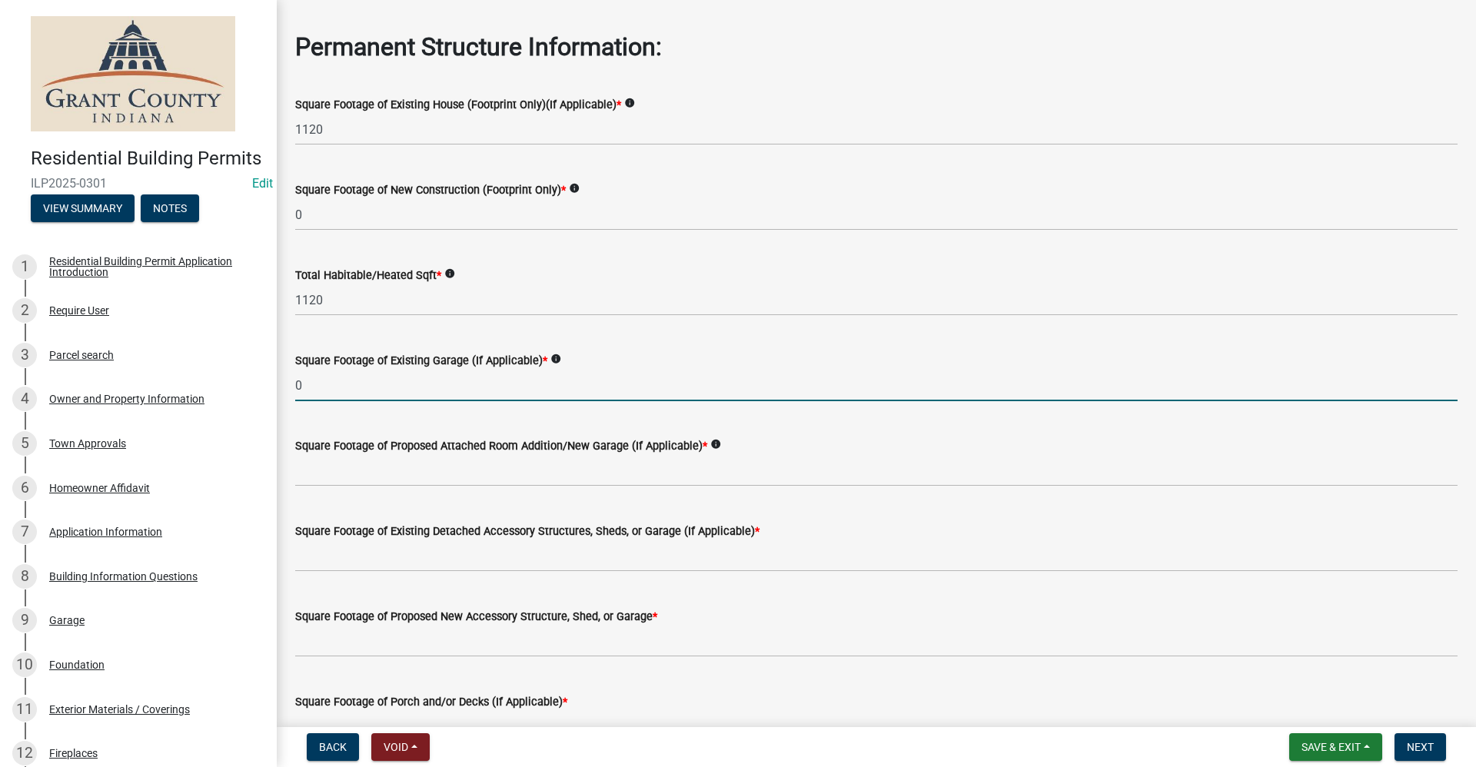
scroll to position [77, 0]
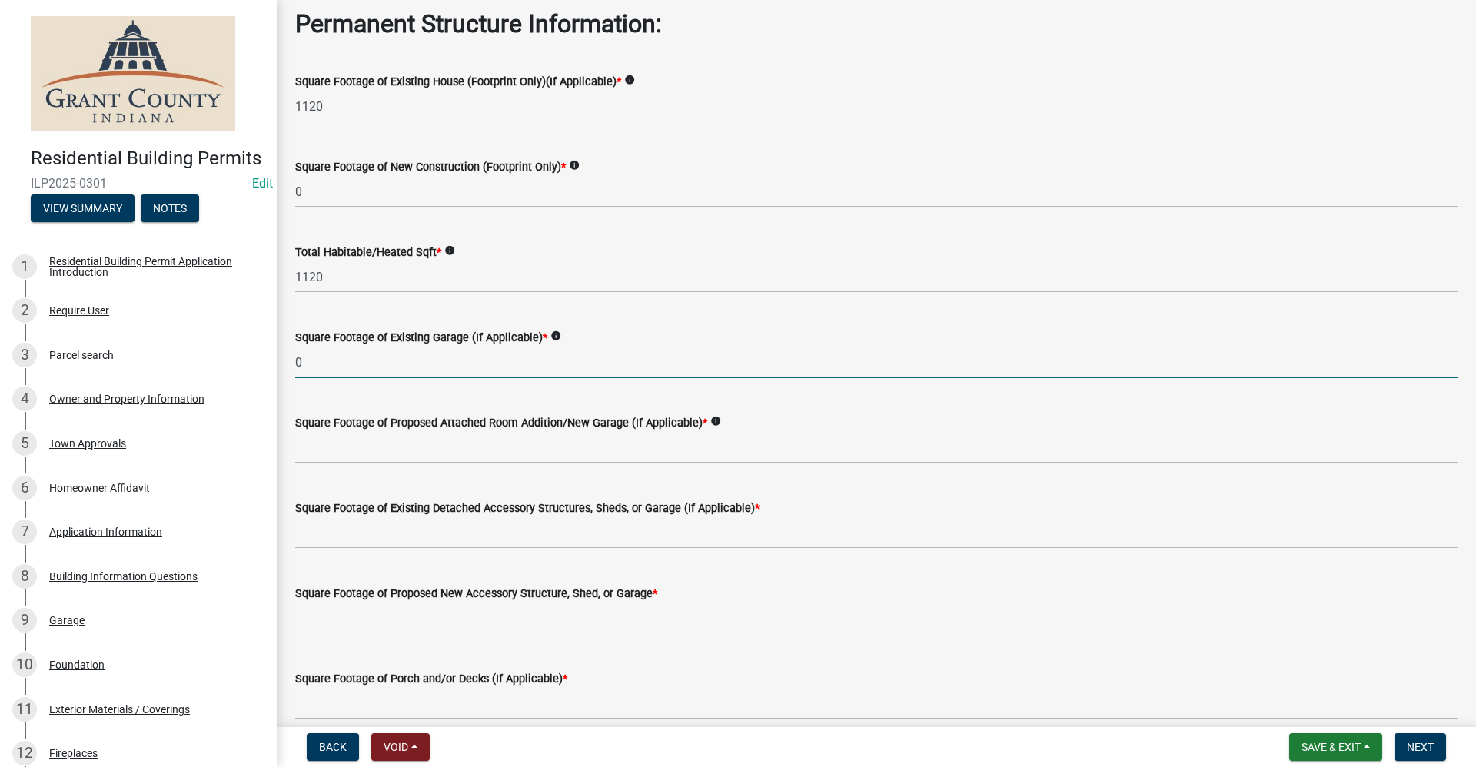
type input "0"
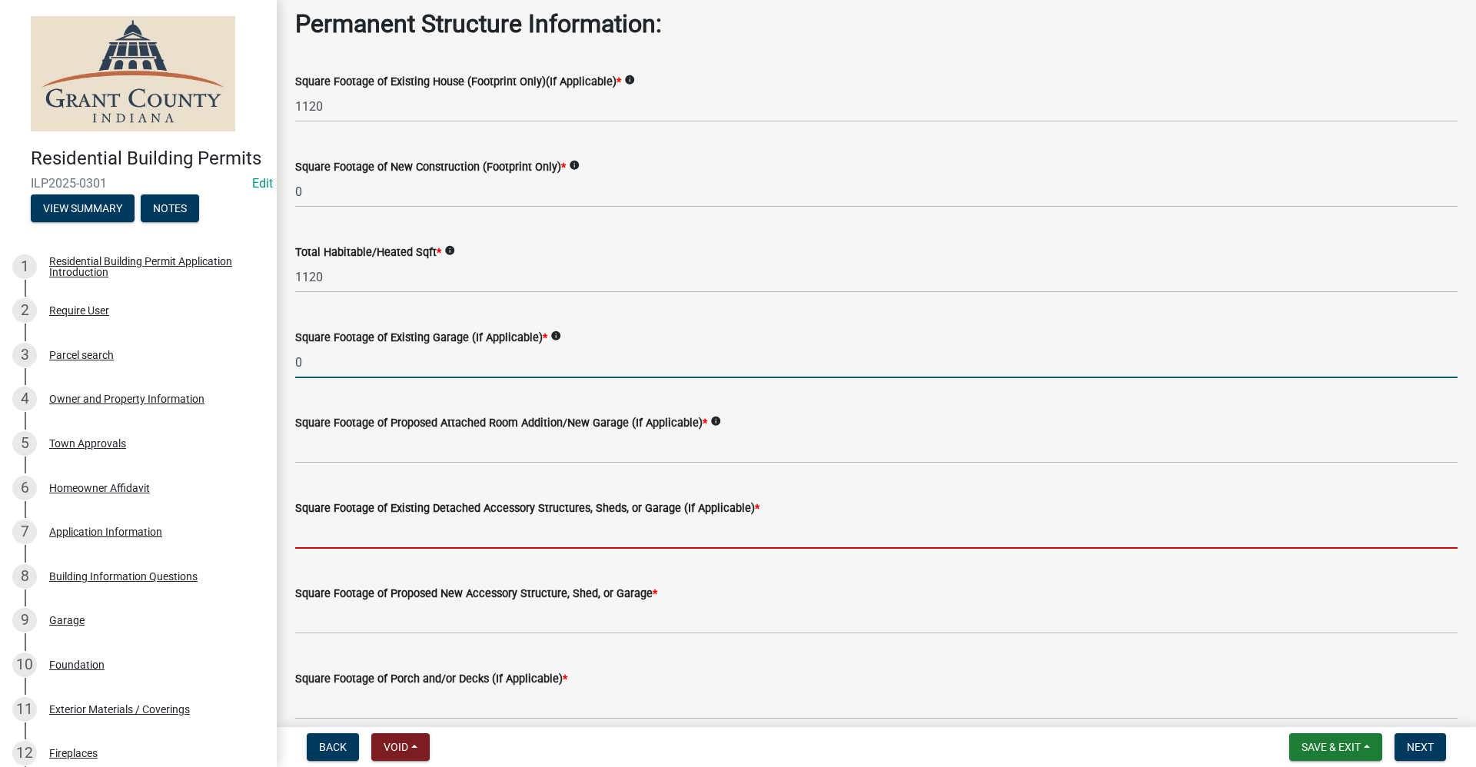
click at [370, 532] on input "text" at bounding box center [876, 533] width 1162 height 32
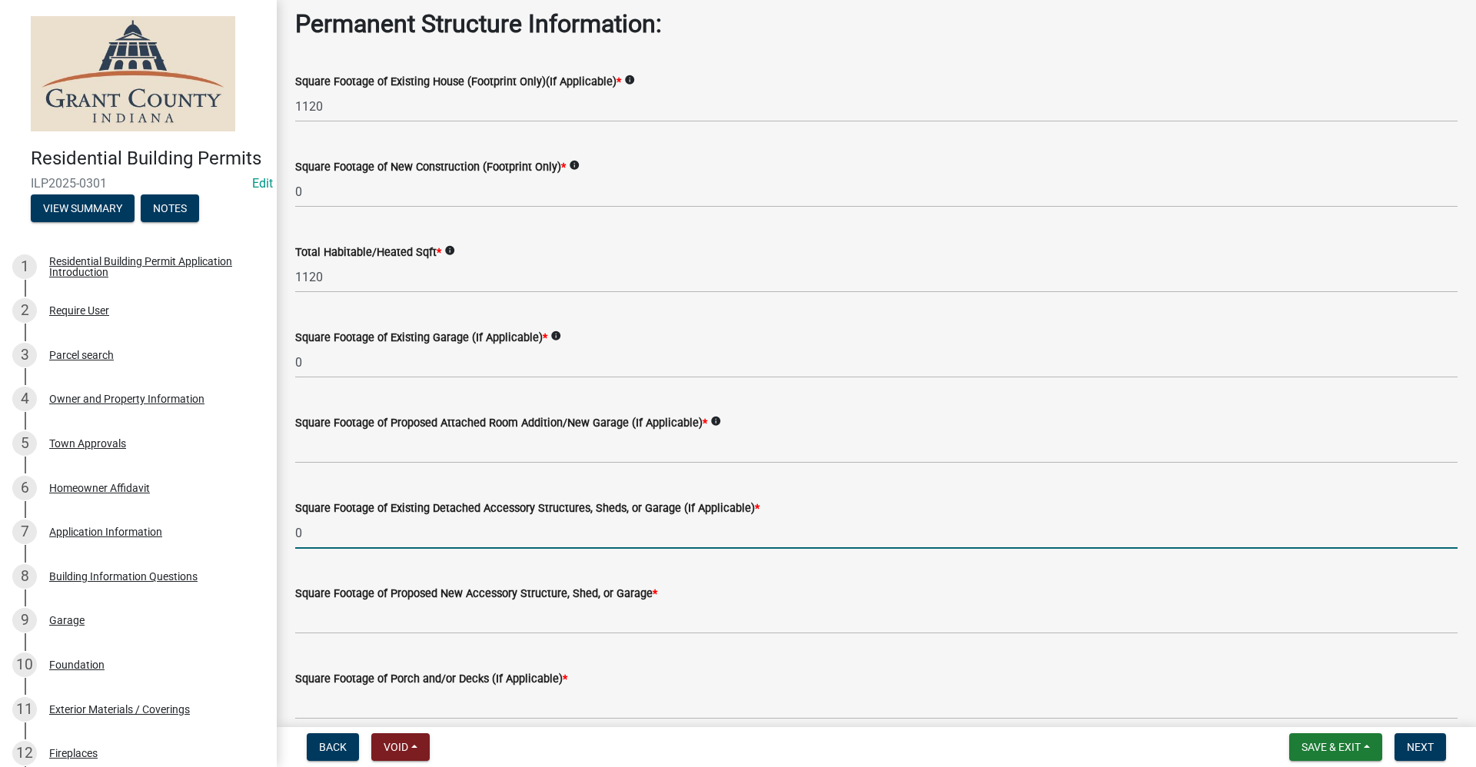
type input "0"
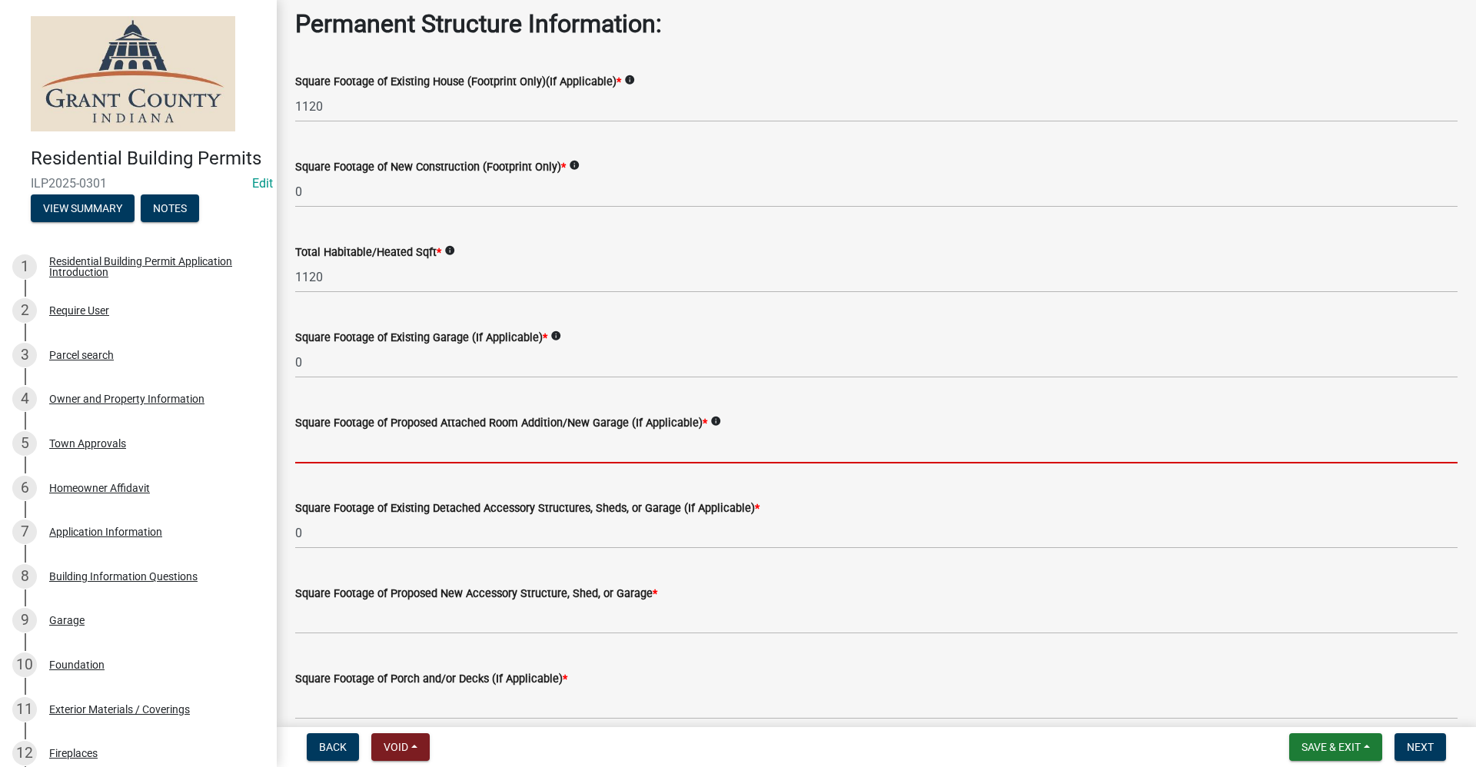
click at [304, 444] on input "text" at bounding box center [876, 448] width 1162 height 32
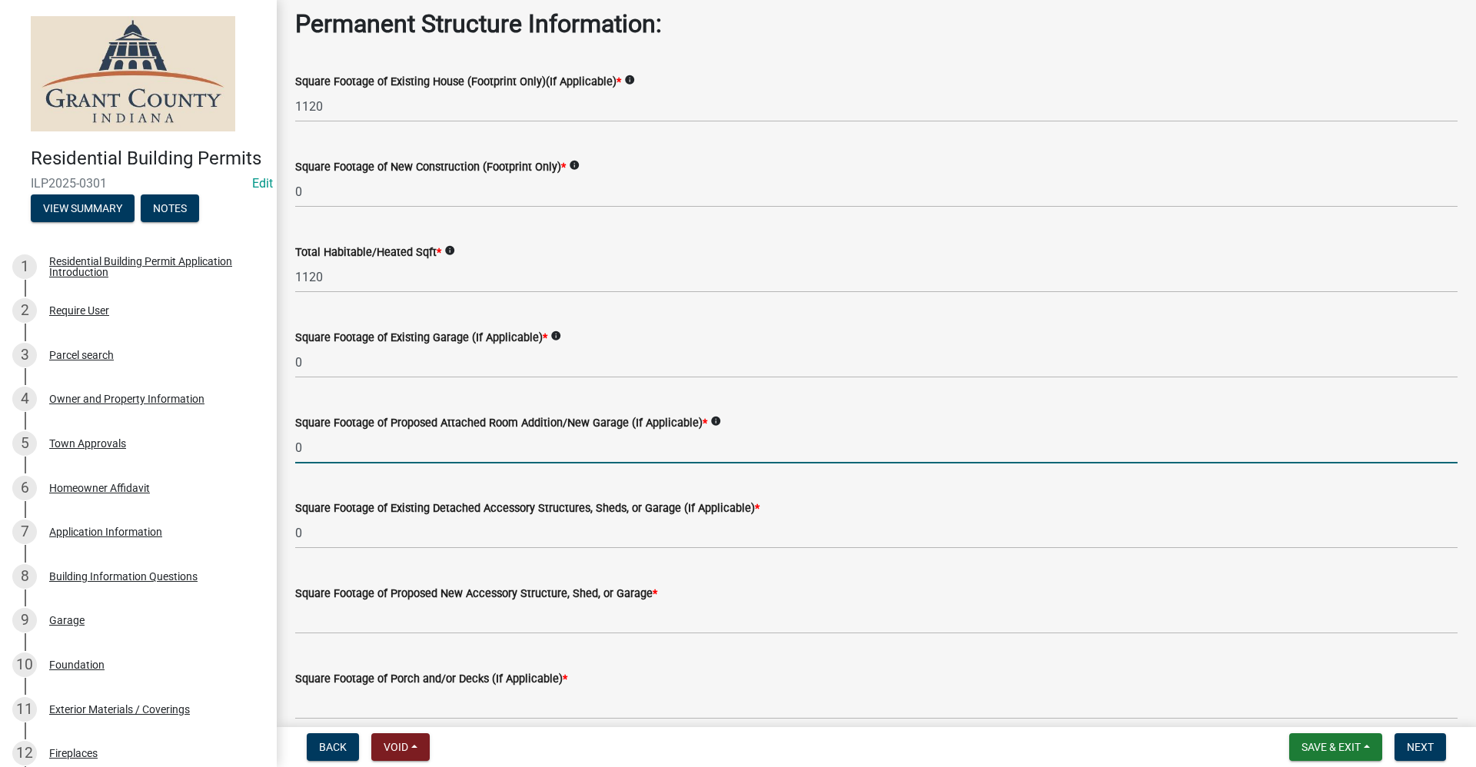
type input "0"
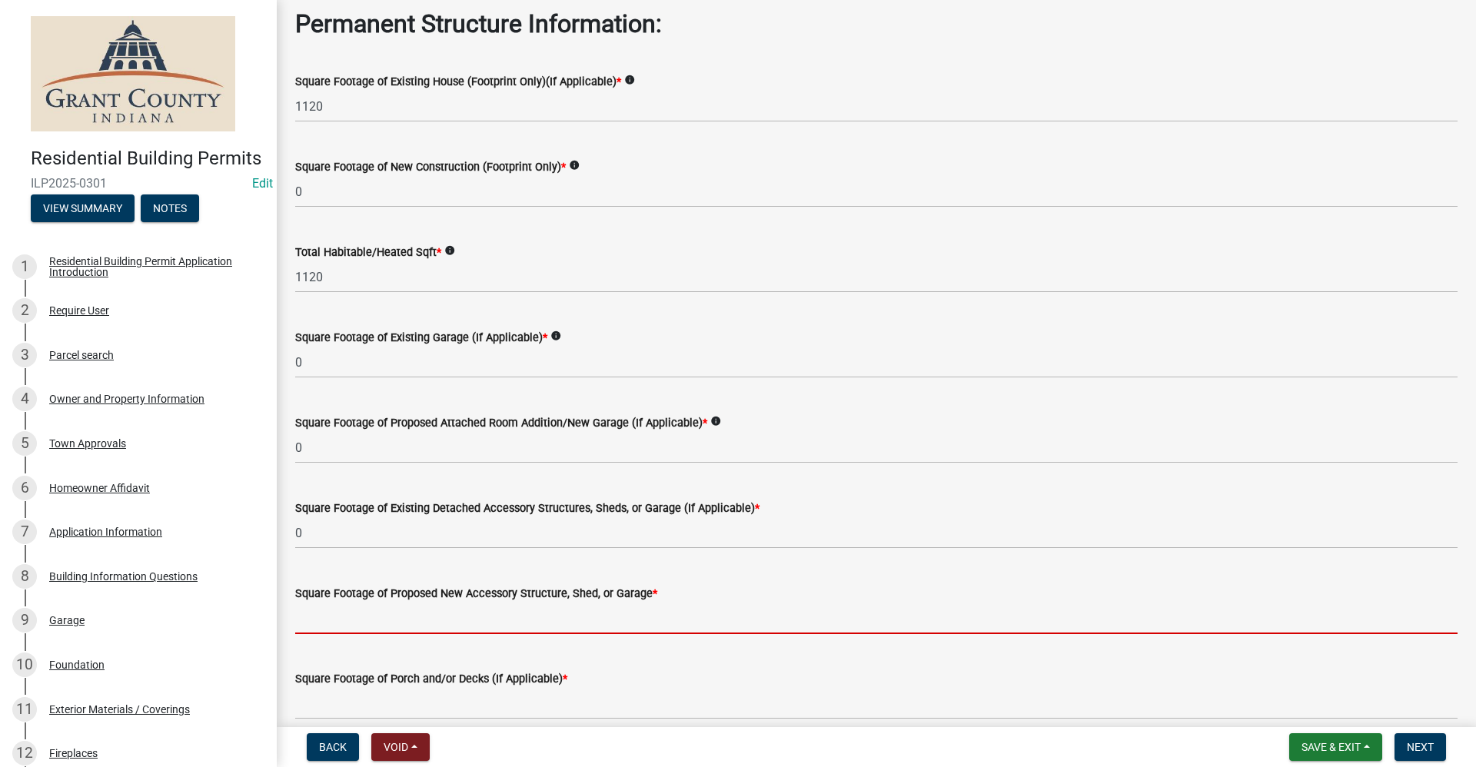
click at [367, 618] on input "text" at bounding box center [876, 619] width 1162 height 32
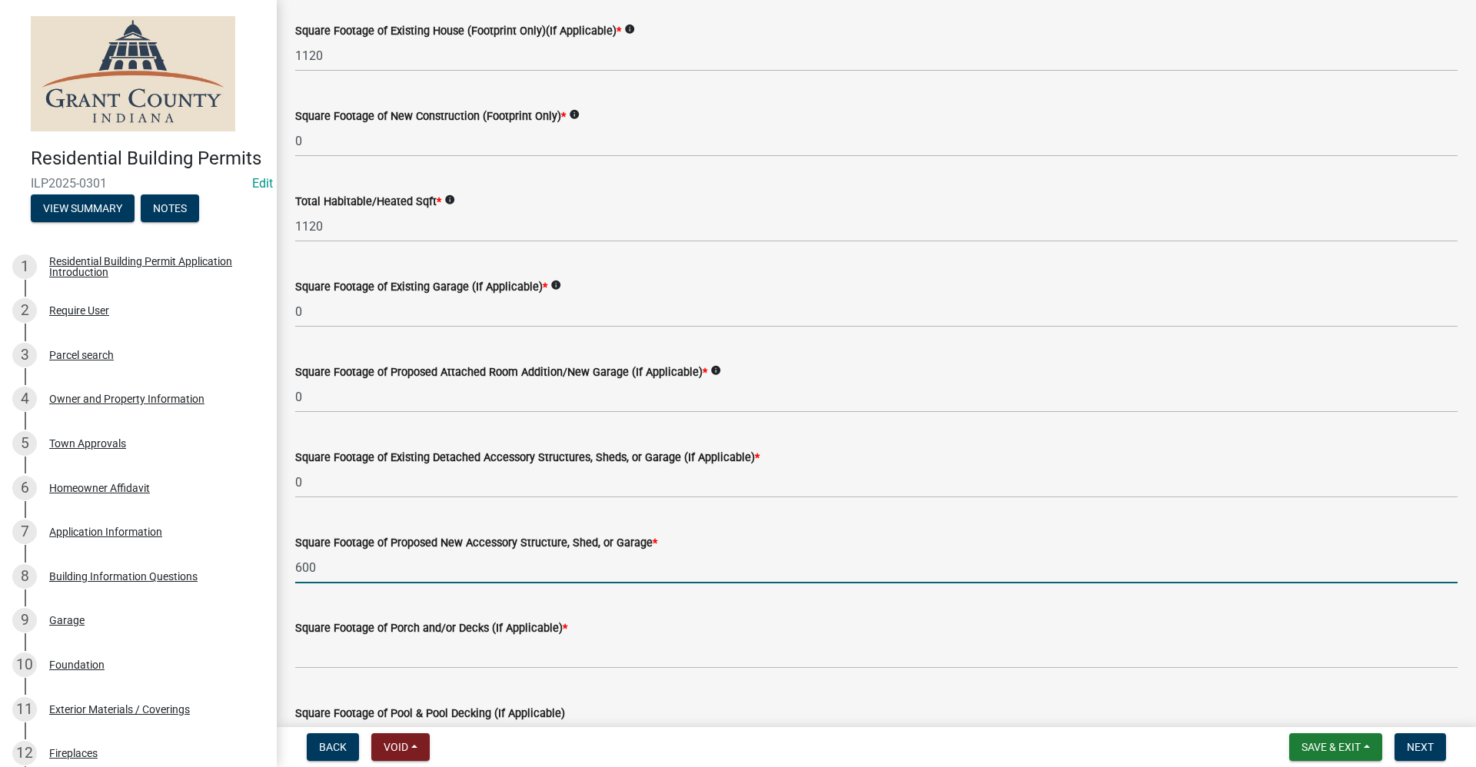
scroll to position [154, 0]
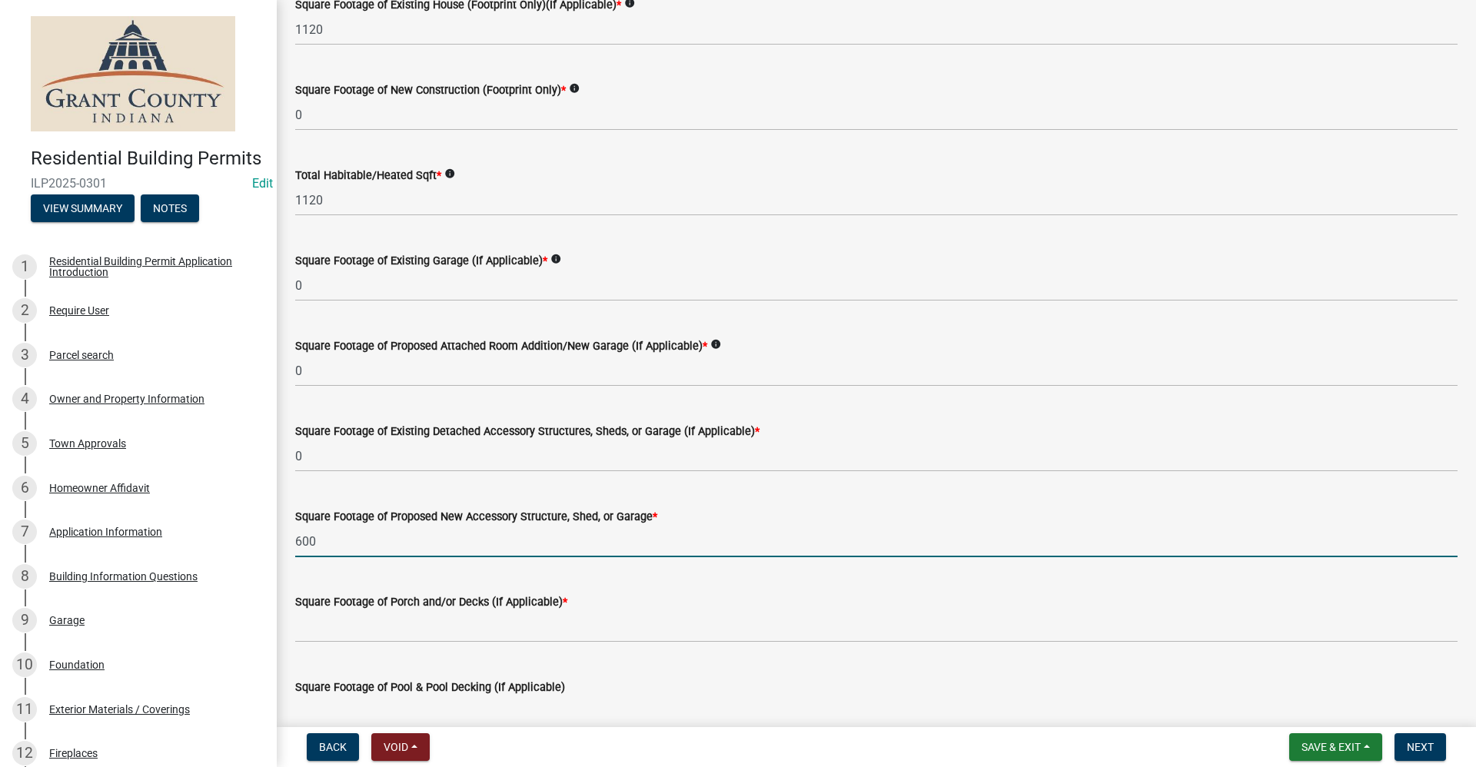
type input "600"
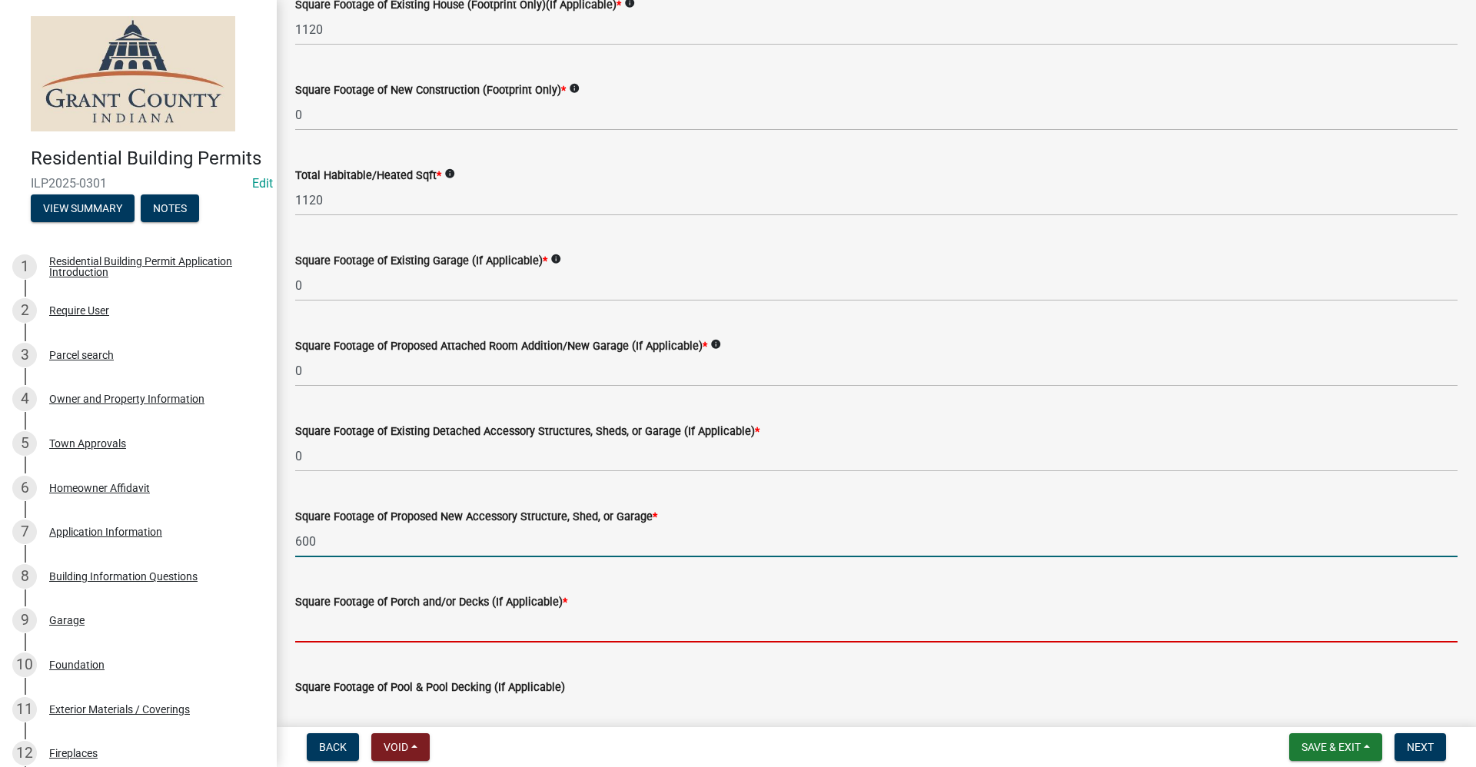
click at [329, 628] on input "text" at bounding box center [876, 627] width 1162 height 32
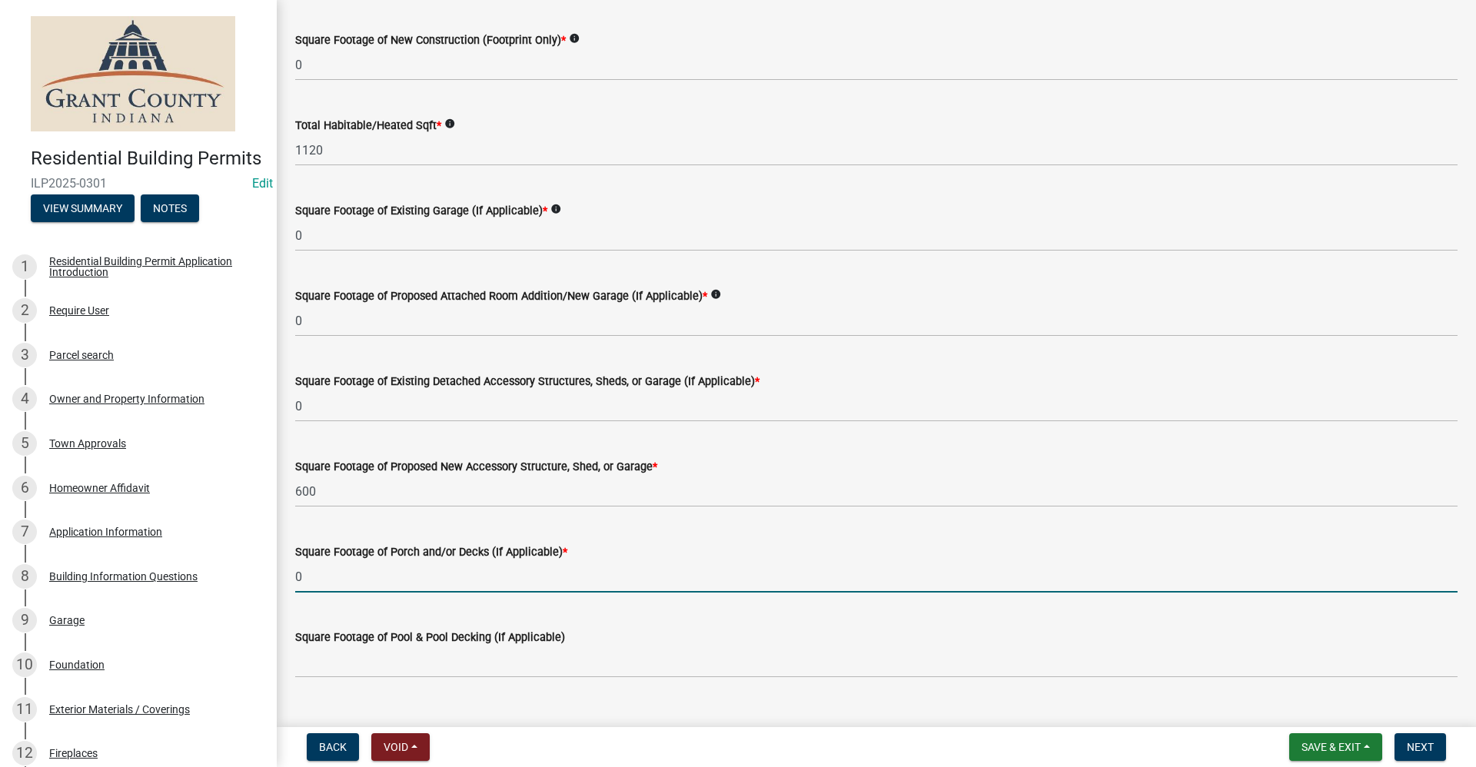
scroll to position [231, 0]
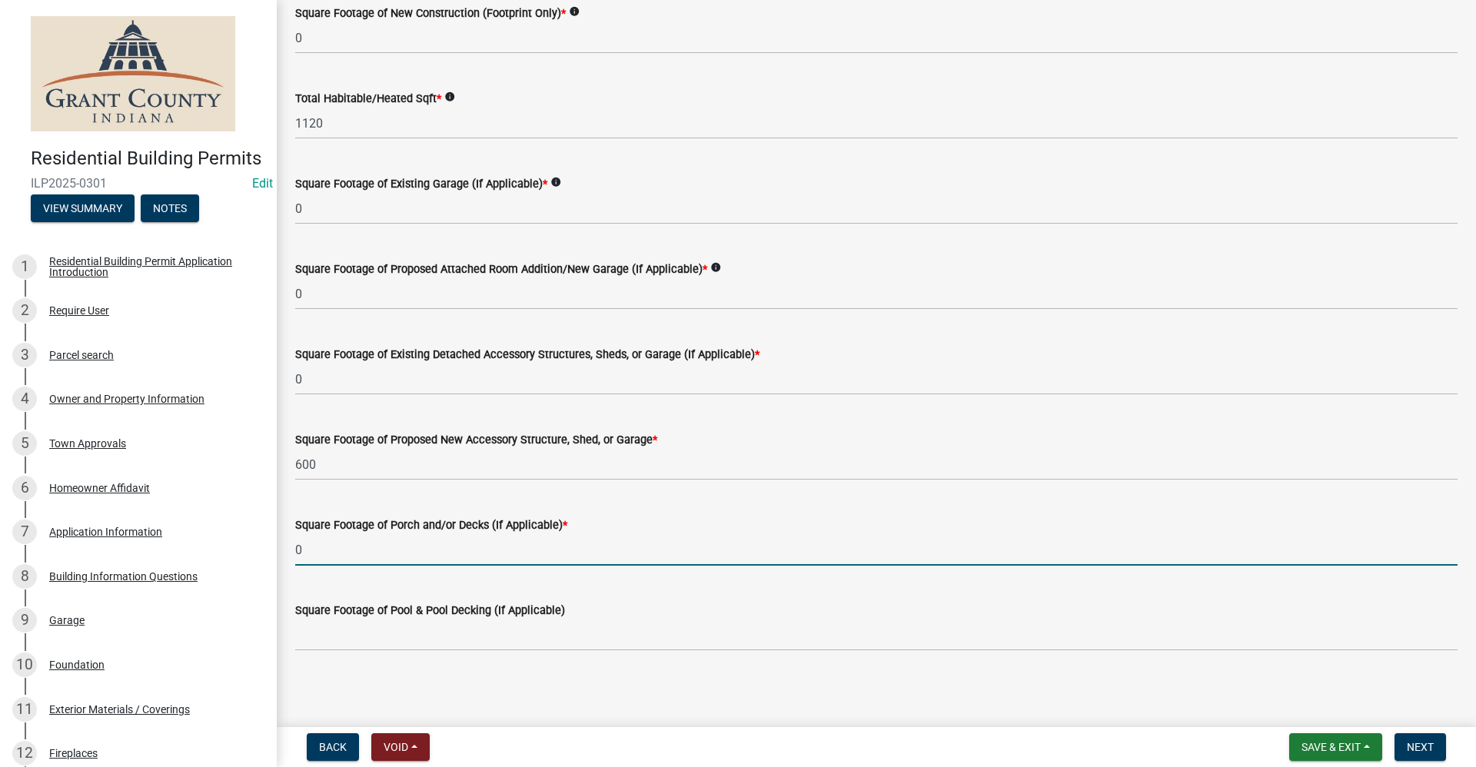
type input "0"
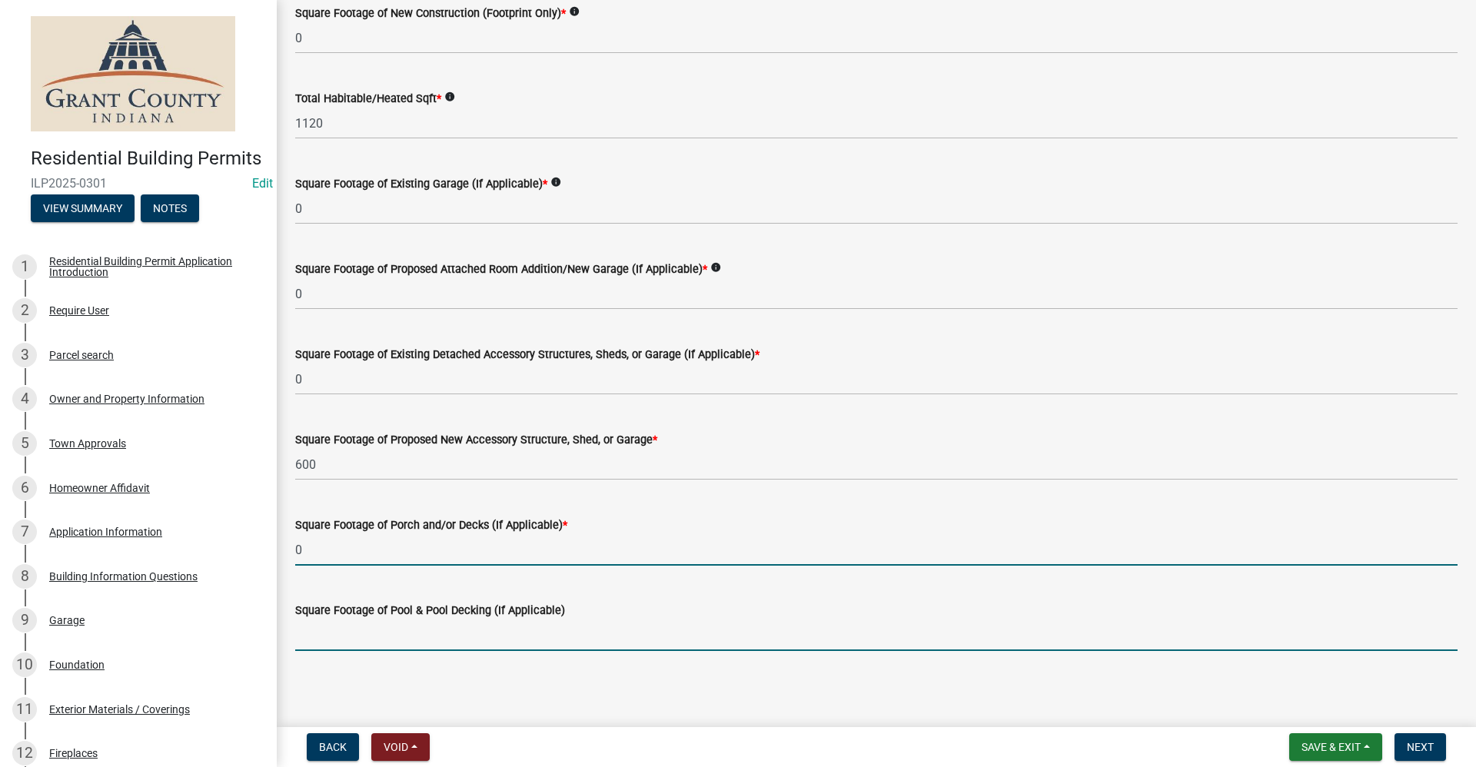
click at [371, 629] on input "text" at bounding box center [876, 636] width 1162 height 32
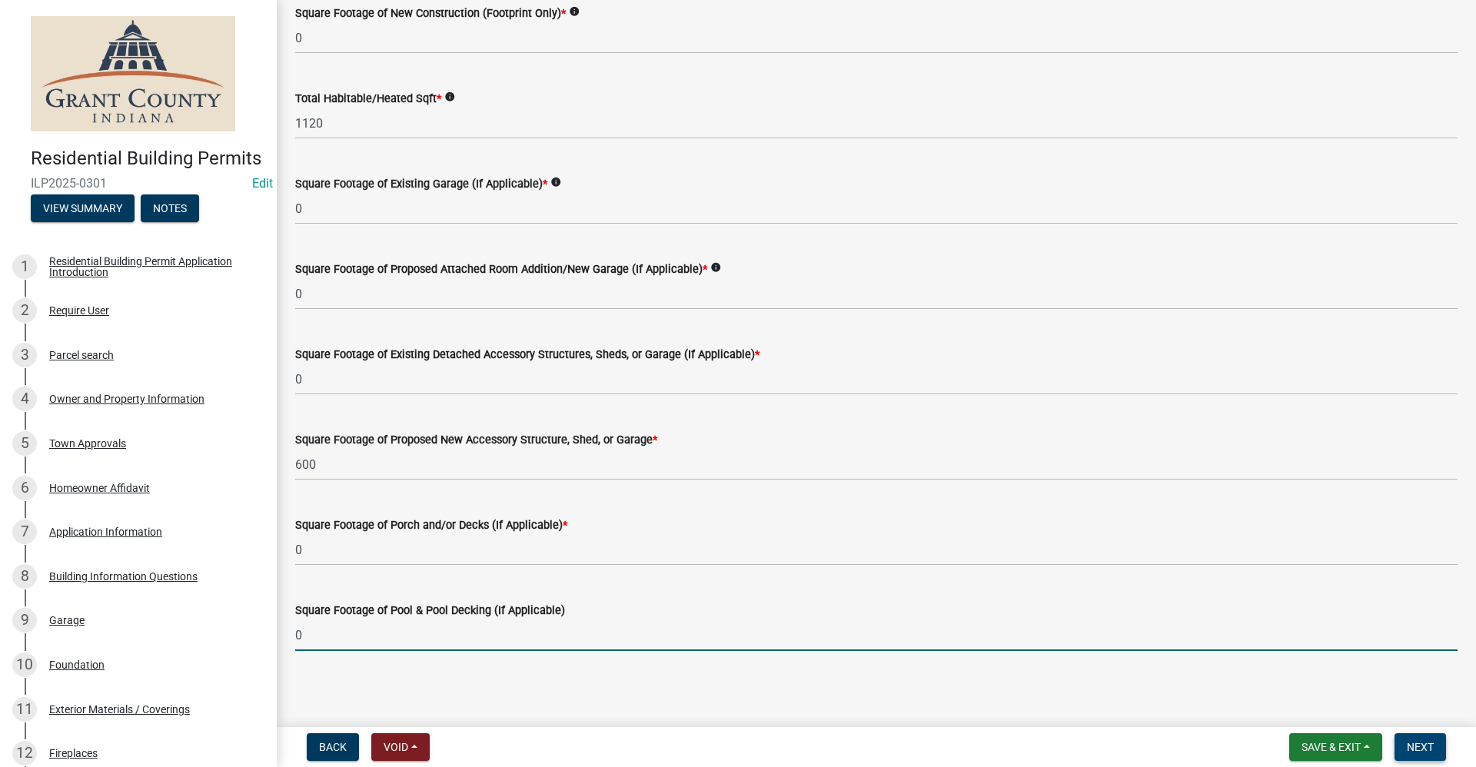
type input "0"
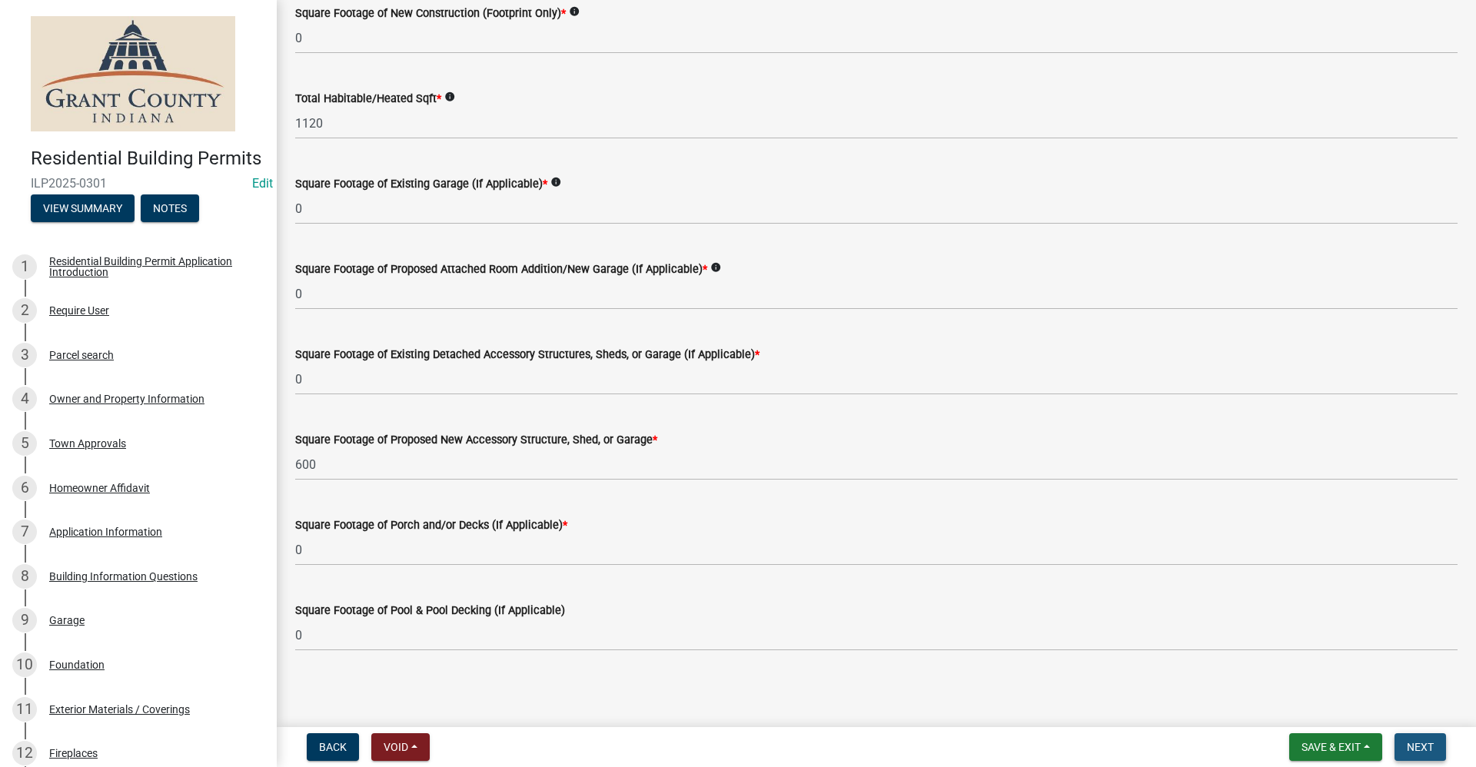
click at [1426, 753] on span "Next" at bounding box center [1420, 747] width 27 height 12
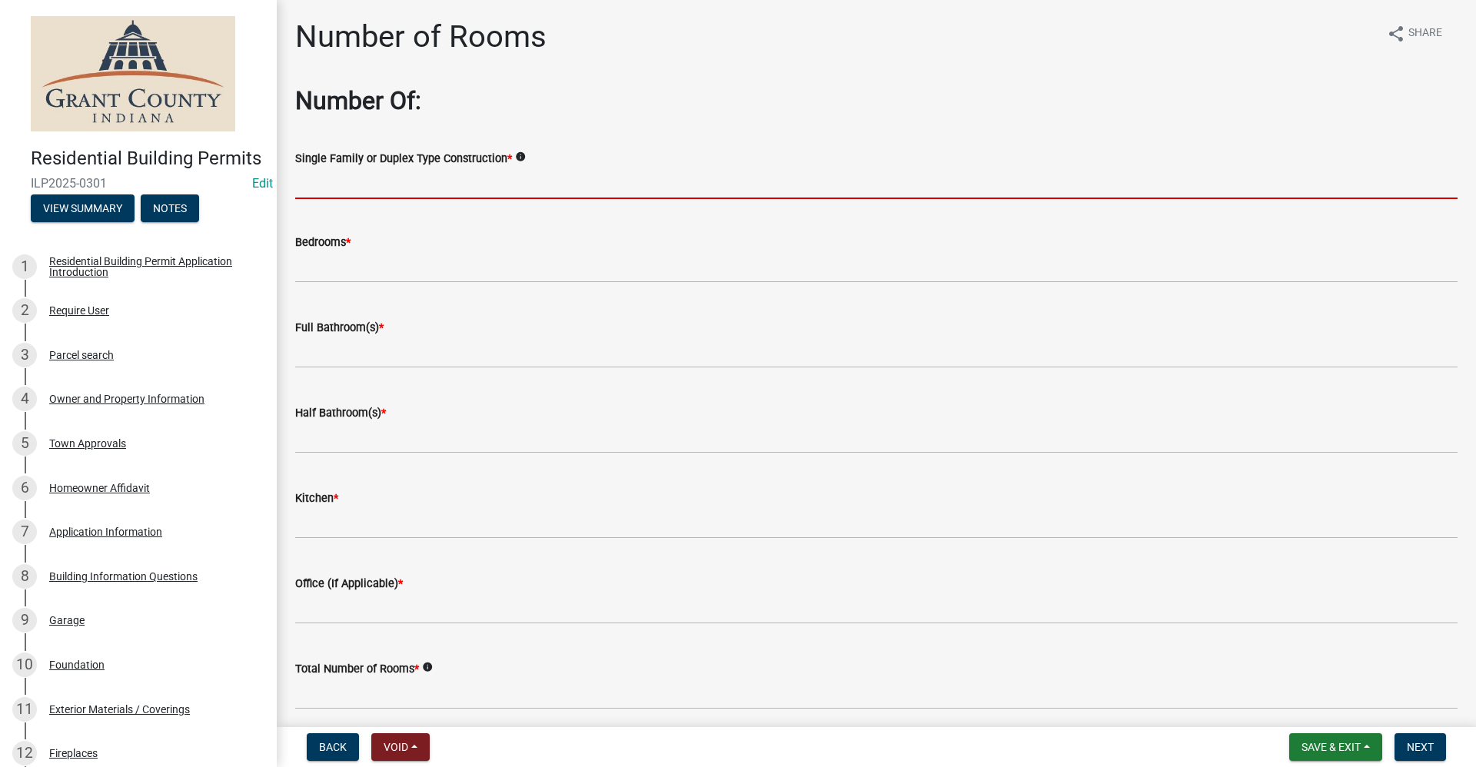
drag, startPoint x: 341, startPoint y: 179, endPoint x: 349, endPoint y: 175, distance: 9.0
click at [343, 179] on input "Single Family or Duplex Type Construction *" at bounding box center [876, 184] width 1162 height 32
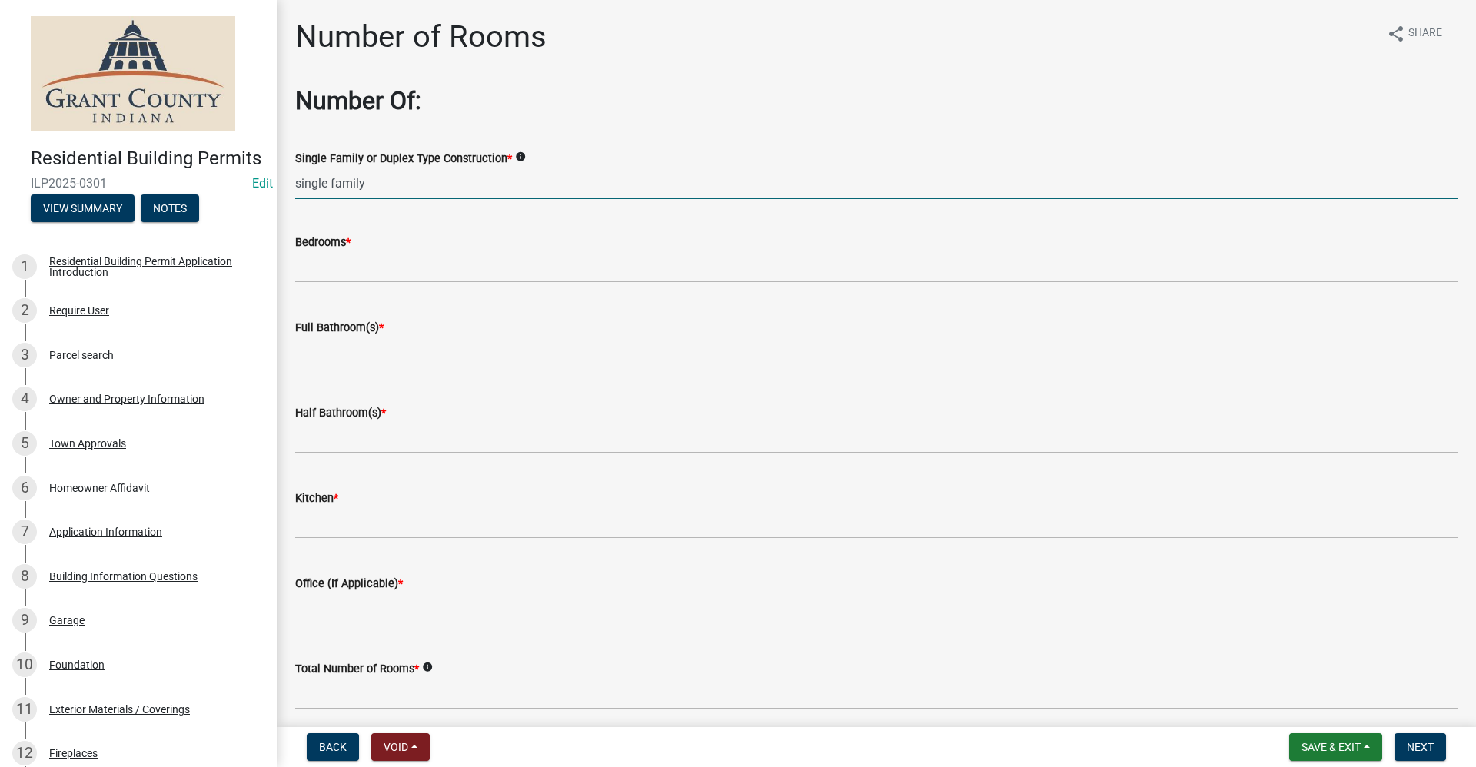
type input "single family"
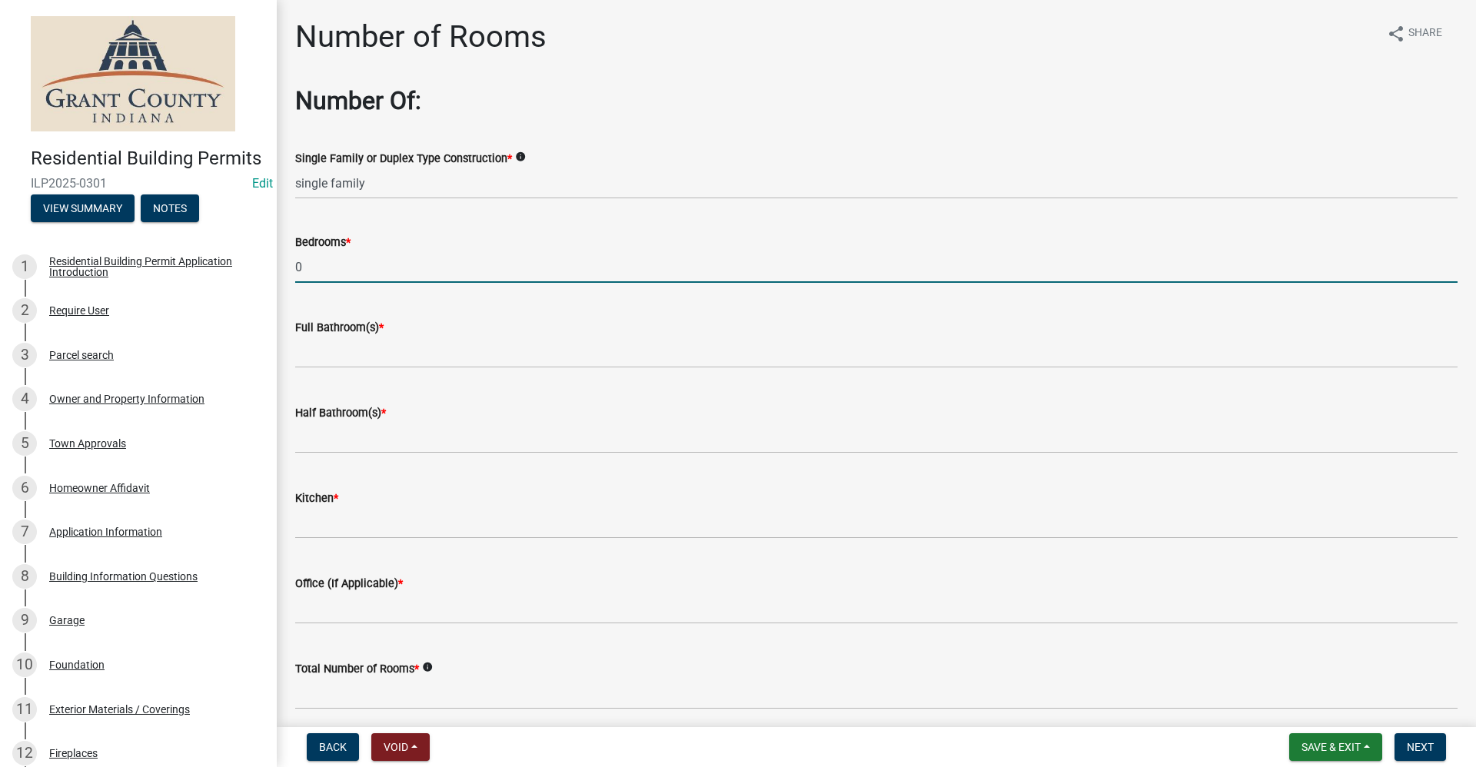
type input "0"
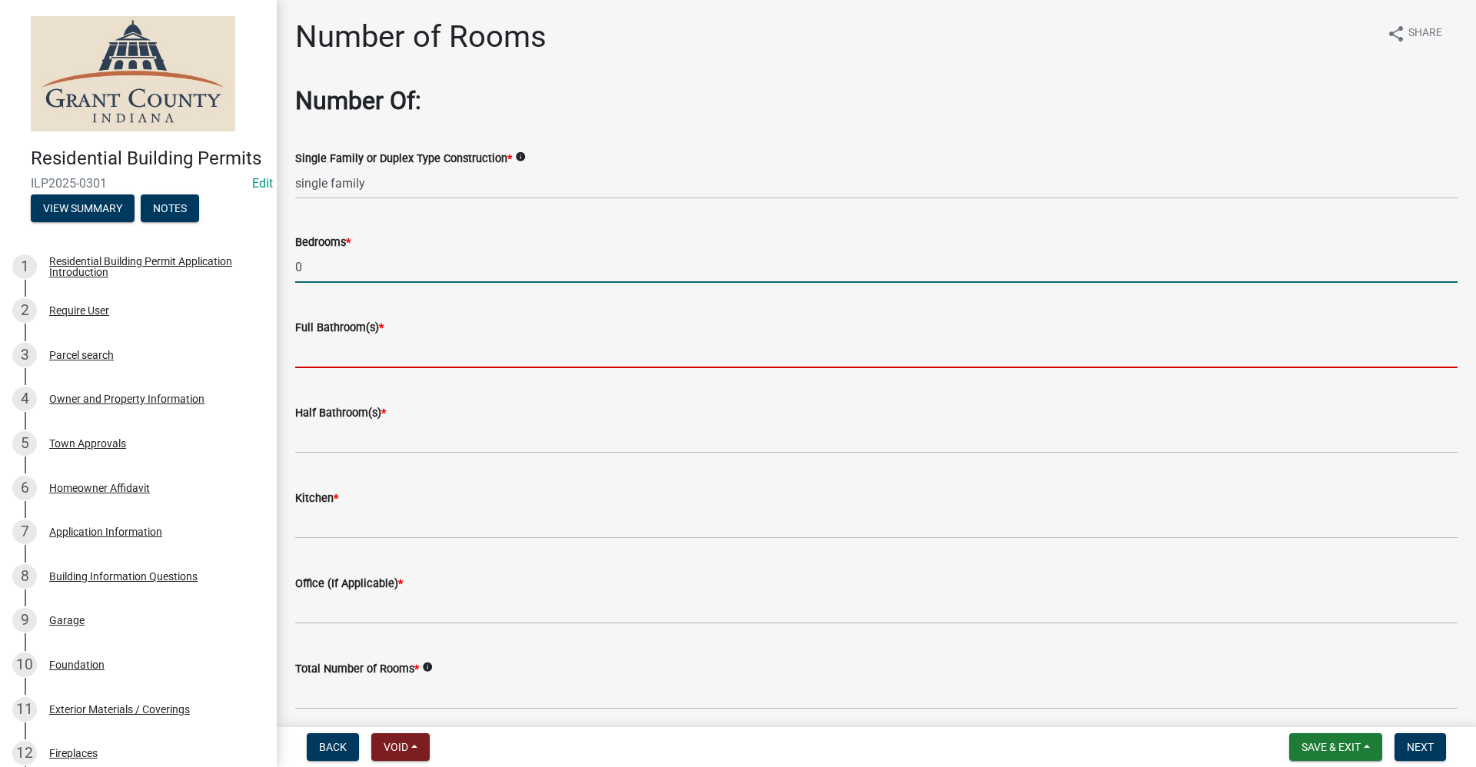
click at [384, 352] on input "text" at bounding box center [876, 353] width 1162 height 32
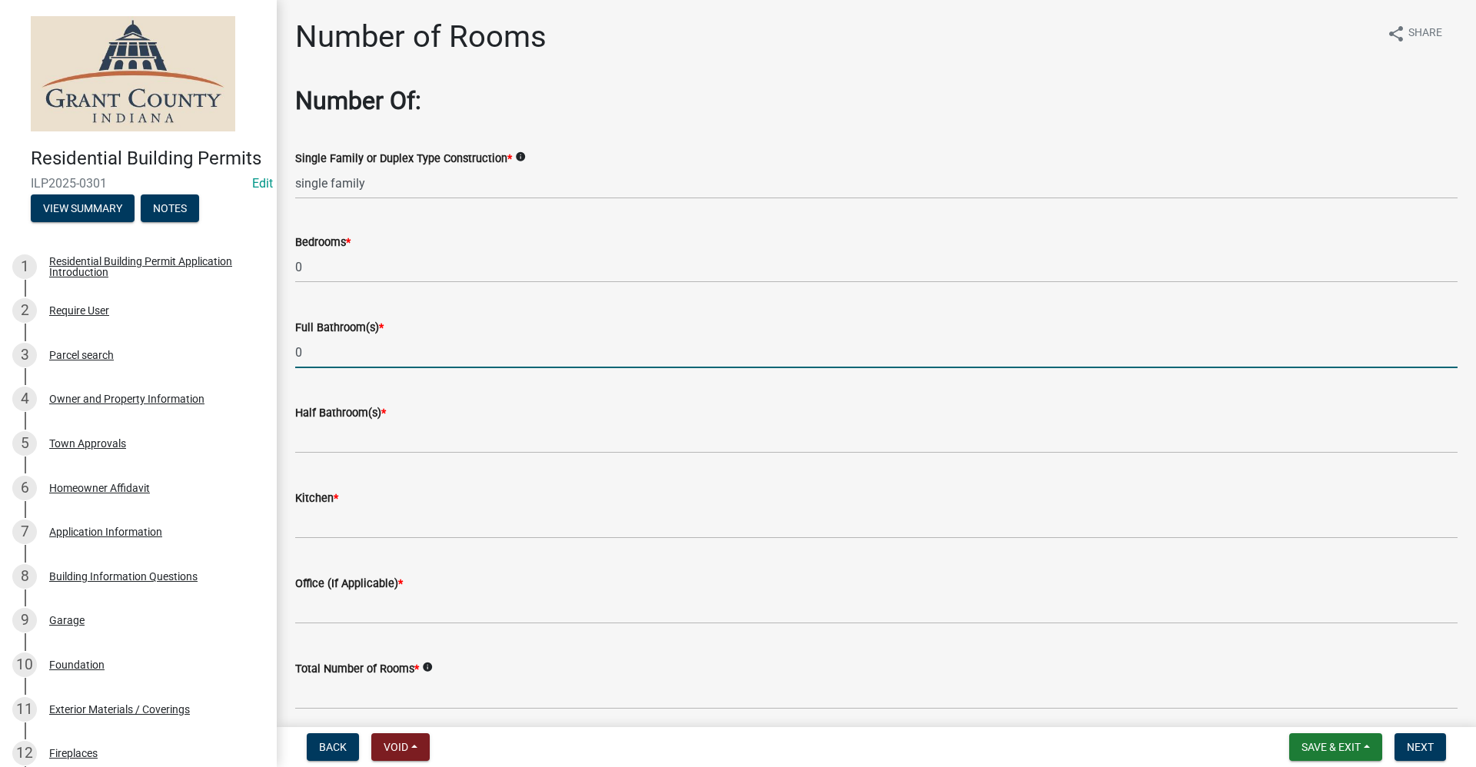
type input "0"
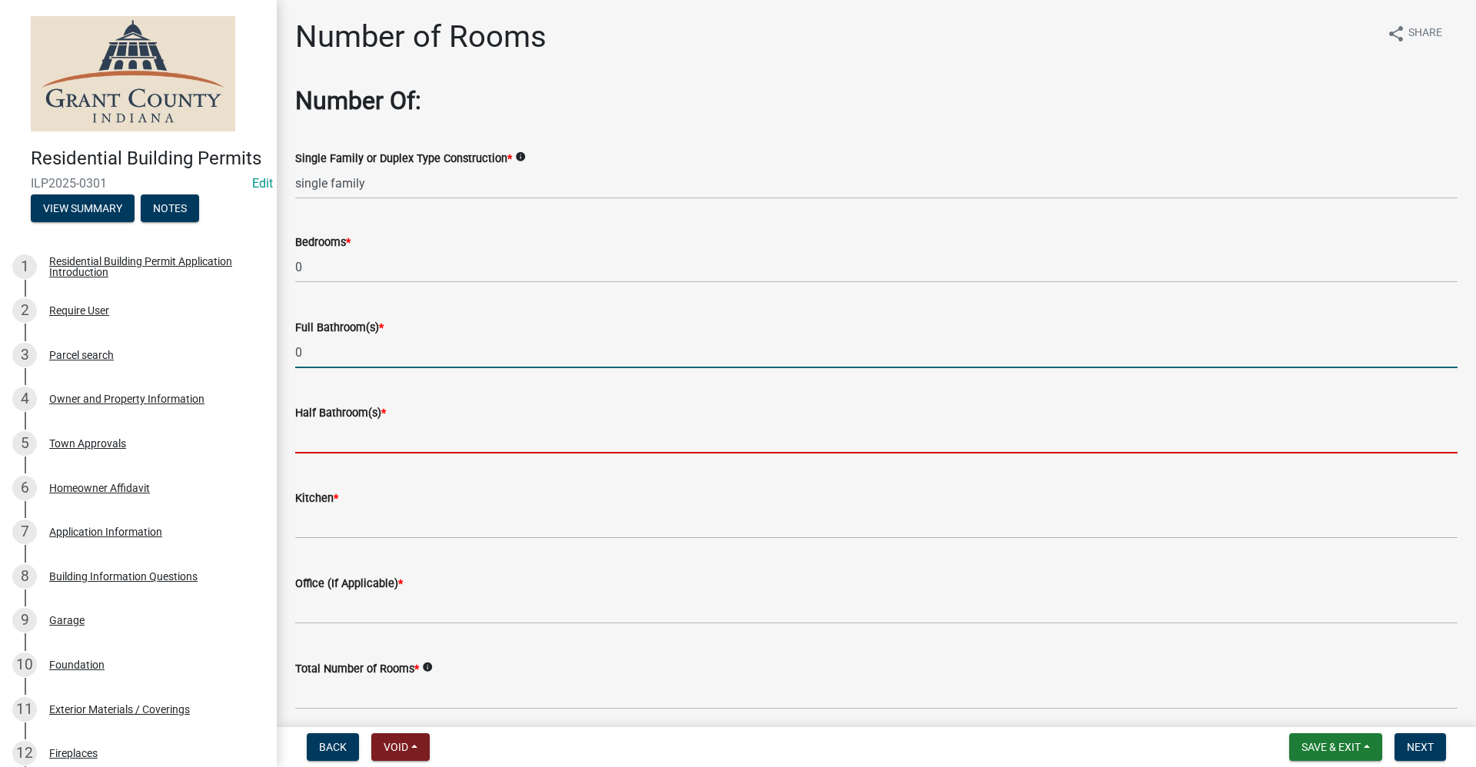
click at [357, 452] on input "text" at bounding box center [876, 438] width 1162 height 32
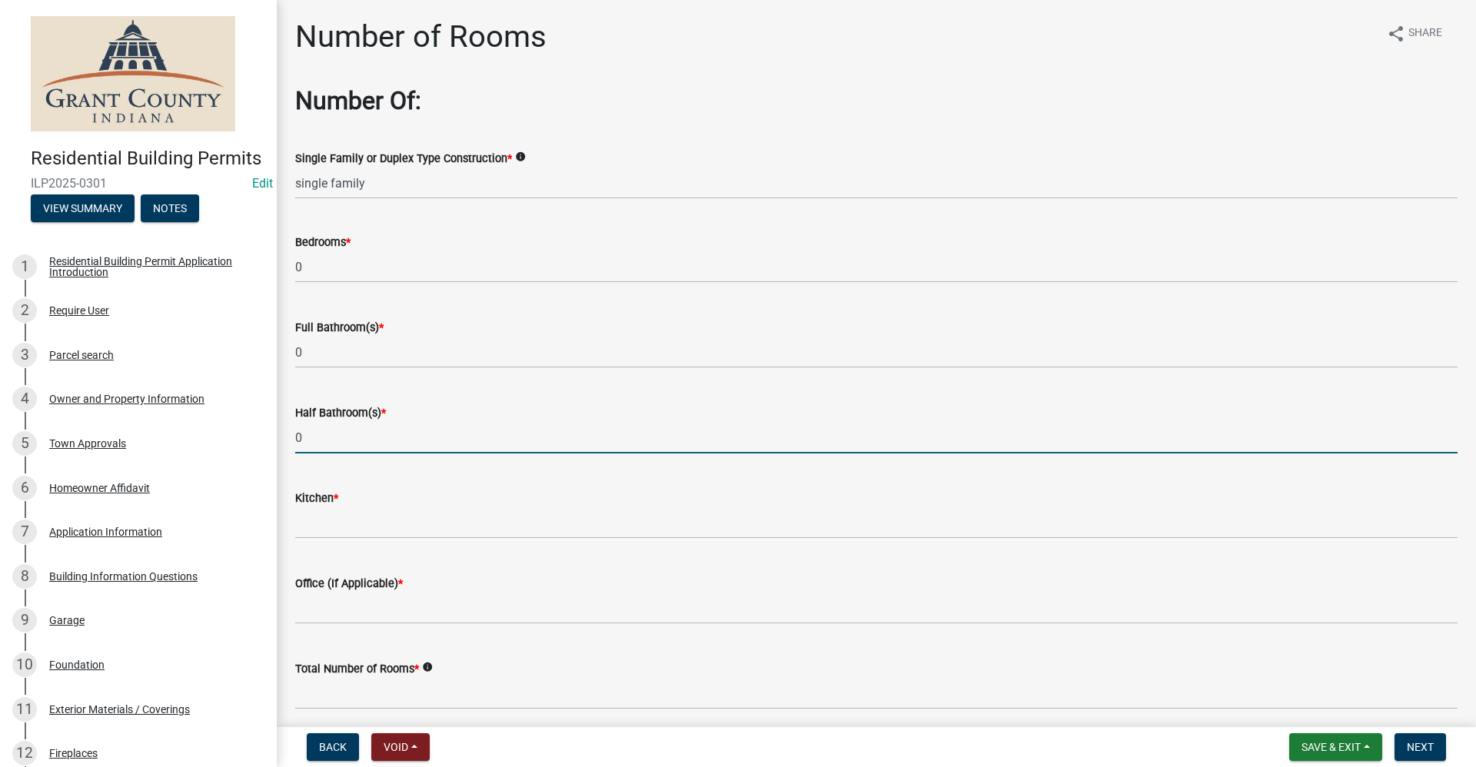
type input "0"
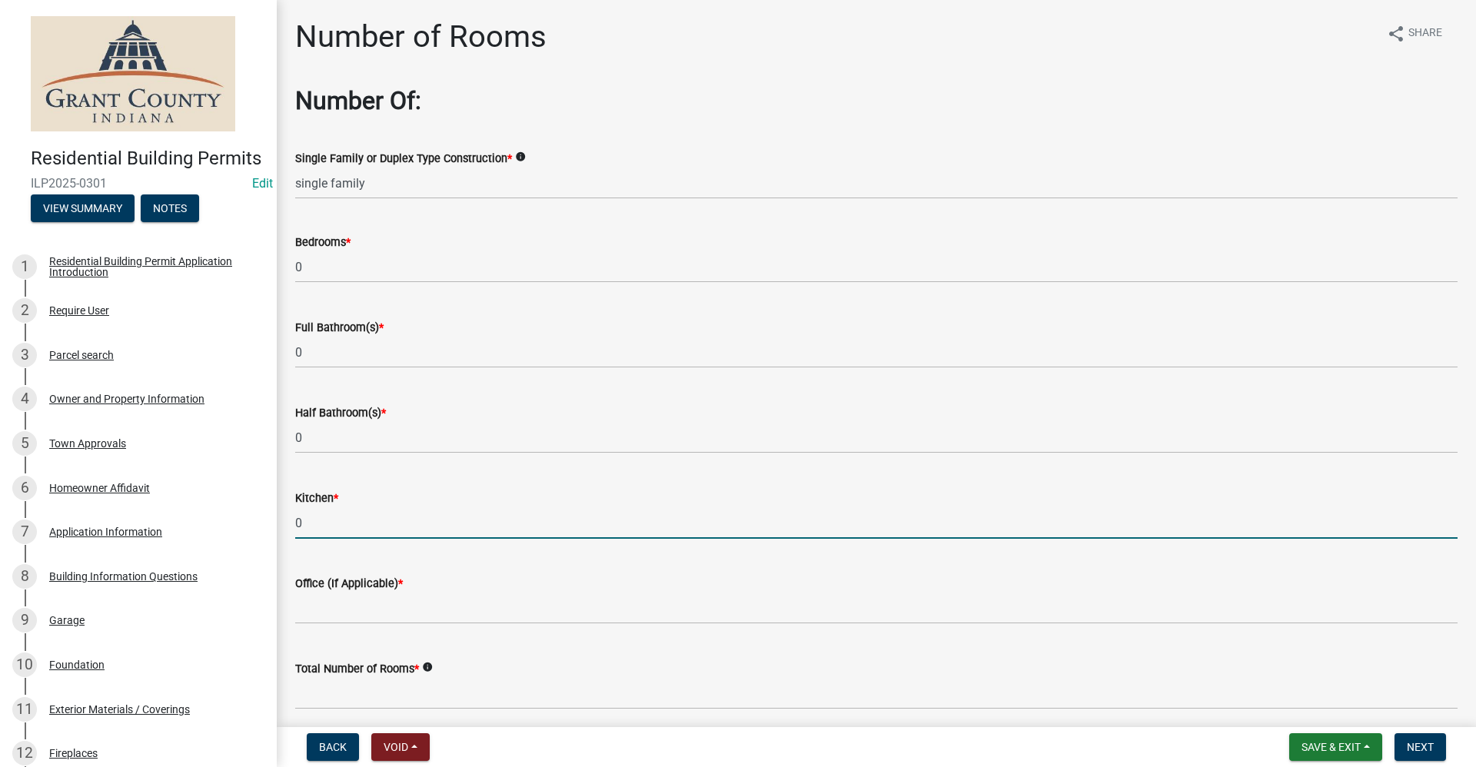
click at [321, 520] on input "0" at bounding box center [876, 523] width 1162 height 32
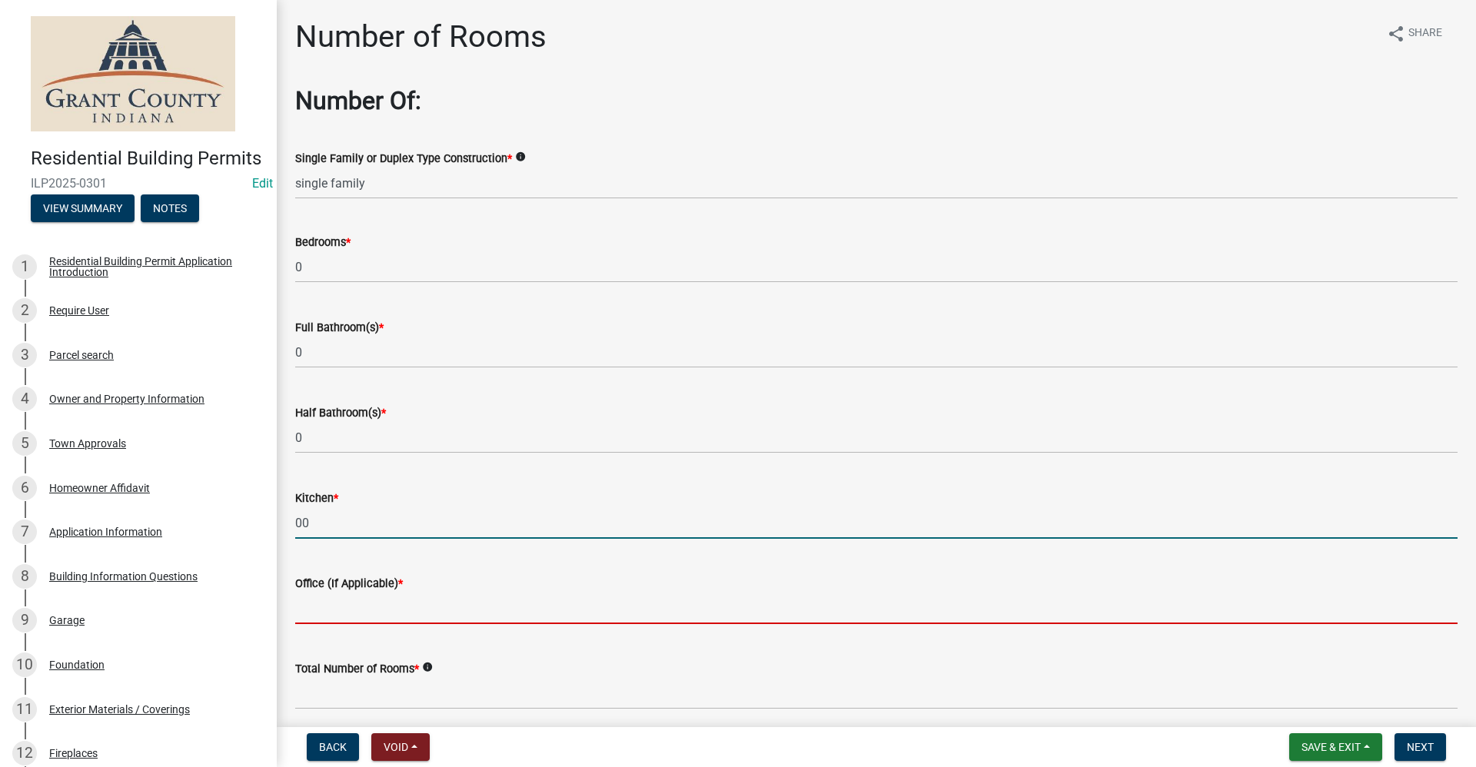
type input "0"
click at [325, 605] on input "text" at bounding box center [876, 609] width 1162 height 32
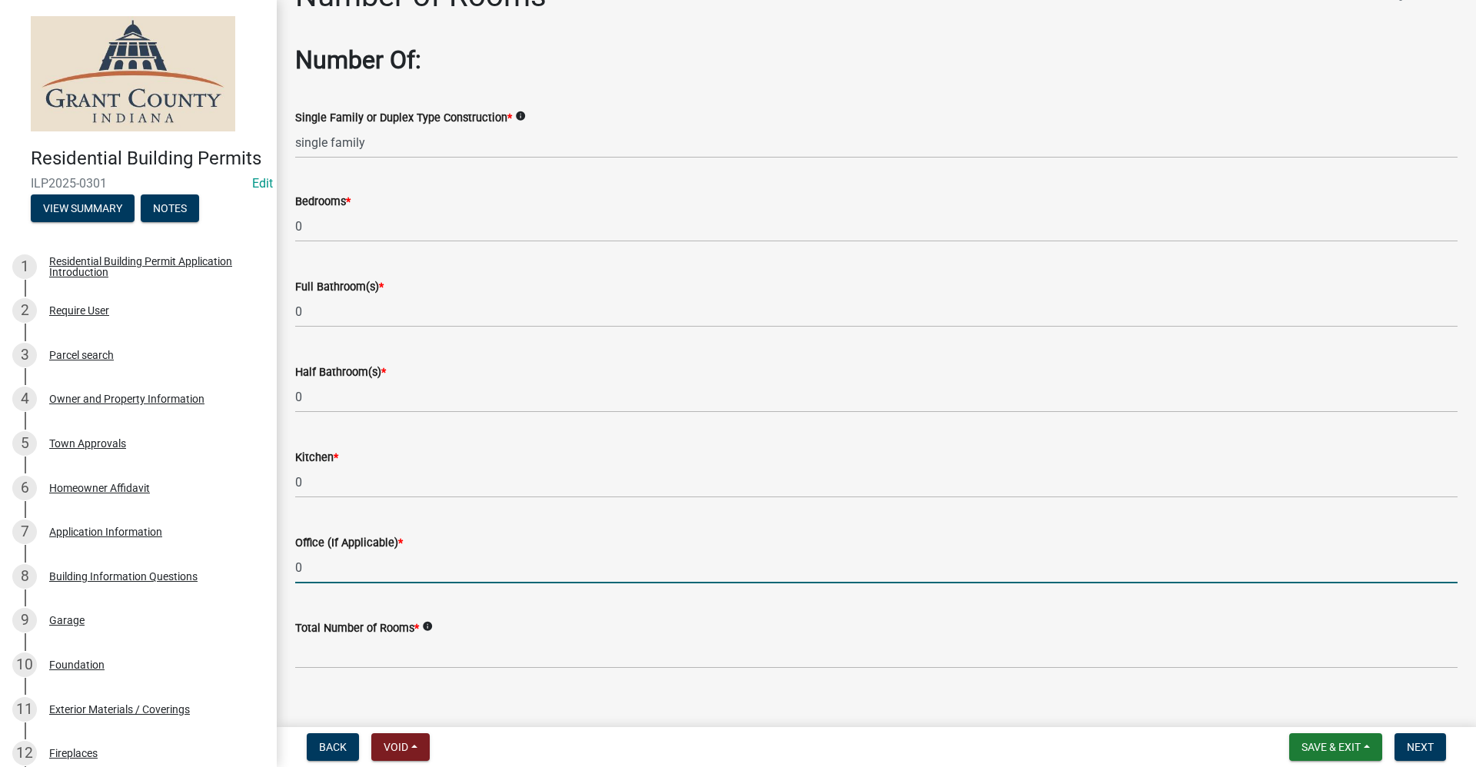
scroll to position [62, 0]
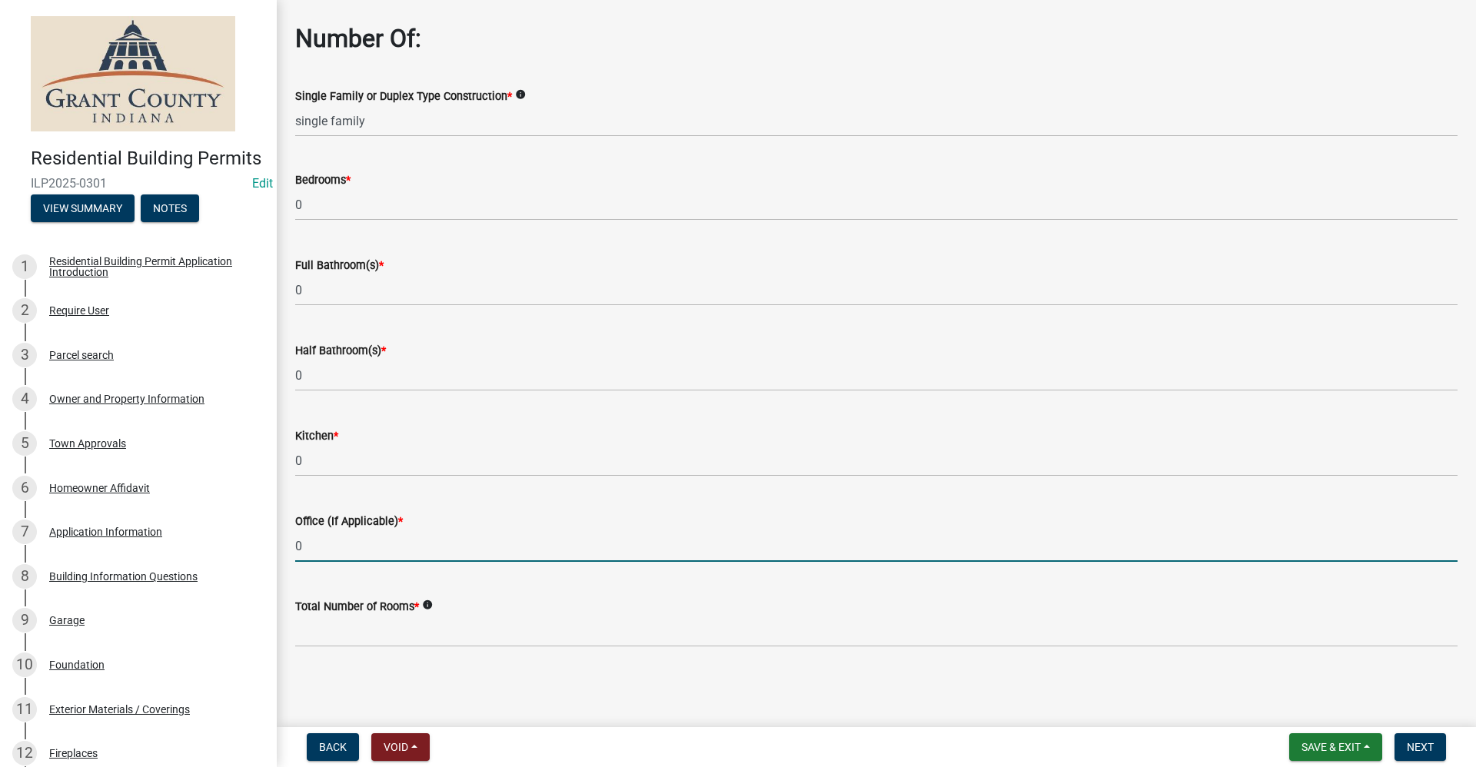
type input "0"
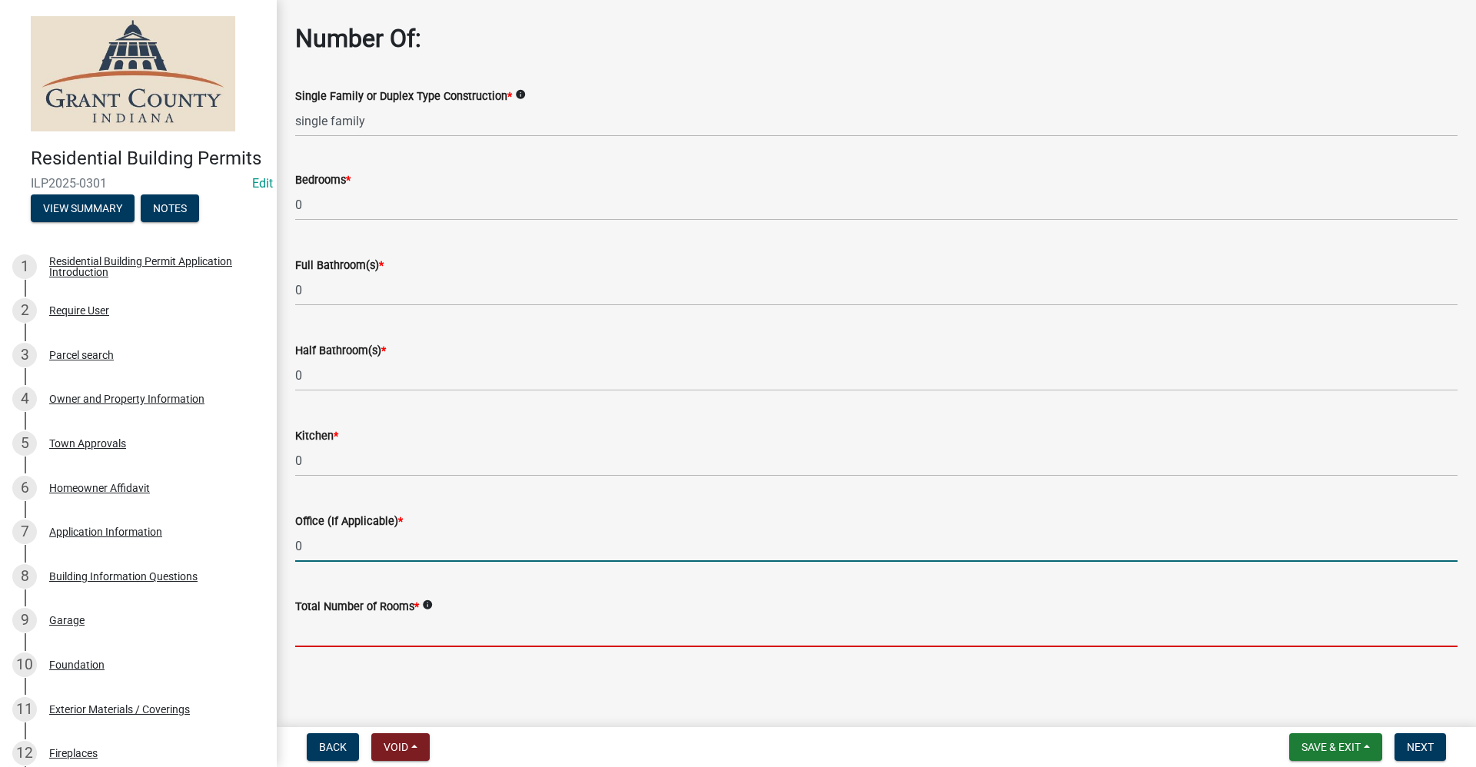
click at [367, 617] on input "text" at bounding box center [876, 632] width 1162 height 32
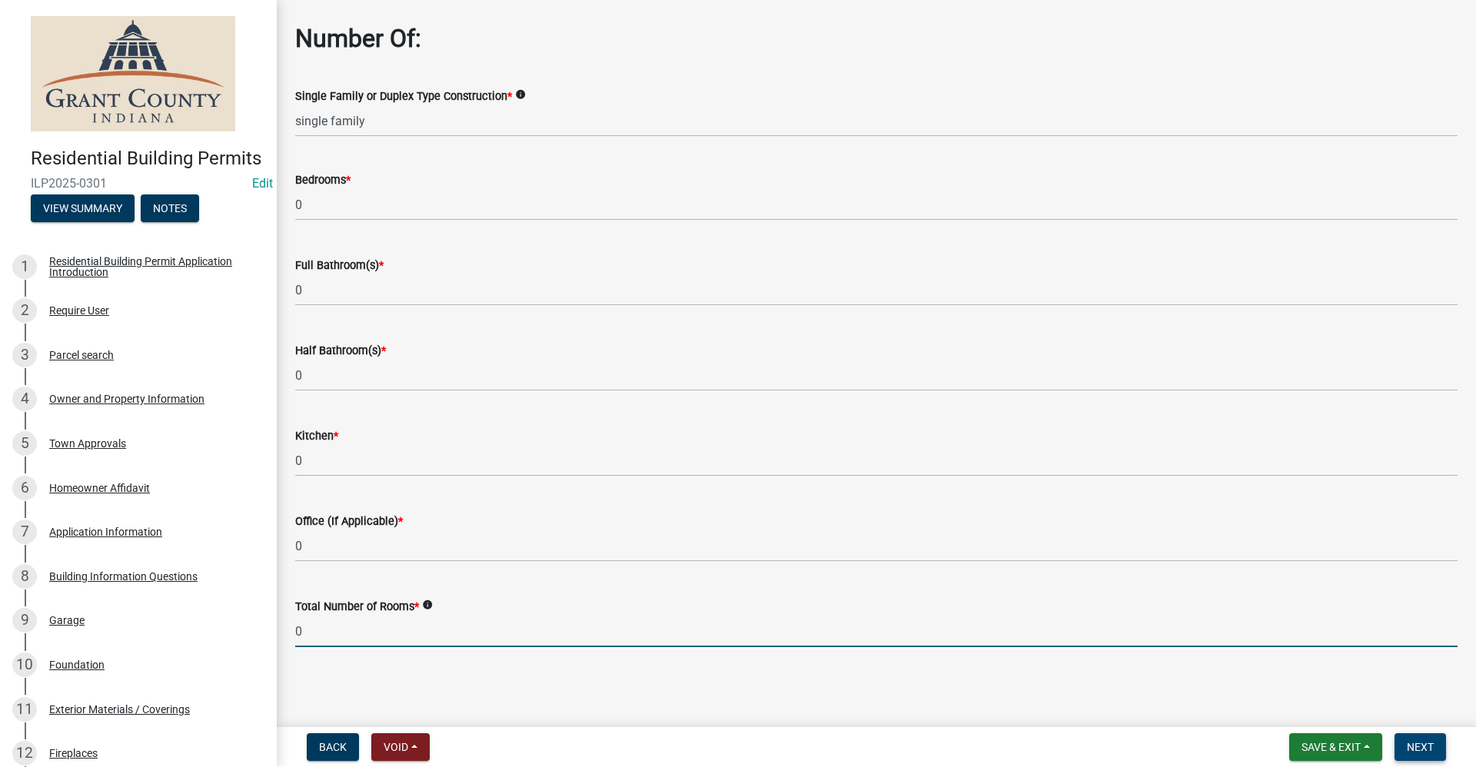
type input "0"
click at [1431, 741] on span "Next" at bounding box center [1420, 747] width 27 height 12
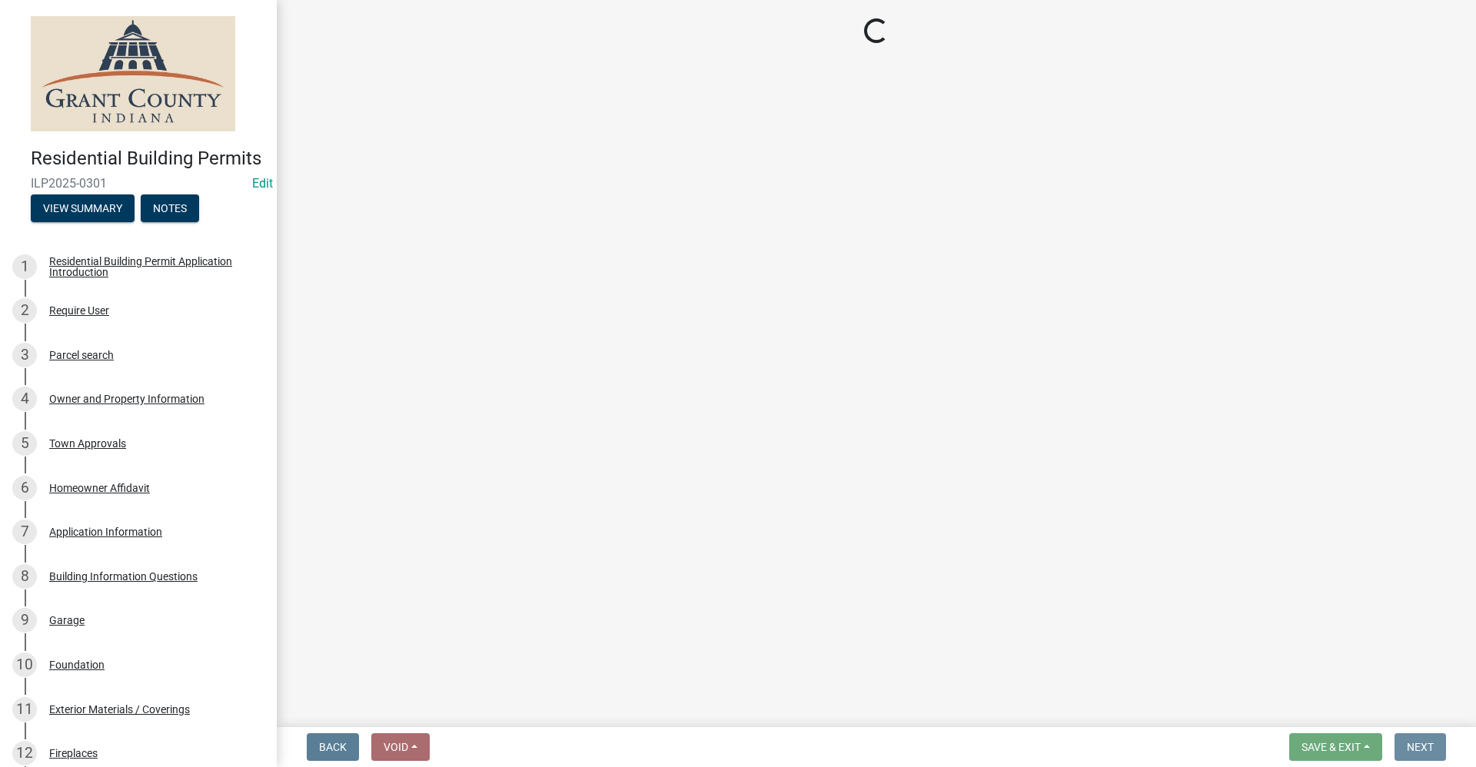
scroll to position [0, 0]
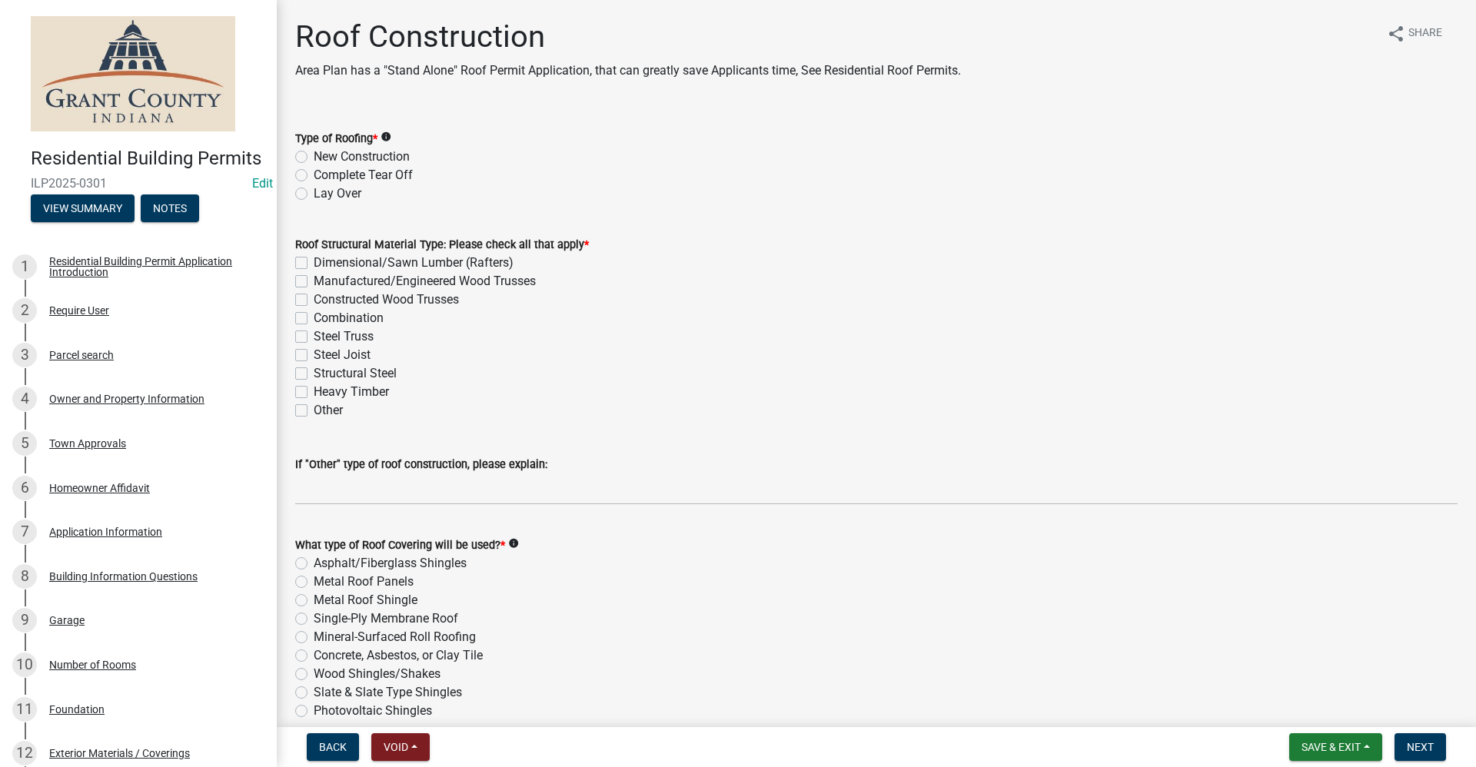
click at [314, 158] on label "New Construction" at bounding box center [362, 157] width 96 height 18
click at [314, 158] on input "New Construction" at bounding box center [319, 153] width 10 height 10
radio input "true"
click at [314, 335] on label "Steel Truss" at bounding box center [344, 336] width 60 height 18
click at [314, 335] on input "Steel Truss" at bounding box center [319, 332] width 10 height 10
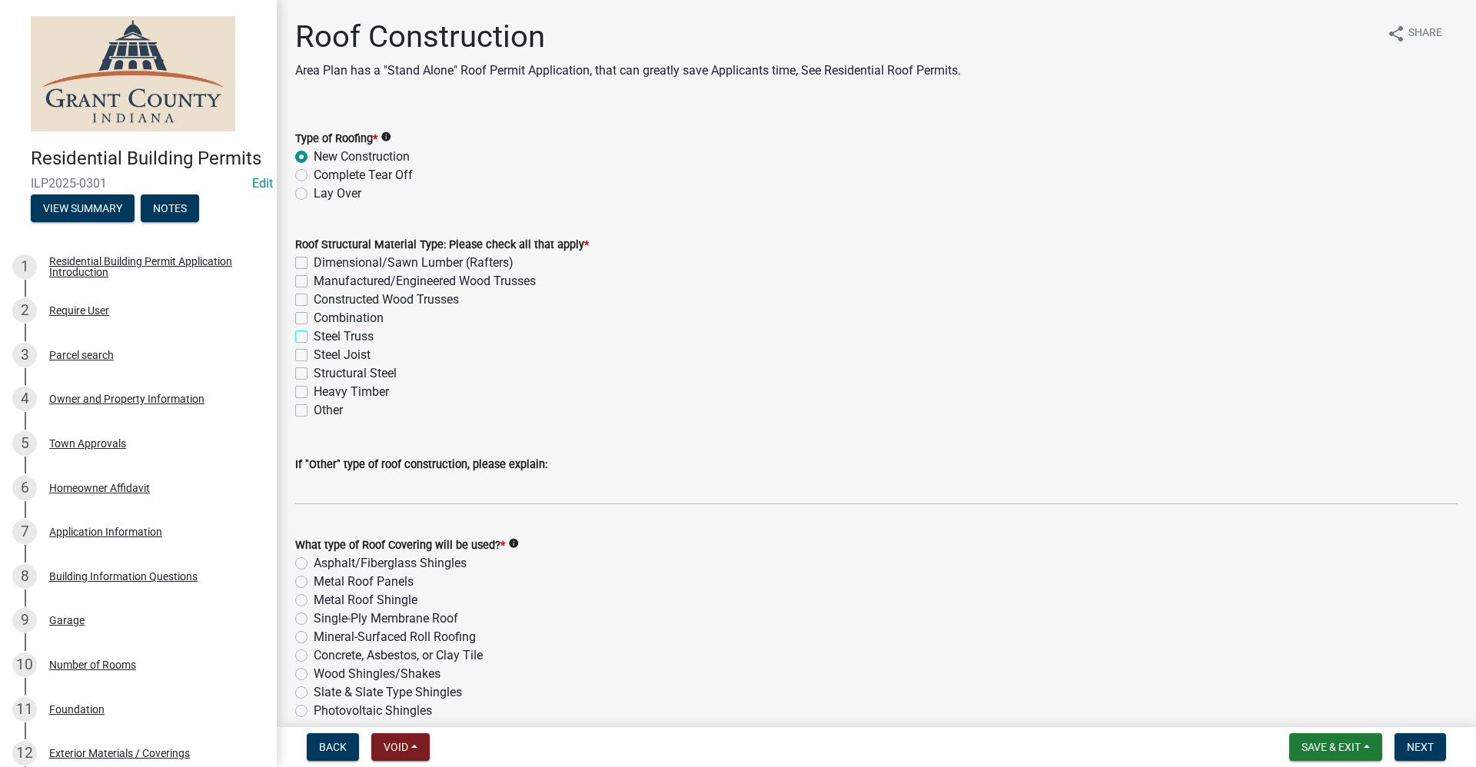
checkbox input "true"
checkbox input "false"
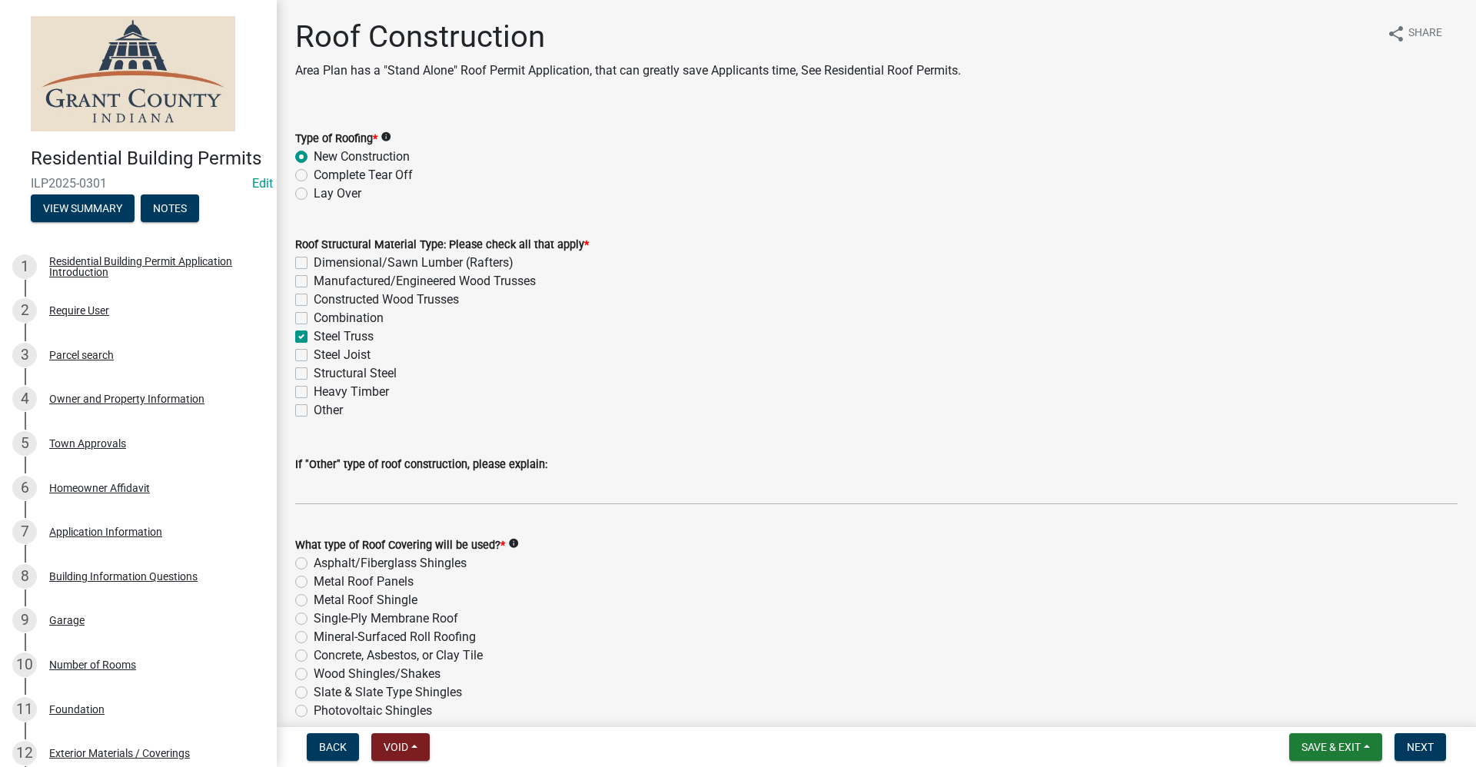
checkbox input "true"
checkbox input "false"
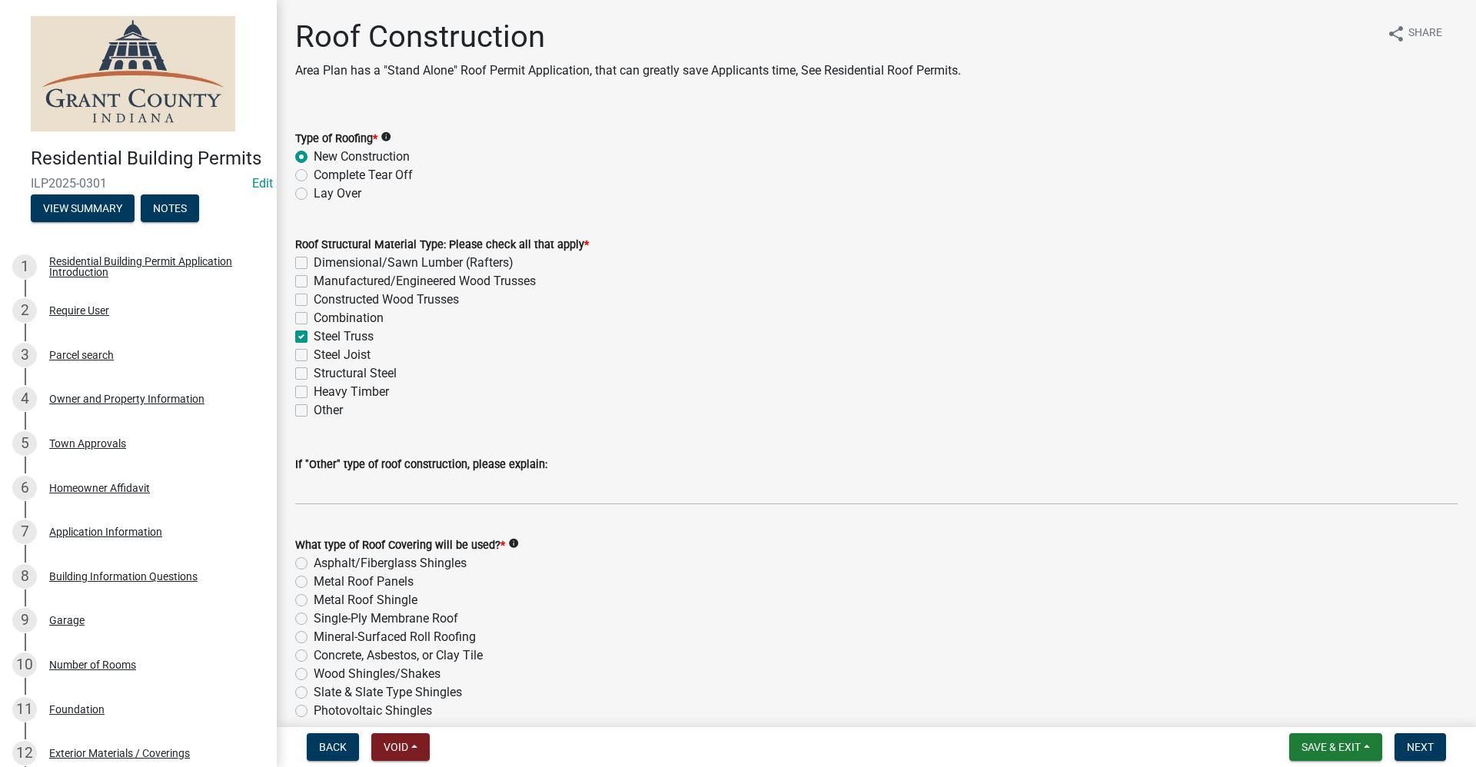
click at [314, 354] on label "Steel Joist" at bounding box center [342, 355] width 57 height 18
click at [314, 354] on input "Steel Joist" at bounding box center [319, 351] width 10 height 10
checkbox input "true"
checkbox input "false"
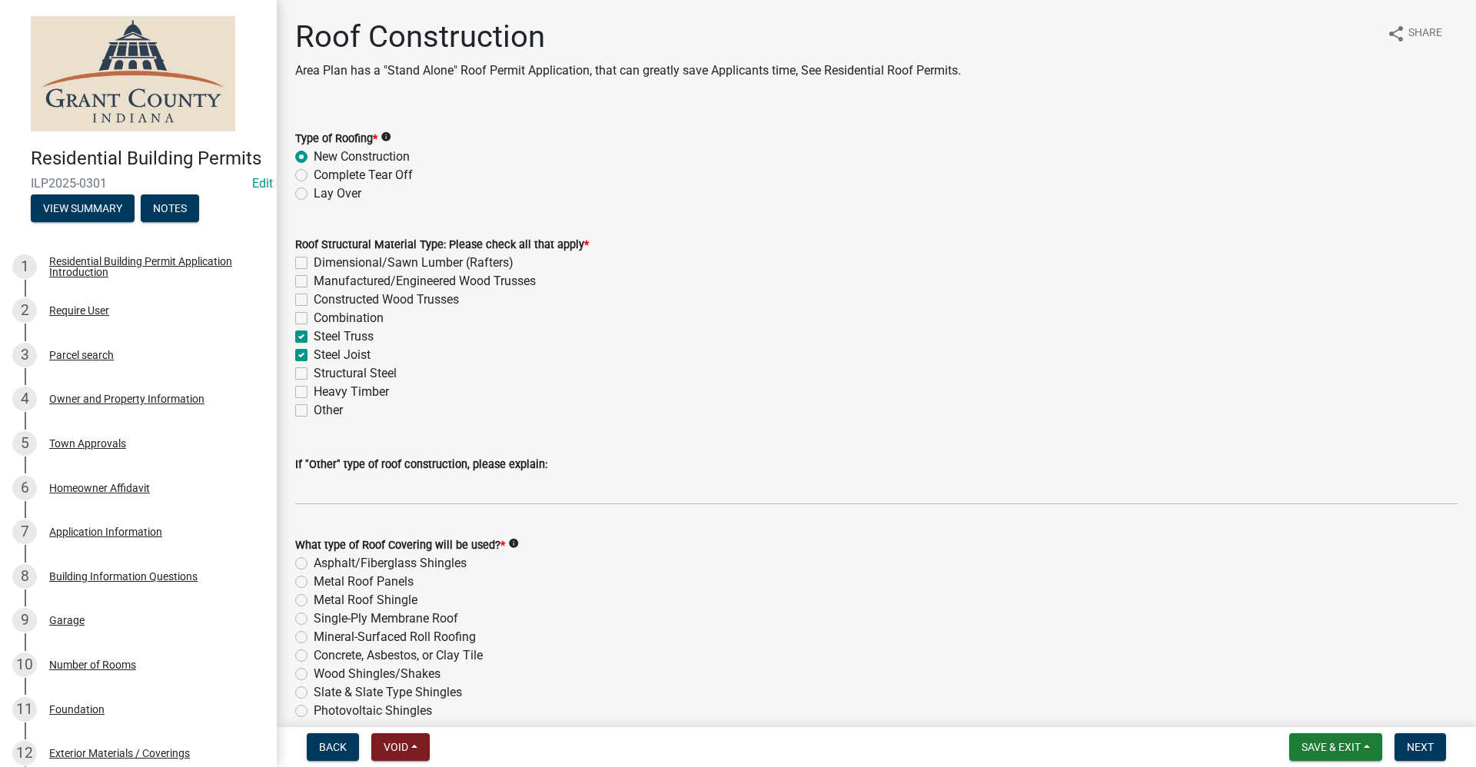
checkbox input "false"
checkbox input "true"
checkbox input "false"
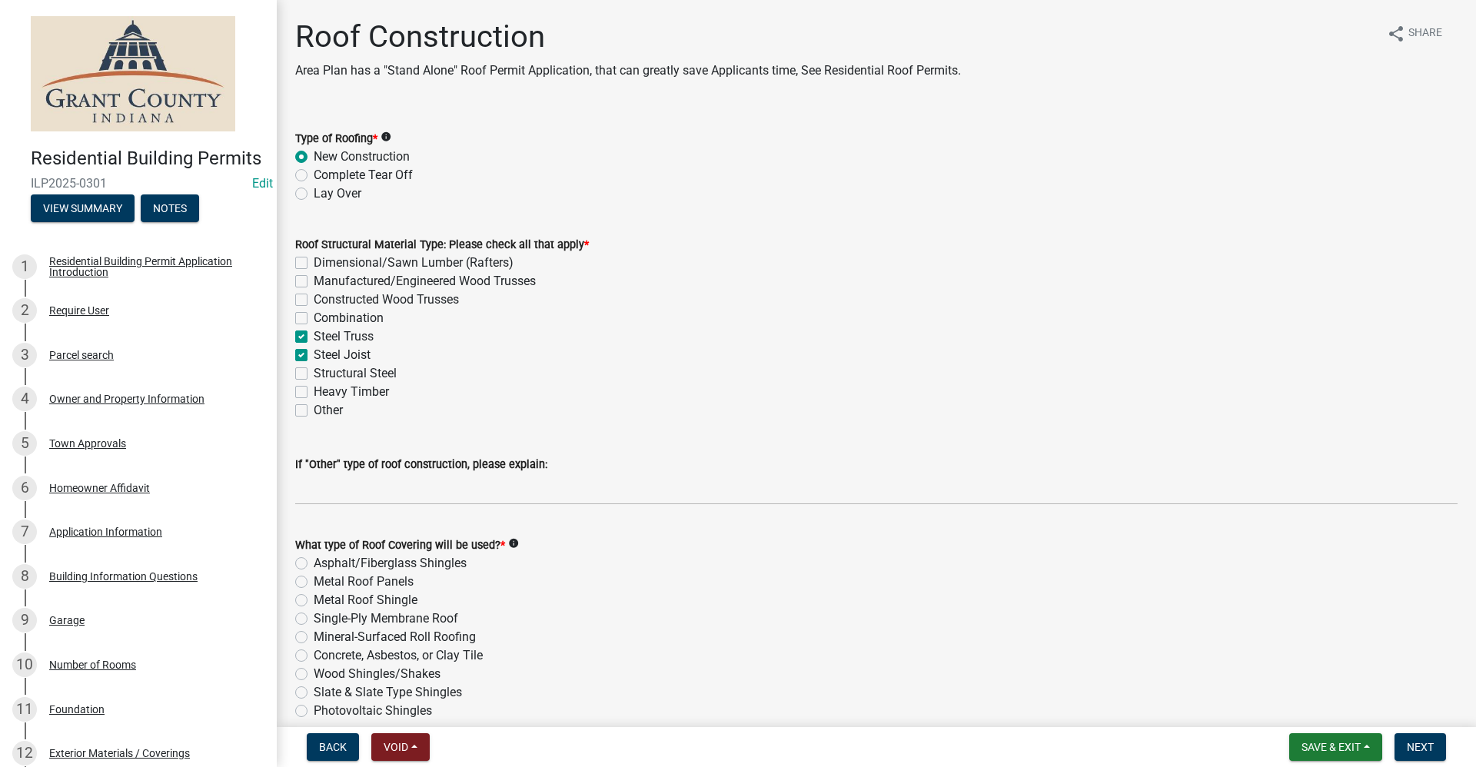
checkbox input "false"
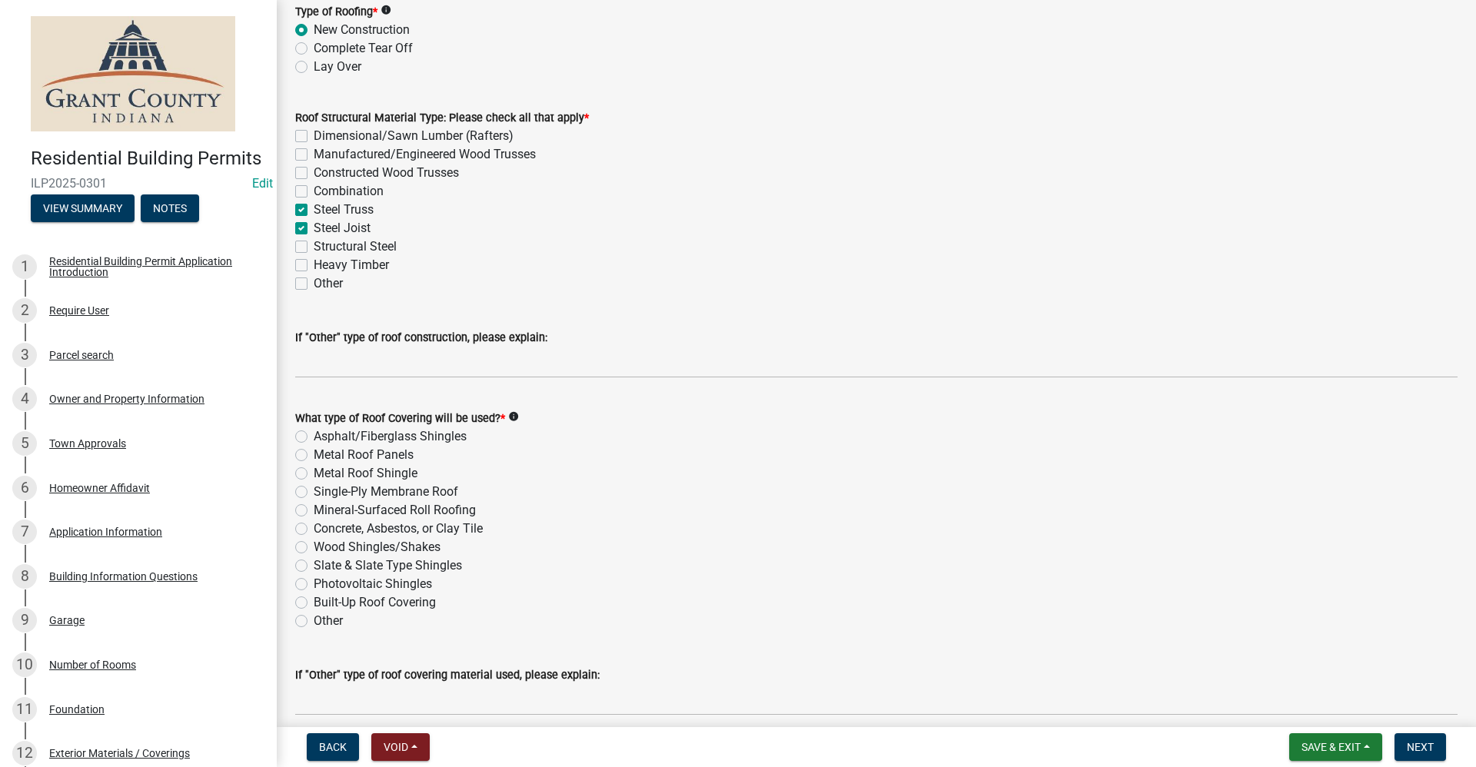
scroll to position [154, 0]
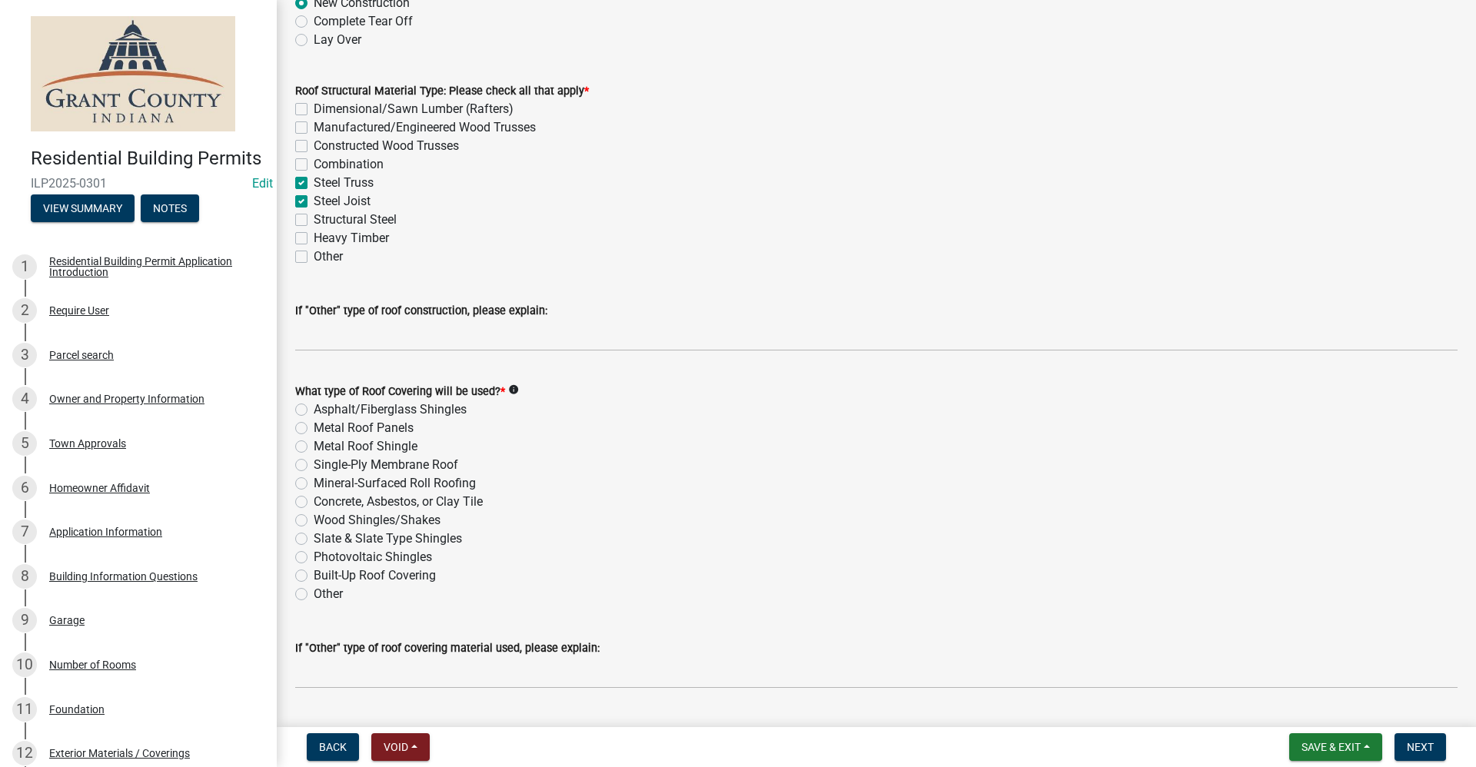
drag, startPoint x: 298, startPoint y: 430, endPoint x: 321, endPoint y: 430, distance: 23.1
click at [314, 430] on label "Metal Roof Panels" at bounding box center [364, 428] width 100 height 18
click at [314, 429] on input "Metal Roof Panels" at bounding box center [319, 424] width 10 height 10
radio input "true"
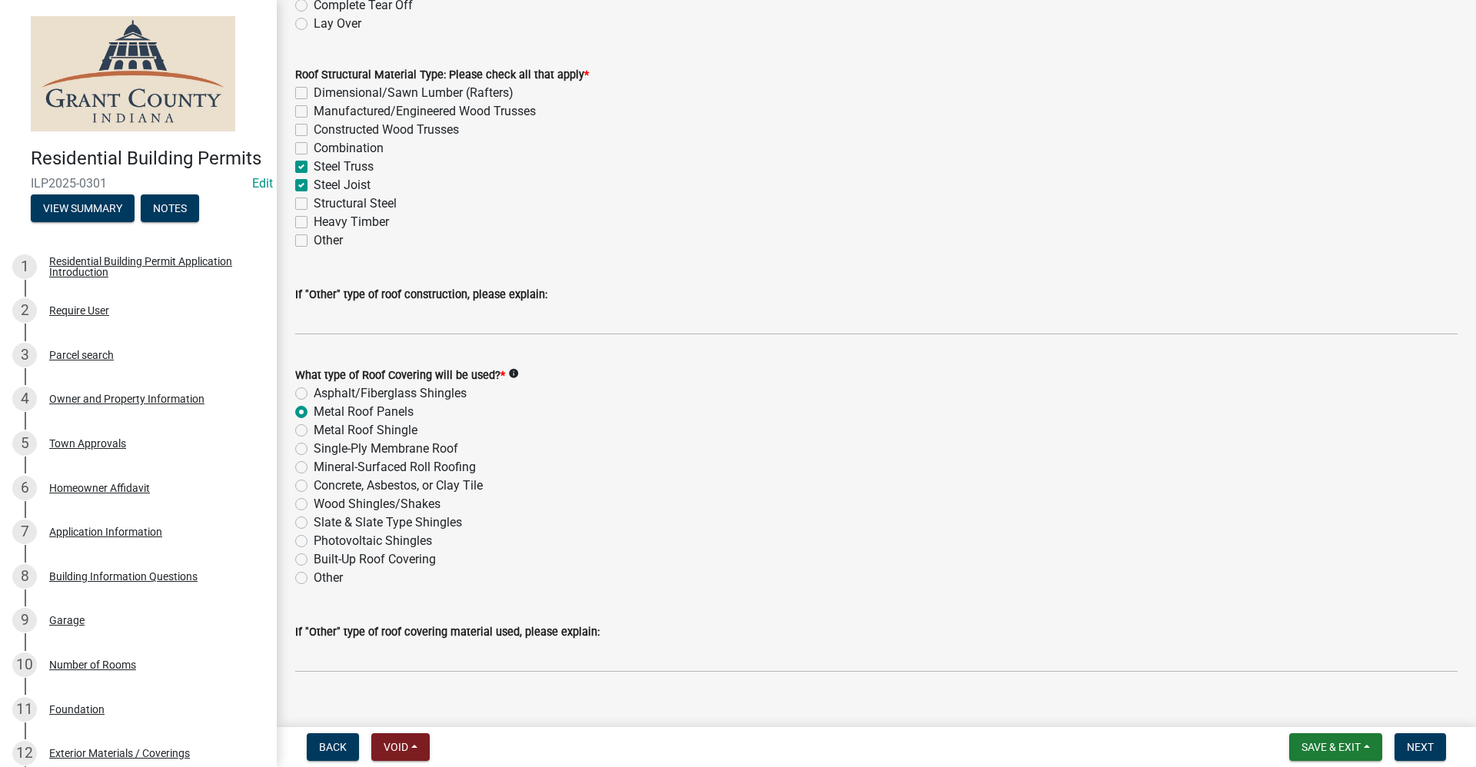
scroll to position [194, 0]
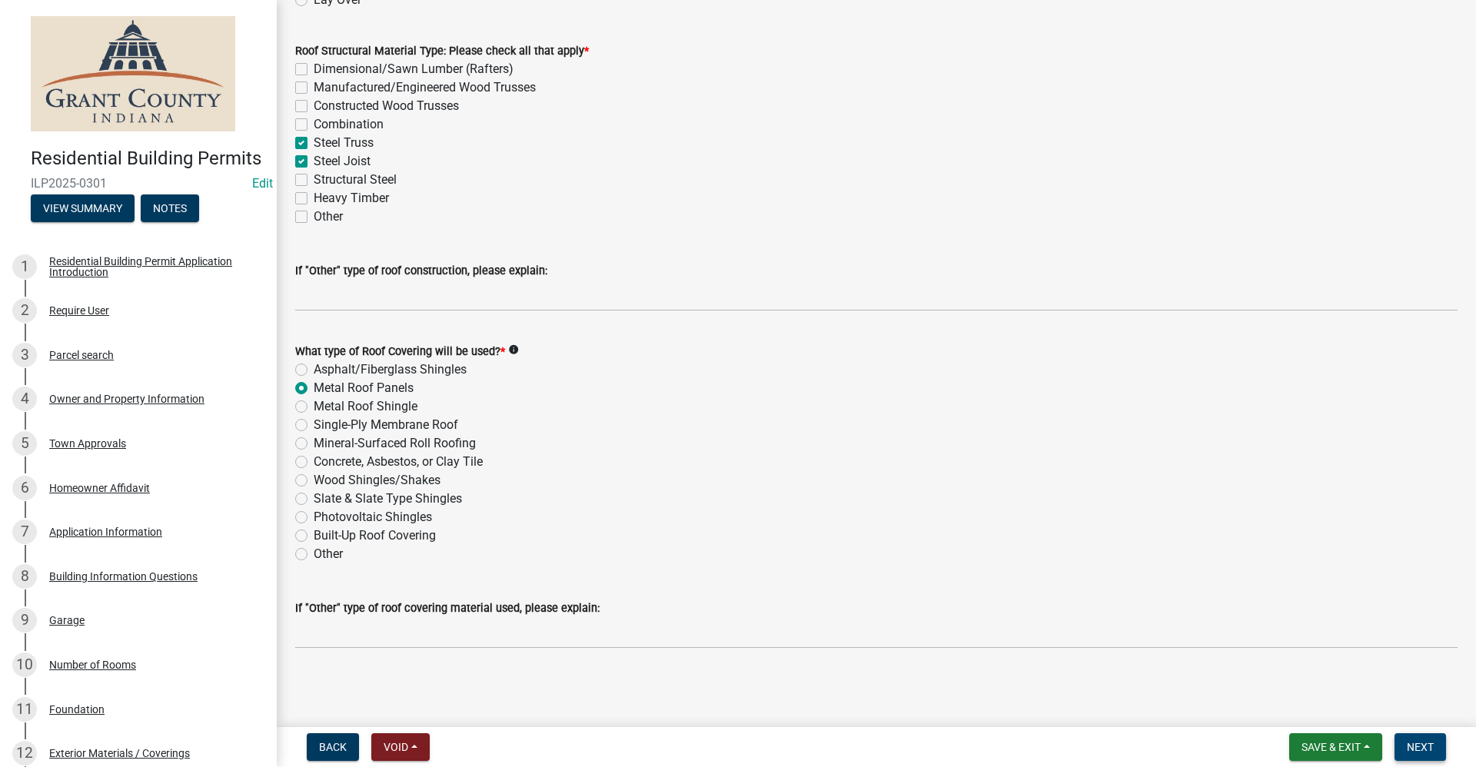
click at [1430, 750] on span "Next" at bounding box center [1420, 747] width 27 height 12
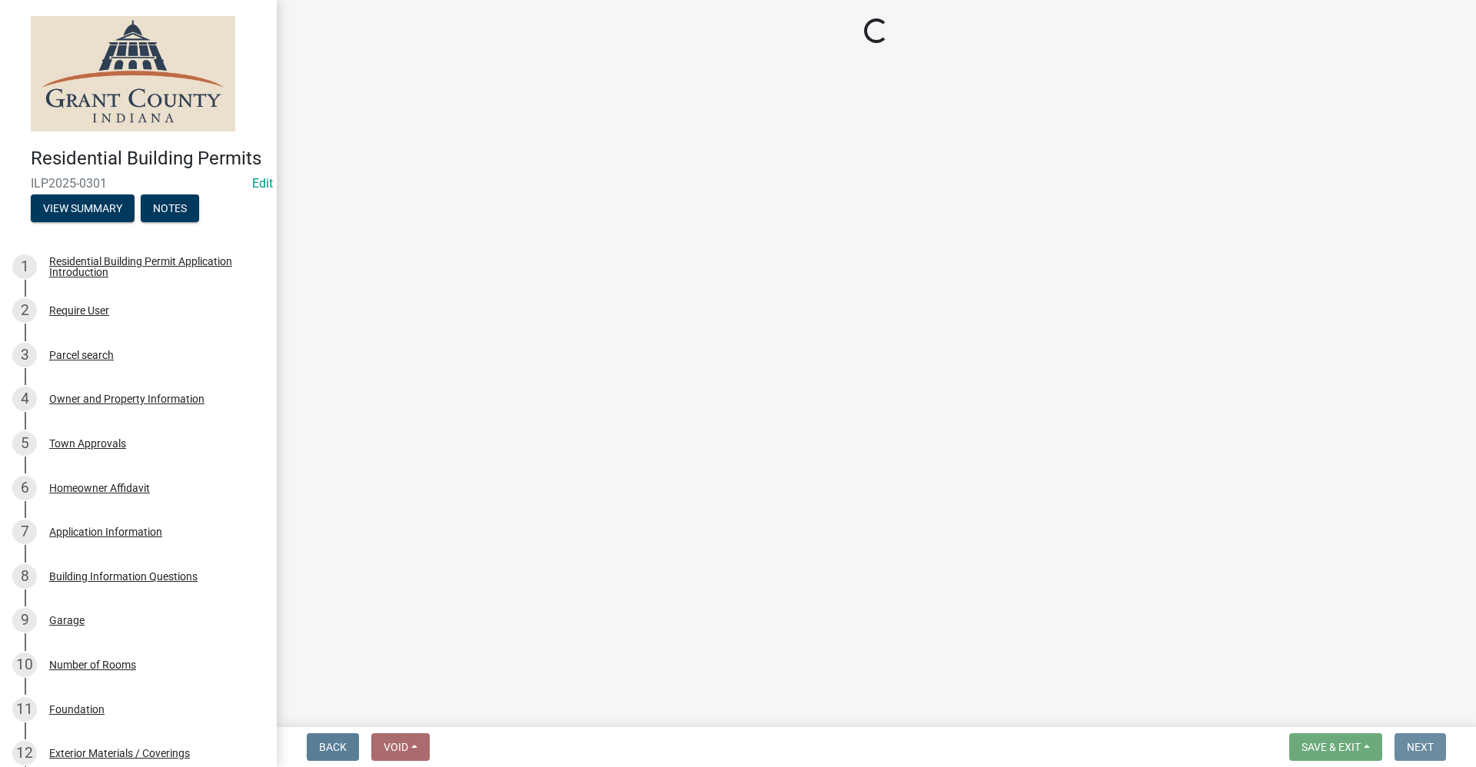
scroll to position [0, 0]
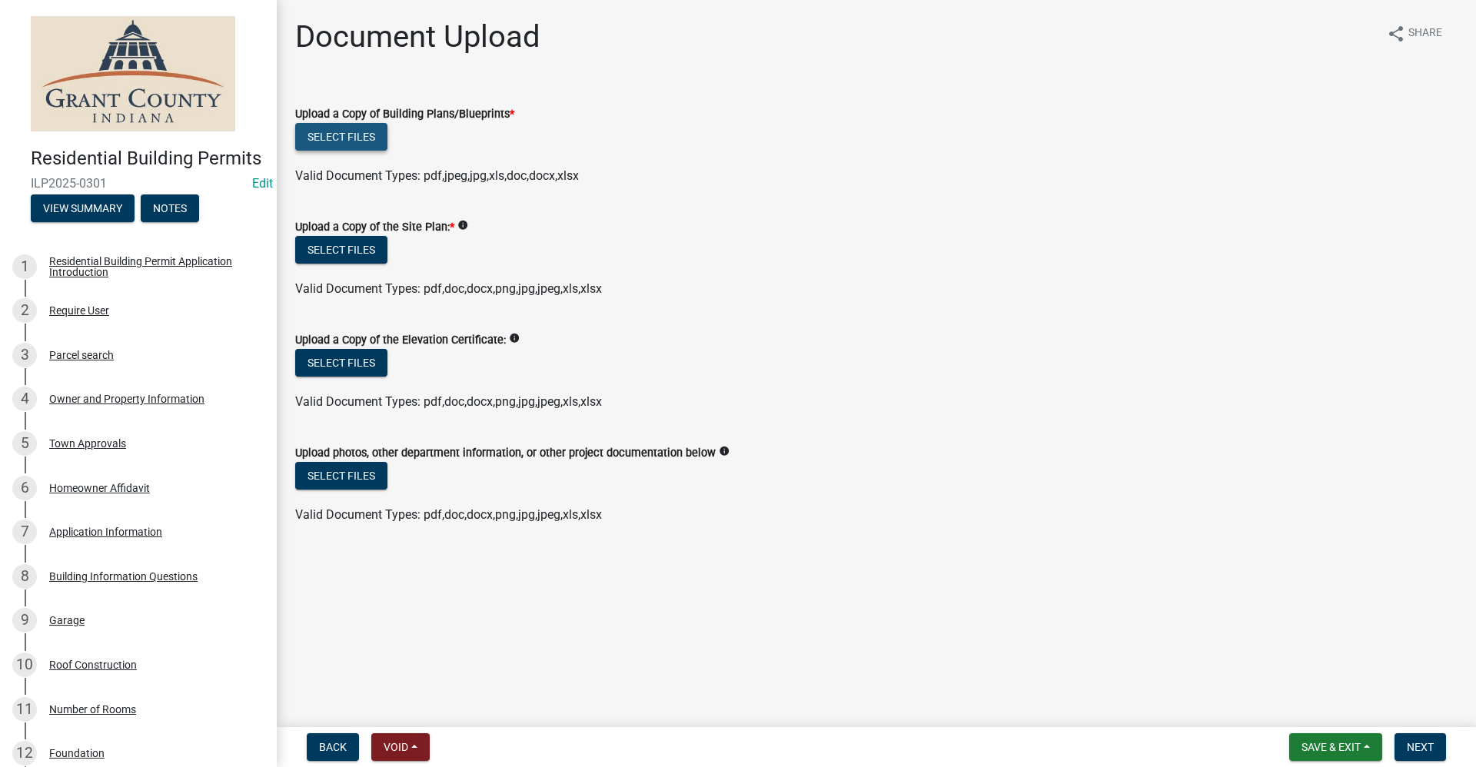
click at [333, 130] on button "Select files" at bounding box center [341, 137] width 92 height 28
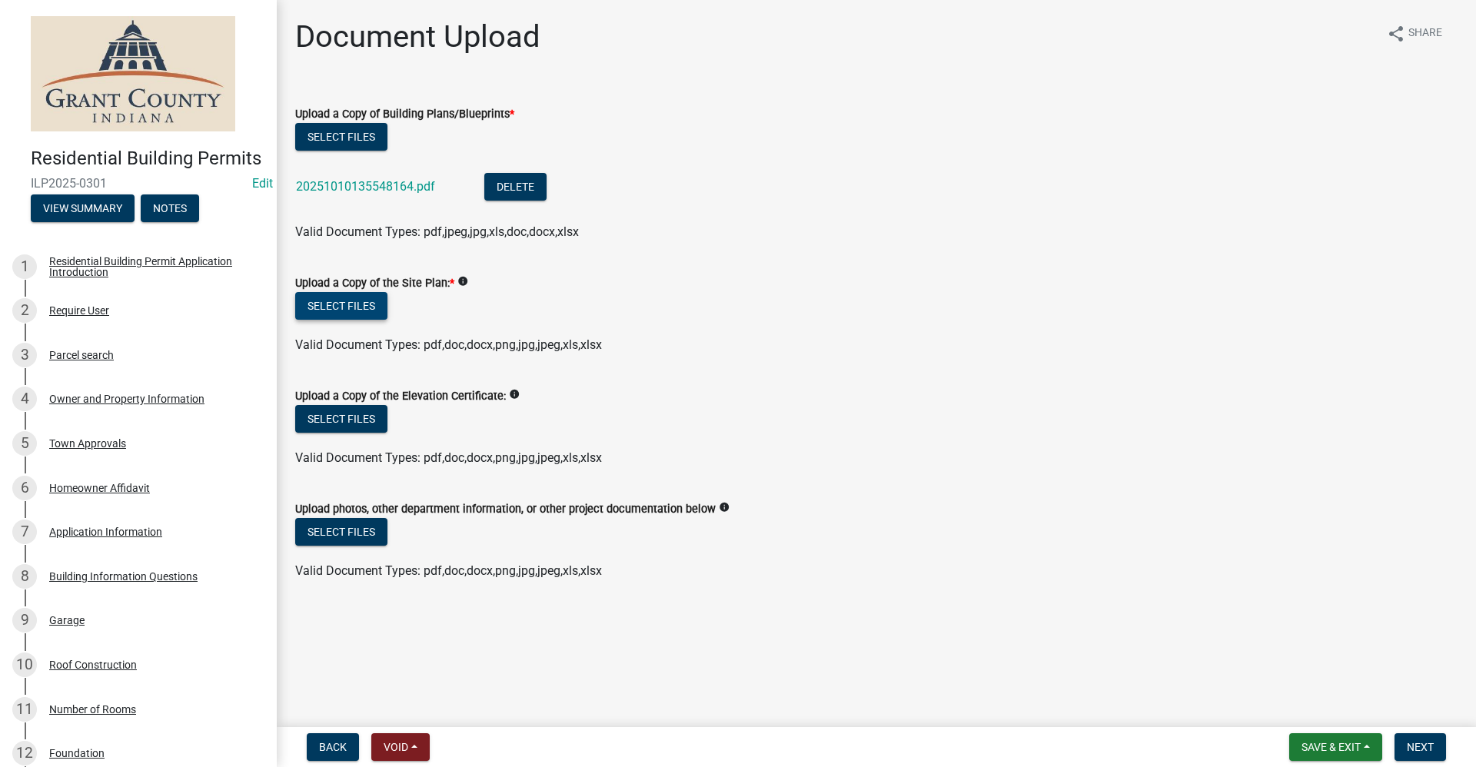
click at [343, 305] on button "Select files" at bounding box center [341, 306] width 92 height 28
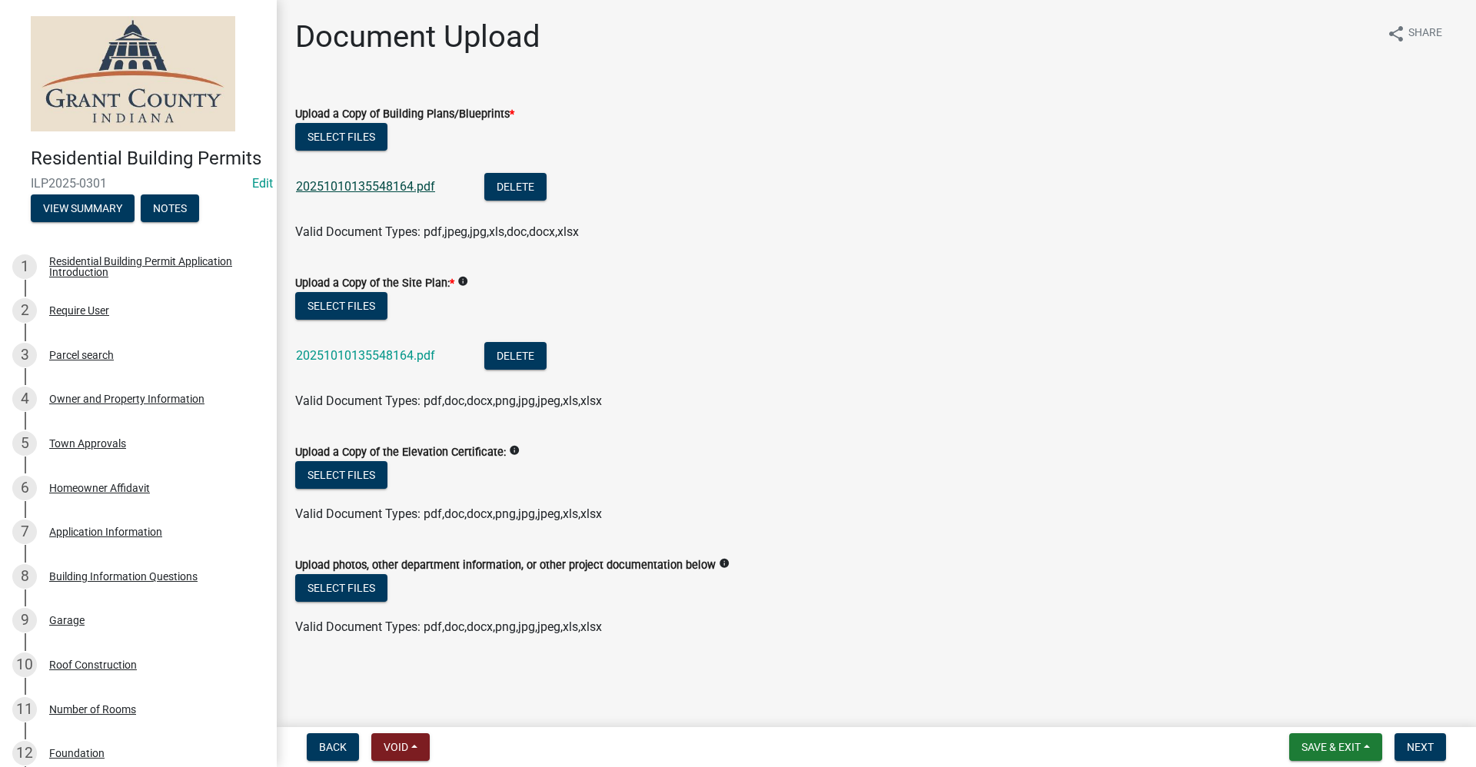
click at [327, 186] on link "20251010135548164.pdf" at bounding box center [365, 186] width 139 height 15
drag, startPoint x: 1428, startPoint y: 750, endPoint x: 1420, endPoint y: 748, distance: 8.0
click at [1428, 750] on span "Next" at bounding box center [1420, 747] width 27 height 12
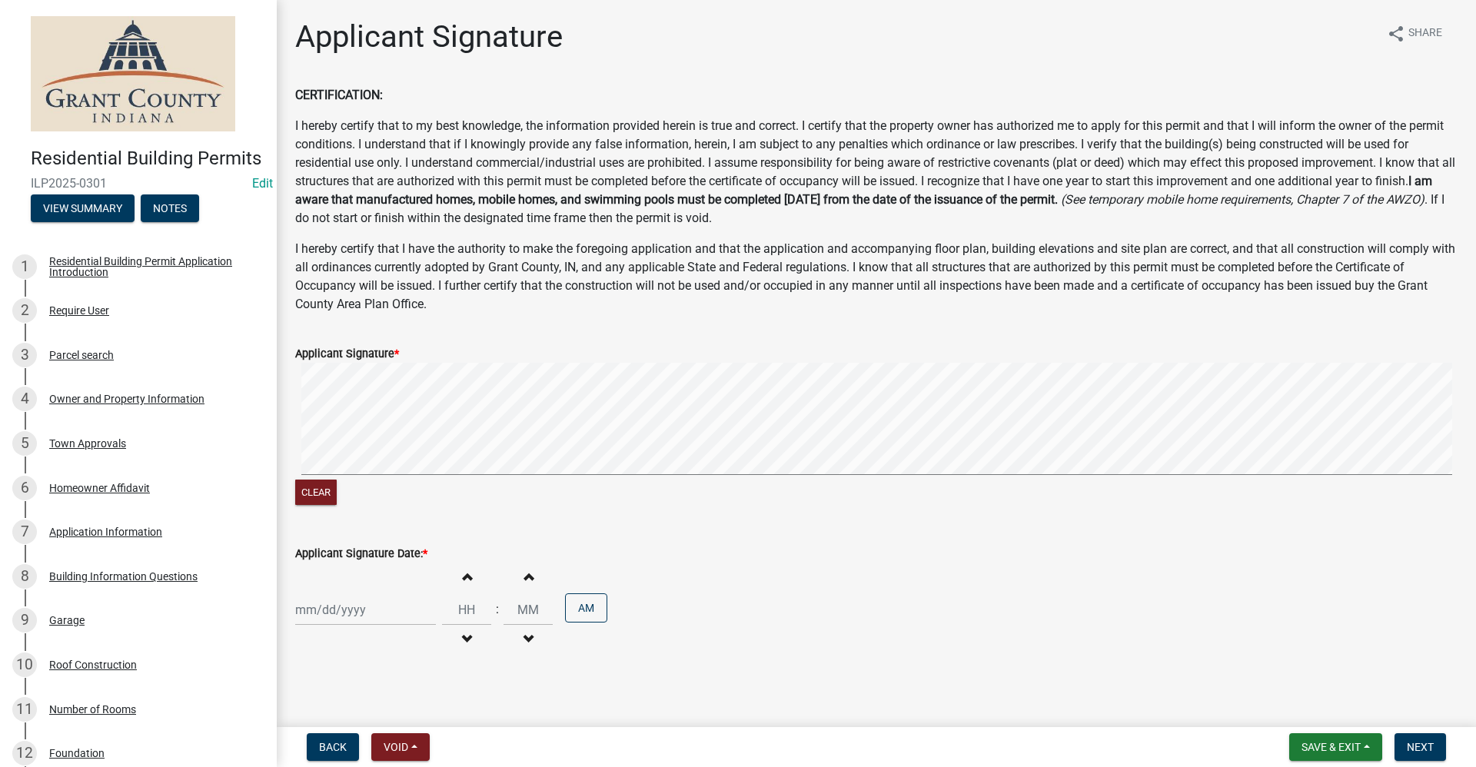
select select "10"
select select "2025"
click at [353, 617] on div "[PERSON_NAME] Feb Mar Apr [PERSON_NAME][DATE] Oct Nov [DATE] 1526 1527 1528 152…" at bounding box center [365, 610] width 141 height 32
click at [408, 477] on div "10" at bounding box center [409, 479] width 25 height 25
type input "[DATE]"
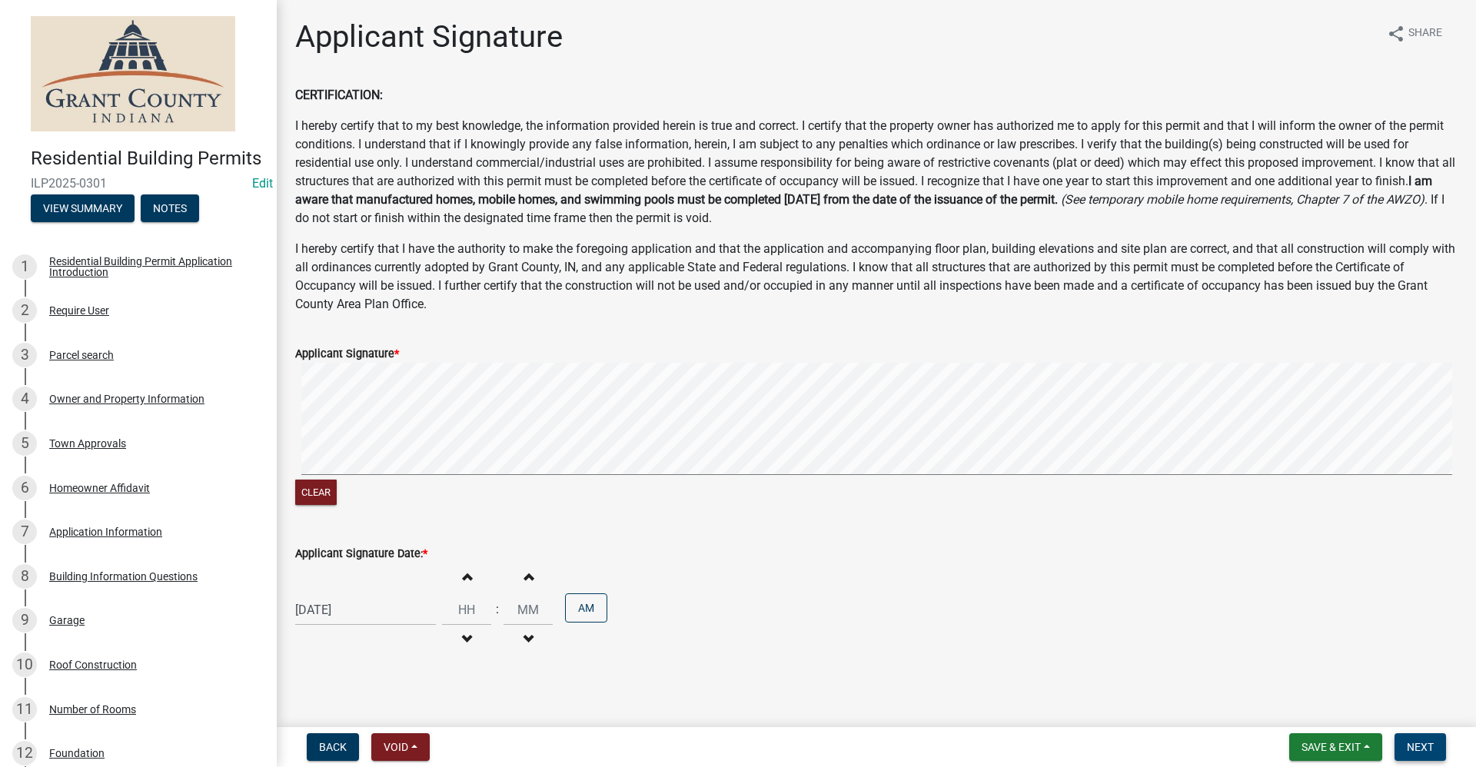
click at [1424, 743] on span "Next" at bounding box center [1420, 747] width 27 height 12
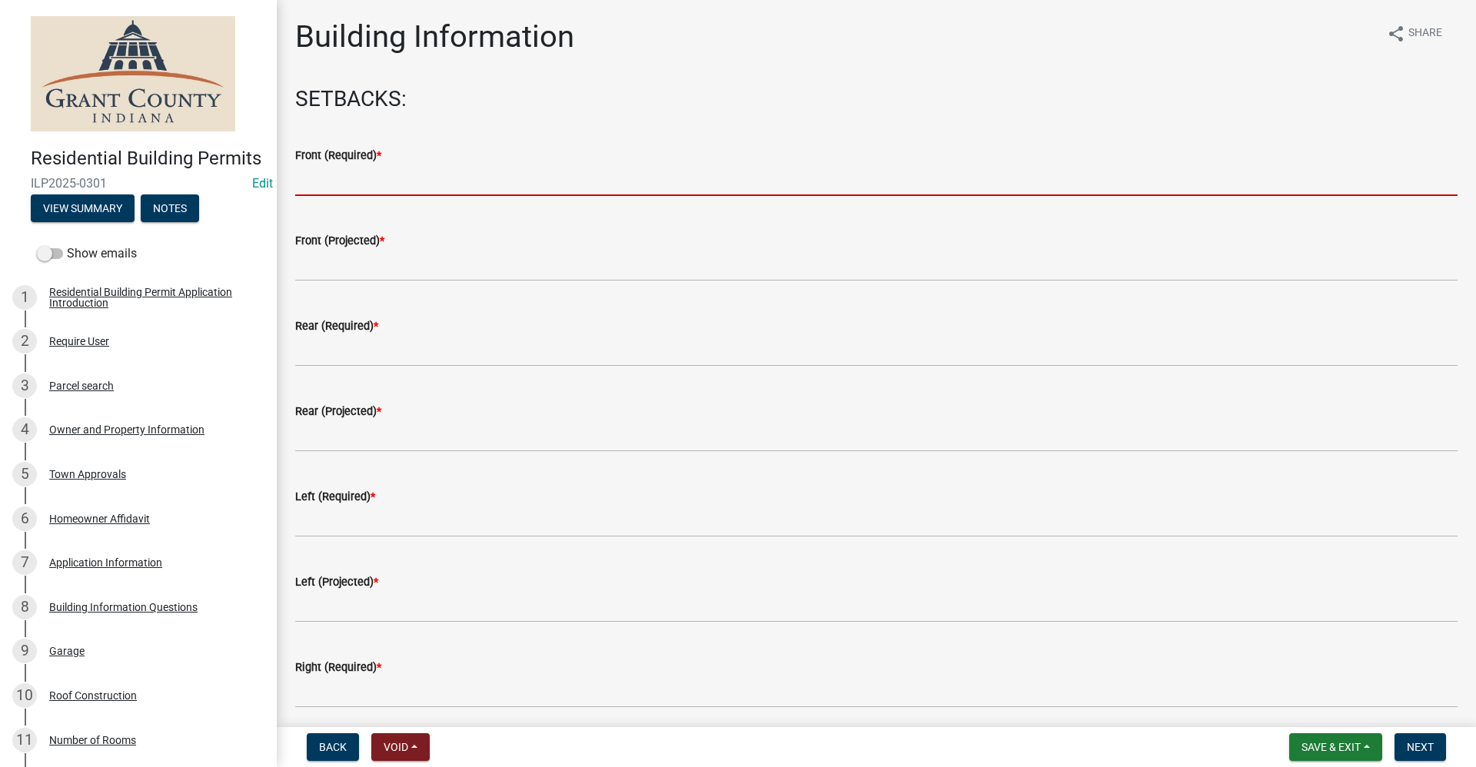
click at [354, 186] on input "text" at bounding box center [876, 181] width 1162 height 32
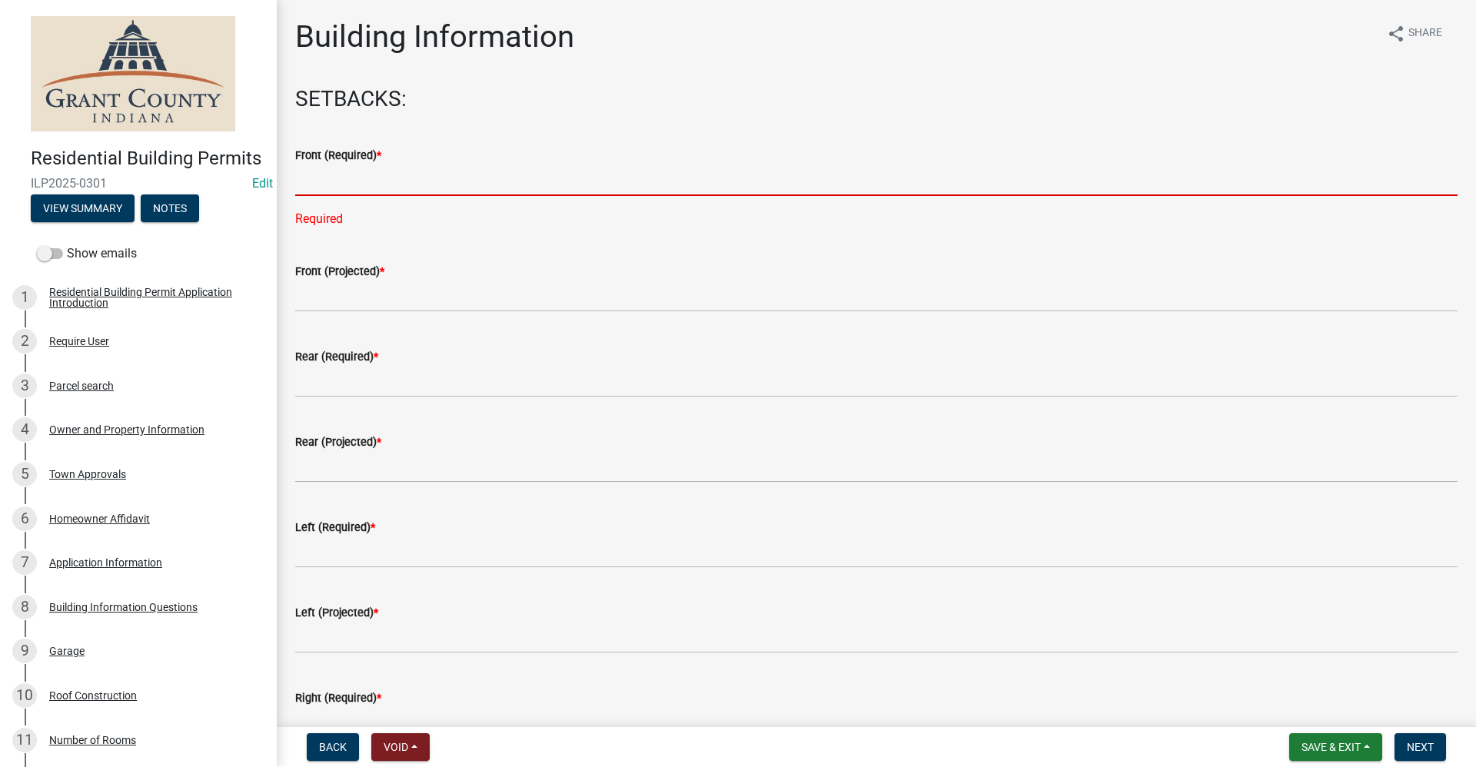
click at [344, 179] on input "text" at bounding box center [876, 181] width 1162 height 32
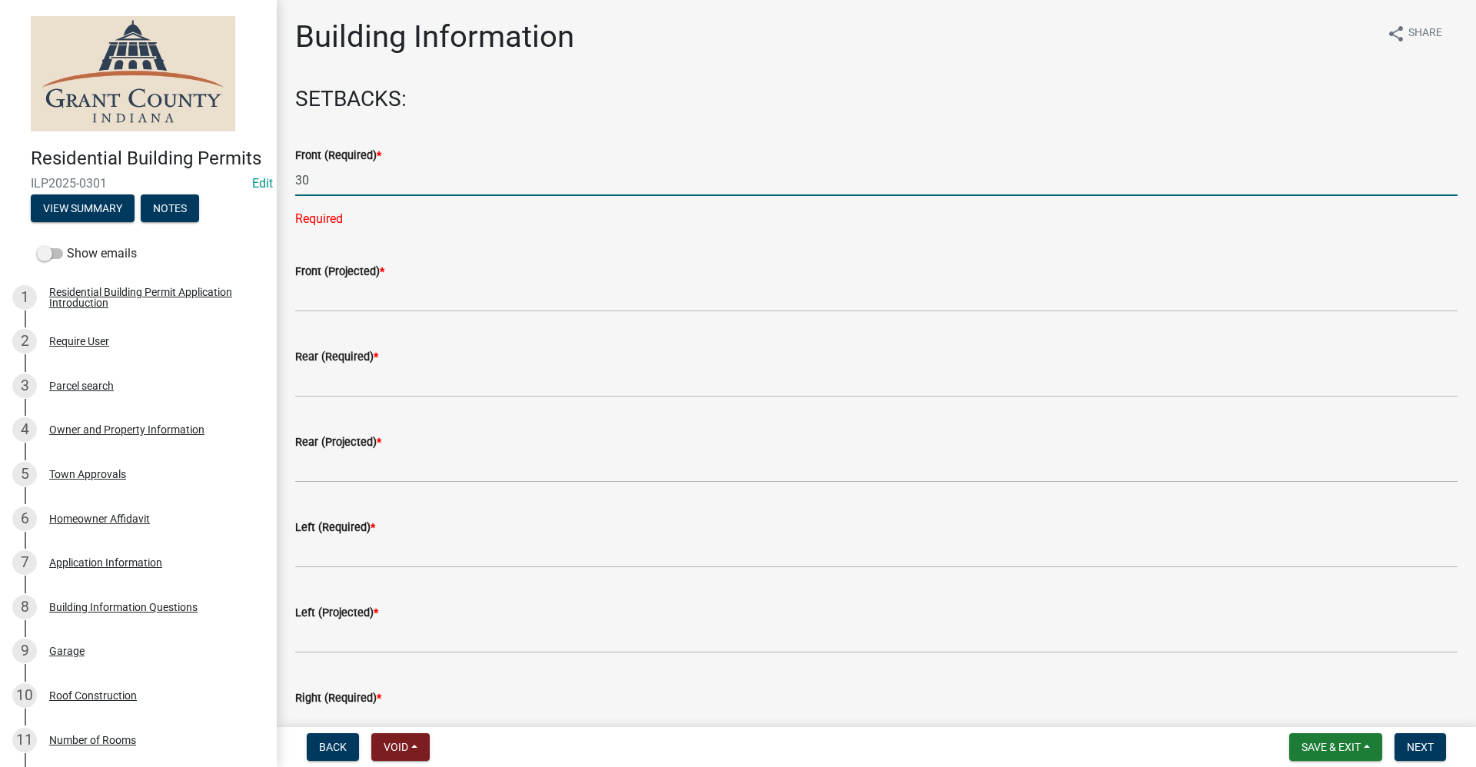
type input "30"
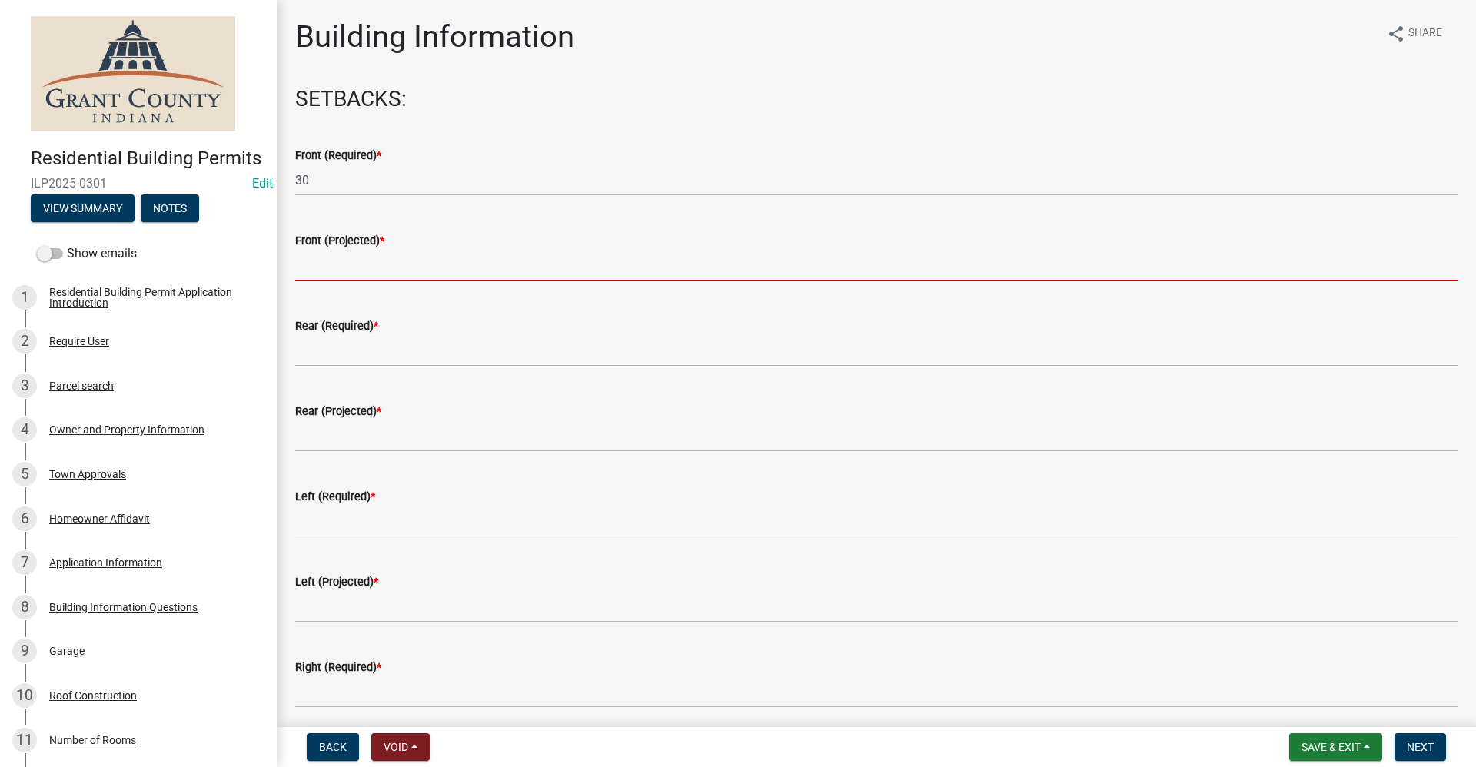
click at [338, 258] on input "text" at bounding box center [876, 266] width 1162 height 32
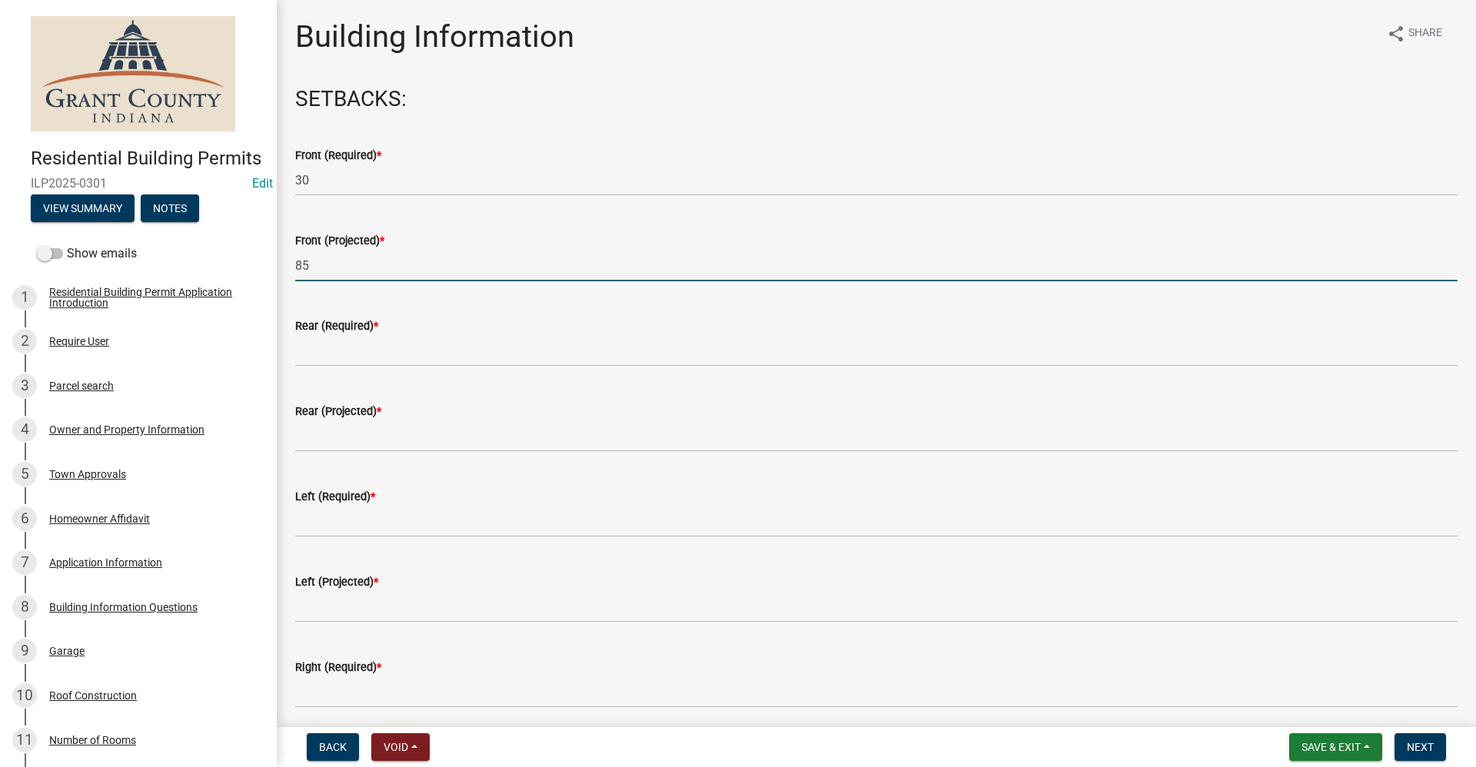
type input "85"
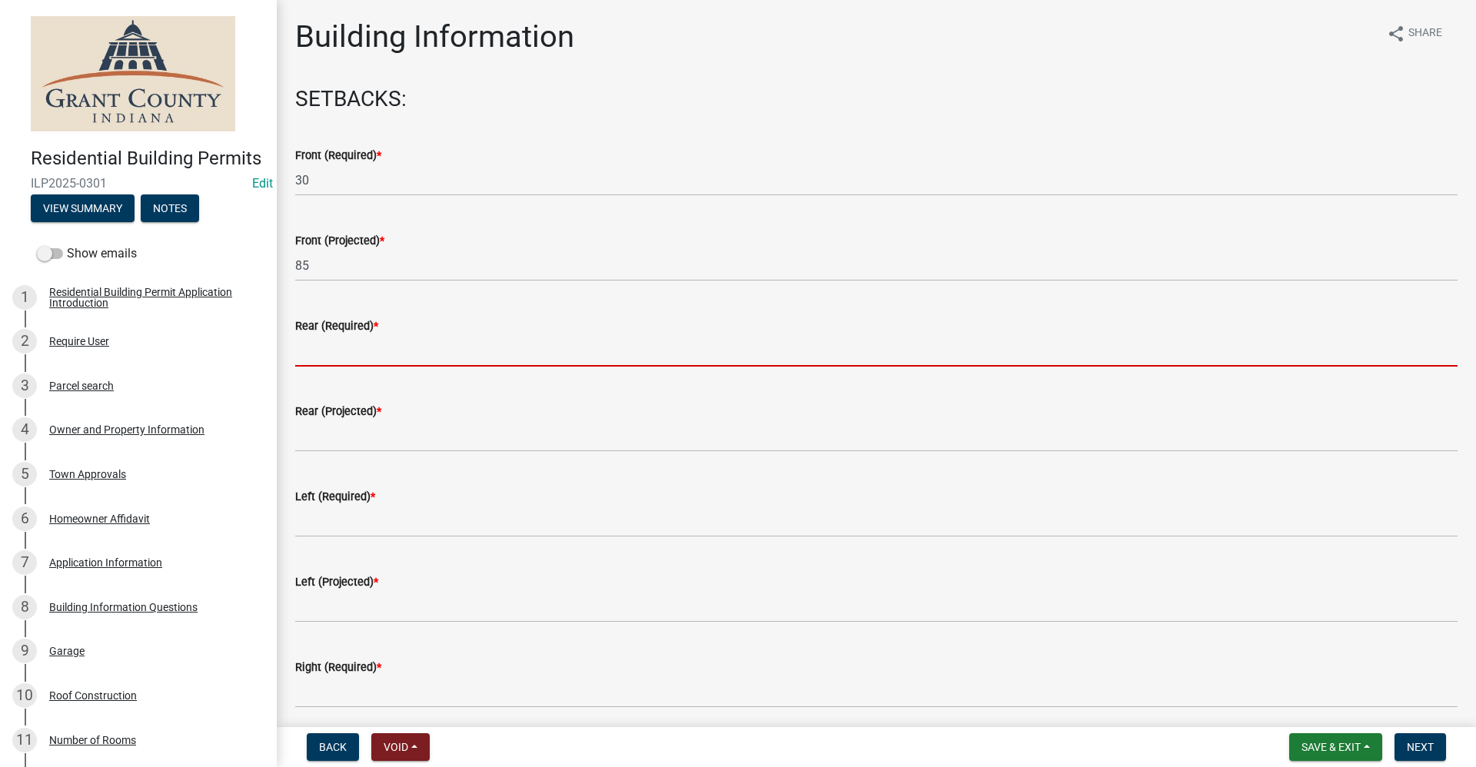
click at [309, 355] on input "text" at bounding box center [876, 351] width 1162 height 32
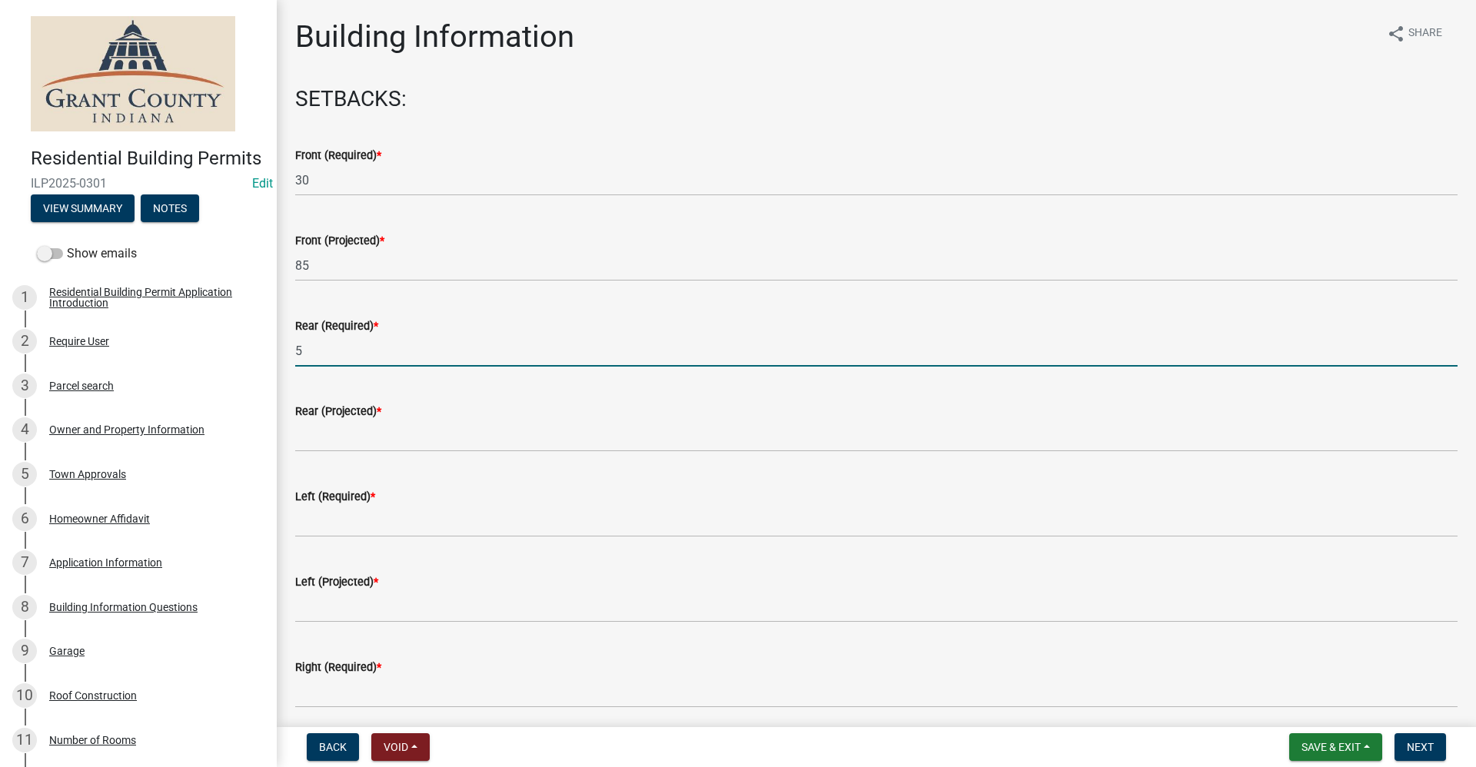
type input "5"
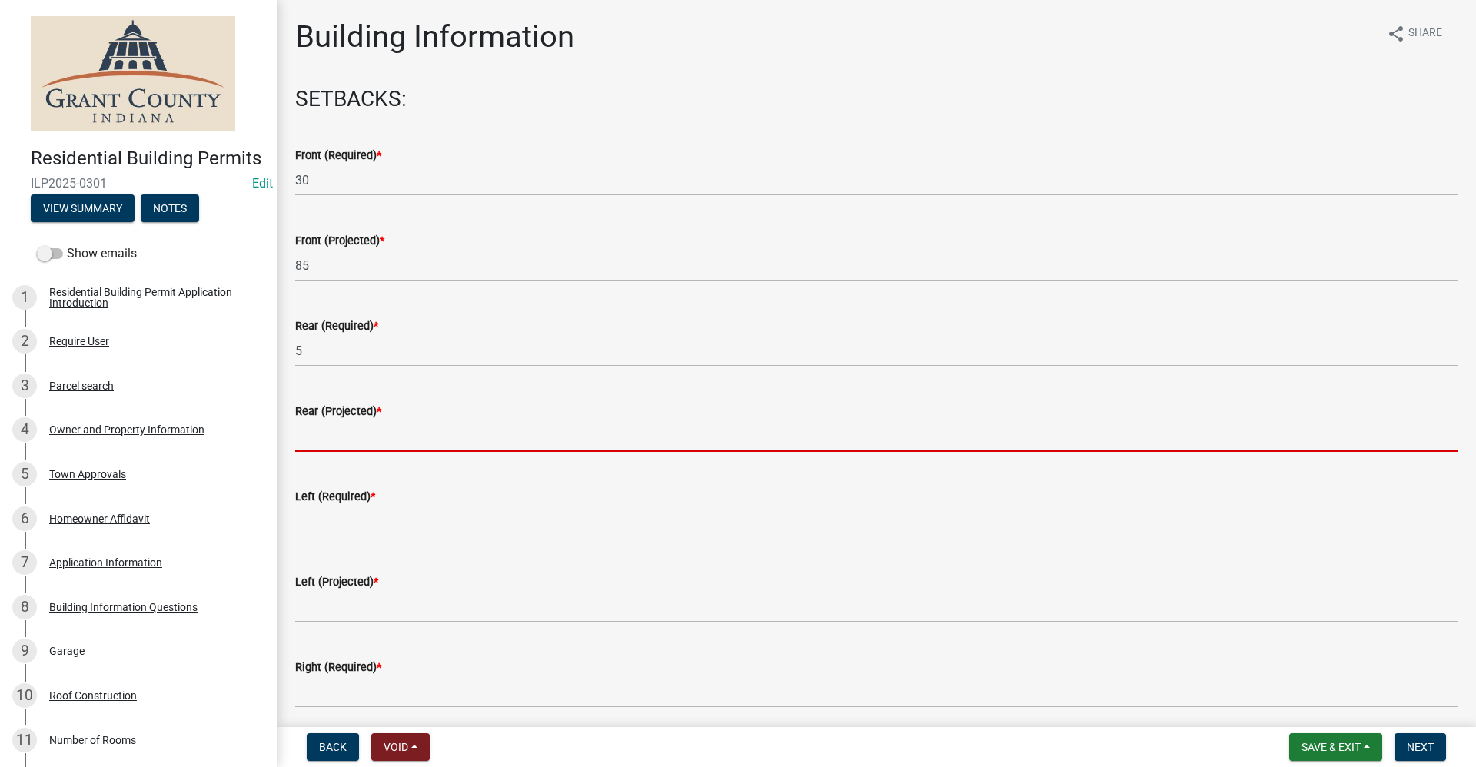
click at [314, 440] on input "text" at bounding box center [876, 437] width 1162 height 32
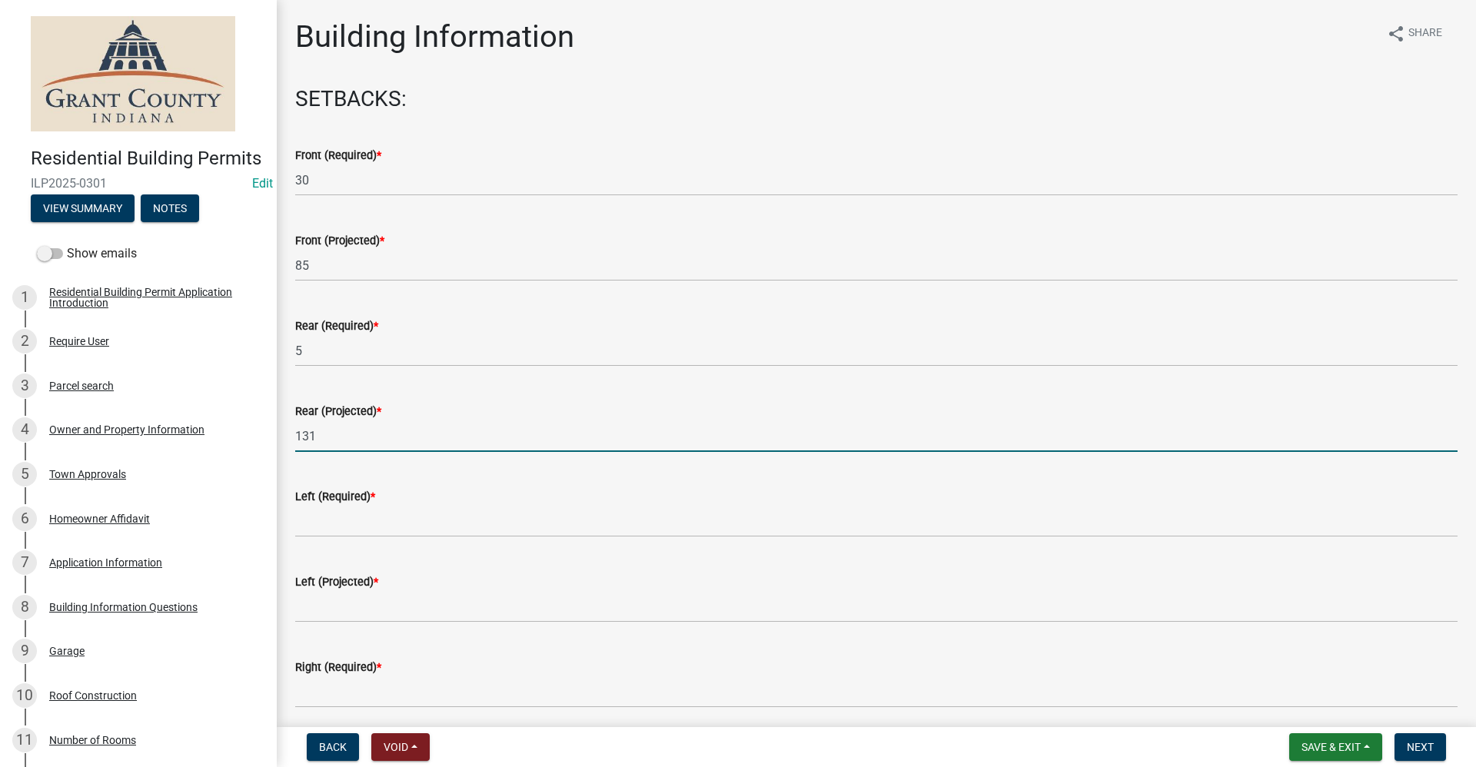
type input "131"
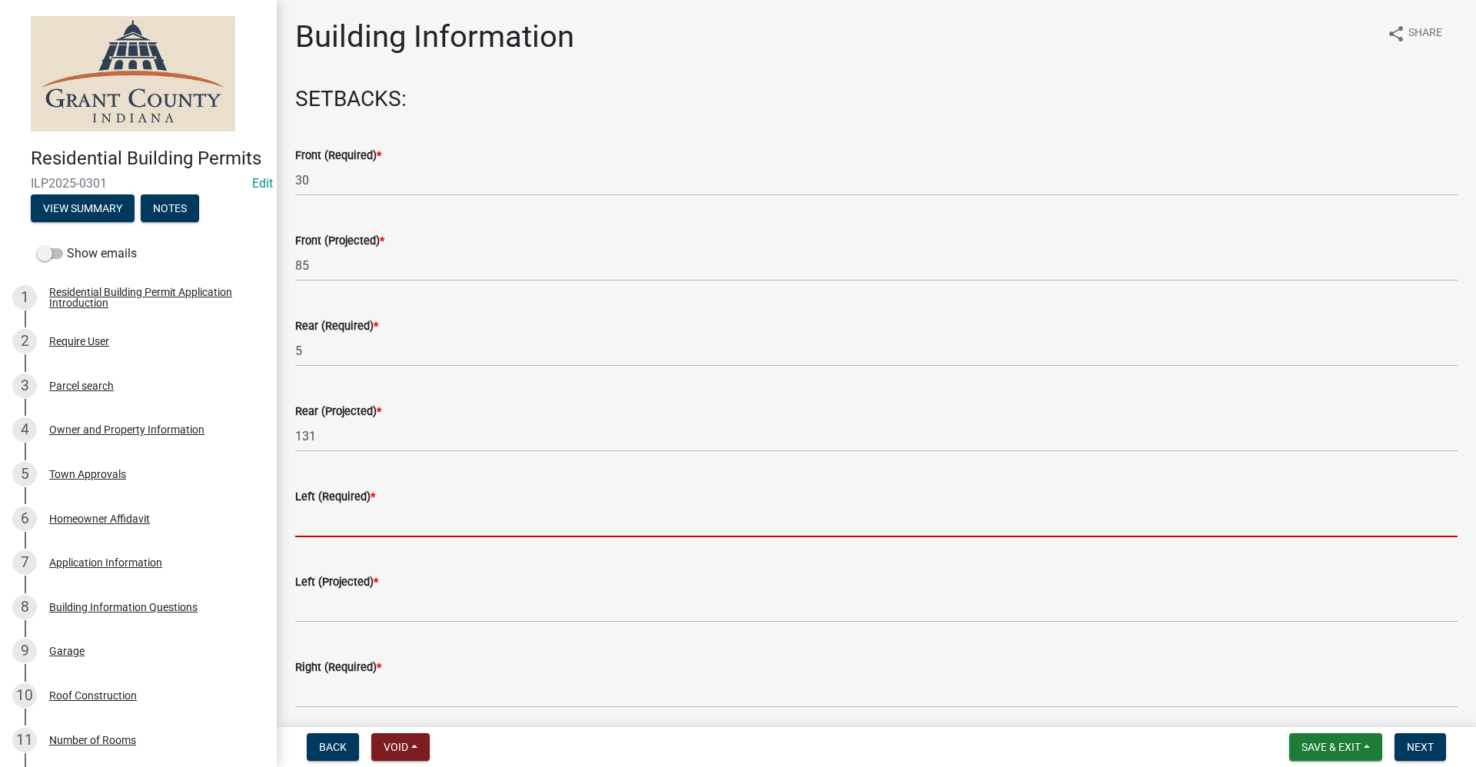
click at [325, 532] on input "text" at bounding box center [876, 522] width 1162 height 32
click at [314, 523] on input "text" at bounding box center [876, 522] width 1162 height 32
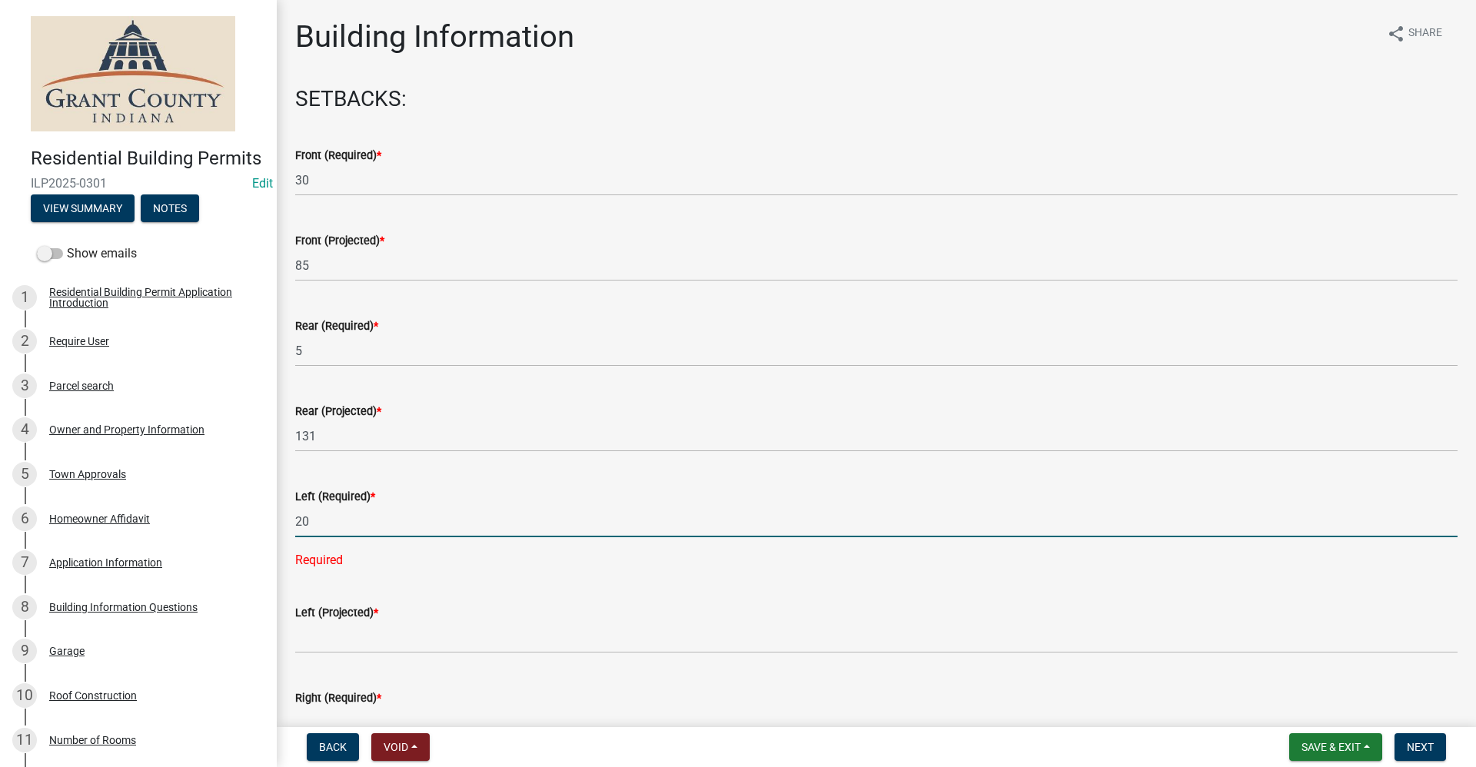
type input "20"
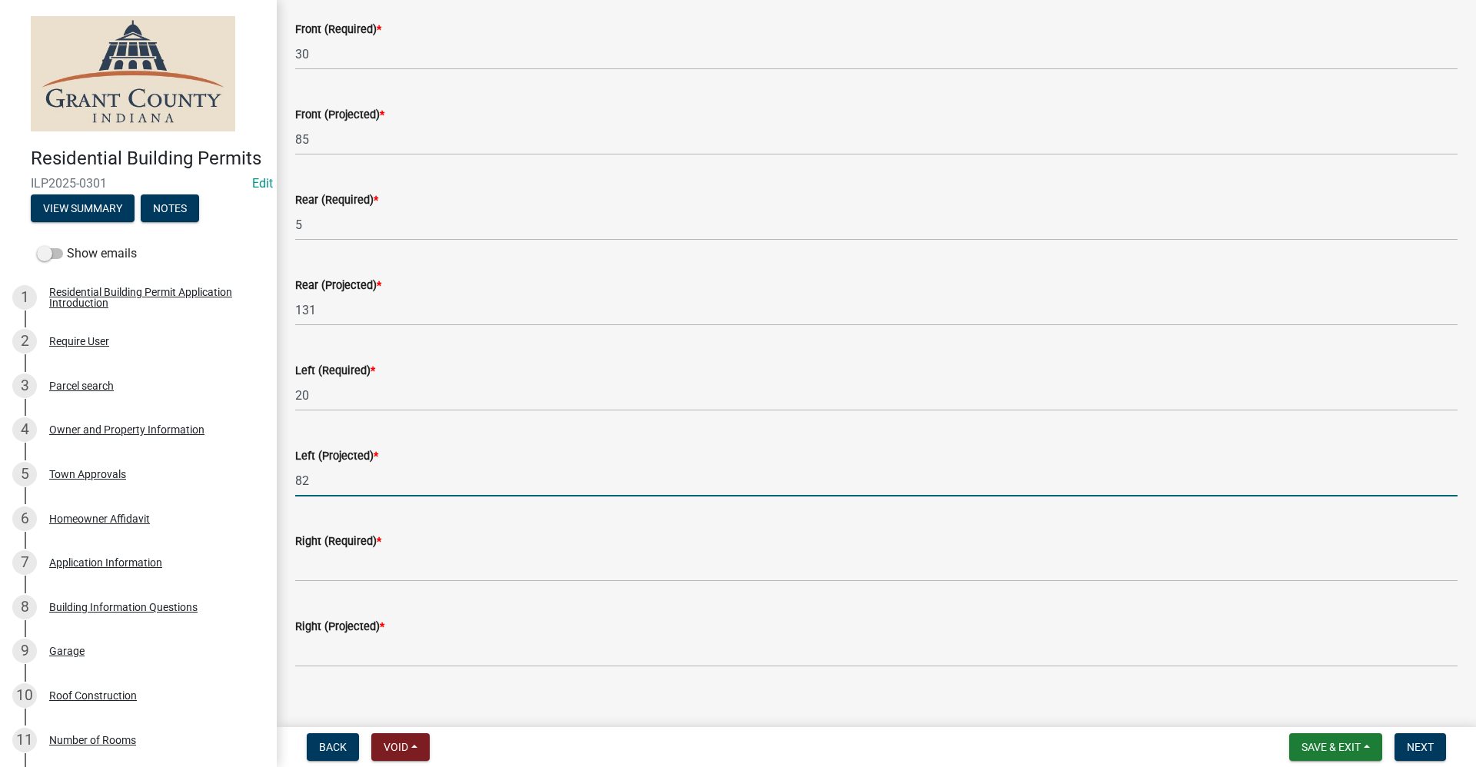
scroll to position [154, 0]
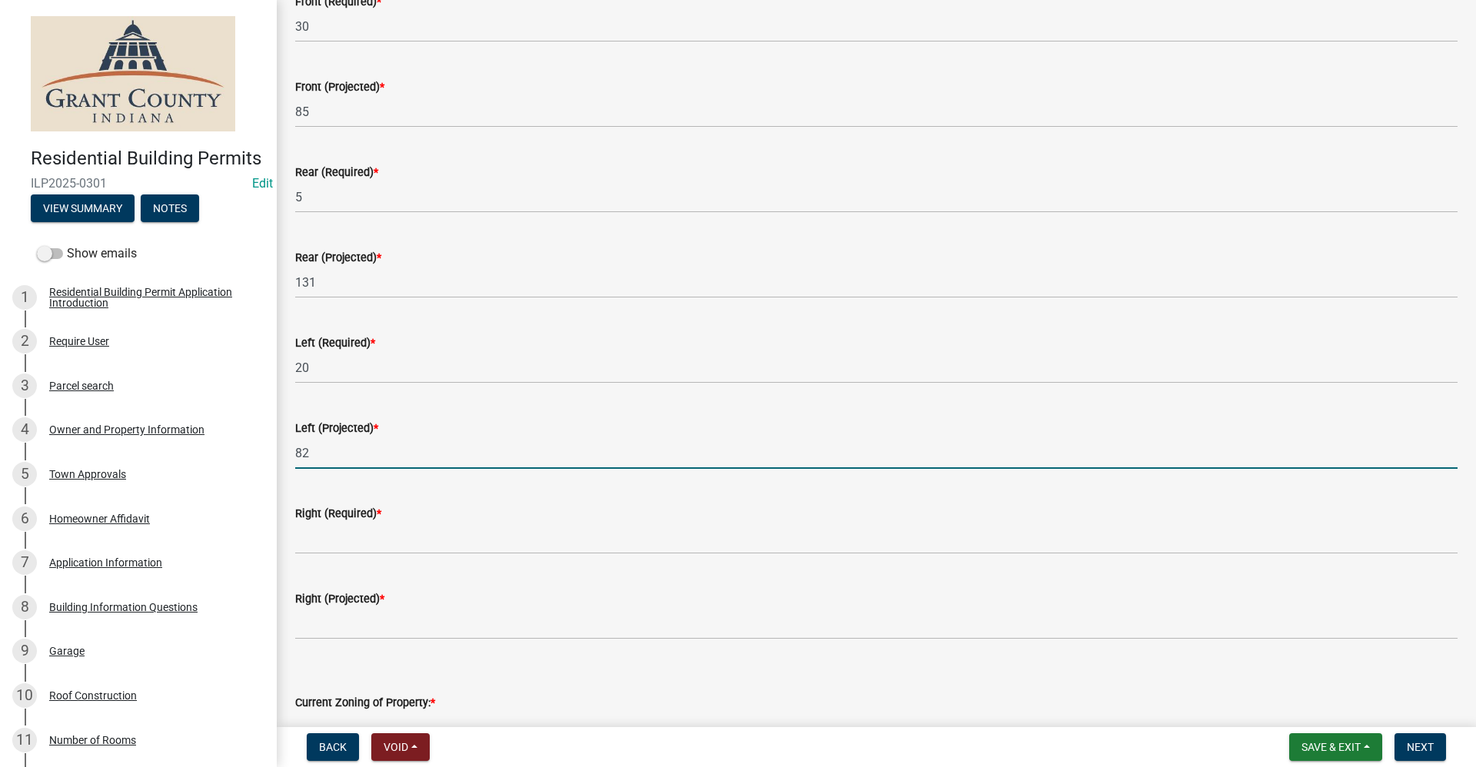
type input "82"
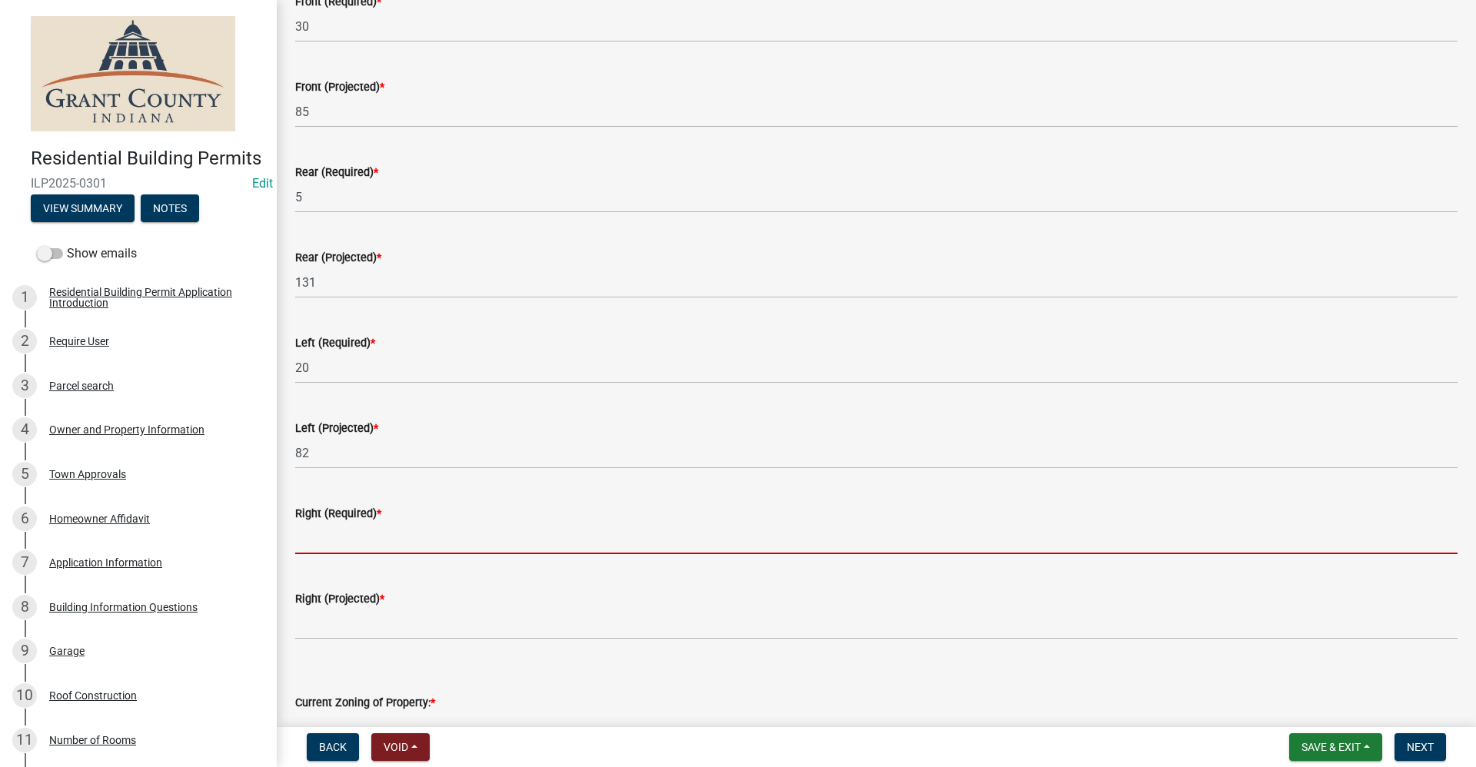
click at [311, 550] on input "text" at bounding box center [876, 539] width 1162 height 32
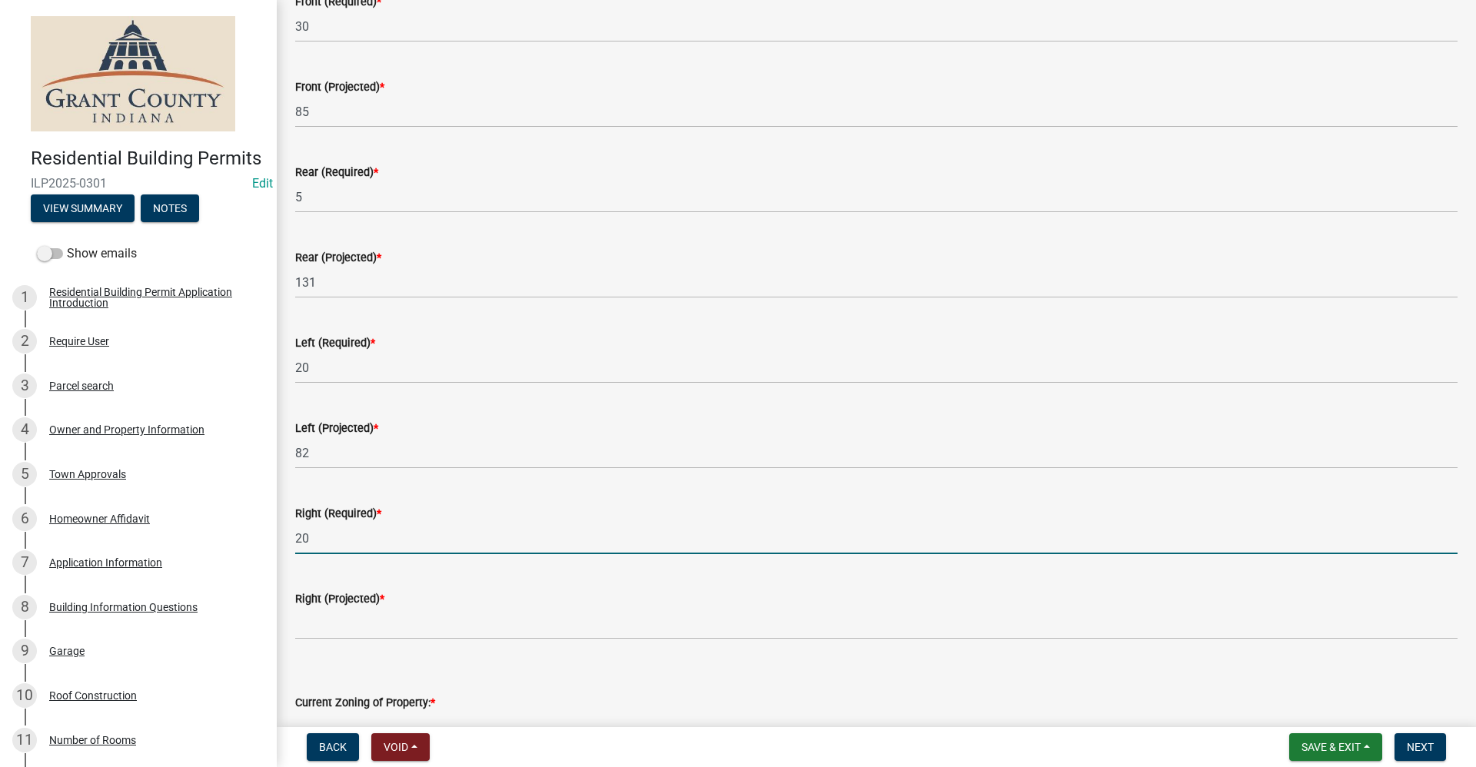
type input "20"
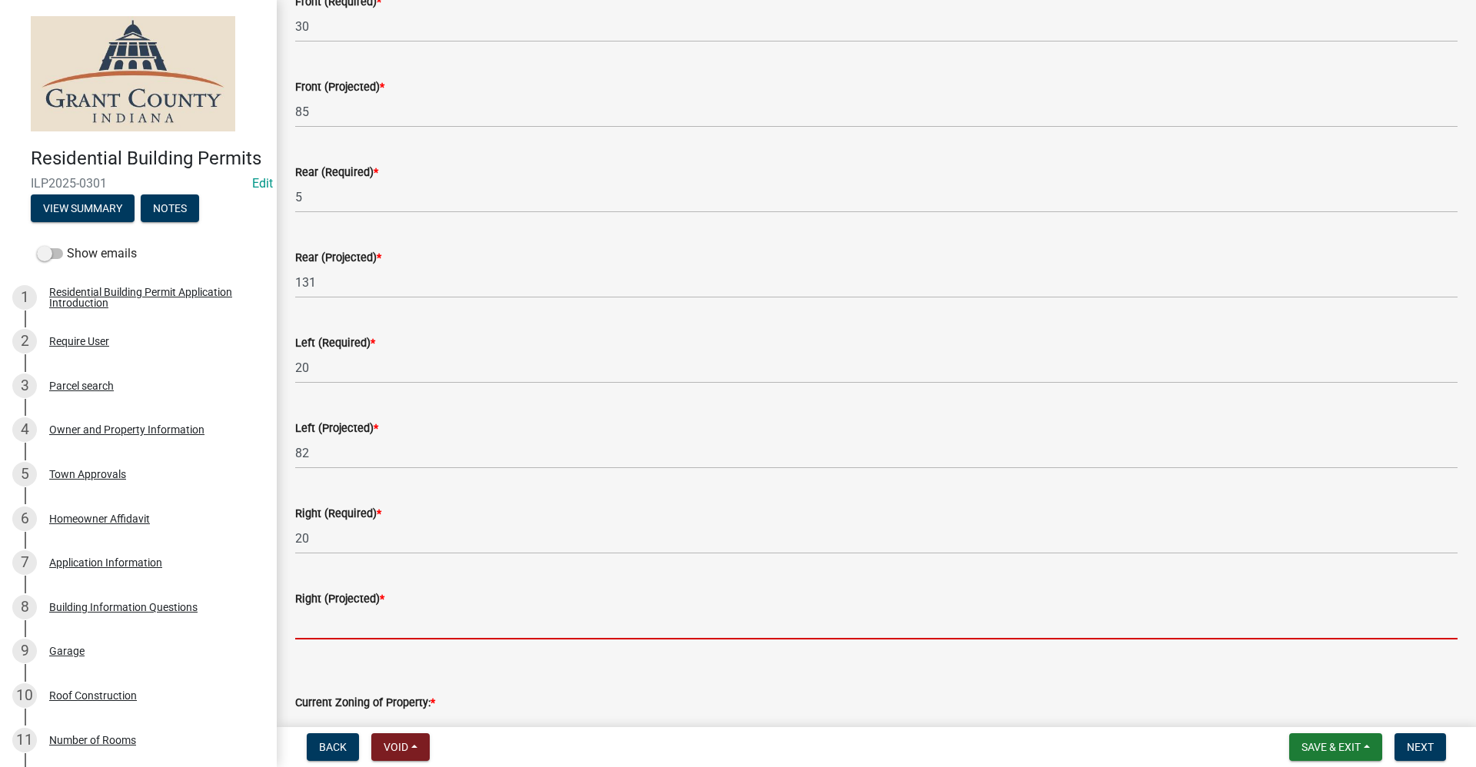
click at [319, 623] on input "text" at bounding box center [876, 624] width 1162 height 32
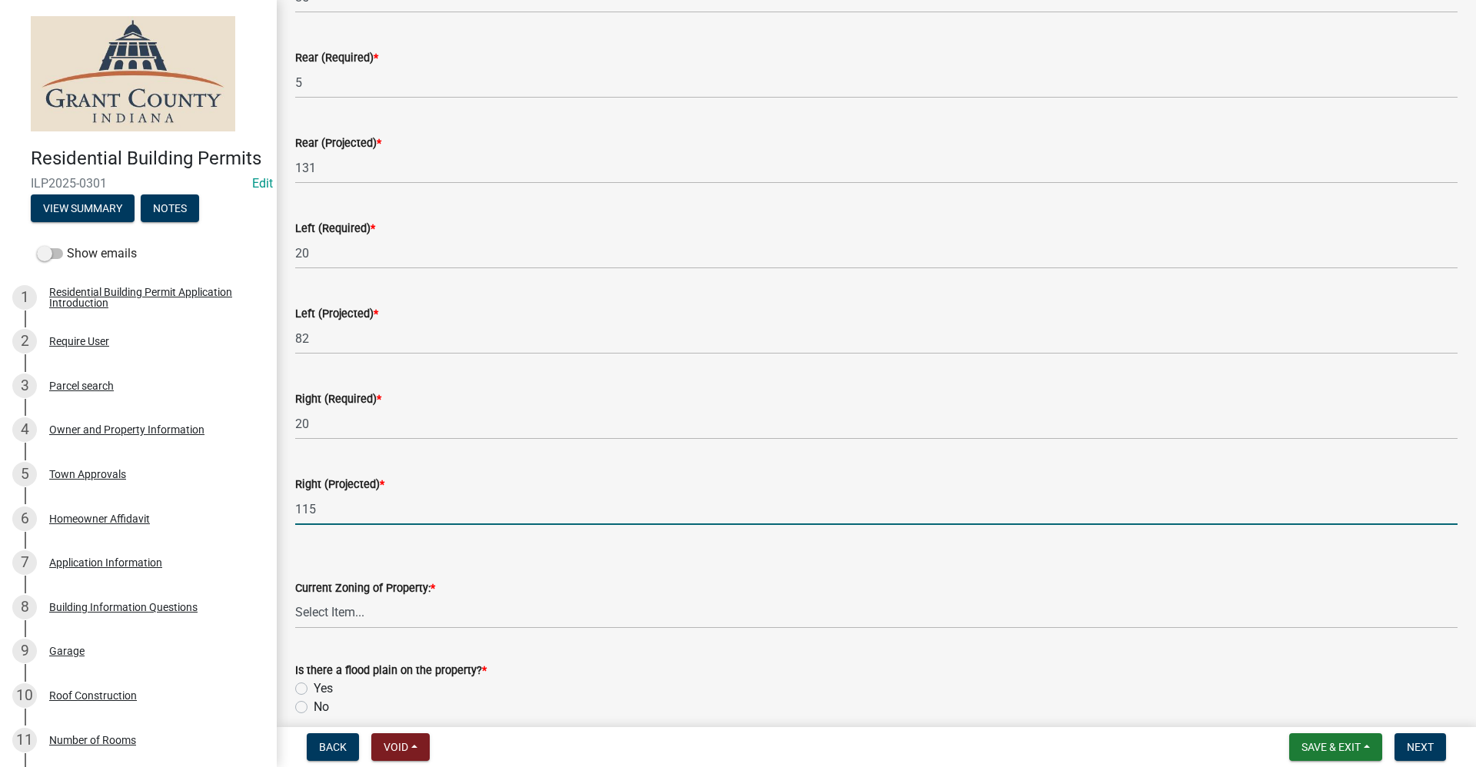
scroll to position [384, 0]
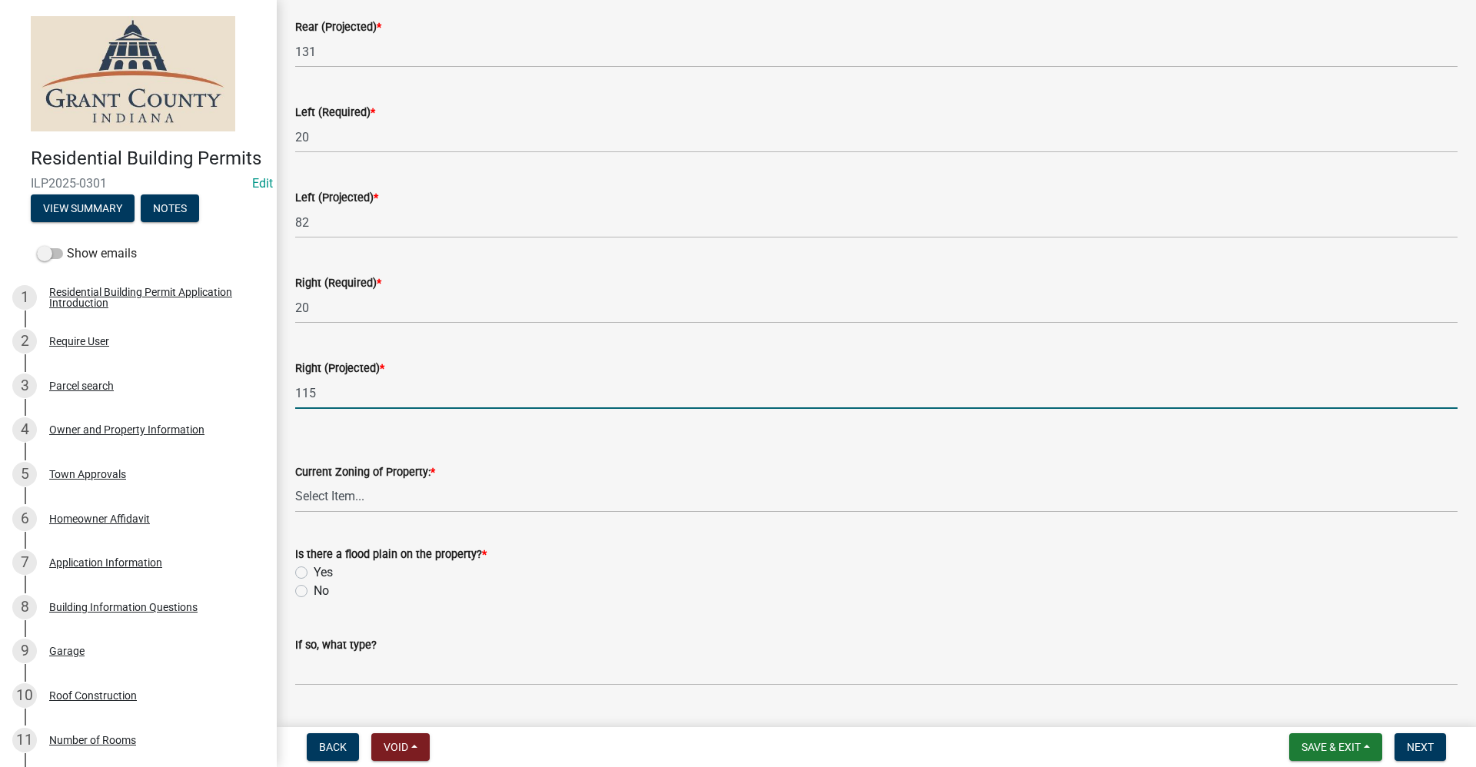
type input "115"
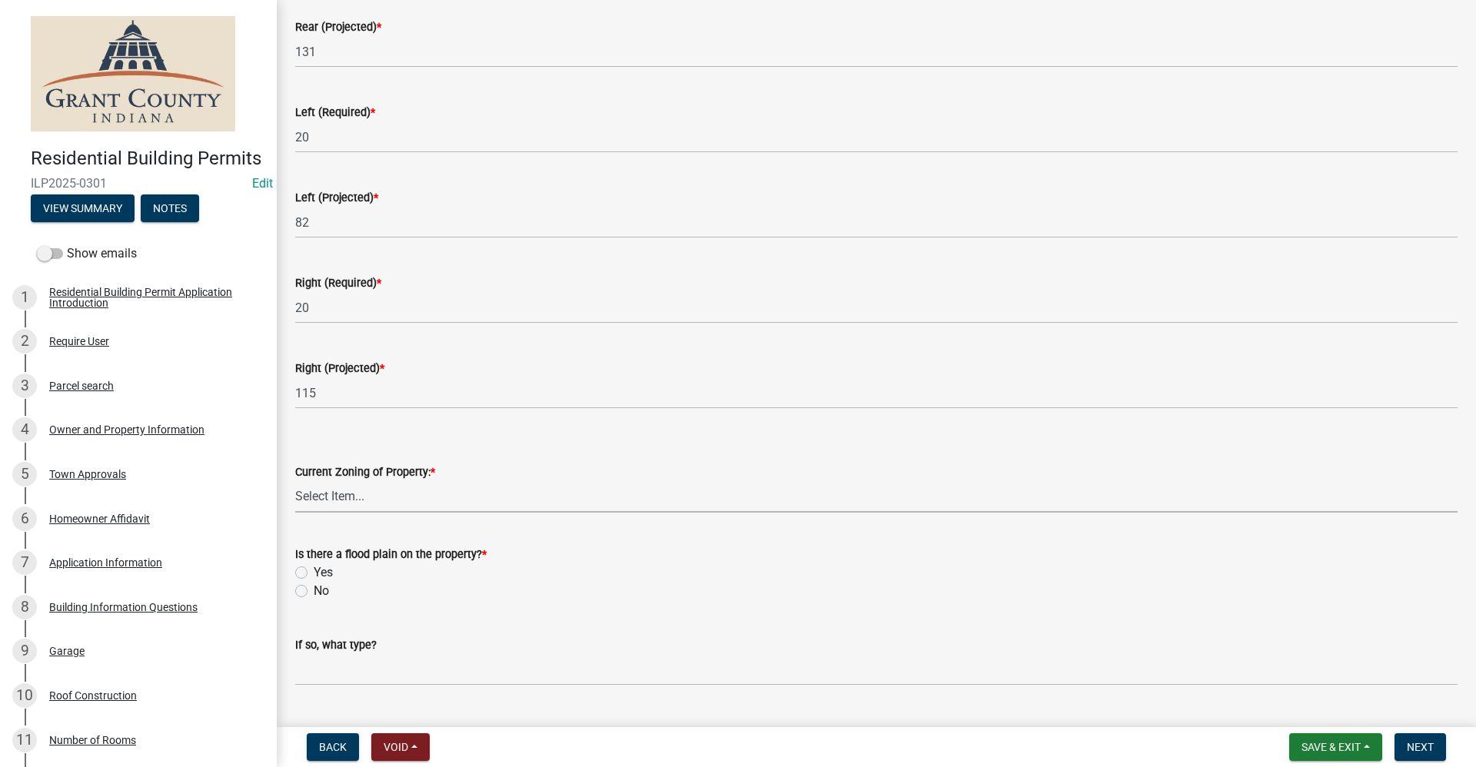
click at [313, 500] on select "Select Item... AG RS R1 R2 R3 R4 R5 PB NC LB CC GB I1 I2 I3 MH" at bounding box center [876, 497] width 1162 height 32
click at [295, 481] on select "Select Item... AG RS R1 R2 R3 R4 R5 PB NC LB CC GB I1 I2 I3 MH" at bounding box center [876, 497] width 1162 height 32
select select "b7a28d33-9205-4004-9658-b088d183e0a4"
click at [314, 592] on label "No" at bounding box center [321, 591] width 15 height 18
click at [314, 592] on input "No" at bounding box center [319, 587] width 10 height 10
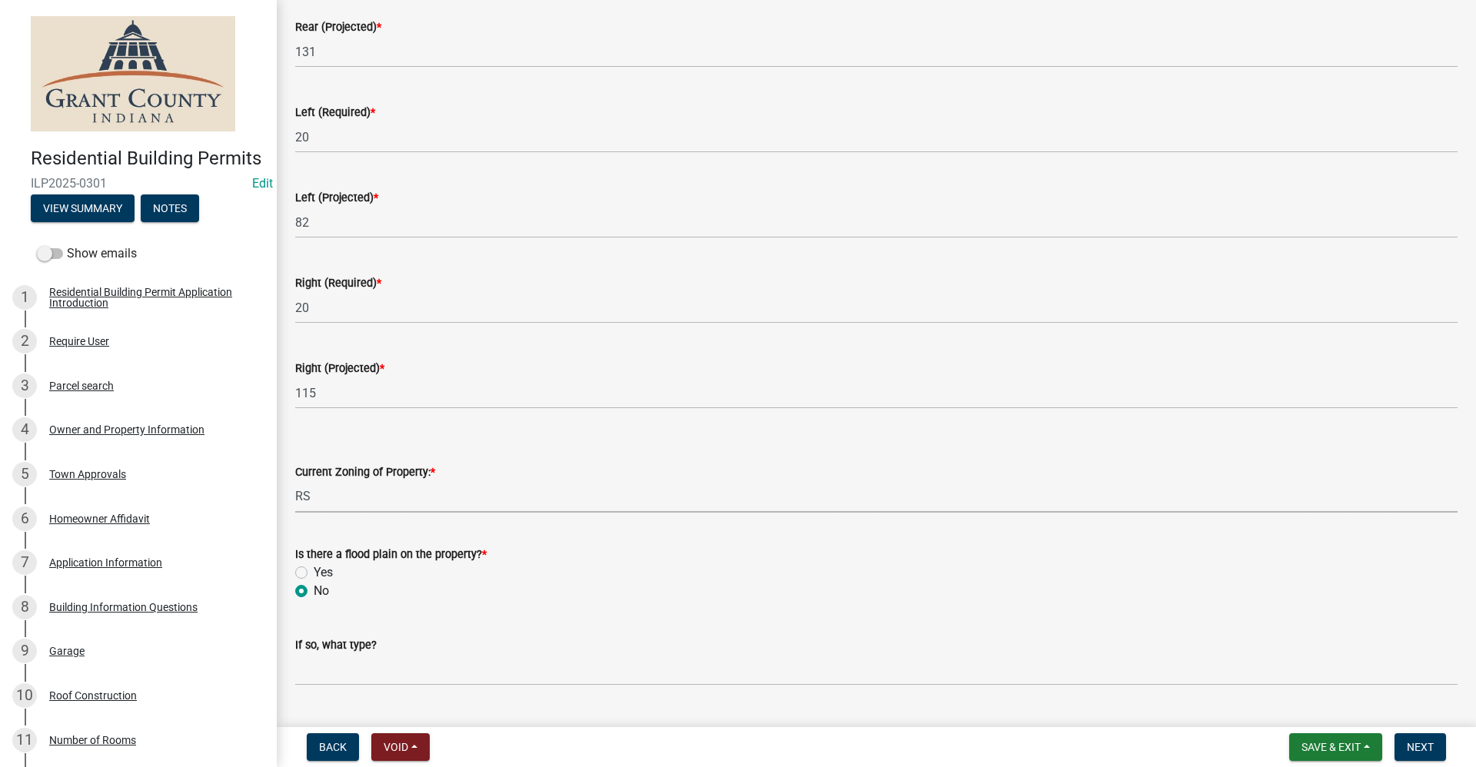
radio input "true"
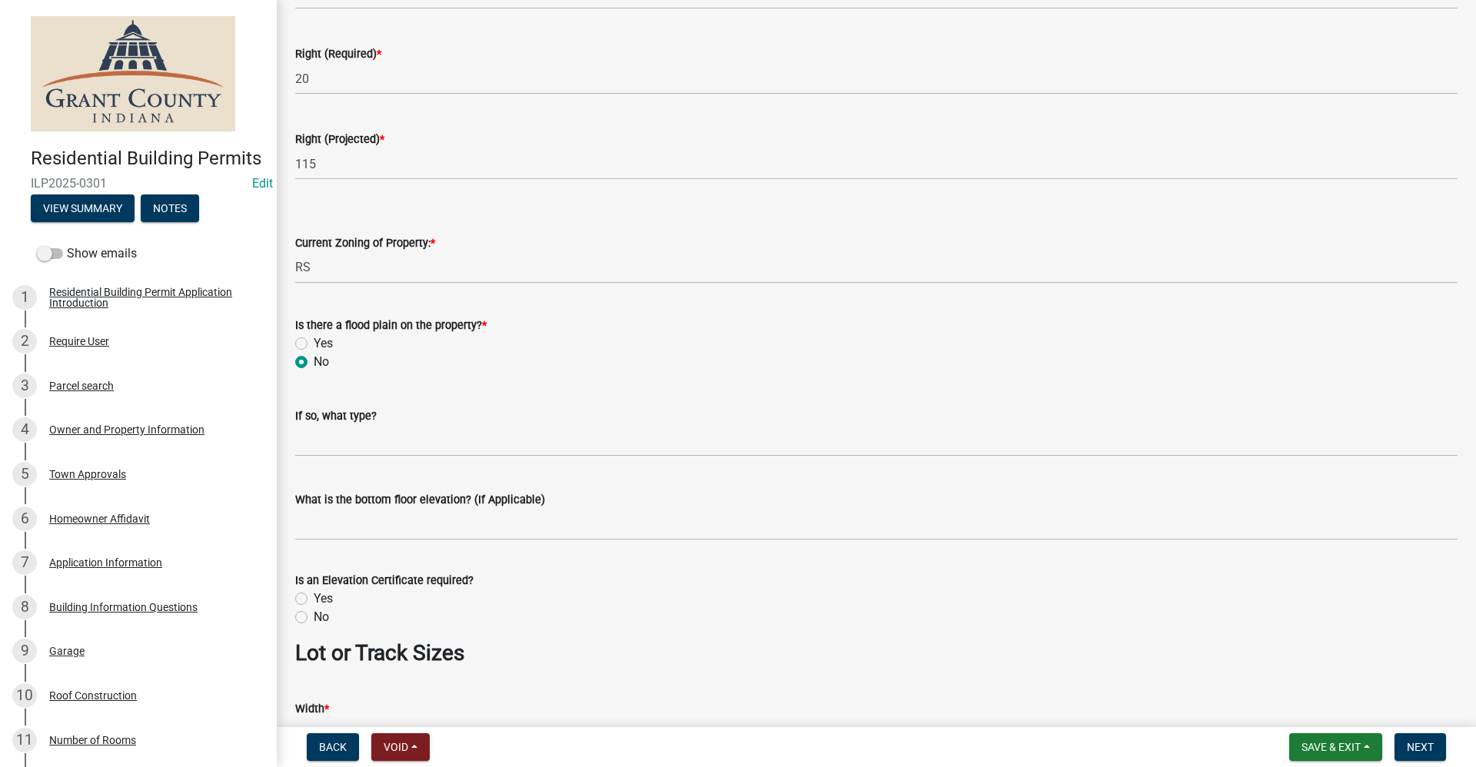
scroll to position [615, 0]
click at [314, 615] on label "No" at bounding box center [321, 616] width 15 height 18
click at [314, 615] on input "No" at bounding box center [319, 612] width 10 height 10
radio input "true"
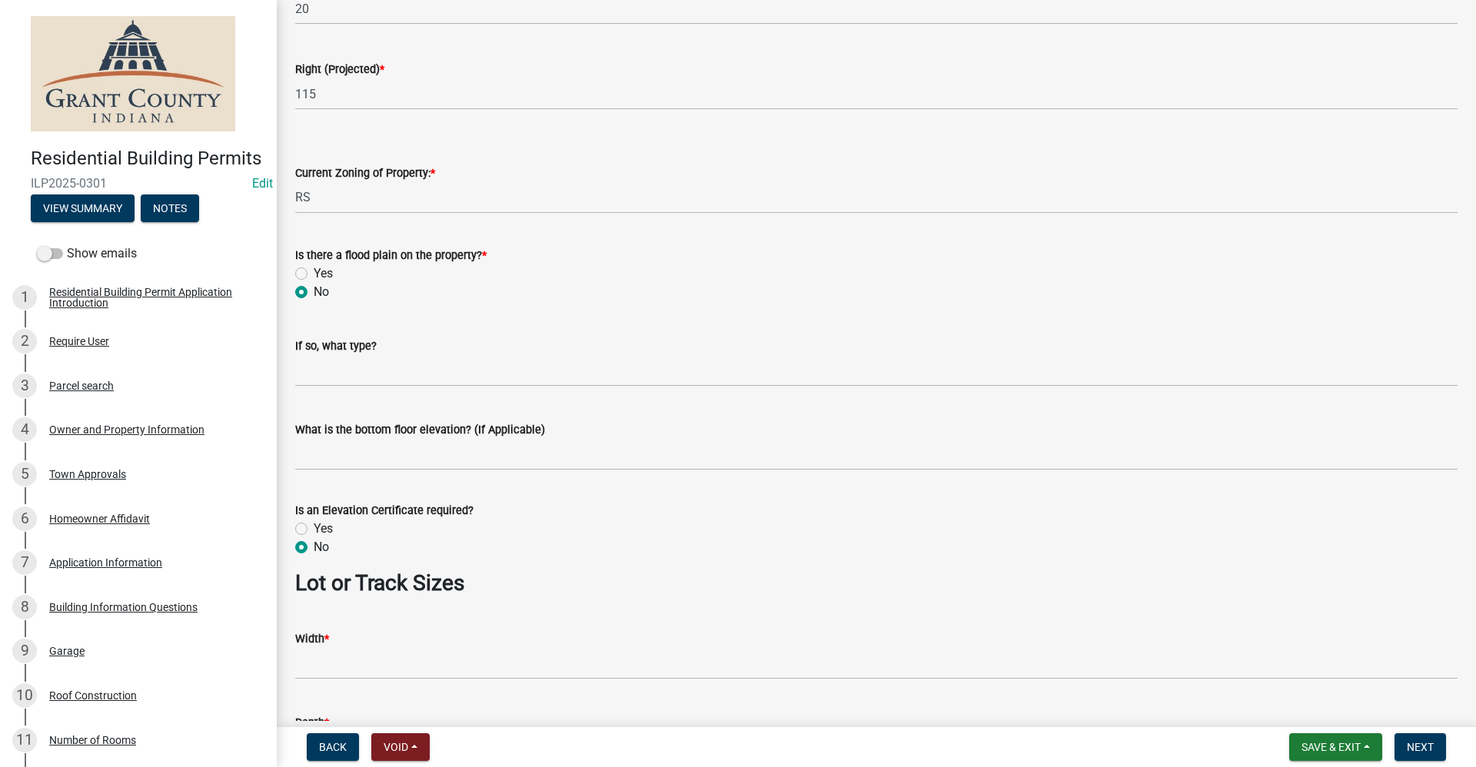
scroll to position [922, 0]
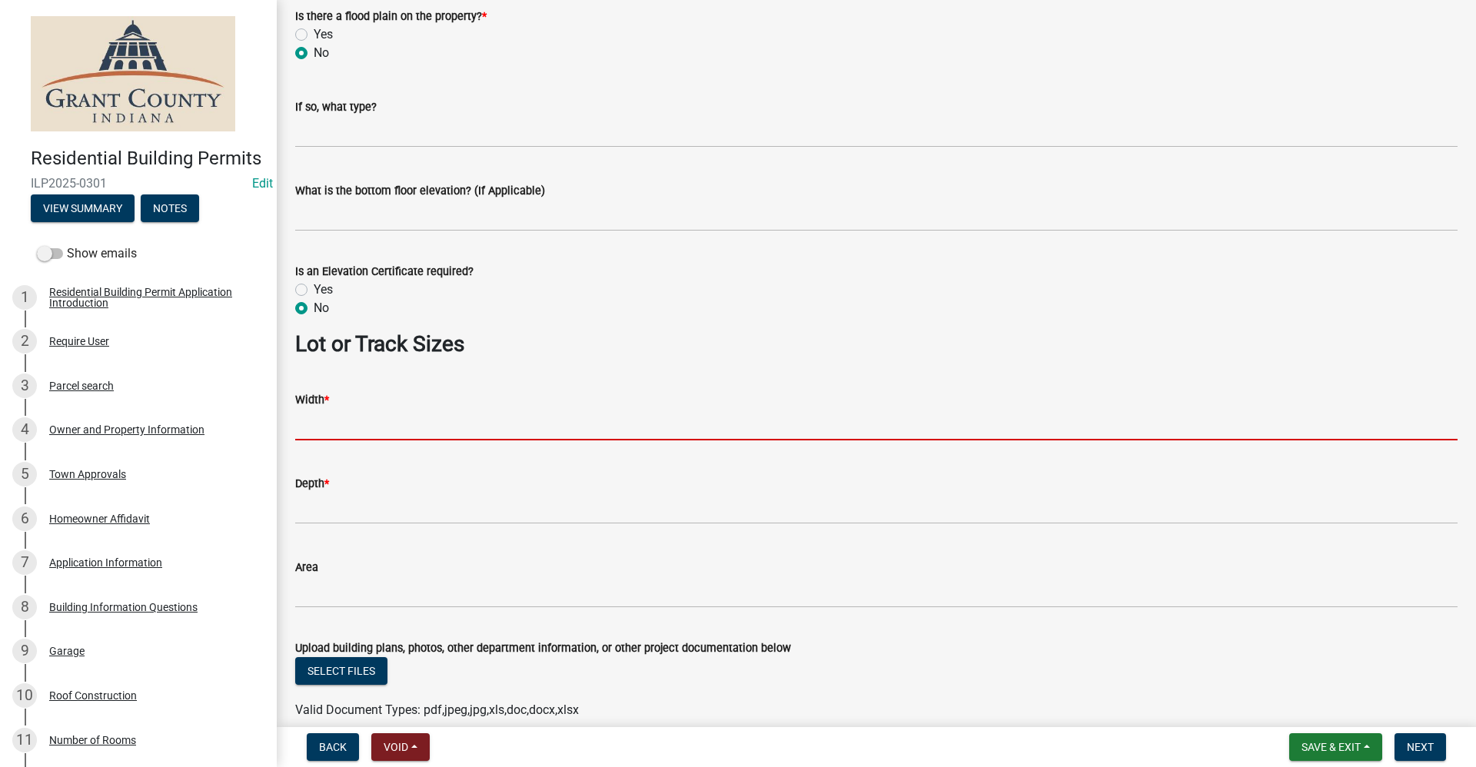
click at [308, 433] on input "Width *" at bounding box center [876, 425] width 1162 height 32
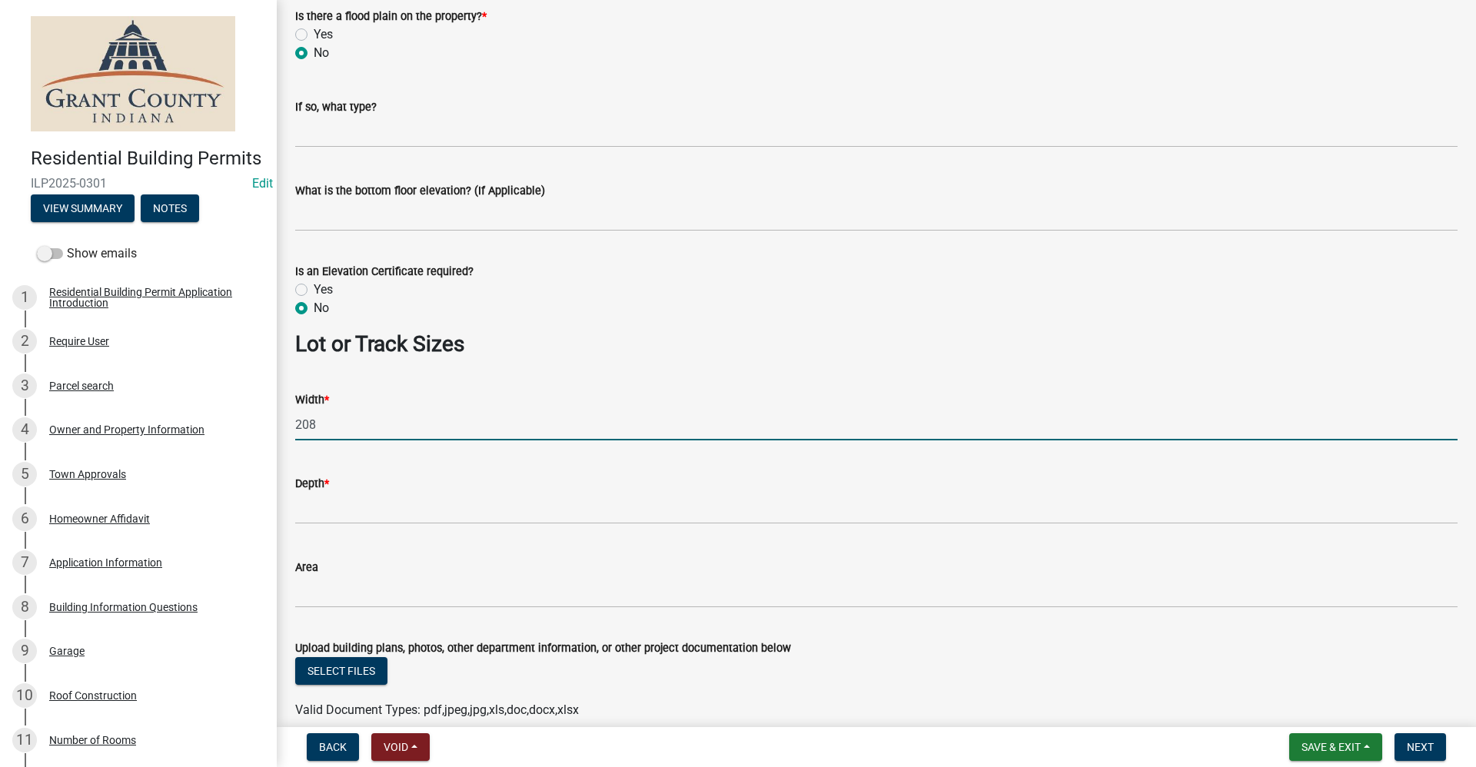
type input "208"
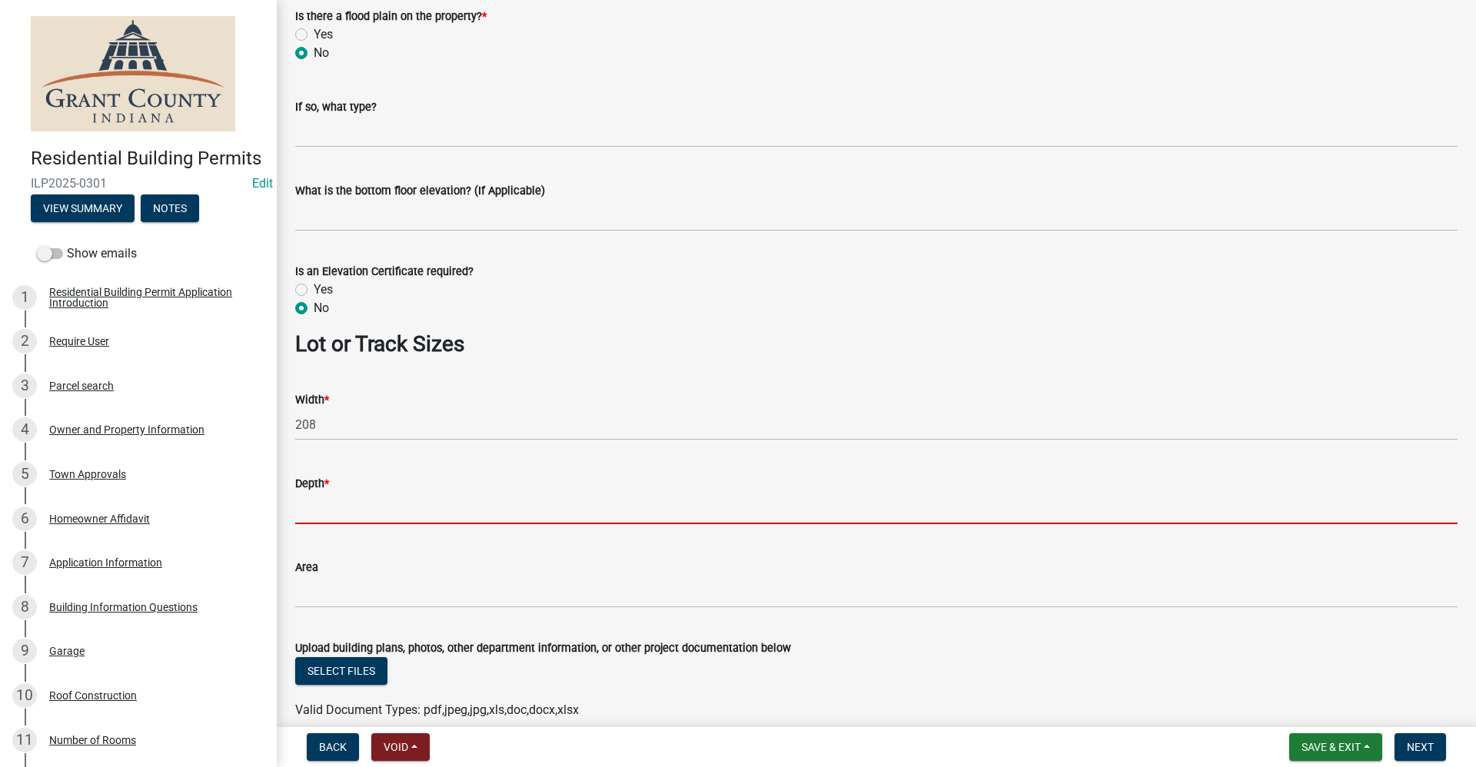
click at [329, 503] on input "Depth *" at bounding box center [876, 509] width 1162 height 32
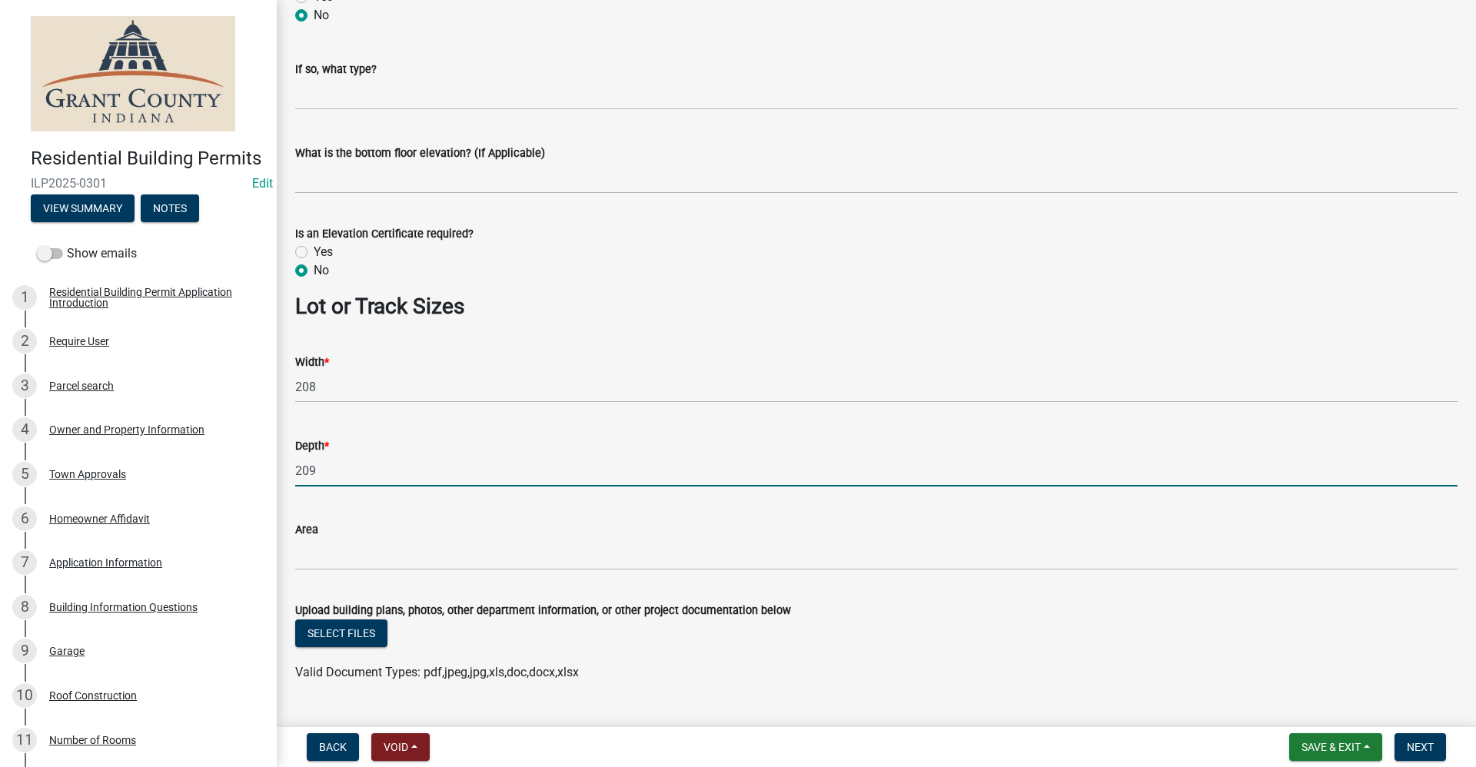
scroll to position [995, 0]
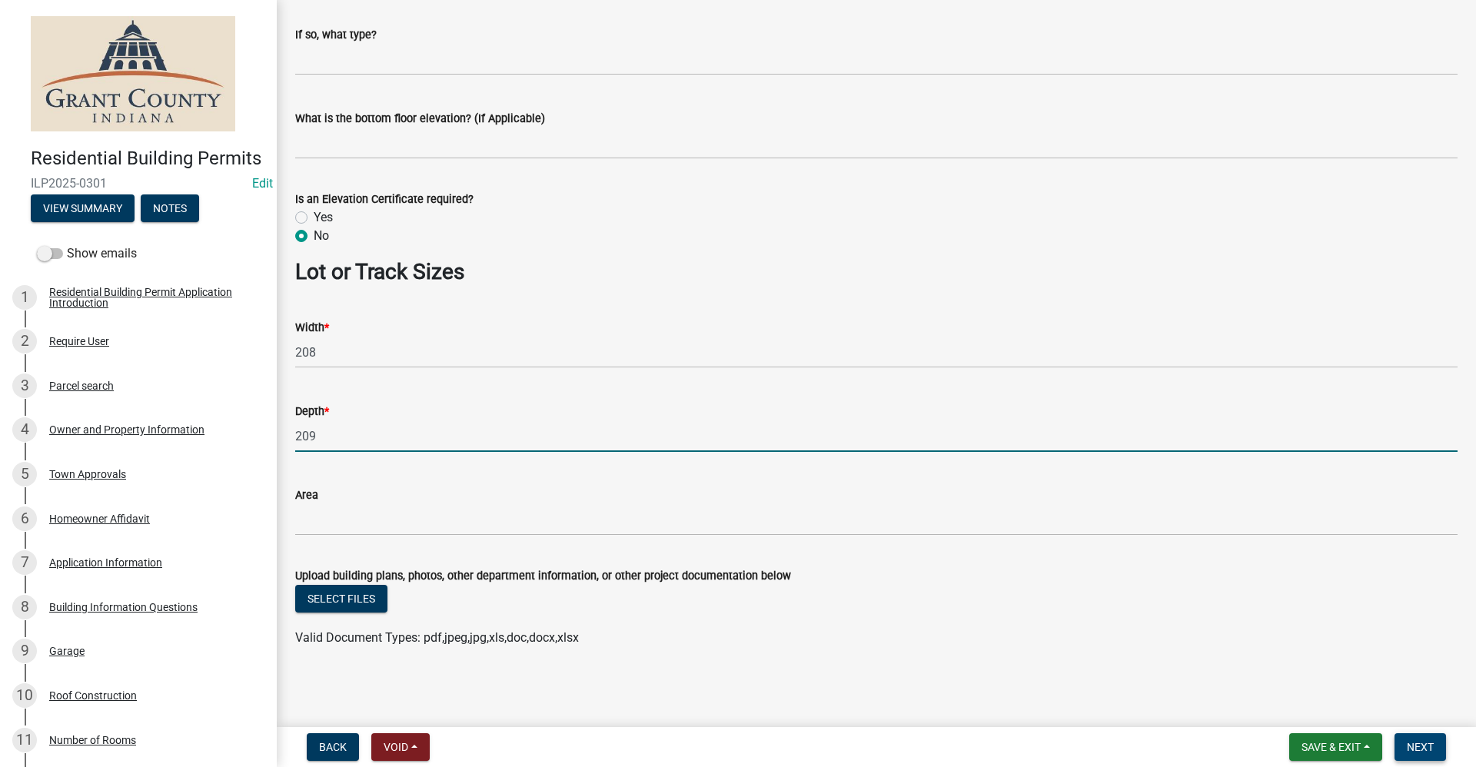
type input "209"
click at [1425, 747] on span "Next" at bounding box center [1420, 747] width 27 height 12
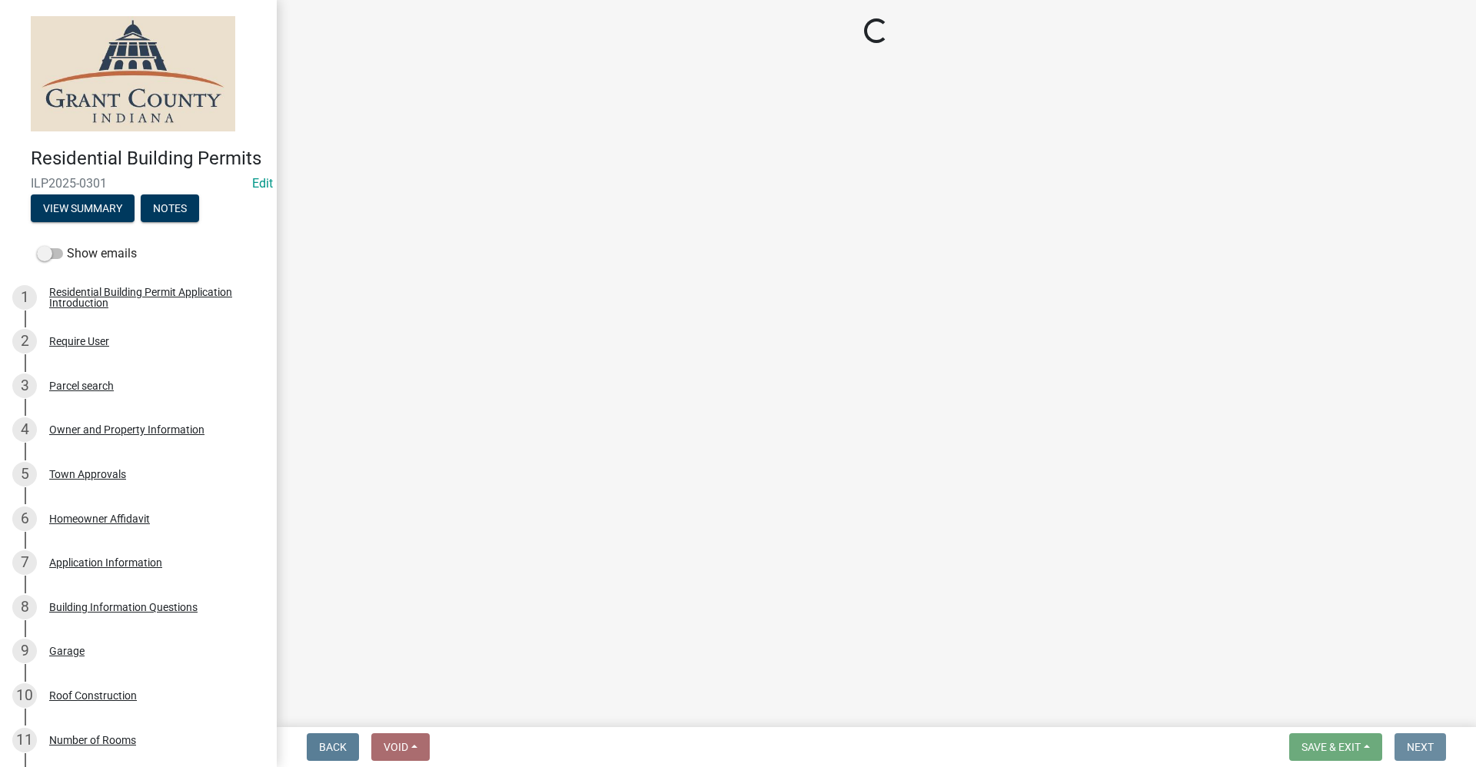
scroll to position [0, 0]
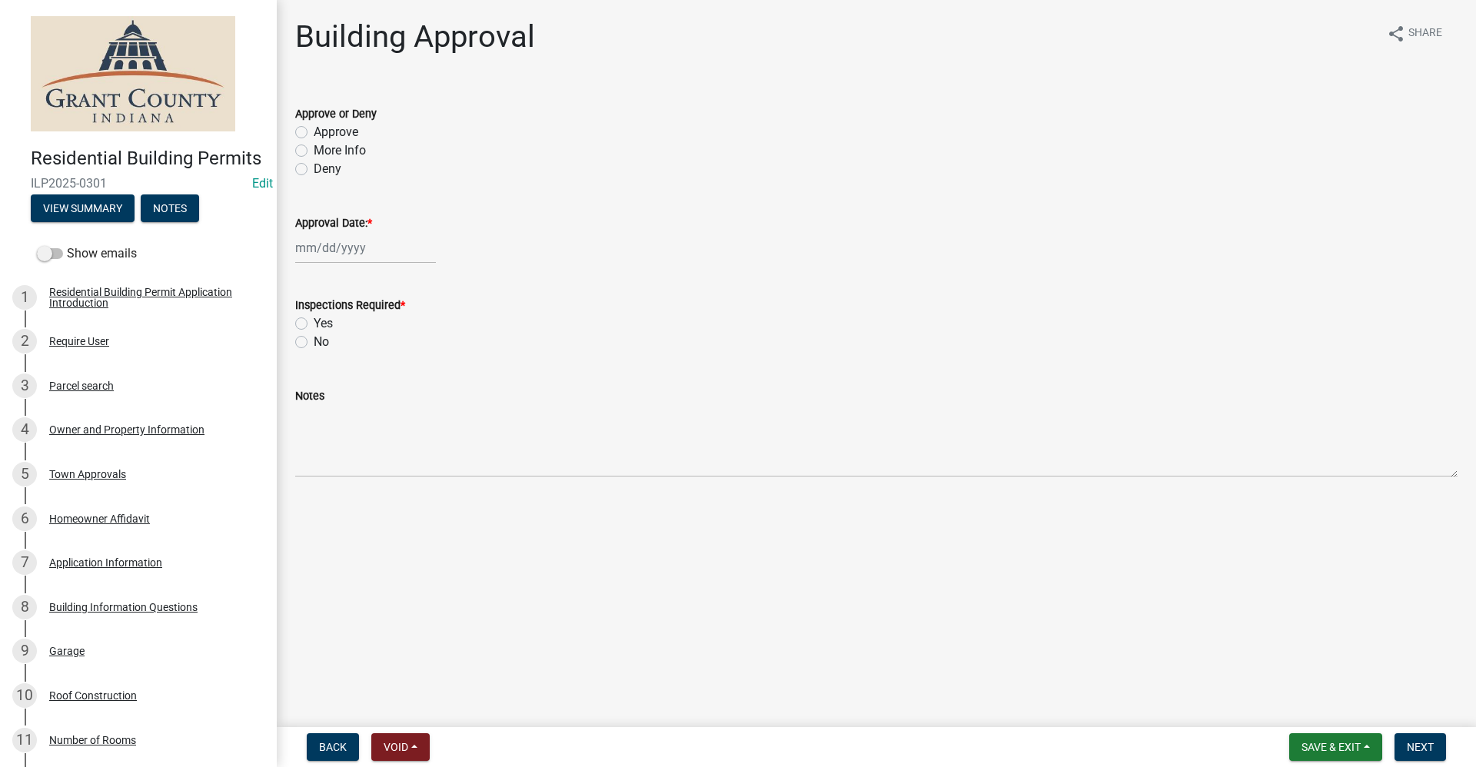
click at [314, 134] on label "Approve" at bounding box center [336, 132] width 45 height 18
click at [314, 133] on input "Approve" at bounding box center [319, 128] width 10 height 10
radio input "true"
select select "10"
select select "2025"
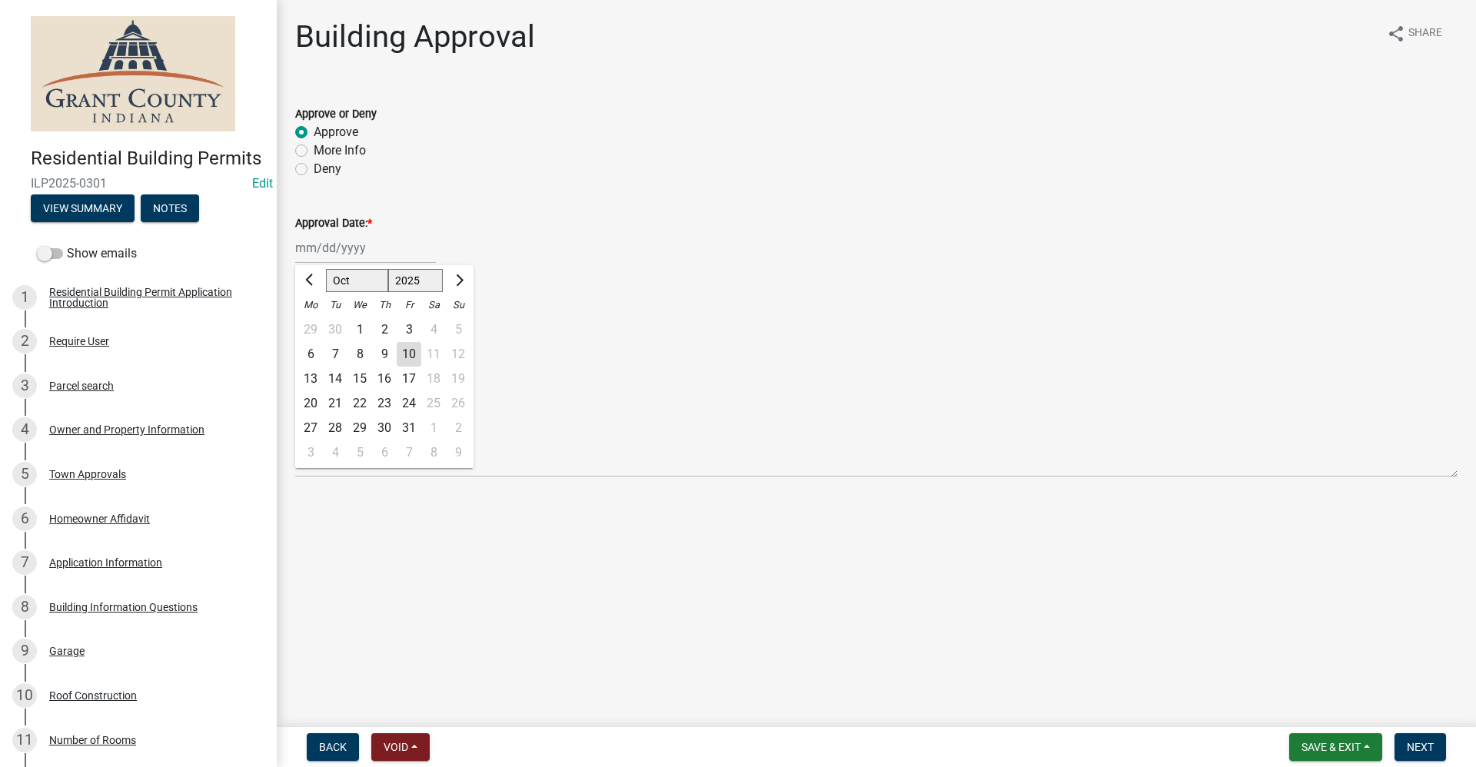
click at [336, 251] on div "[PERSON_NAME] Feb Mar Apr [PERSON_NAME][DATE] Oct Nov [DATE] 1526 1527 1528 152…" at bounding box center [365, 248] width 141 height 32
click at [408, 355] on div "10" at bounding box center [409, 354] width 25 height 25
type input "[DATE]"
click at [314, 321] on label "Yes" at bounding box center [323, 323] width 19 height 18
click at [314, 321] on input "Yes" at bounding box center [319, 319] width 10 height 10
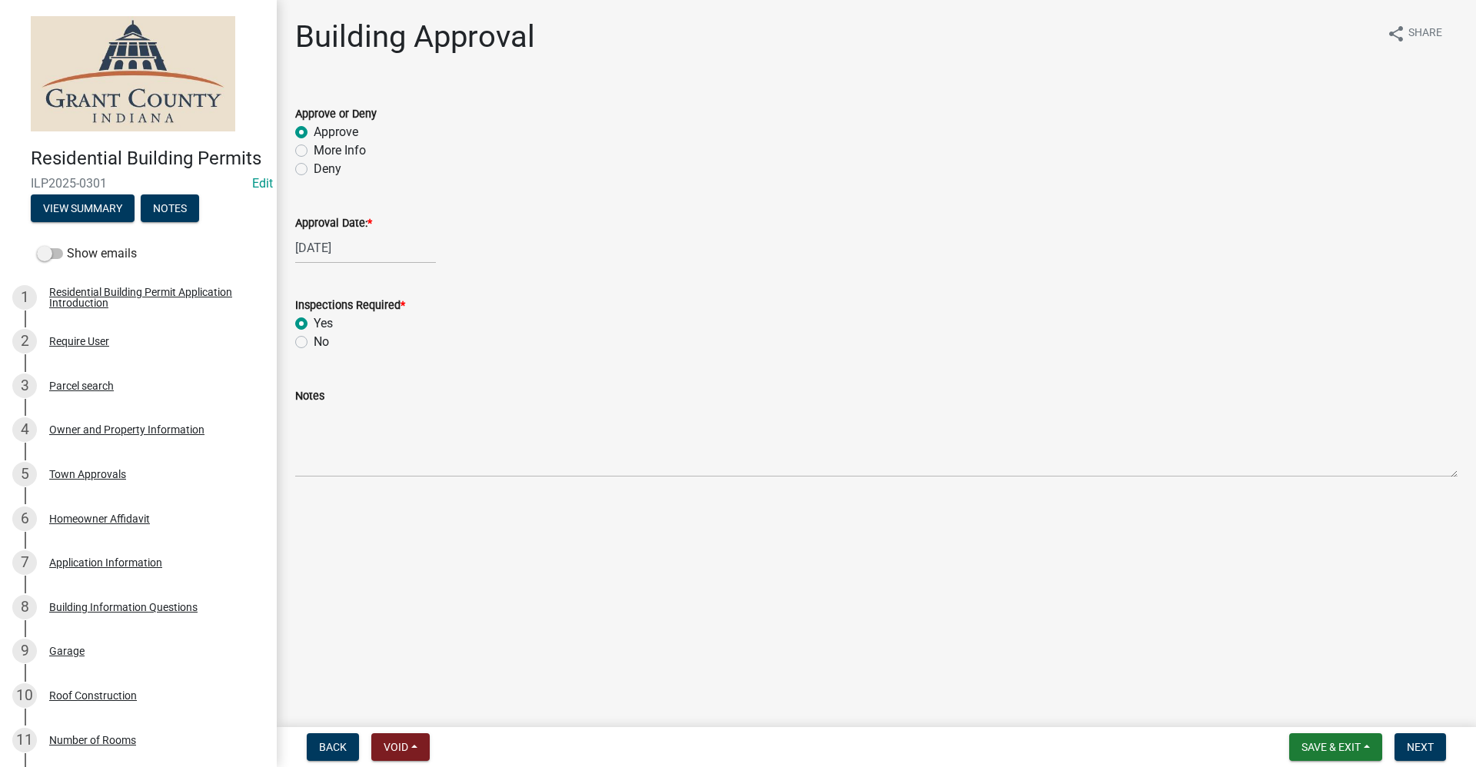
radio input "true"
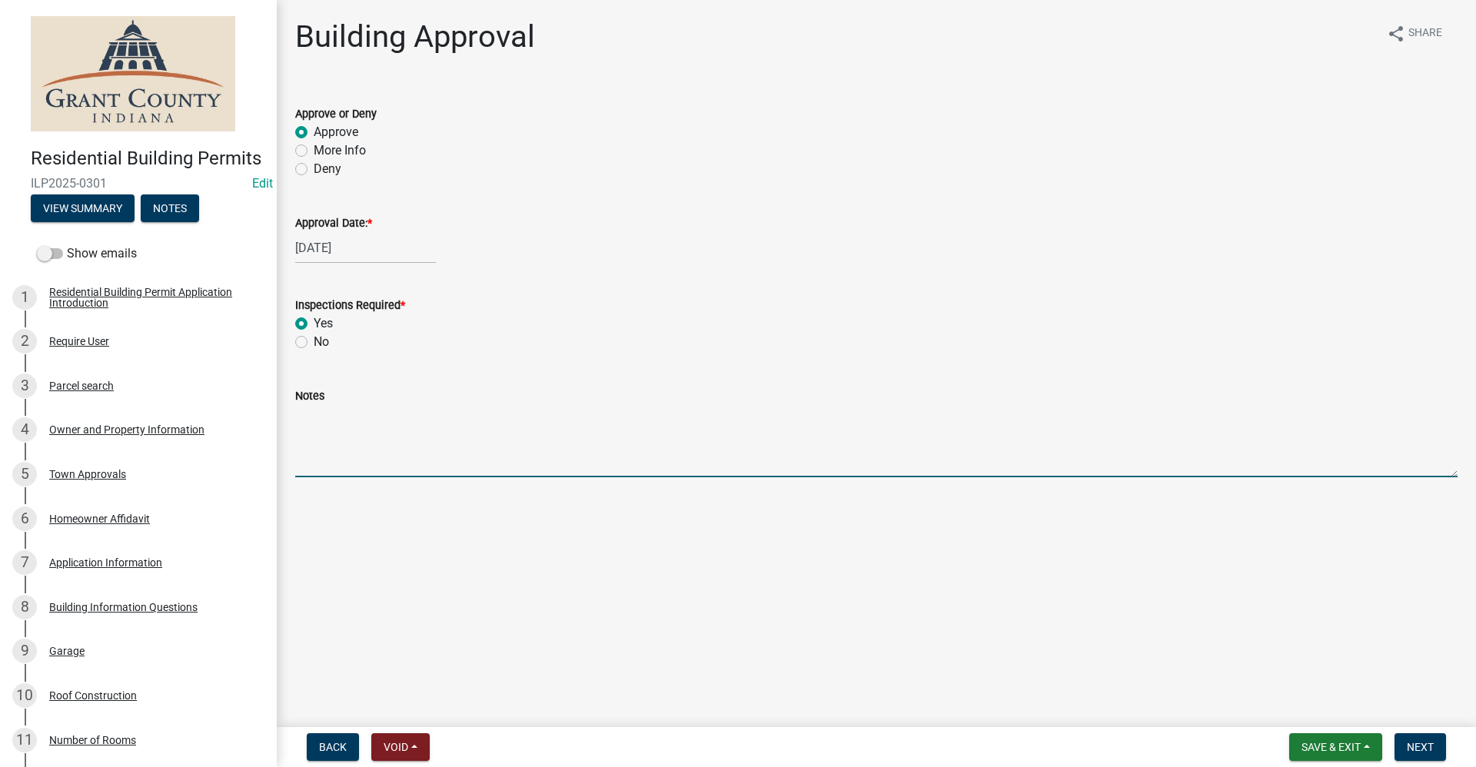
click at [317, 440] on textarea "Notes" at bounding box center [876, 441] width 1162 height 72
type textarea "Car port, enclosing 3 sides"
click at [1418, 746] on span "Next" at bounding box center [1420, 747] width 27 height 12
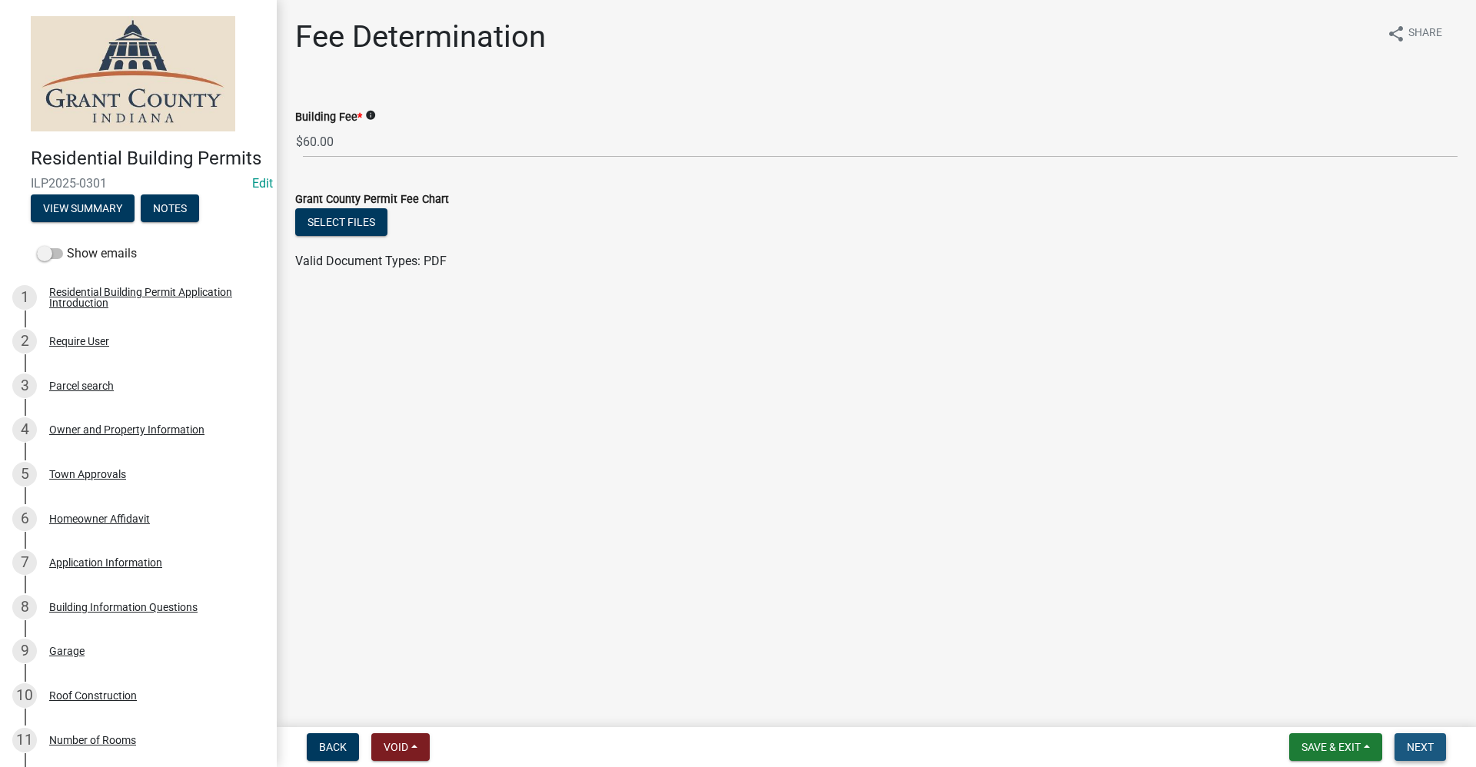
click at [1426, 743] on span "Next" at bounding box center [1420, 747] width 27 height 12
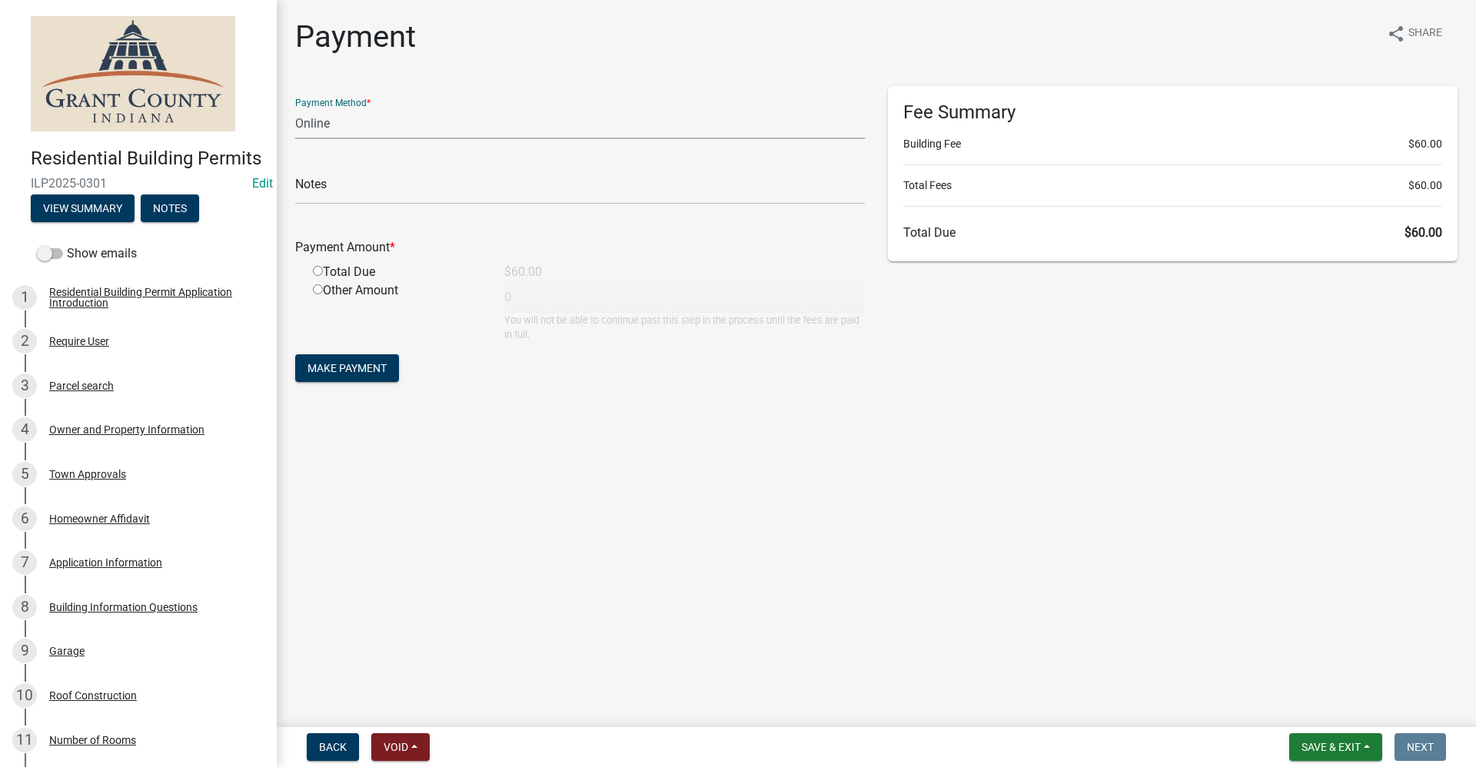
click at [332, 121] on select "Credit Card POS Check Cash Online" at bounding box center [580, 124] width 570 height 32
select select "2: 1"
click at [295, 108] on select "Credit Card POS Check Cash Online" at bounding box center [580, 124] width 570 height 32
click at [316, 272] on input "radio" at bounding box center [318, 271] width 10 height 10
radio input "true"
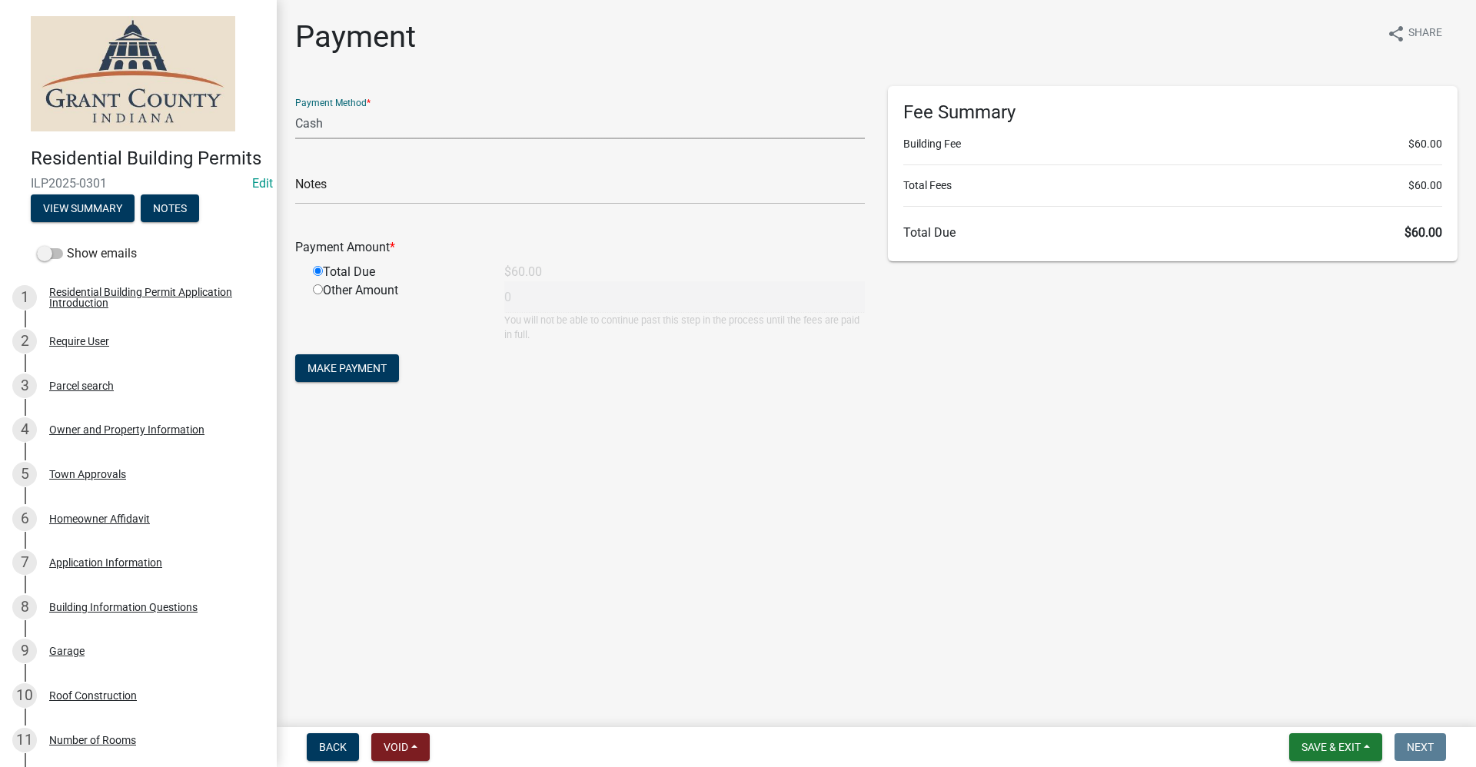
type input "60"
click at [342, 368] on span "Make Payment" at bounding box center [346, 368] width 79 height 12
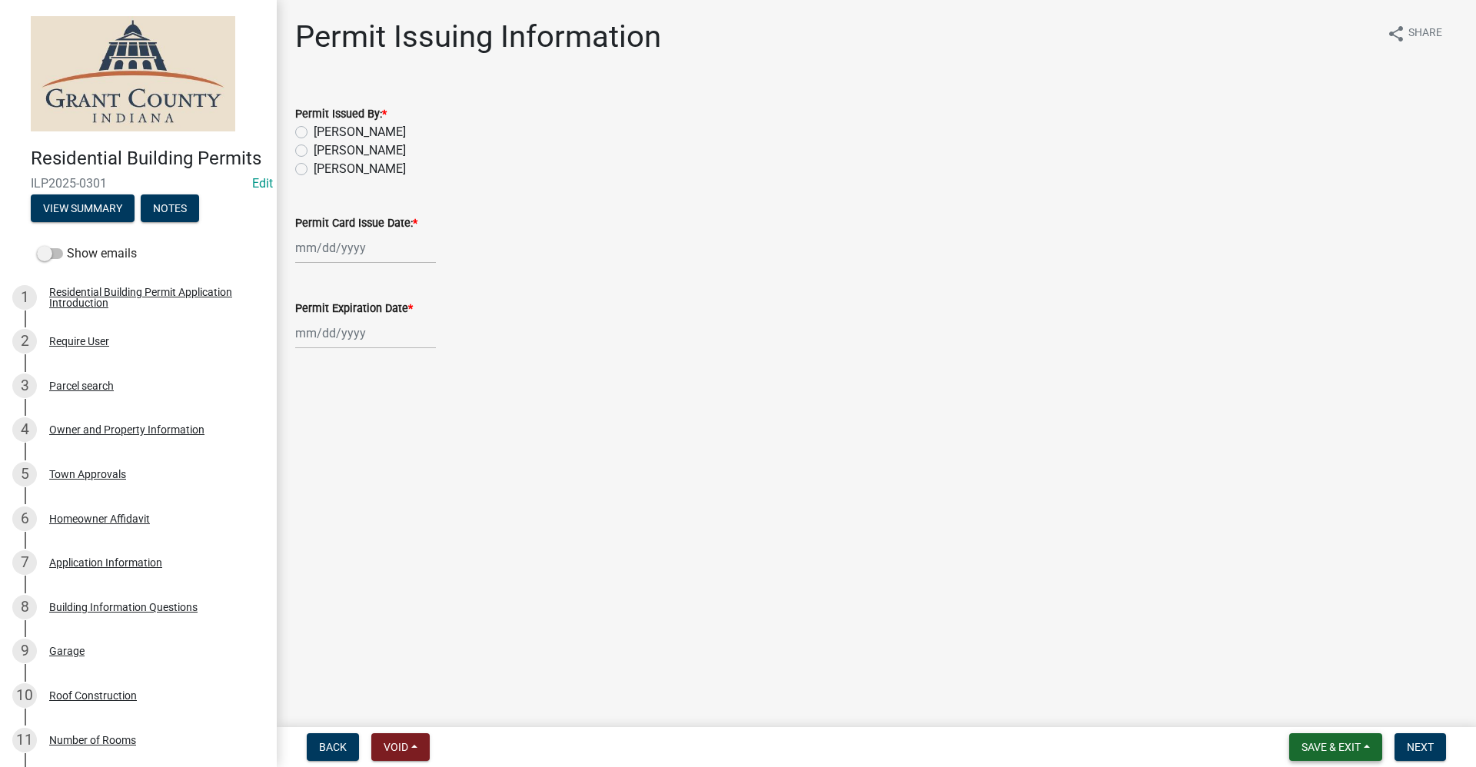
click at [1331, 748] on span "Save & Exit" at bounding box center [1330, 747] width 59 height 12
click at [1322, 713] on button "Save & Exit" at bounding box center [1320, 707] width 123 height 37
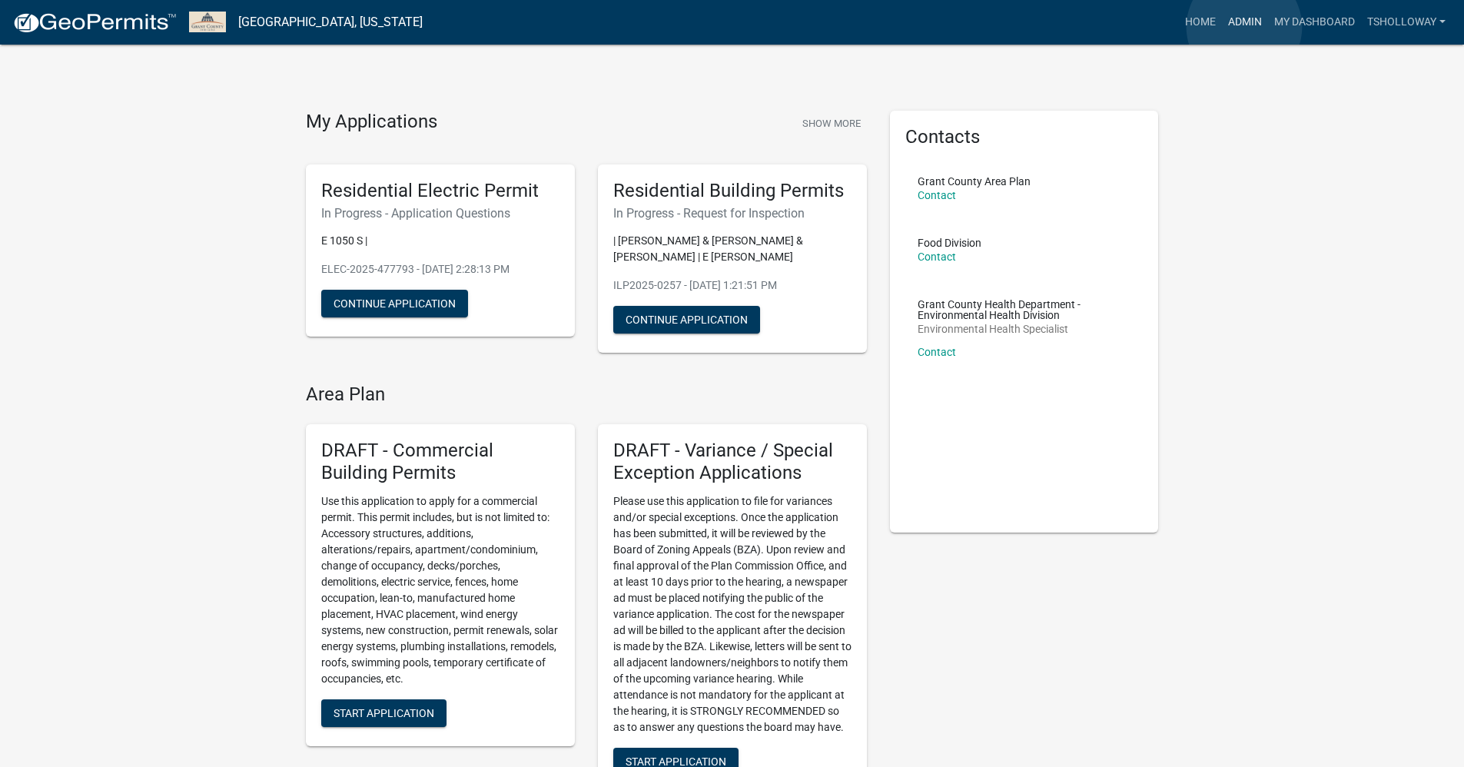
click at [1245, 27] on link "Admin" at bounding box center [1245, 22] width 46 height 29
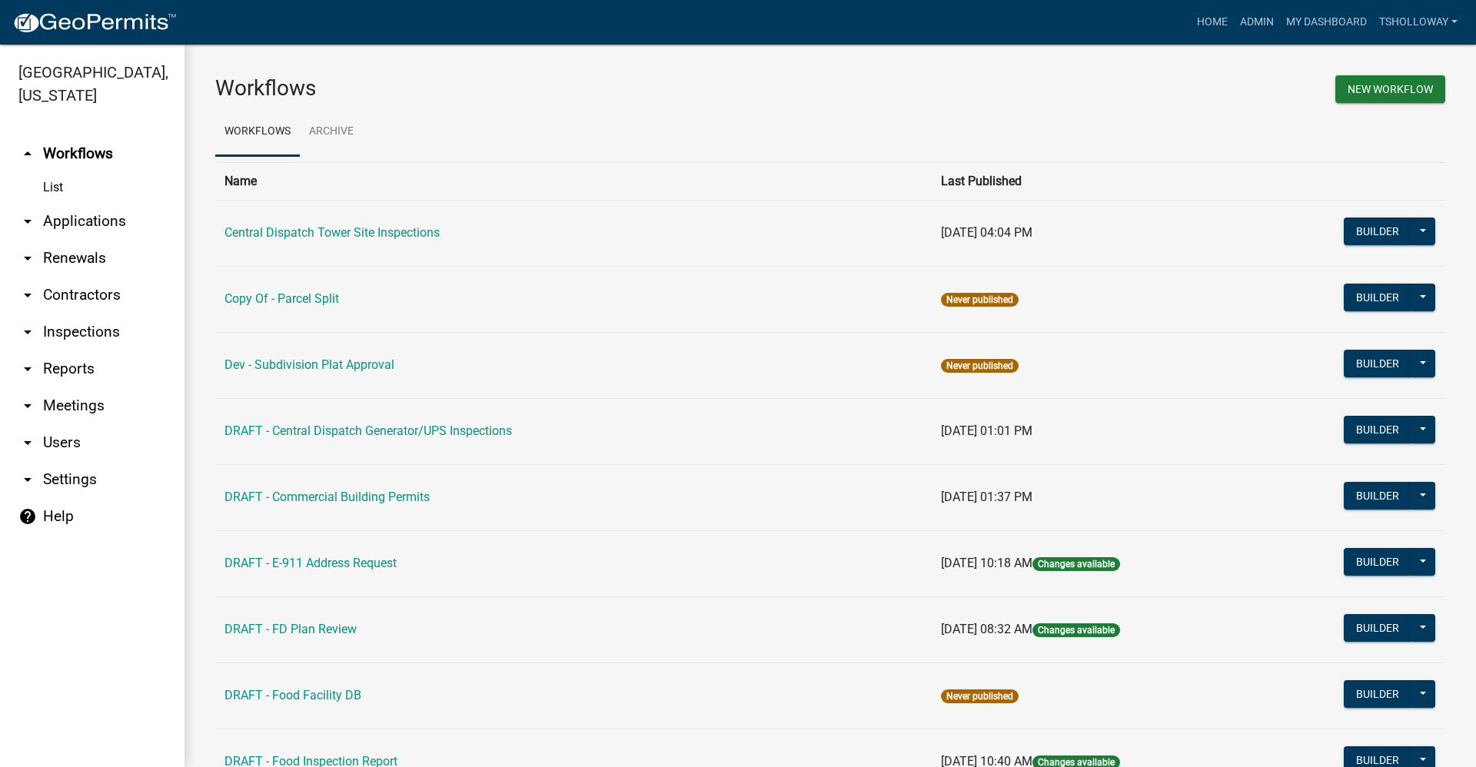
click at [75, 203] on link "arrow_drop_down Applications" at bounding box center [92, 221] width 184 height 37
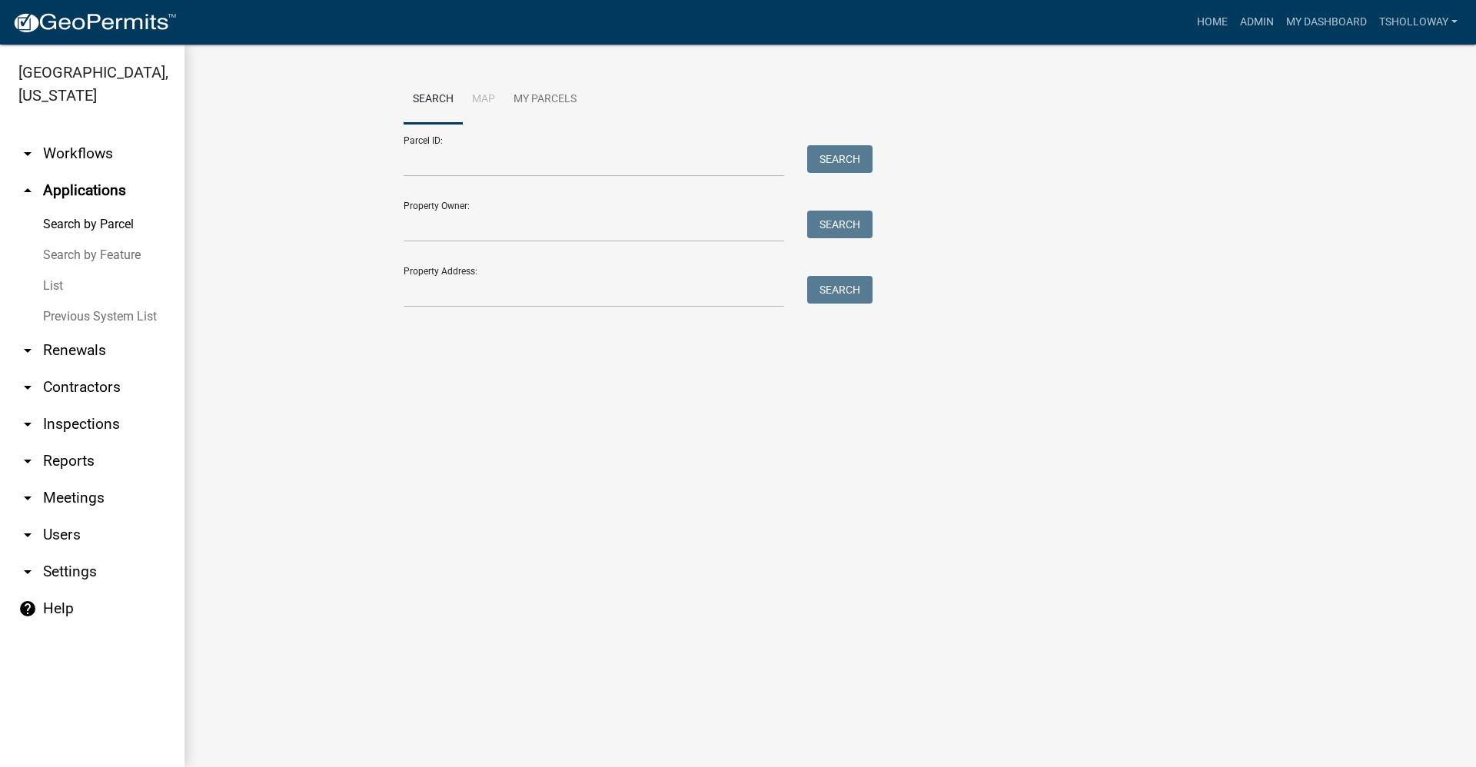
click at [434, 308] on div "Search Map My Parcels Parcel ID: Search Property Owner: Search Property Address…" at bounding box center [830, 198] width 876 height 246
click at [425, 282] on input "Property Address:" at bounding box center [594, 292] width 381 height 32
type input "5516 s western"
click at [866, 296] on button "Search" at bounding box center [839, 290] width 65 height 28
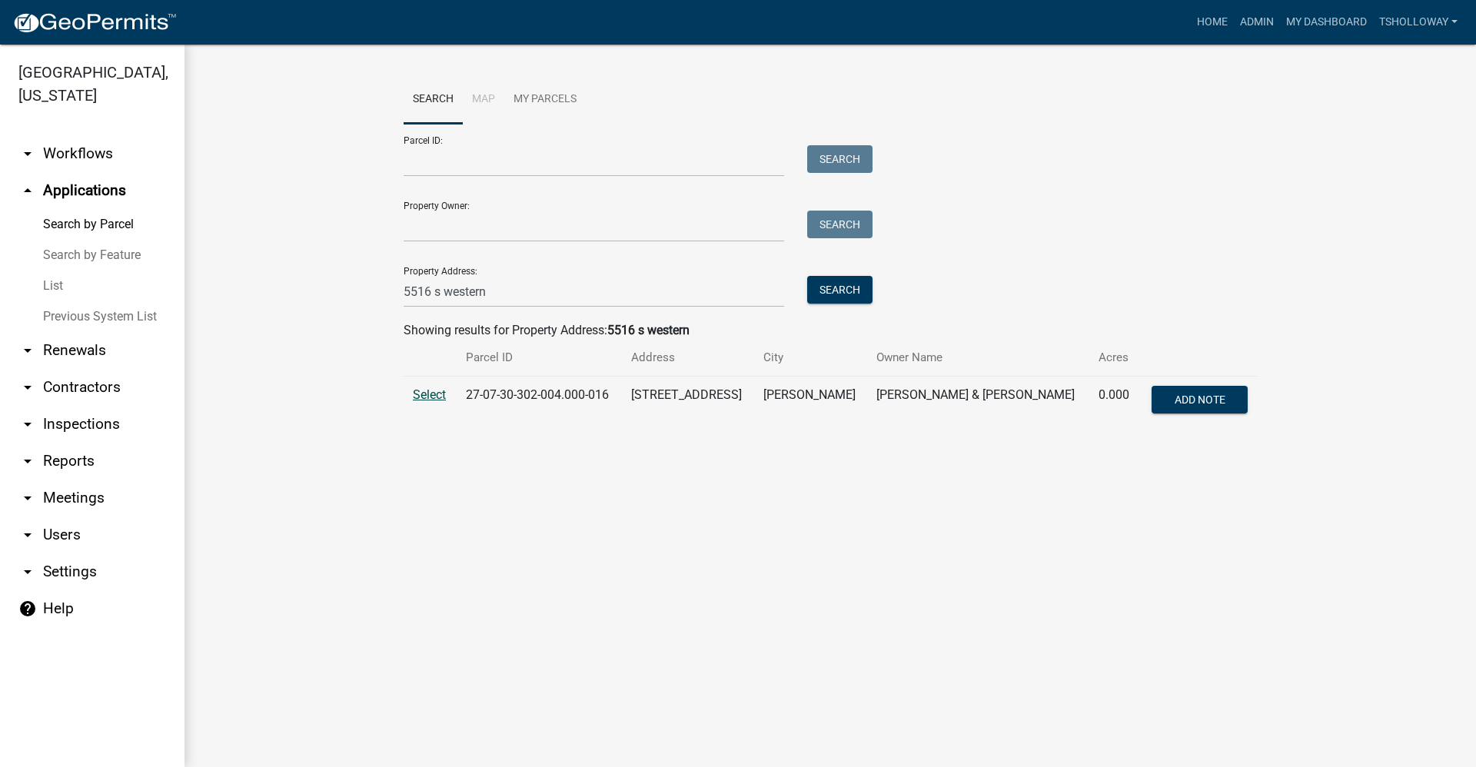
click at [430, 390] on span "Select" at bounding box center [429, 394] width 33 height 15
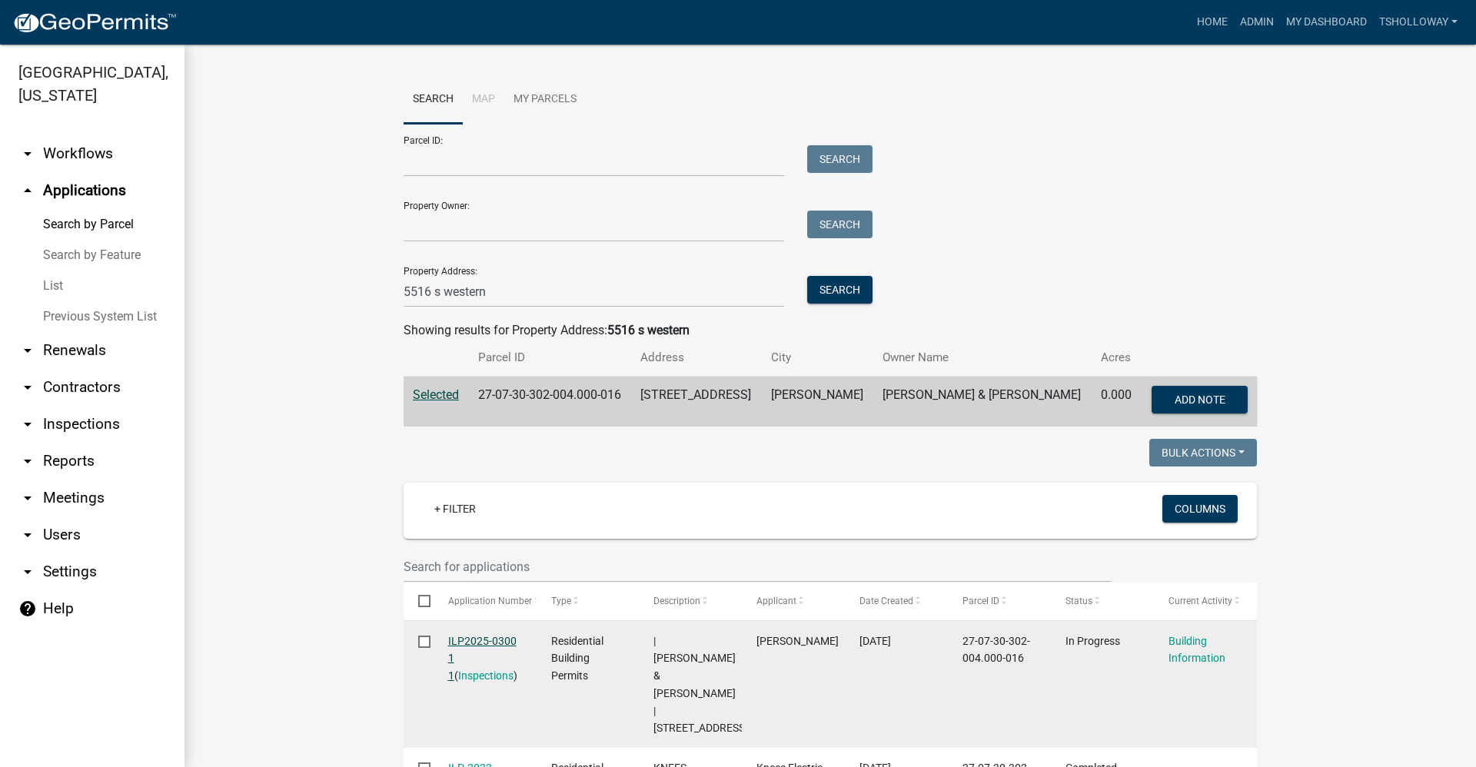
click at [460, 644] on link "ILP2025-0300 1 1" at bounding box center [482, 659] width 68 height 48
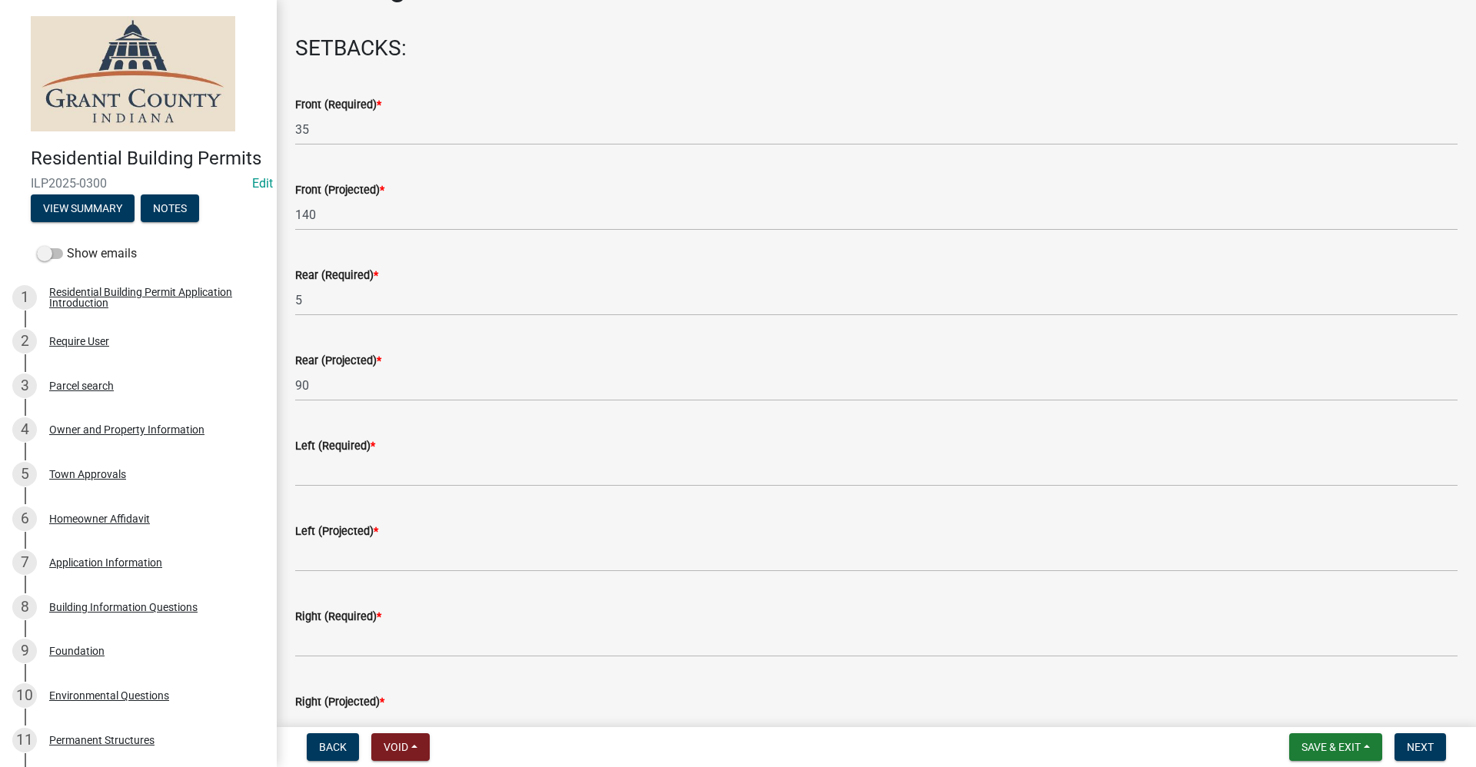
scroll to position [77, 0]
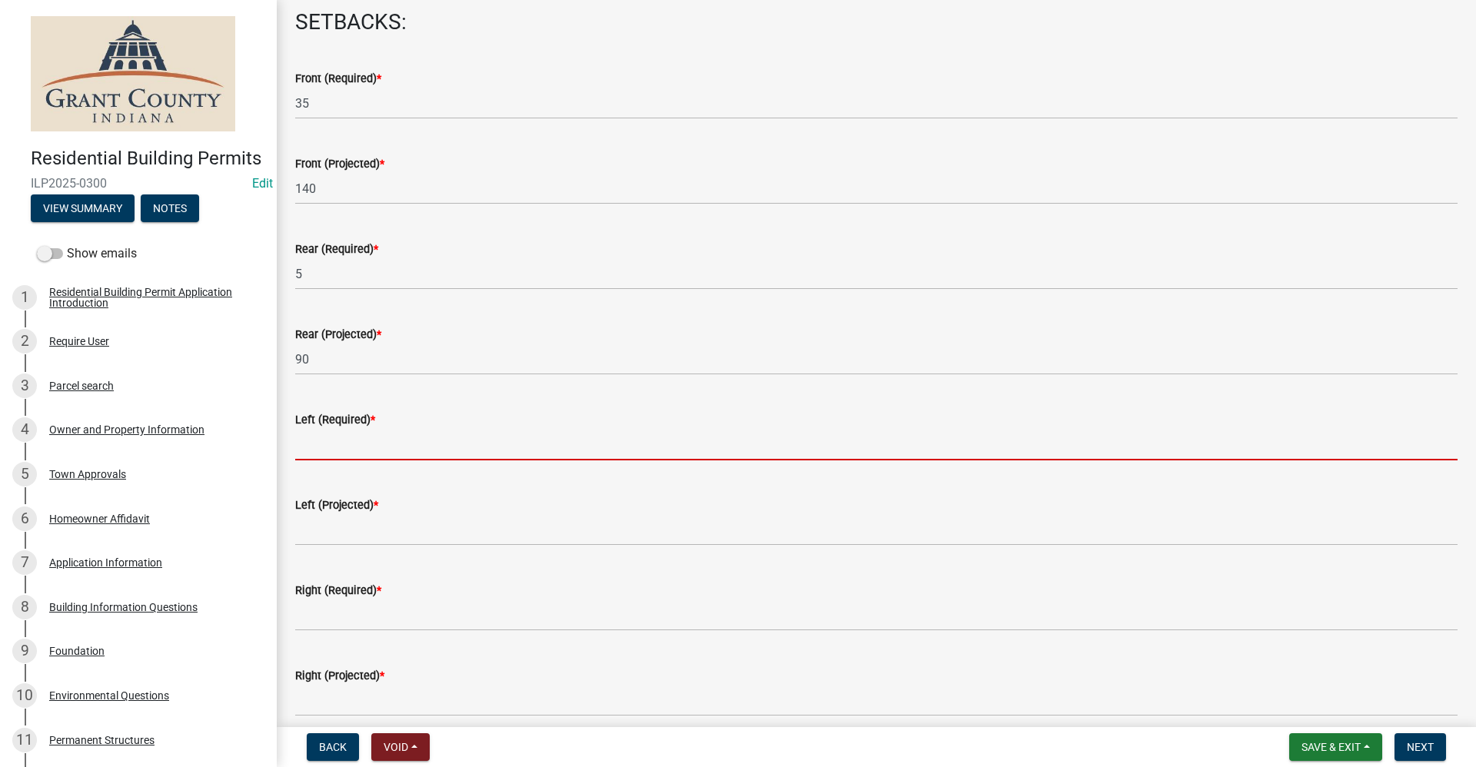
click at [335, 449] on input "text" at bounding box center [876, 445] width 1162 height 32
click at [312, 447] on input "text" at bounding box center [876, 445] width 1162 height 32
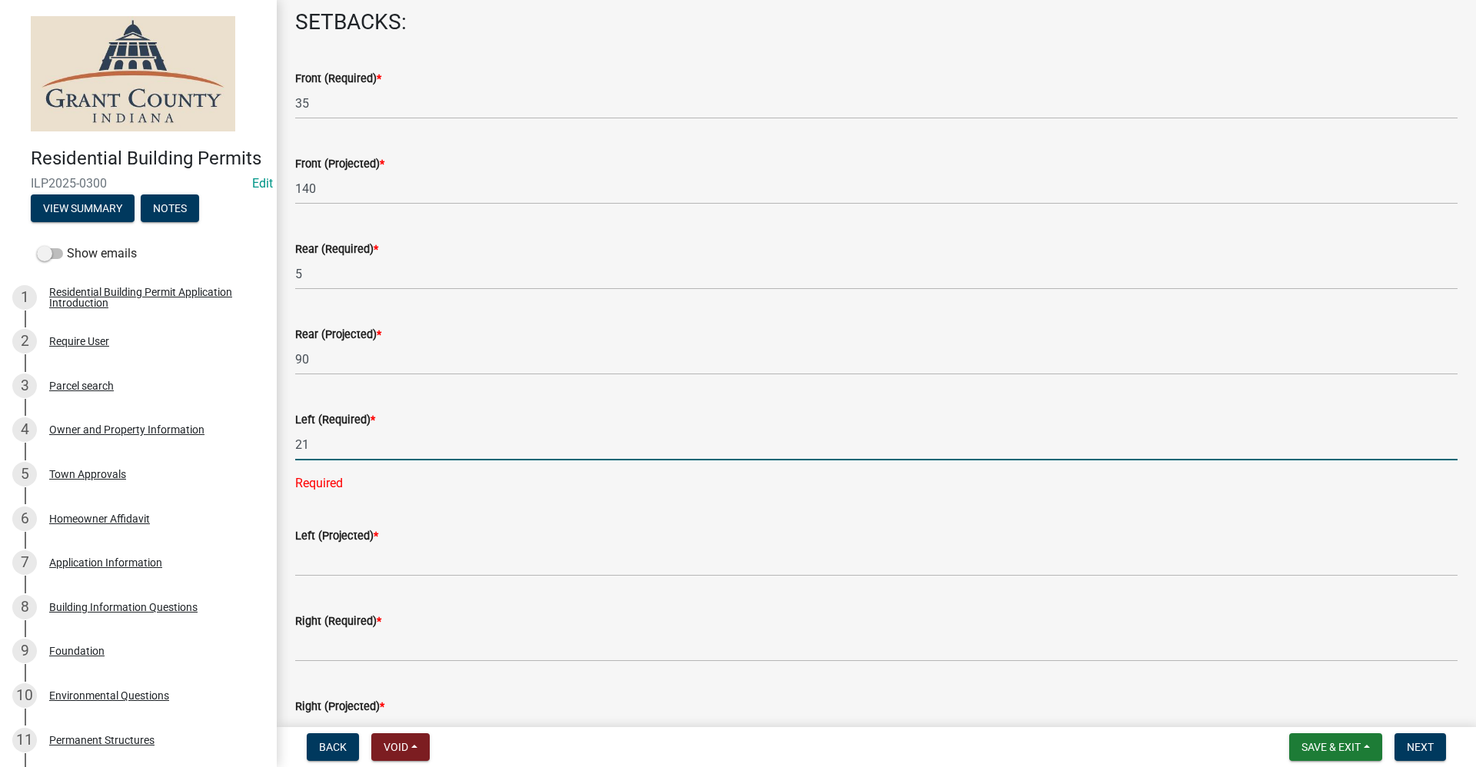
type input "21"
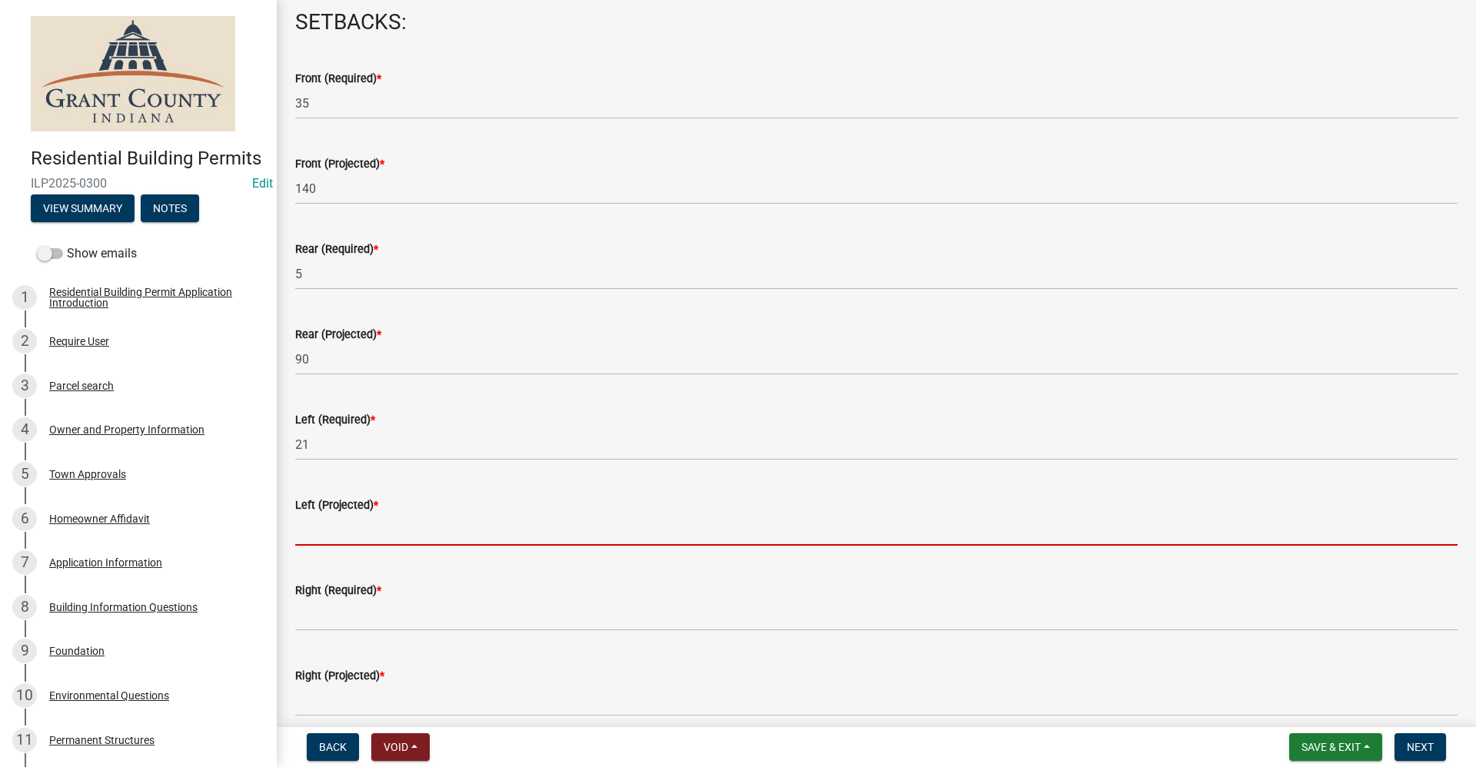
click at [334, 525] on input "text" at bounding box center [876, 530] width 1162 height 32
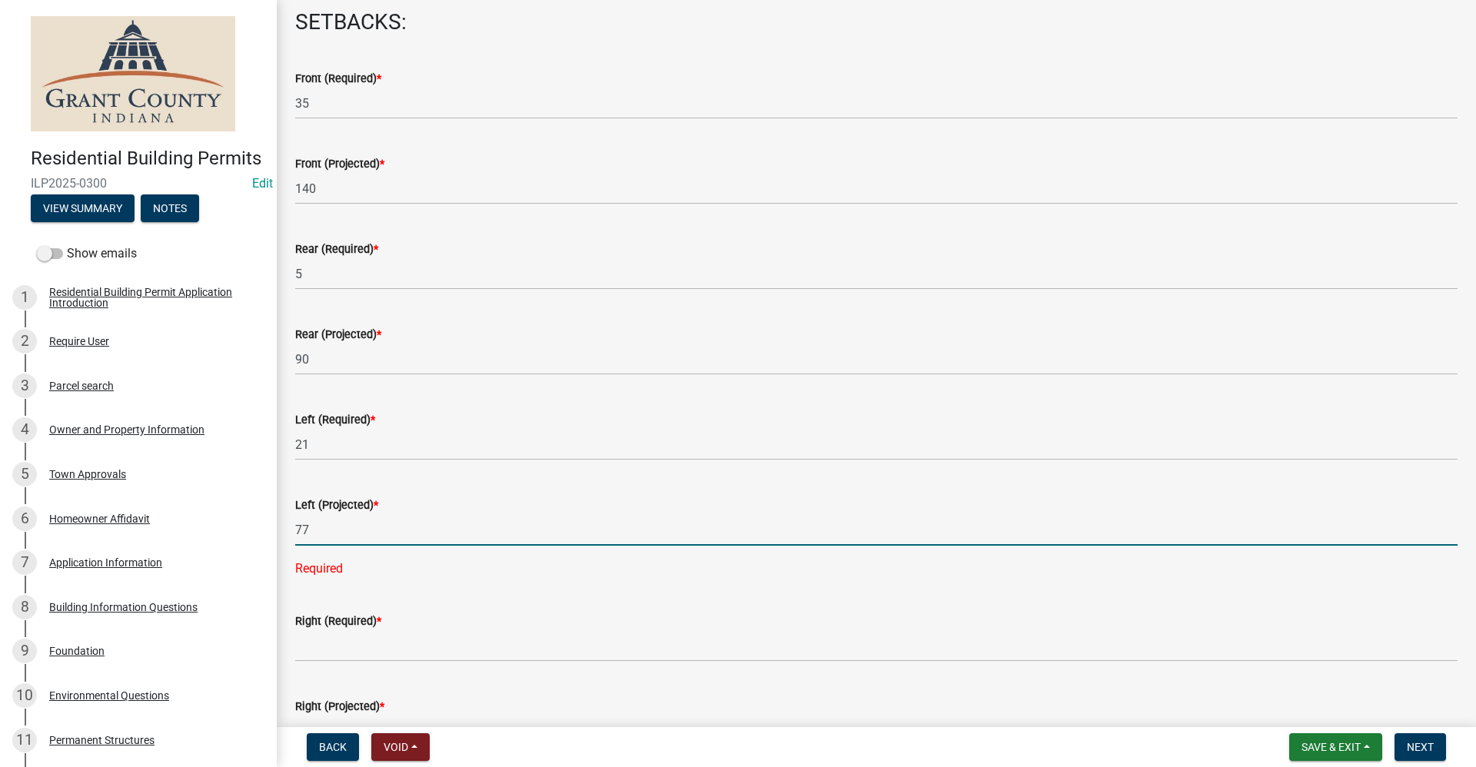
type input "77"
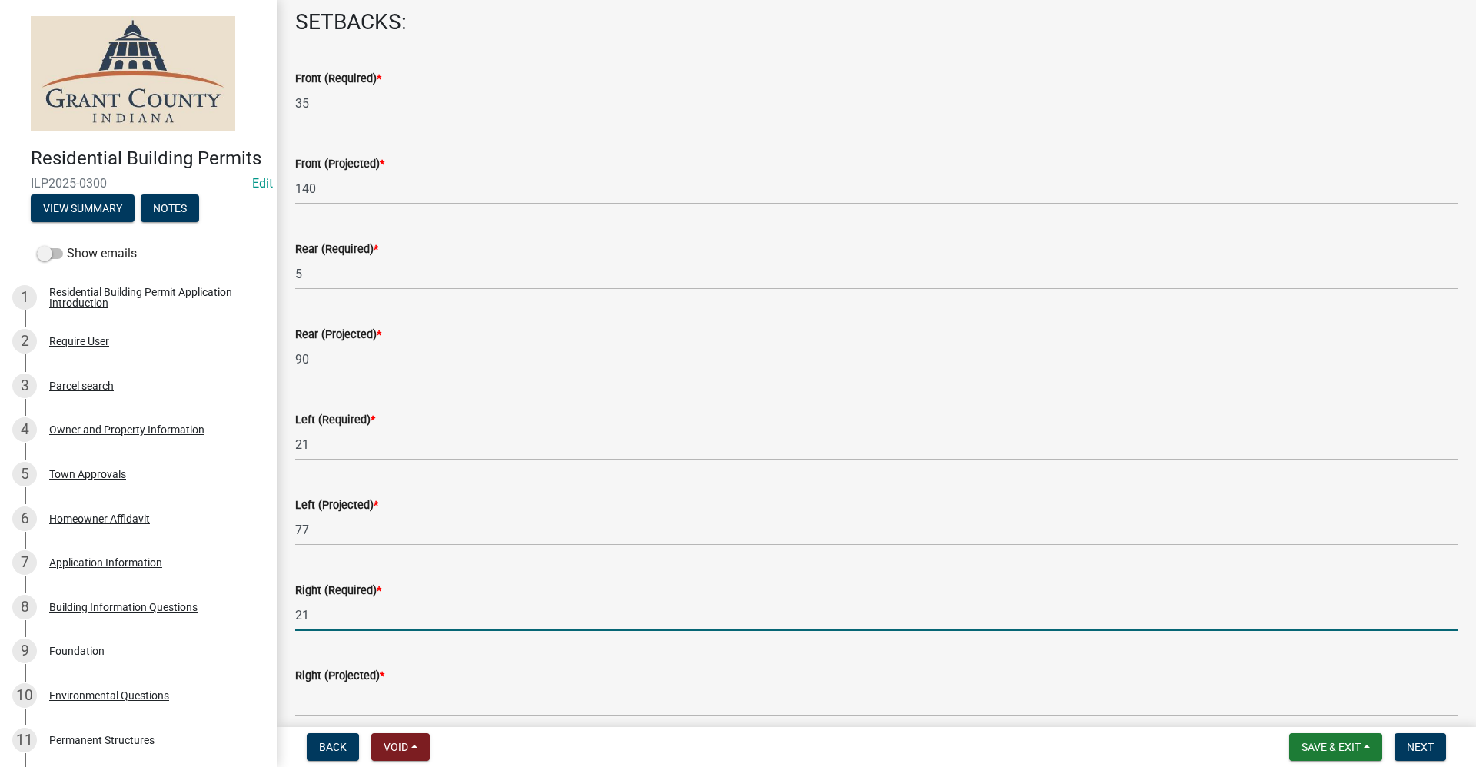
type input "21"
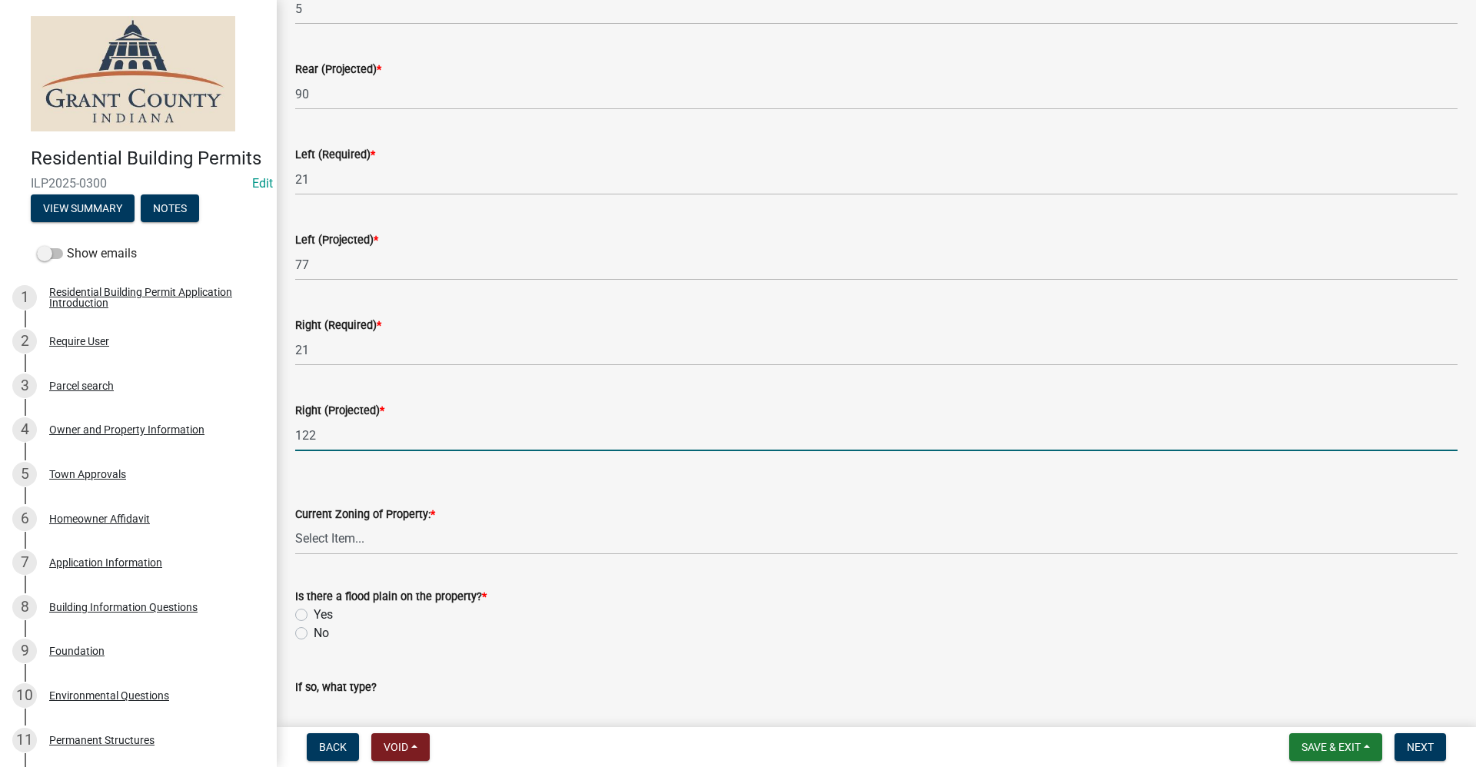
scroll to position [384, 0]
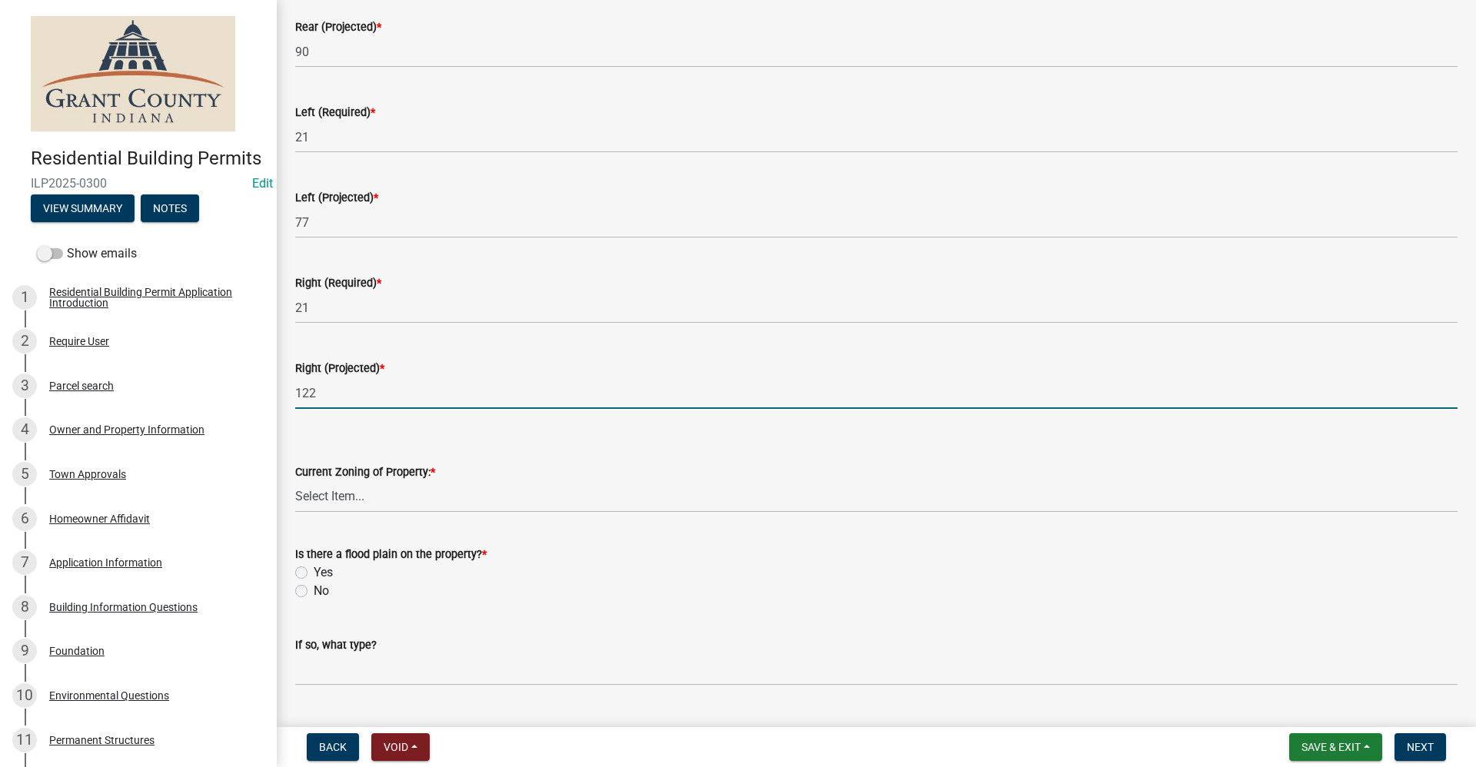
type input "122"
click at [327, 502] on select "Select Item... AG RS R1 R2 R3 R4 R5 PB NC LB CC GB I1 I2 I3 MH" at bounding box center [876, 497] width 1162 height 32
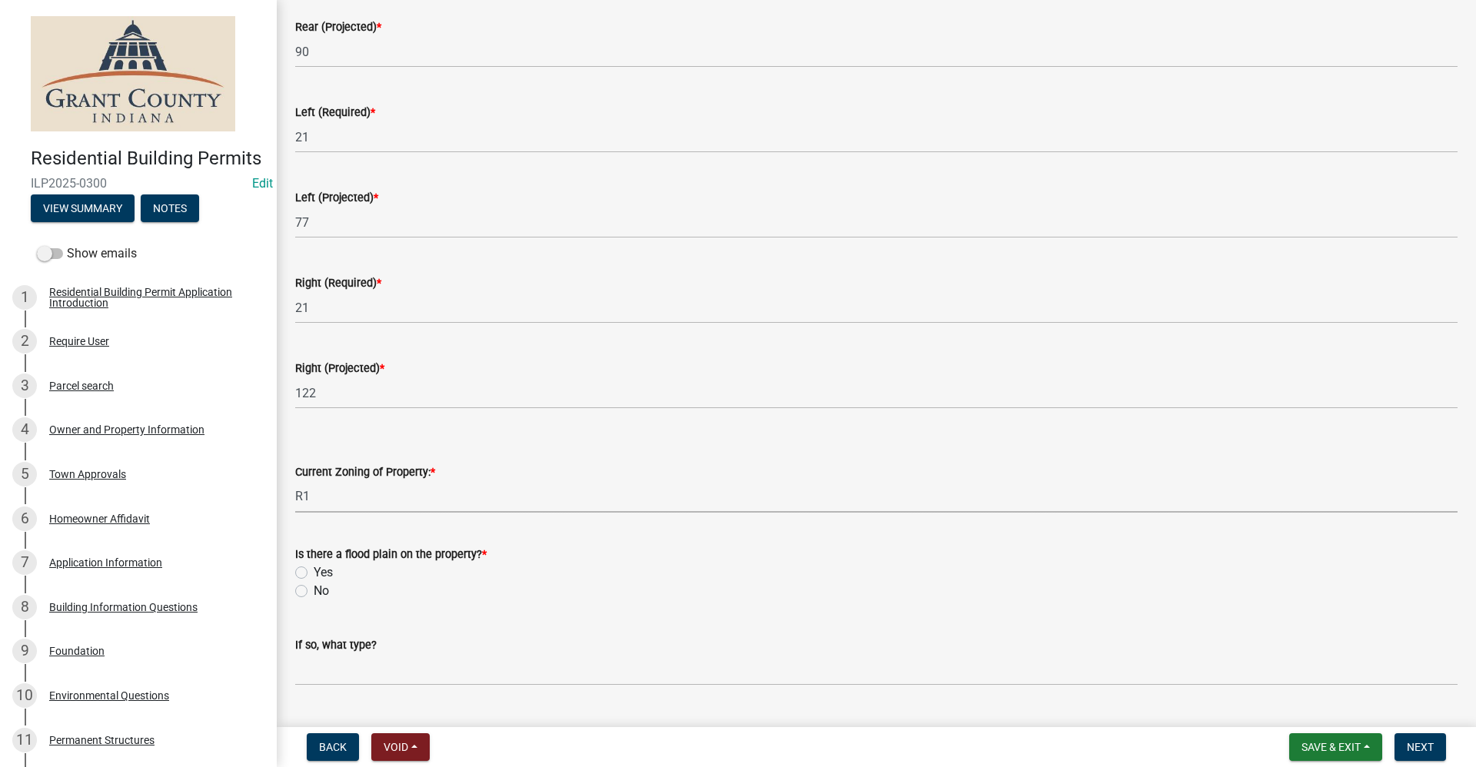
click at [295, 481] on select "Select Item... AG RS R1 R2 R3 R4 R5 PB NC LB CC GB I1 I2 I3 MH" at bounding box center [876, 497] width 1162 height 32
select select "86216643-6ab7-441b-bb31-49cf75250aca"
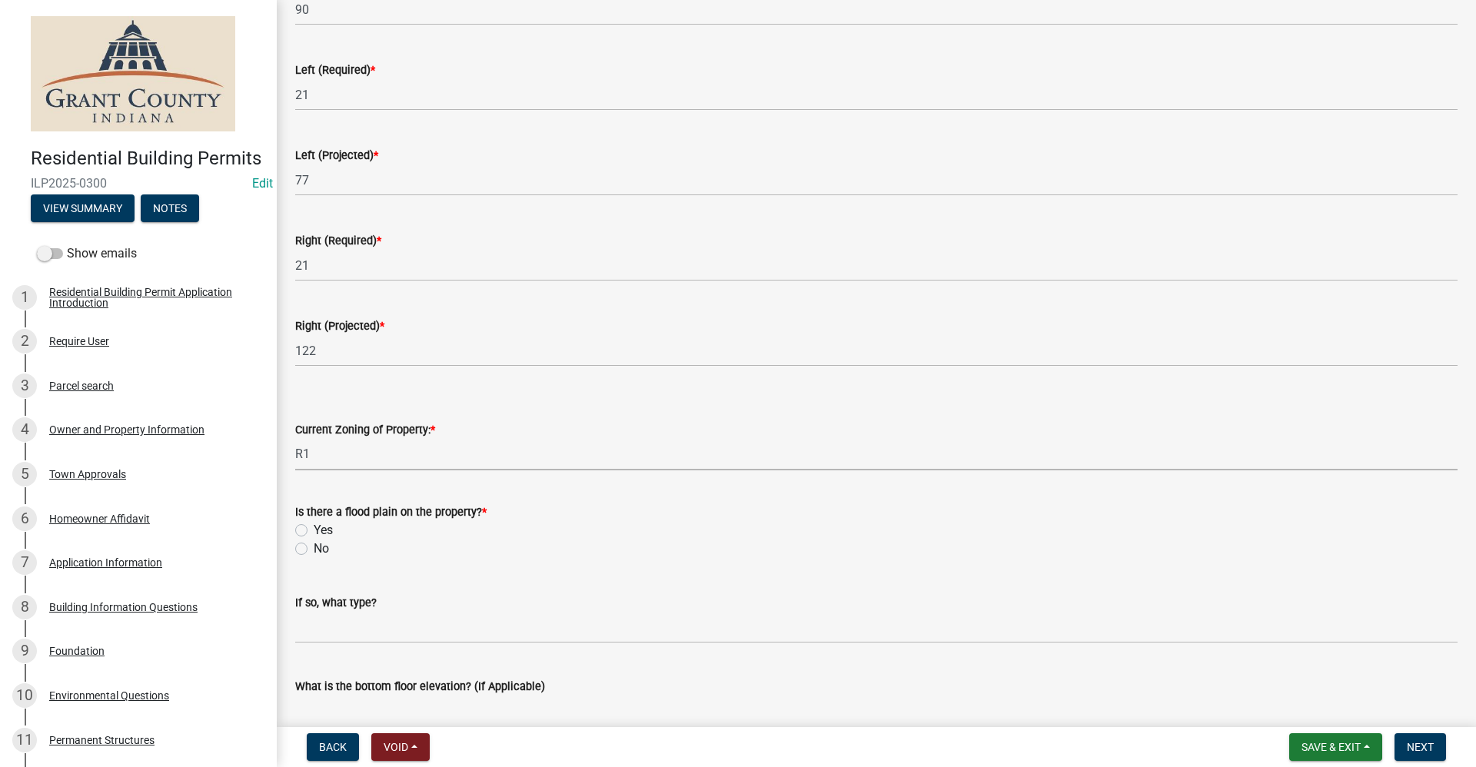
scroll to position [461, 0]
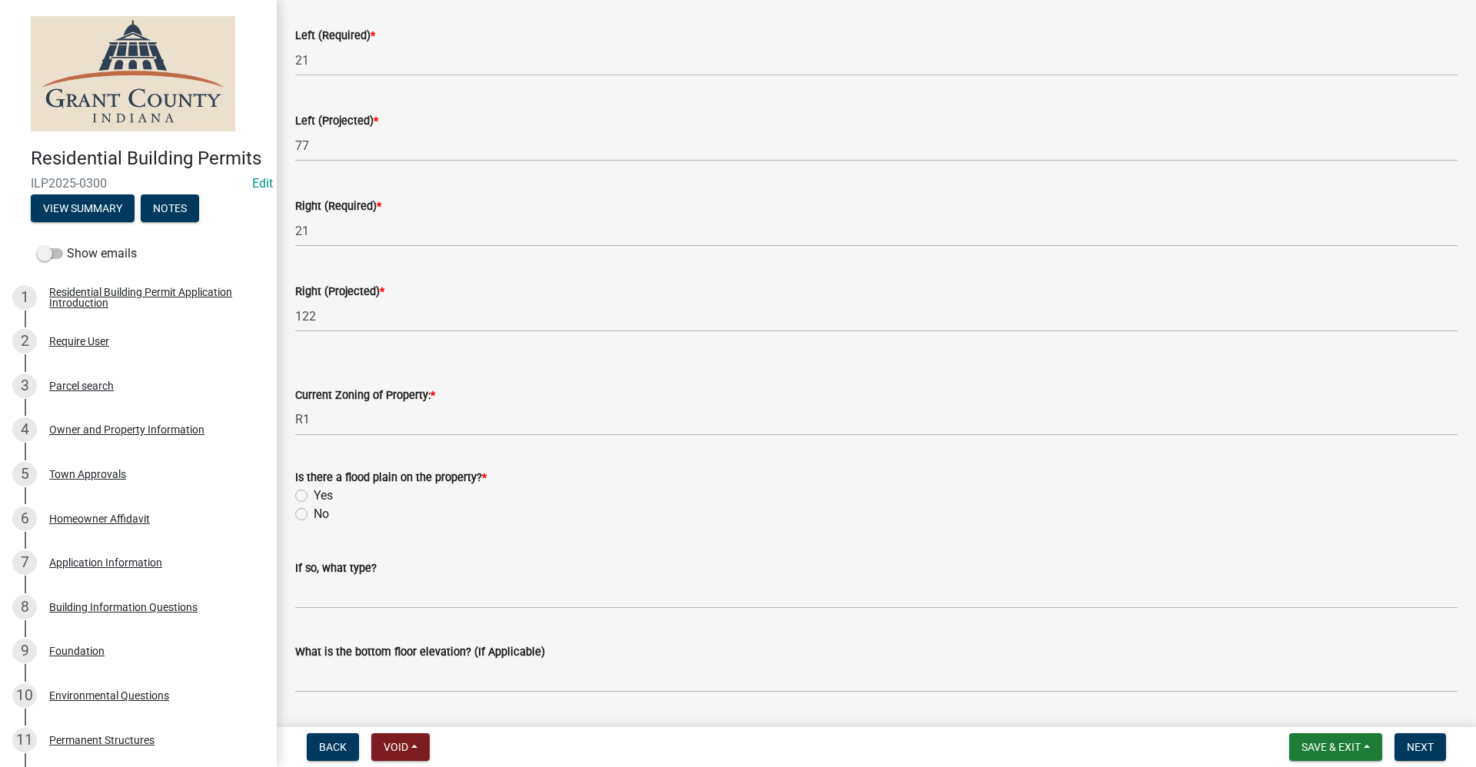
click at [314, 517] on label "No" at bounding box center [321, 514] width 15 height 18
click at [314, 515] on input "No" at bounding box center [319, 510] width 10 height 10
radio input "true"
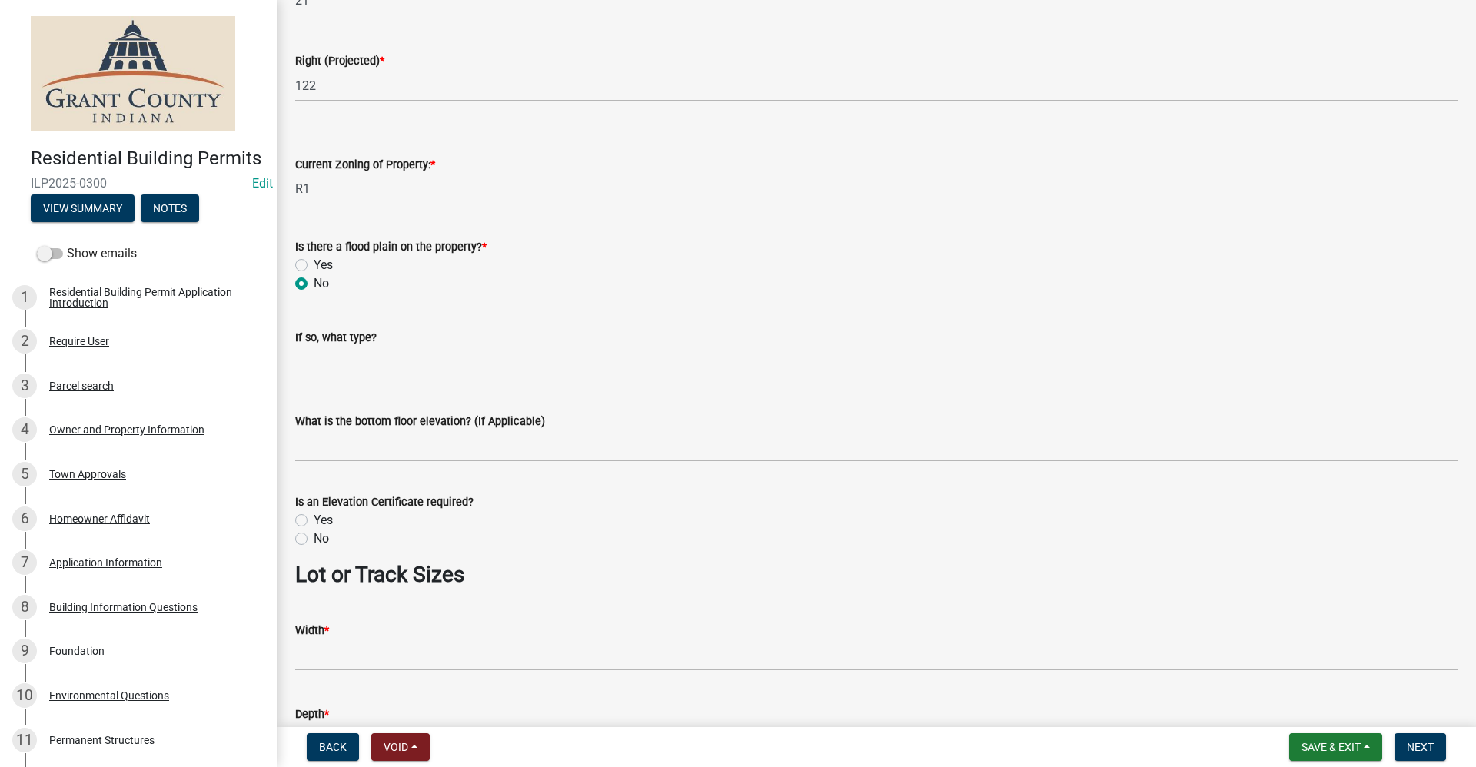
scroll to position [769, 0]
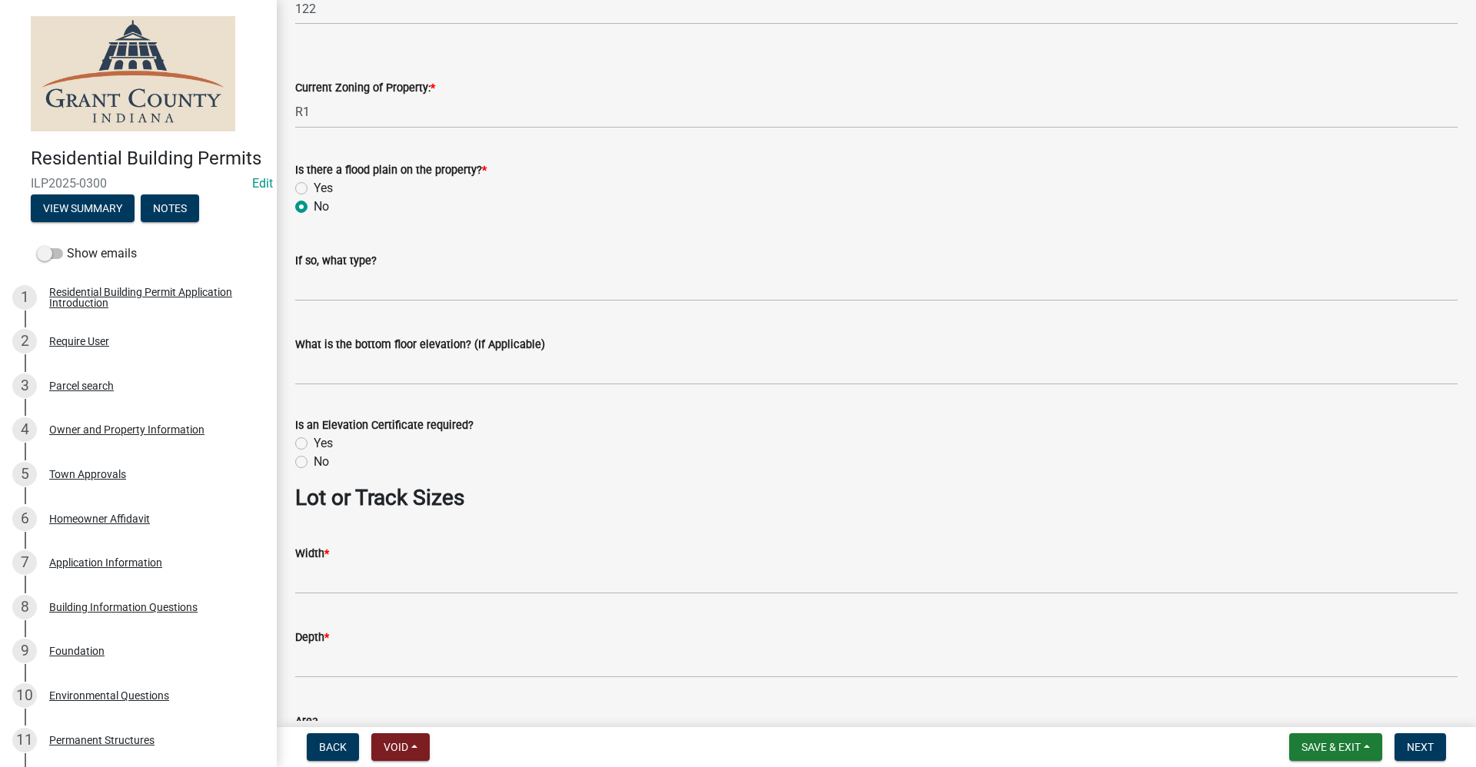
click at [314, 465] on label "No" at bounding box center [321, 462] width 15 height 18
click at [314, 463] on input "No" at bounding box center [319, 458] width 10 height 10
radio input "true"
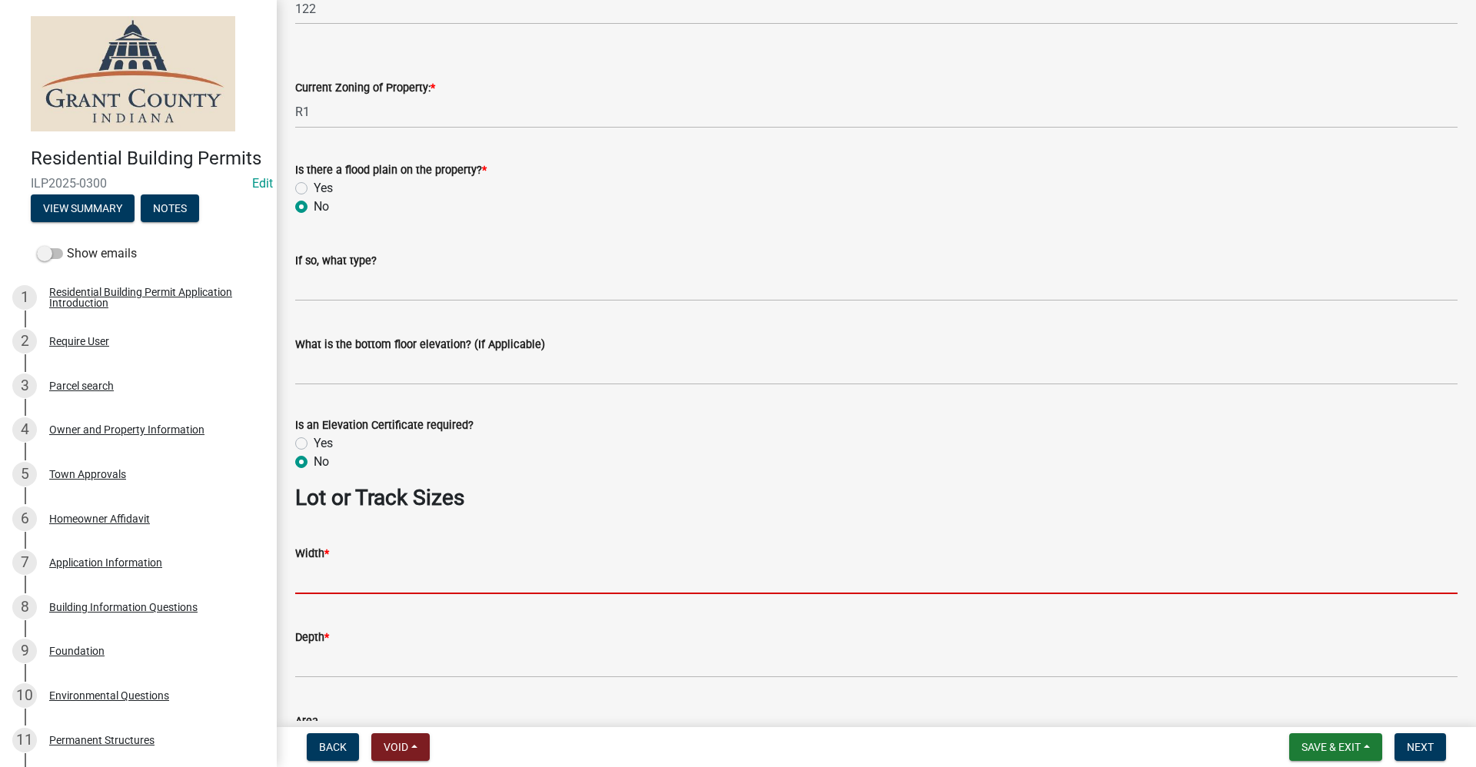
click at [320, 587] on input "Width *" at bounding box center [876, 579] width 1162 height 32
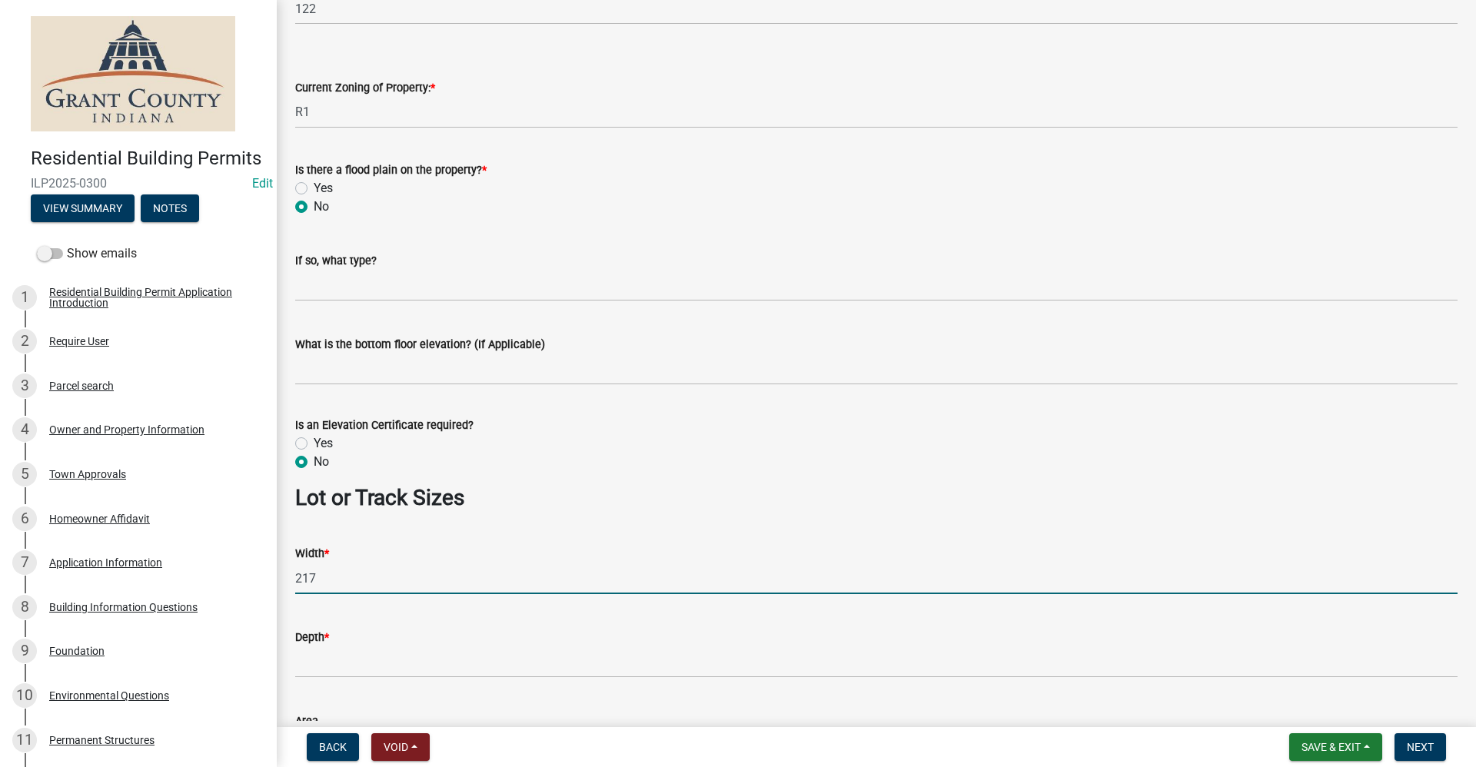
type input "217"
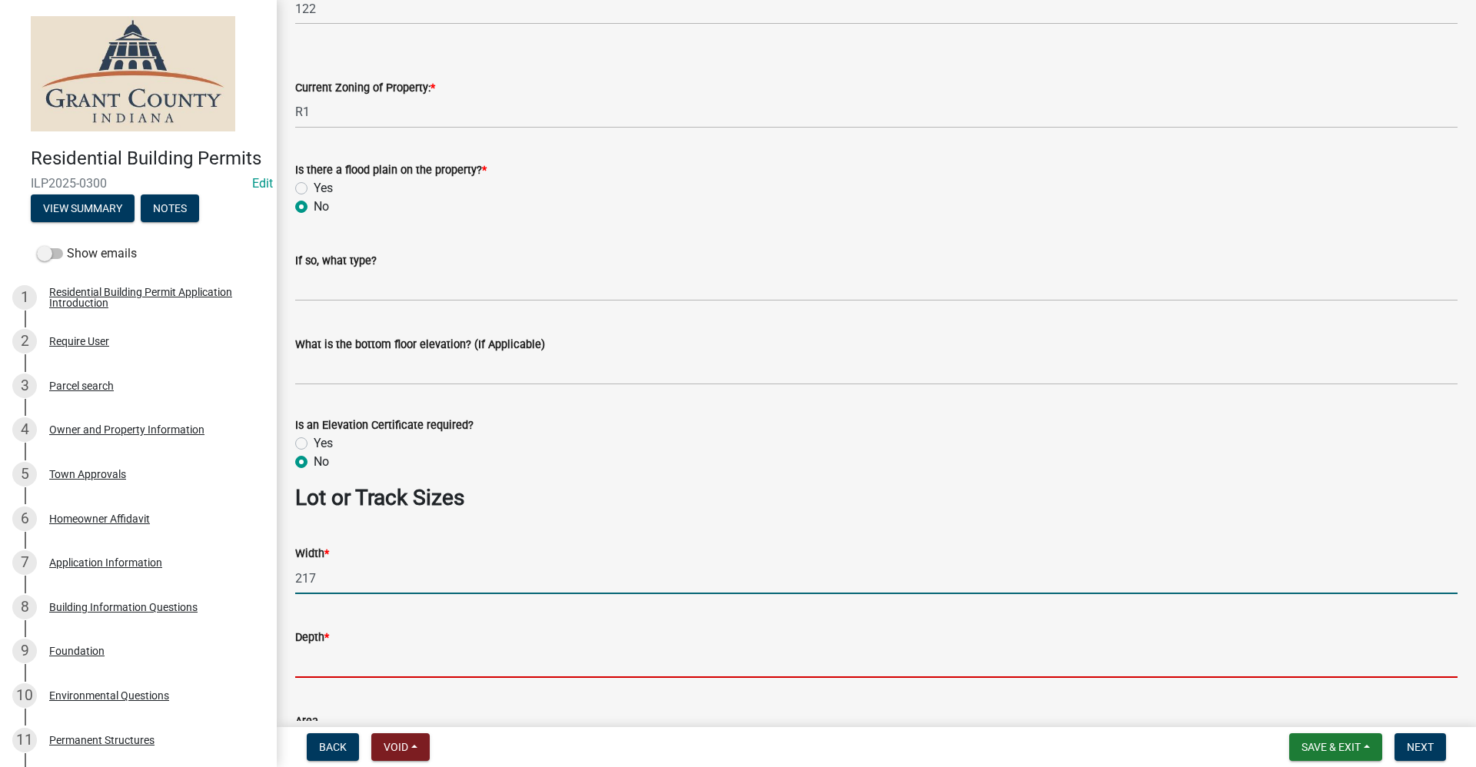
click at [340, 663] on input "Depth *" at bounding box center [876, 663] width 1162 height 32
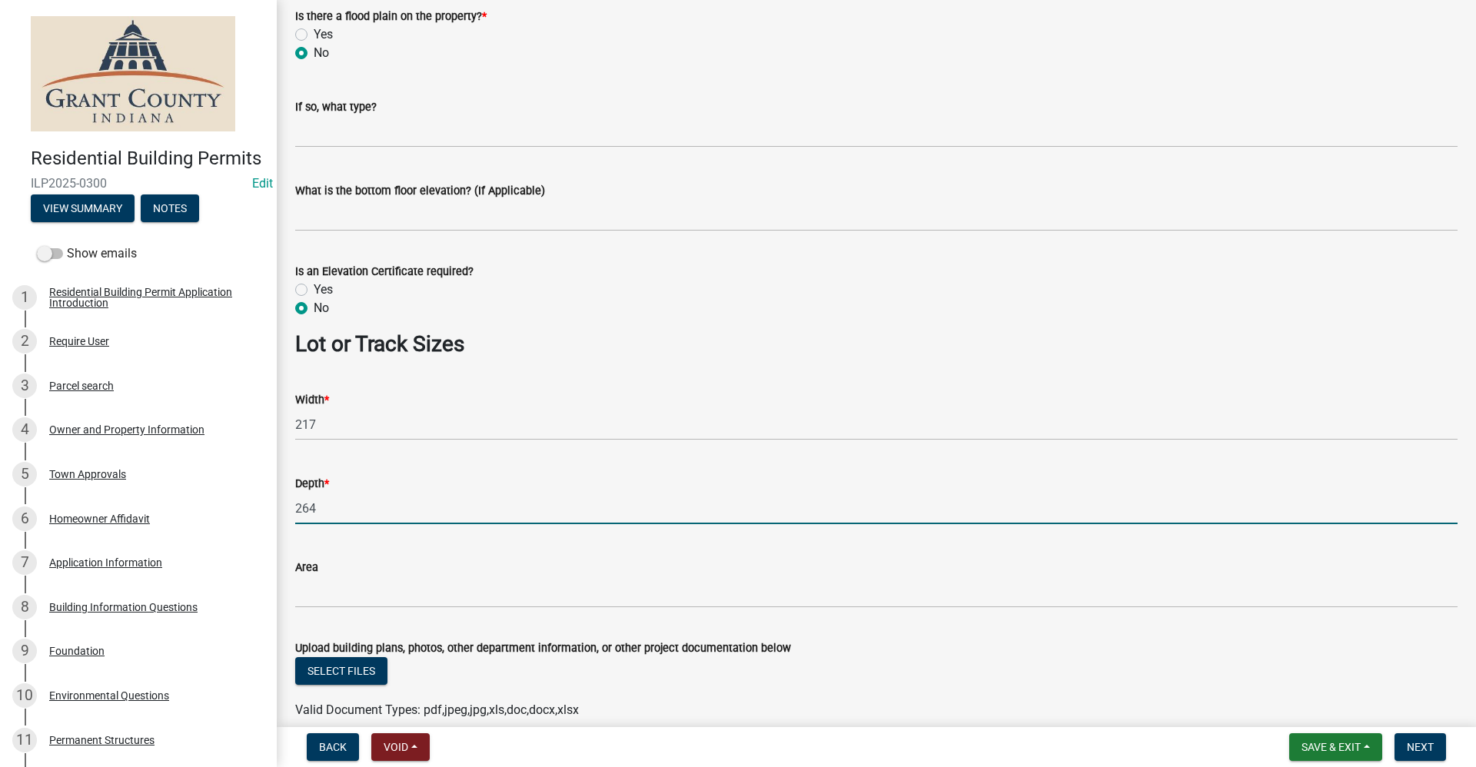
scroll to position [995, 0]
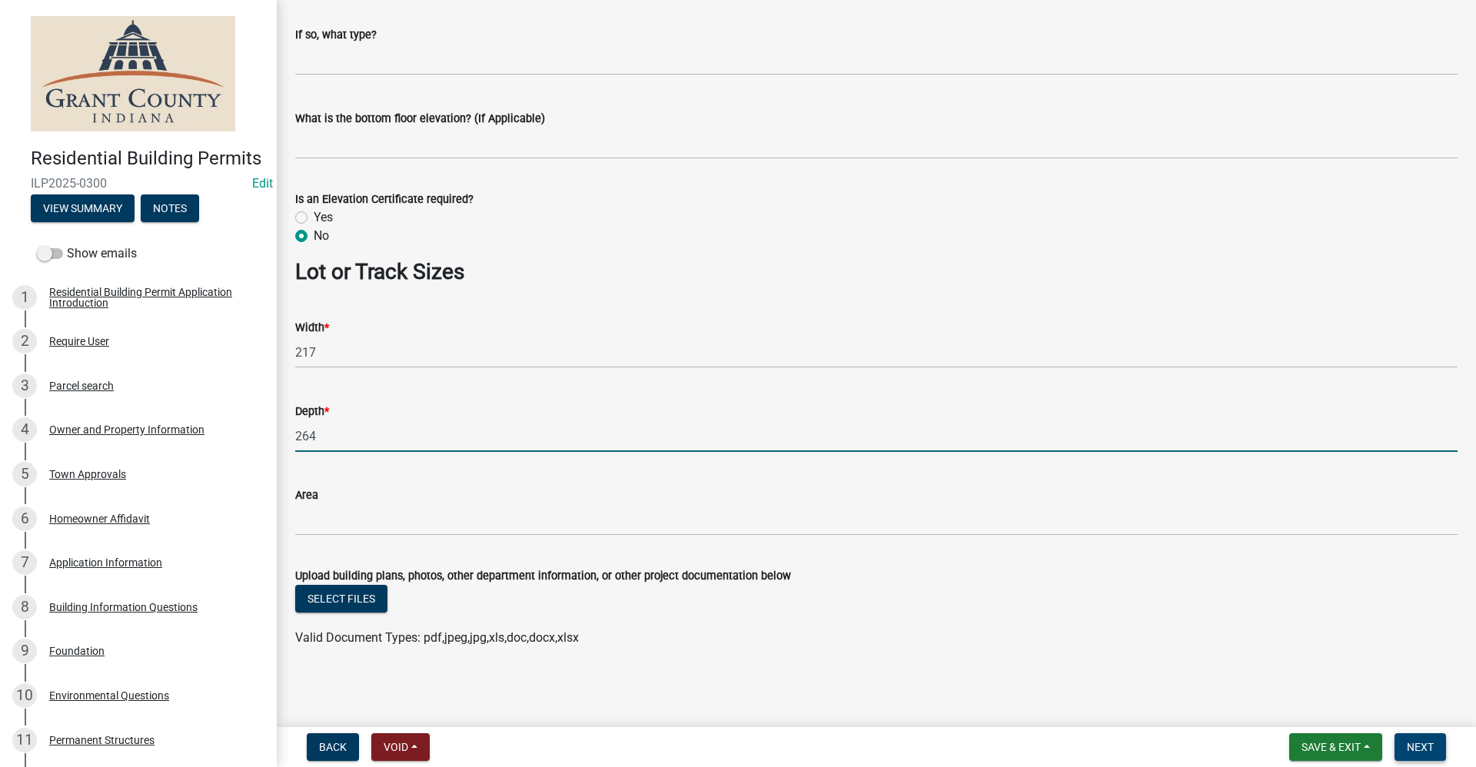
type input "264"
click at [1423, 750] on span "Next" at bounding box center [1420, 747] width 27 height 12
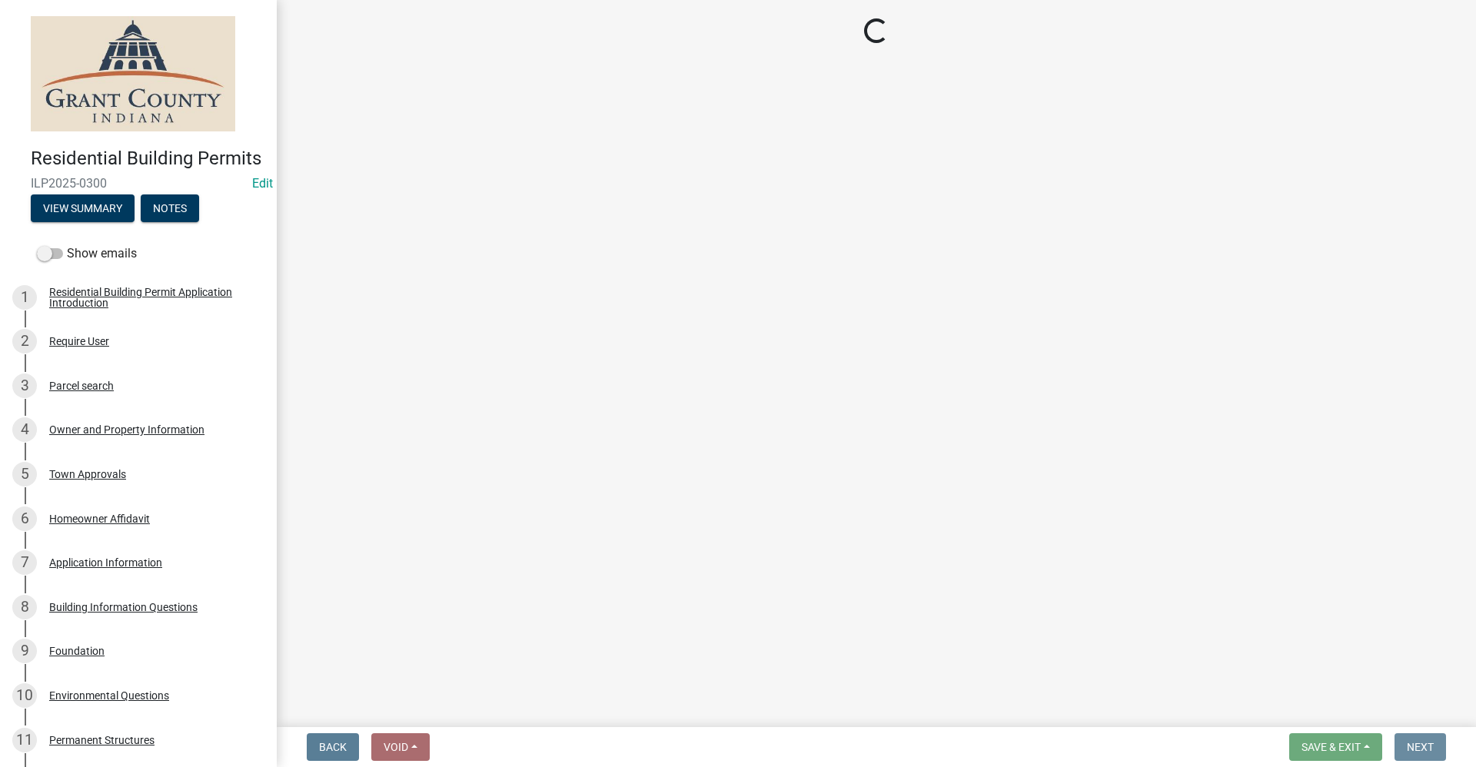
scroll to position [0, 0]
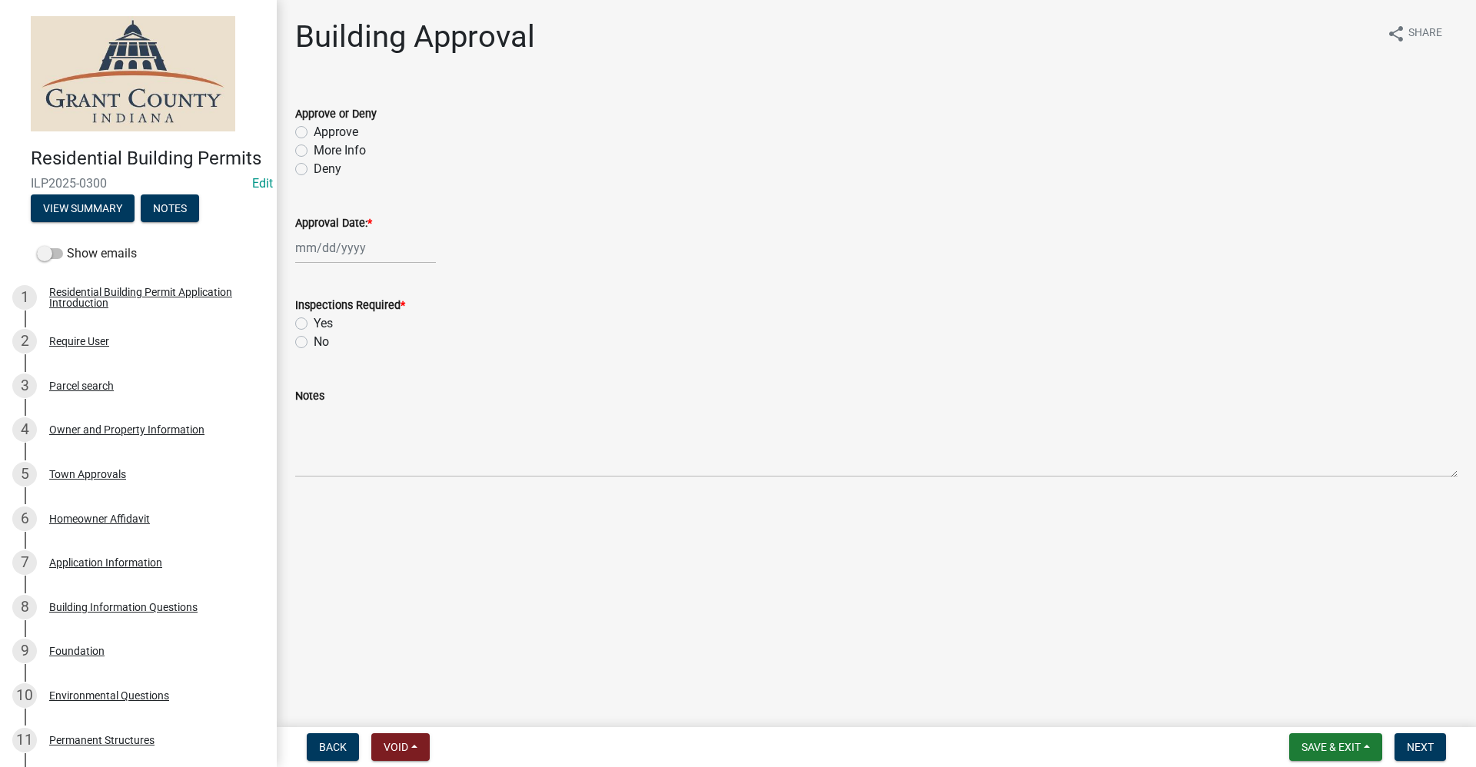
click at [314, 132] on label "Approve" at bounding box center [336, 132] width 45 height 18
click at [314, 132] on input "Approve" at bounding box center [319, 128] width 10 height 10
radio input "true"
click at [317, 255] on div at bounding box center [365, 248] width 141 height 32
select select "10"
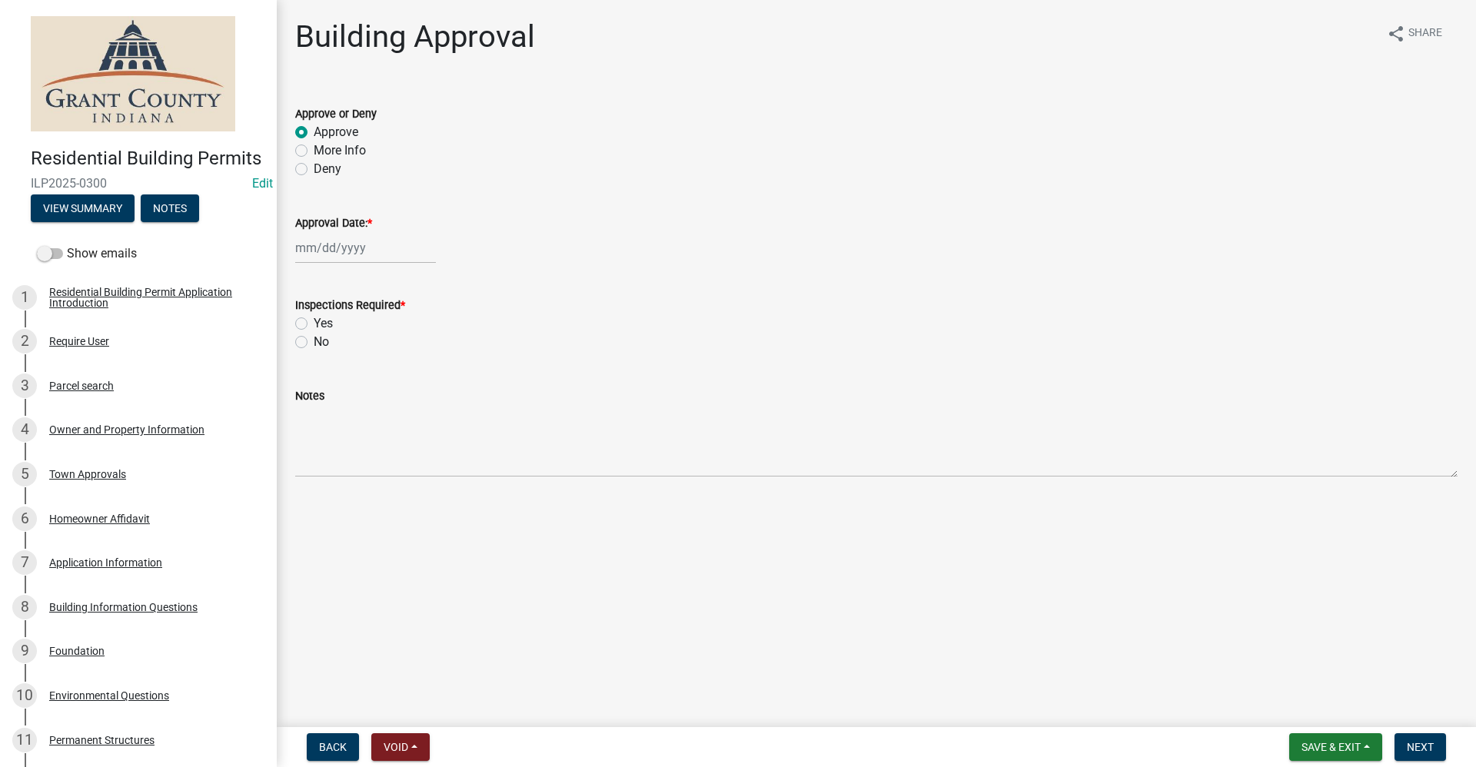
select select "2025"
click at [413, 360] on div "10" at bounding box center [409, 354] width 25 height 25
type input "[DATE]"
click at [314, 325] on label "Yes" at bounding box center [323, 323] width 19 height 18
click at [314, 324] on input "Yes" at bounding box center [319, 319] width 10 height 10
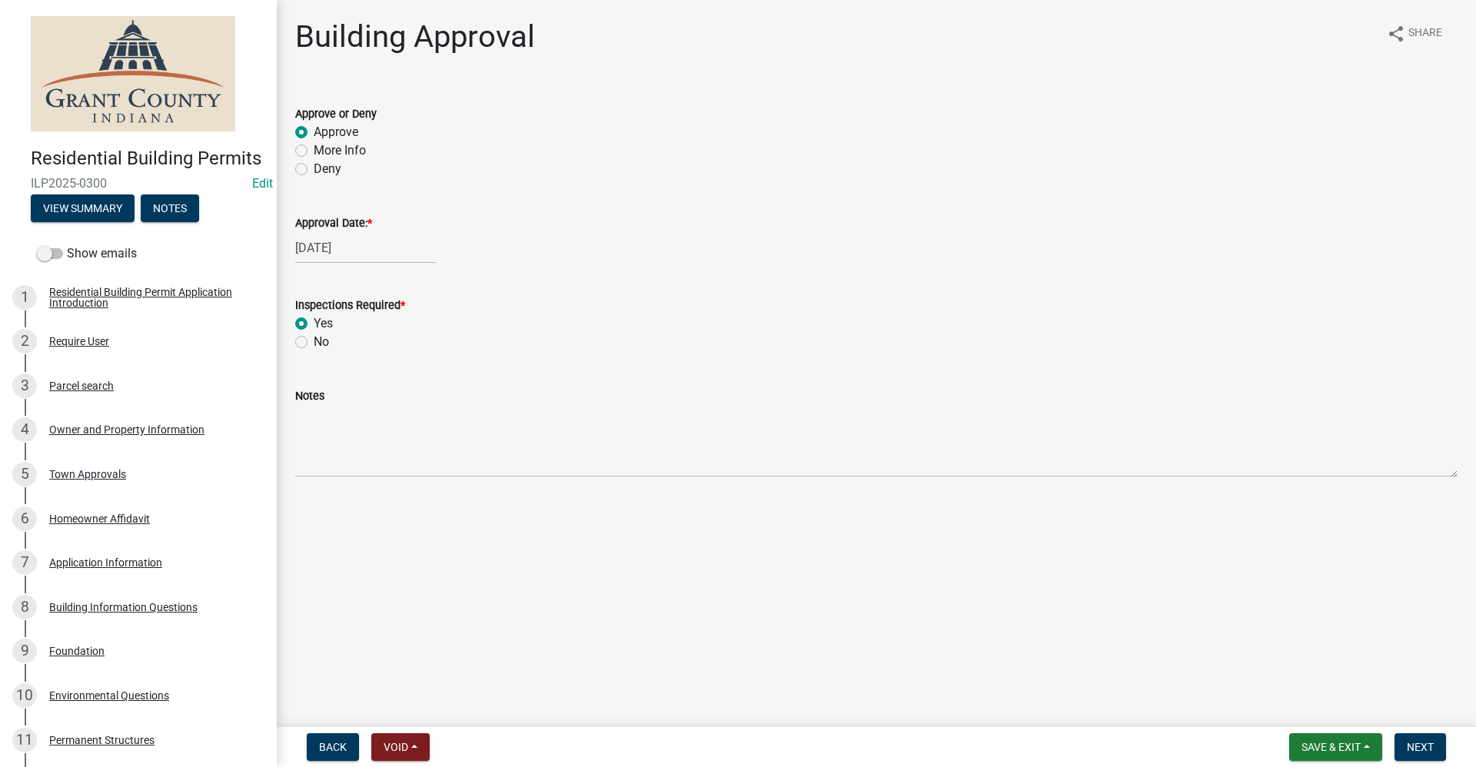
radio input "true"
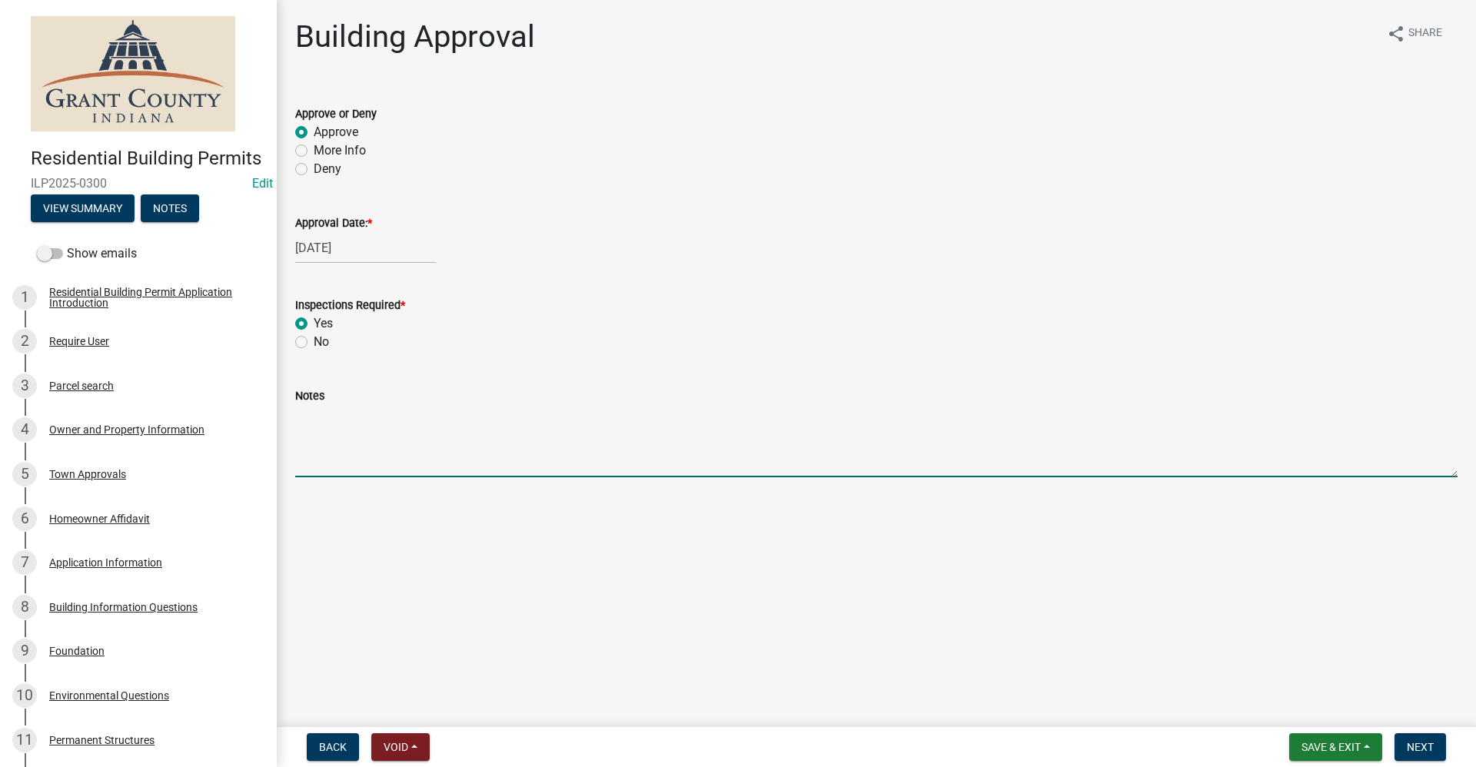
click at [313, 444] on textarea "Notes" at bounding box center [876, 441] width 1162 height 72
type textarea "above ground pool."
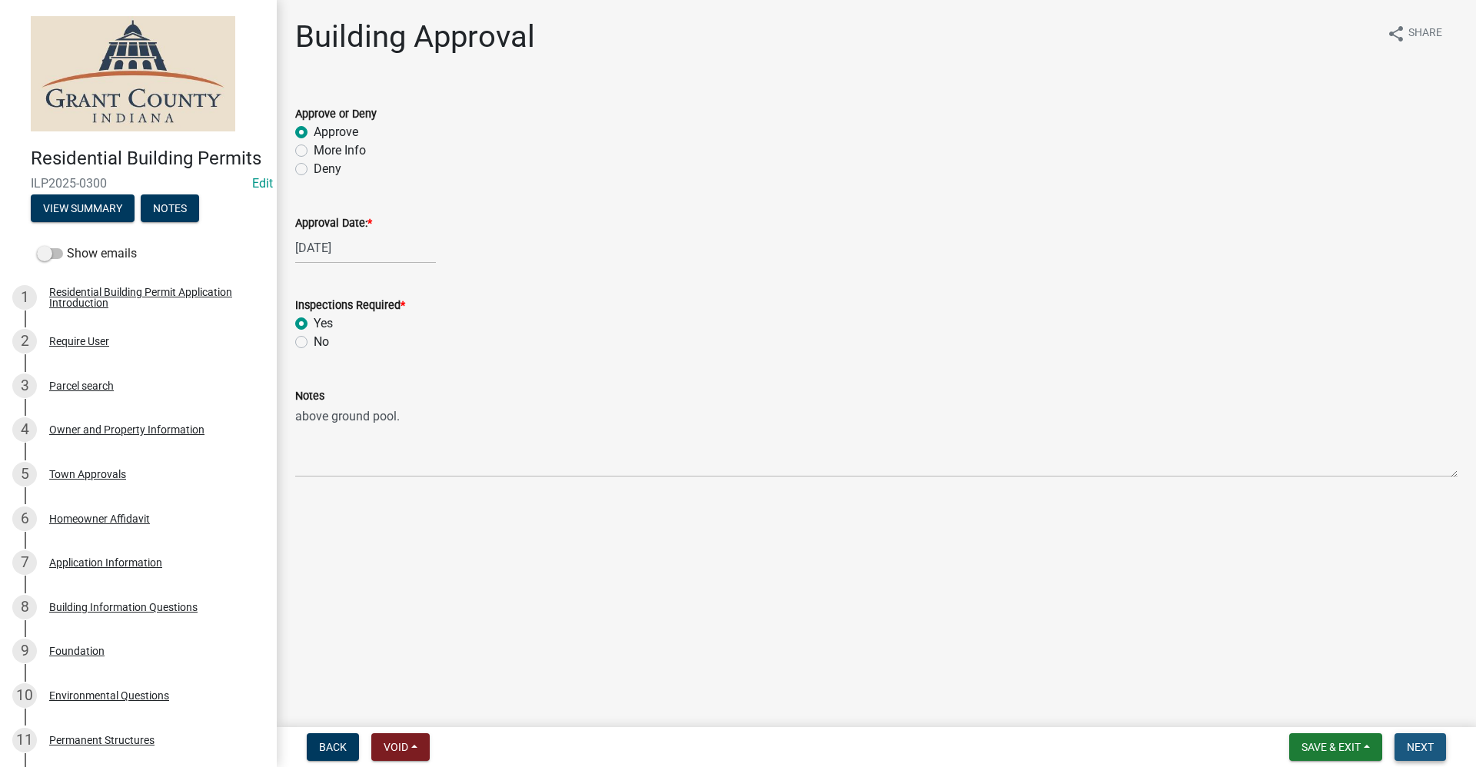
click at [1414, 743] on span "Next" at bounding box center [1420, 747] width 27 height 12
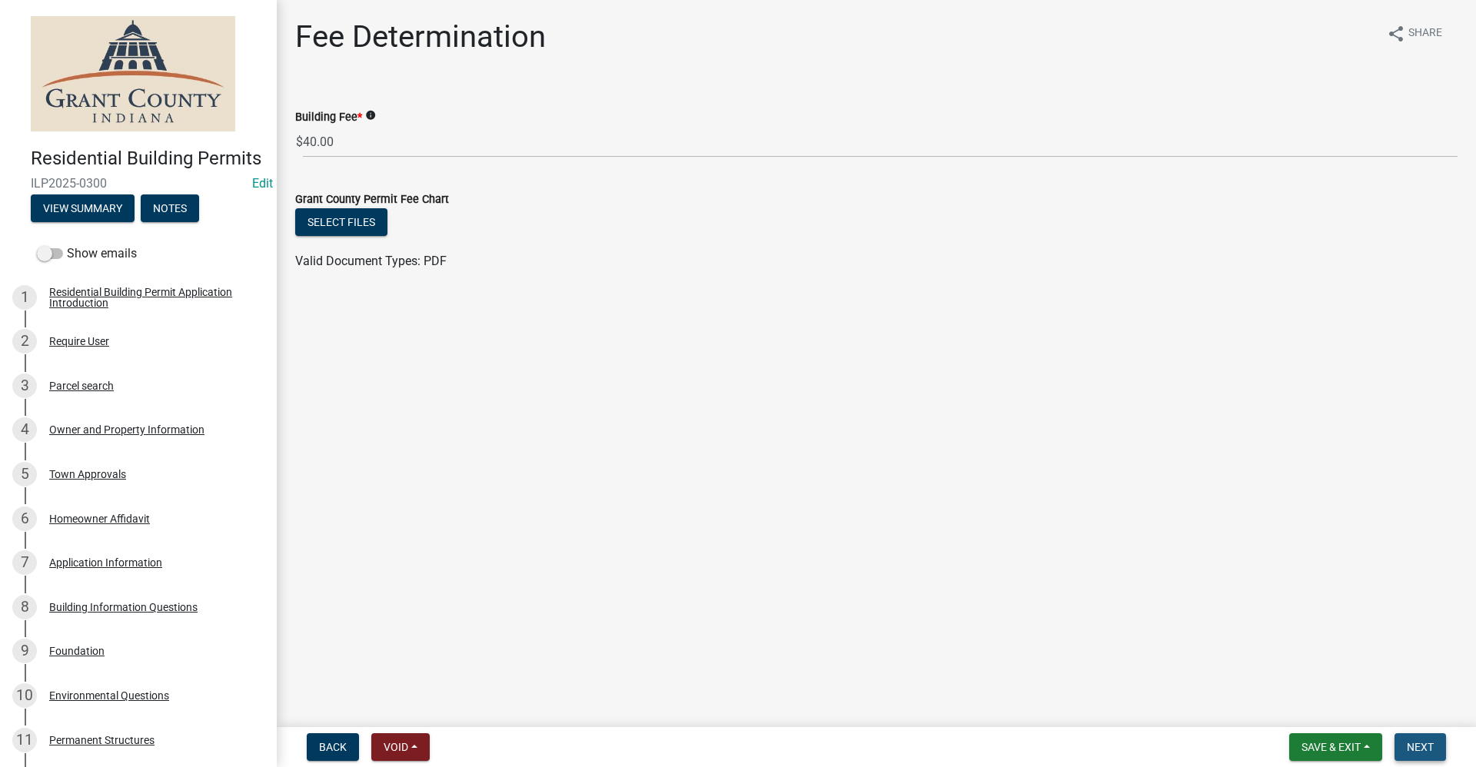
click at [1424, 742] on span "Next" at bounding box center [1420, 747] width 27 height 12
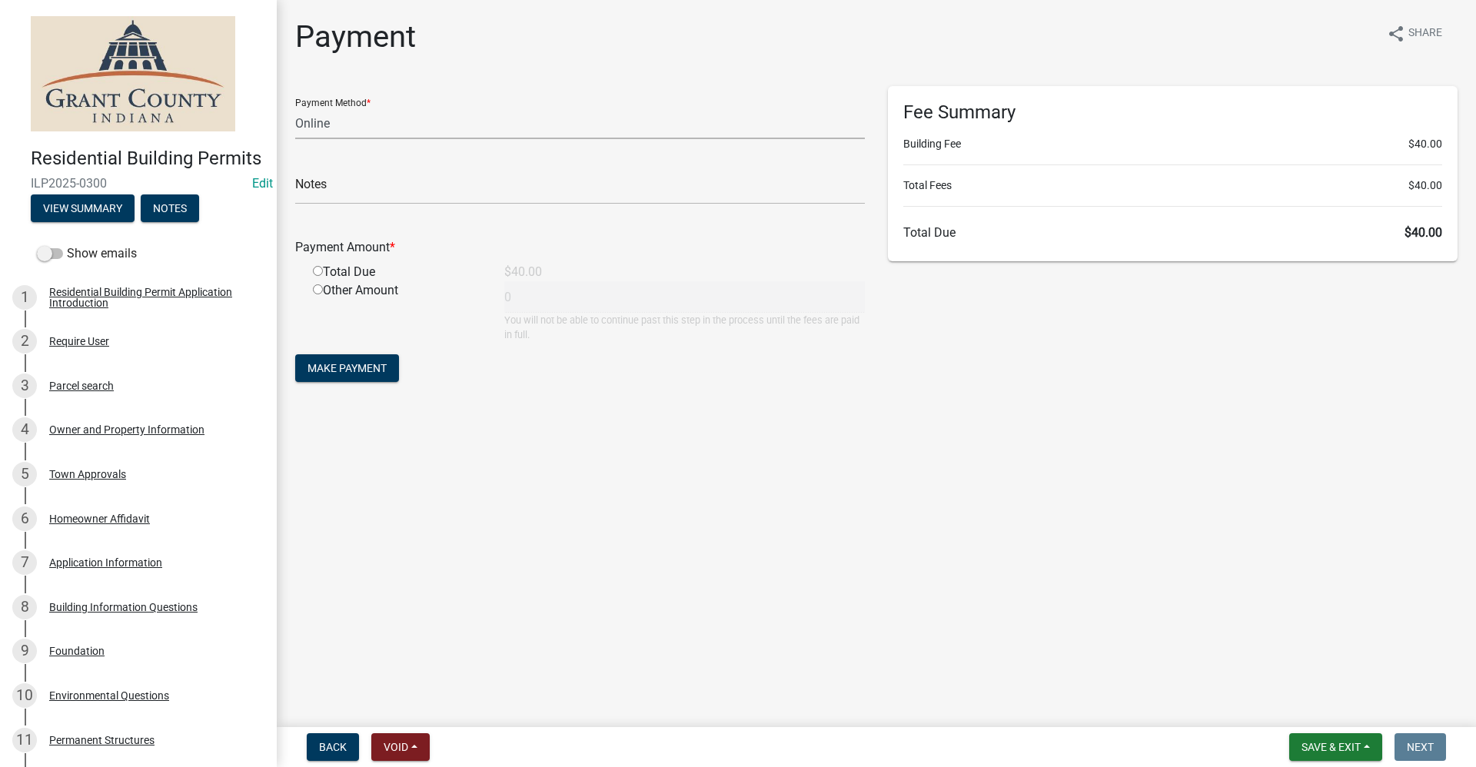
click at [315, 117] on select "Credit Card POS Check Cash Online" at bounding box center [580, 124] width 570 height 32
click at [335, 127] on select "Credit Card POS Check Cash Online" at bounding box center [580, 124] width 570 height 32
select select "0: 2"
click at [295, 108] on select "Credit Card POS Check Cash Online" at bounding box center [580, 124] width 570 height 32
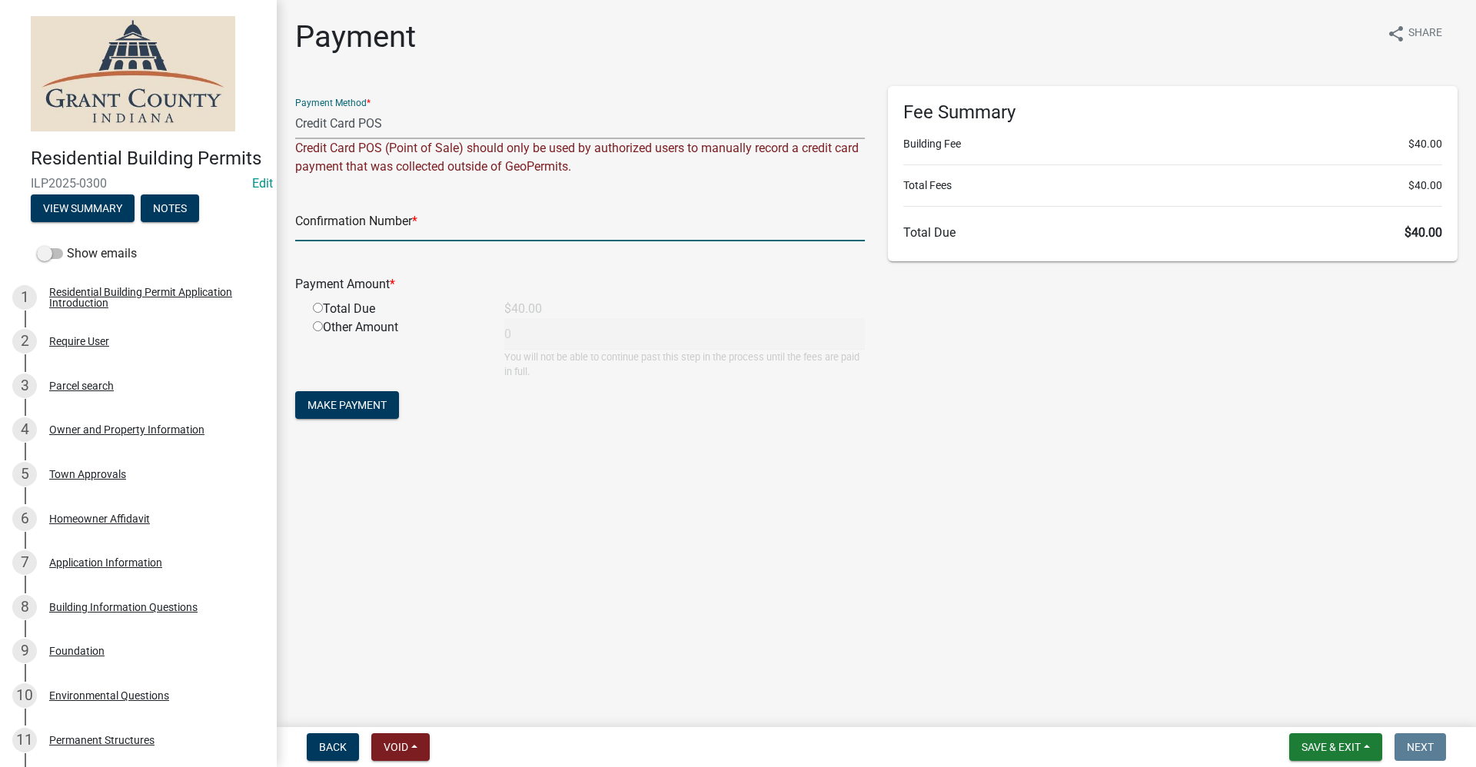
click at [329, 230] on input "text" at bounding box center [580, 226] width 570 height 32
paste input "15107060"
type input "15107060"
click at [317, 307] on input "radio" at bounding box center [318, 308] width 10 height 10
radio input "true"
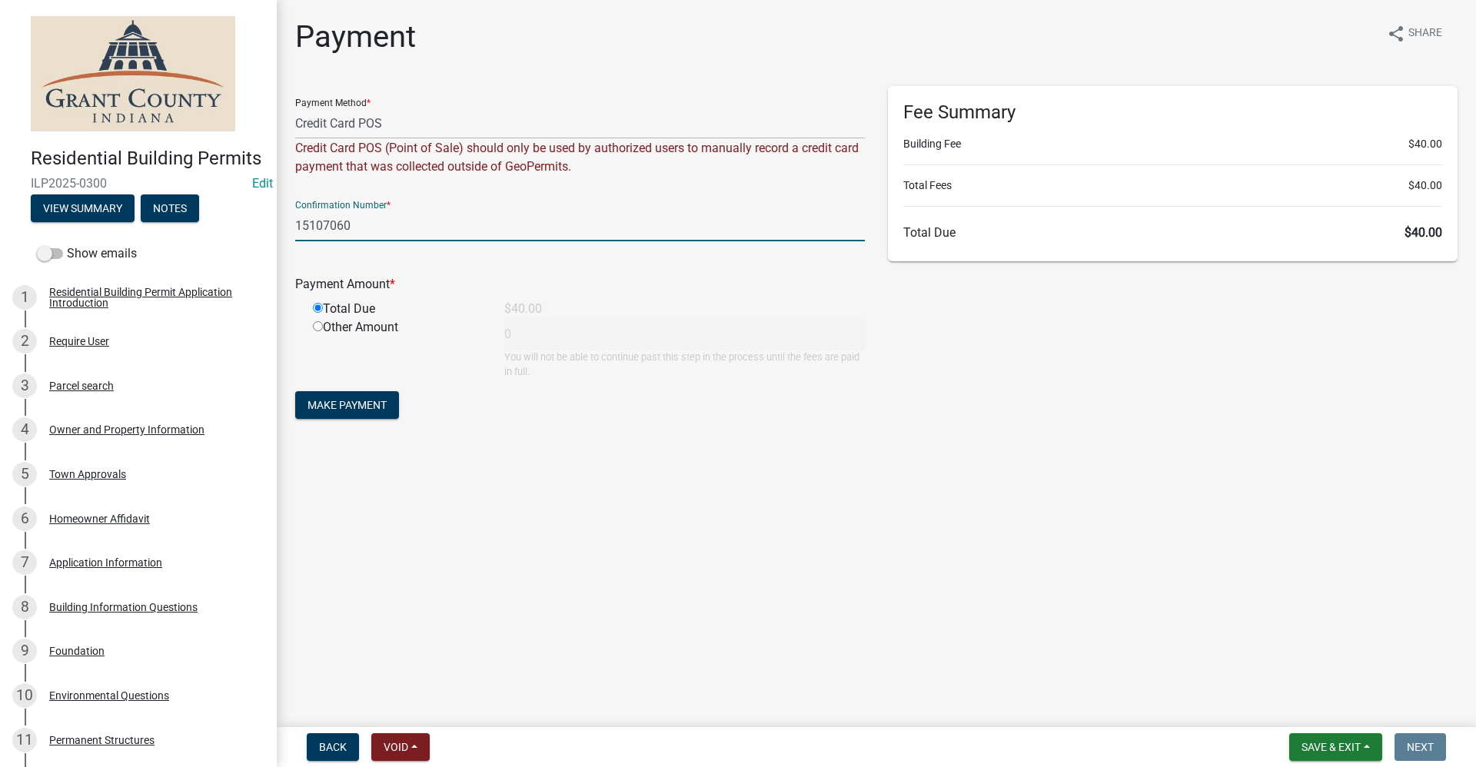
type input "40"
click at [352, 408] on span "Make Payment" at bounding box center [346, 405] width 79 height 12
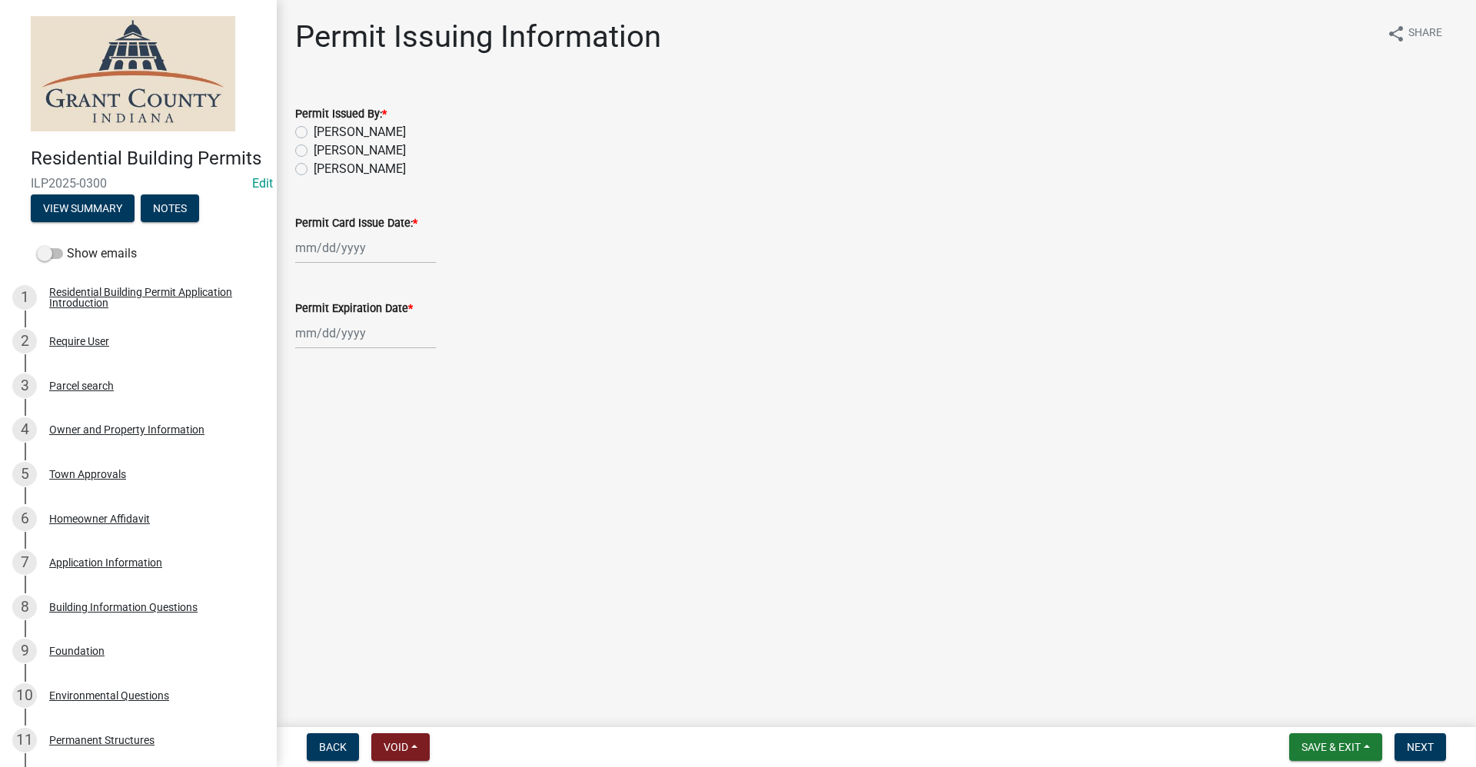
click at [314, 131] on label "[PERSON_NAME]" at bounding box center [360, 132] width 92 height 18
click at [314, 131] on input "[PERSON_NAME]" at bounding box center [319, 128] width 10 height 10
radio input "true"
select select "10"
select select "2025"
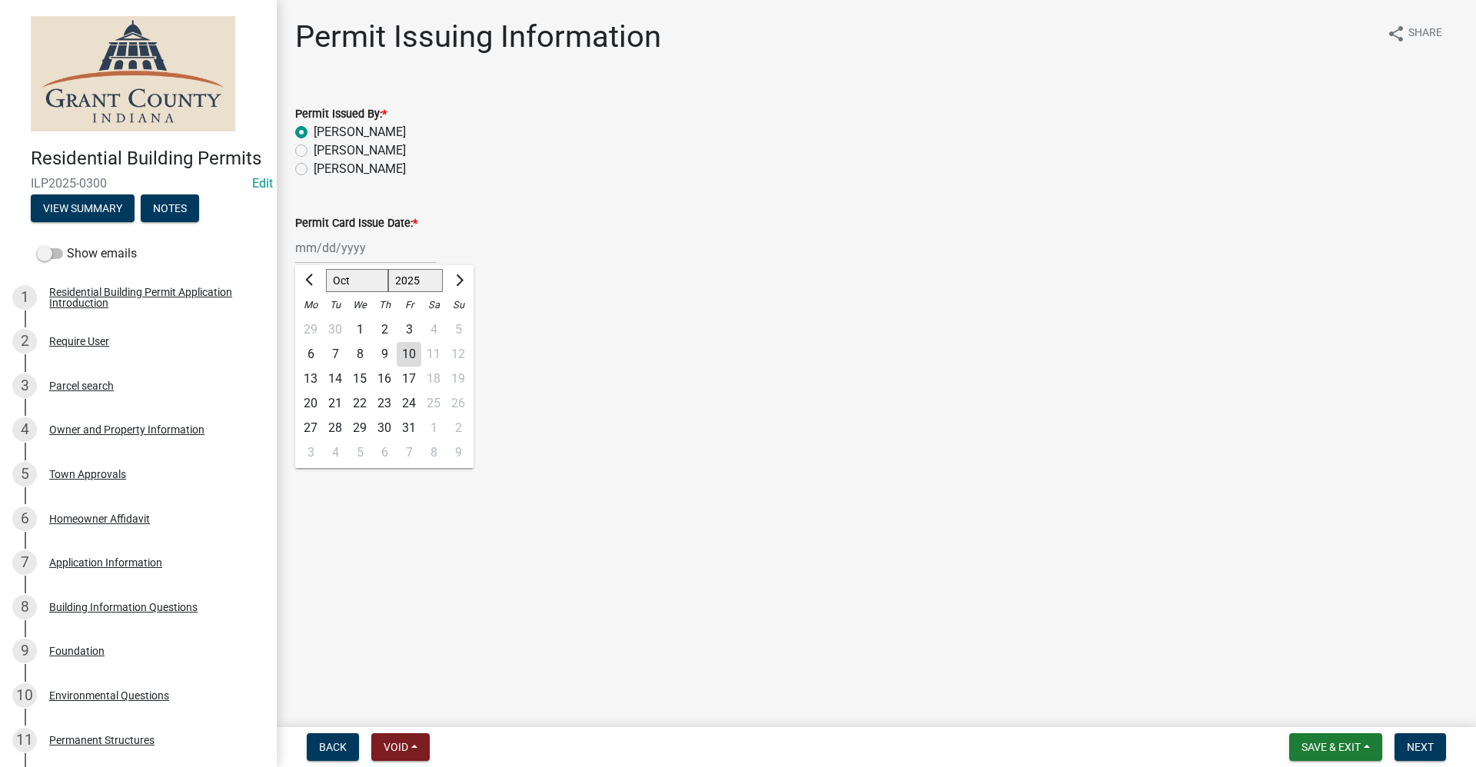
click at [332, 244] on div "[PERSON_NAME] Feb Mar Apr [PERSON_NAME][DATE] Oct Nov [DATE] 1526 1527 1528 152…" at bounding box center [365, 248] width 141 height 32
click at [412, 356] on div "10" at bounding box center [409, 354] width 25 height 25
type input "[DATE]"
click at [322, 331] on div at bounding box center [365, 333] width 141 height 32
select select "10"
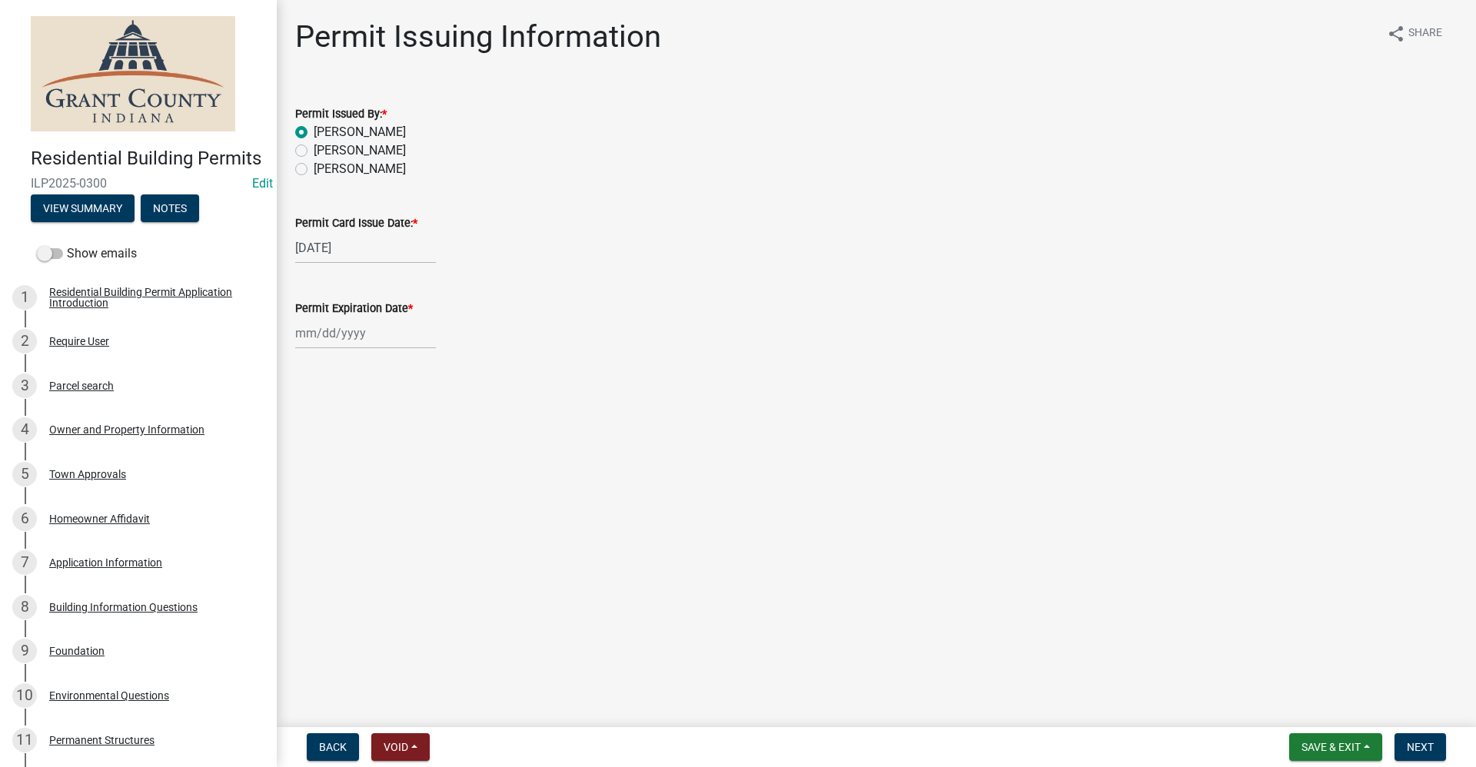
select select "2025"
click at [427, 367] on select "1525 1526 1527 1528 1529 1530 1531 1532 1533 1534 1535 1536 1537 1538 1539 1540…" at bounding box center [415, 365] width 55 height 23
click at [309, 363] on span "Previous month" at bounding box center [311, 366] width 12 height 12
click at [345, 366] on select "Jan Feb Mar Apr May Jun Jul Aug Sep Oct Nov Dec" at bounding box center [357, 365] width 62 height 23
select select "4"
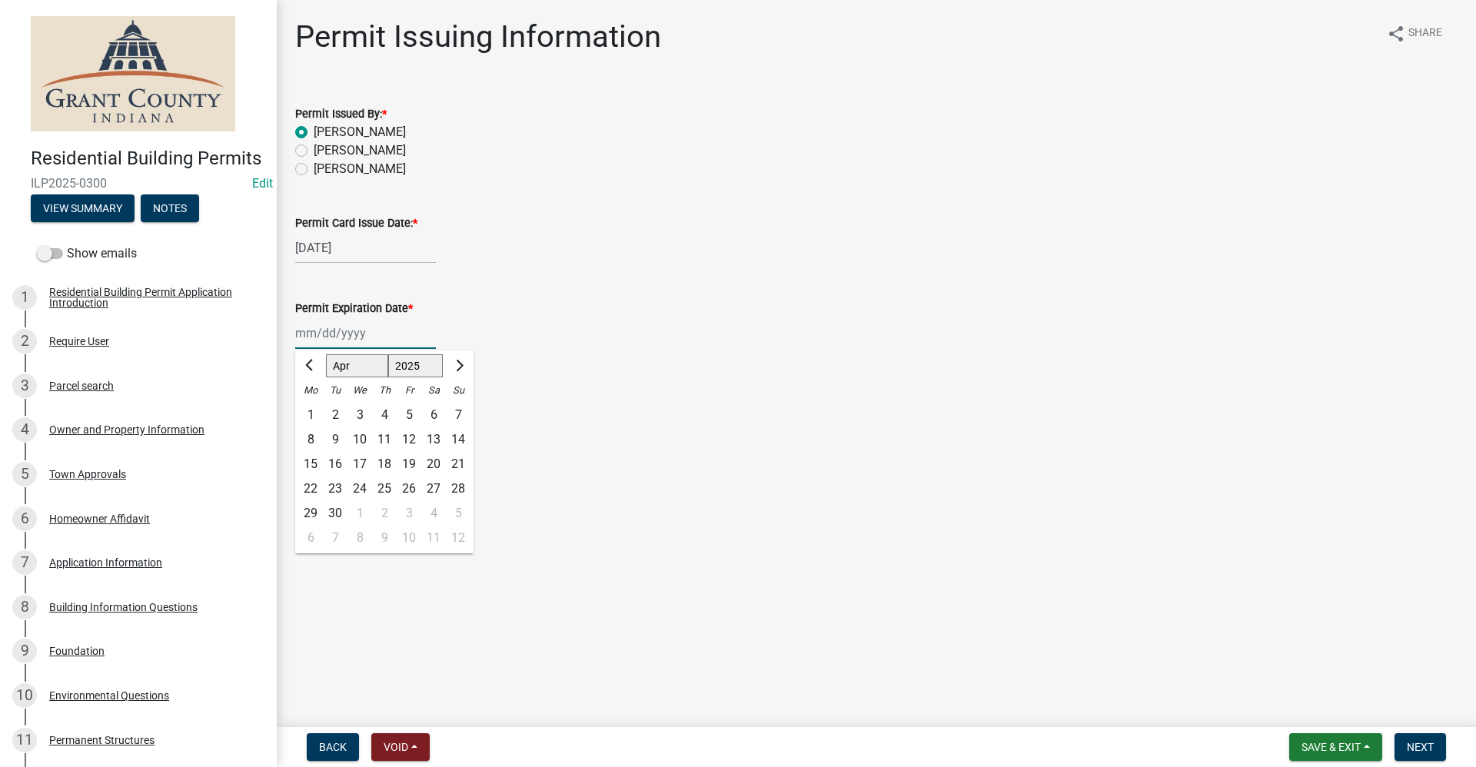
click at [326, 354] on select "Jan Feb Mar Apr May Jun Jul Aug Sep Oct Nov Dec" at bounding box center [357, 365] width 62 height 23
click at [419, 370] on select "1525 1526 1527 1528 1529 1530 1531 1532 1533 1534 1535 1536 1537 1538 1539 1540…" at bounding box center [415, 365] width 55 height 23
select select "2026"
click at [388, 354] on select "1525 1526 1527 1528 1529 1530 1531 1532 1533 1534 1535 1536 1537 1538 1539 1540…" at bounding box center [415, 365] width 55 height 23
click at [411, 439] on div "10" at bounding box center [409, 439] width 25 height 25
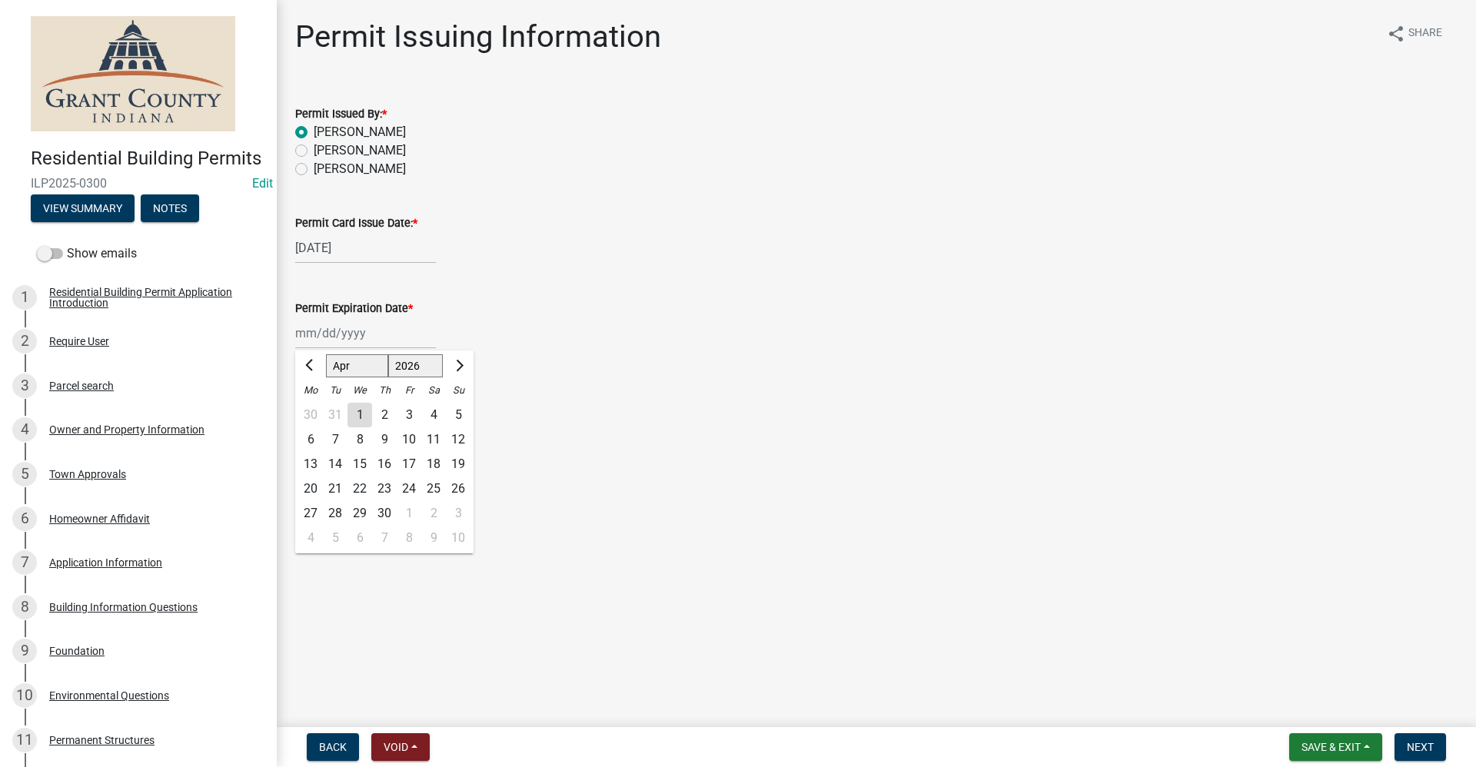
type input "04/10/2026"
click at [1412, 744] on span "Next" at bounding box center [1420, 747] width 27 height 12
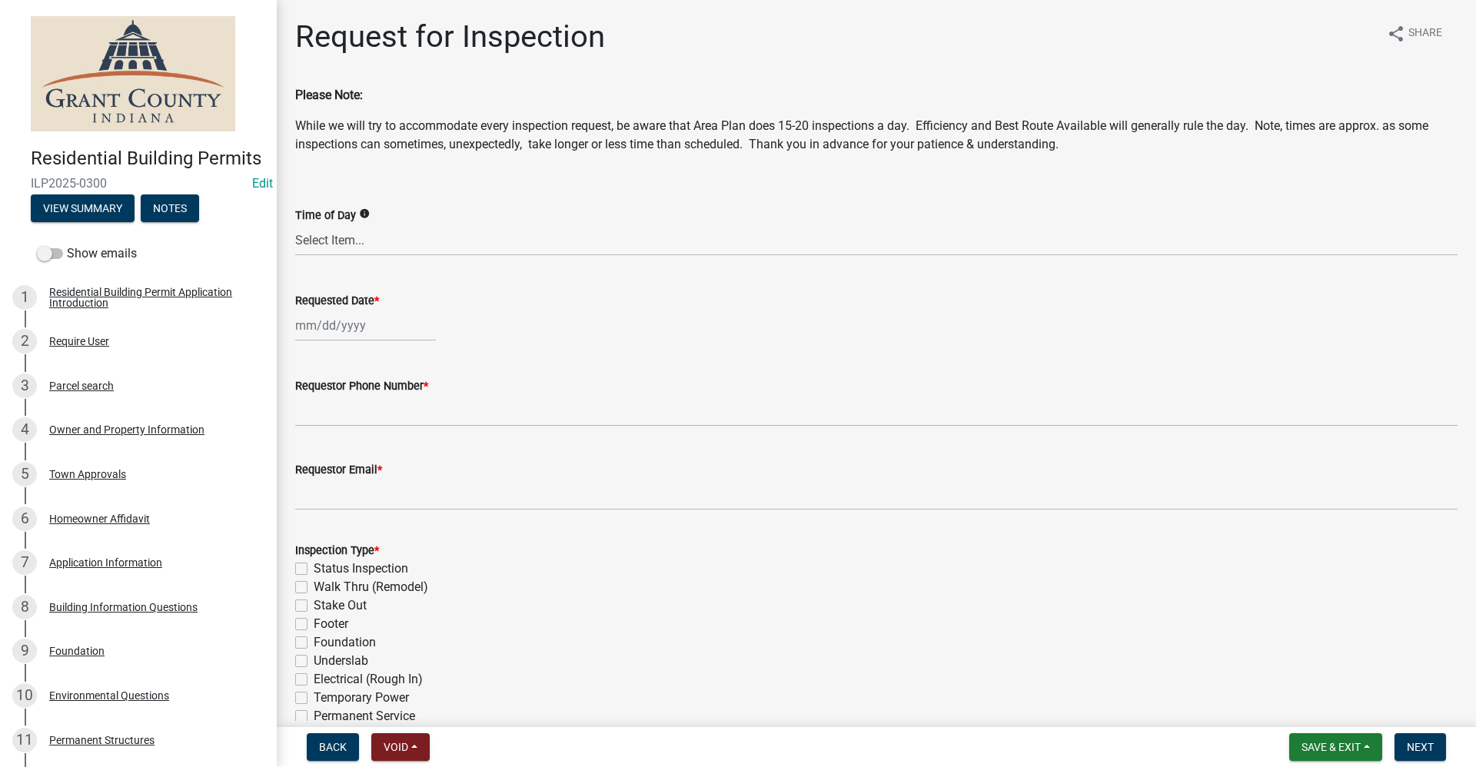
click at [339, 333] on div at bounding box center [365, 326] width 141 height 32
select select "10"
select select "2025"
click at [362, 453] on div "15" at bounding box center [359, 456] width 25 height 25
type input "10/15/2025"
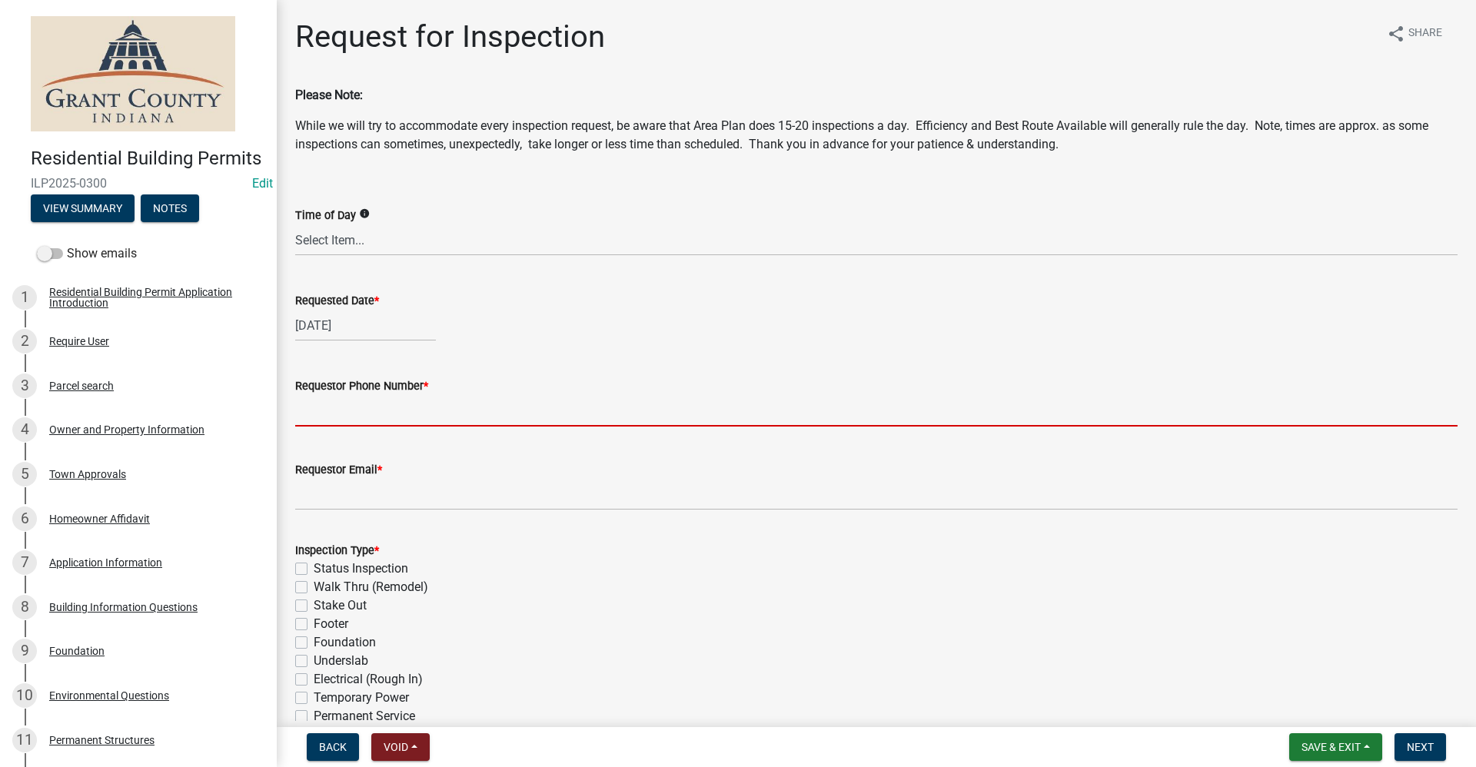
click at [320, 405] on input "Requestor Phone Number *" at bounding box center [876, 411] width 1162 height 32
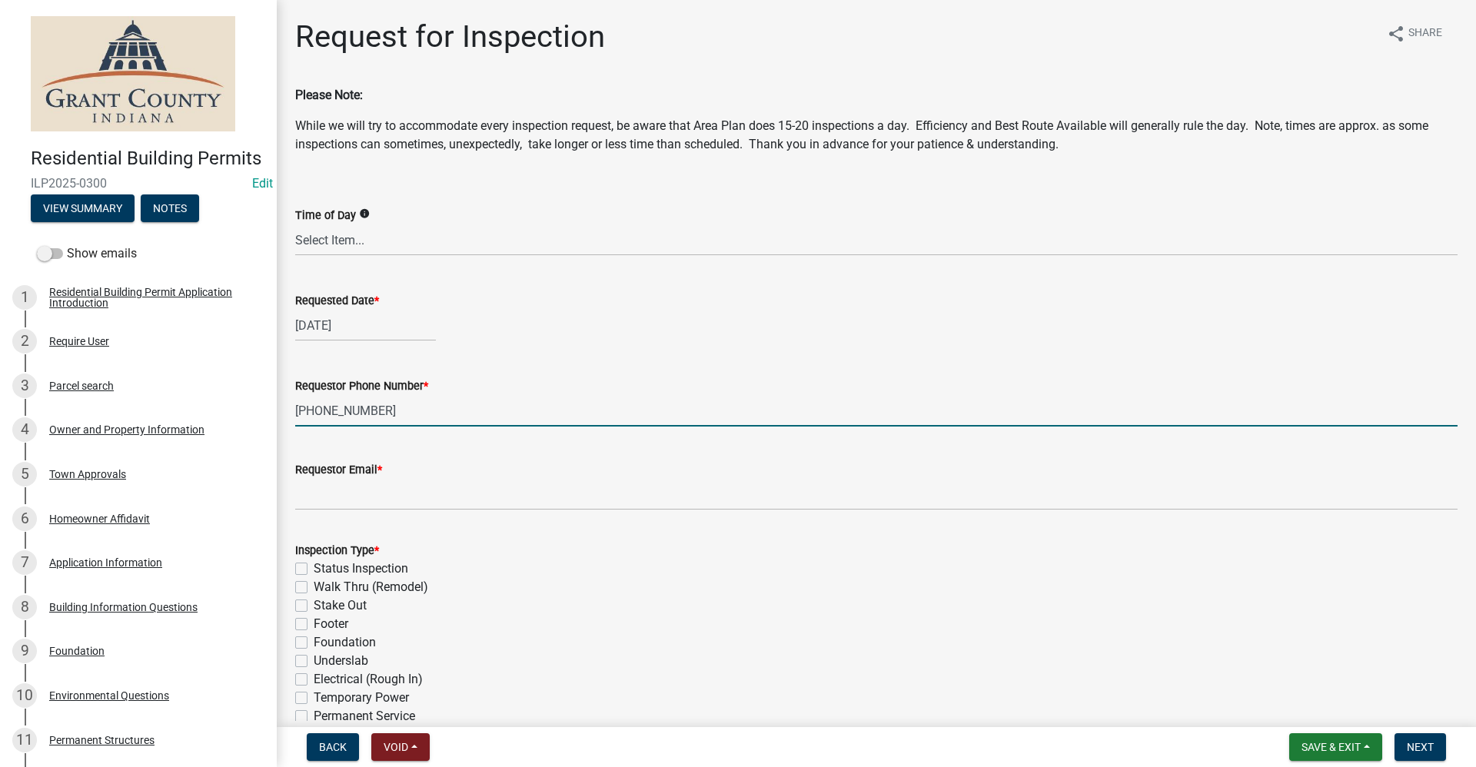
type input "765-603-6154"
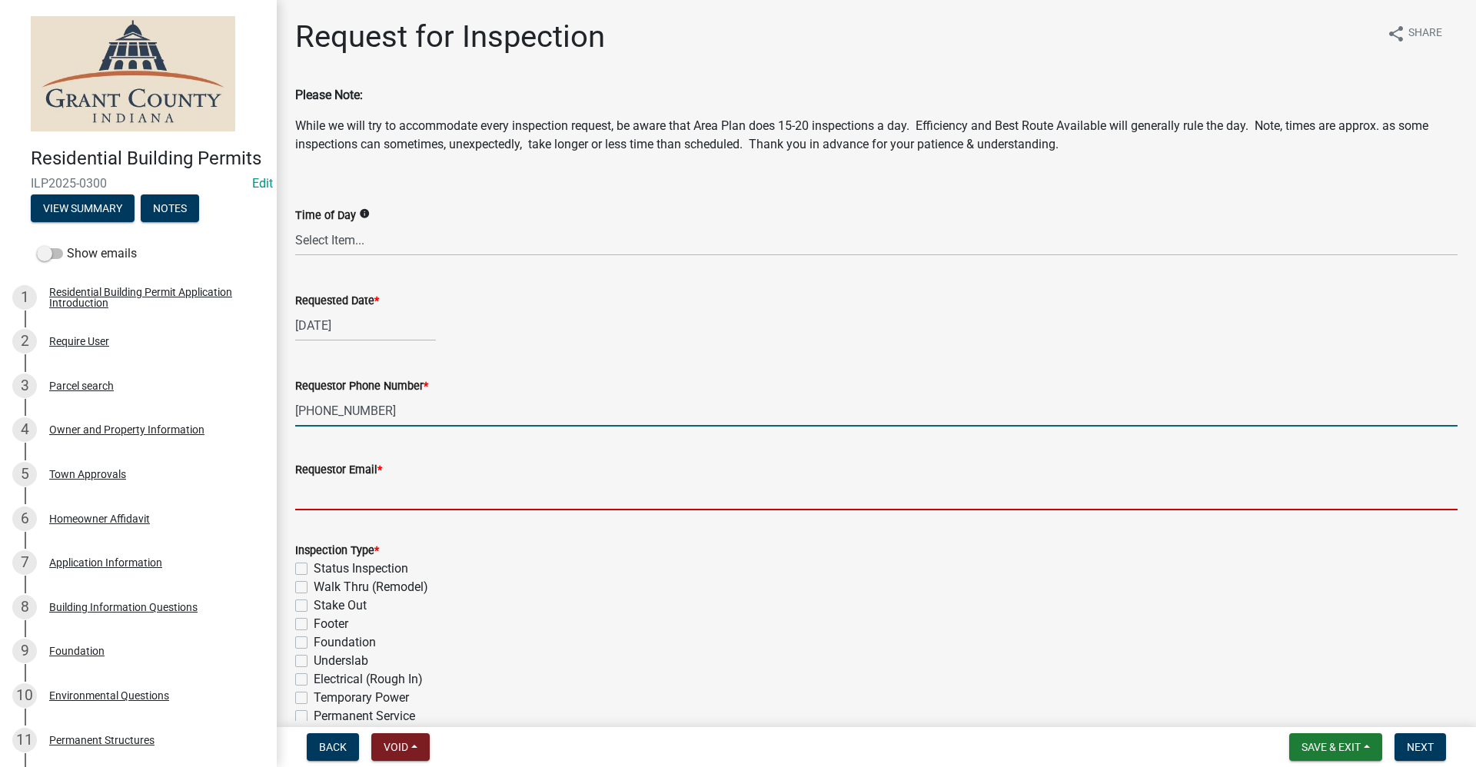
click at [321, 497] on input "Requestor Email *" at bounding box center [876, 495] width 1162 height 32
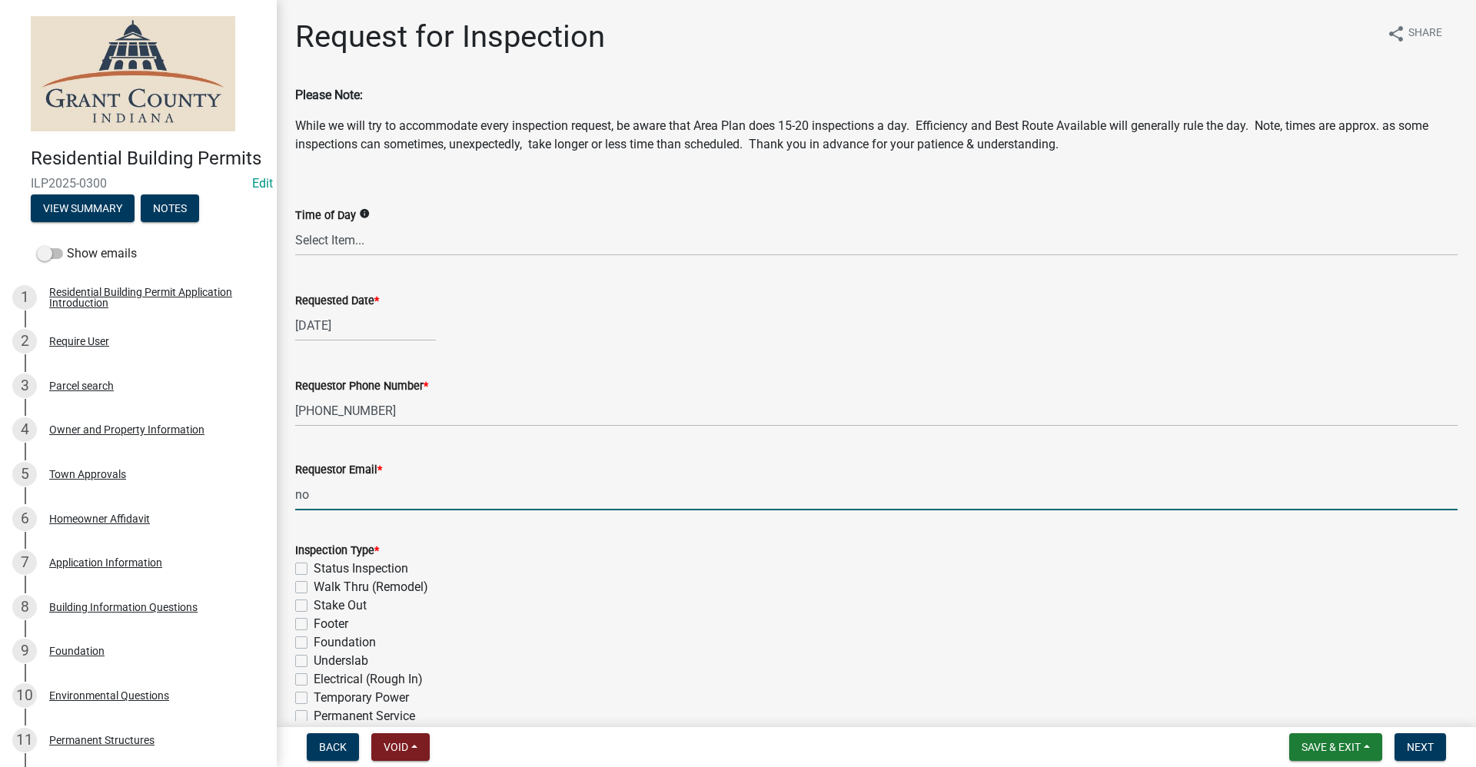
type input "no@email"
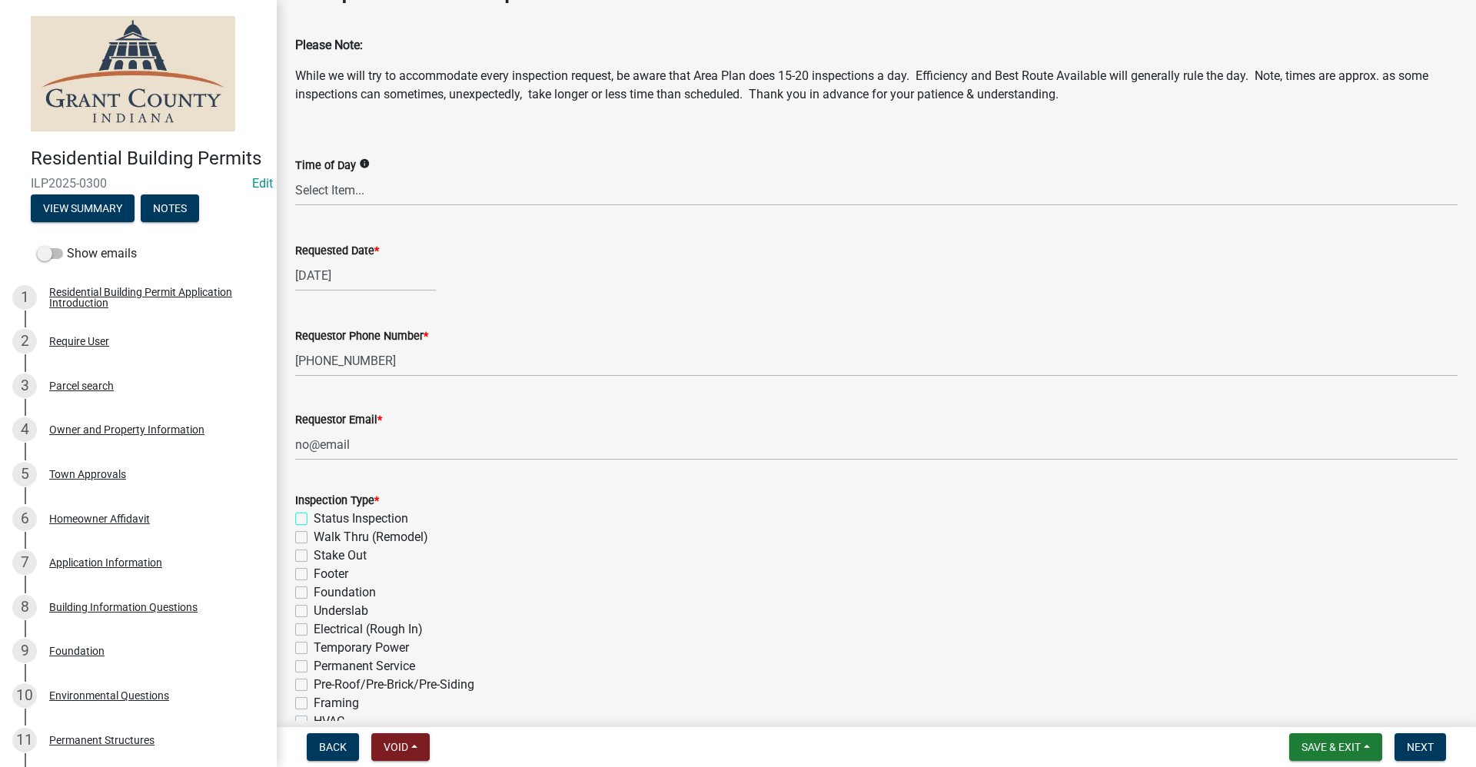
scroll to position [77, 0]
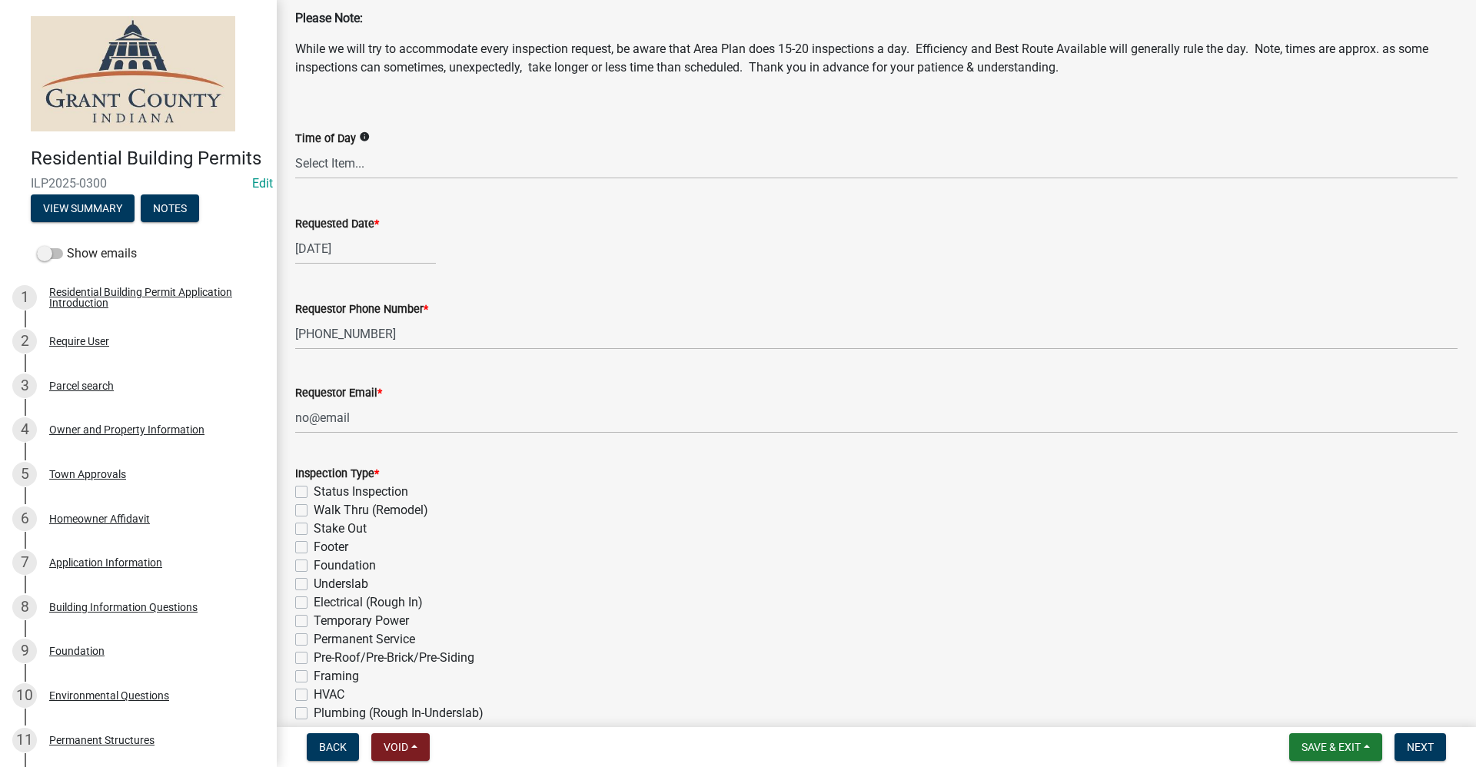
click at [314, 528] on label "Stake Out" at bounding box center [340, 529] width 53 height 18
click at [314, 528] on input "Stake Out" at bounding box center [319, 525] width 10 height 10
checkbox input "true"
checkbox input "false"
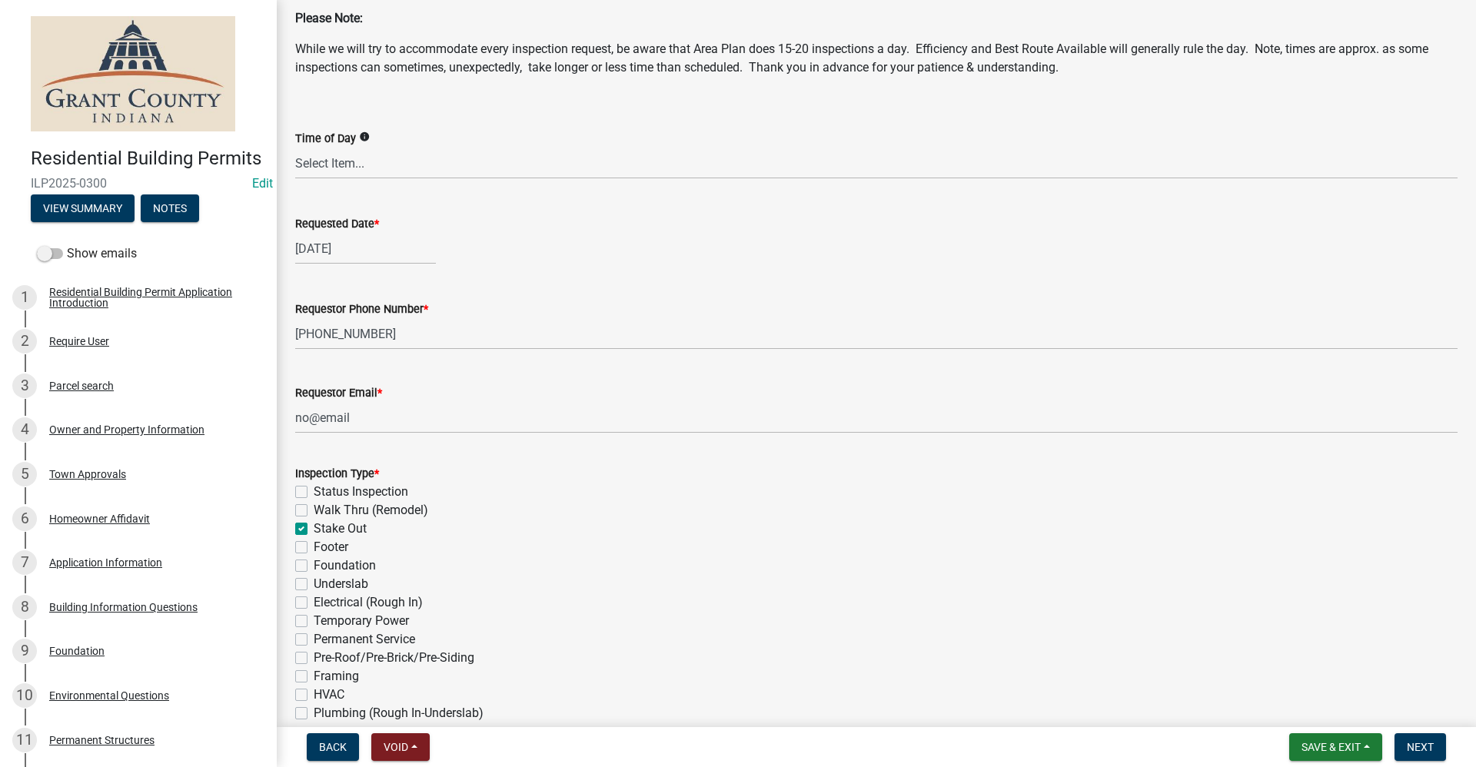
checkbox input "true"
checkbox input "false"
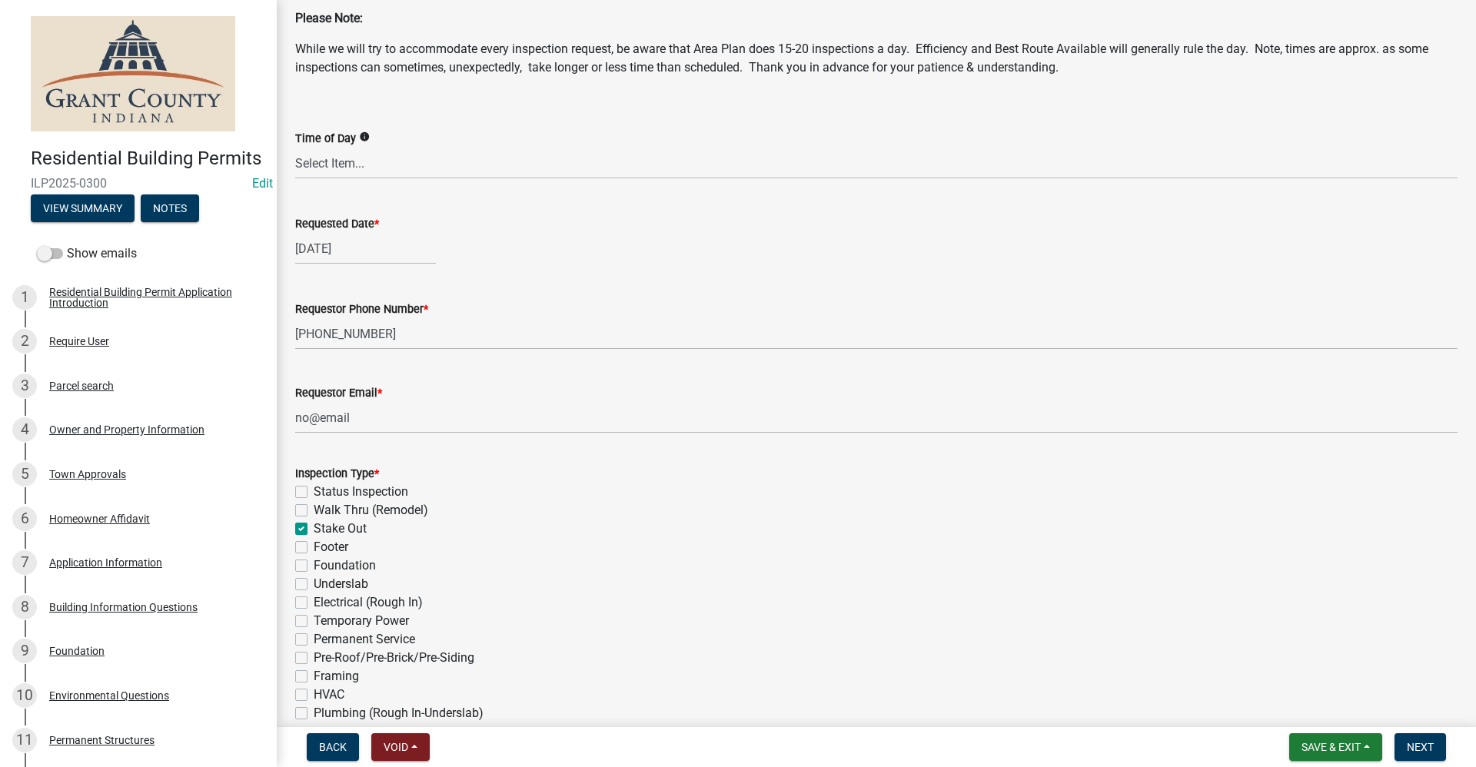
checkbox input "false"
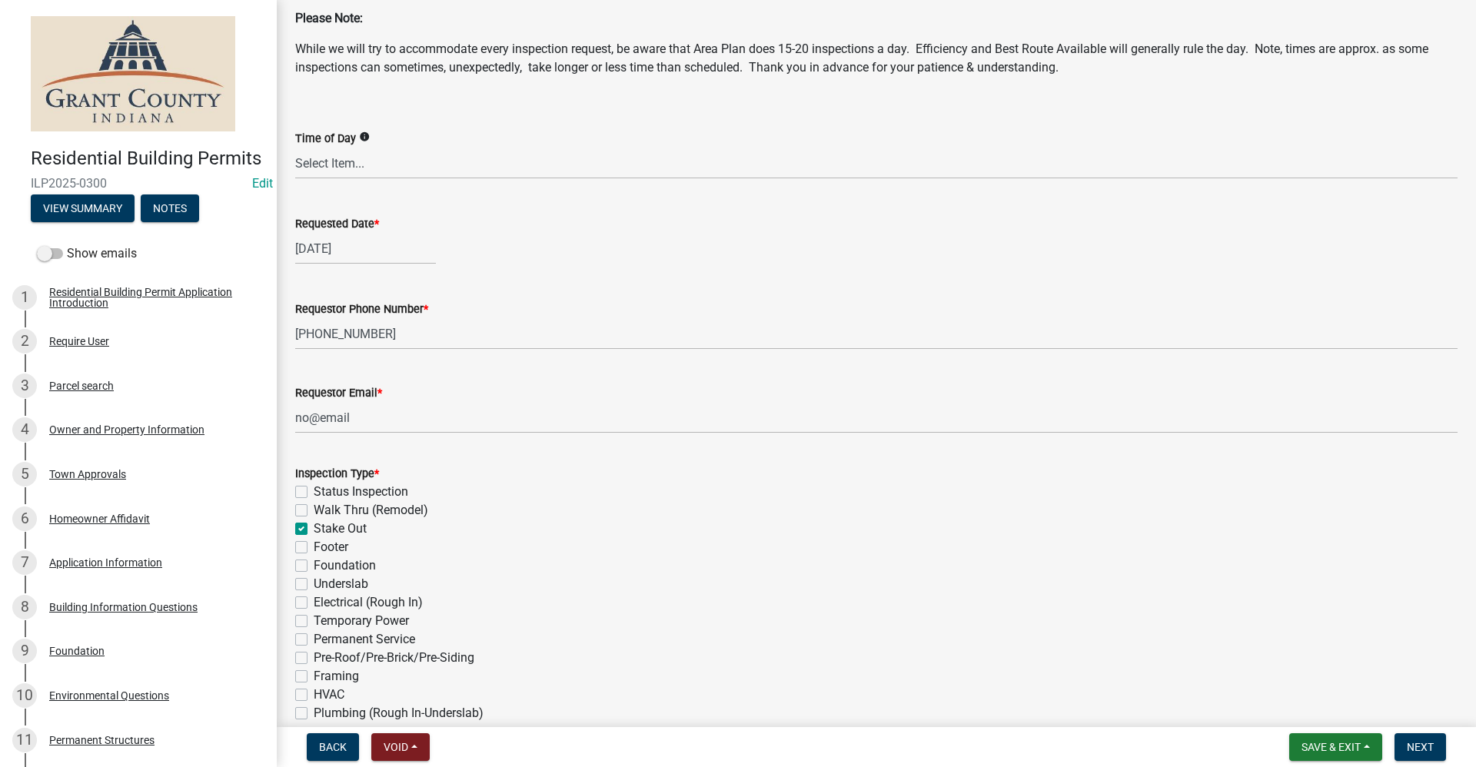
checkbox input "false"
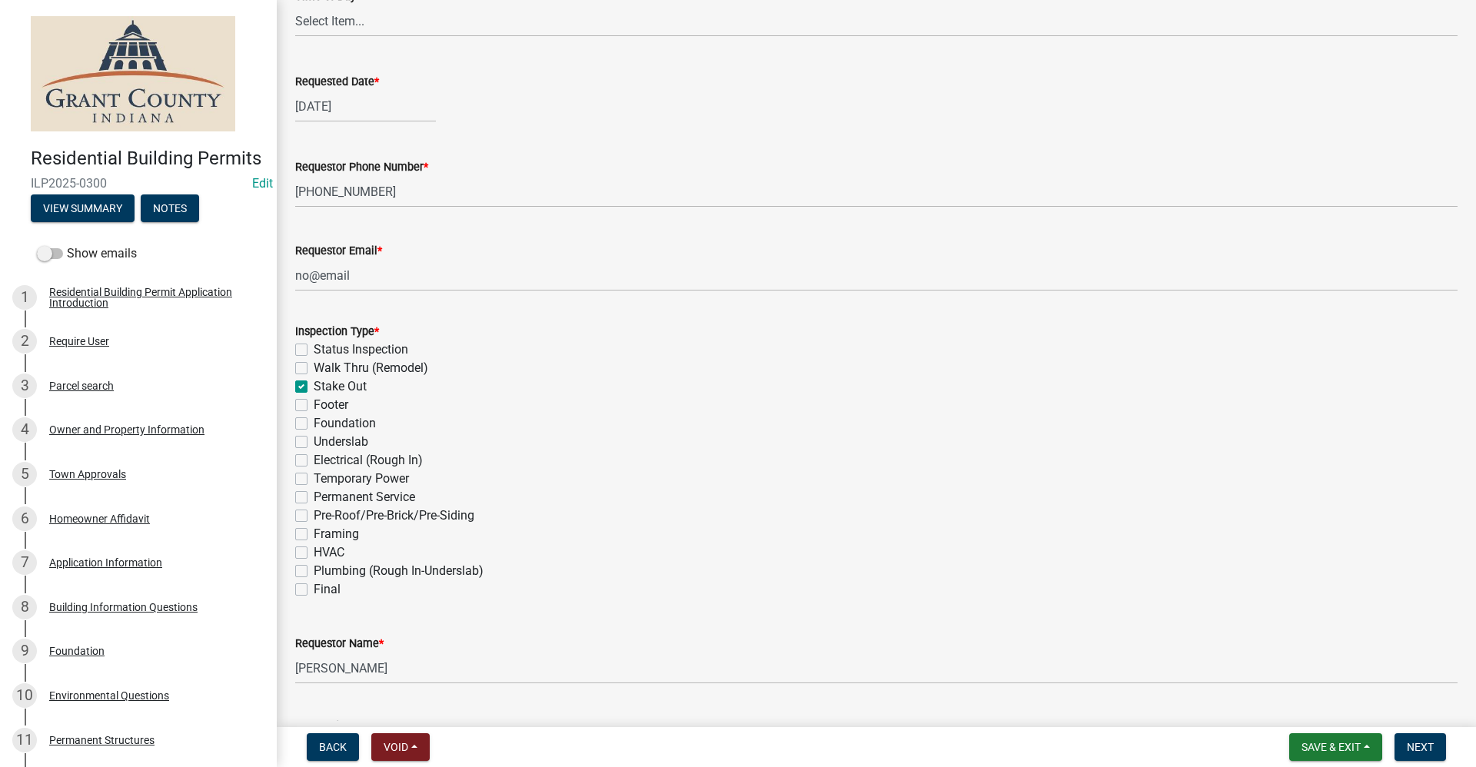
scroll to position [231, 0]
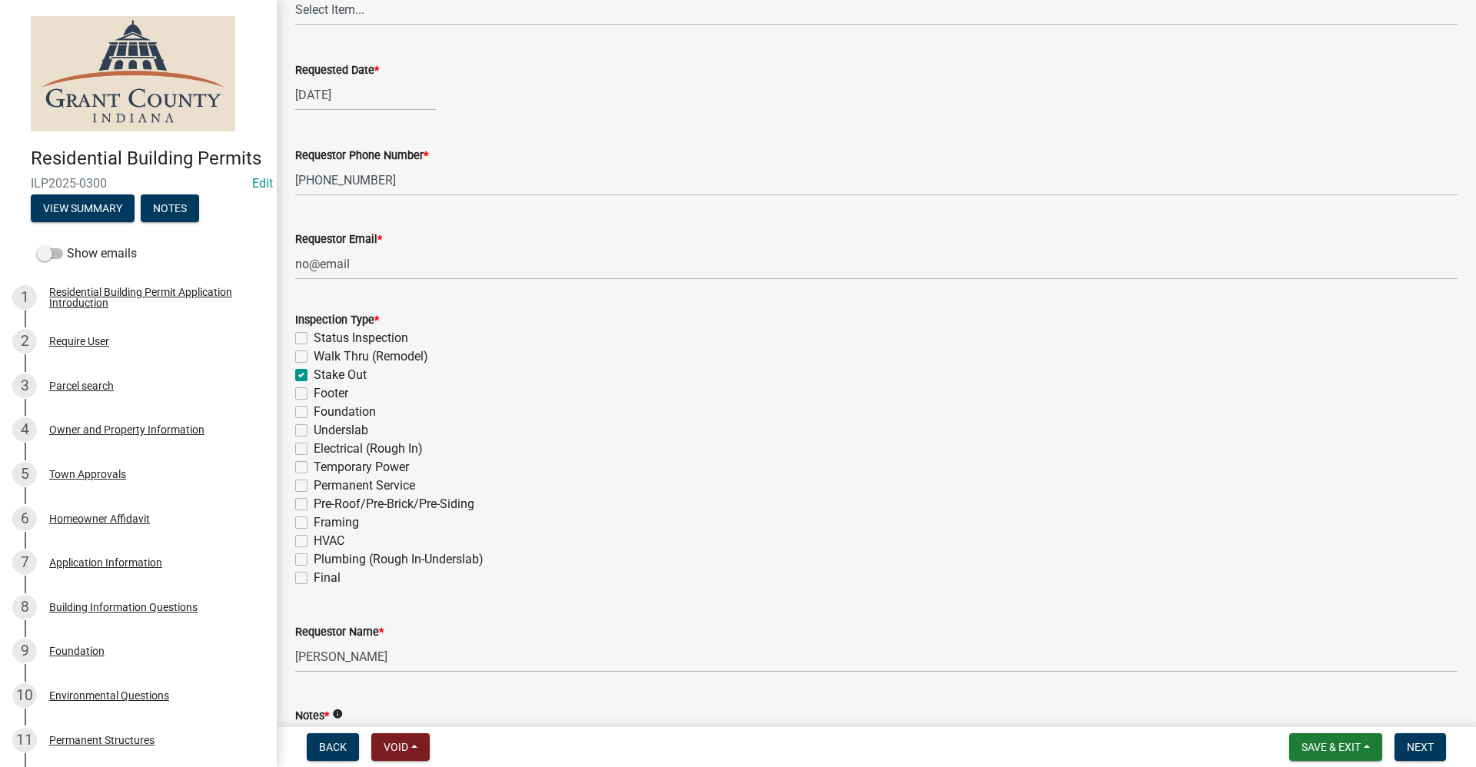
click at [314, 581] on label "Final" at bounding box center [327, 578] width 27 height 18
click at [314, 579] on input "Final" at bounding box center [319, 574] width 10 height 10
checkbox input "true"
checkbox input "false"
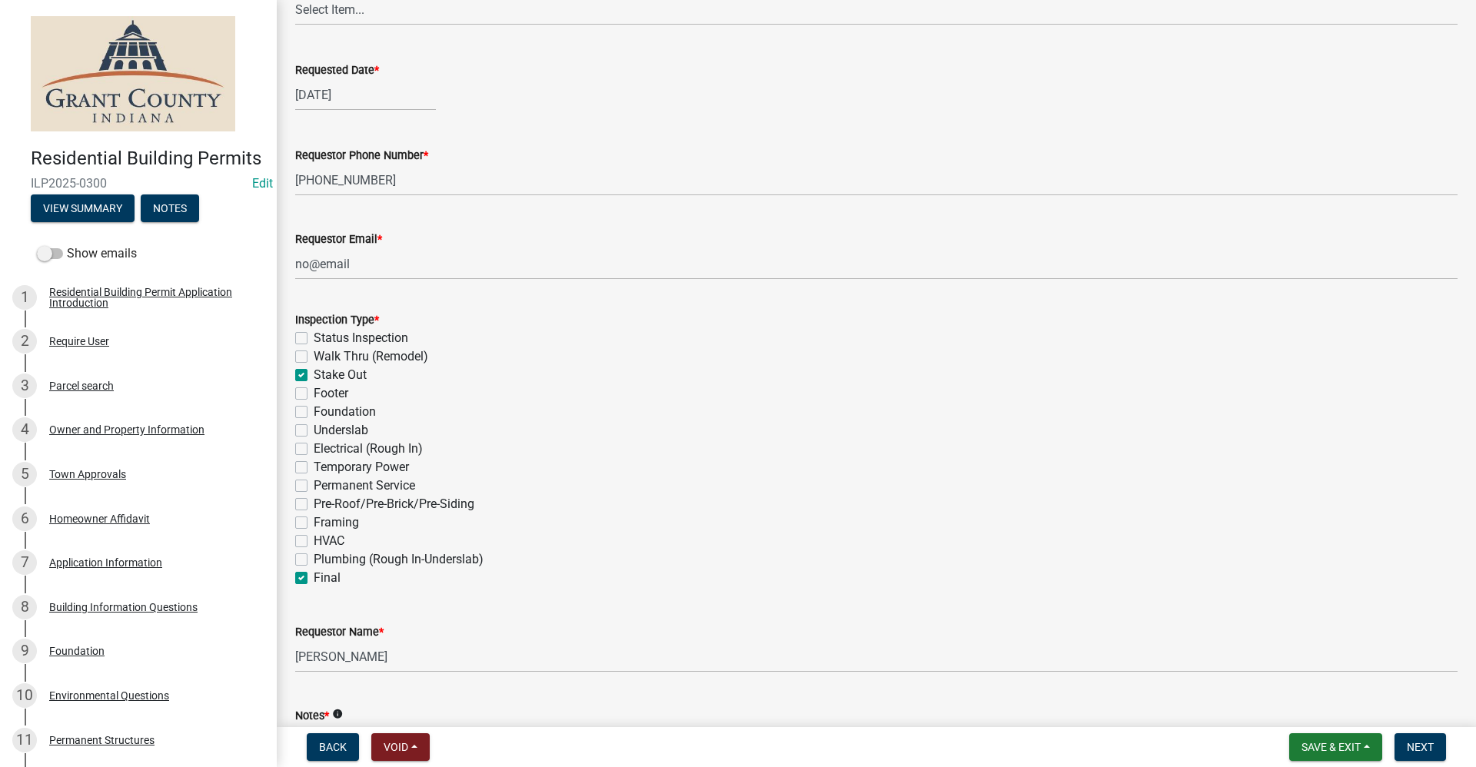
checkbox input "true"
checkbox input "false"
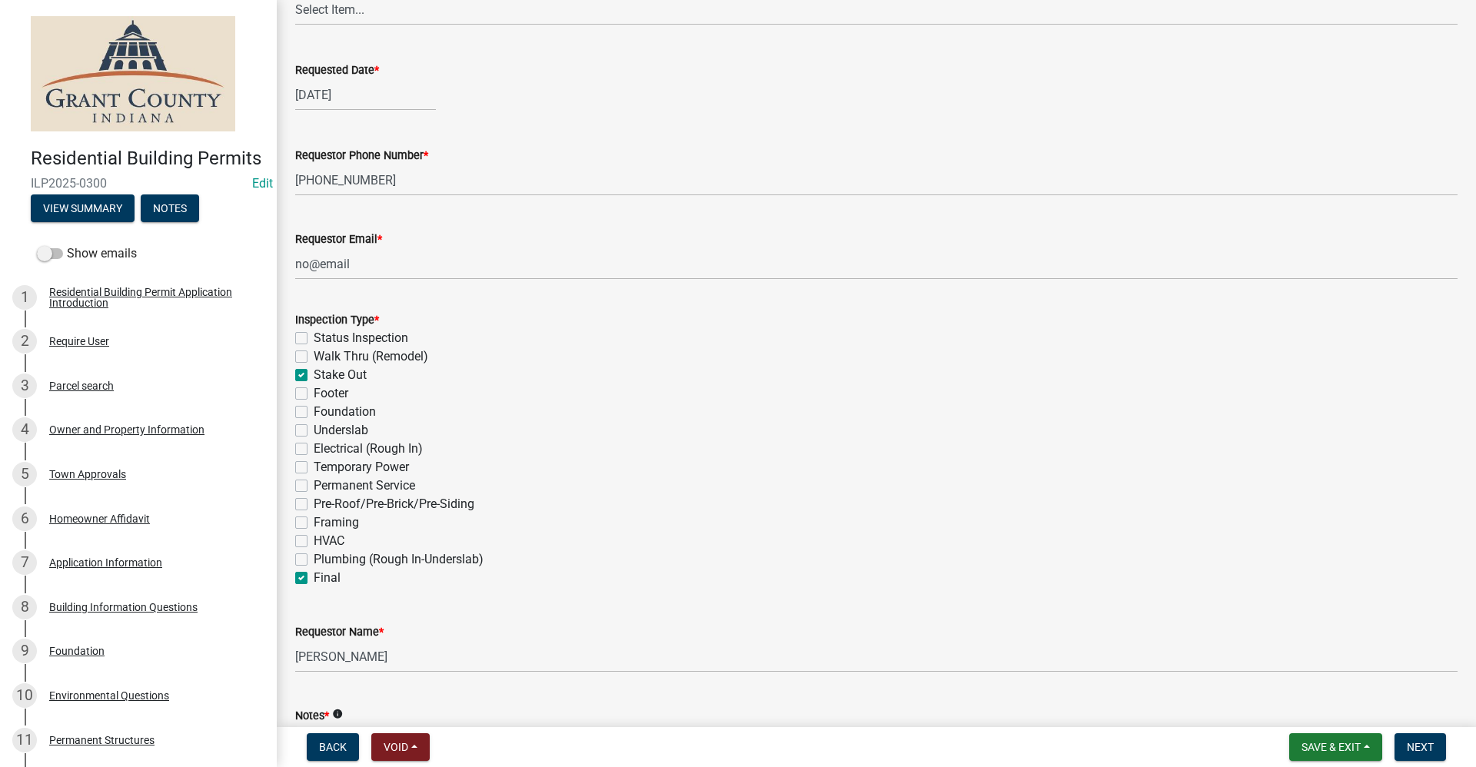
checkbox input "false"
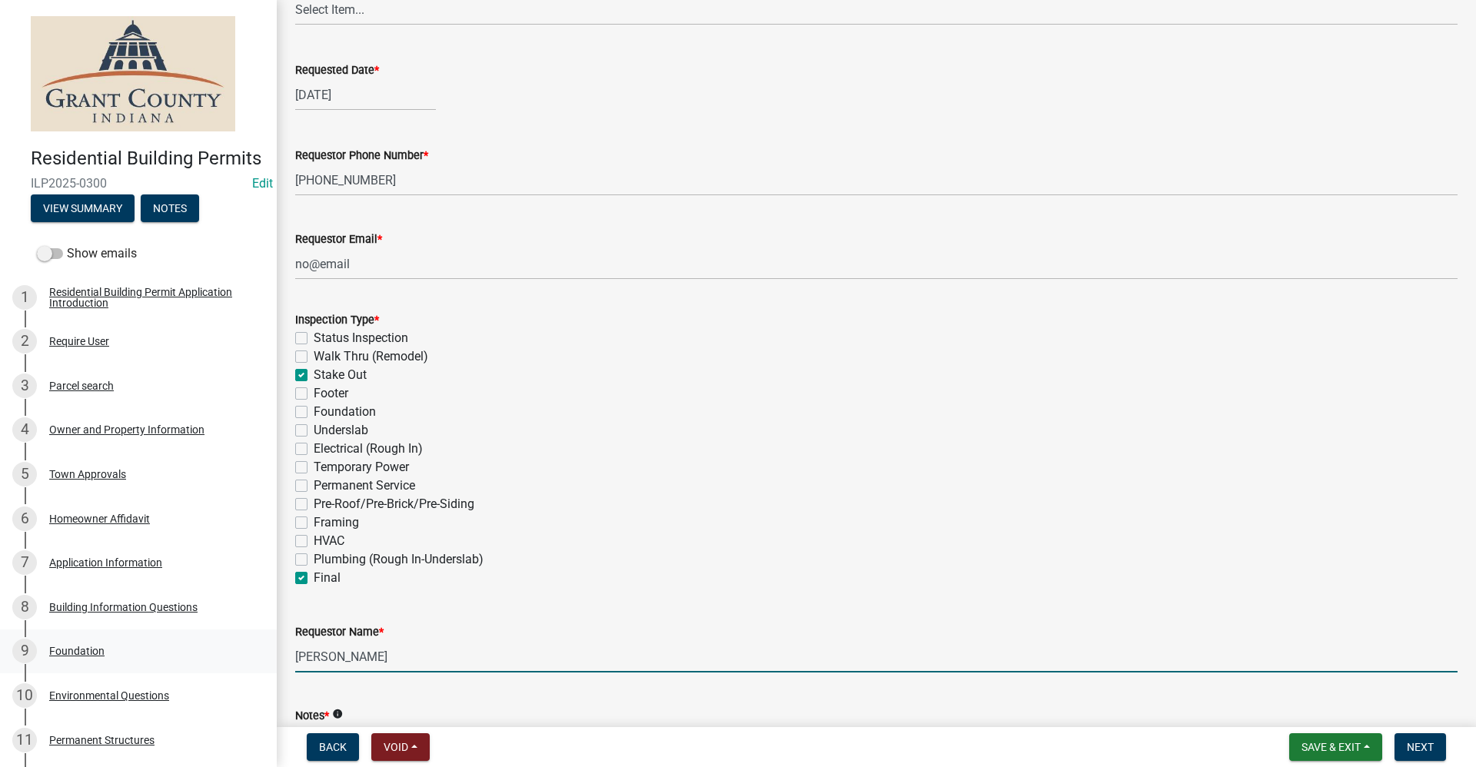
drag, startPoint x: 394, startPoint y: 653, endPoint x: 263, endPoint y: 664, distance: 132.0
click at [263, 664] on div "Residential Building Permits ILP2025-0300 Edit View Summary Notes Show emails 1…" at bounding box center [738, 383] width 1476 height 767
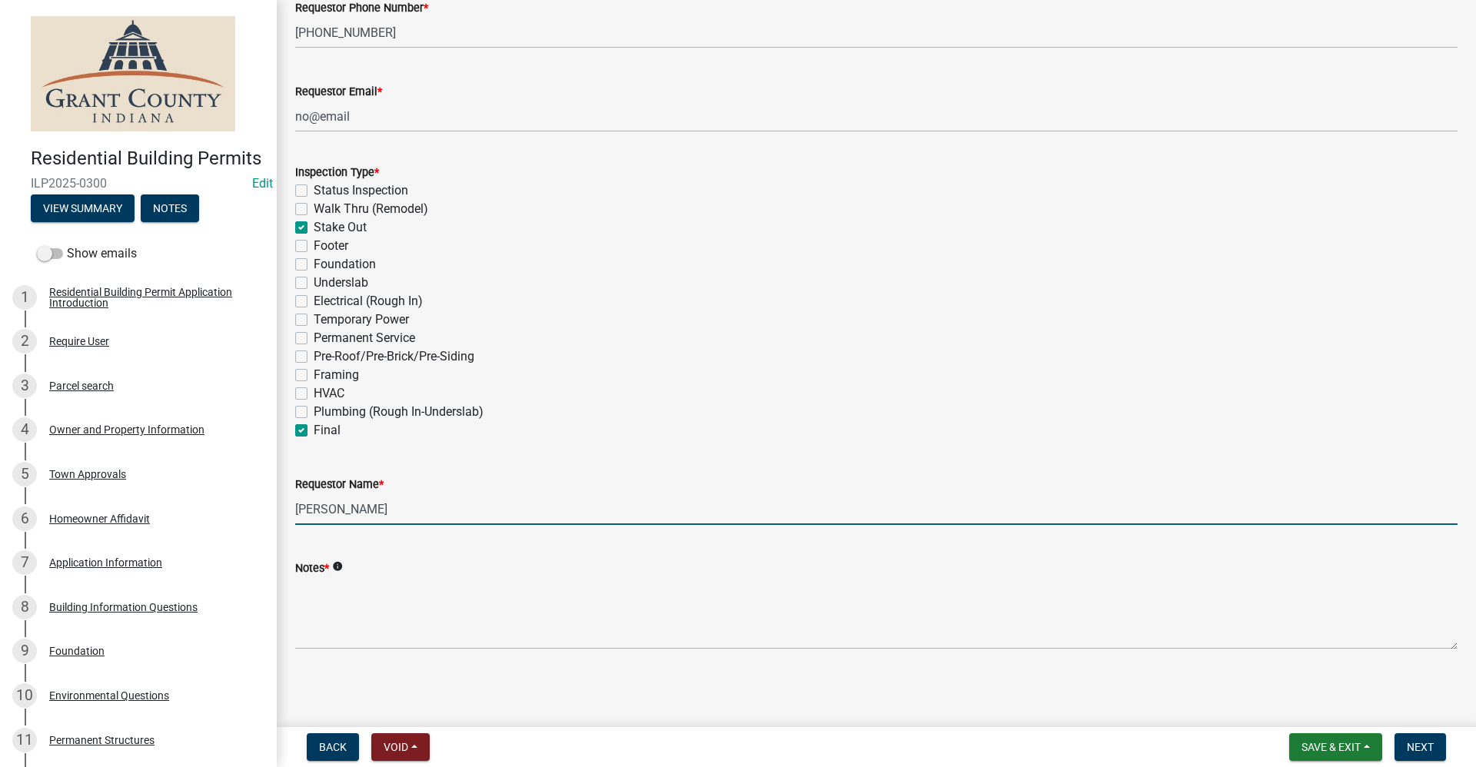
scroll to position [379, 0]
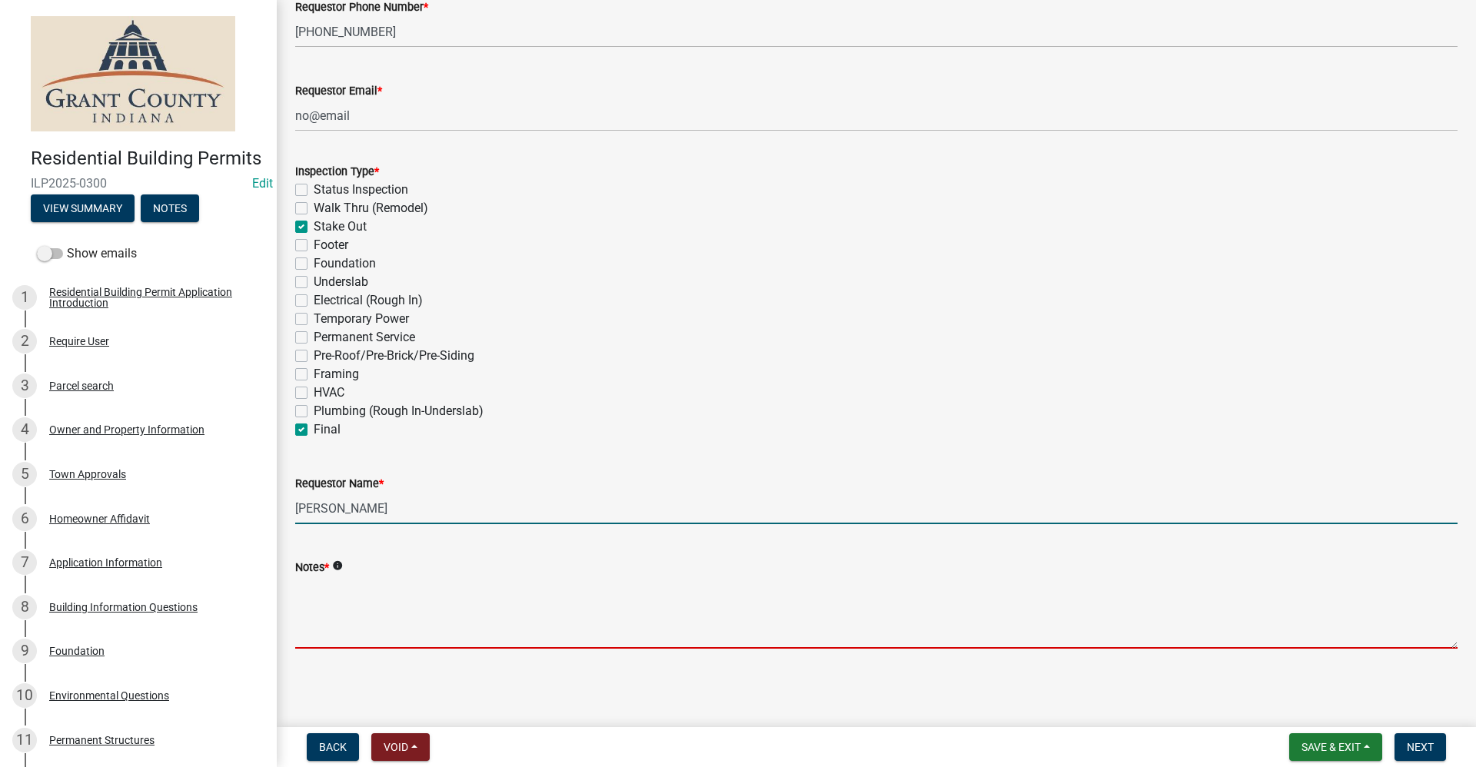
click at [344, 611] on textarea "Notes *" at bounding box center [876, 613] width 1162 height 72
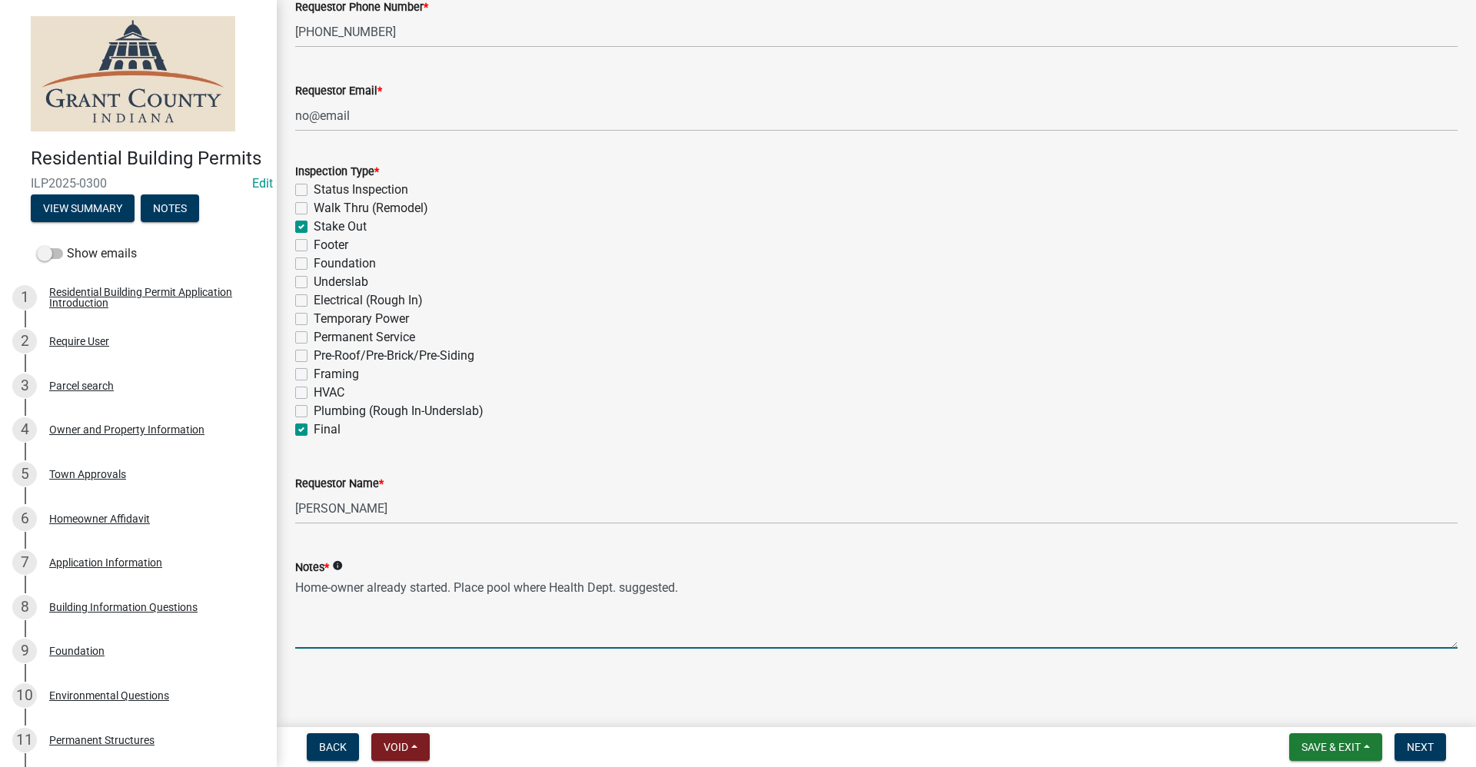
click at [486, 587] on textarea "Home-owner already started. Place pool where Health Dept. suggested." at bounding box center [876, 613] width 1162 height 72
click at [1414, 744] on span "Next" at bounding box center [1420, 747] width 27 height 12
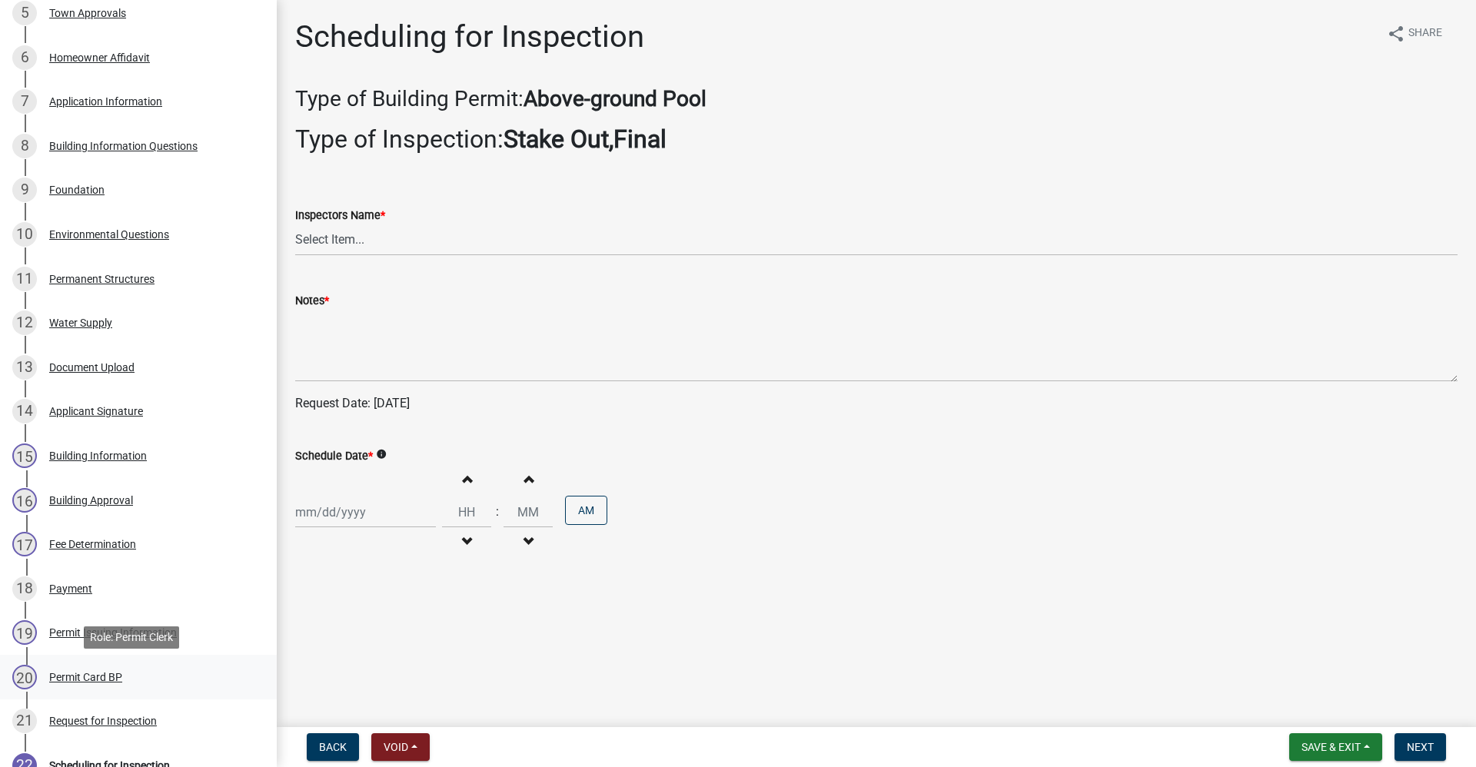
scroll to position [615, 0]
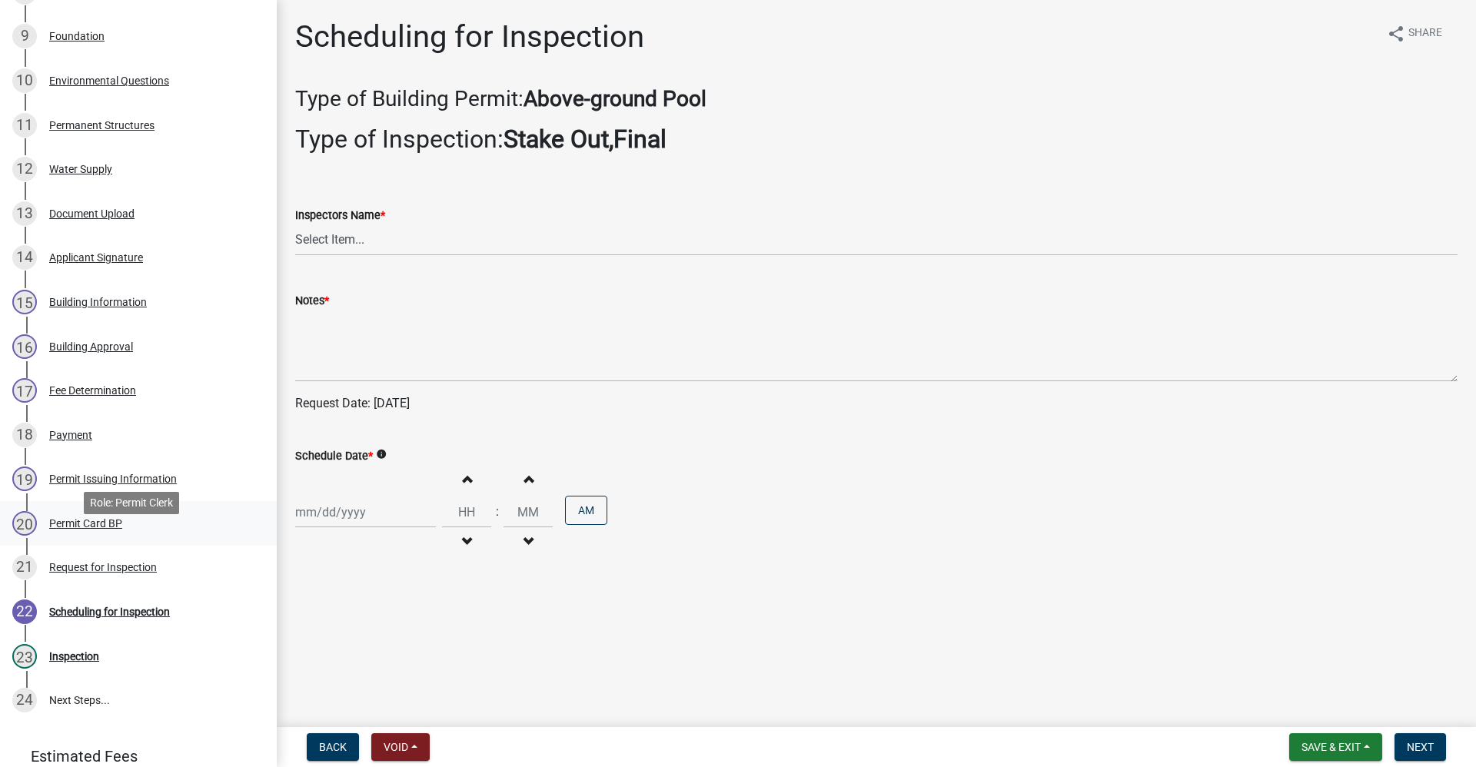
click at [80, 529] on div "Permit Card BP" at bounding box center [85, 523] width 73 height 11
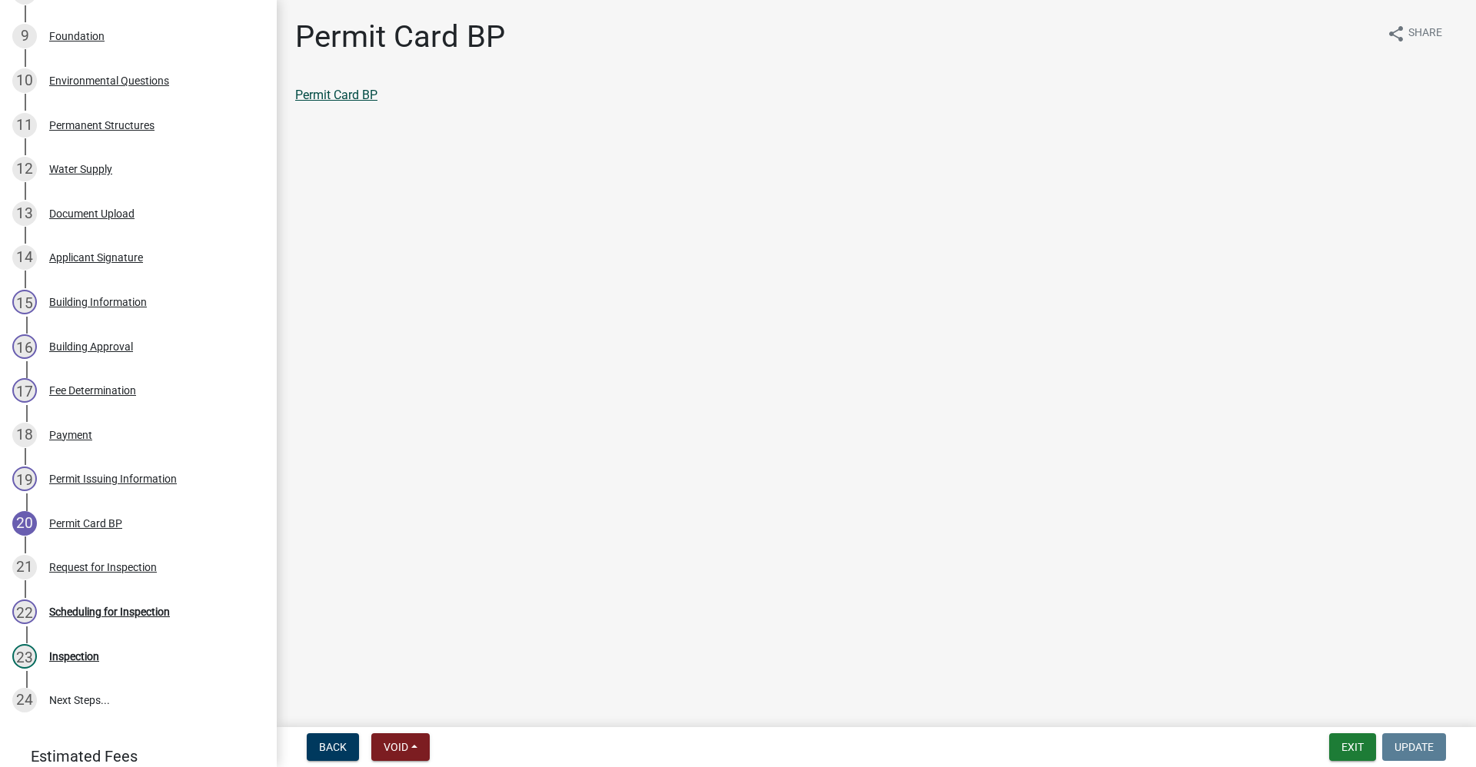
click at [340, 95] on link "Permit Card BP" at bounding box center [336, 95] width 82 height 15
click at [86, 617] on div "Scheduling for Inspection" at bounding box center [109, 612] width 121 height 11
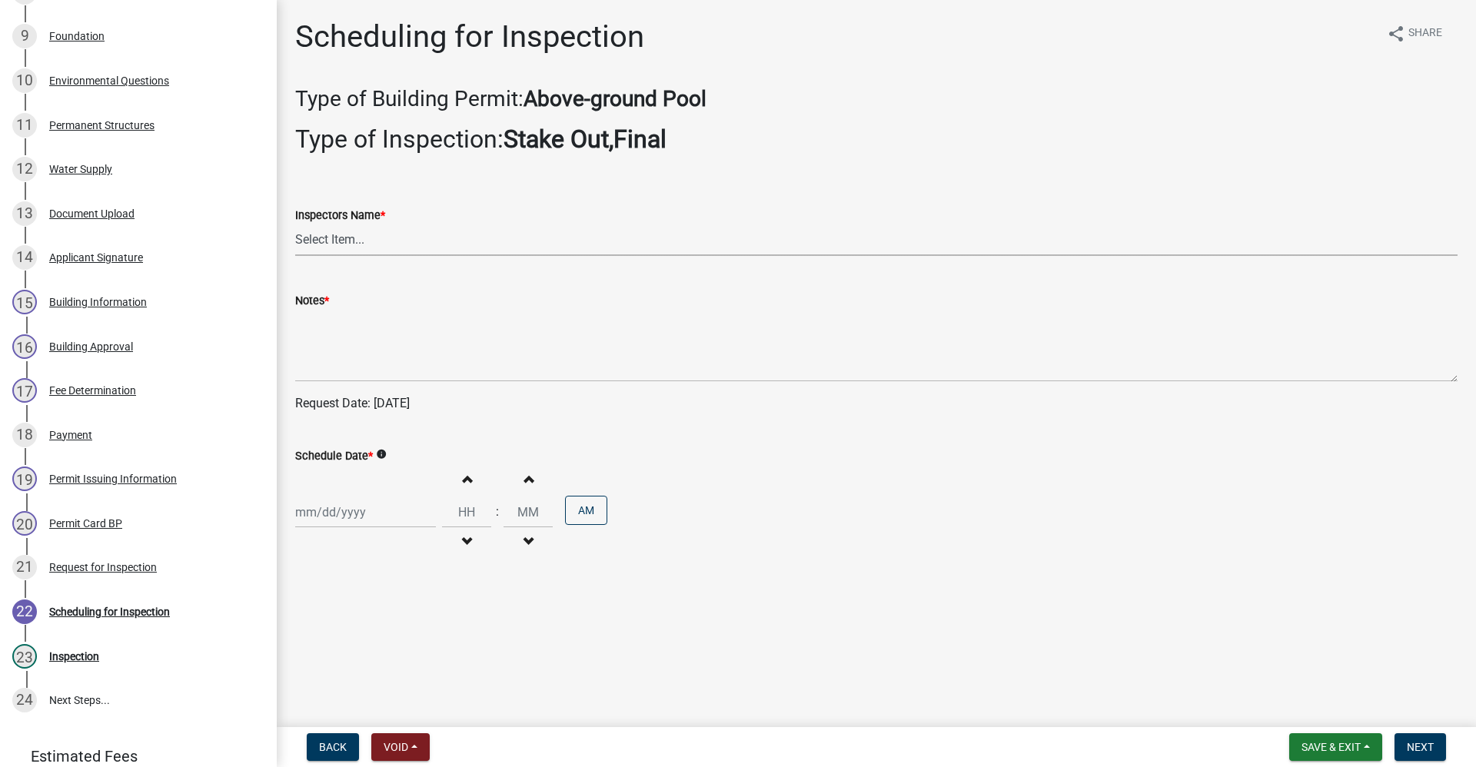
click at [317, 235] on select "Select Item... rberryhill ([PERSON_NAME]) [PERSON_NAME] ([PERSON_NAME]) [PERSON…" at bounding box center [876, 240] width 1162 height 32
click at [295, 224] on select "Select Item... rberryhill ([PERSON_NAME]) [PERSON_NAME] ([PERSON_NAME]) [PERSON…" at bounding box center [876, 240] width 1162 height 32
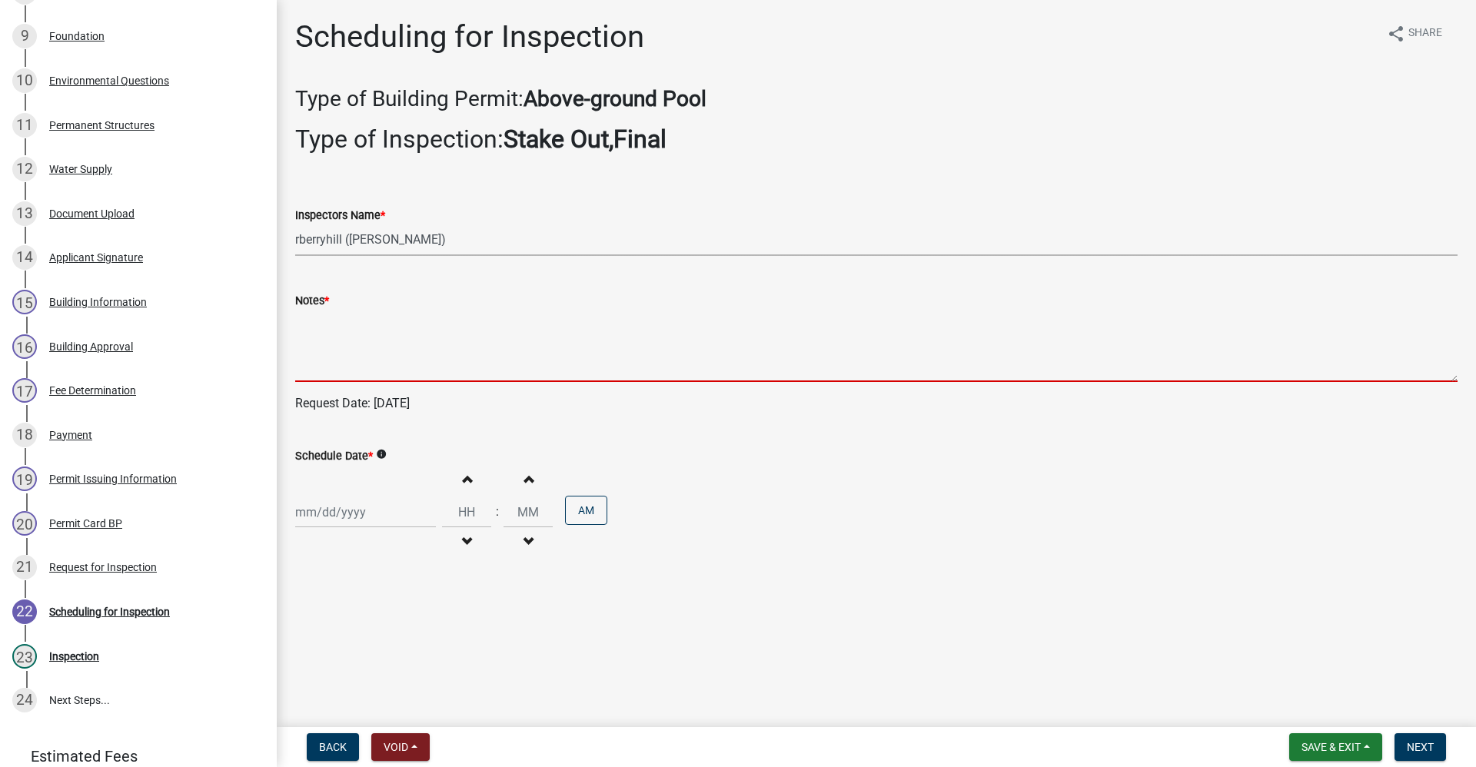
click at [314, 361] on textarea "Notes *" at bounding box center [876, 346] width 1162 height 72
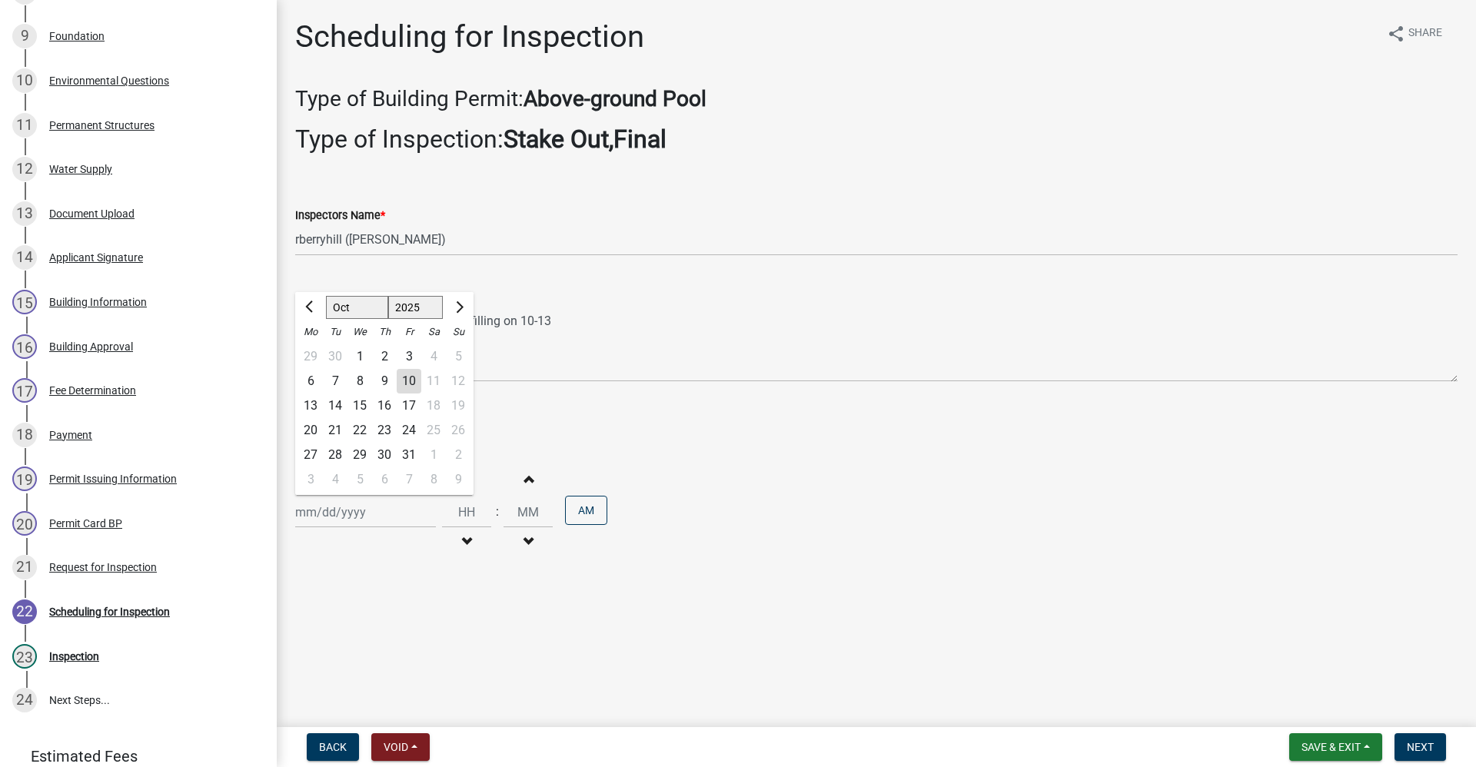
click at [331, 522] on div "[PERSON_NAME] Feb Mar Apr [PERSON_NAME][DATE] Oct Nov [DATE] 1526 1527 1528 152…" at bounding box center [365, 513] width 141 height 32
click at [359, 403] on div "15" at bounding box center [359, 406] width 25 height 25
click at [1426, 750] on span "Next" at bounding box center [1420, 747] width 27 height 12
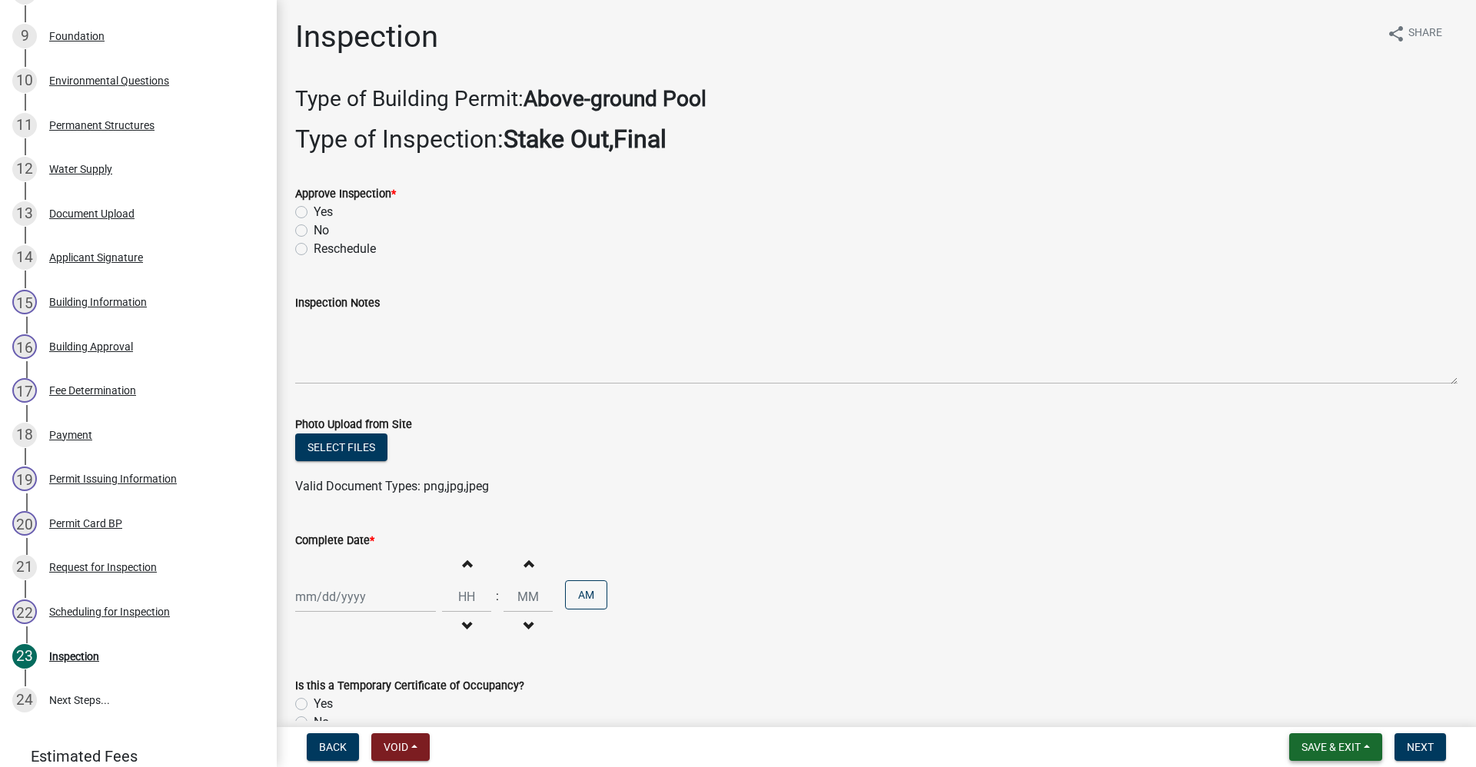
click at [1332, 750] on span "Save & Exit" at bounding box center [1330, 747] width 59 height 12
click at [1298, 703] on button "Save & Exit" at bounding box center [1320, 707] width 123 height 37
